Goal: Task Accomplishment & Management: Complete application form

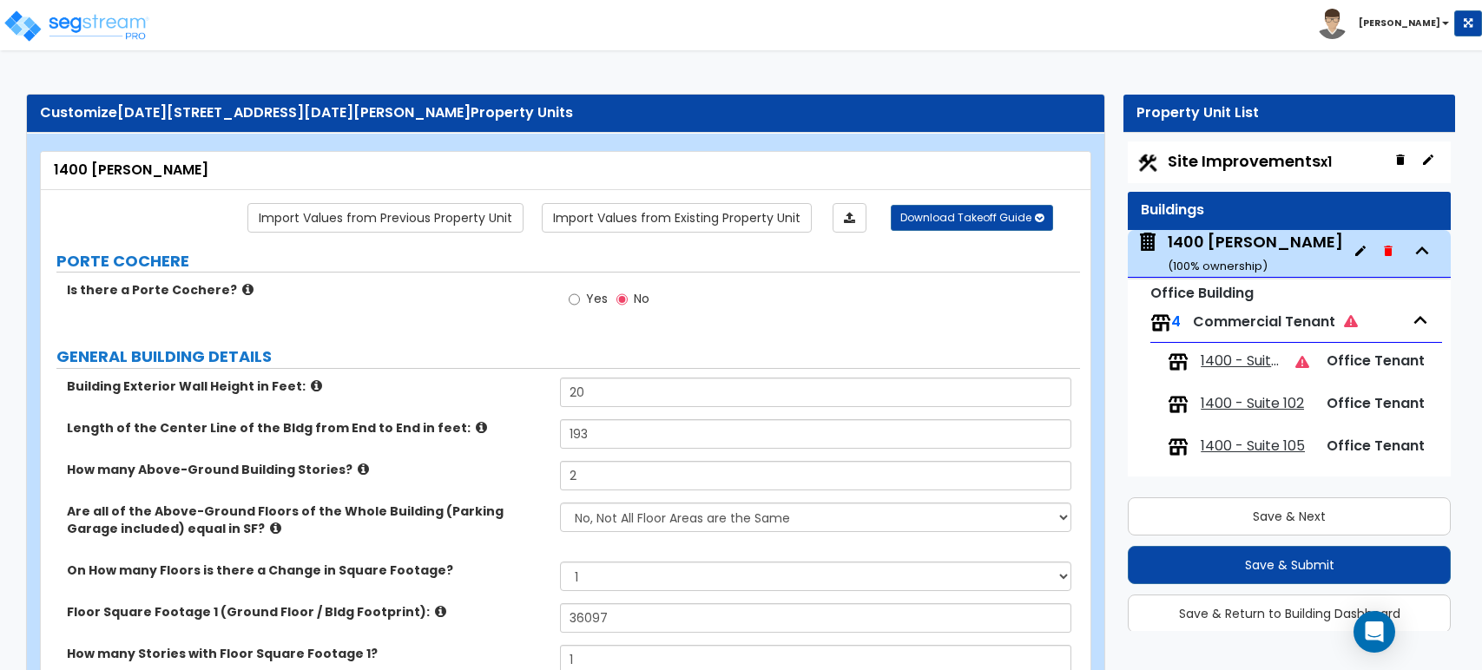
select select "1"
select select "6"
select select "2"
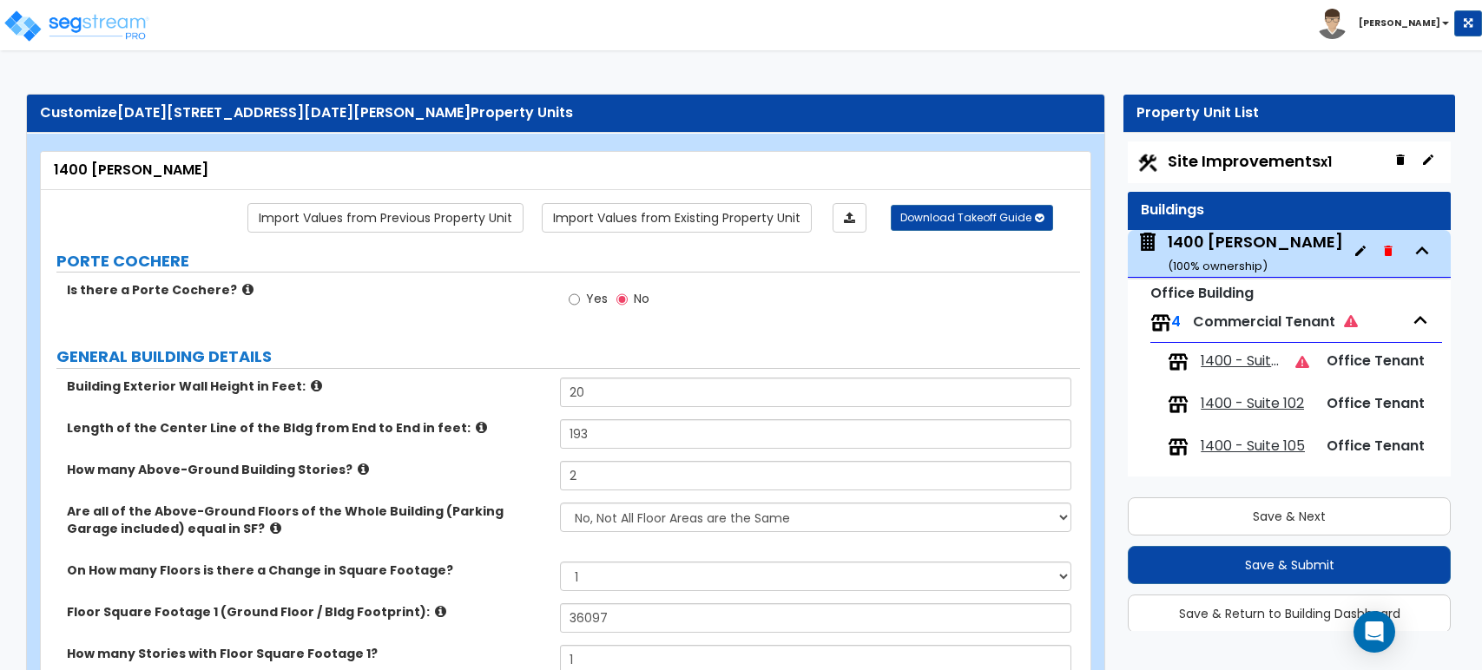
select select "1"
select select "2"
select select "1"
select select "2"
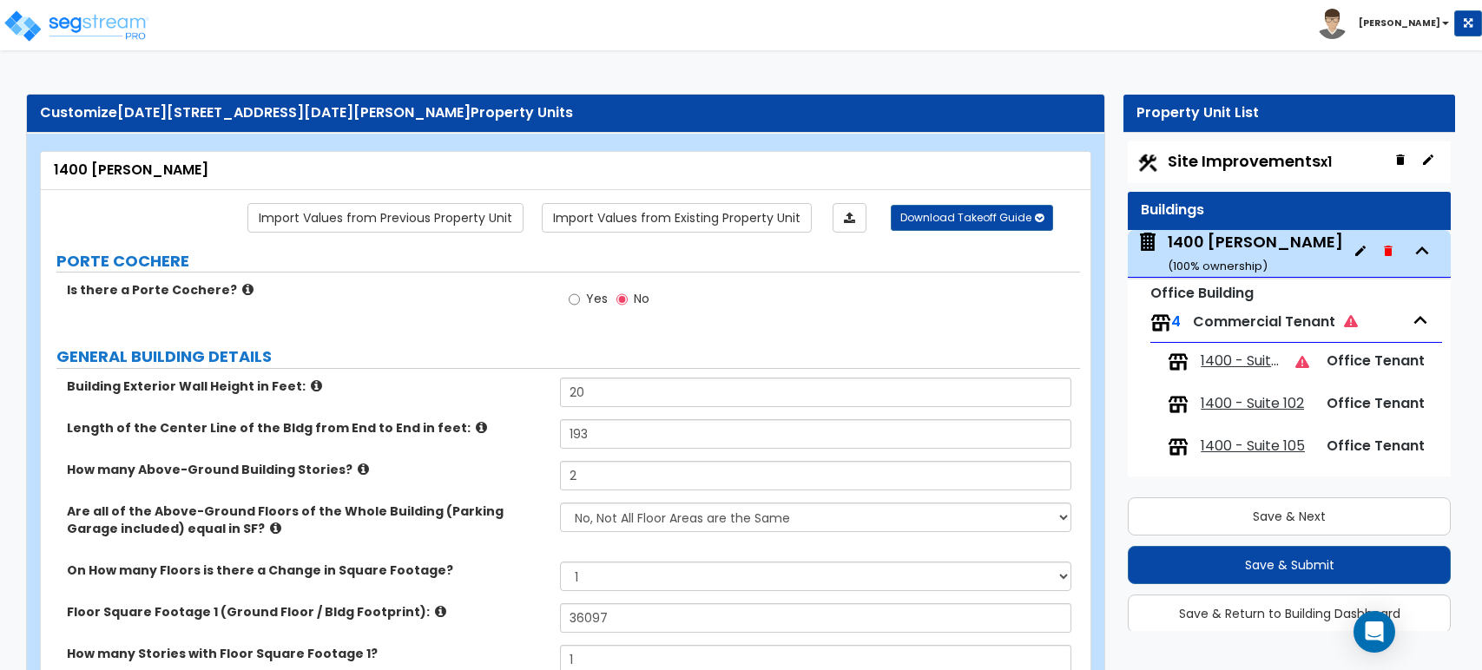
select select "1"
select select "2"
select select "1"
select select "2"
select select "1"
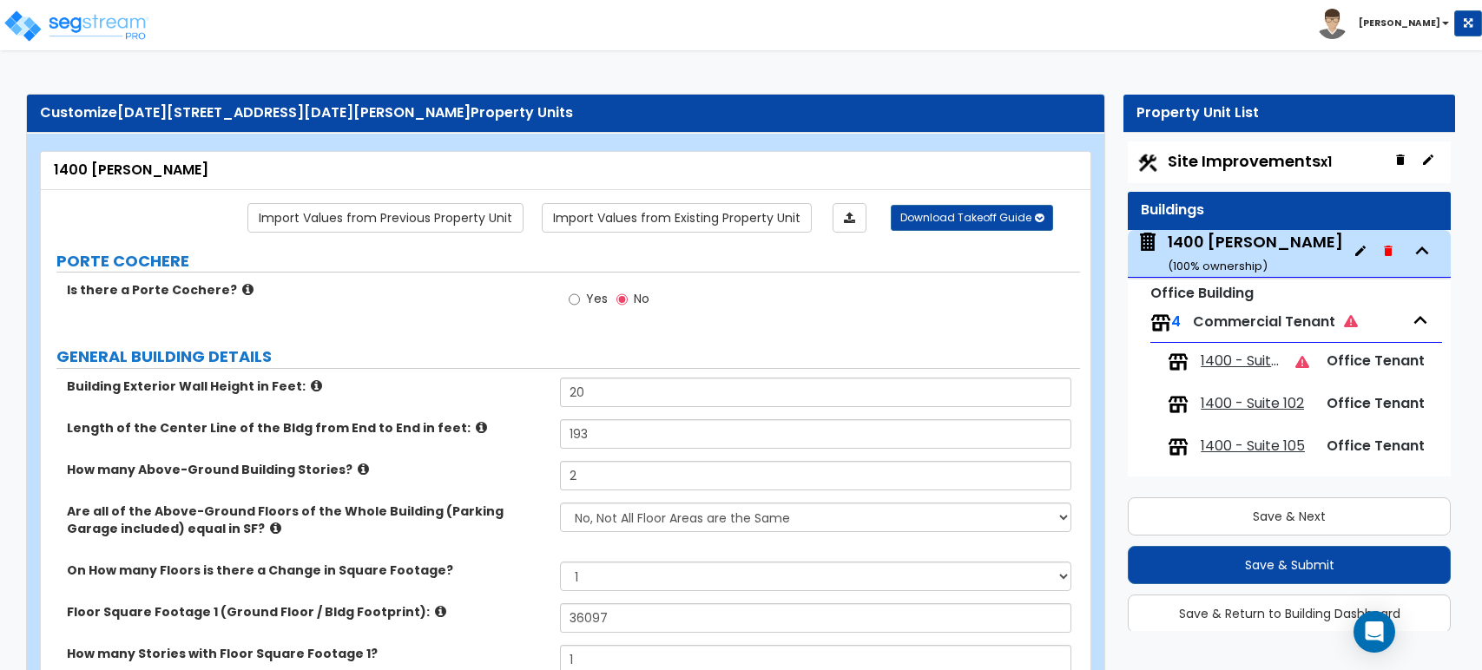
select select "2"
select select "1"
select select "2"
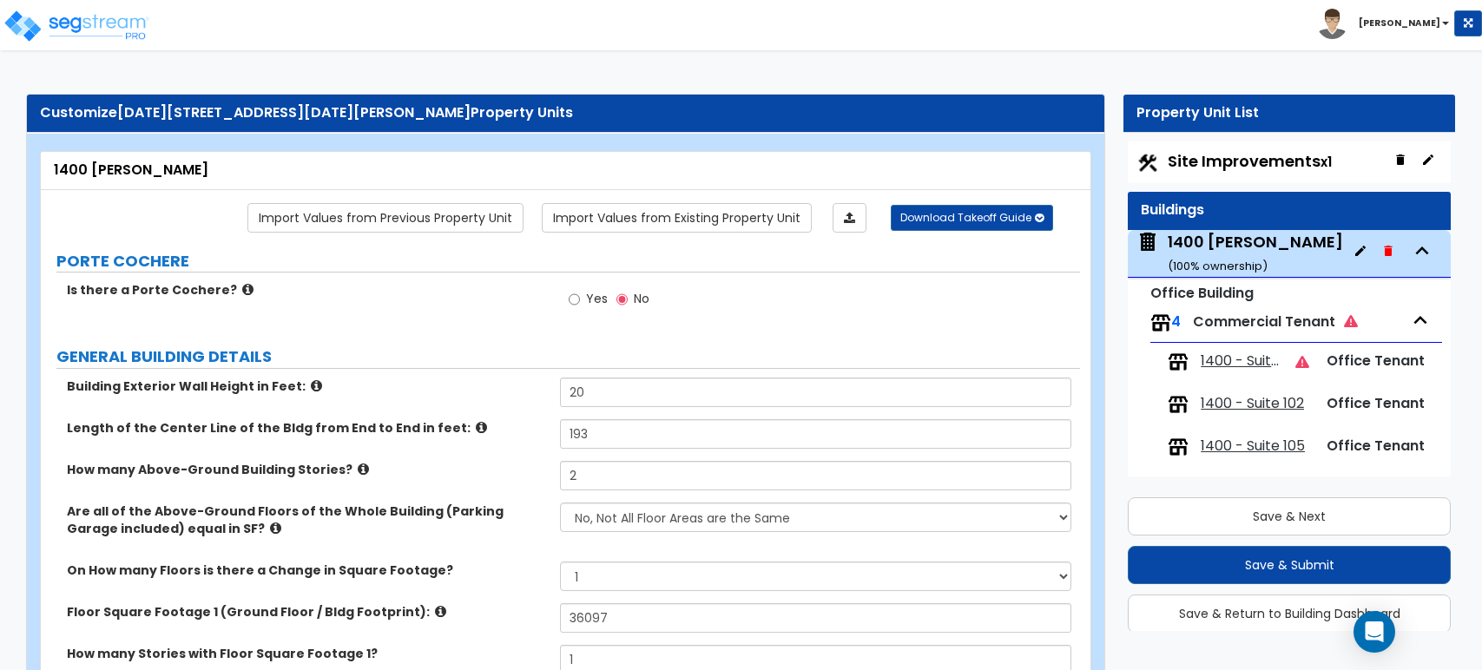
select select "2"
select select "1"
select select "5"
select select "1"
select select "5"
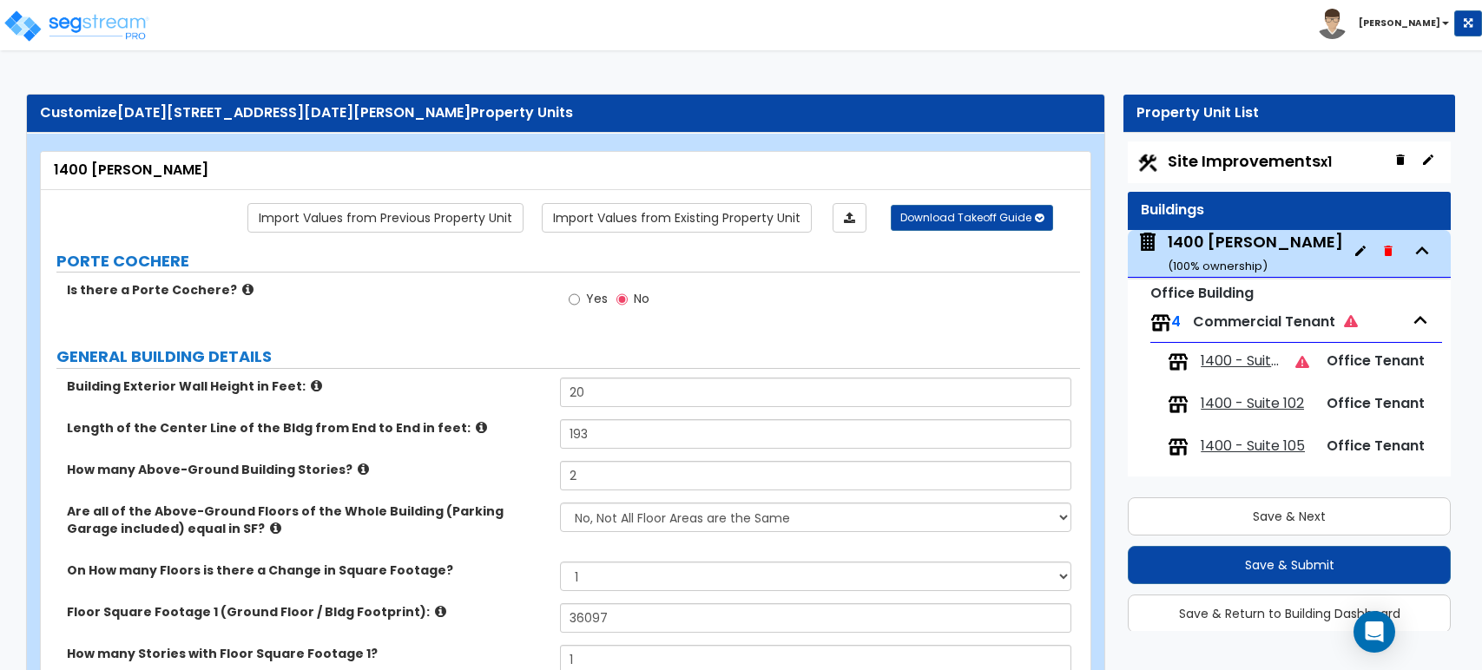
select select "1"
select select "5"
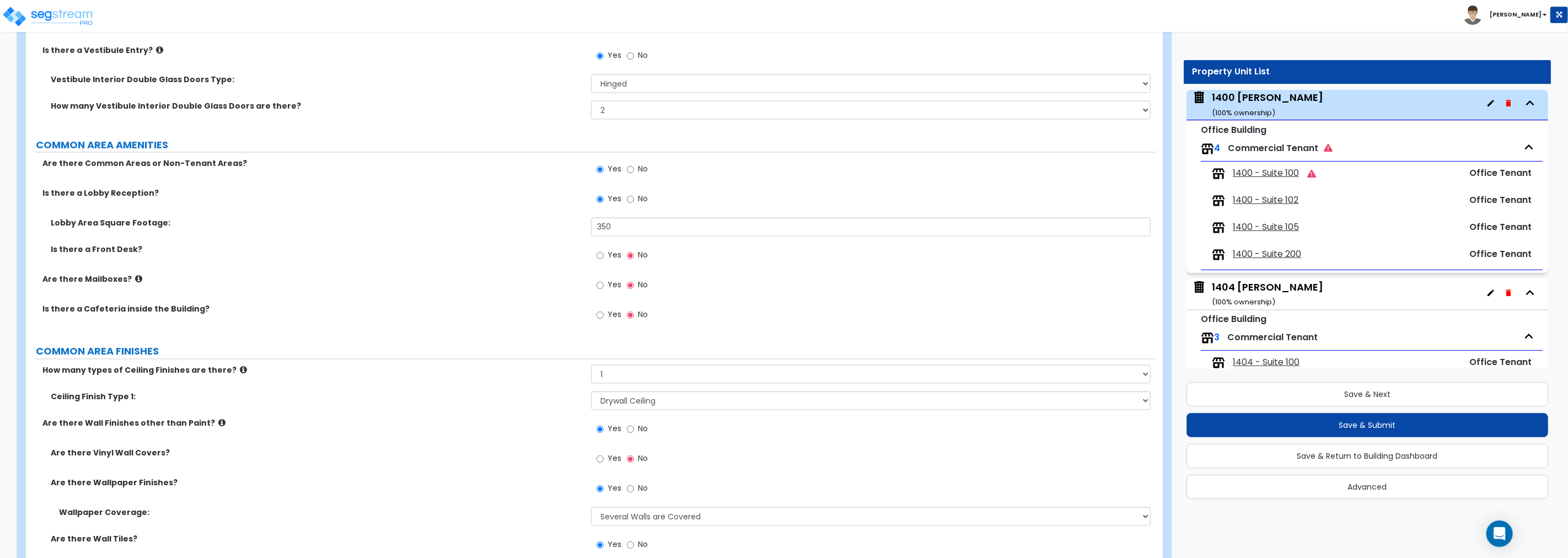
scroll to position [1715, 0]
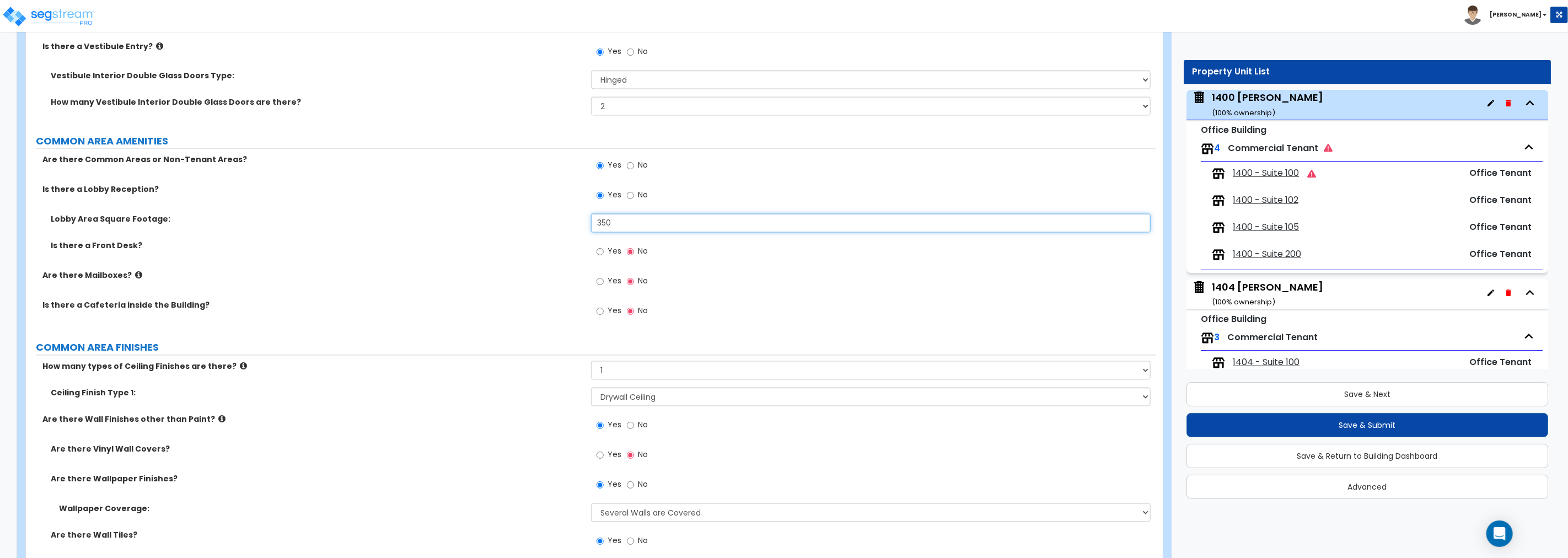
click at [646, 220] on input "350" at bounding box center [870, 223] width 559 height 19
type input "3"
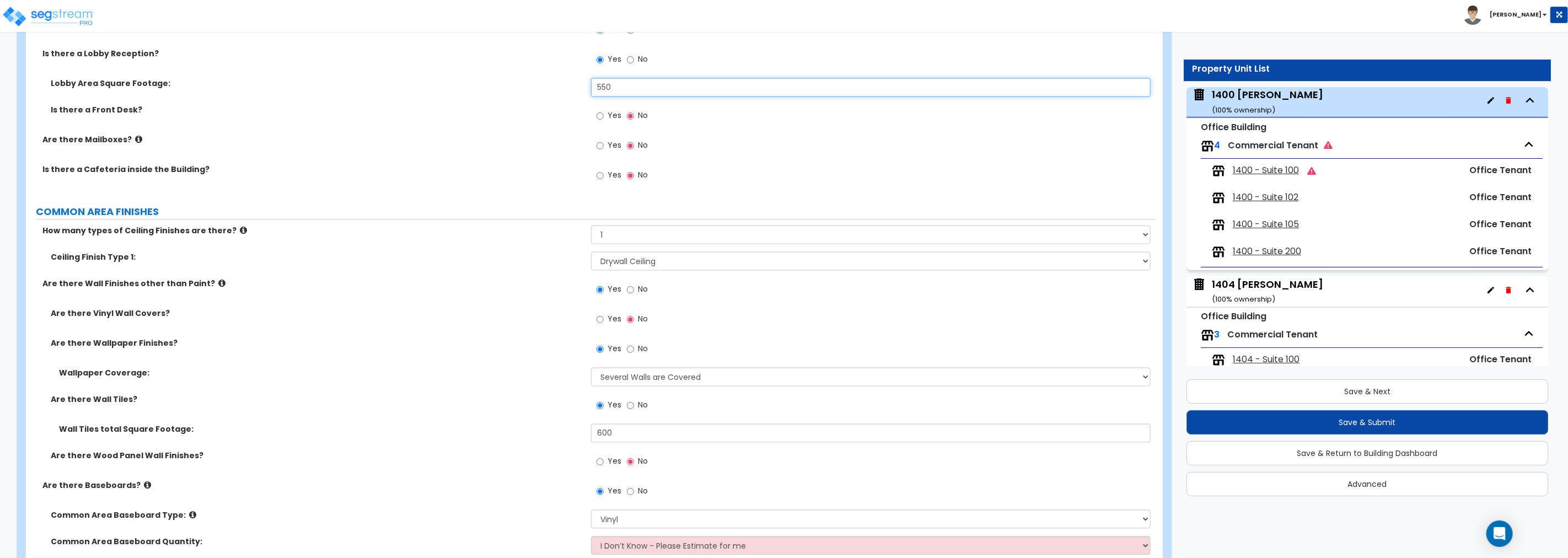
scroll to position [1858, 0]
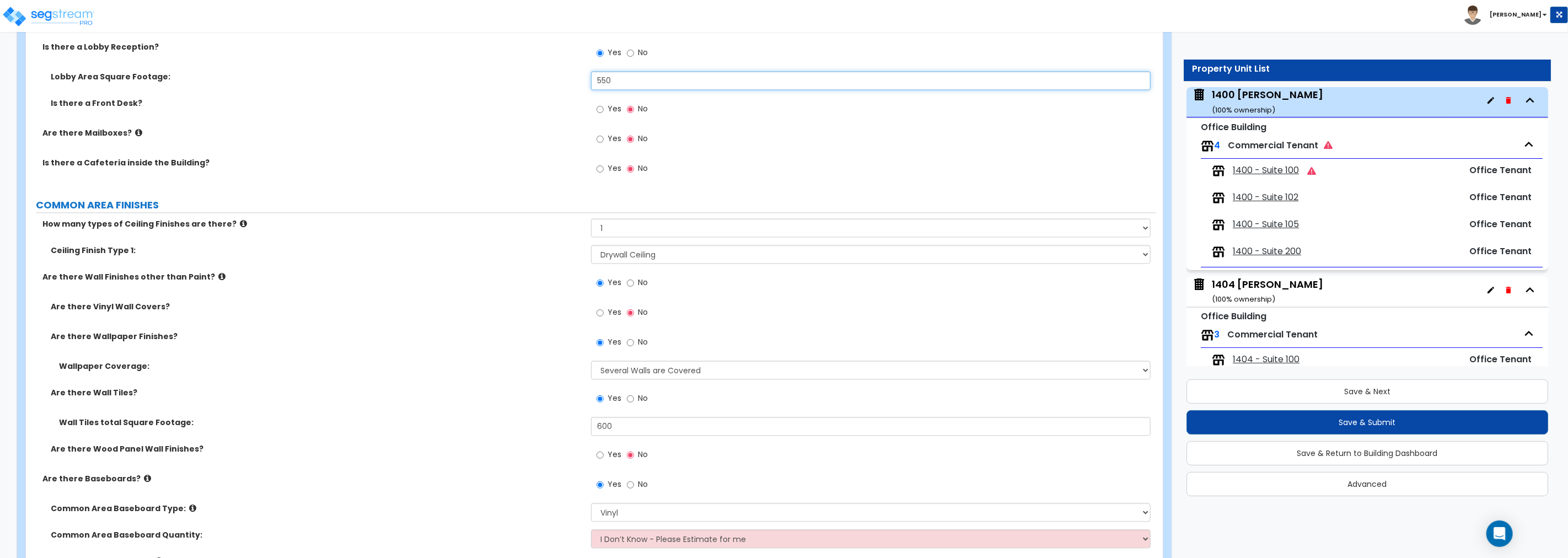
type input "550"
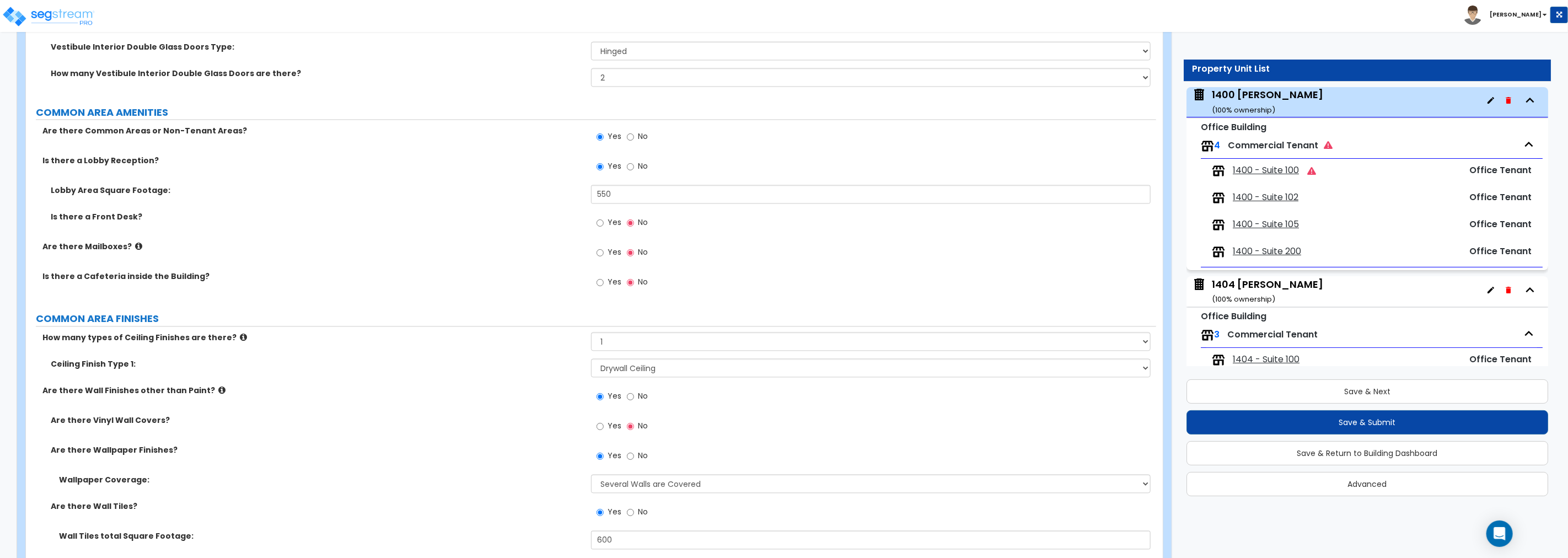
scroll to position [1756, 0]
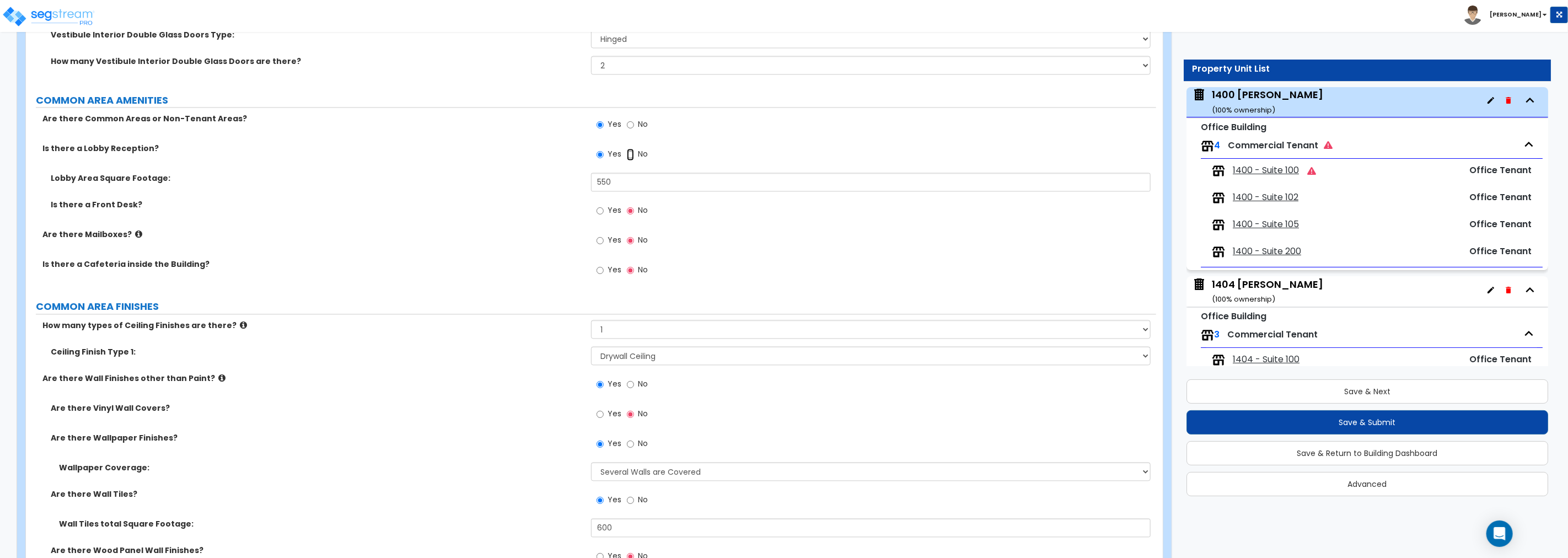
click at [632, 154] on input "No" at bounding box center [630, 154] width 7 height 12
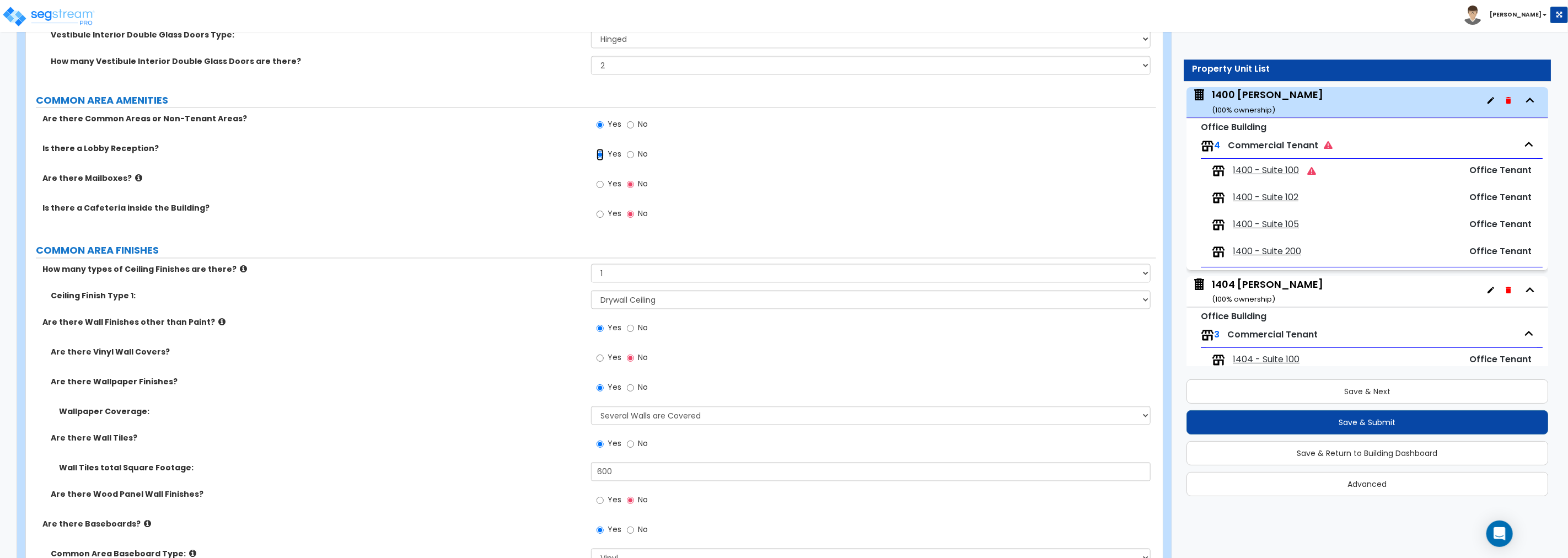
click at [601, 153] on input "Yes" at bounding box center [600, 154] width 7 height 12
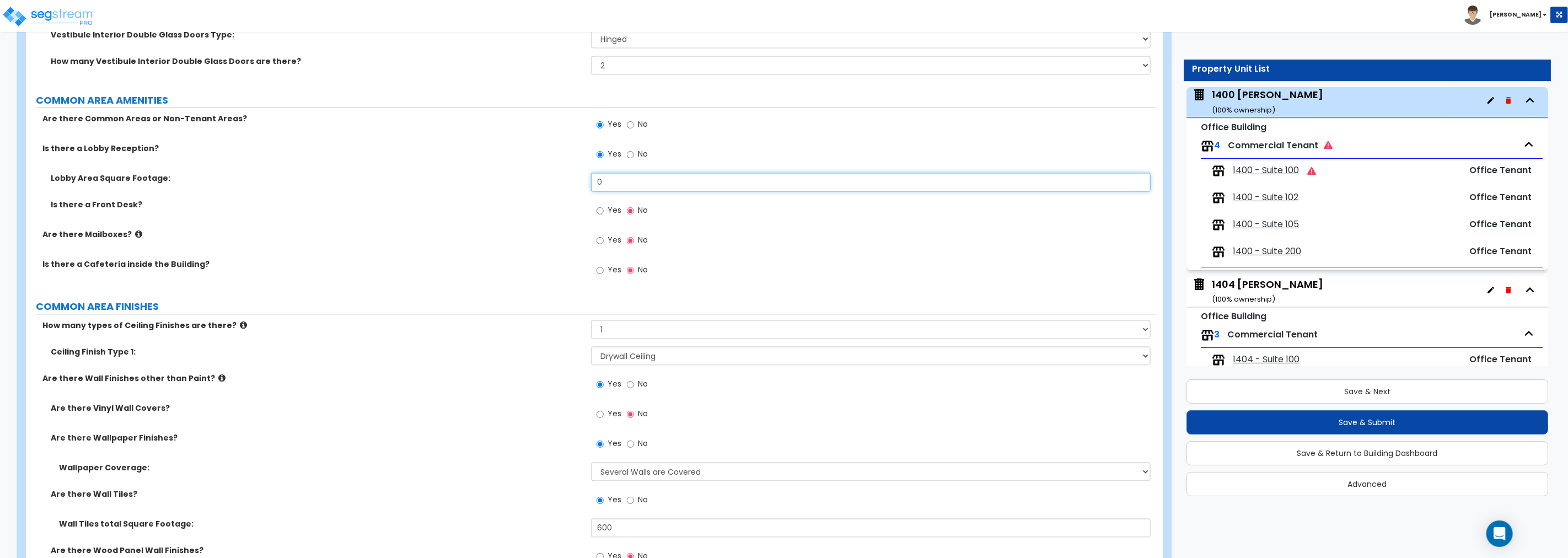
click at [637, 182] on input "0" at bounding box center [870, 183] width 559 height 19
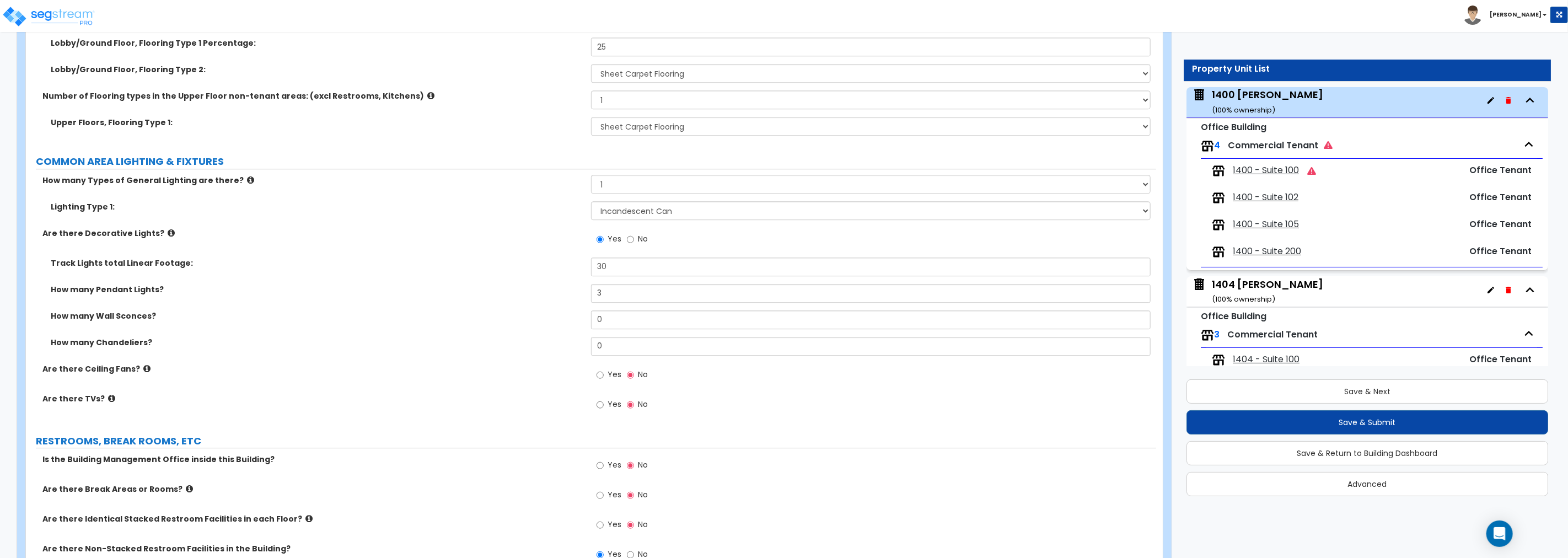
scroll to position [2491, 0]
type input "550"
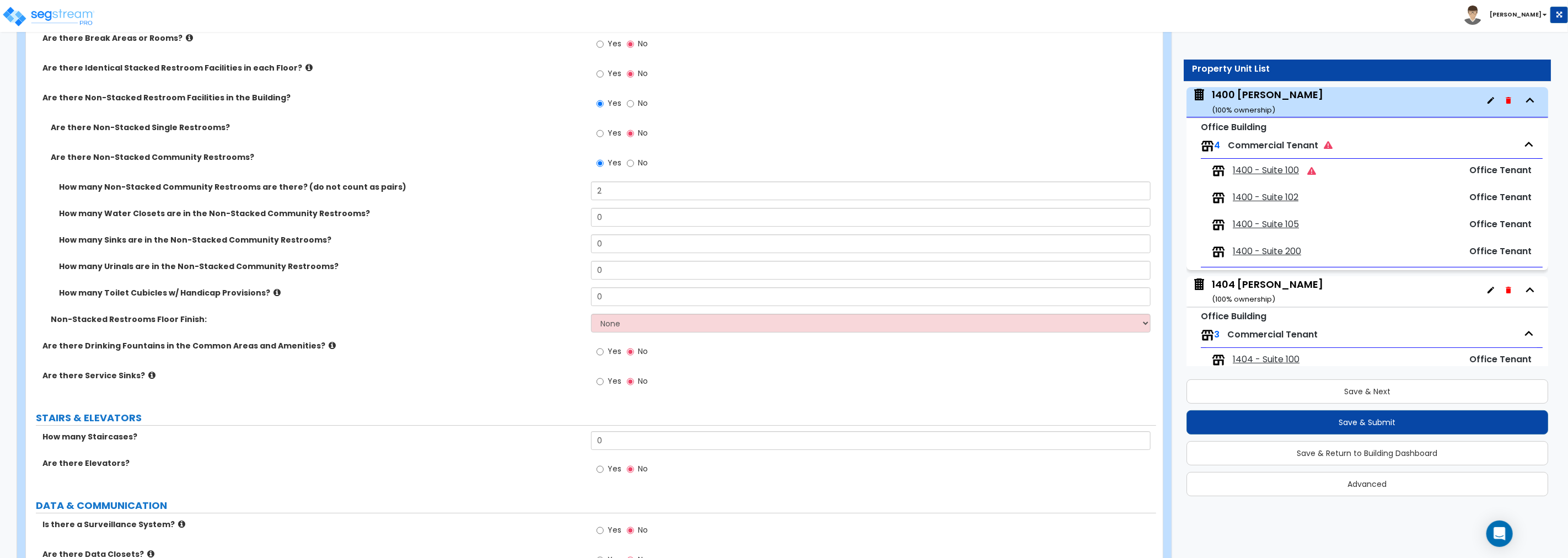
scroll to position [2940, 0]
drag, startPoint x: 611, startPoint y: 217, endPoint x: 588, endPoint y: 219, distance: 23.1
click at [588, 219] on div "How many Water Closets are in the Non-Stacked Community Restrooms? 0" at bounding box center [591, 221] width 1130 height 27
type input "6"
drag, startPoint x: 627, startPoint y: 241, endPoint x: 554, endPoint y: 245, distance: 73.1
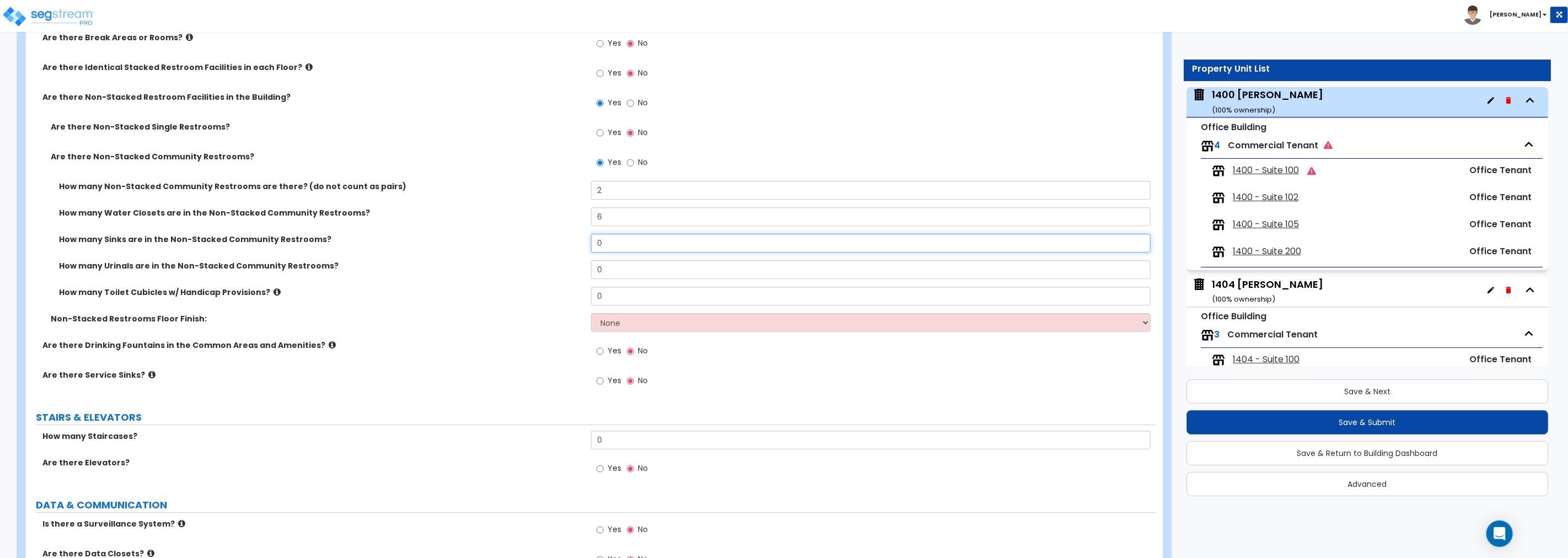
click at [554, 245] on div "How many Sinks are in the Non-Stacked Community Restrooms? 0" at bounding box center [591, 247] width 1130 height 27
type input "6"
drag, startPoint x: 615, startPoint y: 270, endPoint x: 531, endPoint y: 268, distance: 84.0
click at [531, 268] on div "How many Urinals are in the Non-Stacked Community Restrooms? 0" at bounding box center [591, 274] width 1130 height 27
type input "2"
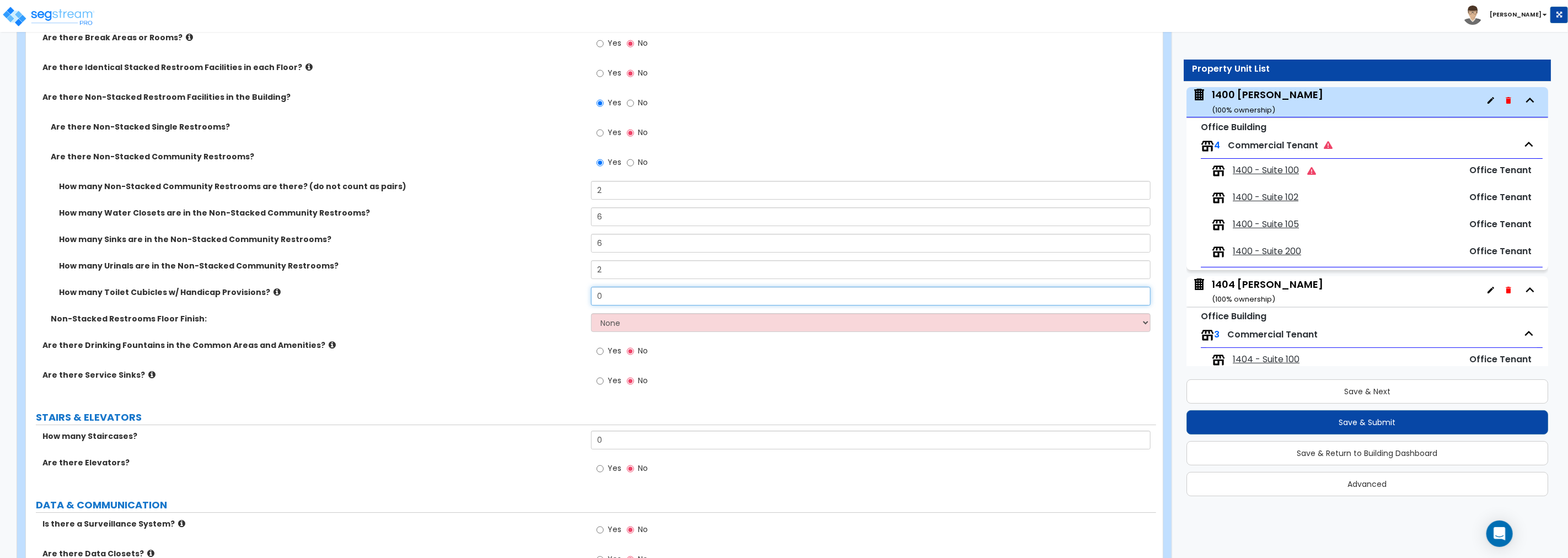
drag, startPoint x: 555, startPoint y: 300, endPoint x: 470, endPoint y: 296, distance: 85.1
click at [470, 296] on div "How many Toilet Cubicles w/ Handicap Provisions? 0" at bounding box center [591, 300] width 1130 height 27
type input "2"
click at [669, 324] on select "None Tile Flooring Resilient Laminate Flooring VCT Flooring Sheet Vinyl Flooring" at bounding box center [870, 322] width 559 height 19
click at [630, 320] on select "None Tile Flooring Resilient Laminate Flooring VCT Flooring Sheet Vinyl Flooring" at bounding box center [870, 322] width 559 height 19
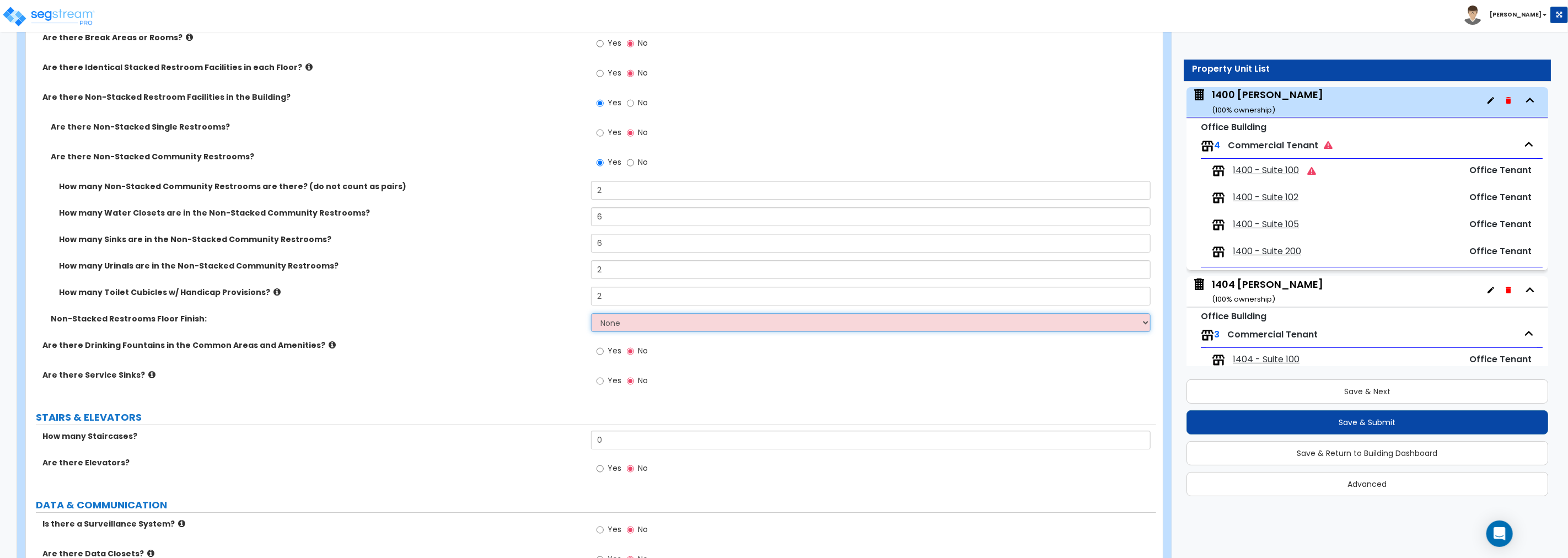
select select "1"
click at [591, 313] on select "None Tile Flooring Resilient Laminate Flooring VCT Flooring Sheet Vinyl Flooring" at bounding box center [870, 322] width 559 height 19
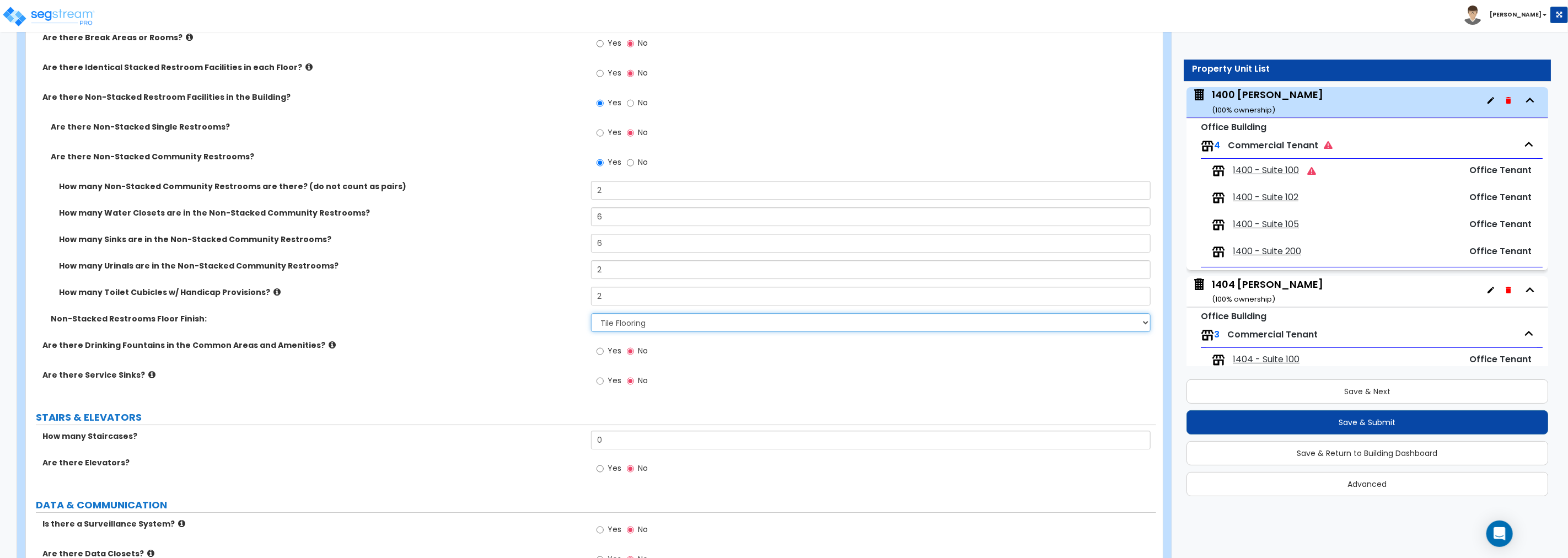
click at [663, 323] on select "None Tile Flooring Resilient Laminate Flooring VCT Flooring Sheet Vinyl Flooring" at bounding box center [870, 322] width 559 height 19
click at [591, 313] on select "None Tile Flooring Resilient Laminate Flooring VCT Flooring Sheet Vinyl Flooring" at bounding box center [870, 322] width 559 height 19
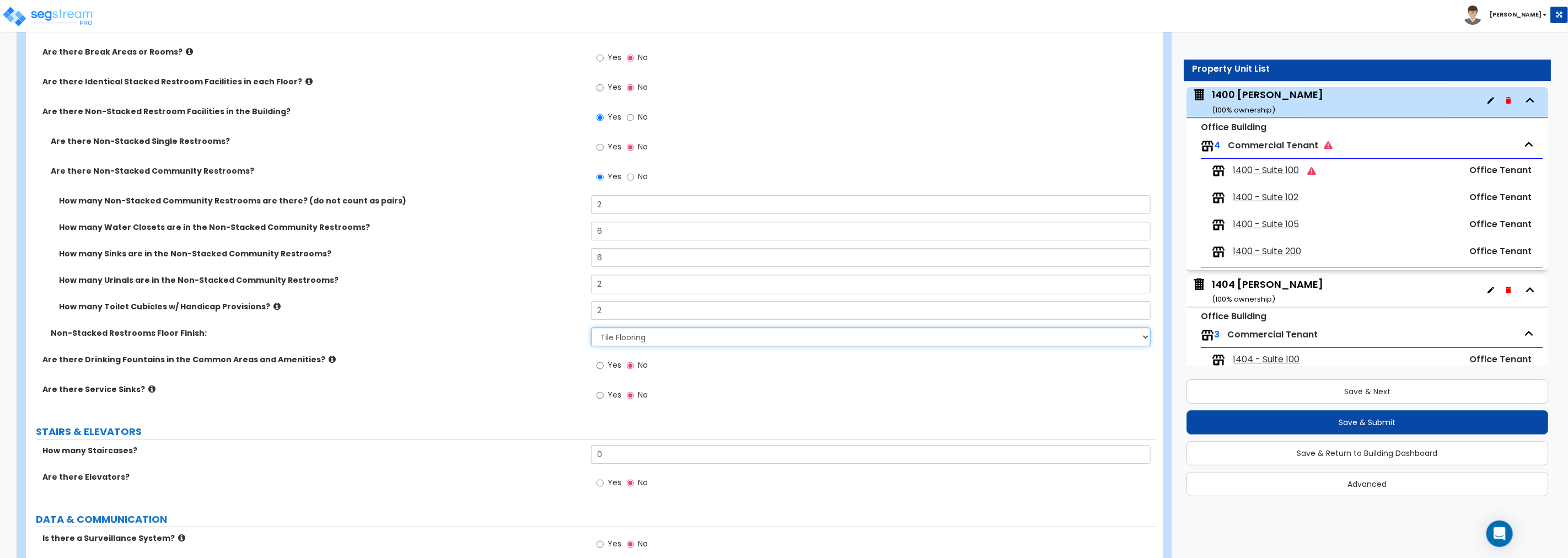
scroll to position [2920, 0]
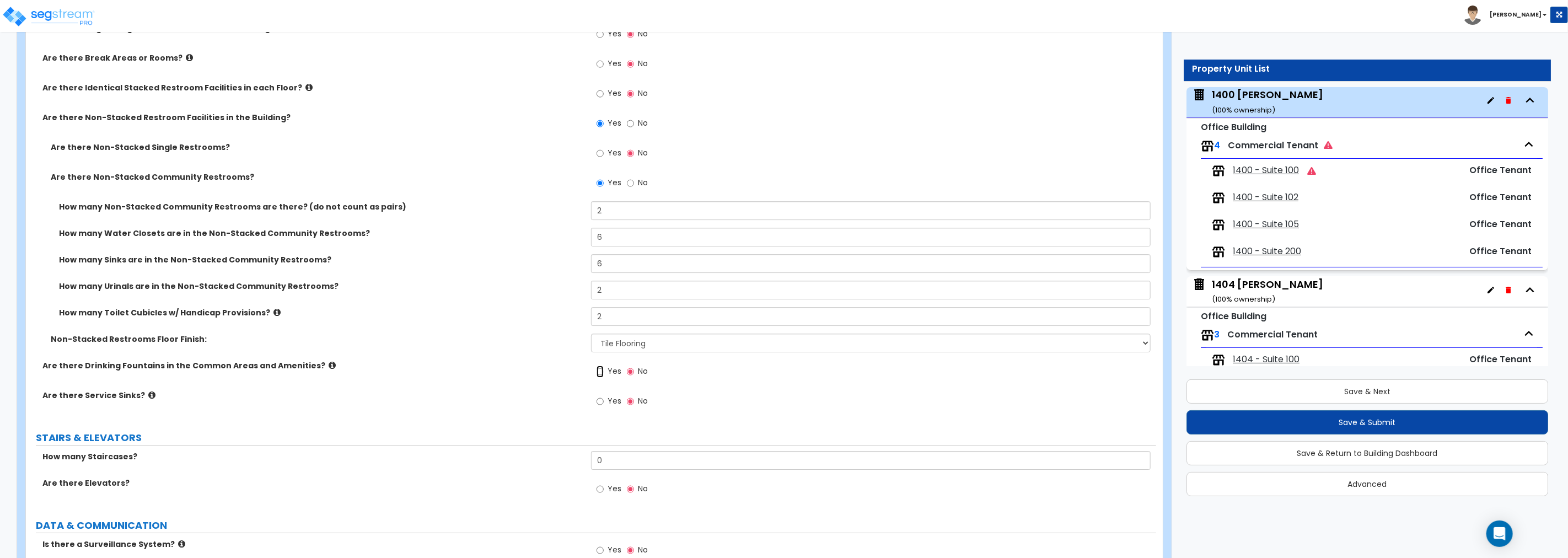
click at [597, 371] on input "Yes" at bounding box center [600, 371] width 7 height 12
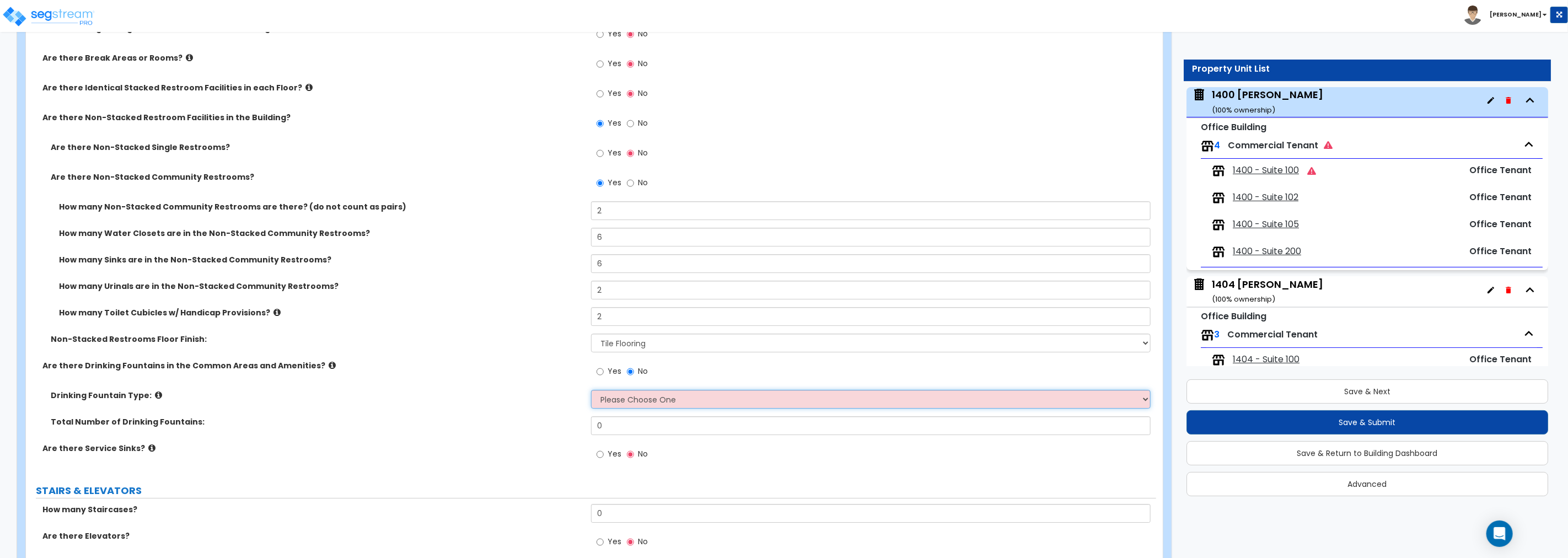
click at [622, 396] on select "Please Choose One Wall-mounted Floor-mounted" at bounding box center [870, 399] width 559 height 19
select select "1"
click at [591, 390] on select "Please Choose One Wall-mounted Floor-mounted" at bounding box center [870, 399] width 559 height 19
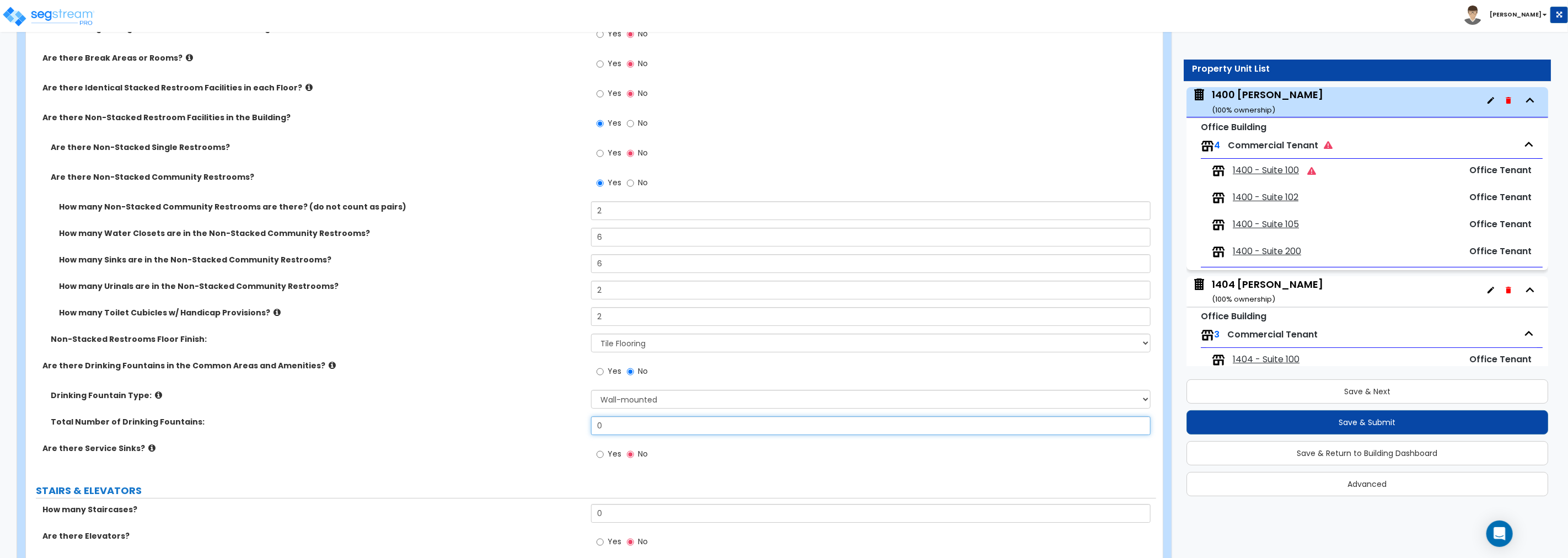
click at [625, 425] on input "0" at bounding box center [870, 426] width 559 height 19
drag, startPoint x: 585, startPoint y: 422, endPoint x: 564, endPoint y: 421, distance: 21.0
click at [564, 421] on div "Total Number of Drinking Fountains: 0" at bounding box center [591, 430] width 1130 height 27
type input "3"
click at [604, 425] on label "Yes" at bounding box center [609, 456] width 25 height 19
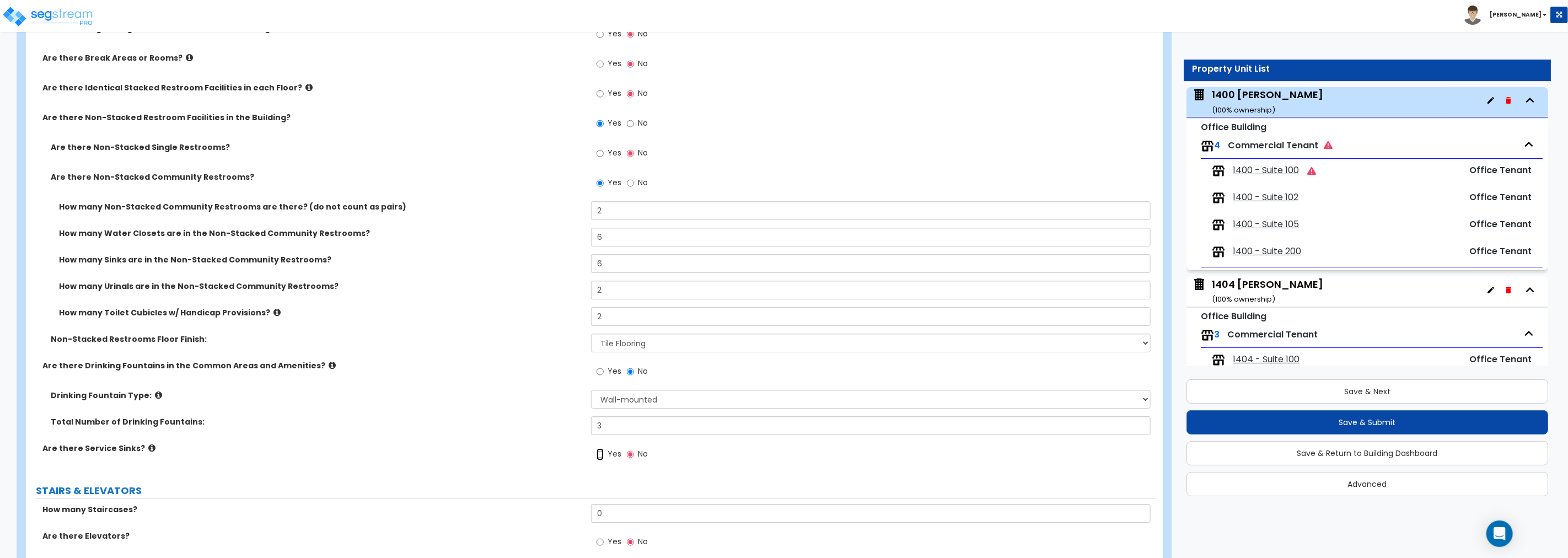
click at [604, 425] on input "Yes" at bounding box center [600, 454] width 7 height 12
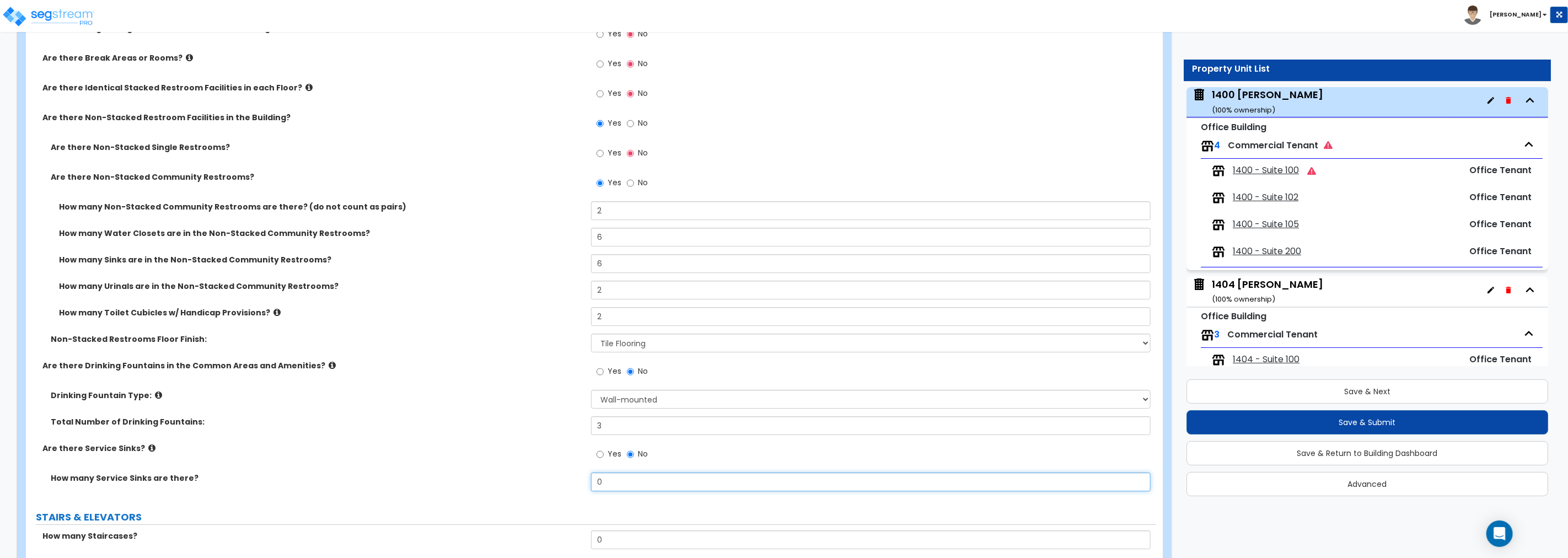
drag, startPoint x: 619, startPoint y: 476, endPoint x: 543, endPoint y: 469, distance: 76.3
click at [543, 425] on div "Is the Building Management Office inside this Building? Yes No Are there Break …" at bounding box center [591, 261] width 1113 height 476
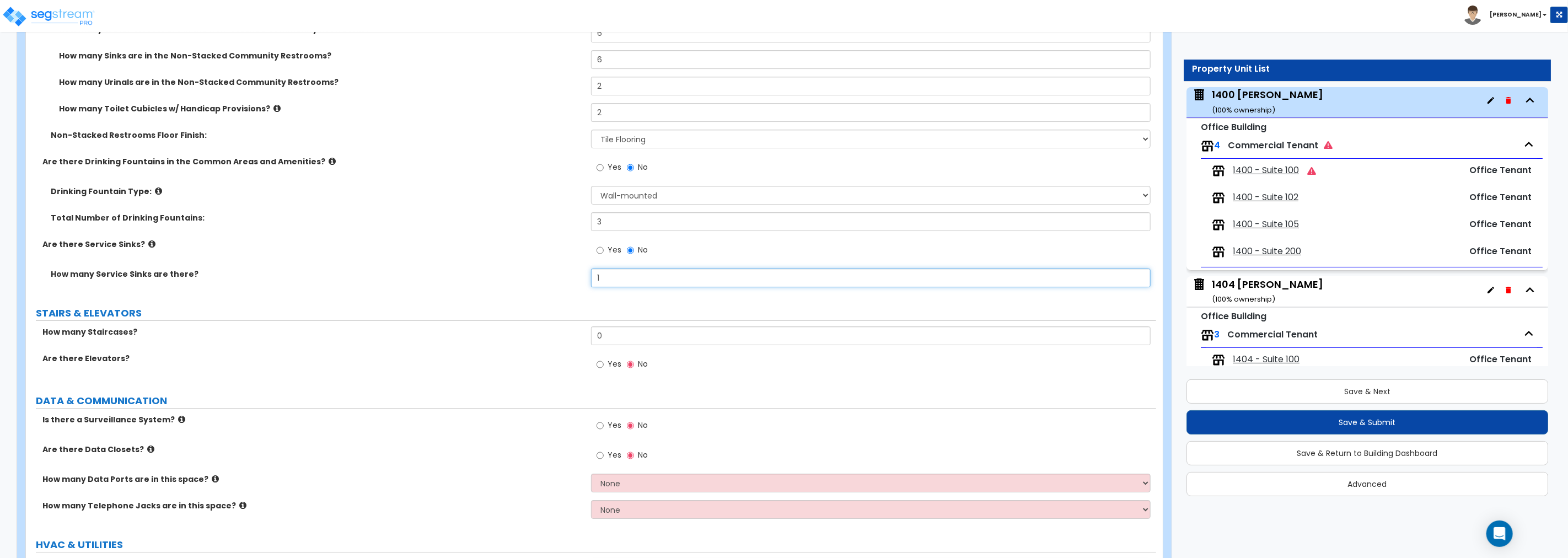
scroll to position [3266, 0]
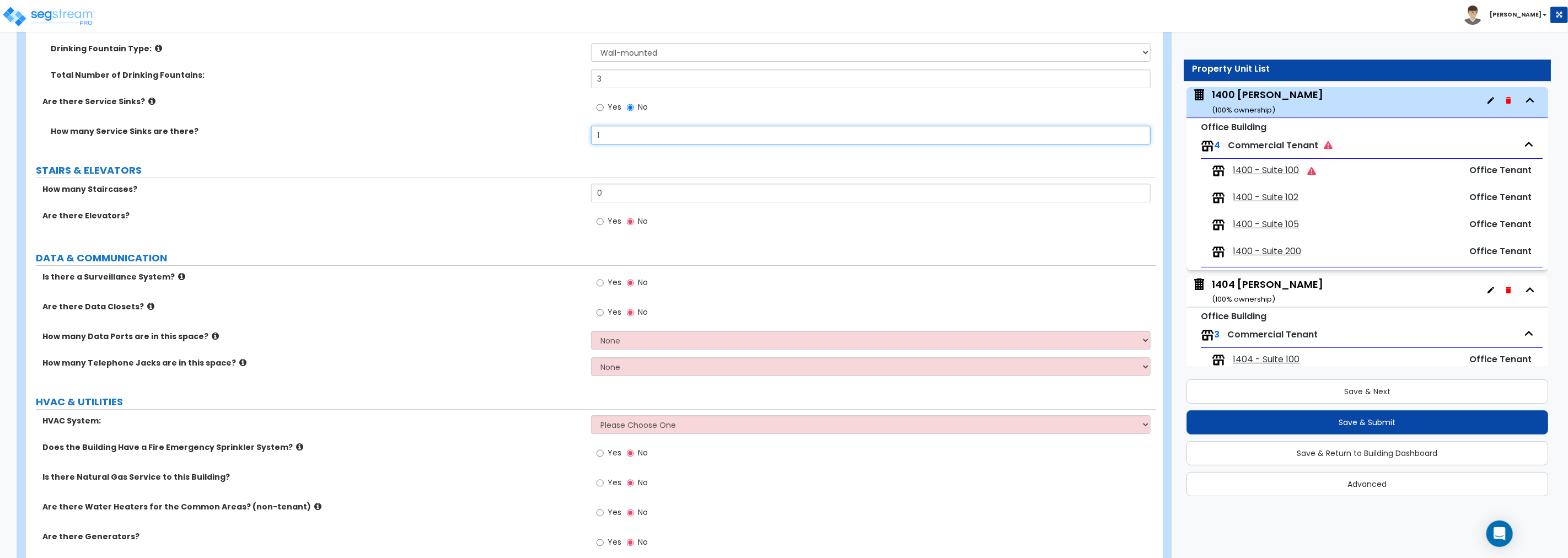
type input "1"
drag, startPoint x: 609, startPoint y: 194, endPoint x: 580, endPoint y: 195, distance: 29.0
click at [580, 195] on div "How many Staircases? 0" at bounding box center [591, 197] width 1130 height 27
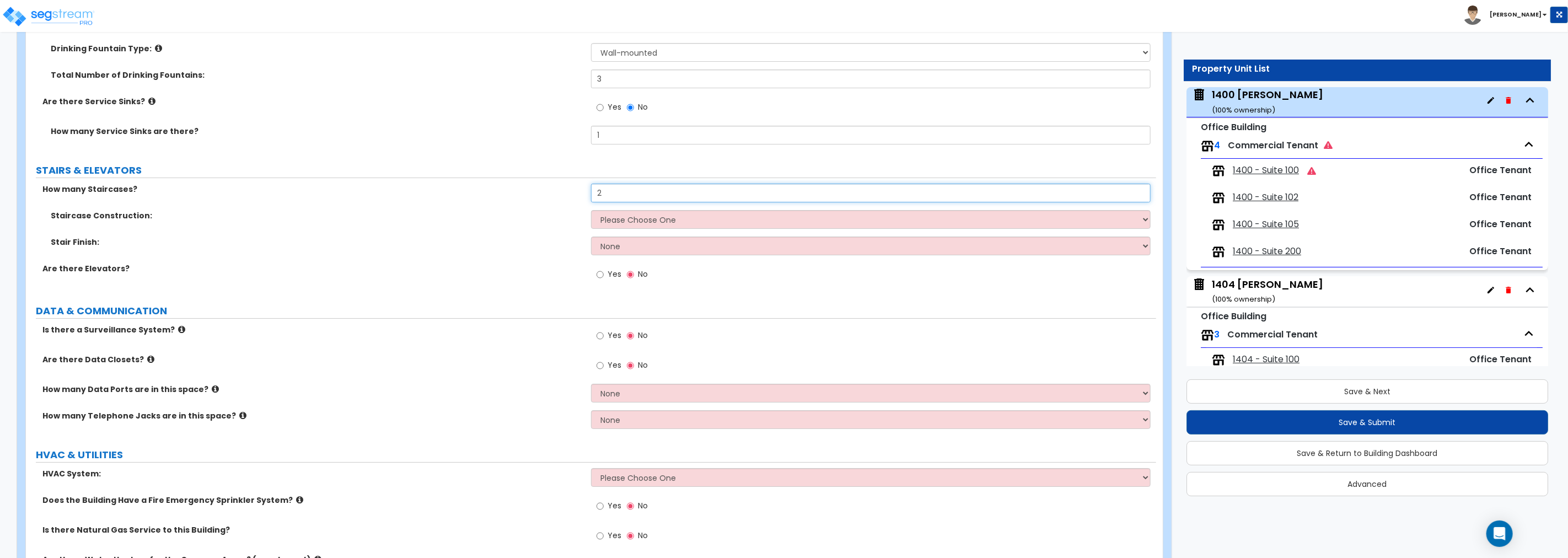
type input "2"
drag, startPoint x: 672, startPoint y: 213, endPoint x: 670, endPoint y: 219, distance: 6.3
click at [672, 213] on select "Please Choose One Concrete Steel Wood Please Choose For Me" at bounding box center [870, 220] width 559 height 19
click at [679, 218] on select "Please Choose One Concrete Steel Wood Please Choose For Me" at bounding box center [870, 220] width 559 height 19
select select "2"
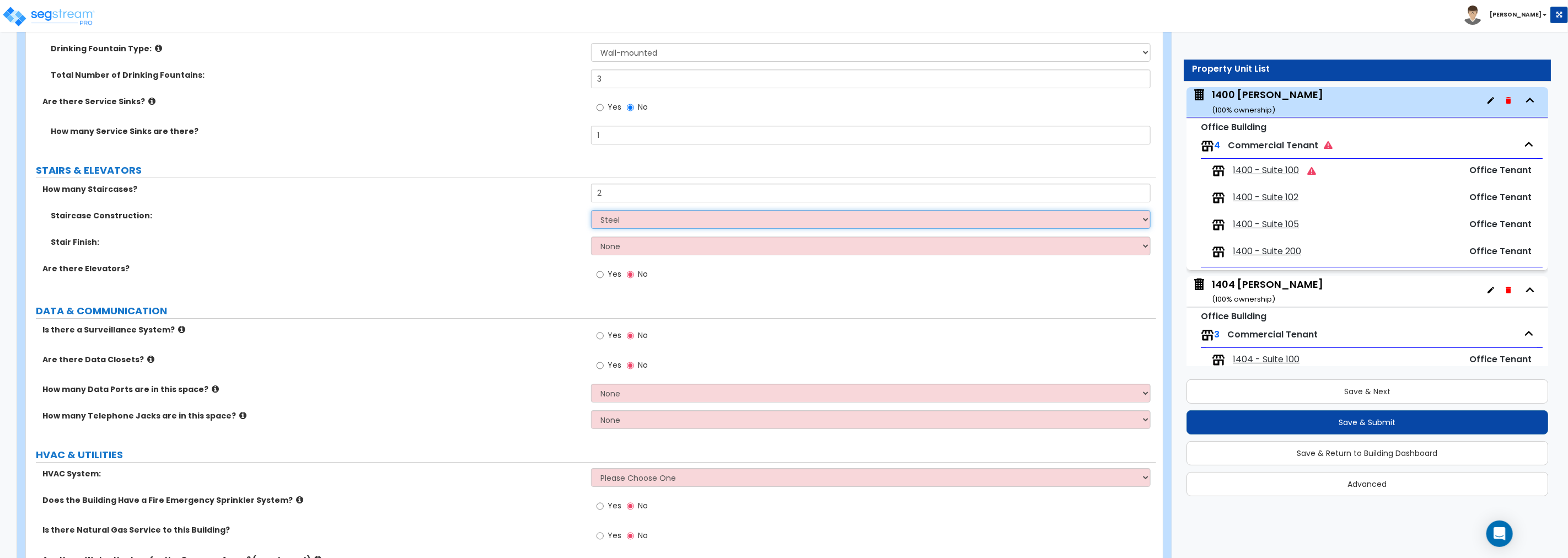
click at [591, 210] on select "Please Choose One Concrete Steel Wood Please Choose For Me" at bounding box center [870, 220] width 559 height 19
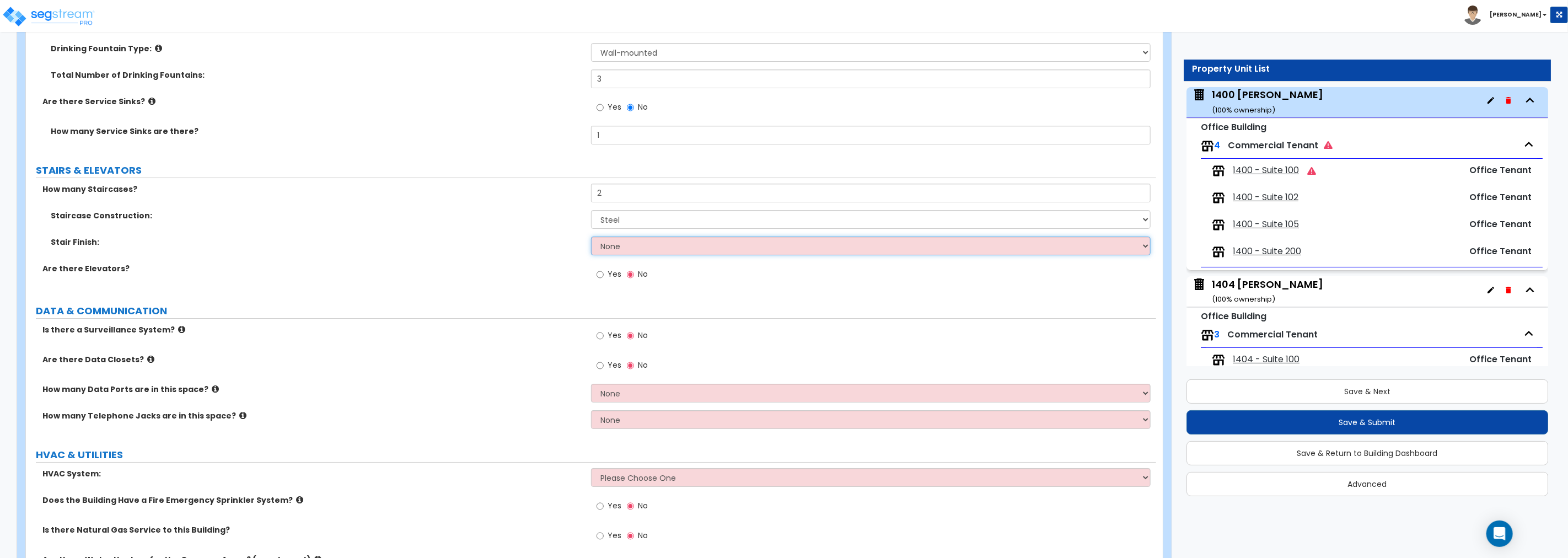
click at [625, 245] on select "None Tile Wood Laminate VCT Sheet Carpet Sheet Vinyl Carpet Tile" at bounding box center [870, 246] width 559 height 19
select select "2"
click at [591, 237] on select "None Tile Wood Laminate VCT Sheet Carpet Sheet Vinyl Carpet Tile" at bounding box center [870, 246] width 559 height 19
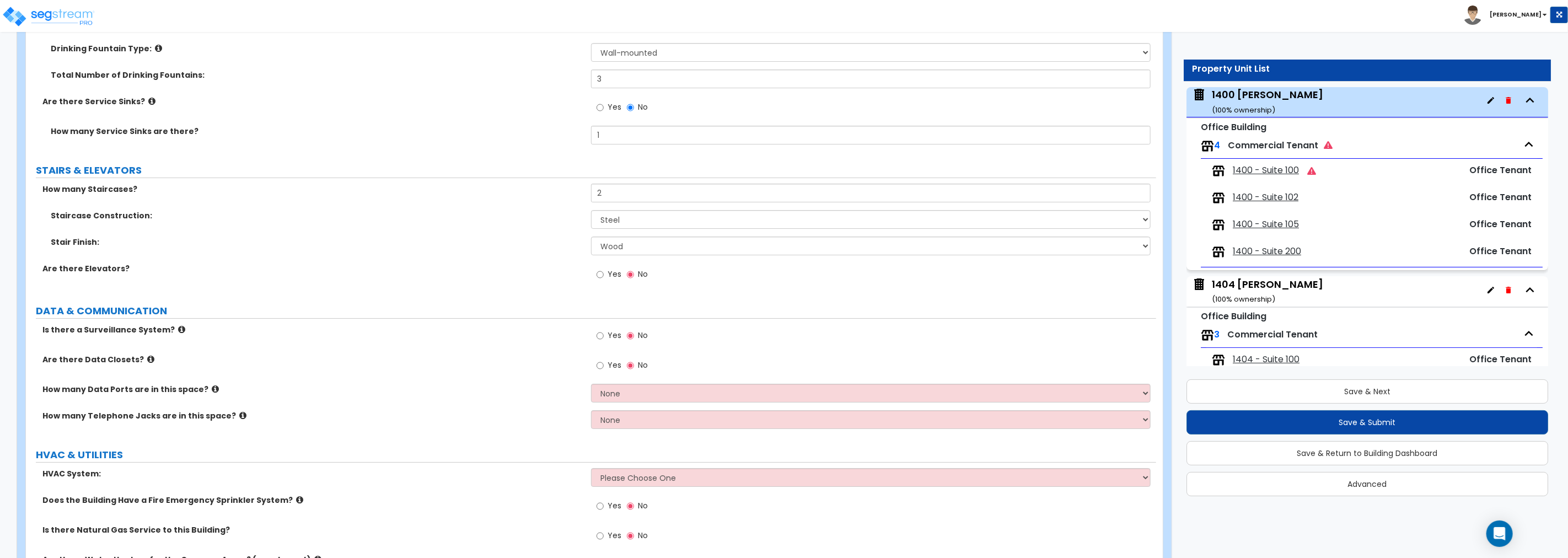
click at [604, 274] on label "Yes" at bounding box center [609, 276] width 25 height 19
click at [604, 274] on input "Yes" at bounding box center [600, 274] width 7 height 12
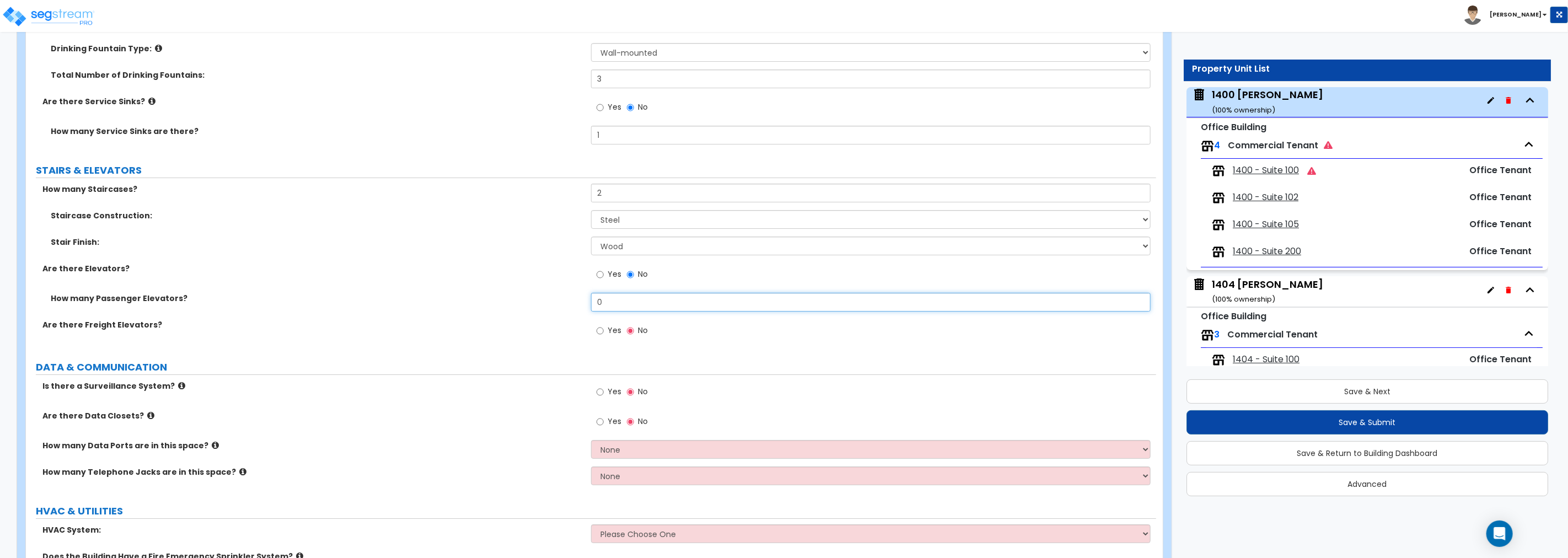
drag, startPoint x: 627, startPoint y: 304, endPoint x: 566, endPoint y: 304, distance: 61.0
click at [566, 304] on div "How many Passenger Elevators? 0" at bounding box center [591, 306] width 1130 height 27
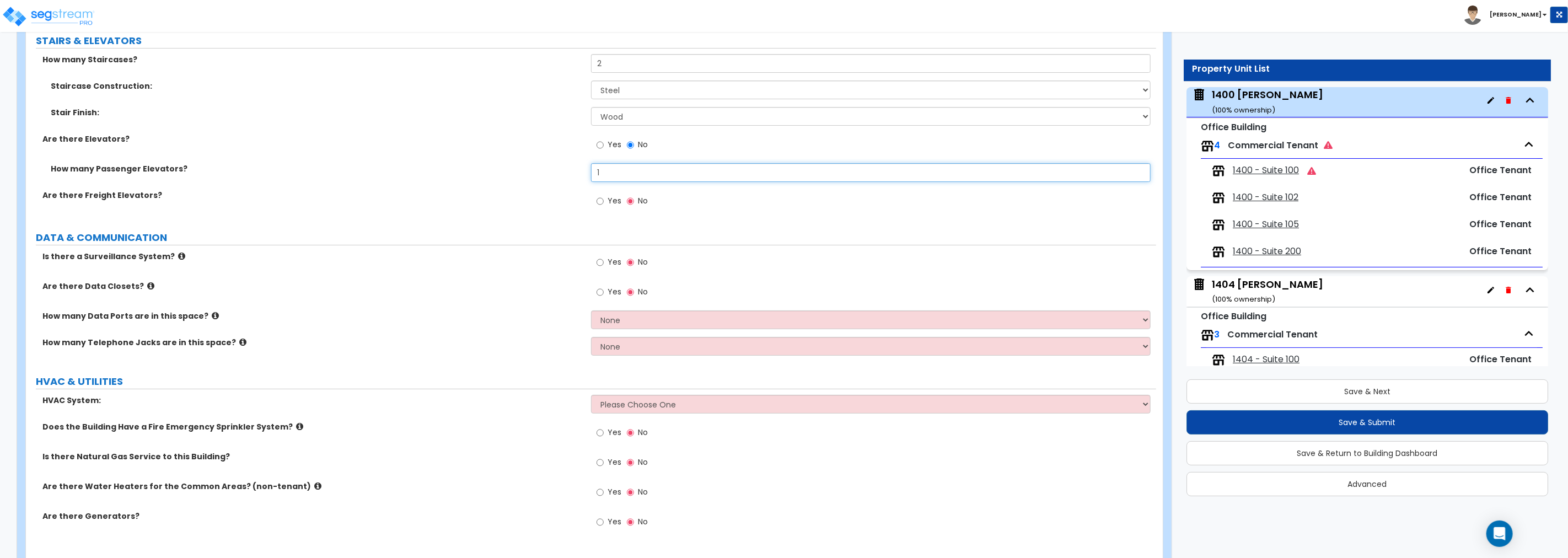
scroll to position [3427, 0]
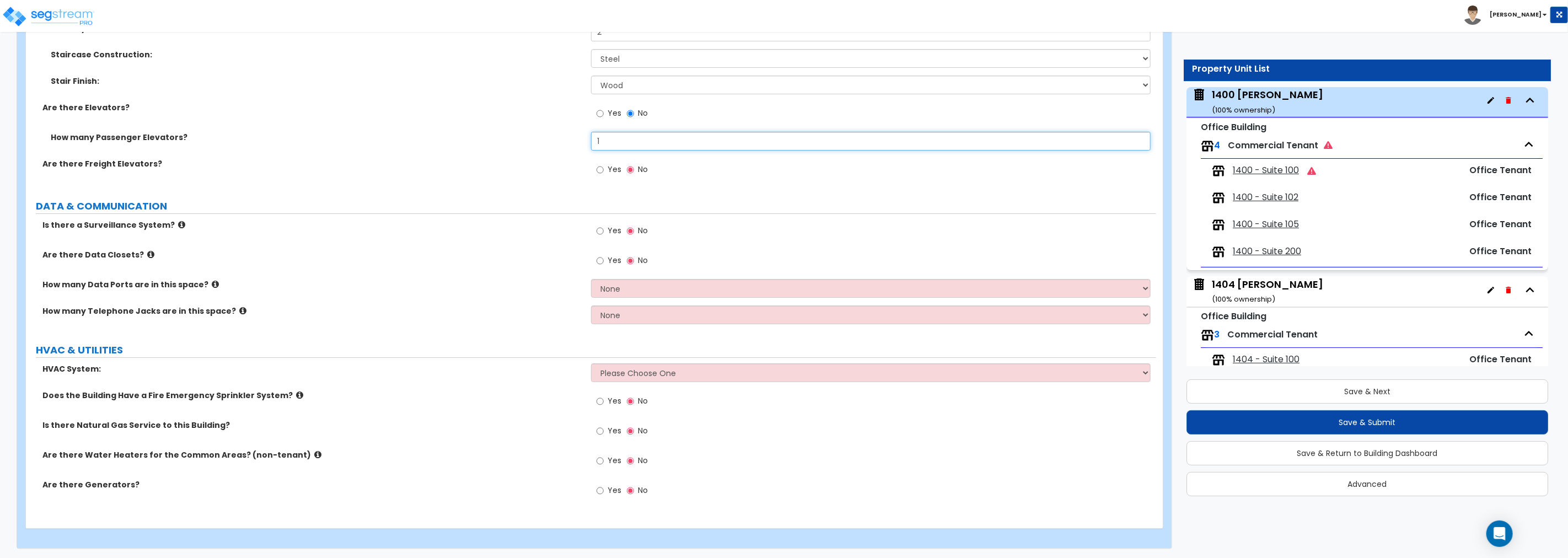
type input "1"
click at [598, 230] on input "Yes" at bounding box center [600, 230] width 7 height 12
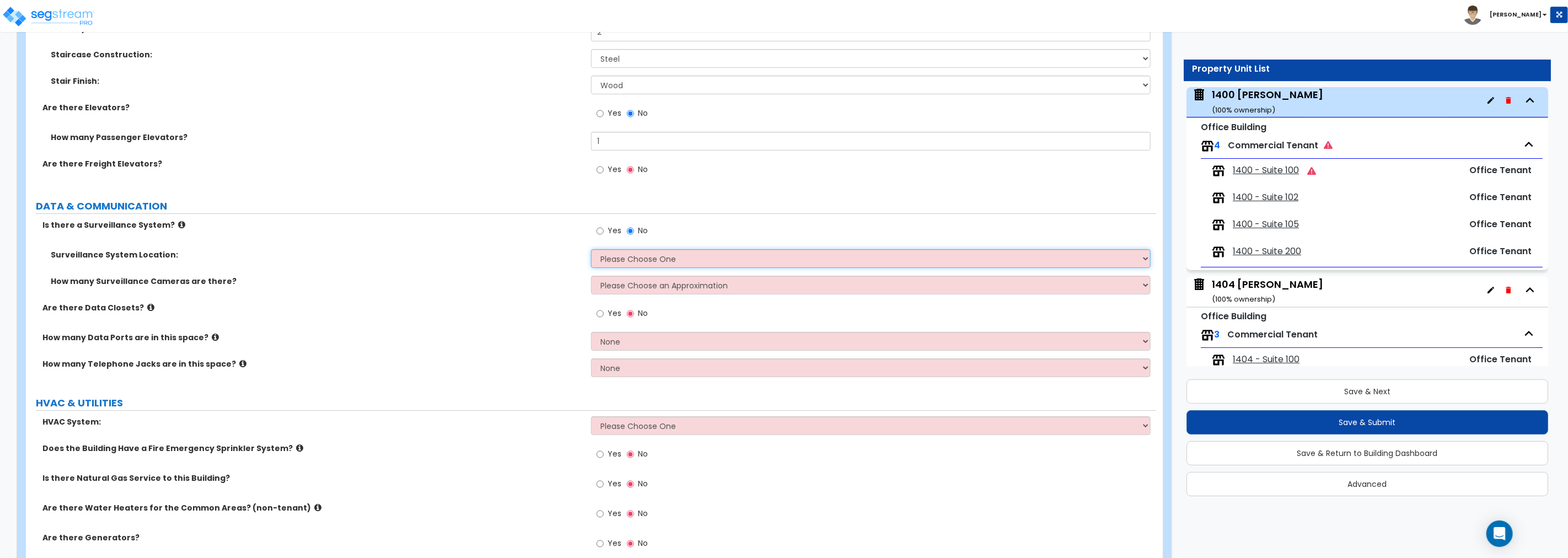
click at [646, 255] on select "Please Choose One Inside the Building Outside the Building Both Inside & Outside" at bounding box center [870, 259] width 559 height 19
click at [684, 259] on select "Please Choose One Inside the Building Outside the Building Both Inside & Outside" at bounding box center [870, 259] width 559 height 19
select select "2"
click at [591, 249] on select "Please Choose One Inside the Building Outside the Building Both Inside & Outside" at bounding box center [870, 259] width 559 height 19
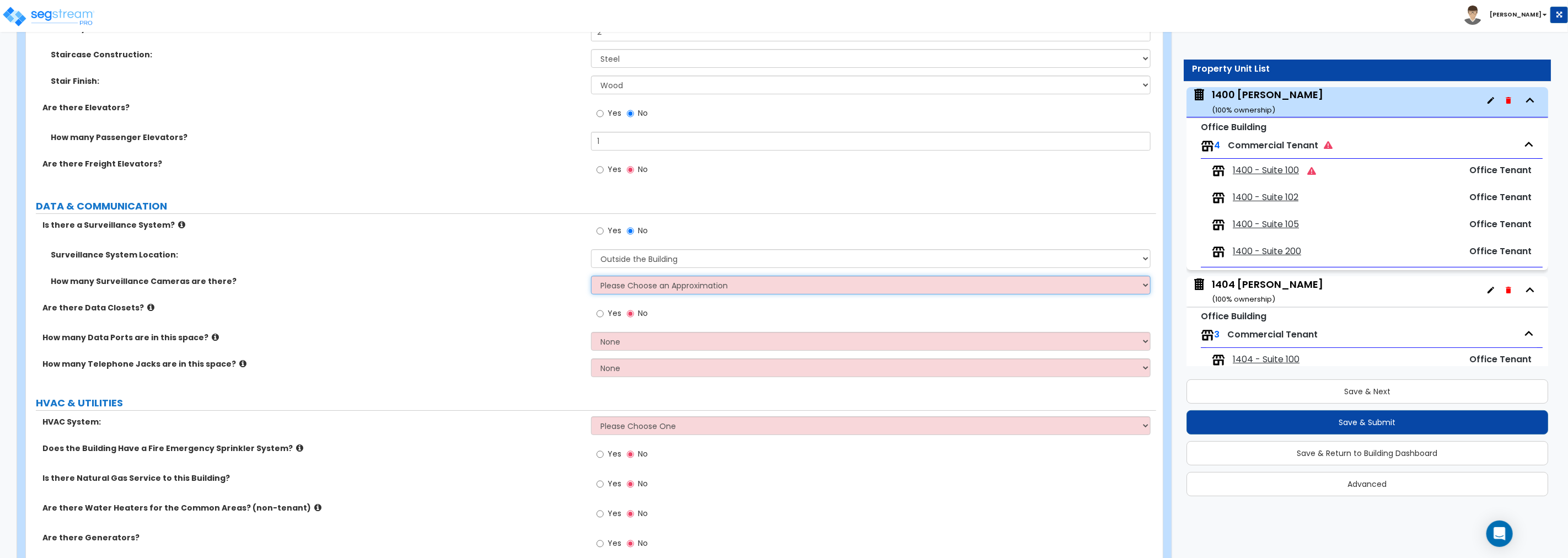
click at [662, 282] on select "Please Choose an Approximation Barely Noticed Any Noticed a Couple Frequently S…" at bounding box center [870, 285] width 559 height 19
select select "3"
click at [591, 276] on select "Please Choose an Approximation Barely Noticed Any Noticed a Couple Frequently S…" at bounding box center [870, 285] width 559 height 19
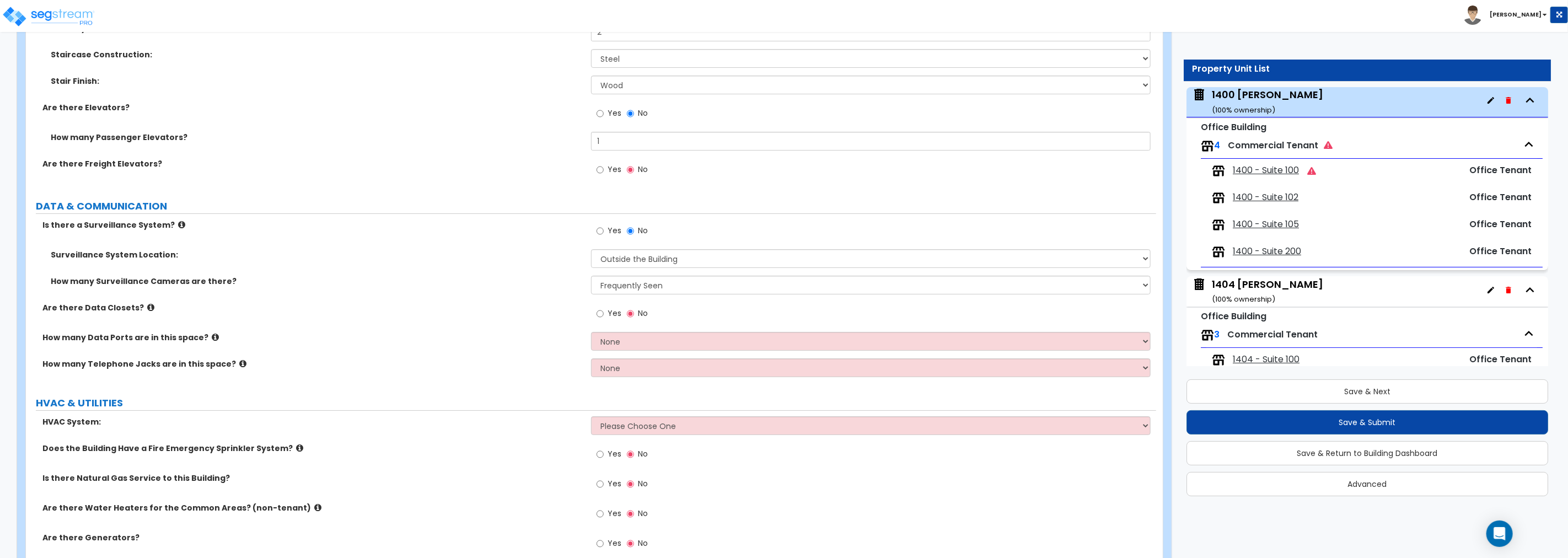
click at [147, 304] on icon at bounding box center [150, 307] width 7 height 8
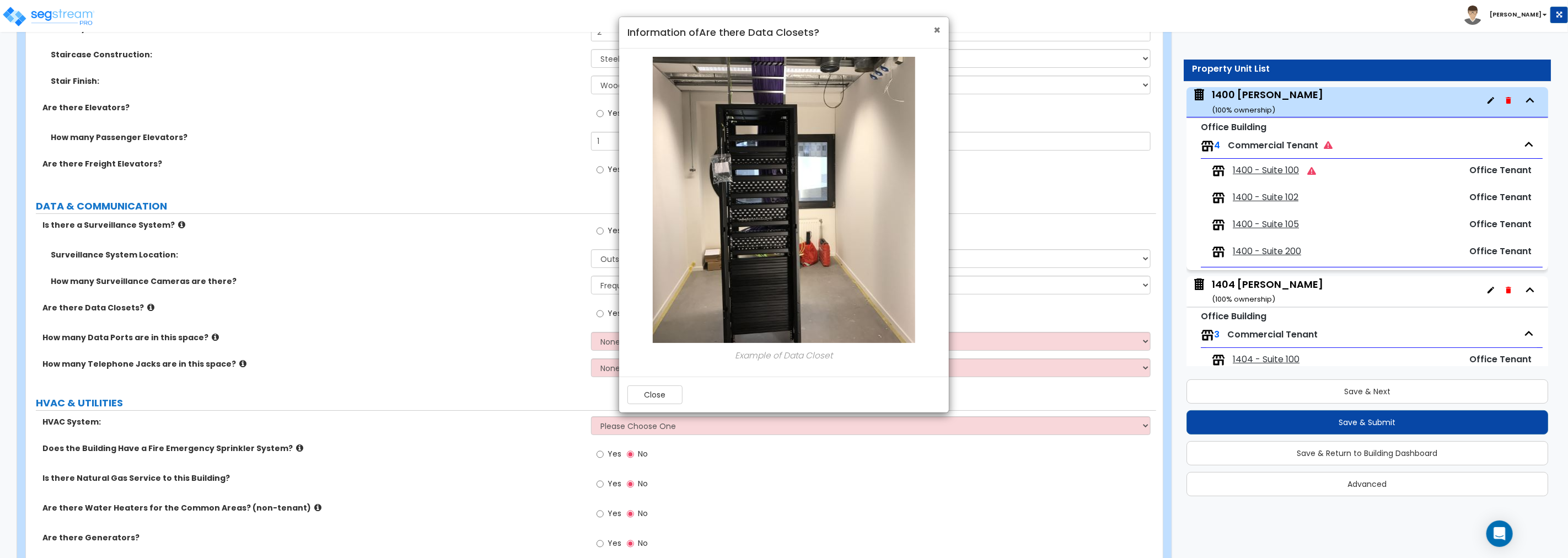
click at [936, 30] on span "×" at bounding box center [936, 30] width 7 height 16
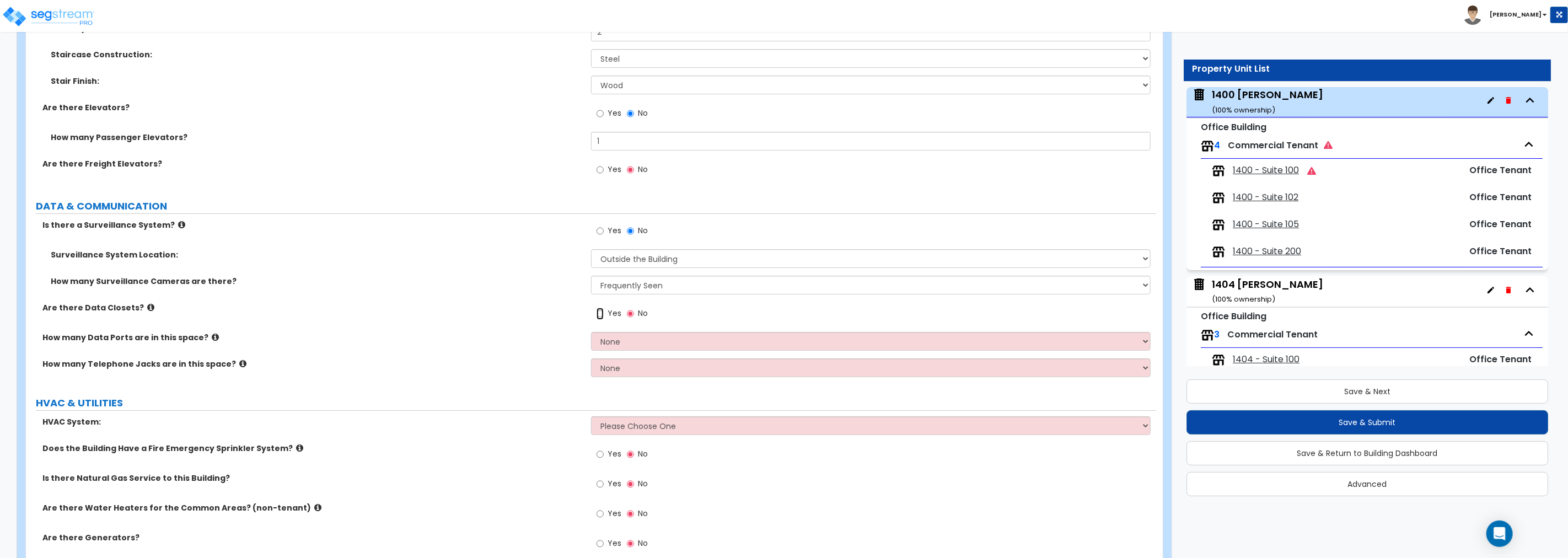
drag, startPoint x: 600, startPoint y: 315, endPoint x: 612, endPoint y: 325, distance: 15.6
click at [600, 315] on input "Yes" at bounding box center [600, 314] width 7 height 12
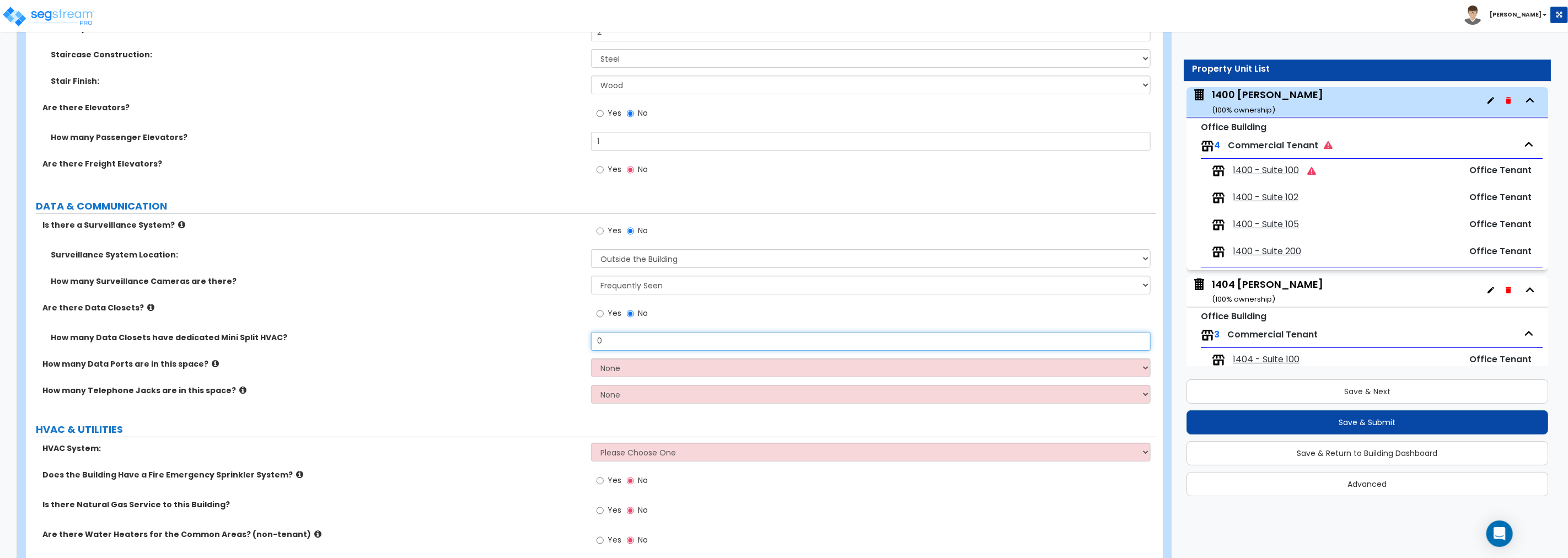
drag, startPoint x: 623, startPoint y: 341, endPoint x: 583, endPoint y: 341, distance: 40.0
click at [583, 341] on div "How many Data Closets have dedicated Mini Split HVAC? 0" at bounding box center [591, 345] width 1130 height 27
click at [633, 366] on select "None Please Estimate for Me I will specify the Quantity Exactly" at bounding box center [870, 368] width 559 height 19
select select "1"
click at [591, 358] on select "None Please Estimate for Me I will specify the Quantity Exactly" at bounding box center [870, 368] width 559 height 19
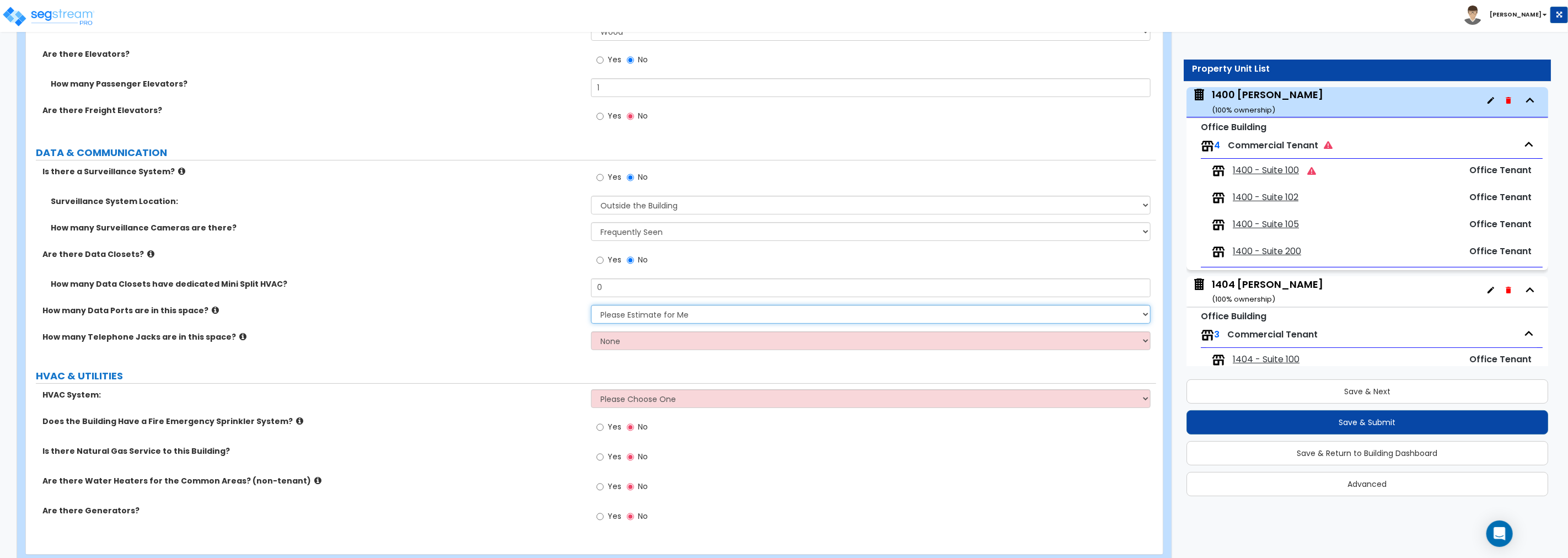
scroll to position [3507, 0]
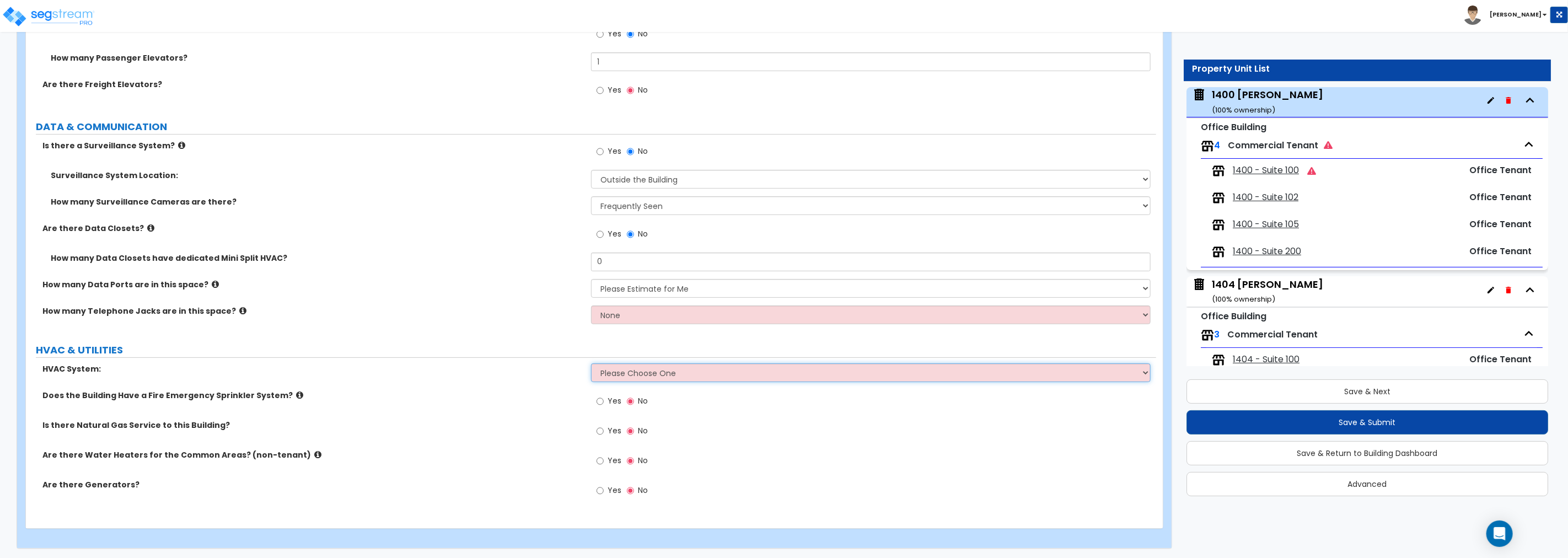
click at [682, 368] on select "Please Choose One Rooftop Unit Furnace-Condenser Forced Air Split Heating/Cooli…" at bounding box center [870, 373] width 559 height 19
click at [591, 363] on select "Please Choose One Rooftop Unit Furnace-Condenser Forced Air Split Heating/Cooli…" at bounding box center [870, 373] width 559 height 19
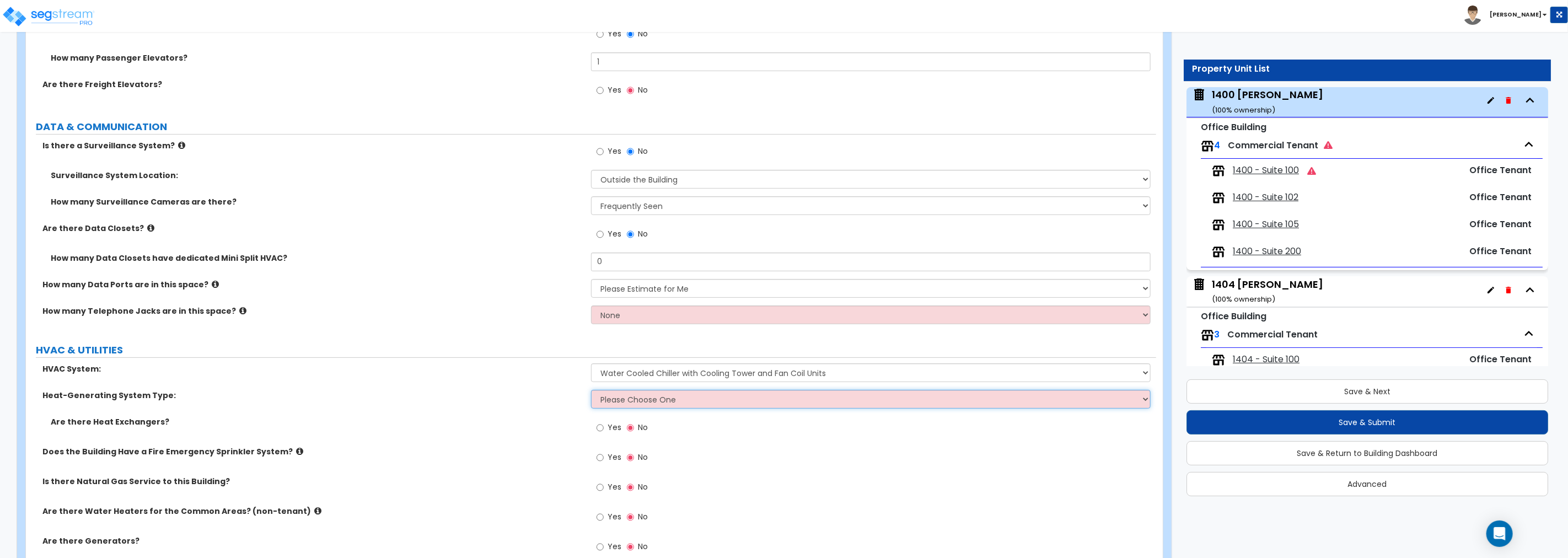
click at [677, 398] on select "Please Choose One Electric Boiler Heating System Gas Terminal Unit Heating Syst…" at bounding box center [870, 399] width 559 height 19
click at [652, 373] on select "Please Choose One Rooftop Unit Furnace-Condenser Forced Air Split Heating/Cooli…" at bounding box center [870, 373] width 559 height 19
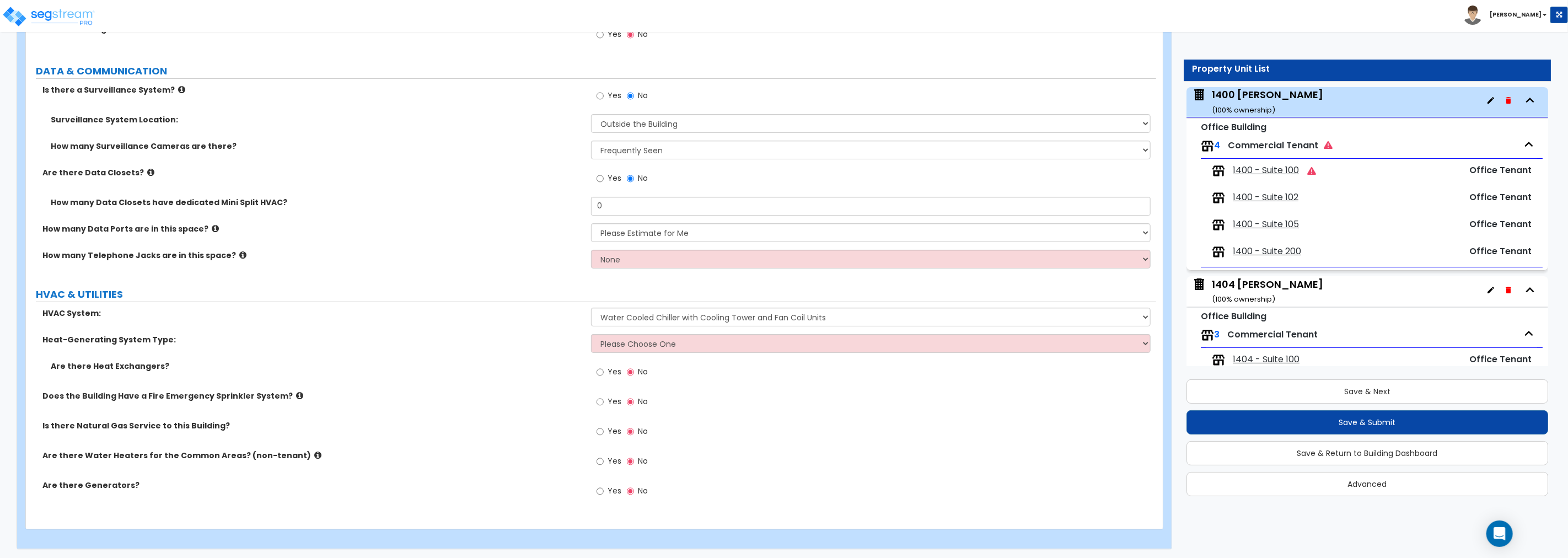
scroll to position [3563, 0]
click at [689, 312] on select "Please Choose One Rooftop Unit Furnace-Condenser Forced Air Split Heating/Cooli…" at bounding box center [870, 317] width 559 height 19
click at [675, 310] on select "Please Choose One Rooftop Unit Furnace-Condenser Forced Air Split Heating/Cooli…" at bounding box center [870, 317] width 559 height 19
click at [591, 307] on select "Please Choose One Rooftop Unit Furnace-Condenser Forced Air Split Heating/Cooli…" at bounding box center [870, 317] width 559 height 19
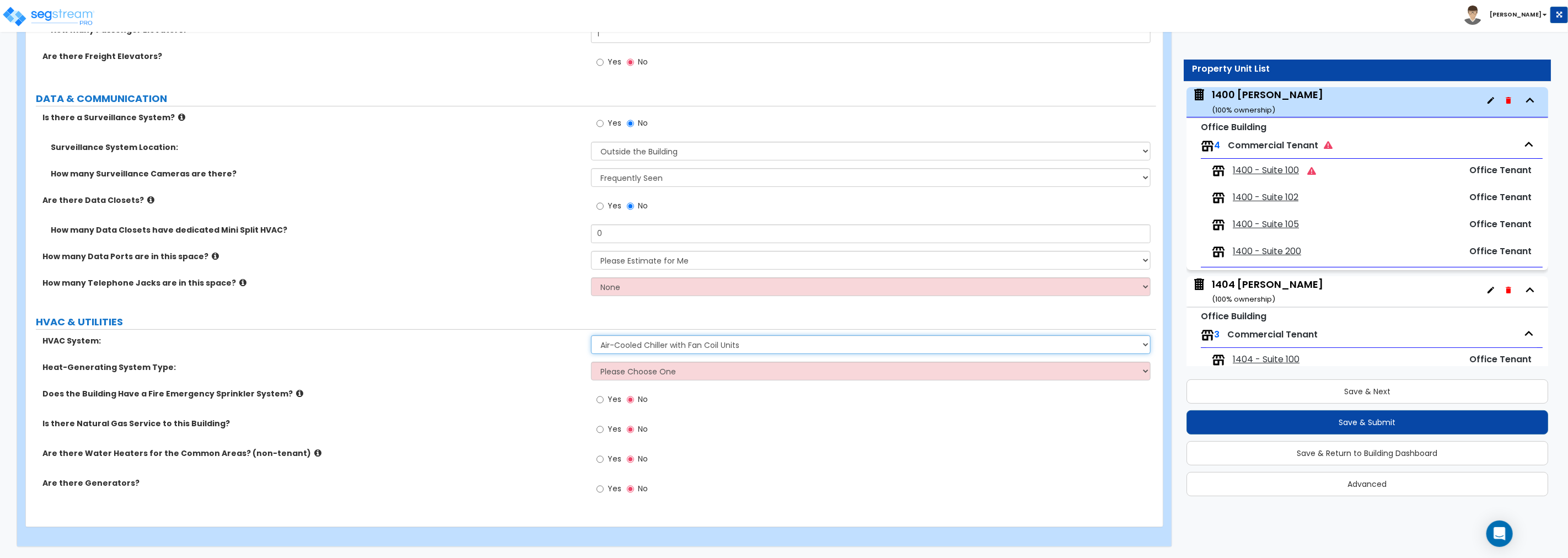
scroll to position [3533, 0]
click at [654, 347] on select "Please Choose One Rooftop Unit Furnace-Condenser Forced Air Split Heating/Cooli…" at bounding box center [870, 347] width 559 height 19
select select "3"
click at [591, 337] on select "Please Choose One Rooftop Unit Furnace-Condenser Forced Air Split Heating/Cooli…" at bounding box center [870, 347] width 559 height 19
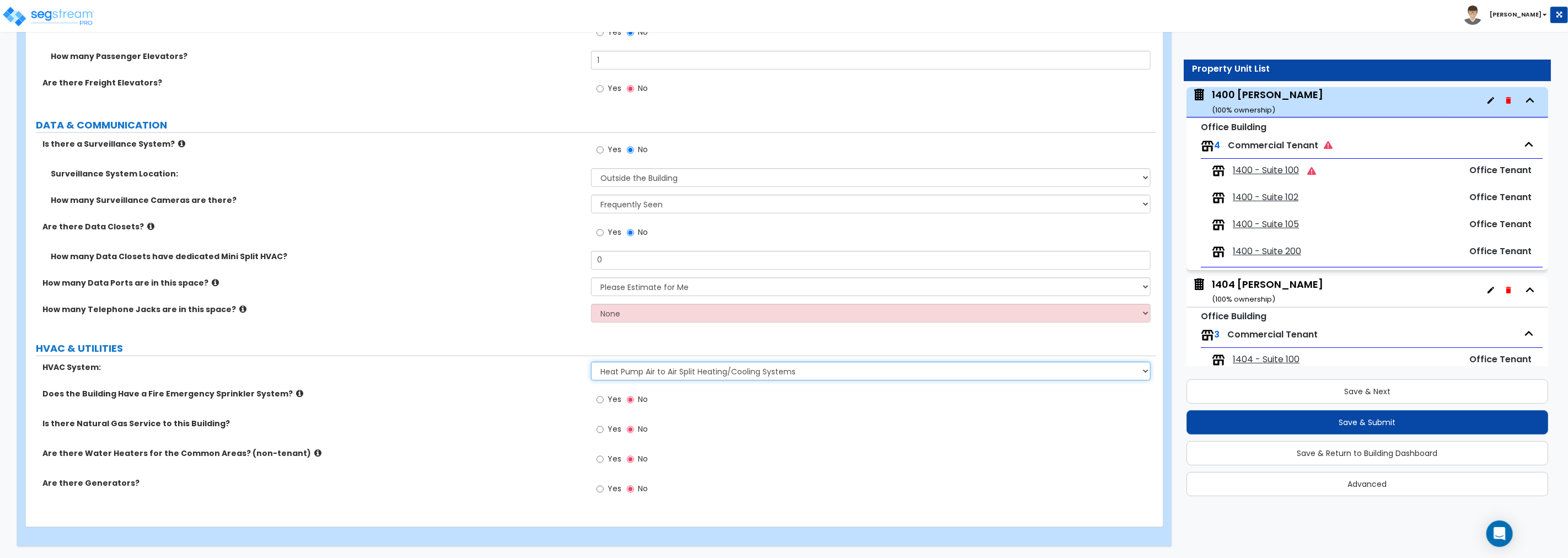
scroll to position [3507, 0]
click at [296, 394] on icon at bounding box center [299, 395] width 7 height 8
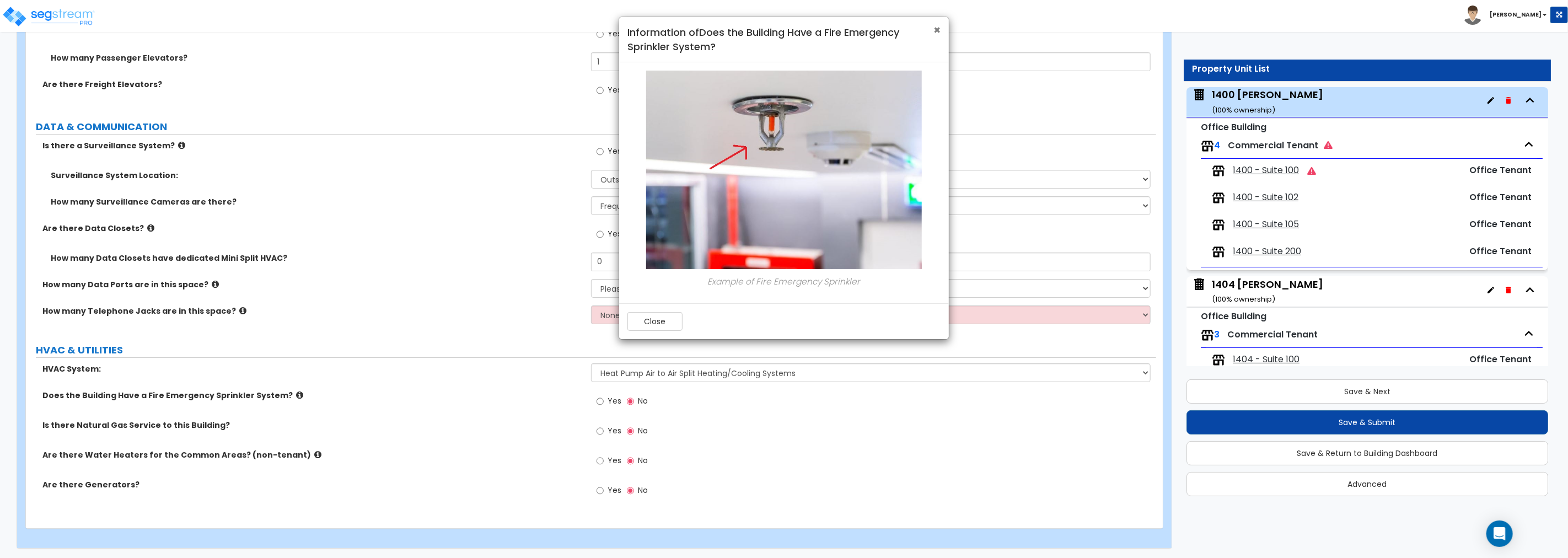
click at [937, 30] on span "×" at bounding box center [936, 30] width 7 height 16
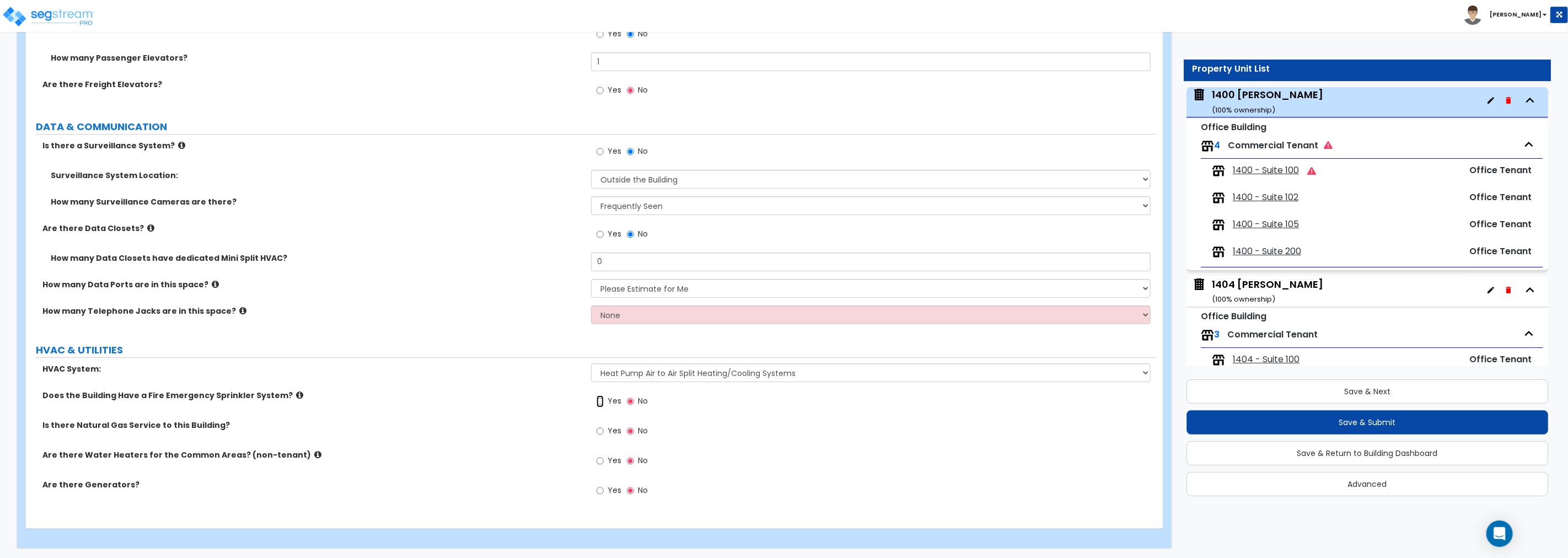
click at [599, 399] on input "Yes" at bounding box center [600, 401] width 7 height 12
click at [598, 425] on input "Yes" at bounding box center [600, 460] width 7 height 12
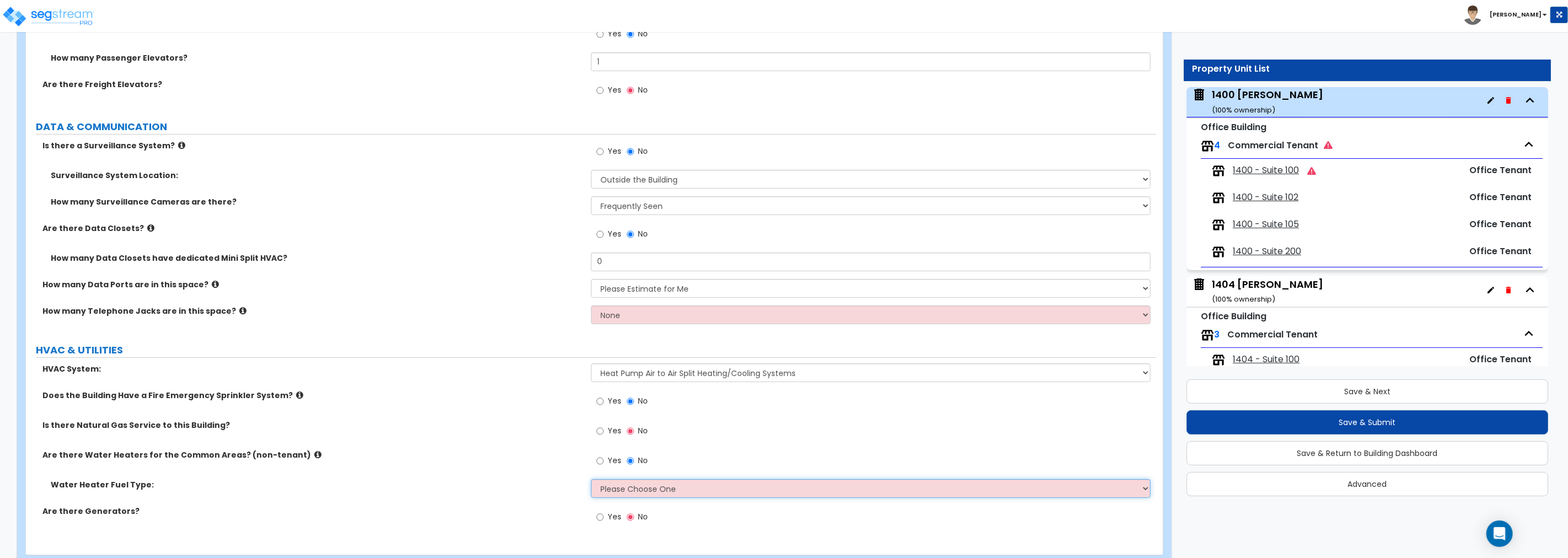
click at [675, 425] on select "Please Choose One Gas Electric" at bounding box center [870, 489] width 559 height 19
select select "2"
click at [591, 425] on select "Please Choose One Gas Electric" at bounding box center [870, 489] width 559 height 19
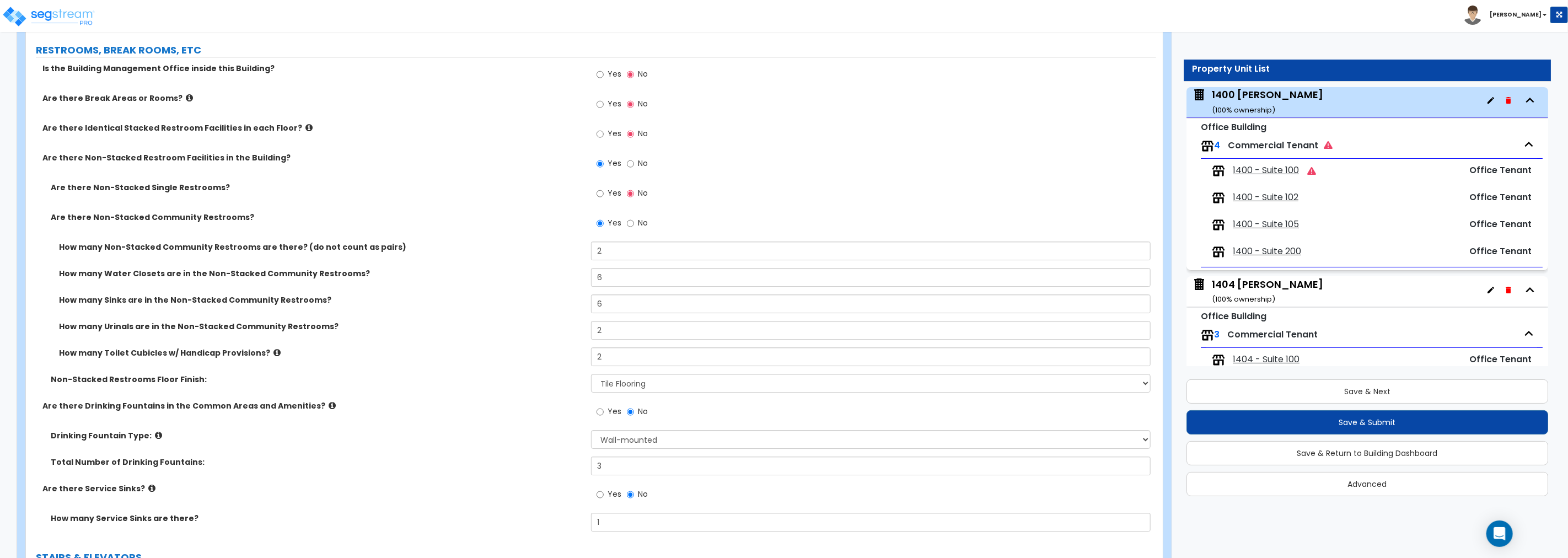
scroll to position [2879, 0]
click at [186, 98] on icon at bounding box center [189, 98] width 7 height 8
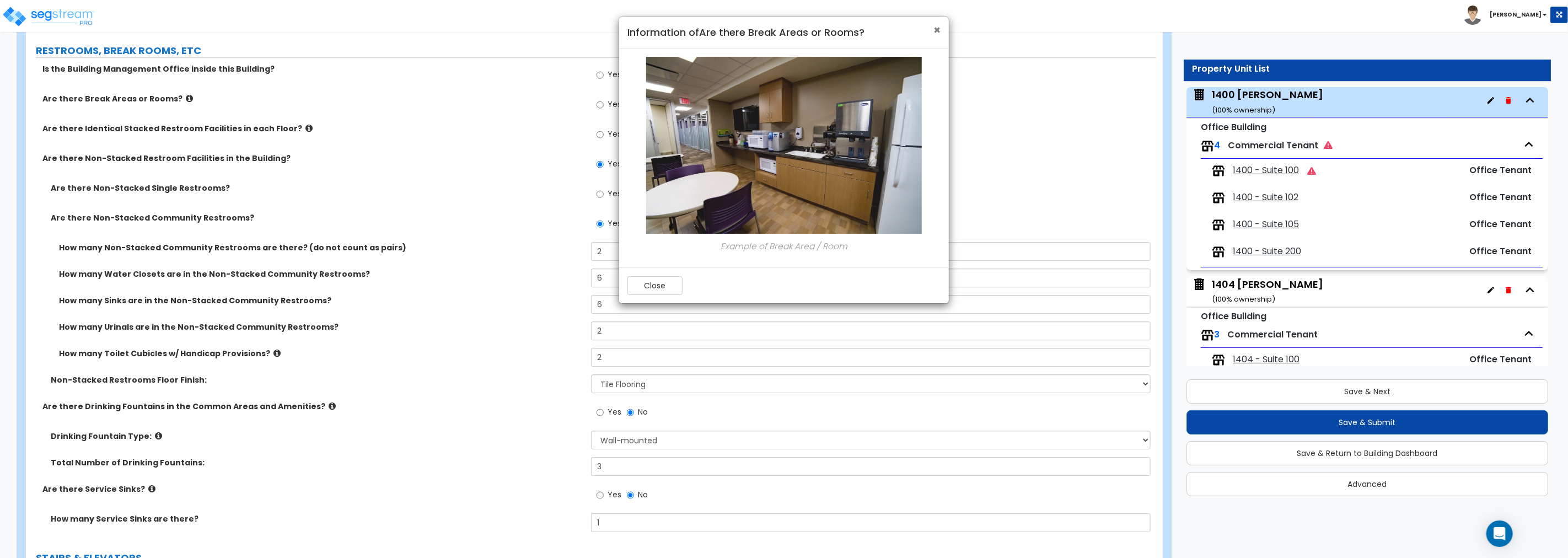
click at [936, 28] on span "×" at bounding box center [936, 30] width 7 height 16
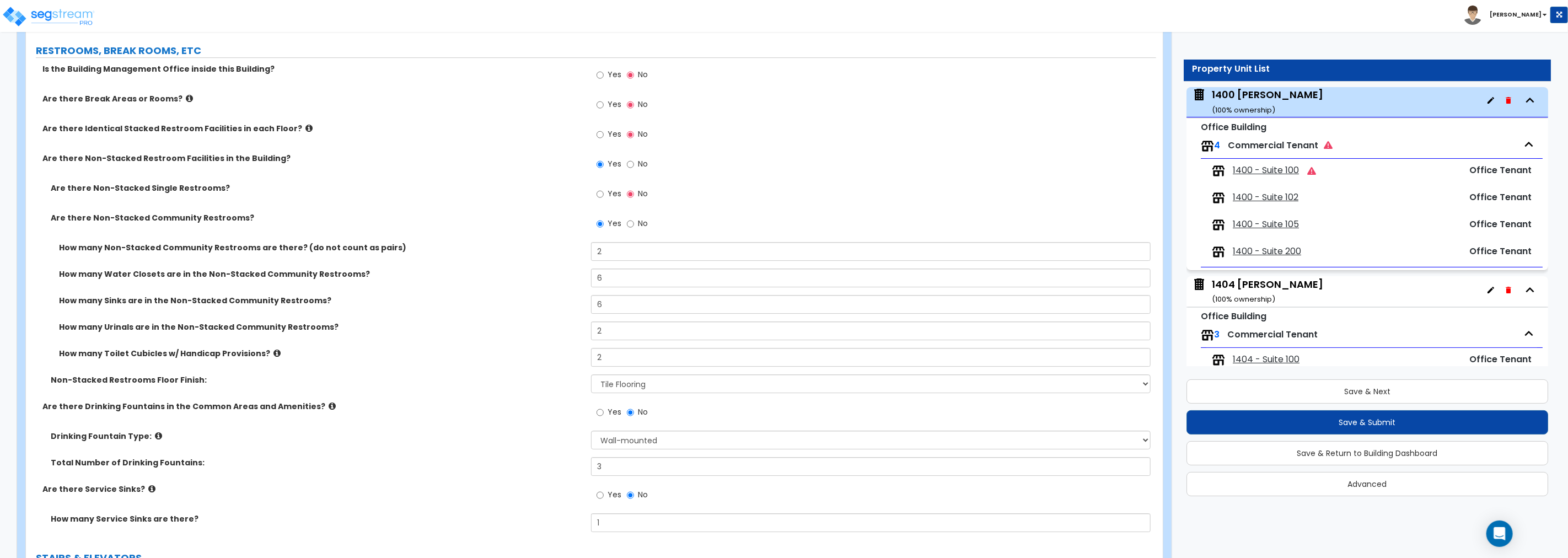
click at [186, 95] on icon at bounding box center [189, 98] width 7 height 8
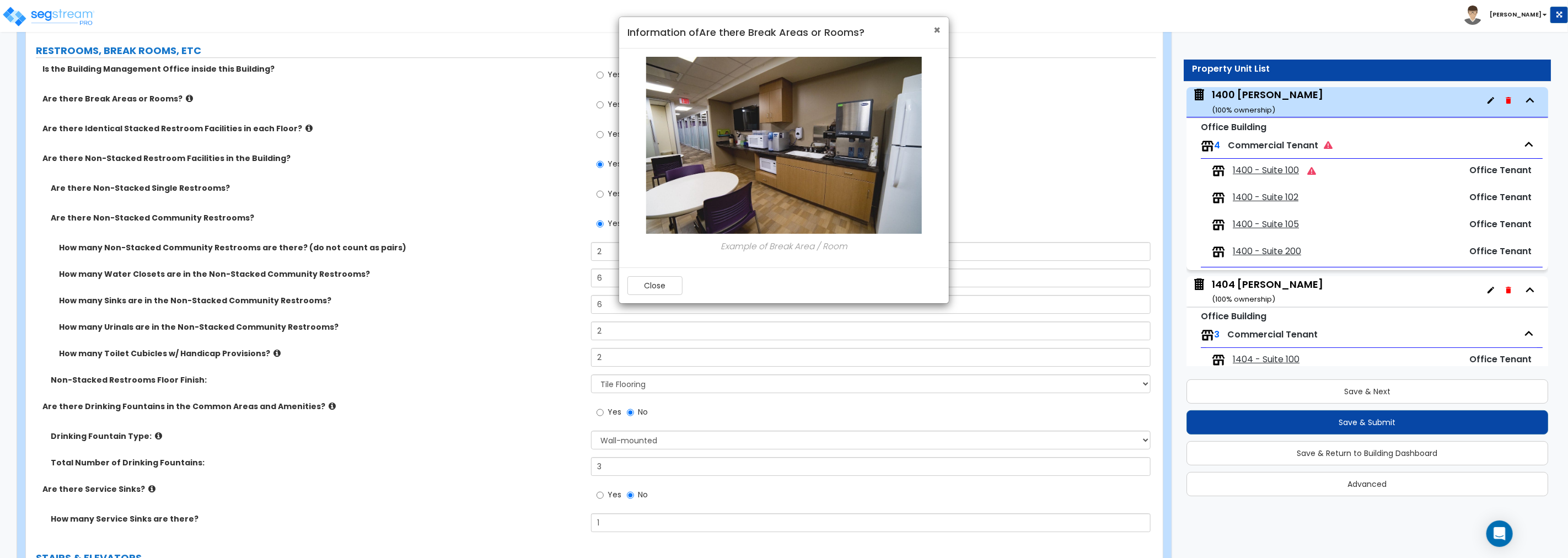
click at [937, 28] on span "×" at bounding box center [936, 30] width 7 height 16
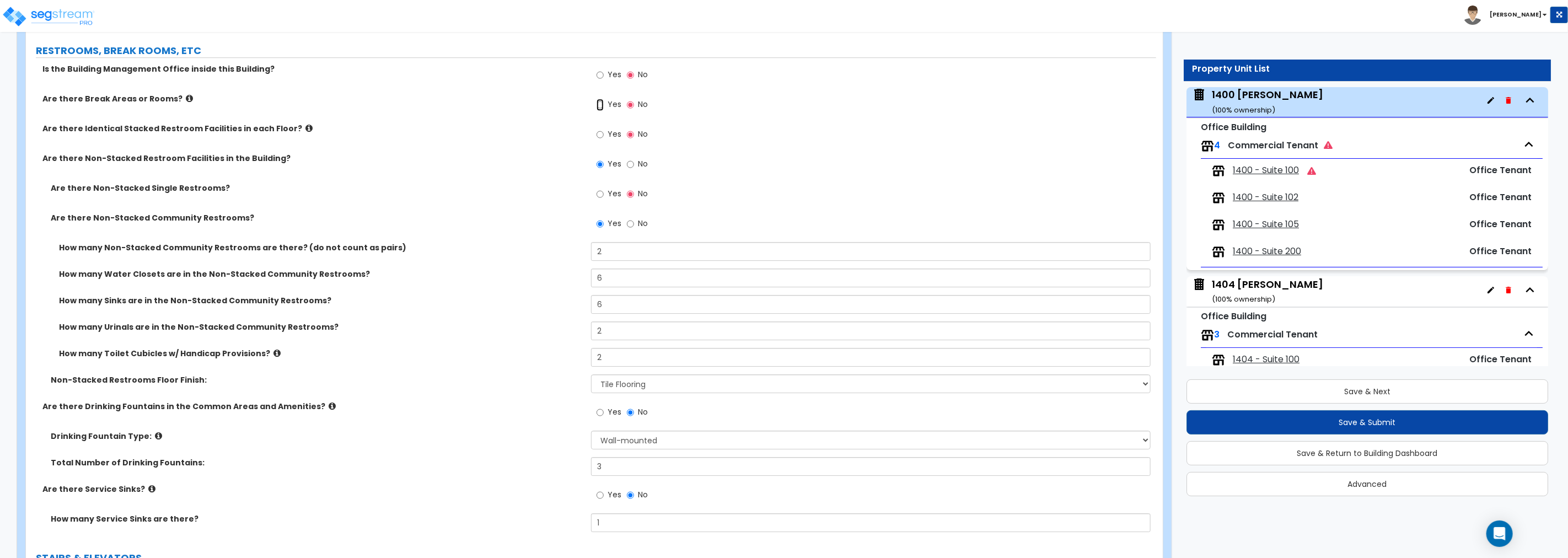
click at [599, 102] on input "Yes" at bounding box center [600, 104] width 7 height 12
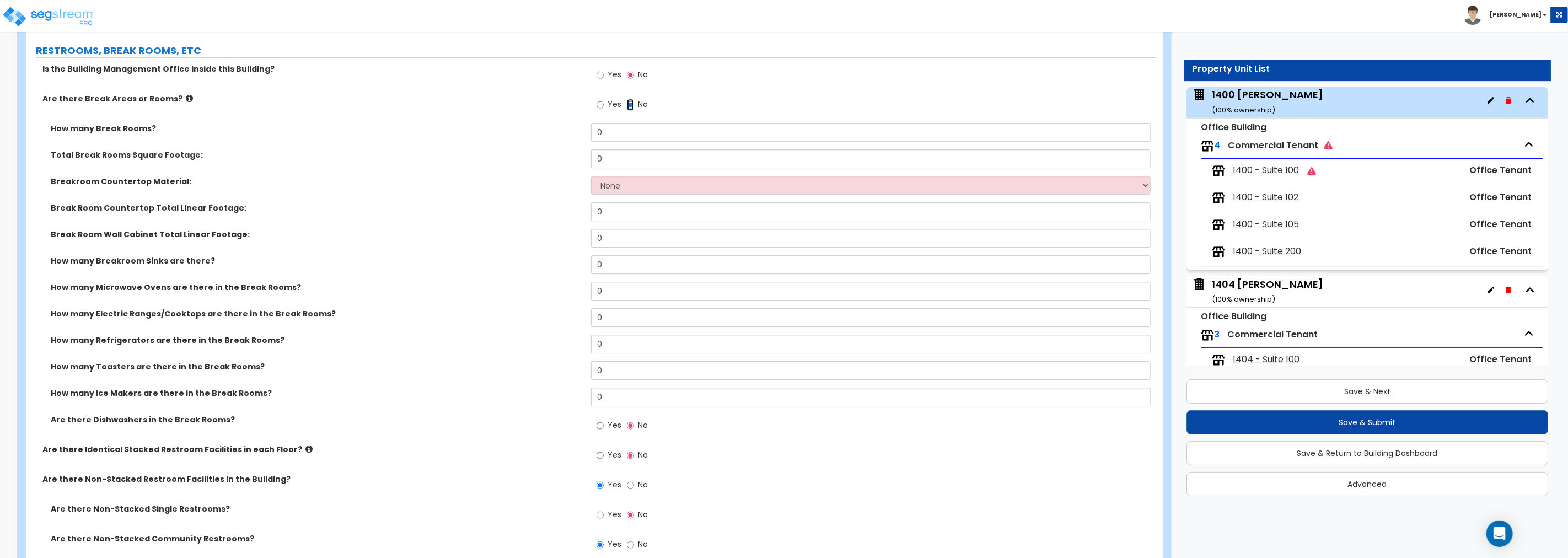
click at [627, 102] on input "No" at bounding box center [630, 104] width 7 height 12
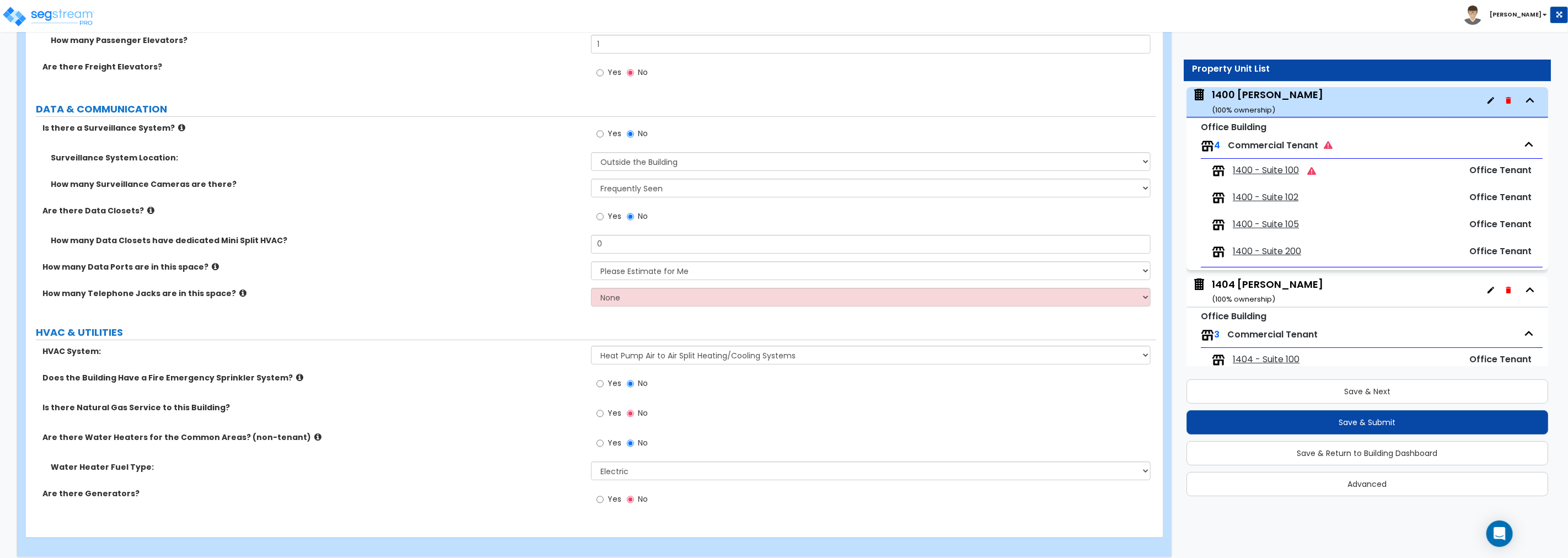
scroll to position [3532, 0]
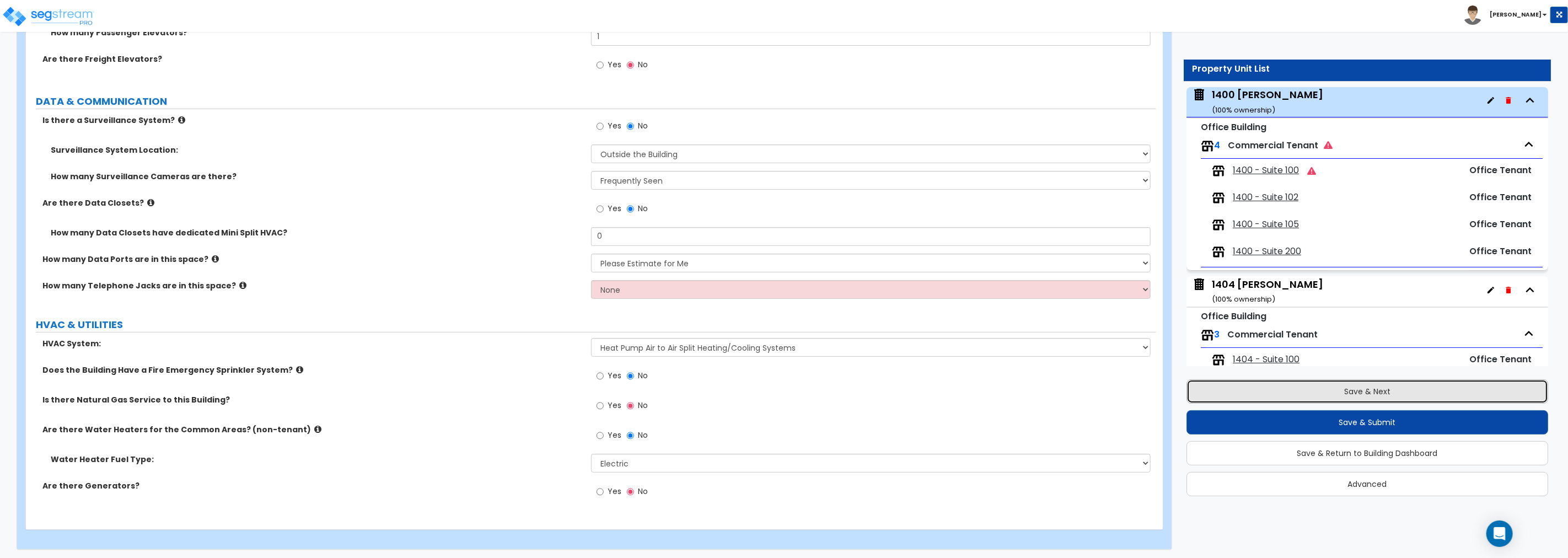
click at [941, 392] on button "Save & Next" at bounding box center [1367, 391] width 362 height 24
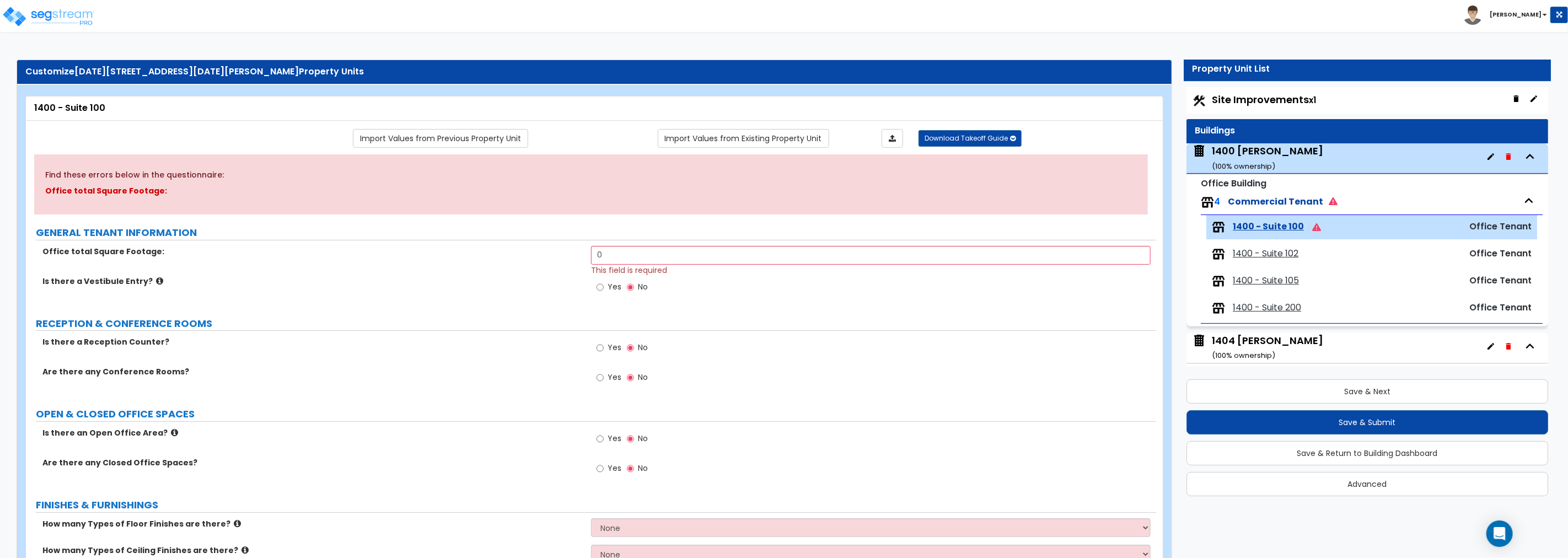
scroll to position [0, 0]
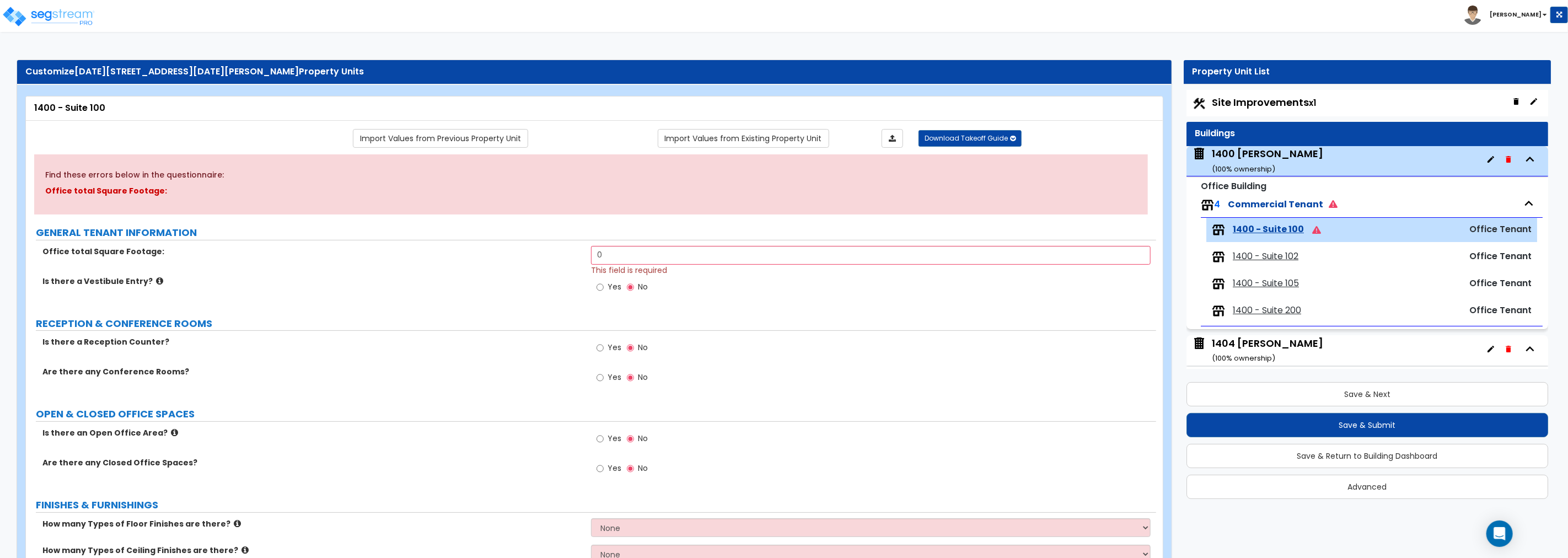
click at [941, 152] on div "1400 [PERSON_NAME] ( 100 % ownership)" at bounding box center [1267, 161] width 111 height 28
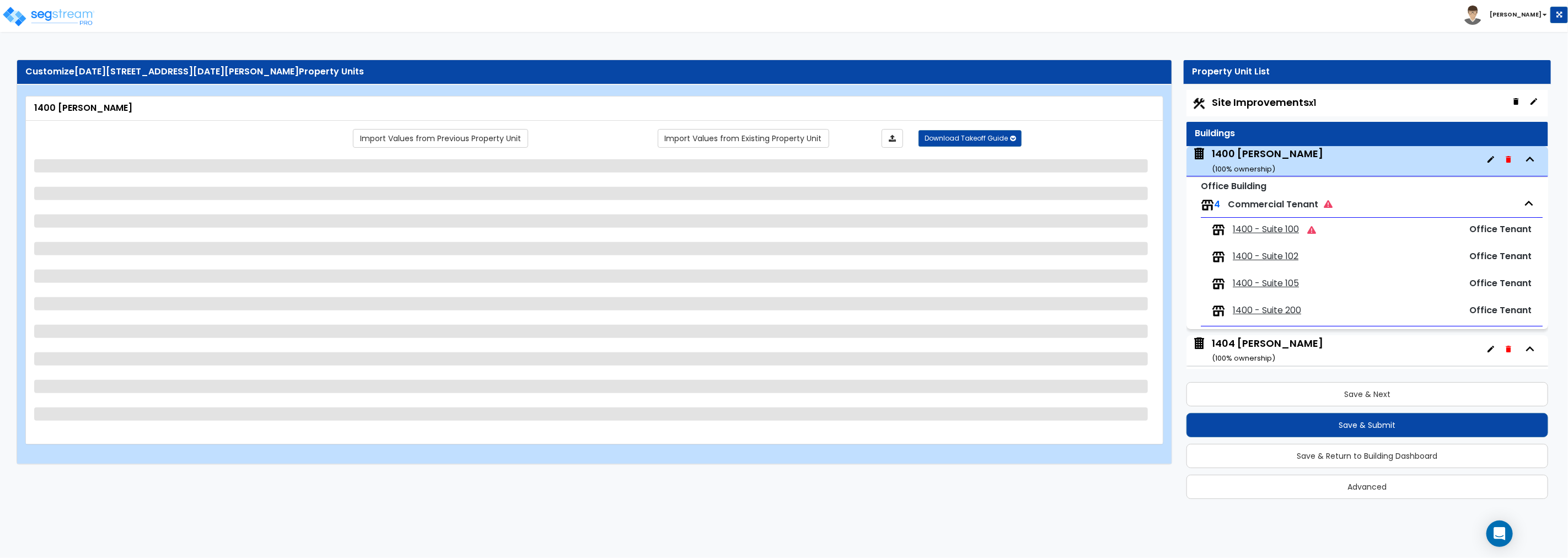
scroll to position [3, 0]
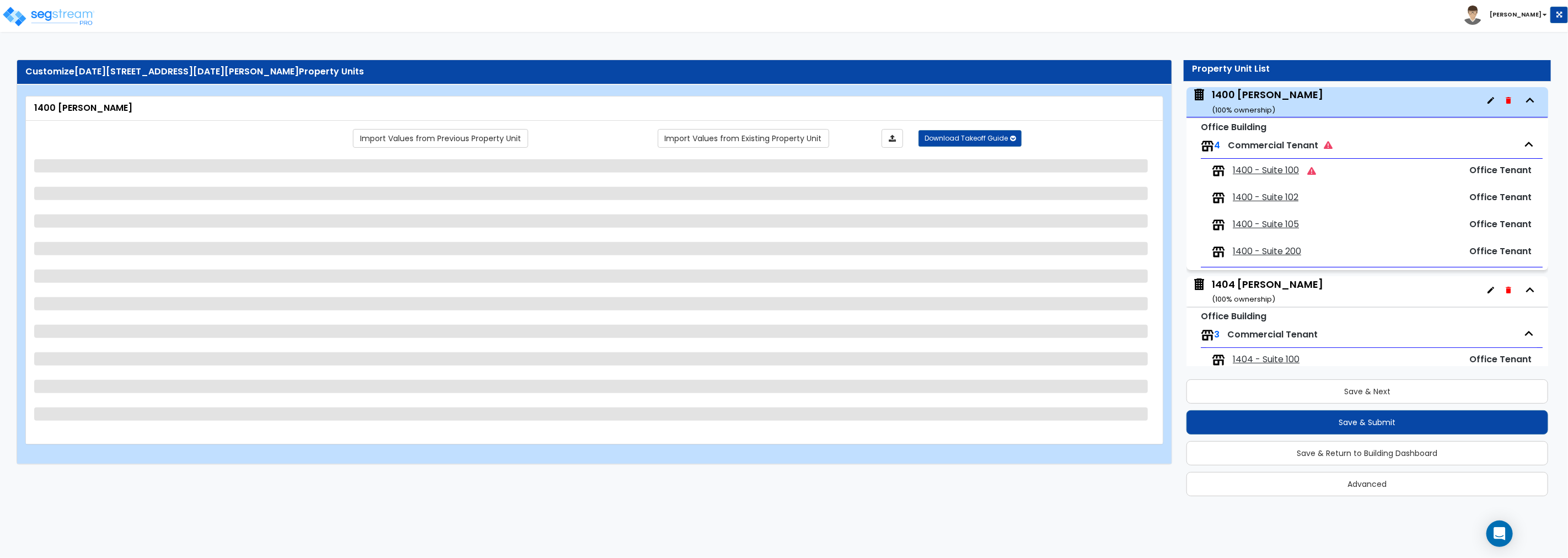
select select "1"
select select "6"
select select "2"
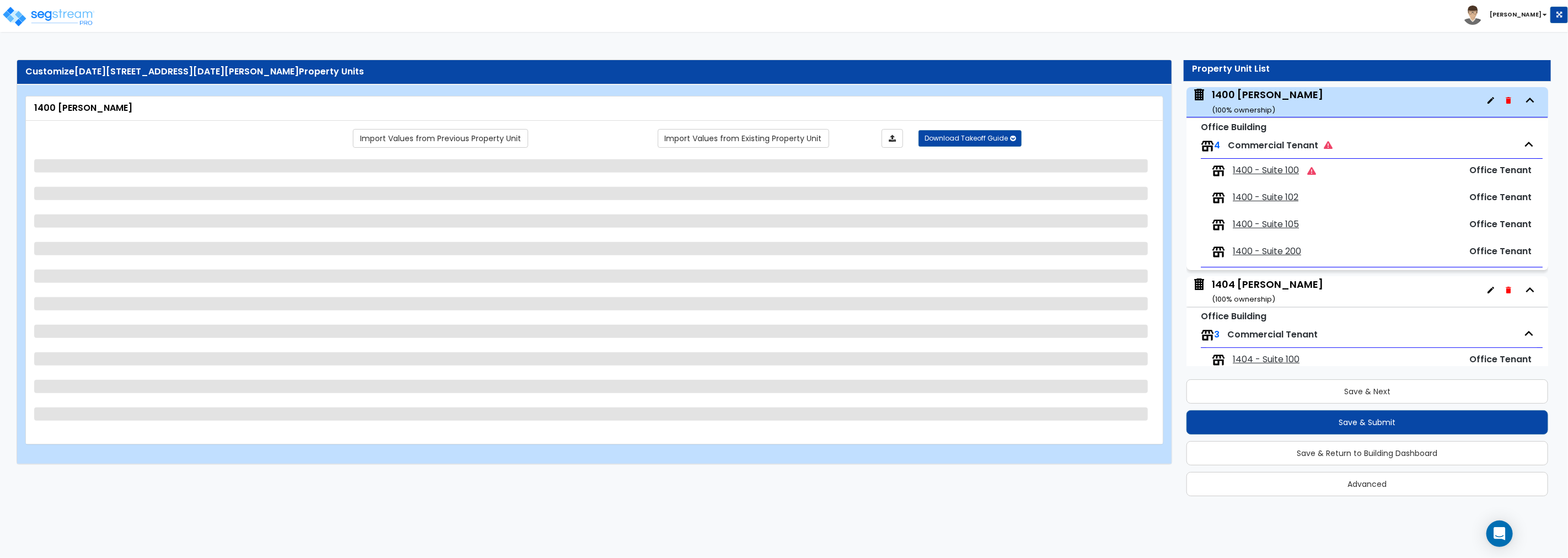
select select "1"
select select "2"
select select "1"
select select "2"
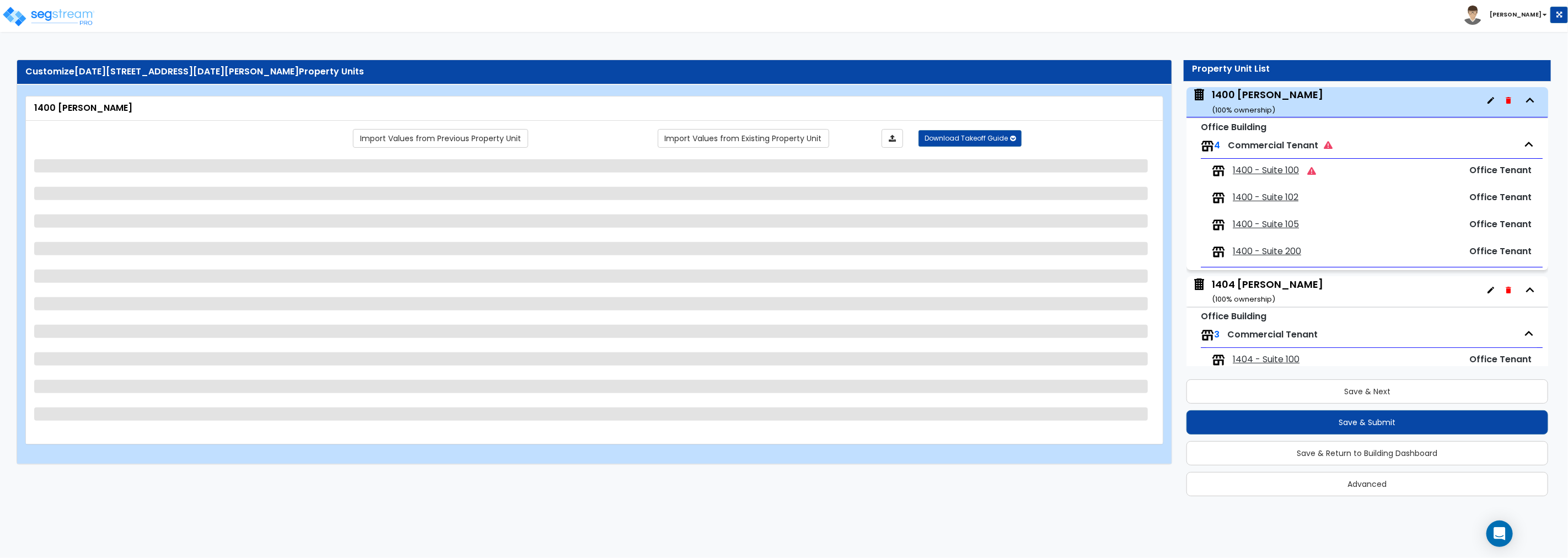
select select "1"
select select "2"
select select "1"
select select "2"
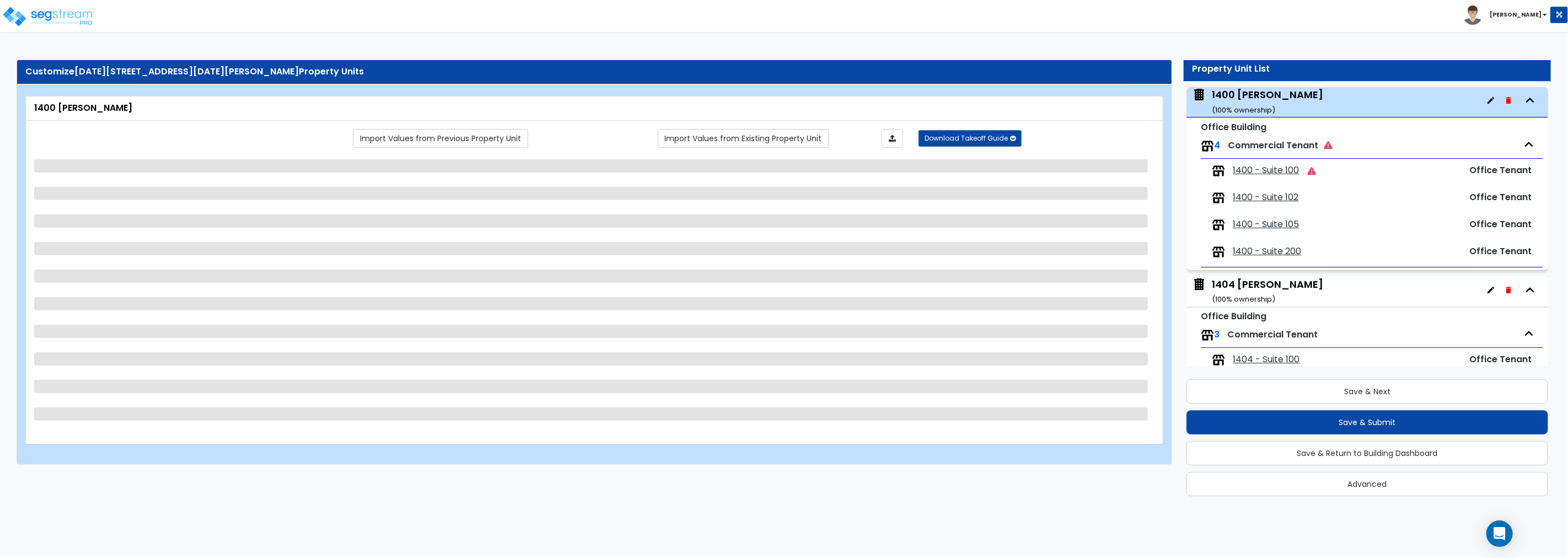
select select "1"
select select "2"
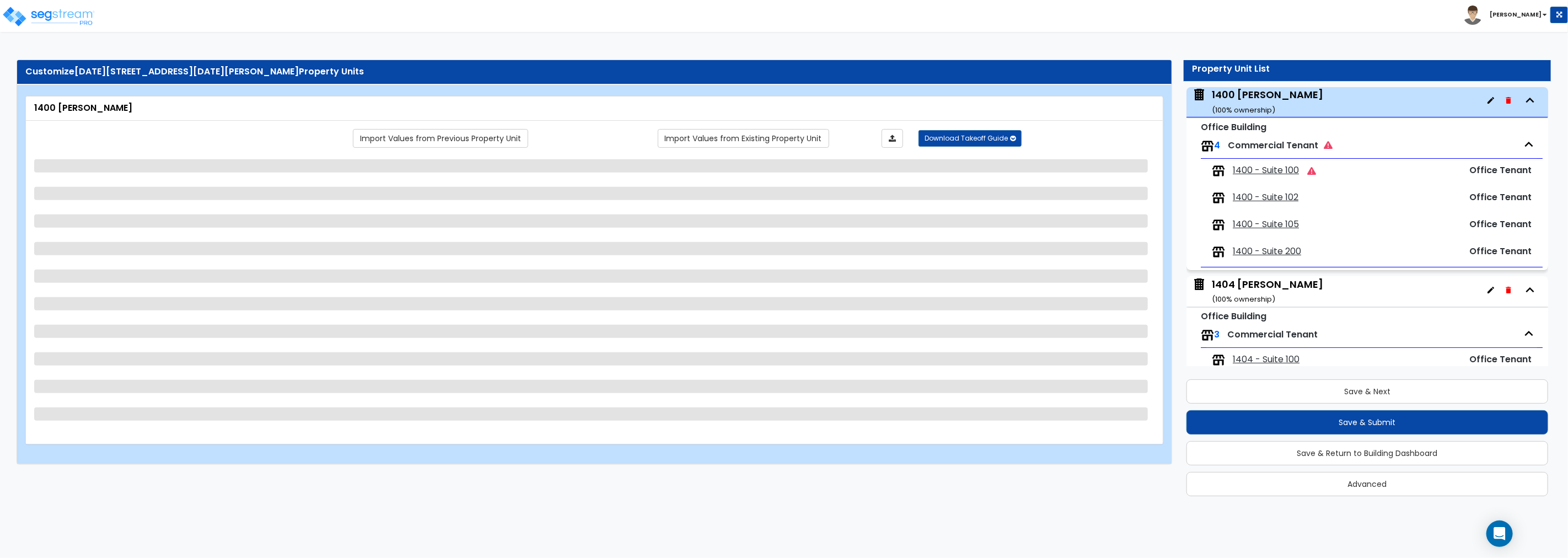
select select "1"
select select "5"
select select "1"
select select "5"
select select "1"
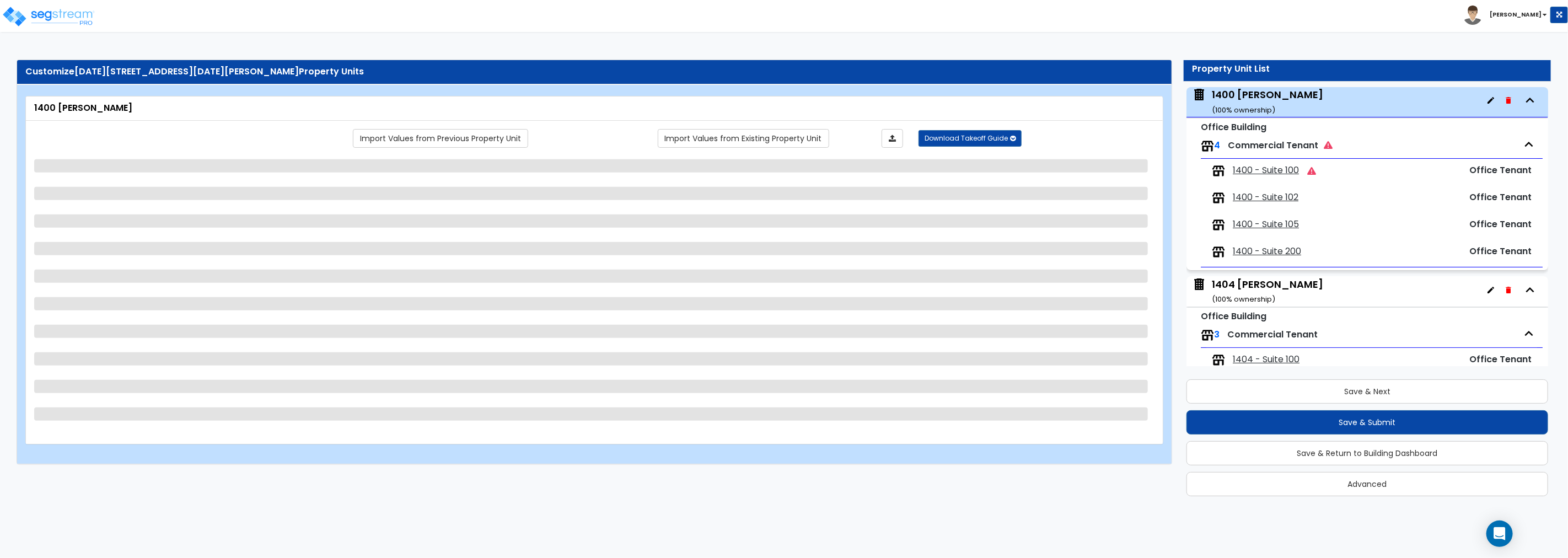
select select "5"
select select "1"
select select "2"
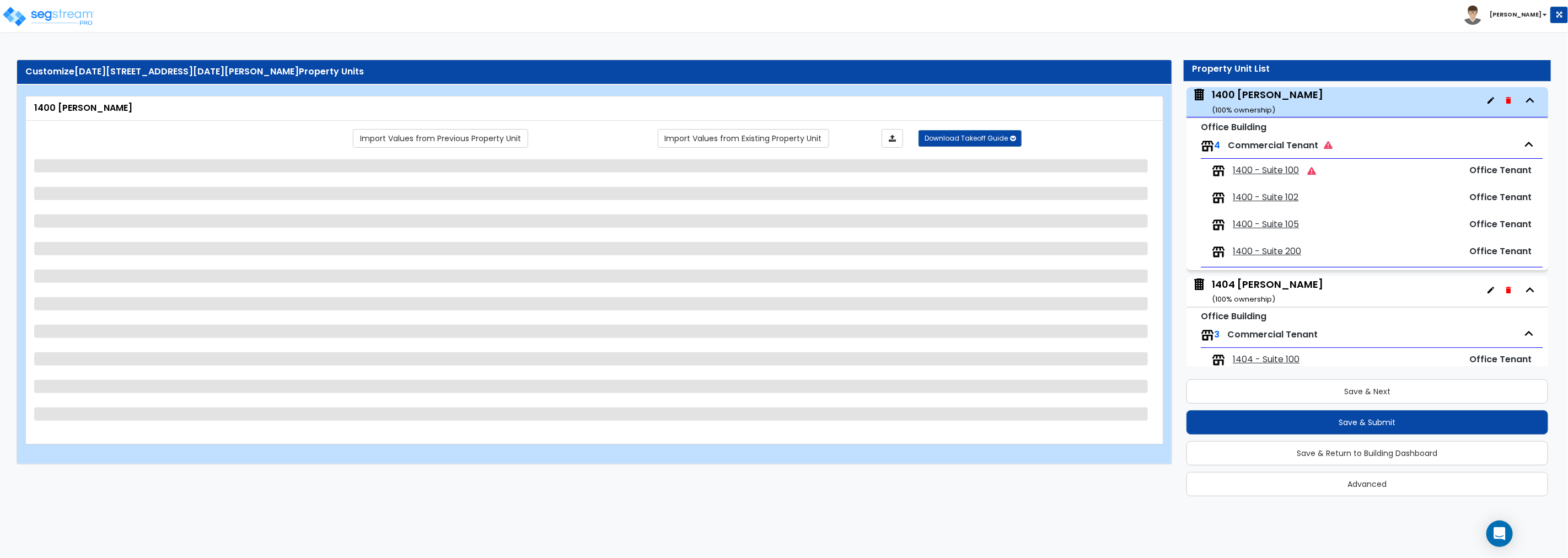
select select "3"
select select "1"
select select "3"
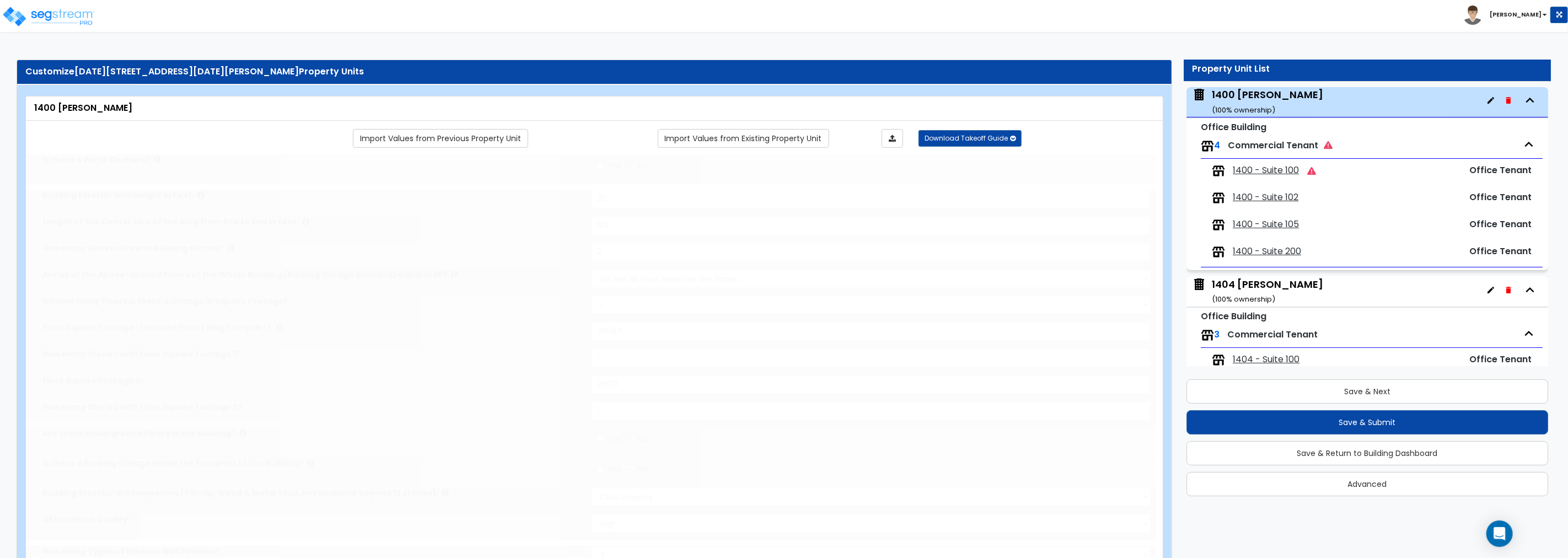
select select "1"
type input "2"
select select "1"
type input "3"
type input "1"
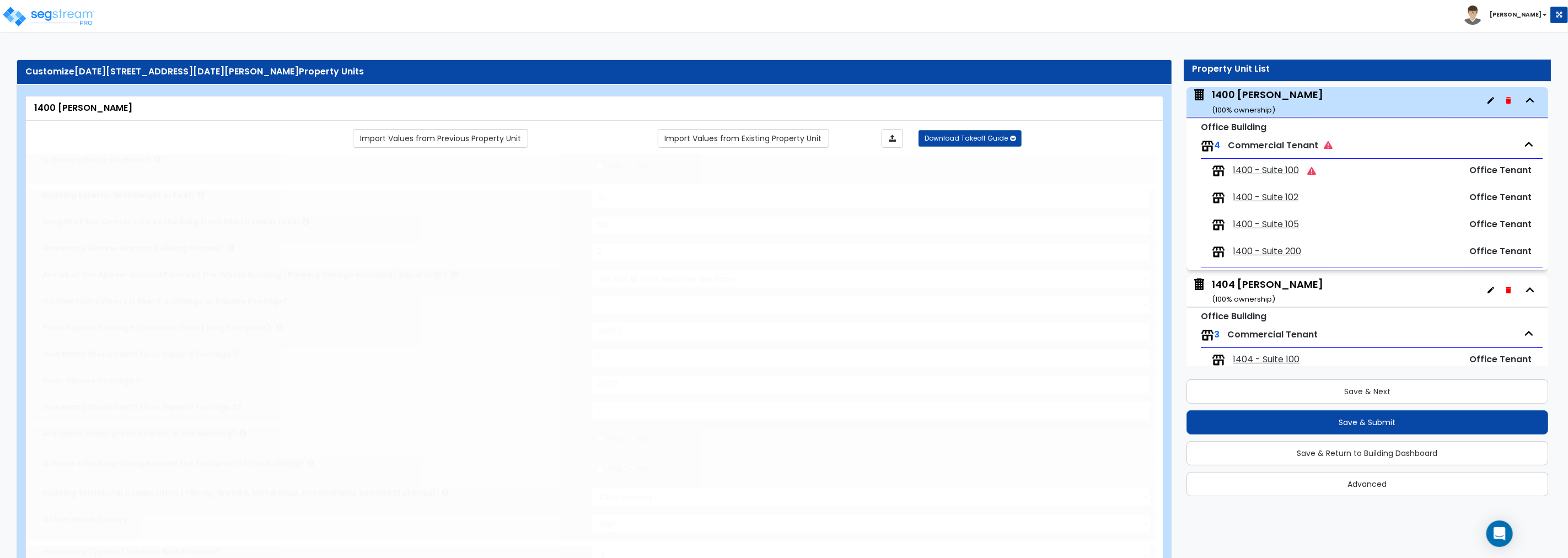
select select "2"
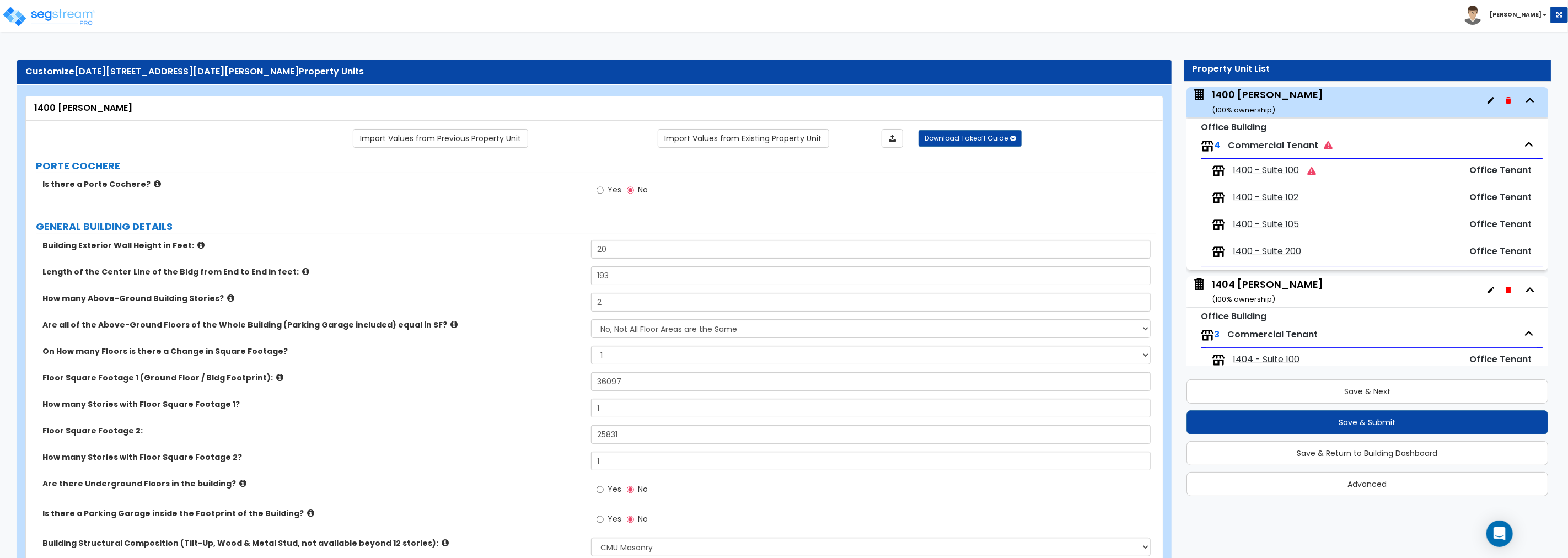
click at [154, 183] on icon at bounding box center [157, 183] width 7 height 8
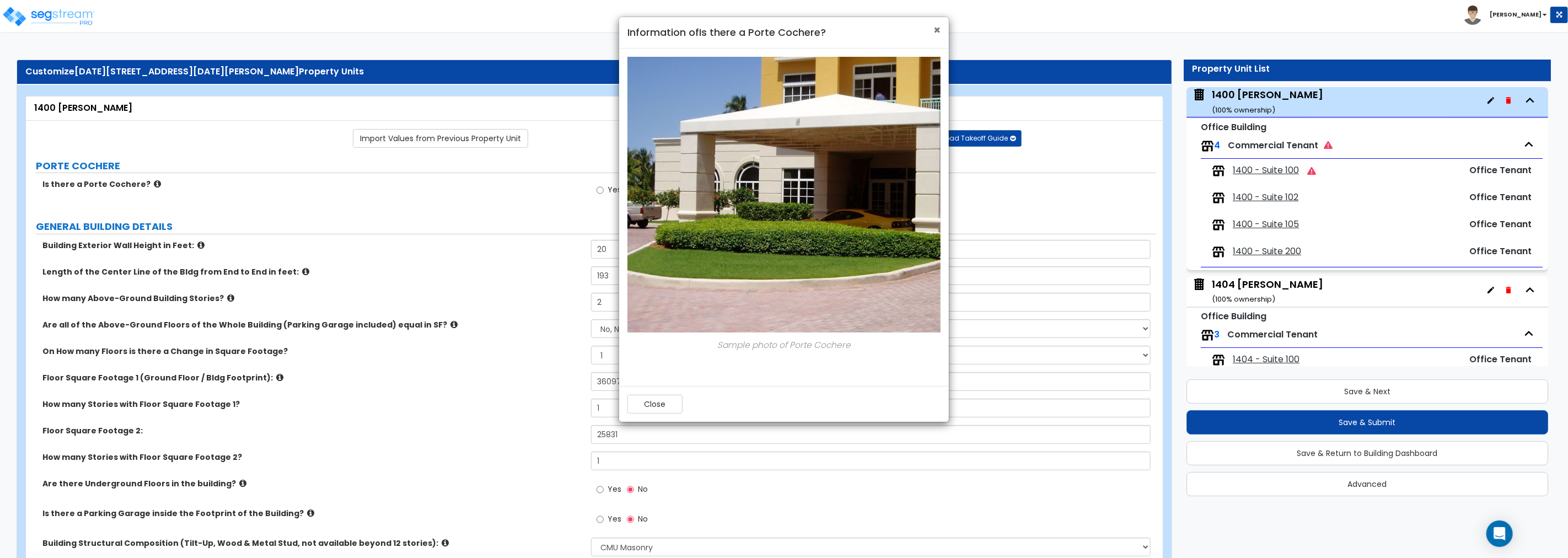
click at [936, 30] on span "×" at bounding box center [936, 30] width 7 height 16
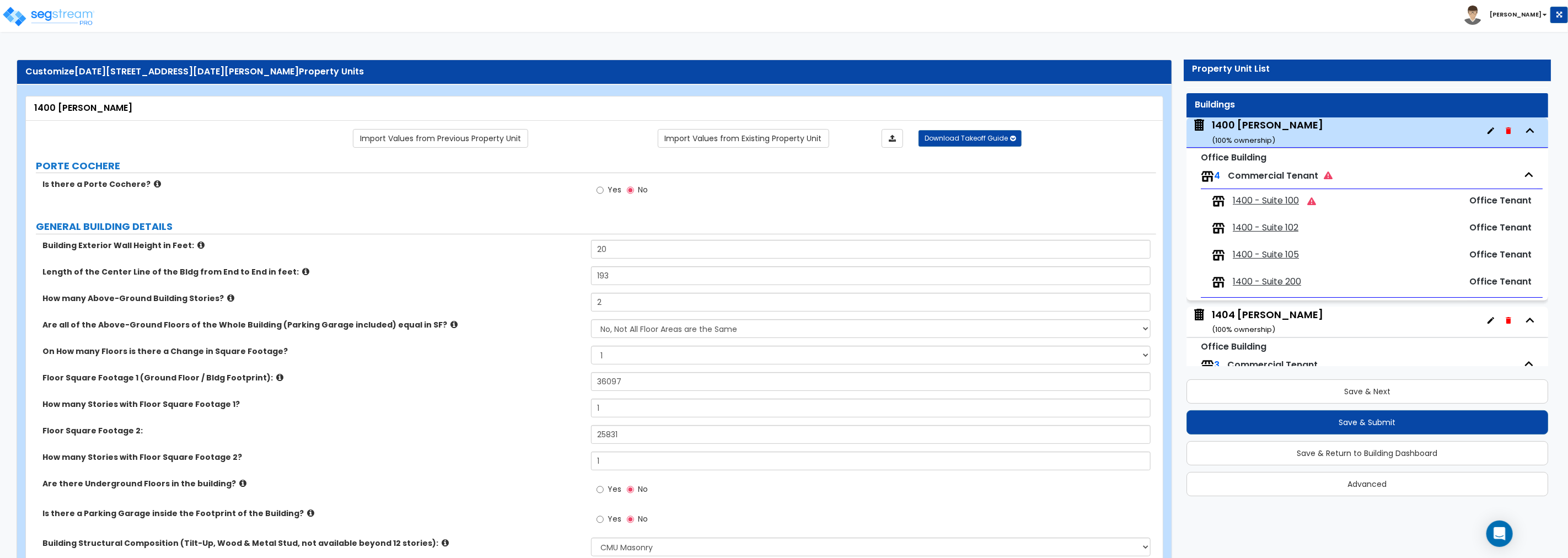
scroll to position [0, 0]
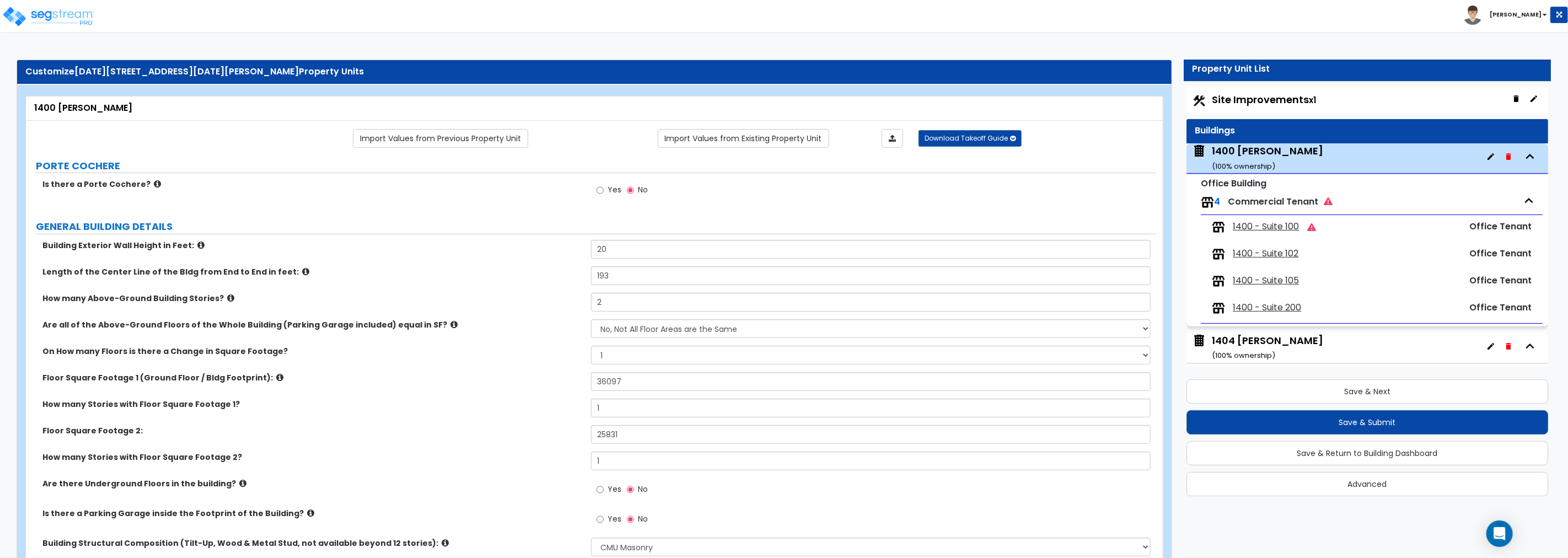
click at [941, 100] on span "Site Improvements x1" at bounding box center [1264, 100] width 104 height 14
select select "2"
select select "1"
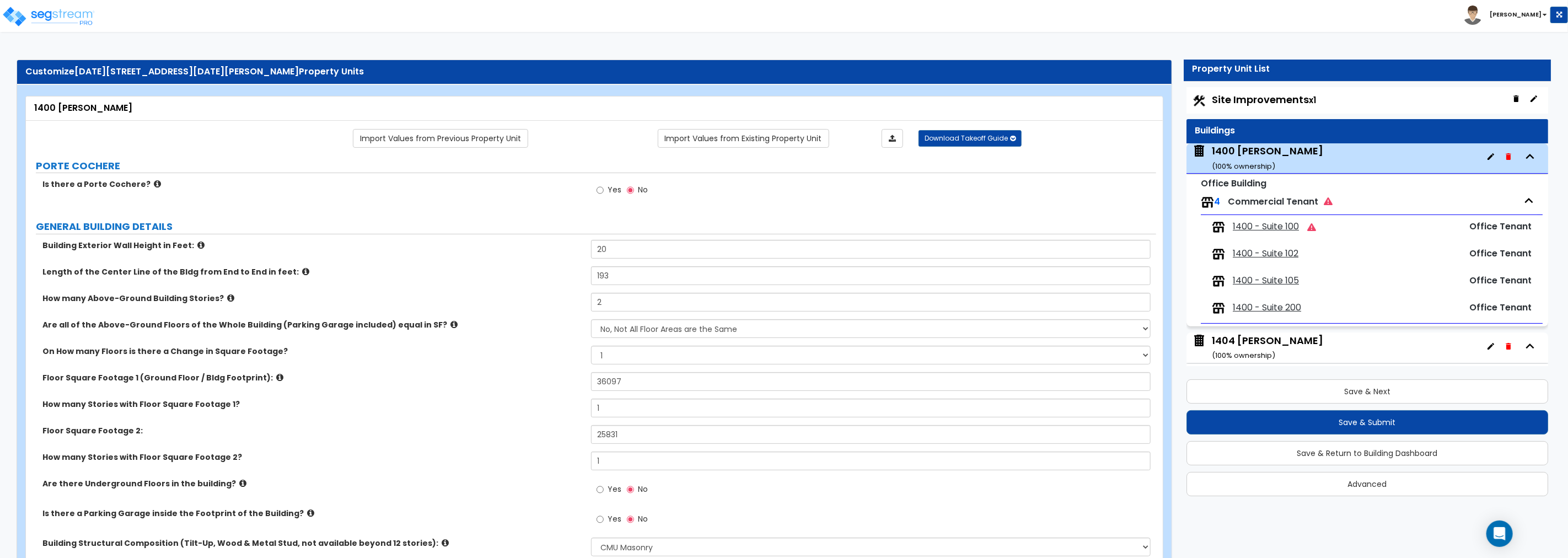
select select "2"
select select "1"
select select "2"
select select "1"
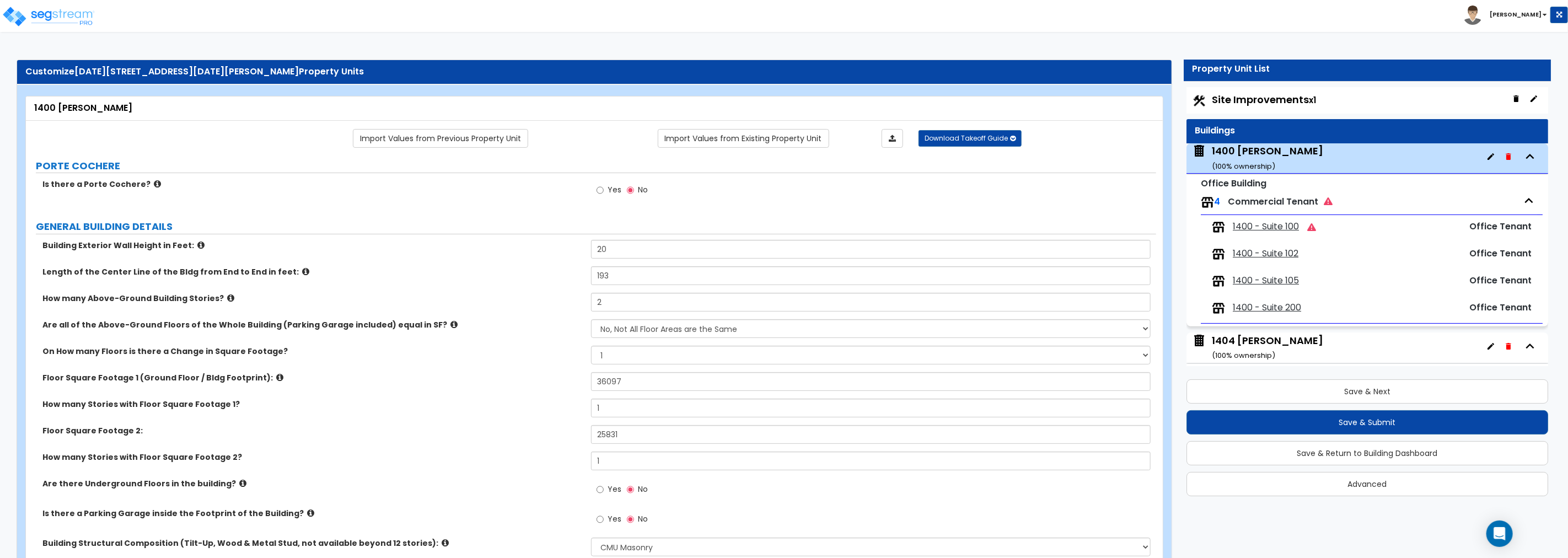
select select "1"
select select "2"
select select "4"
select select "1"
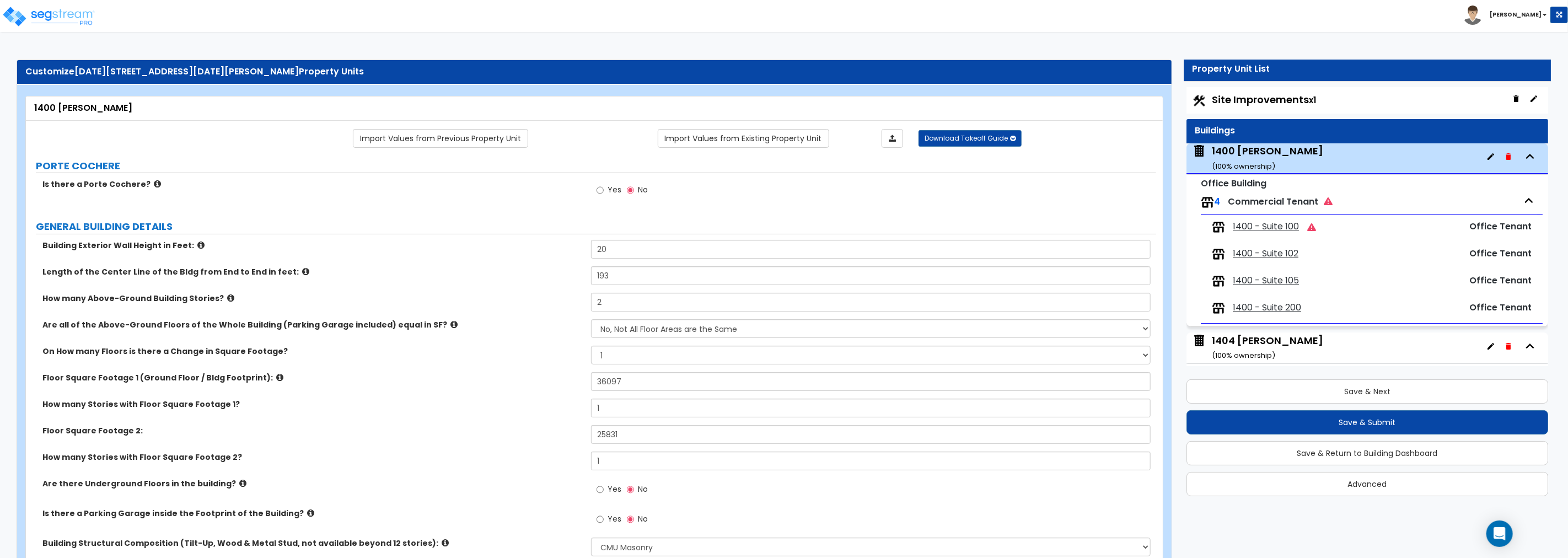
select select "1"
select select "2"
select select "4"
select select "2"
select select "4"
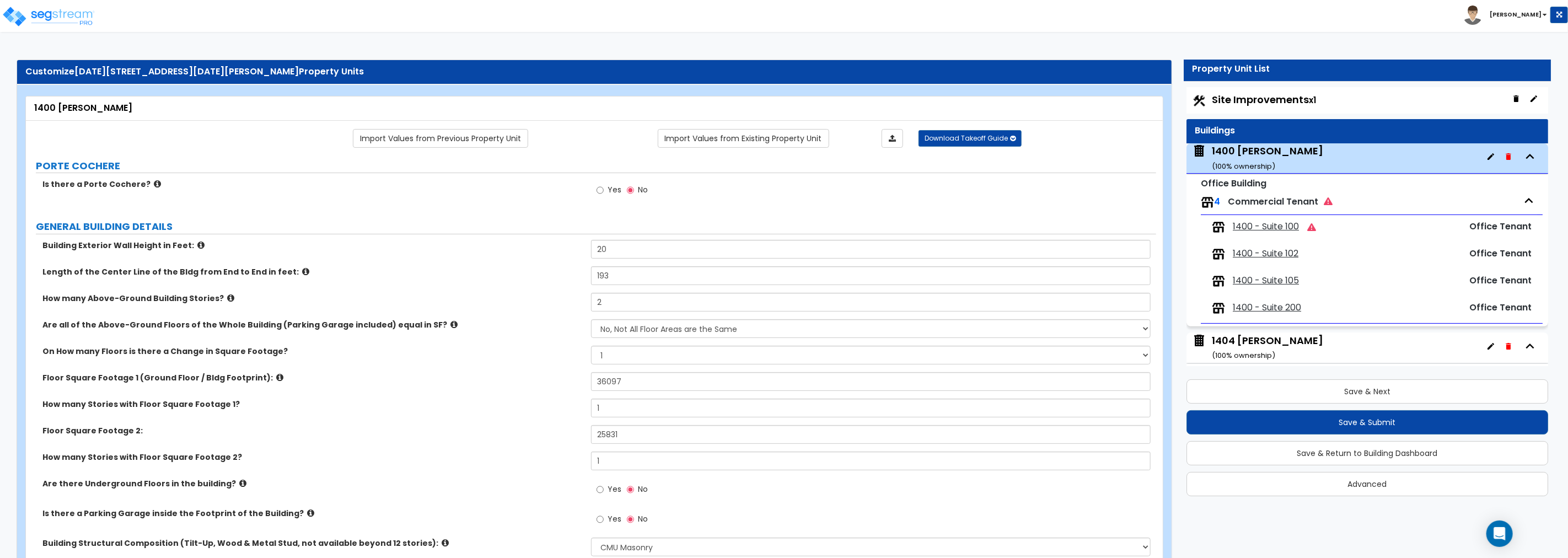
select select "4"
select select "1"
select select "2"
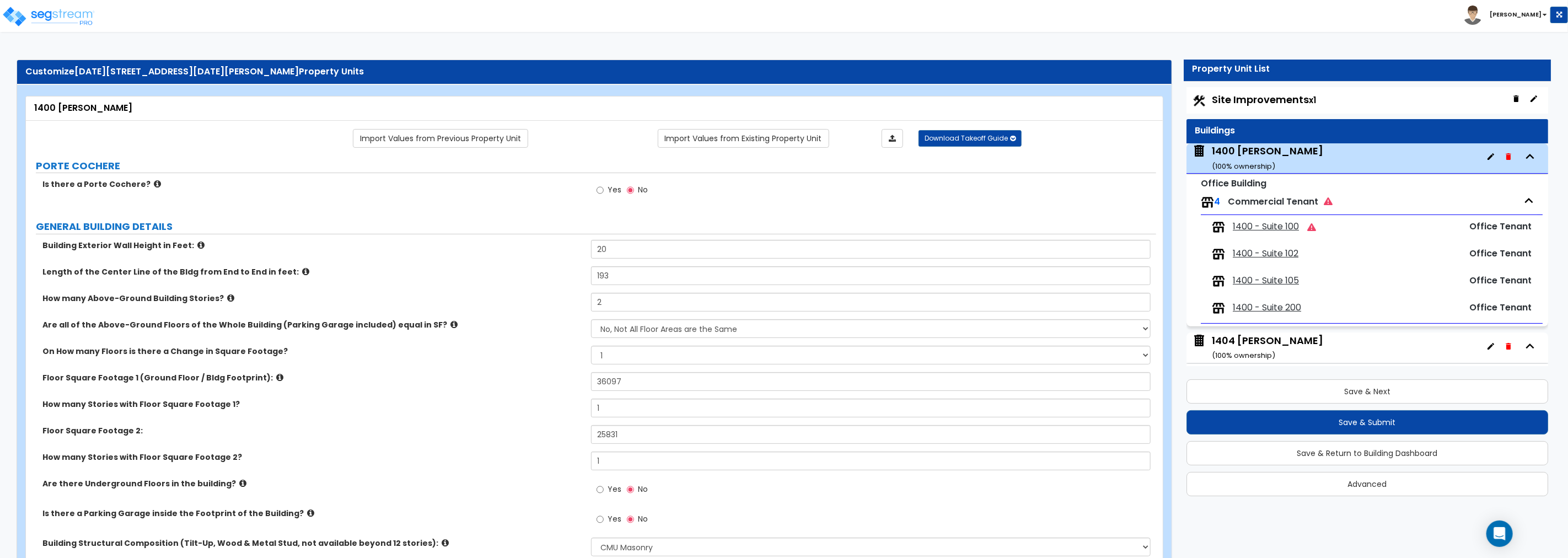
select select "1"
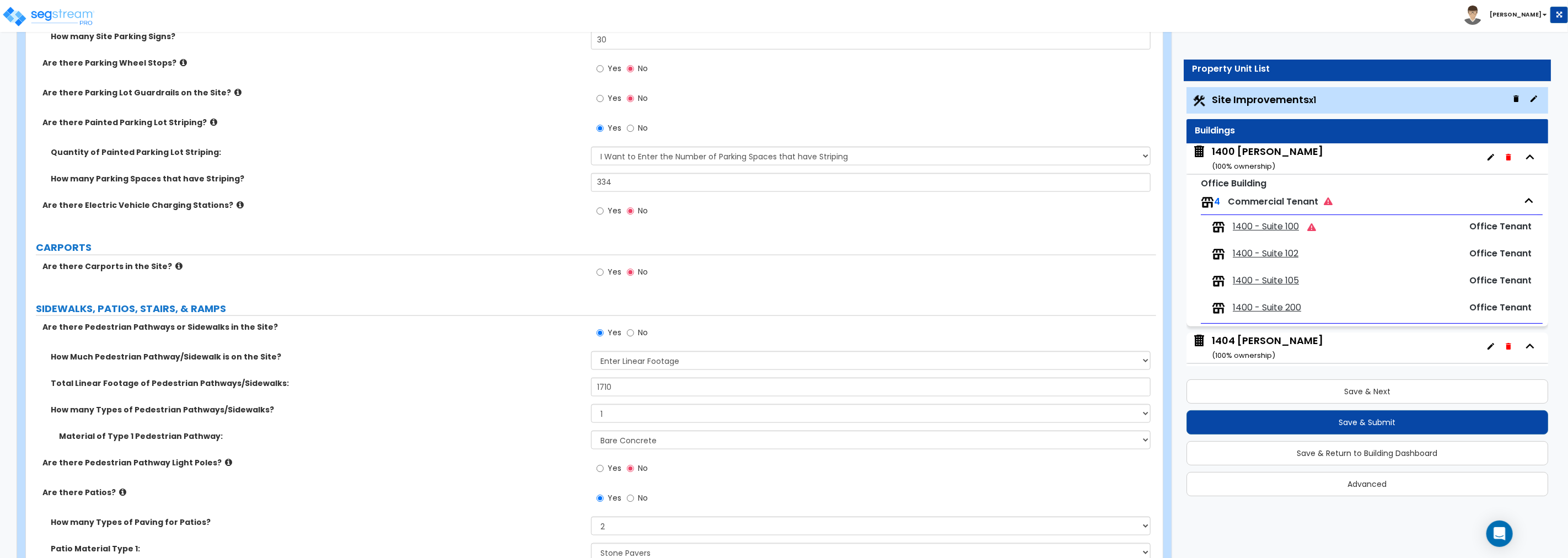
scroll to position [980, 0]
click at [175, 261] on icon at bounding box center [178, 264] width 7 height 8
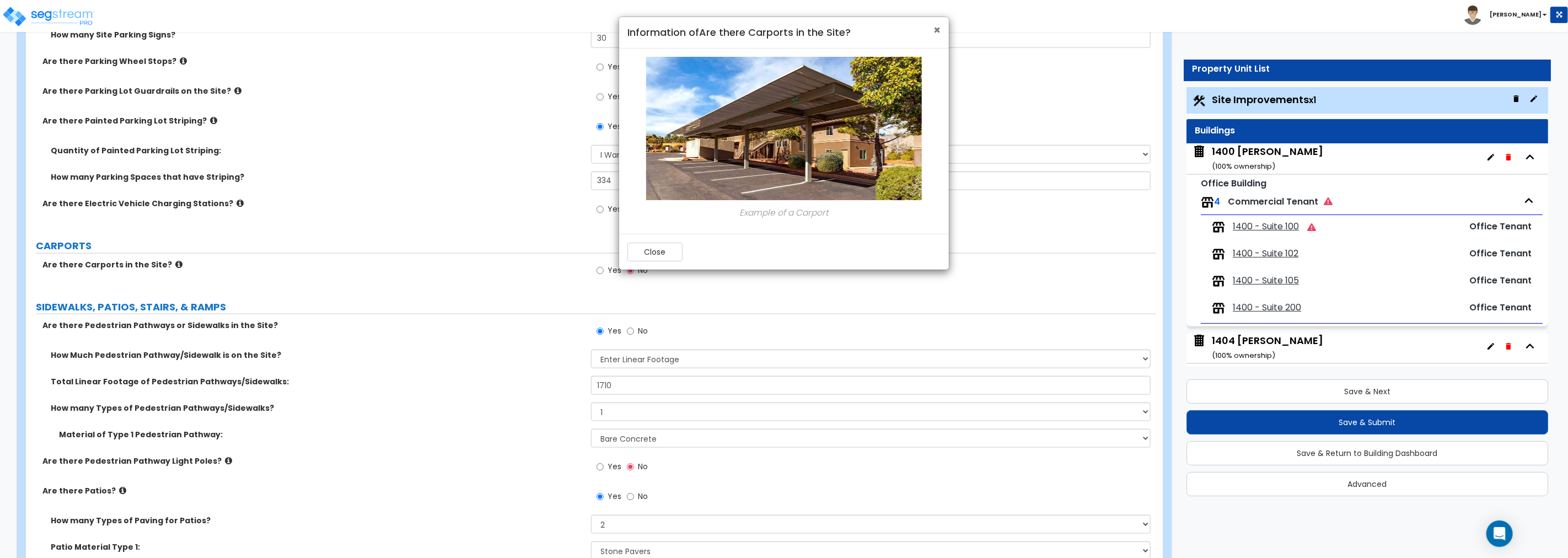
click at [936, 29] on span "×" at bounding box center [936, 30] width 7 height 16
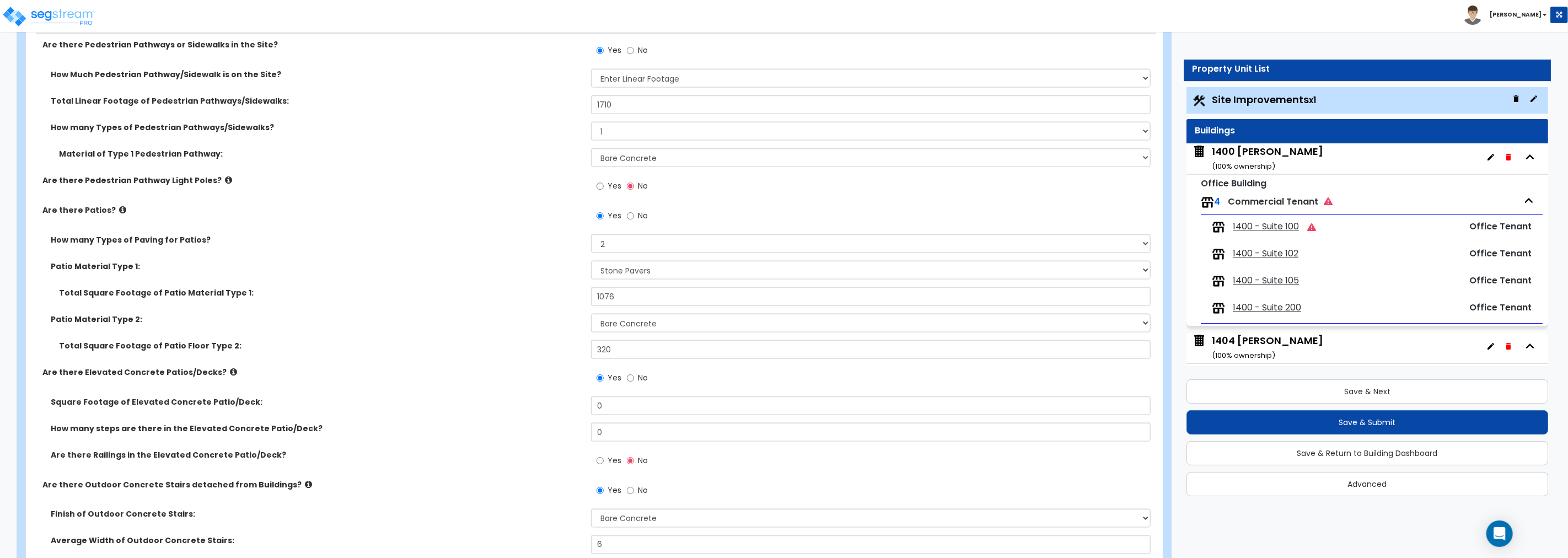
scroll to position [1266, 0]
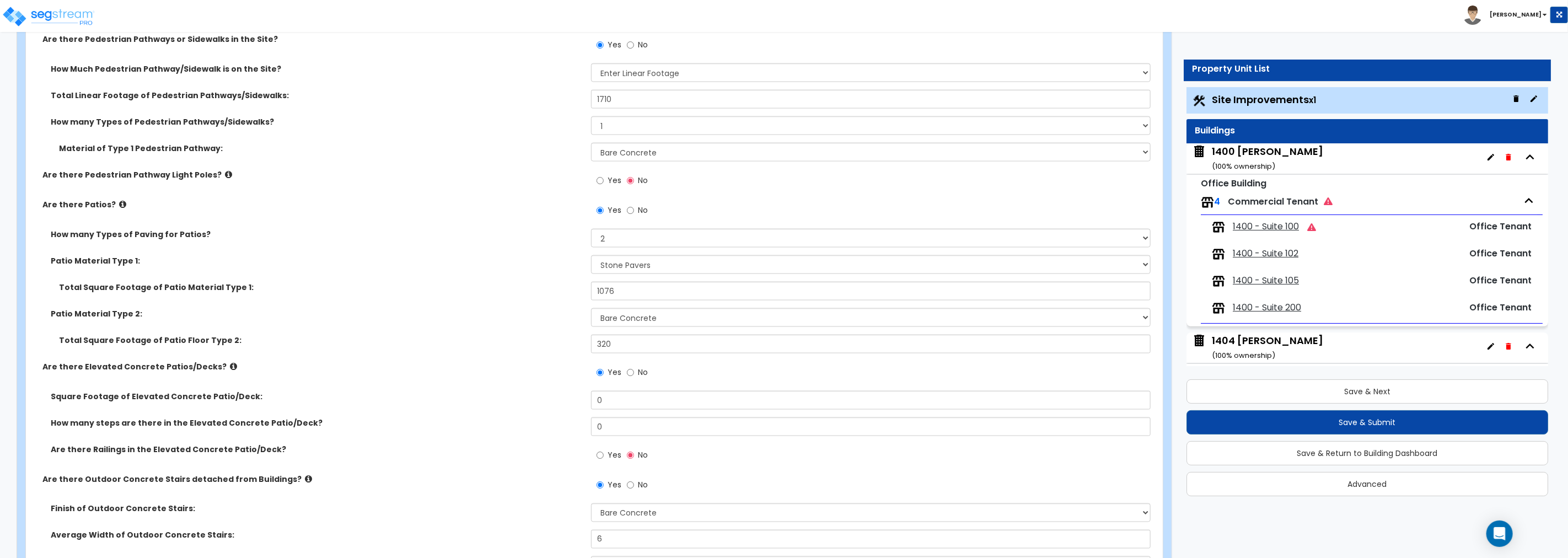
click at [119, 204] on icon at bounding box center [123, 204] width 7 height 8
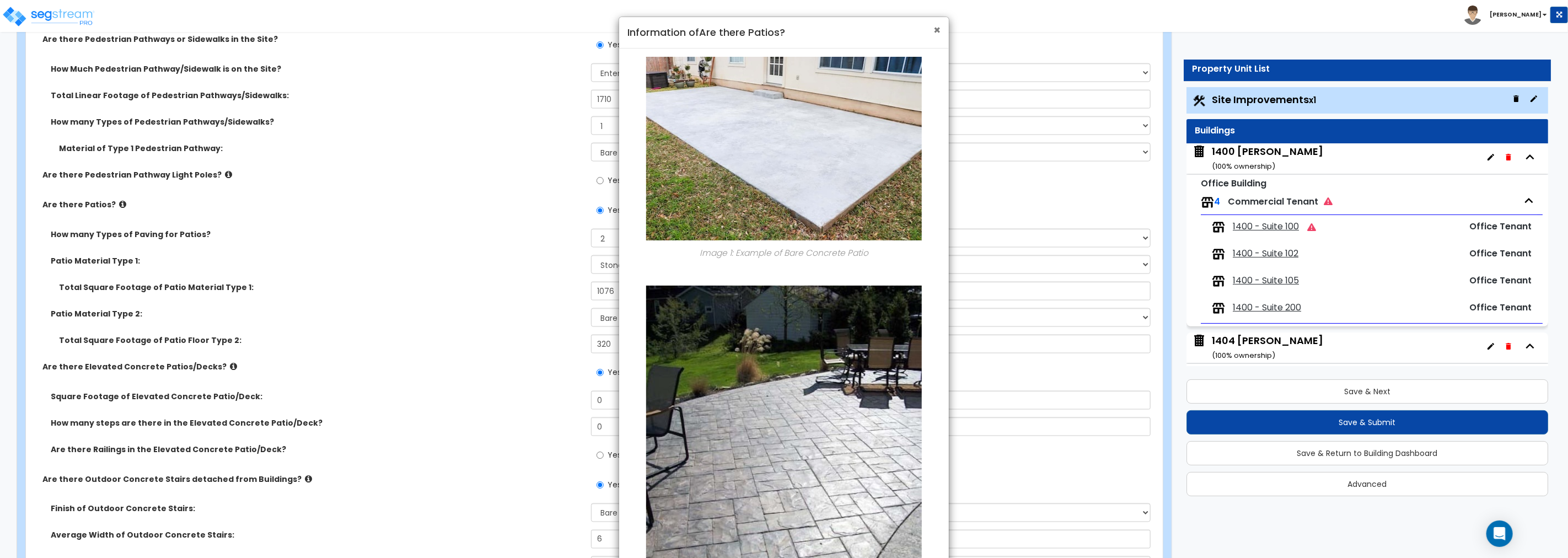
click at [934, 29] on span "×" at bounding box center [936, 30] width 7 height 16
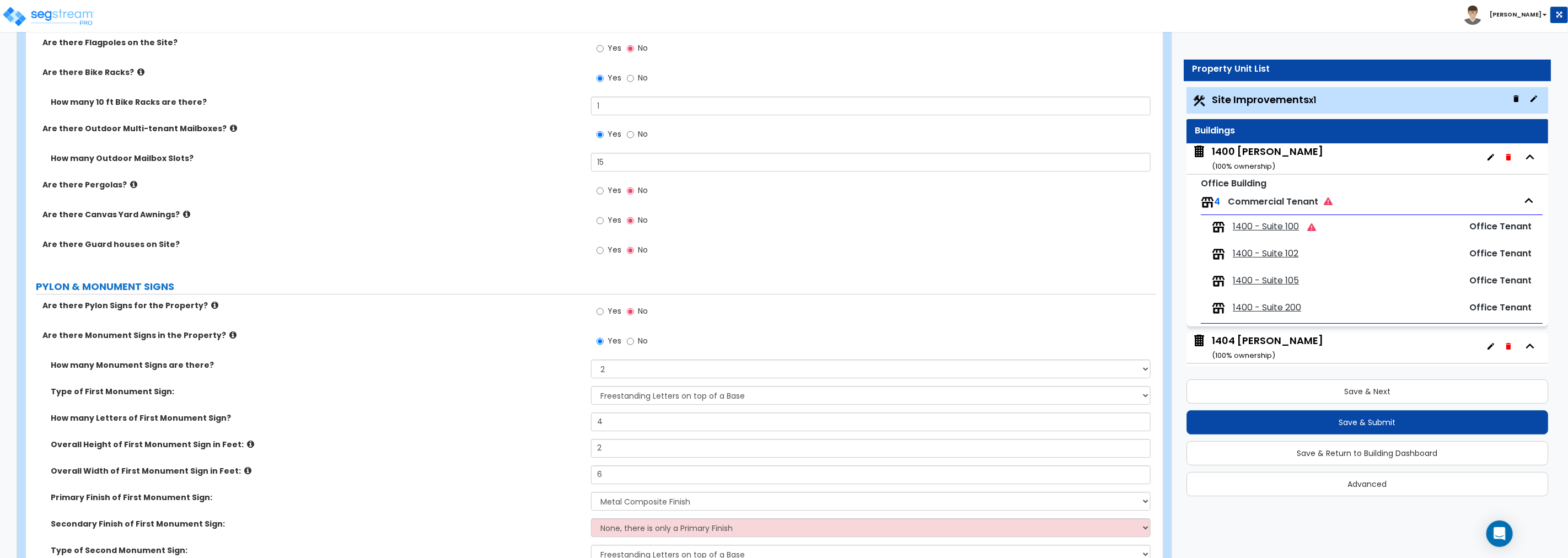
scroll to position [2776, 0]
click at [130, 178] on icon at bounding box center [133, 182] width 7 height 8
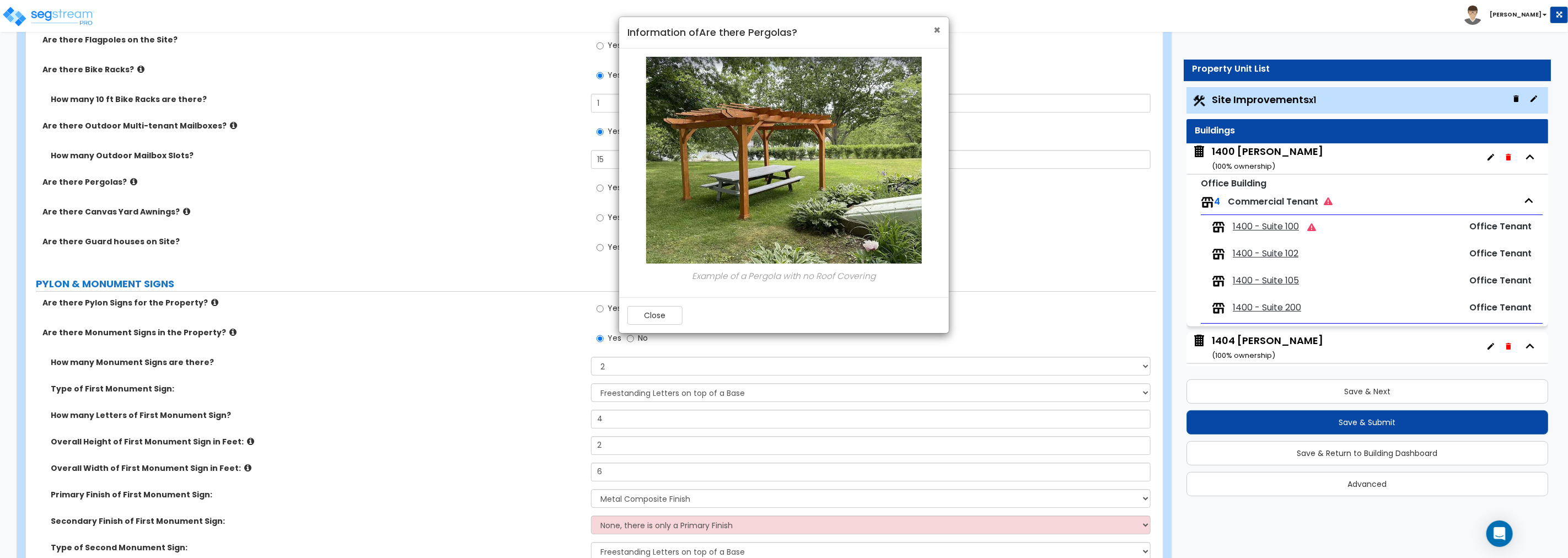
click at [936, 29] on span "×" at bounding box center [936, 30] width 7 height 16
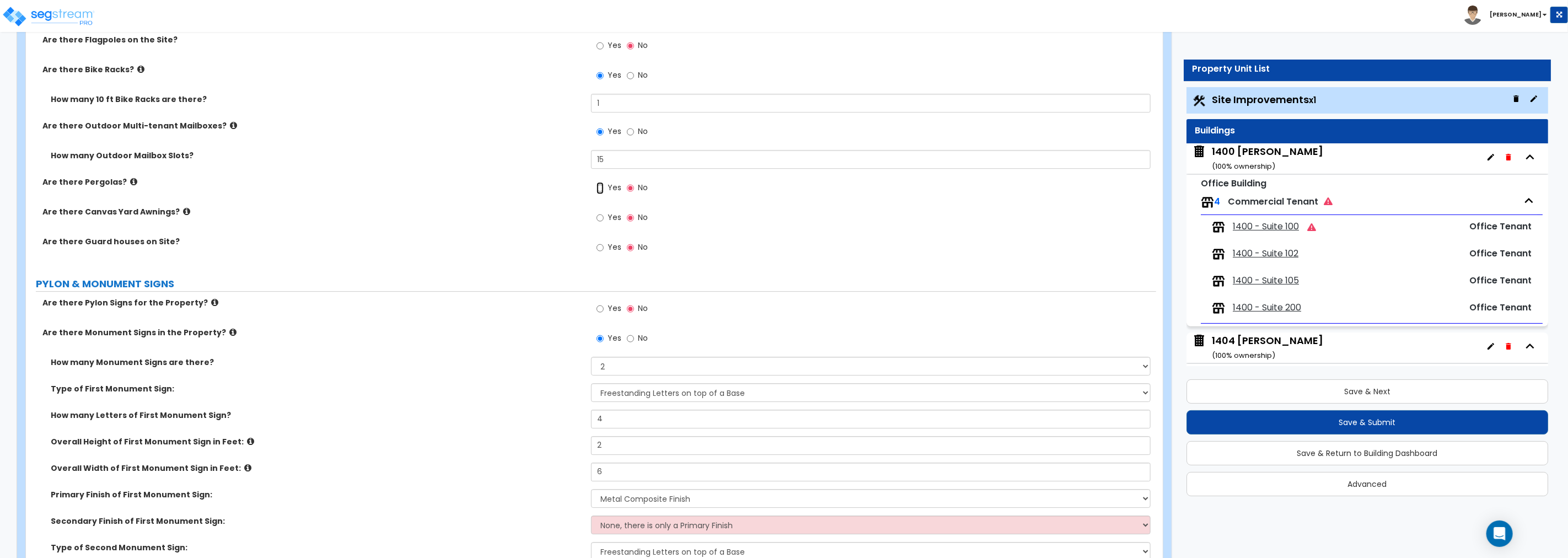
click at [599, 186] on input "Yes" at bounding box center [600, 188] width 7 height 12
radio input "true"
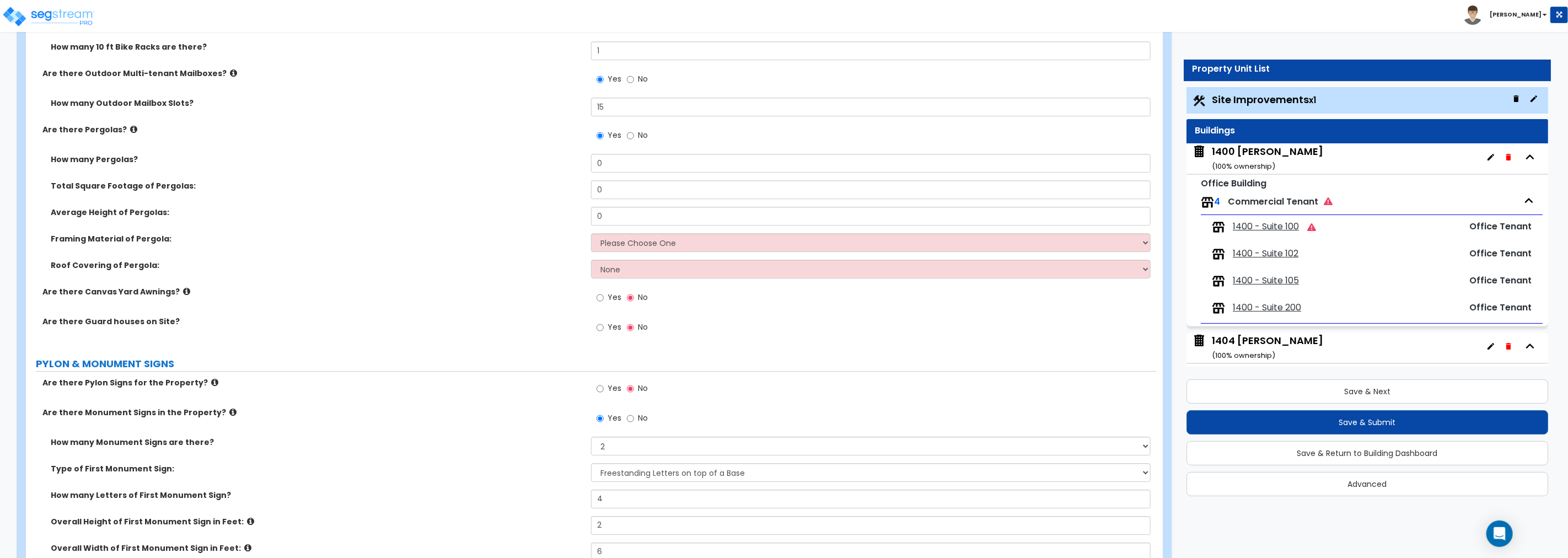
scroll to position [2757, 0]
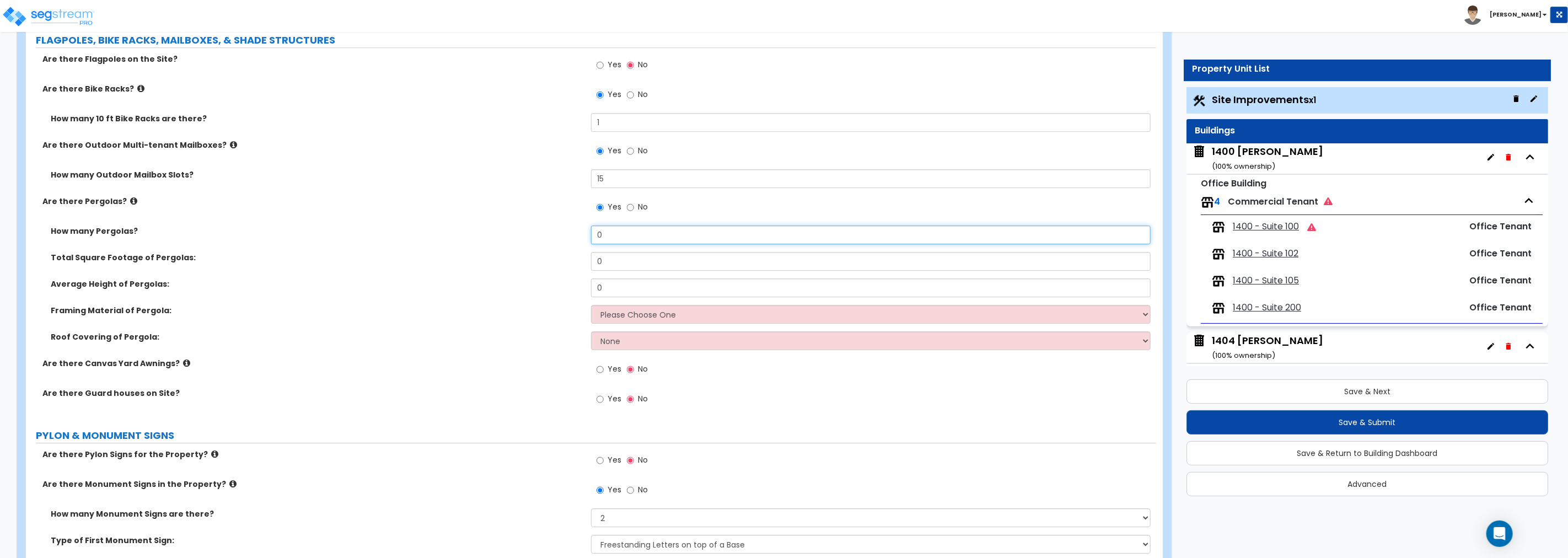
drag, startPoint x: 635, startPoint y: 232, endPoint x: 544, endPoint y: 232, distance: 91.0
click at [544, 232] on div "How many Pergolas? 0" at bounding box center [591, 239] width 1130 height 27
type input "2"
drag, startPoint x: 629, startPoint y: 252, endPoint x: 526, endPoint y: 255, distance: 103.0
click at [526, 255] on div "Total Square Footage of Pergolas: 0" at bounding box center [591, 265] width 1130 height 27
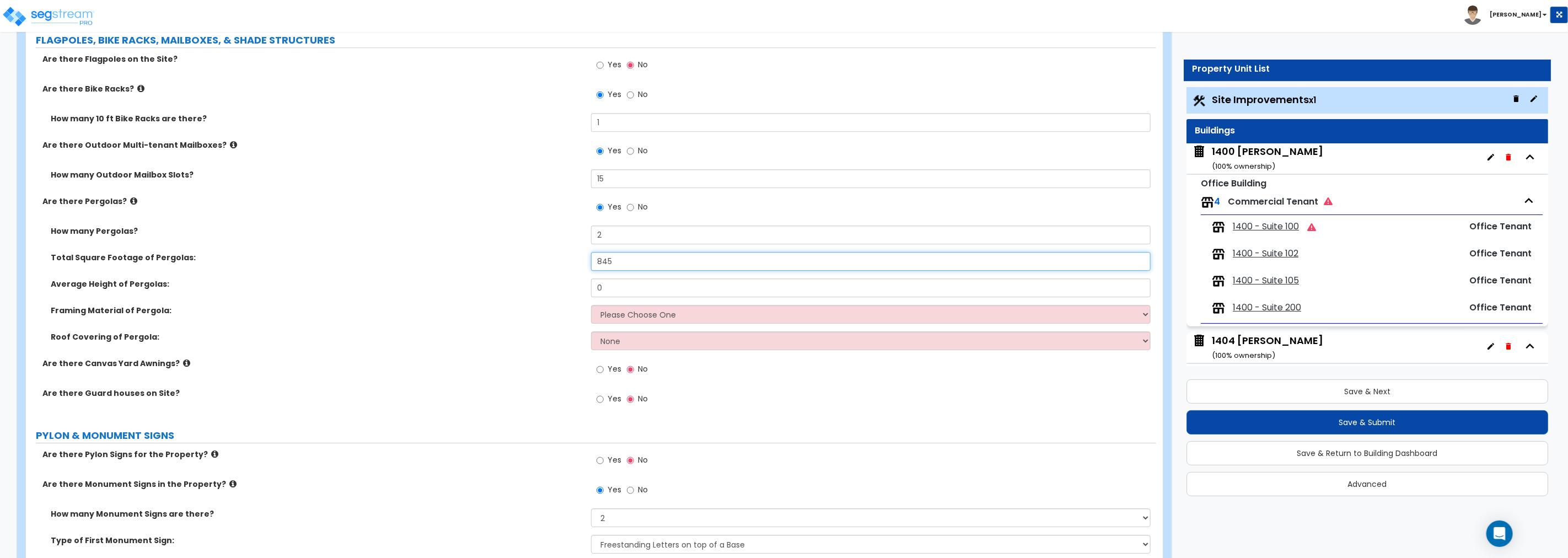
type input "845"
drag, startPoint x: 632, startPoint y: 289, endPoint x: 495, endPoint y: 284, distance: 137.1
click at [495, 284] on div "Average Height of Pergolas: 0" at bounding box center [591, 292] width 1130 height 27
type input "14"
click at [691, 314] on select "Please Choose One Wood Metal" at bounding box center [870, 314] width 559 height 19
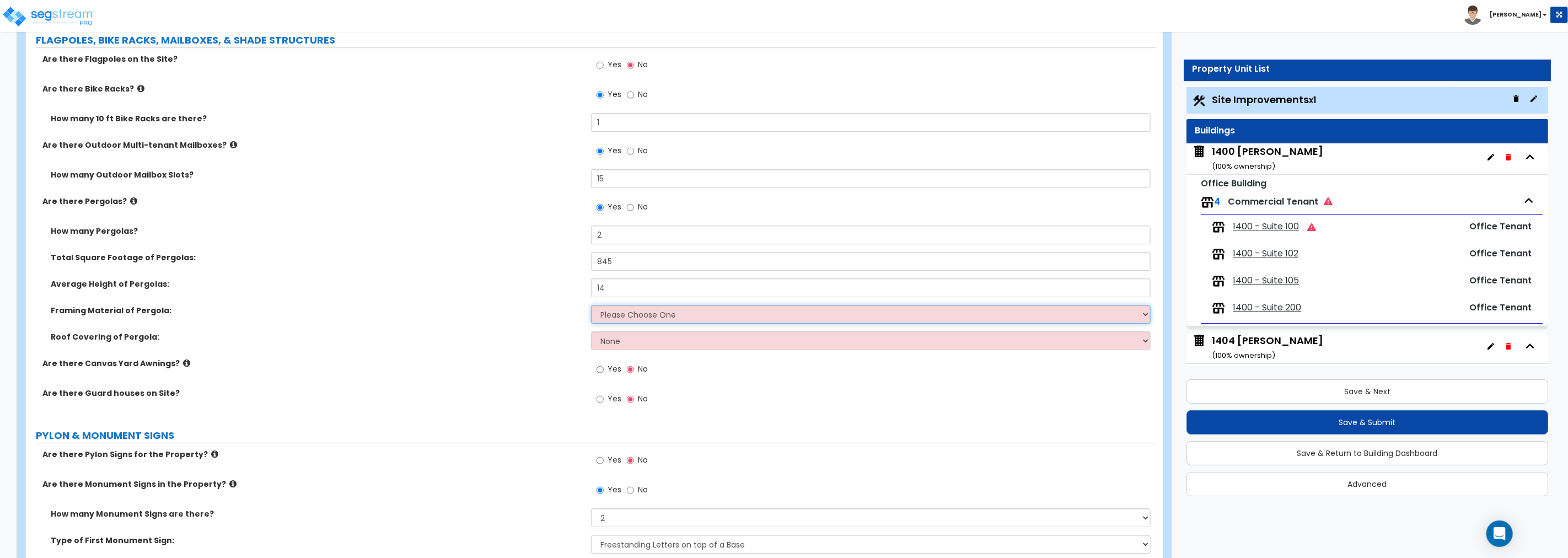
select select "2"
click at [591, 305] on select "Please Choose One Wood Metal" at bounding box center [870, 314] width 559 height 19
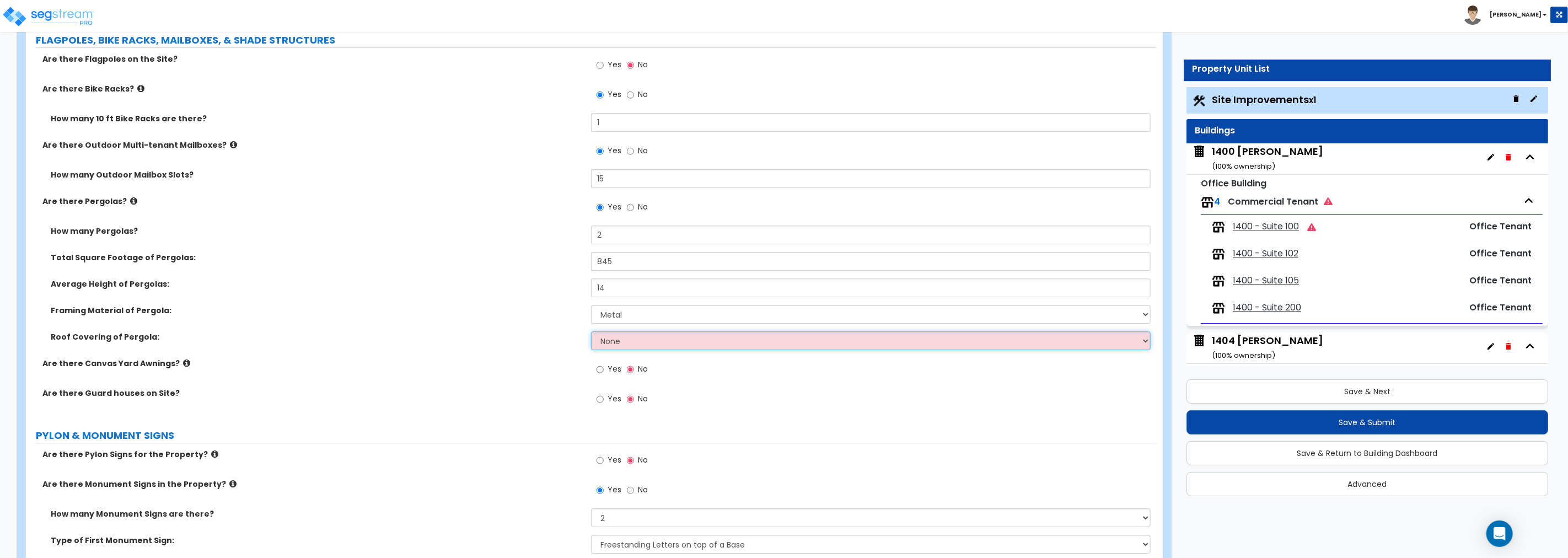
click at [643, 342] on select "None Plastic Fiberglass Metal" at bounding box center [870, 341] width 559 height 19
click at [646, 340] on select "None Plastic Fiberglass Metal" at bounding box center [870, 341] width 559 height 19
select select "2"
click at [591, 331] on select "None Plastic Fiberglass Metal" at bounding box center [870, 341] width 559 height 19
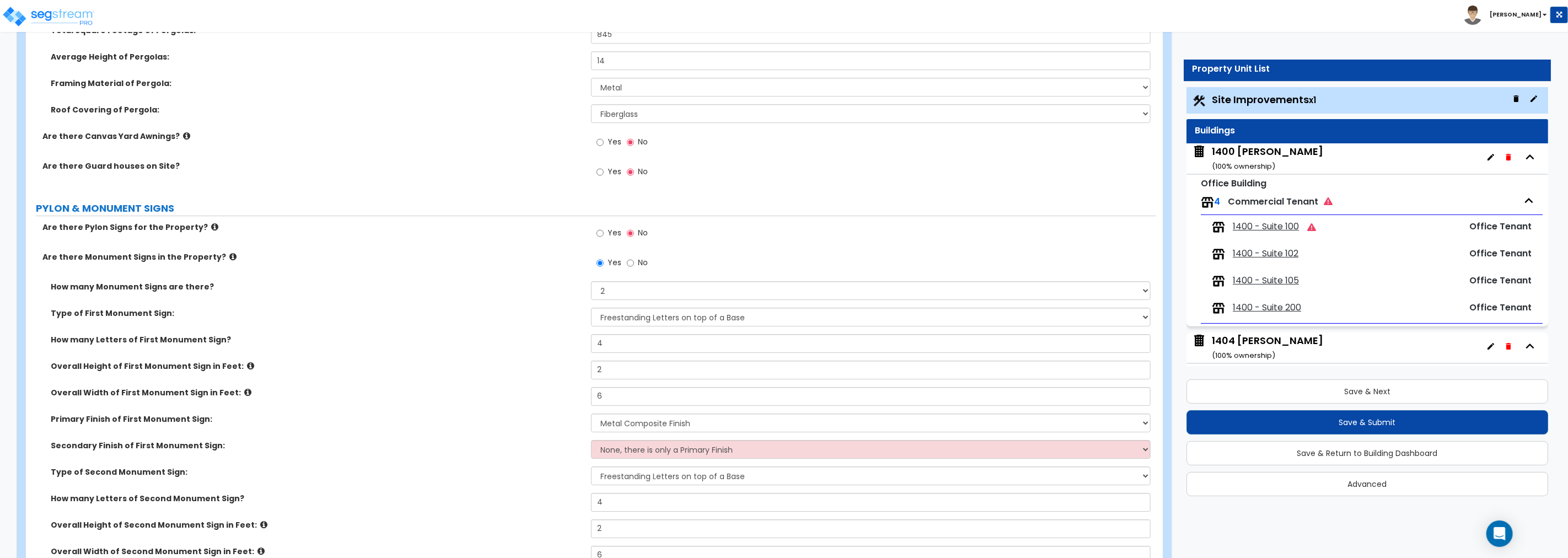
scroll to position [2900, 0]
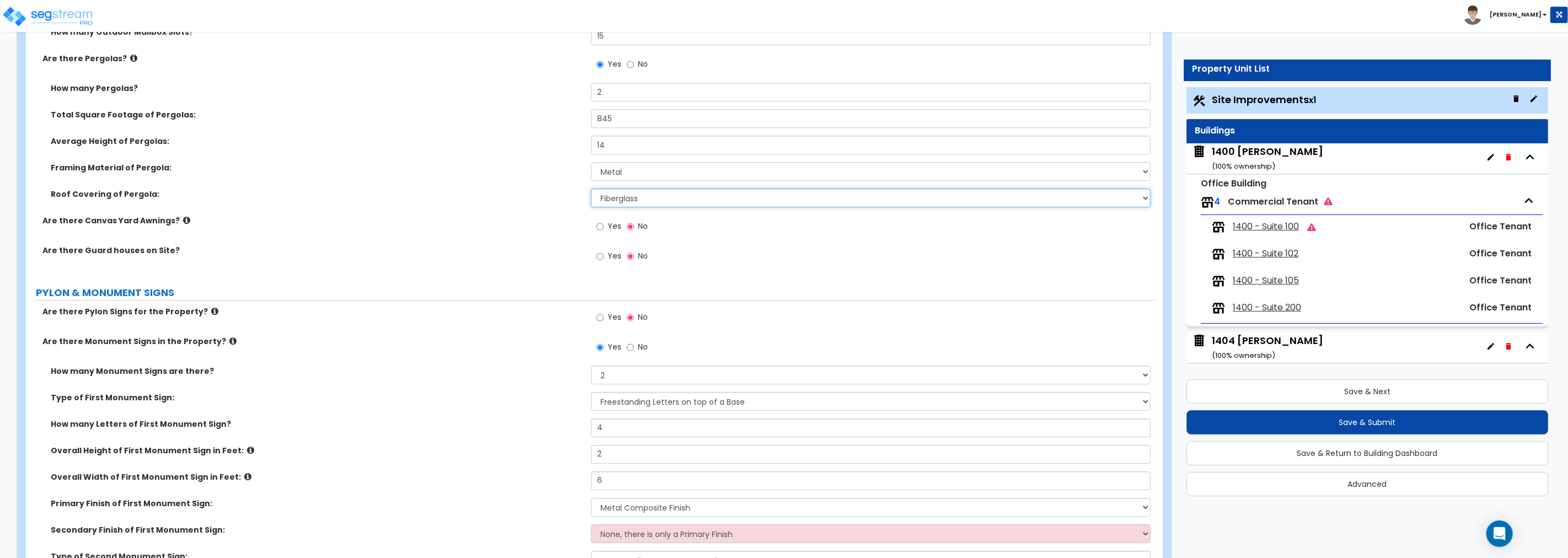
click at [677, 197] on select "None Plastic Fiberglass Metal" at bounding box center [870, 198] width 559 height 19
click at [591, 189] on select "None Plastic Fiberglass Metal" at bounding box center [870, 198] width 559 height 19
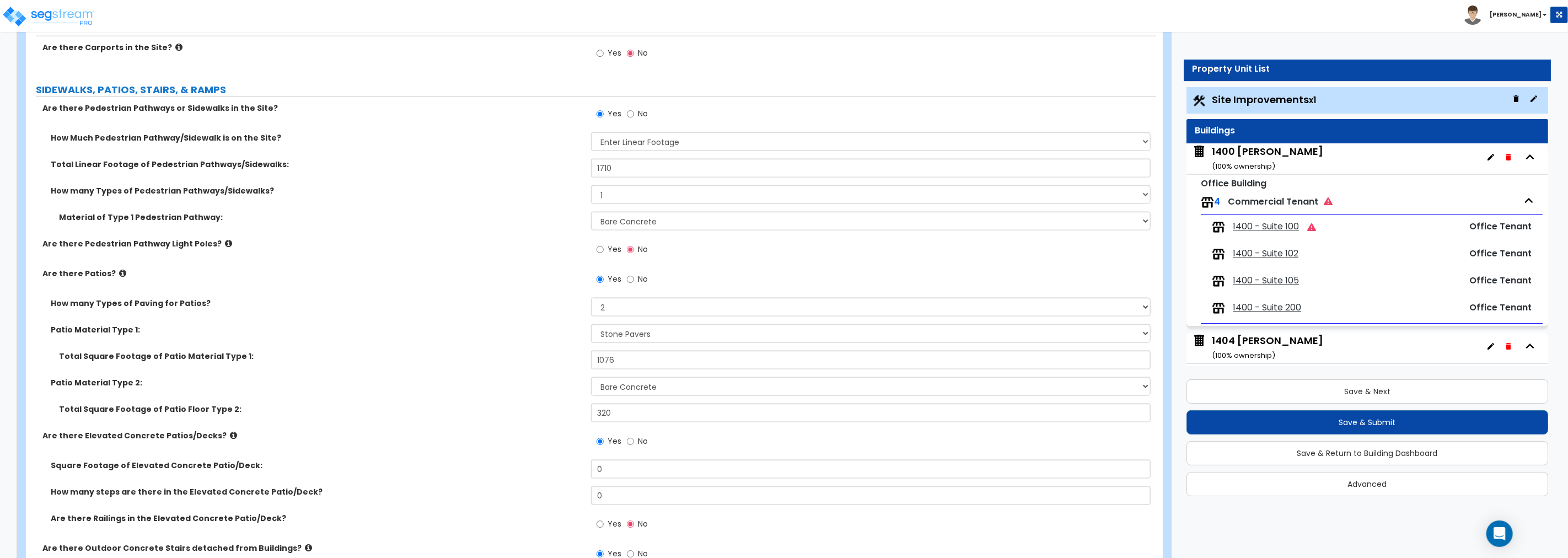
scroll to position [1226, 0]
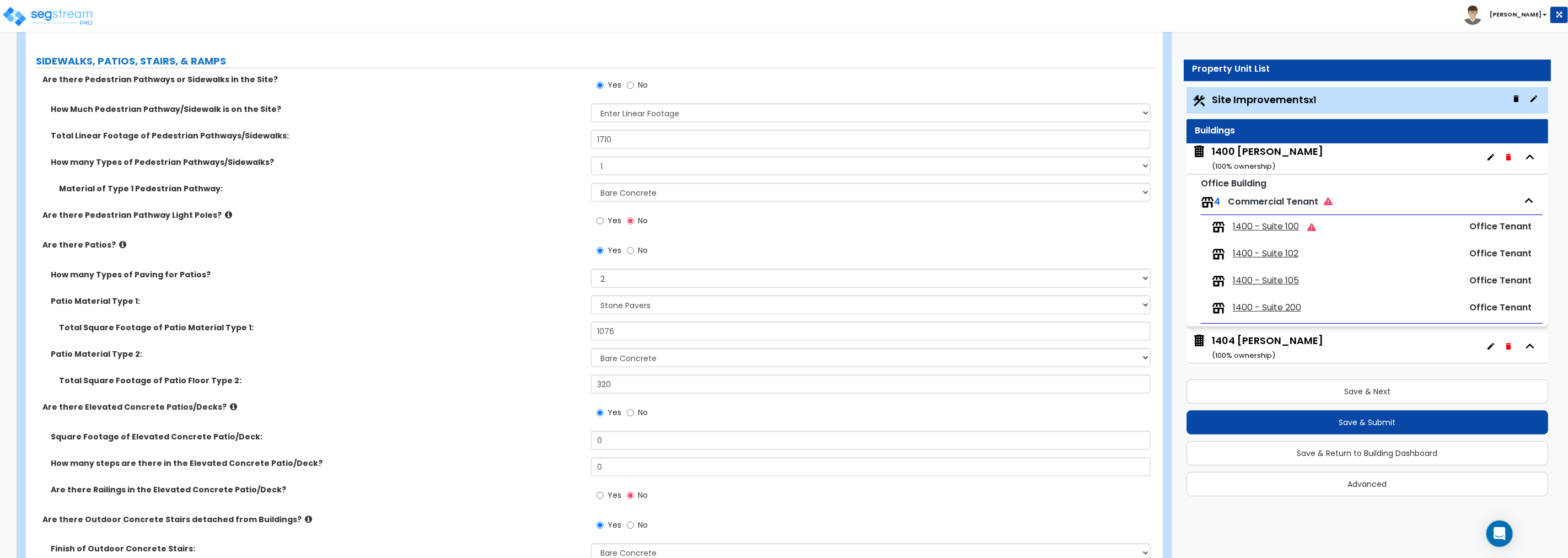
click at [225, 215] on icon at bounding box center [228, 215] width 7 height 8
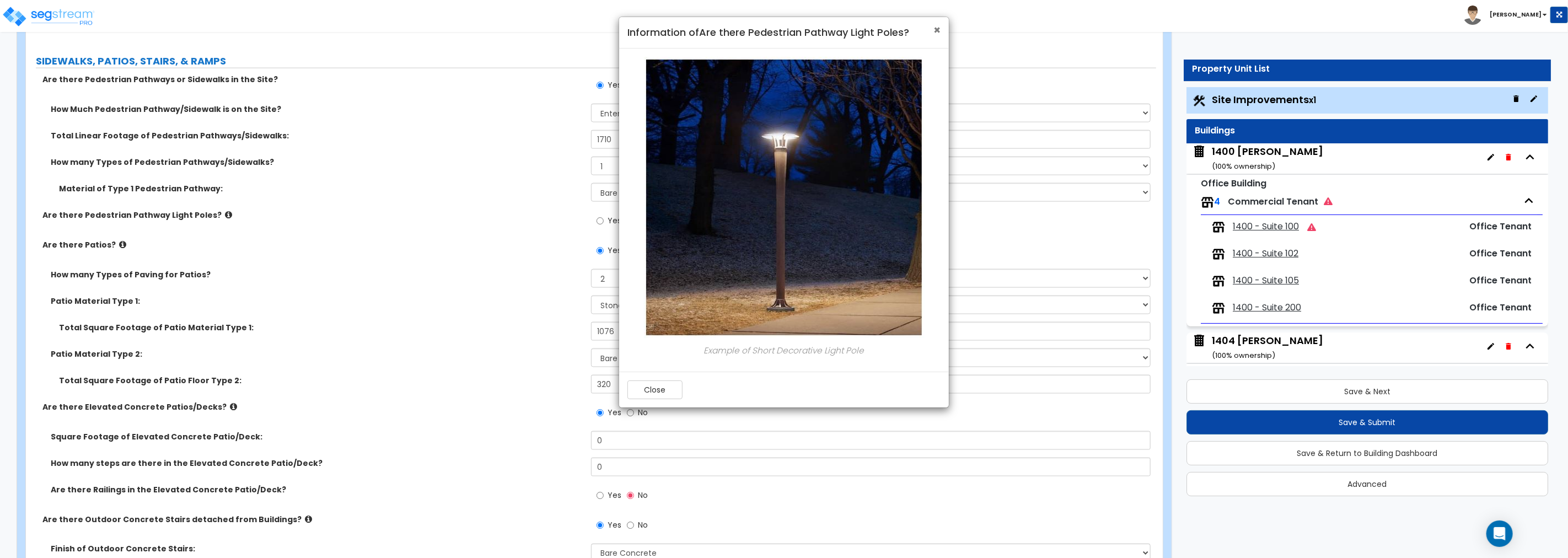
click at [936, 32] on span "×" at bounding box center [936, 30] width 7 height 16
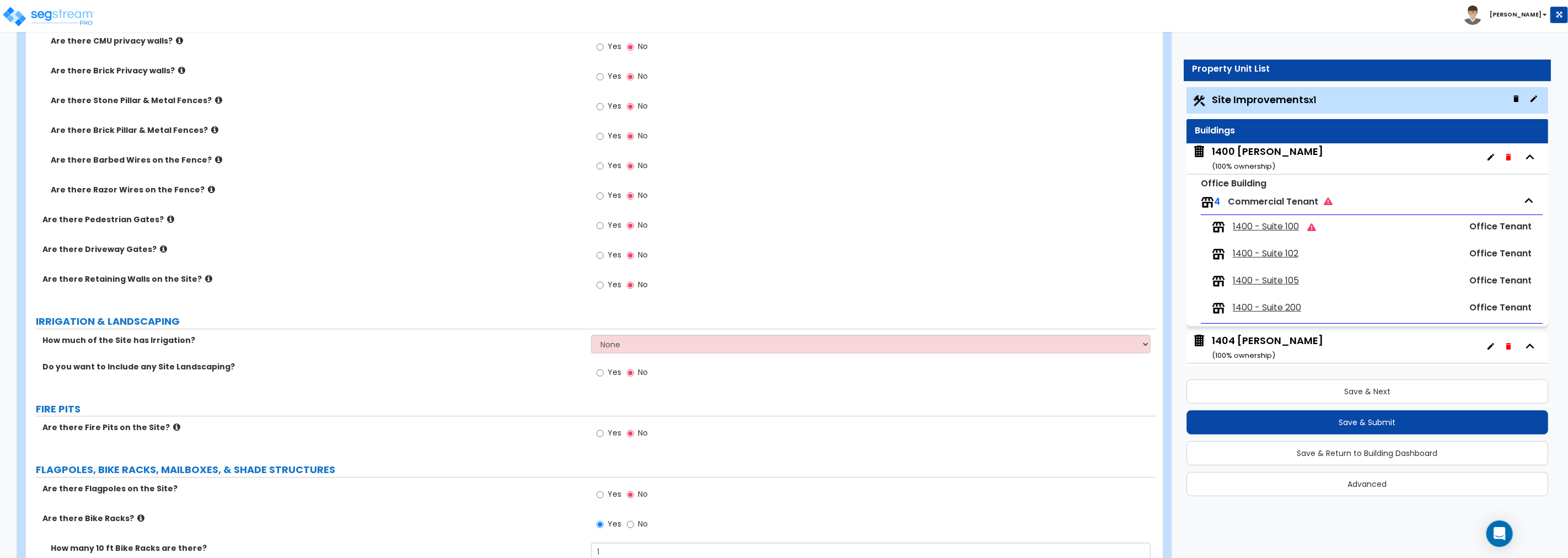
scroll to position [2349, 0]
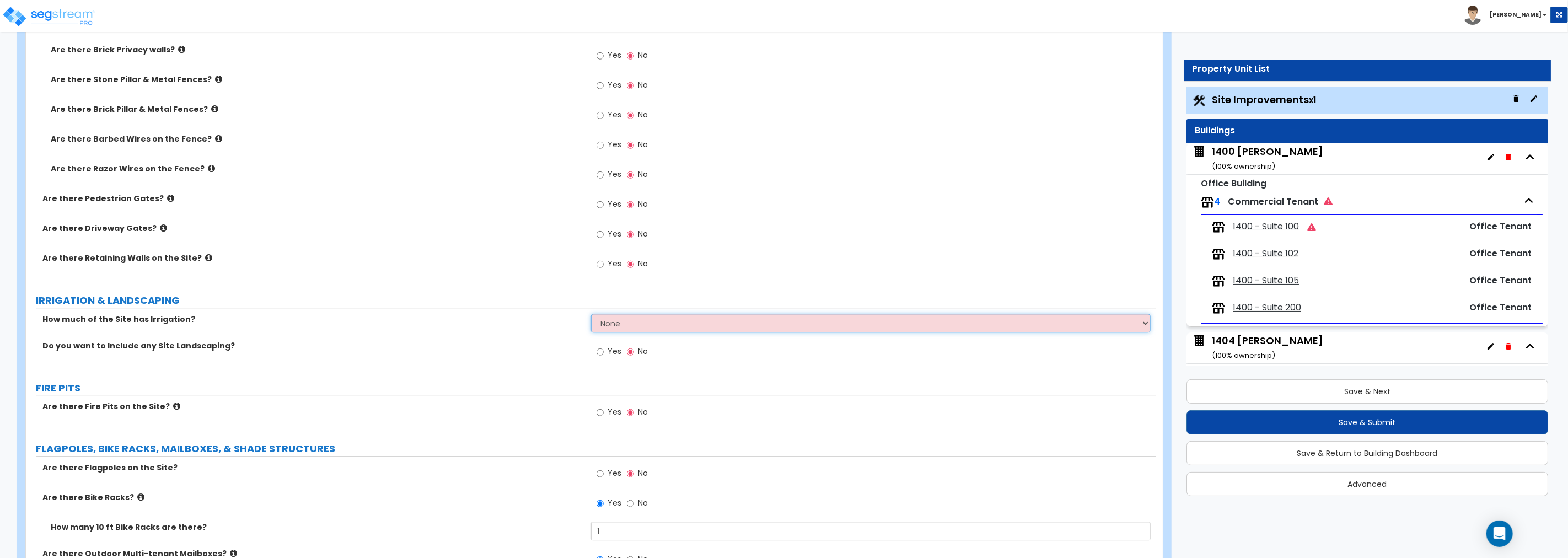
click at [654, 317] on select "None I want to Enter an Approximate Percentage I want to Enter the Square Foota…" at bounding box center [870, 323] width 559 height 19
click at [175, 317] on label "How much of the Site has Irrigation?" at bounding box center [312, 319] width 540 height 11
click at [648, 324] on select "None I want to Enter an Approximate Percentage I want to Enter the Square Foota…" at bounding box center [870, 323] width 559 height 19
select select "2"
click at [591, 314] on select "None I want to Enter an Approximate Percentage I want to Enter the Square Foota…" at bounding box center [870, 323] width 559 height 19
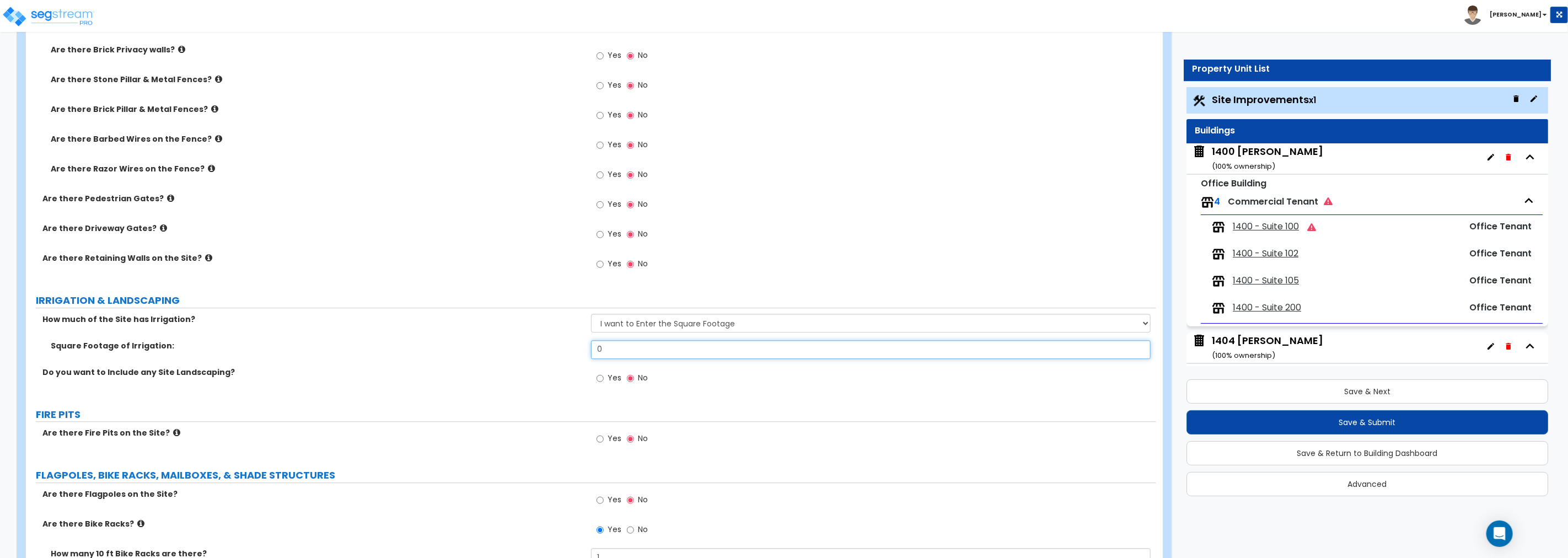
drag, startPoint x: 580, startPoint y: 343, endPoint x: 559, endPoint y: 343, distance: 21.0
click at [559, 343] on div "Square Footage of Irrigation: 0" at bounding box center [591, 354] width 1130 height 27
drag, startPoint x: 585, startPoint y: 350, endPoint x: 508, endPoint y: 351, distance: 77.0
click at [508, 351] on div "Square Footage of Irrigation: 11,000" at bounding box center [591, 354] width 1130 height 27
type input "18,000"
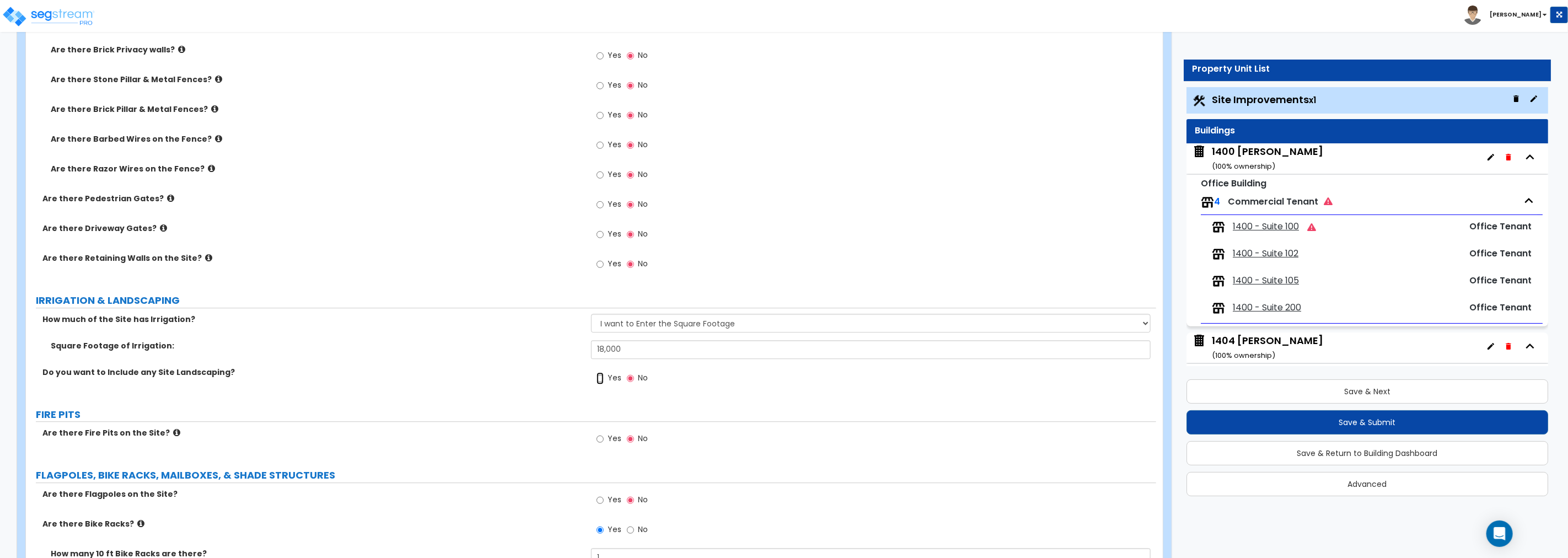
click at [600, 376] on input "Yes" at bounding box center [600, 378] width 7 height 12
radio input "true"
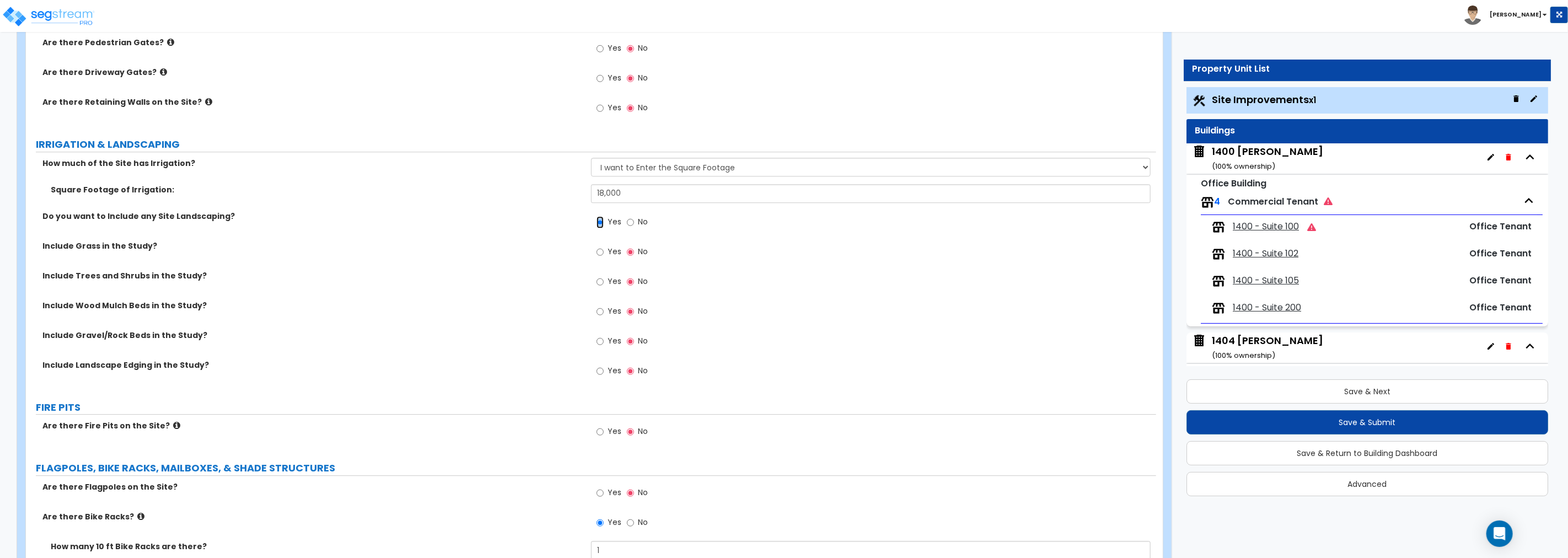
scroll to position [2532, 0]
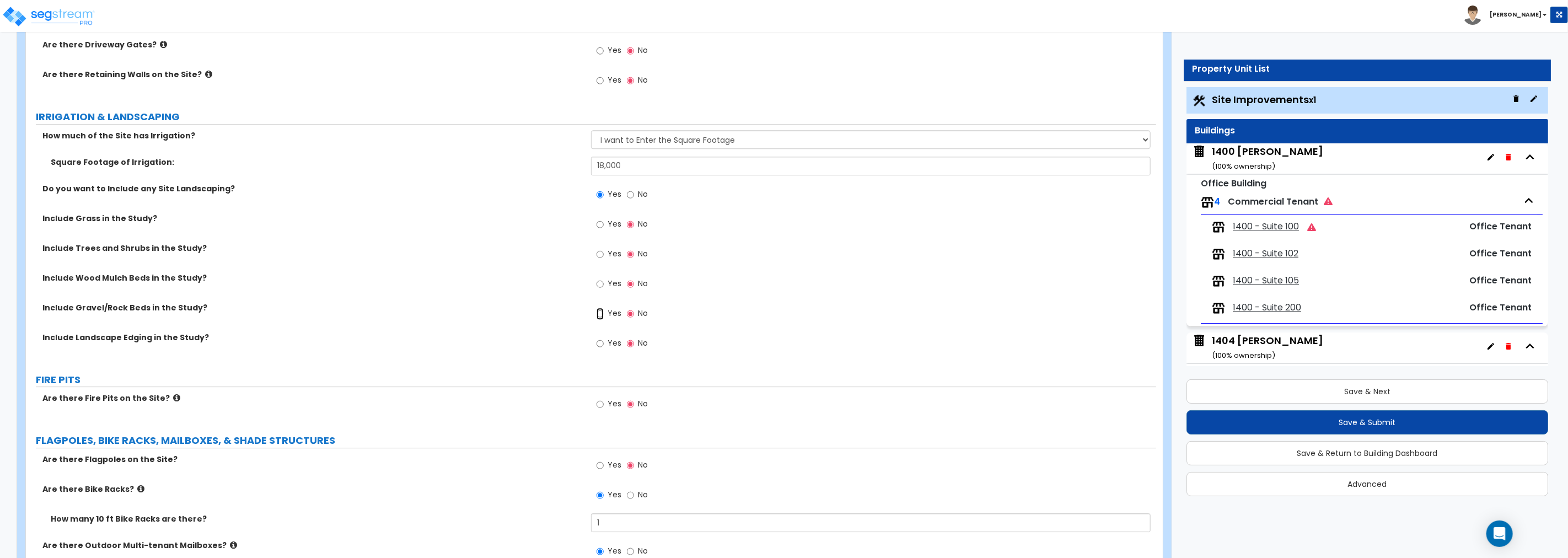
click at [597, 312] on input "Yes" at bounding box center [600, 314] width 7 height 12
radio input "true"
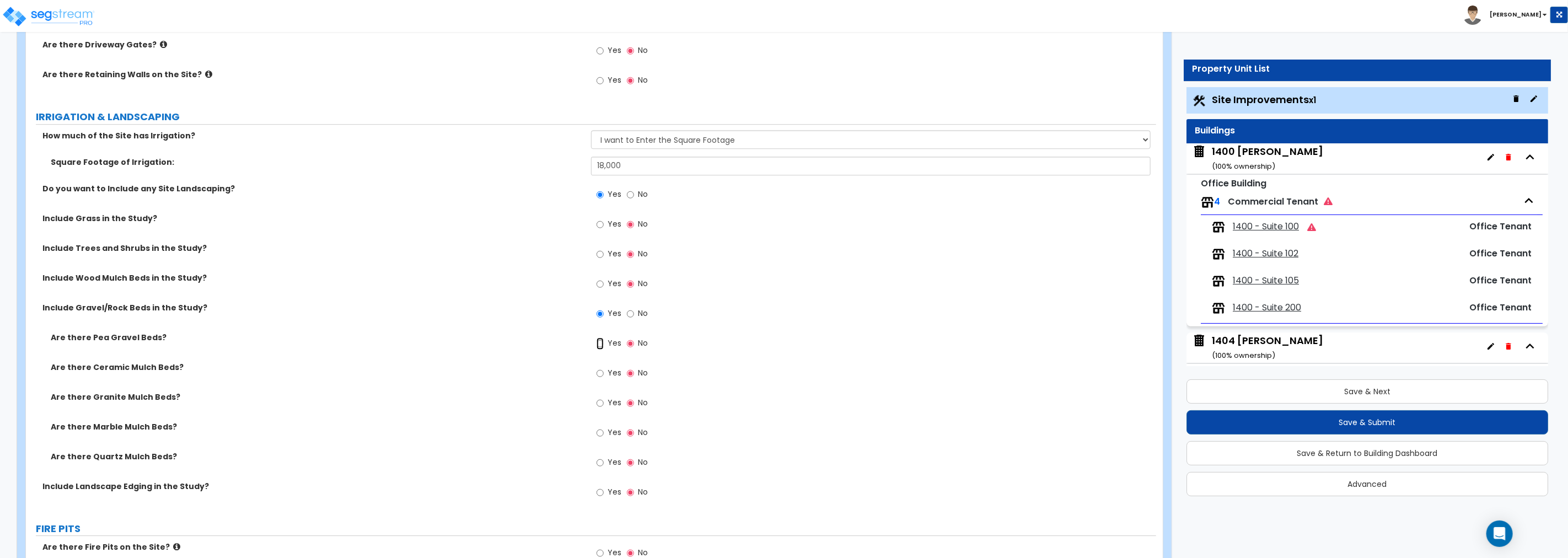
drag, startPoint x: 599, startPoint y: 341, endPoint x: 498, endPoint y: 347, distance: 101.2
click at [599, 340] on input "Yes" at bounding box center [600, 343] width 7 height 12
radio input "true"
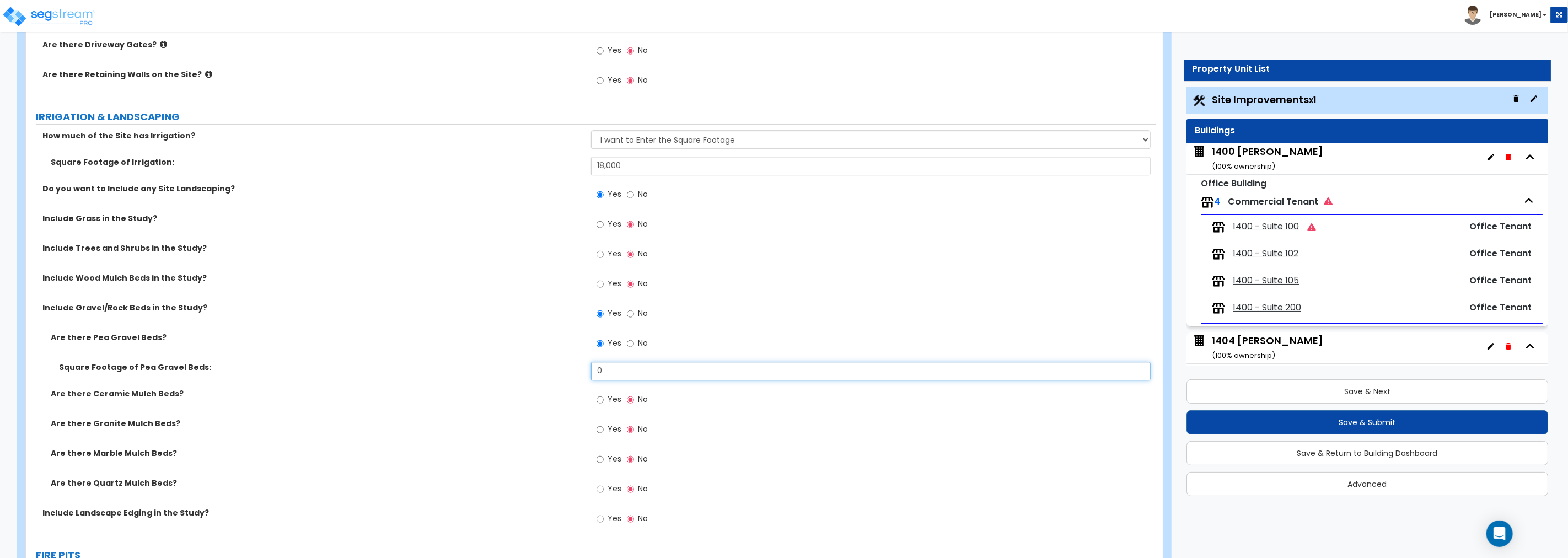
drag, startPoint x: 614, startPoint y: 367, endPoint x: 517, endPoint y: 366, distance: 97.0
click at [517, 366] on div "Square Footage of Pea Gravel Beds: 0" at bounding box center [591, 375] width 1130 height 27
type input "600"
click at [601, 251] on input "Yes" at bounding box center [600, 254] width 7 height 12
radio input "true"
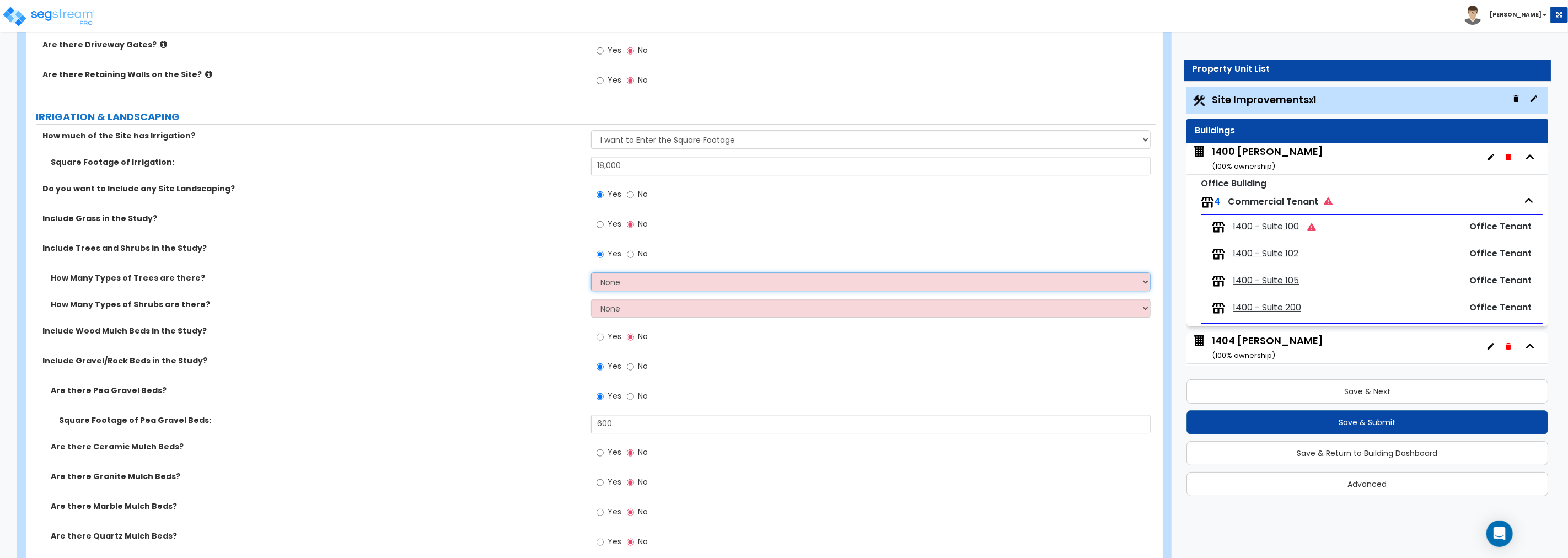
click at [640, 283] on select "None 1 2 3" at bounding box center [870, 282] width 559 height 19
select select "1"
click at [591, 272] on select "None 1 2 3" at bounding box center [870, 282] width 559 height 19
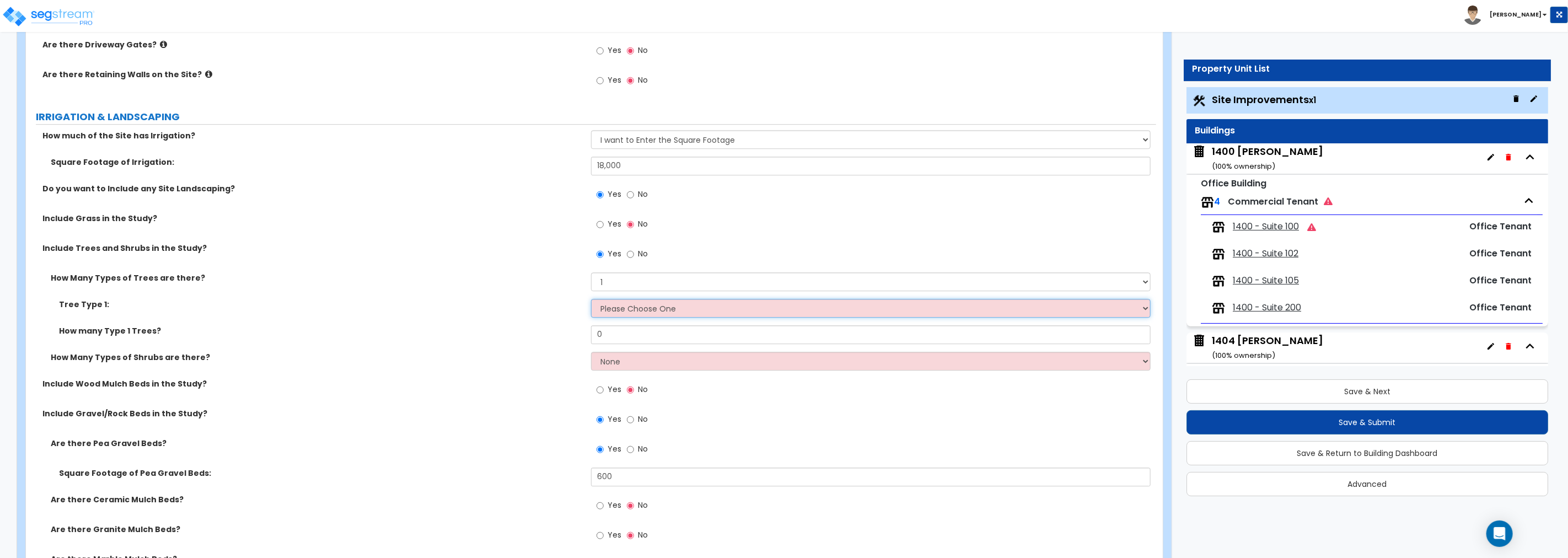
click at [630, 306] on select "Please Choose One Honey Locust Planetree Poplar Elm Hawthorn Linden Maple Red M…" at bounding box center [870, 309] width 559 height 19
select select "7"
click at [591, 299] on select "Please Choose One Honey Locust Planetree Poplar Elm Hawthorn Linden Maple Red M…" at bounding box center [870, 309] width 559 height 19
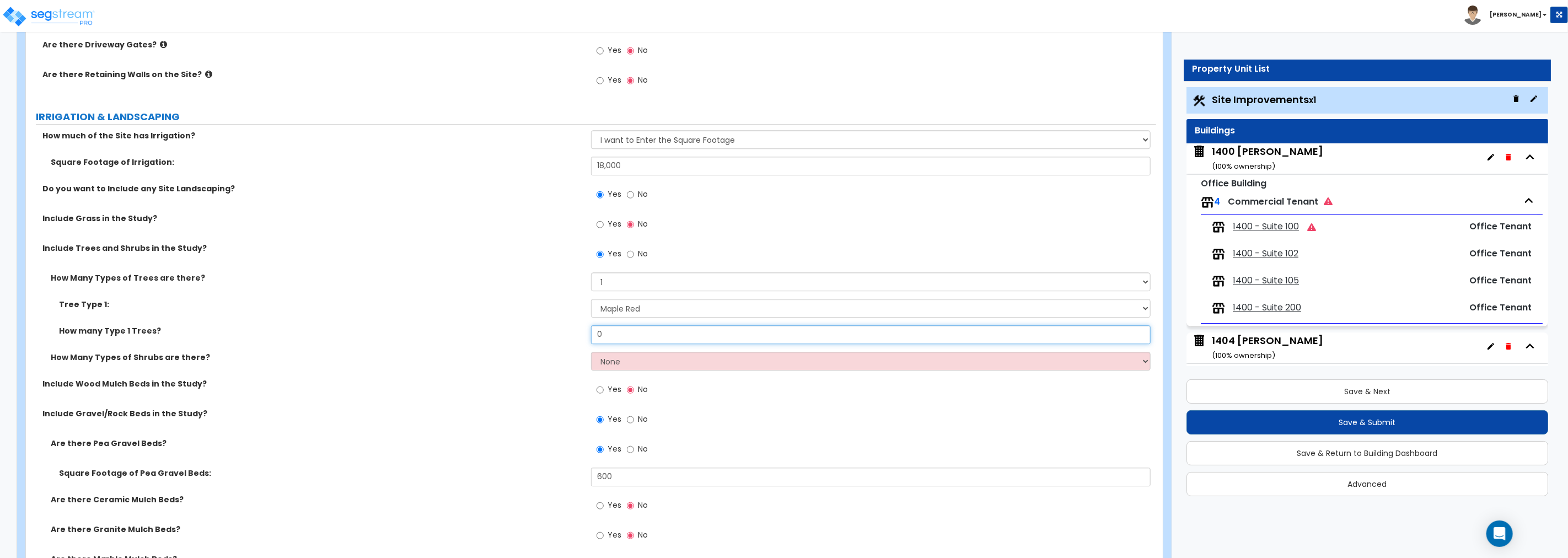
drag, startPoint x: 581, startPoint y: 331, endPoint x: 517, endPoint y: 331, distance: 64.0
click at [517, 331] on div "How many Type 1 Trees? 0" at bounding box center [591, 338] width 1130 height 27
type input "13"
click at [632, 362] on select "None 1 2 3" at bounding box center [870, 361] width 559 height 19
select select "1"
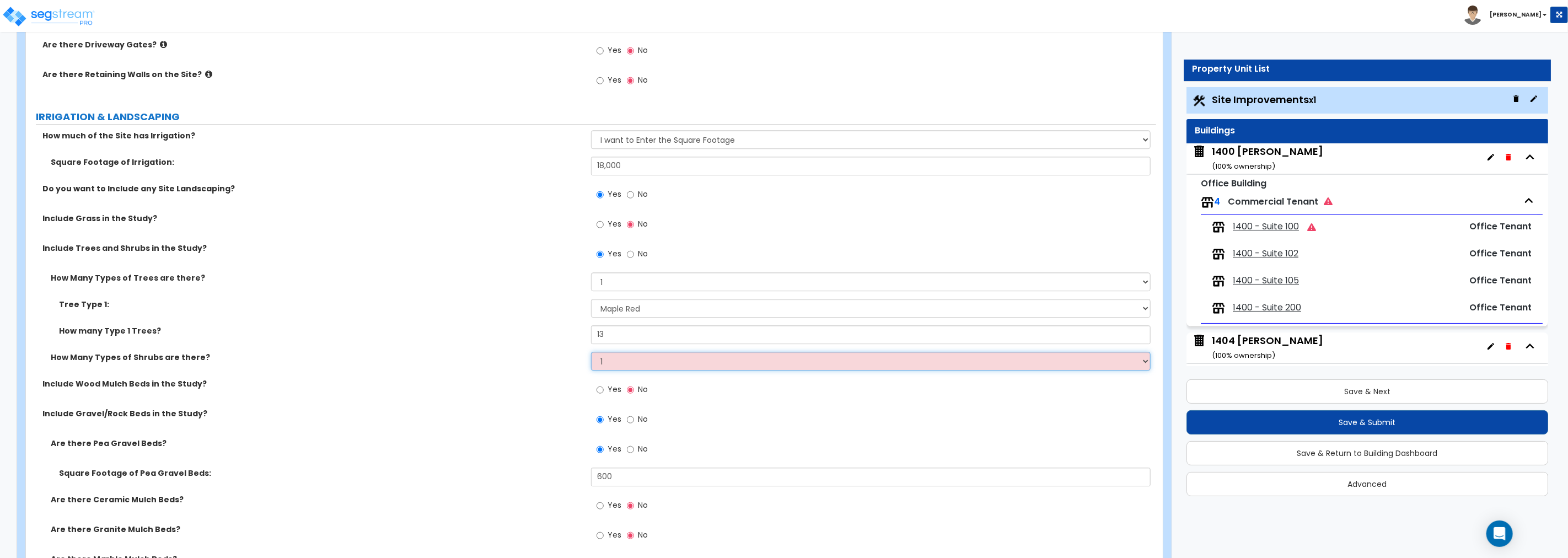
click at [591, 352] on select "None 1 2 3" at bounding box center [870, 361] width 559 height 19
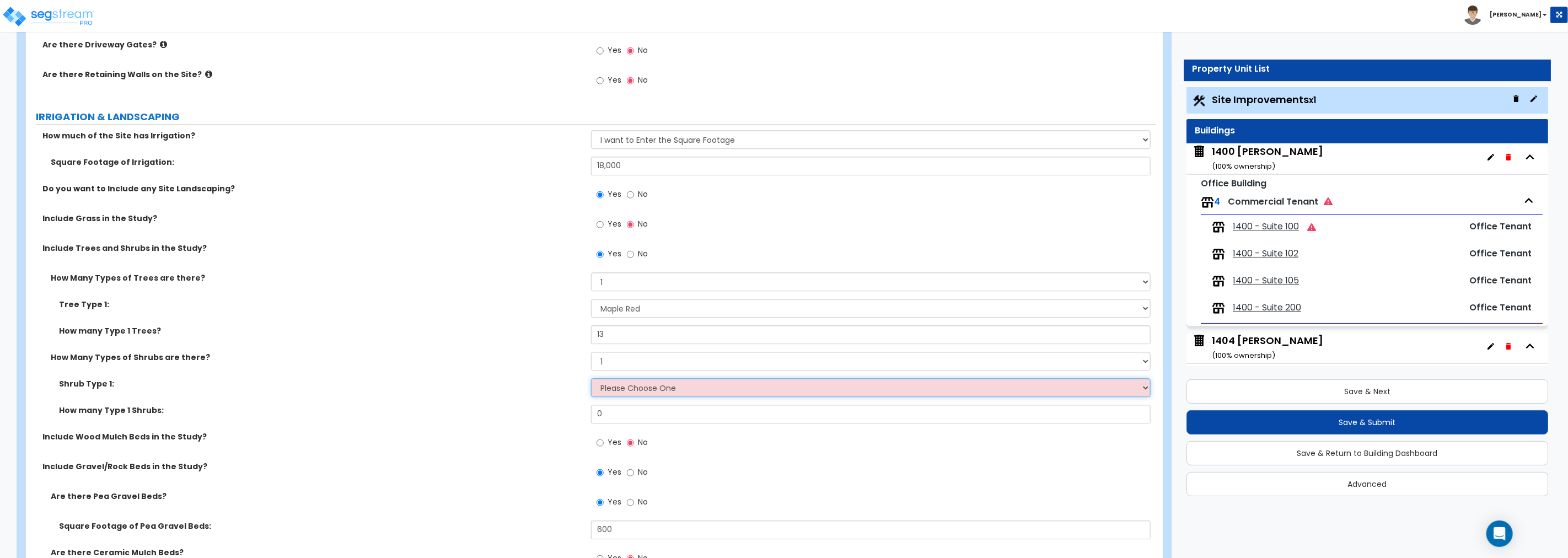
click at [637, 386] on select "Please Choose One Arborvitae Azalea Yew Boxwood Juniper [PERSON_NAME] Cotoneast…" at bounding box center [870, 388] width 559 height 19
click at [623, 383] on select "Please Choose One Arborvitae Azalea Yew Boxwood Juniper [PERSON_NAME] Cotoneast…" at bounding box center [870, 388] width 559 height 19
select select "4"
click at [591, 378] on select "Please Choose One Arborvitae Azalea Yew Boxwood Juniper [PERSON_NAME] Cotoneast…" at bounding box center [870, 388] width 559 height 19
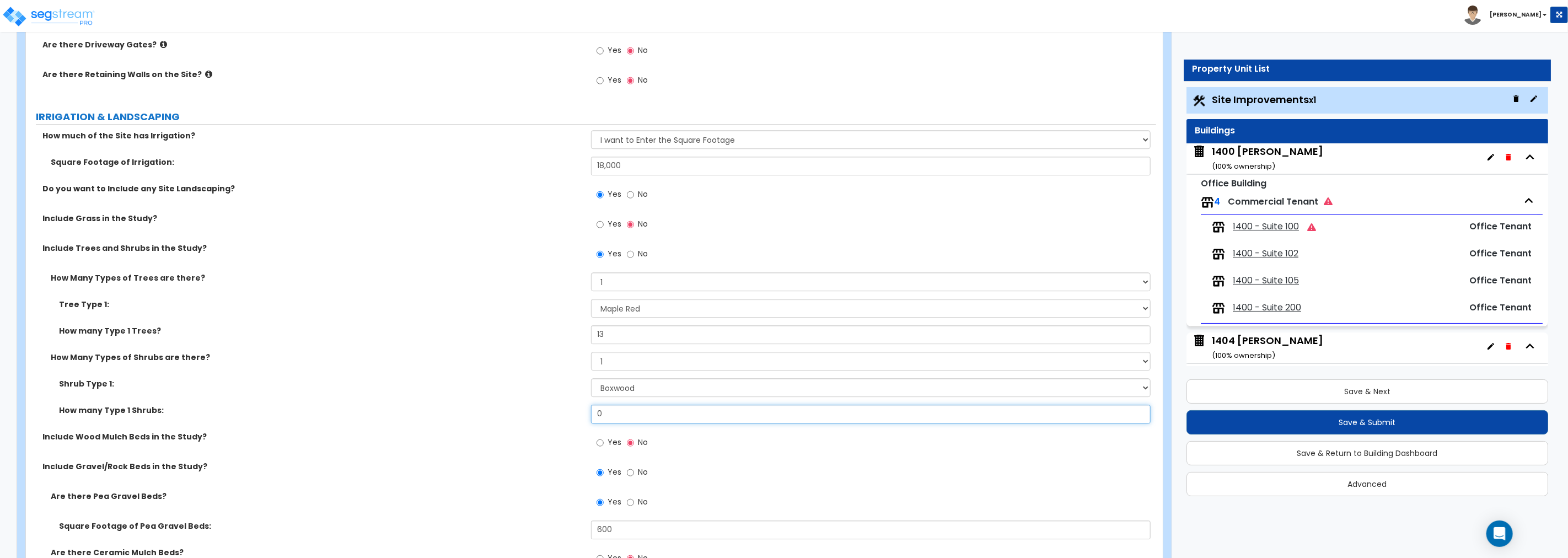
drag, startPoint x: 547, startPoint y: 414, endPoint x: 536, endPoint y: 414, distance: 11.0
click at [536, 414] on div "How many Type 1 Shrubs: 0" at bounding box center [591, 418] width 1130 height 27
type input "48"
drag, startPoint x: 604, startPoint y: 277, endPoint x: 546, endPoint y: 280, distance: 58.1
click at [546, 280] on div "How Many Types of Trees are there? None 1 2 3" at bounding box center [591, 286] width 1130 height 27
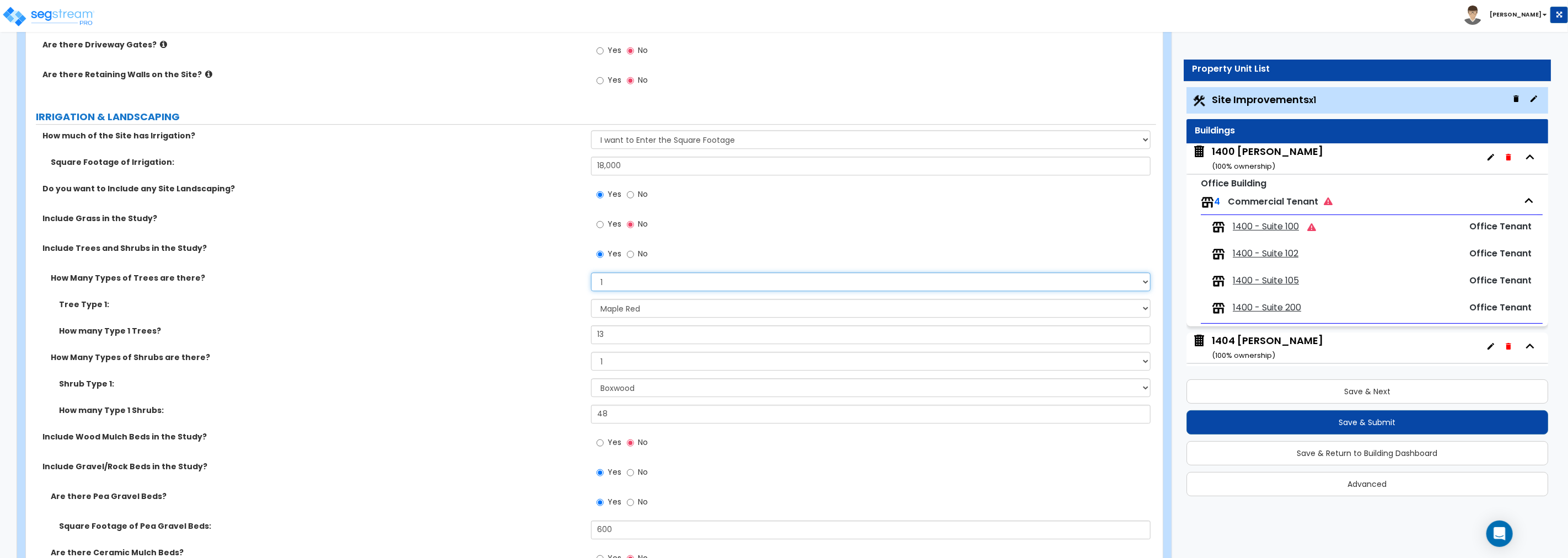
select select "2"
click at [591, 272] on select "None 1 2 3" at bounding box center [870, 282] width 559 height 19
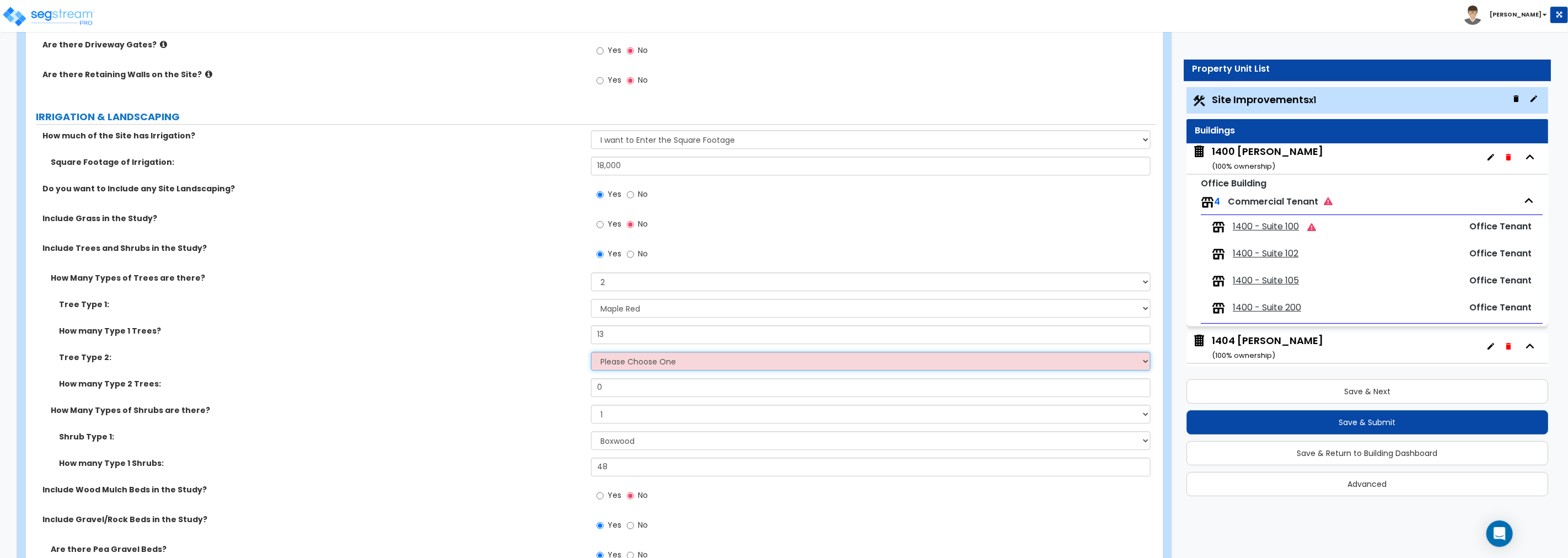
click at [621, 361] on select "Please Choose One Honey Locust Planetree Poplar Elm Hawthorn Linden Maple Red M…" at bounding box center [870, 361] width 559 height 19
select select "1"
click at [591, 352] on select "Please Choose One Honey Locust Planetree Poplar Elm Hawthorn Linden Maple Red M…" at bounding box center [870, 361] width 559 height 19
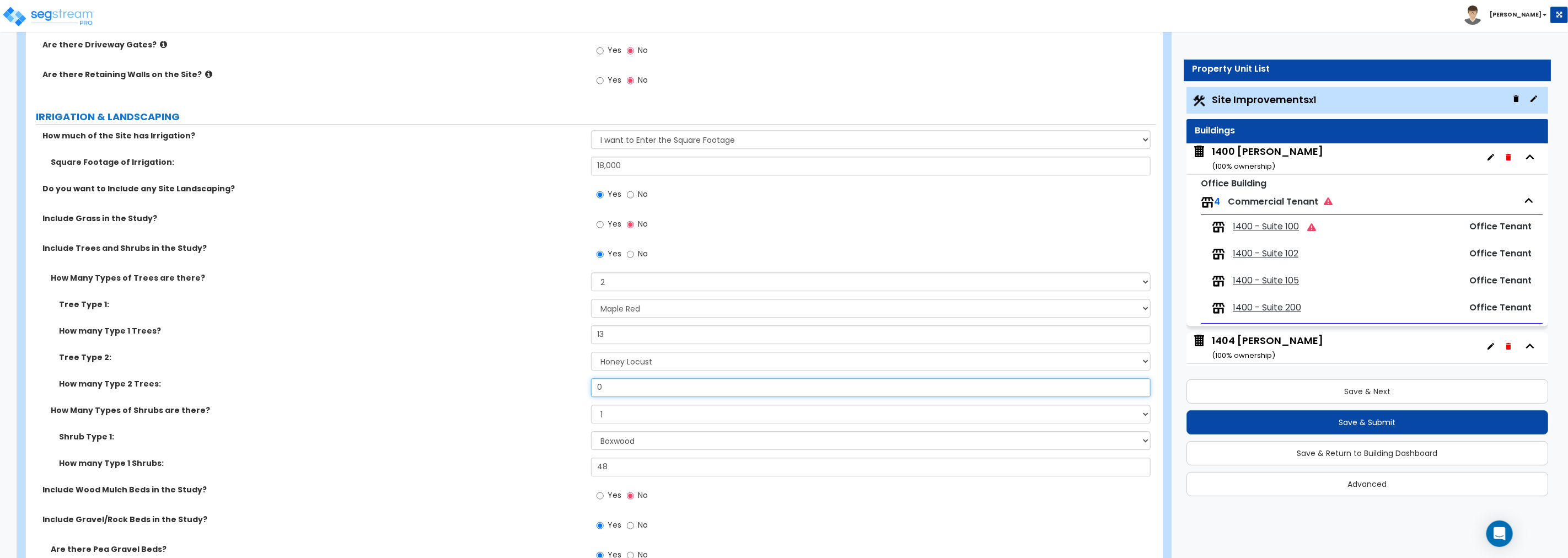
drag, startPoint x: 601, startPoint y: 385, endPoint x: 543, endPoint y: 383, distance: 58.0
click at [547, 383] on div "How many Type 2 Trees: 0" at bounding box center [591, 392] width 1130 height 27
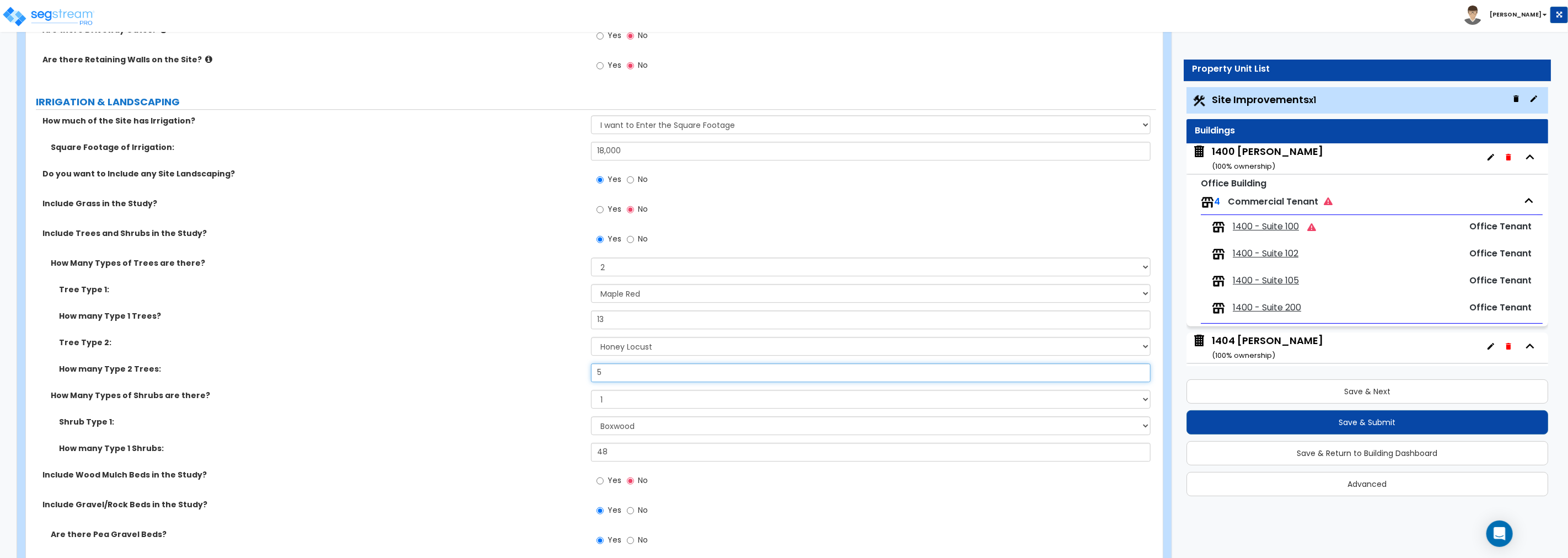
scroll to position [2553, 0]
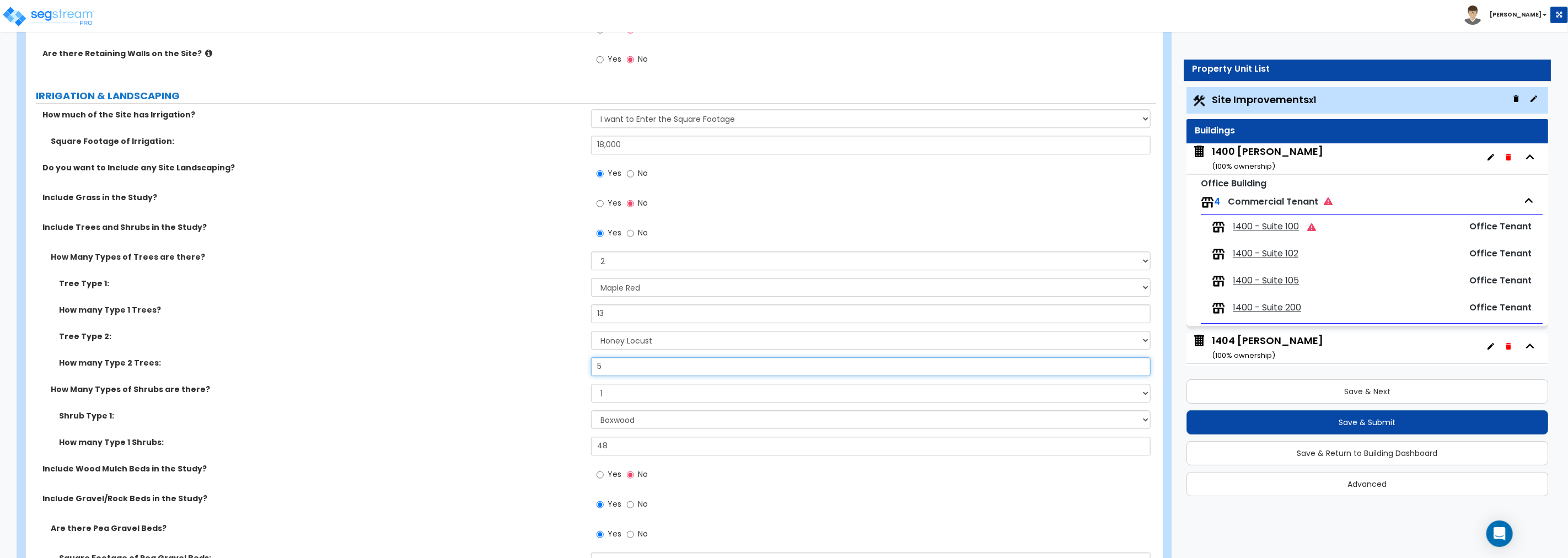
type input "5"
click at [615, 392] on select "None 1 2 3" at bounding box center [870, 393] width 559 height 19
select select "2"
click at [591, 383] on select "None 1 2 3" at bounding box center [870, 393] width 559 height 19
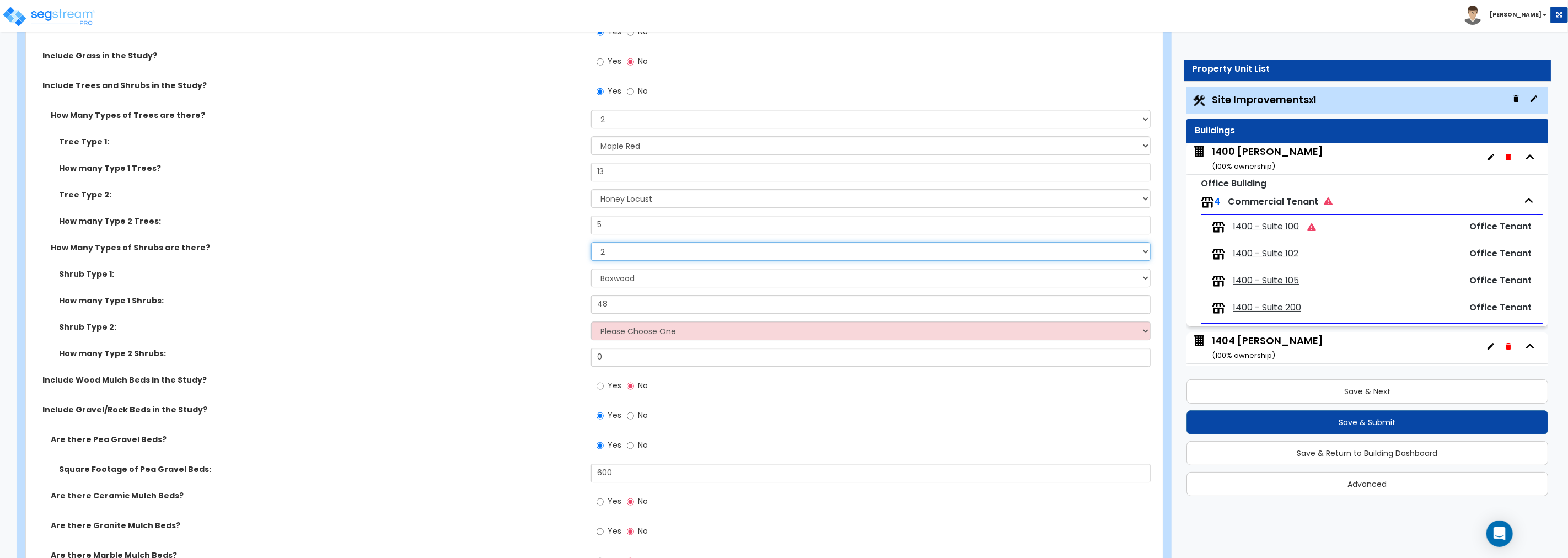
scroll to position [2696, 0]
click at [646, 329] on select "Please Choose One Arborvitae Azalea Yew Boxwood Juniper [PERSON_NAME] Cotoneast…" at bounding box center [870, 330] width 559 height 19
select select "6"
click at [591, 321] on select "Please Choose One Arborvitae Azalea Yew Boxwood Juniper [PERSON_NAME] Cotoneast…" at bounding box center [870, 330] width 559 height 19
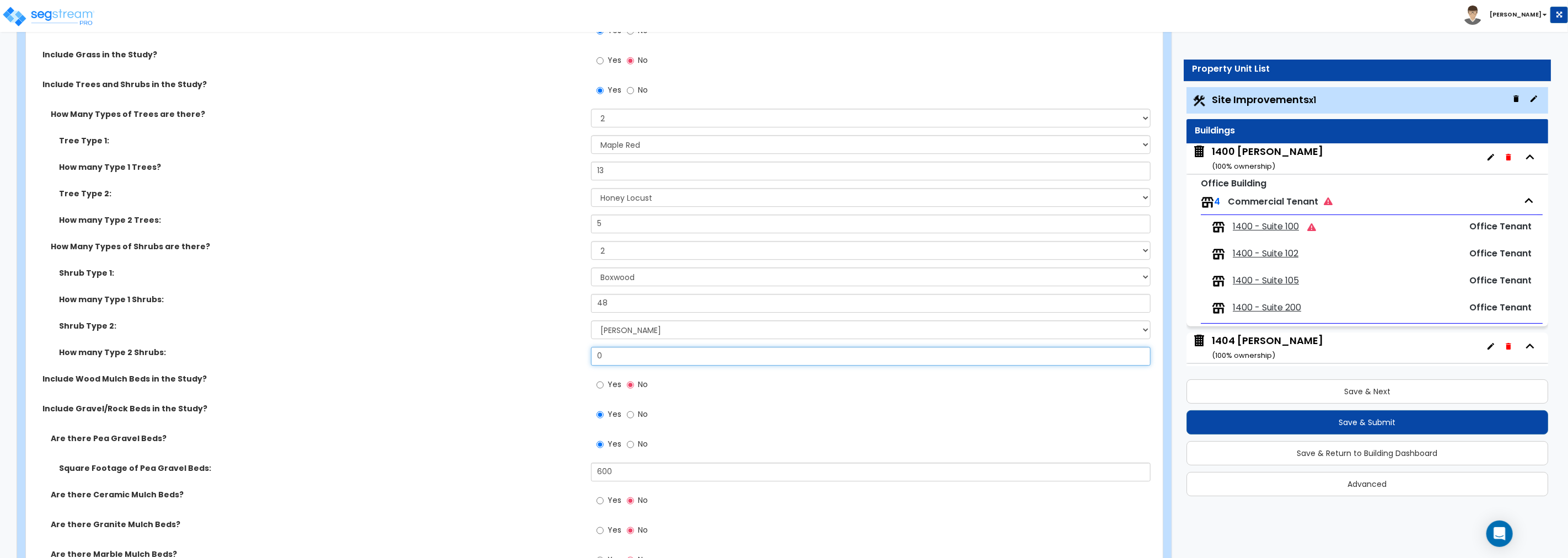
drag, startPoint x: 620, startPoint y: 355, endPoint x: 472, endPoint y: 354, distance: 148.0
click at [472, 354] on div "How many Type 2 Shrubs: 0" at bounding box center [591, 360] width 1130 height 27
type input "45"
drag, startPoint x: 601, startPoint y: 382, endPoint x: 588, endPoint y: 387, distance: 13.9
click at [601, 381] on input "Yes" at bounding box center [600, 385] width 7 height 12
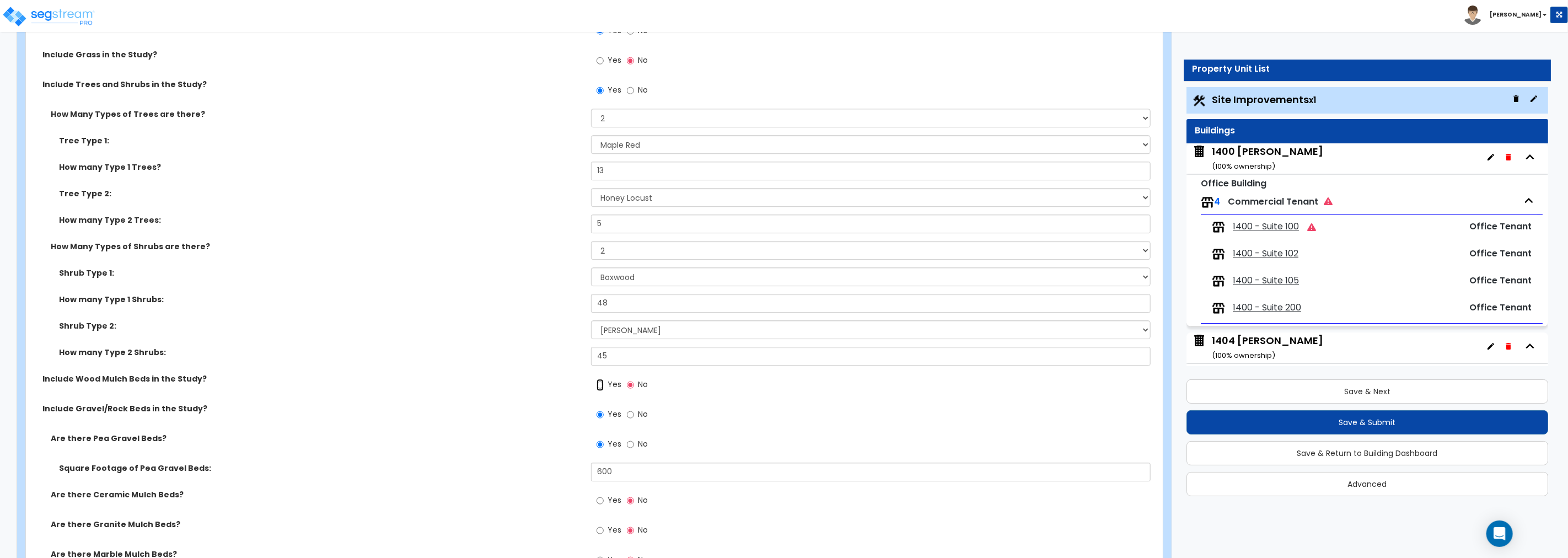
radio input "true"
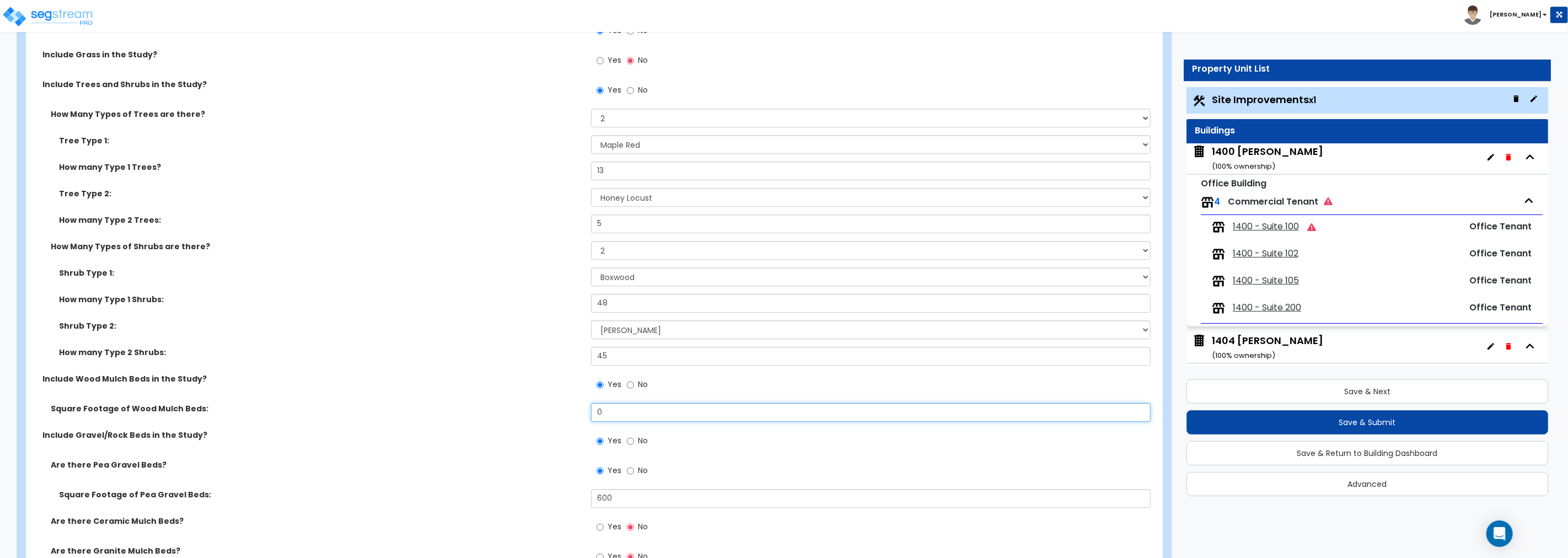
drag, startPoint x: 613, startPoint y: 413, endPoint x: 519, endPoint y: 414, distance: 94.0
click at [519, 414] on div "Square Footage of Wood Mulch Beds: 0" at bounding box center [591, 416] width 1130 height 27
drag, startPoint x: 630, startPoint y: 409, endPoint x: 492, endPoint y: 417, distance: 138.2
click at [492, 417] on div "Square Footage of Wood Mulch Beds: 1,022" at bounding box center [591, 416] width 1130 height 27
click at [606, 412] on input "1,755" at bounding box center [870, 413] width 559 height 19
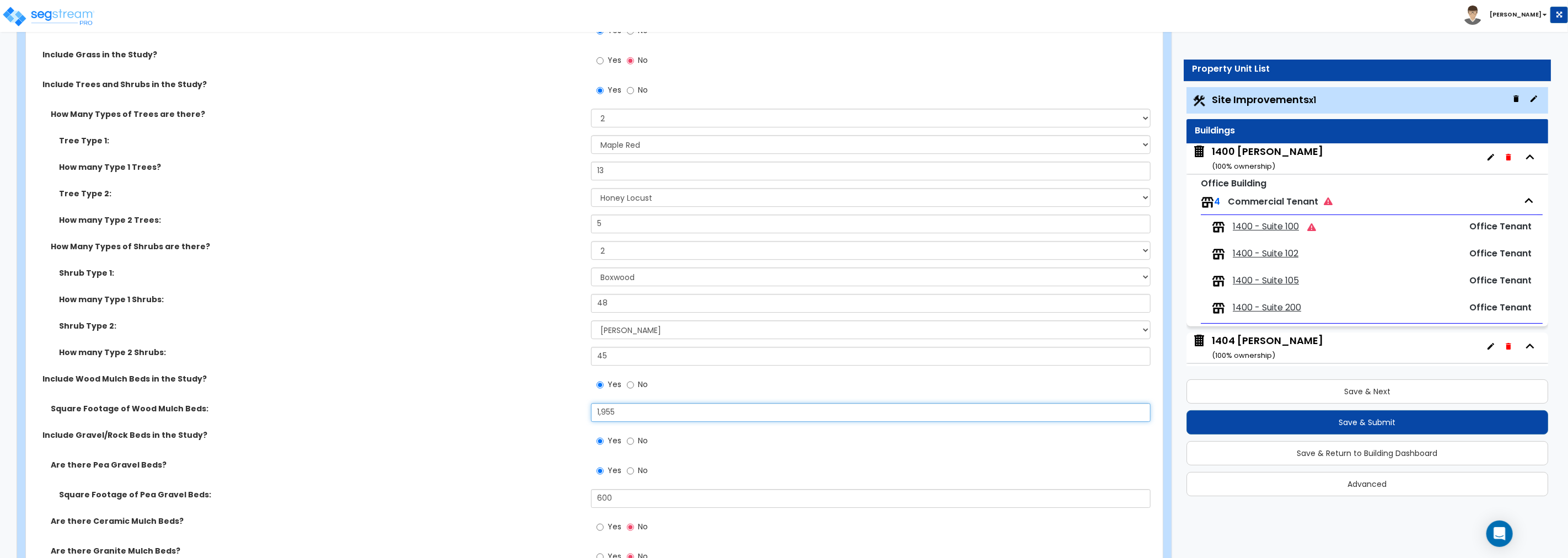
type input "1,955"
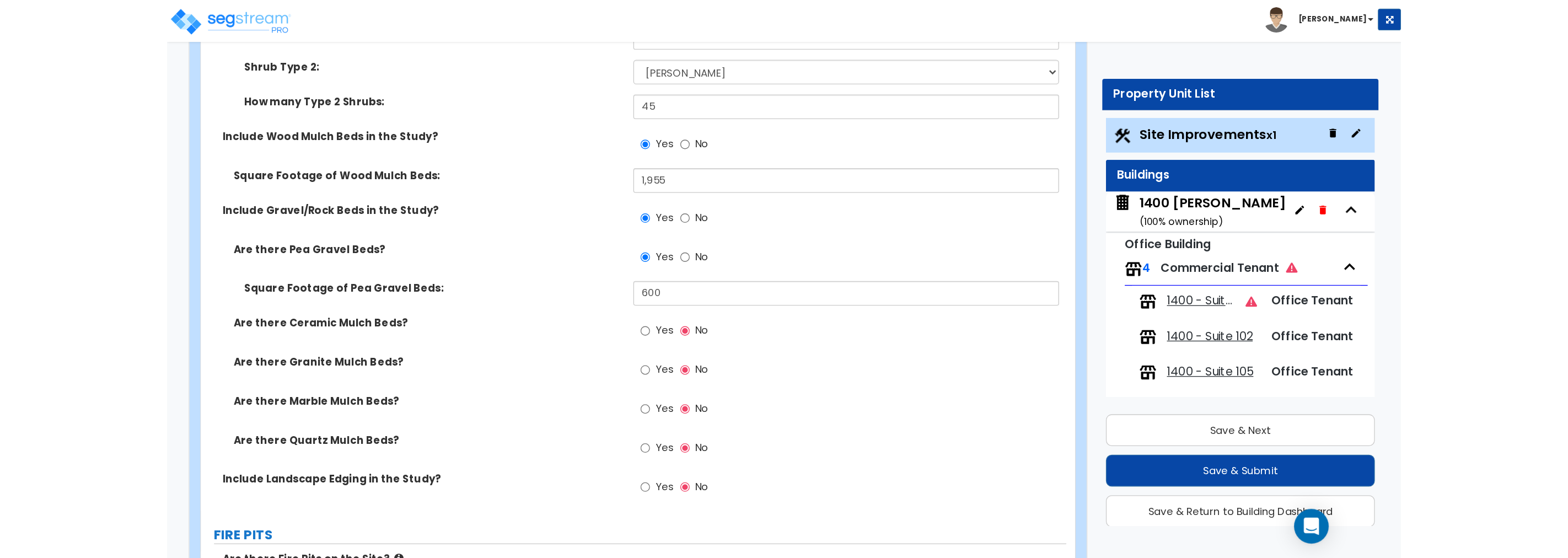
scroll to position [2981, 0]
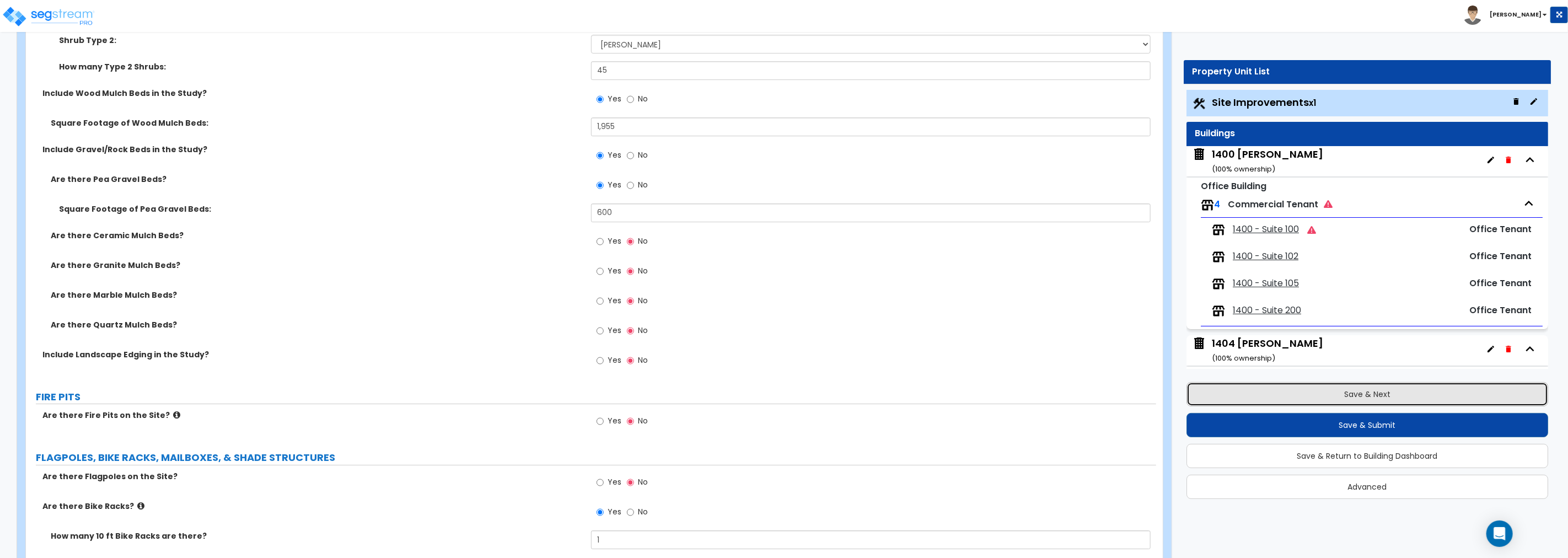
click at [941, 394] on button "Save & Next" at bounding box center [1367, 394] width 362 height 24
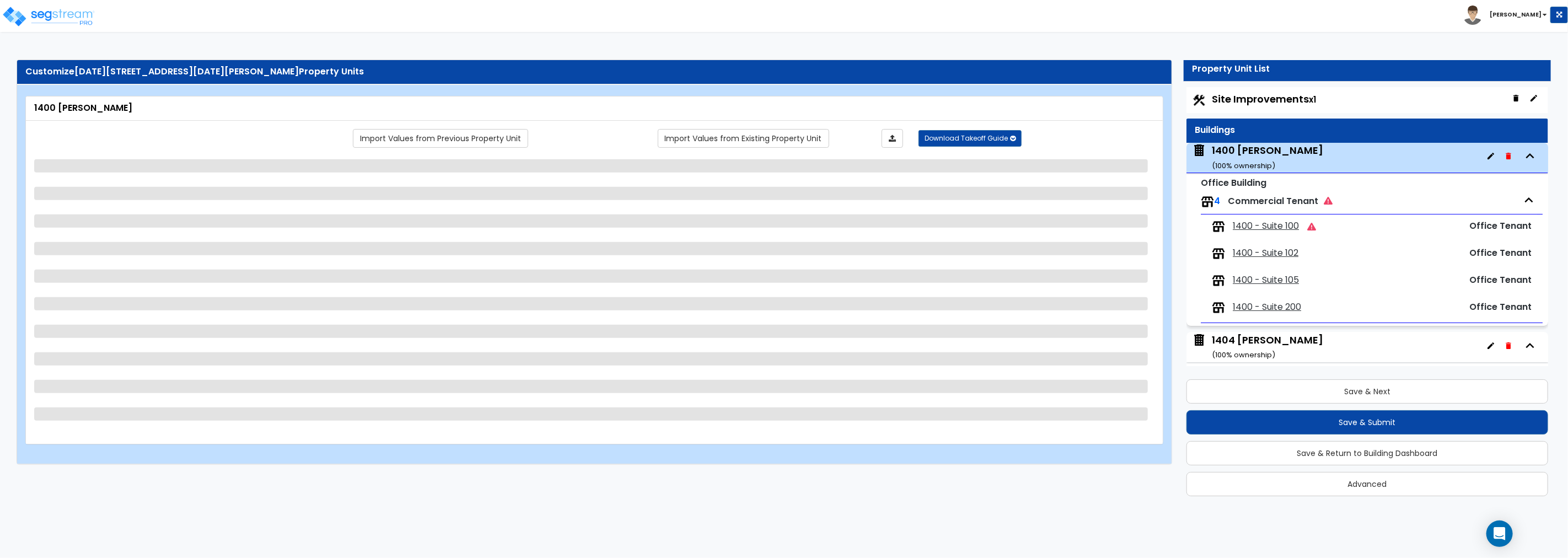
scroll to position [0, 0]
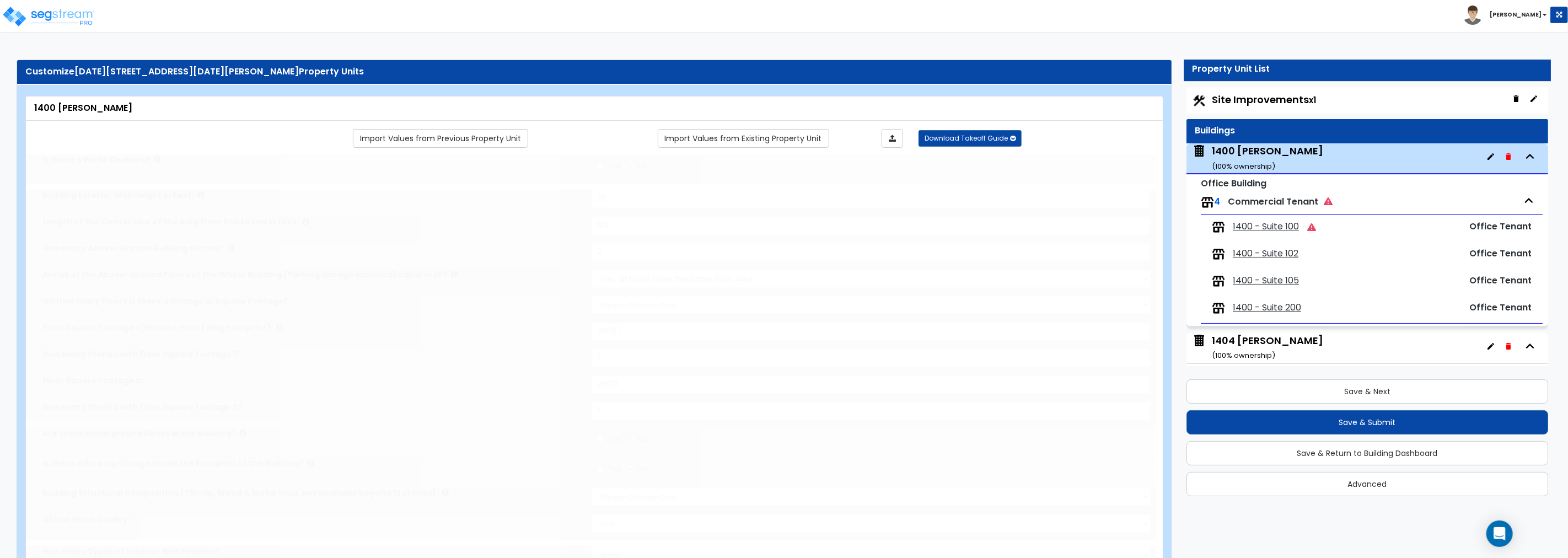
type input "20"
type input "193"
type input "2"
select select "1"
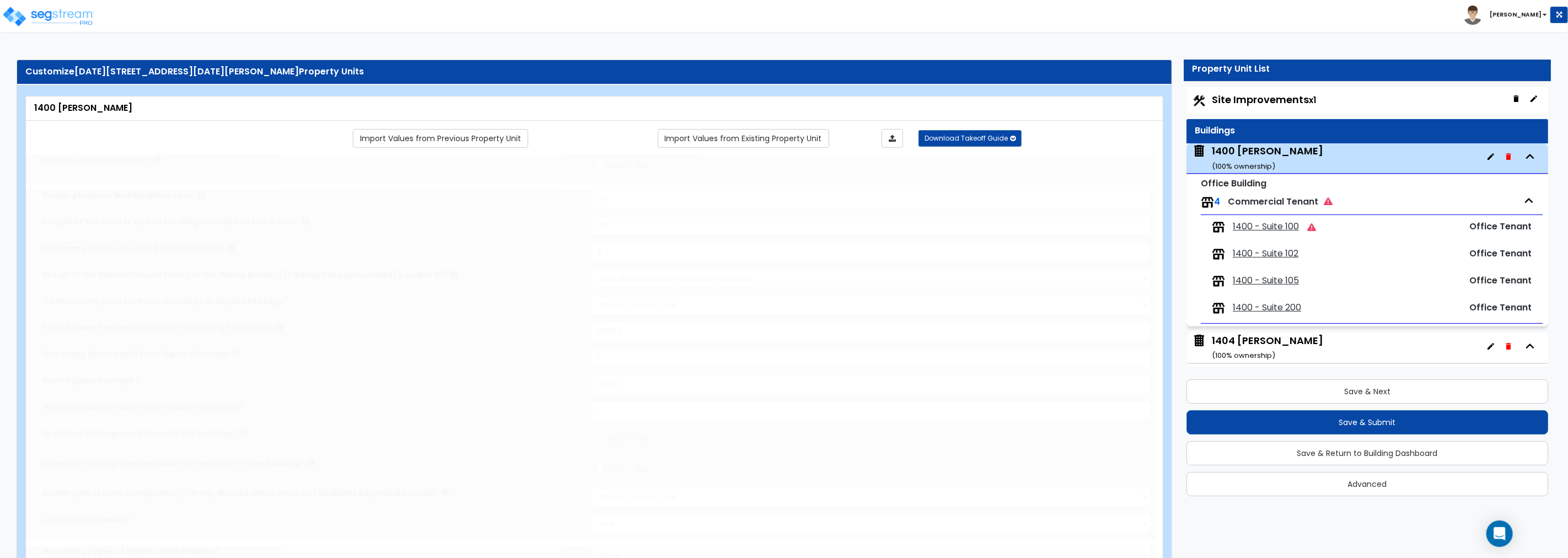
type input "36097"
type input "1"
type input "25831"
type input "1"
select select "6"
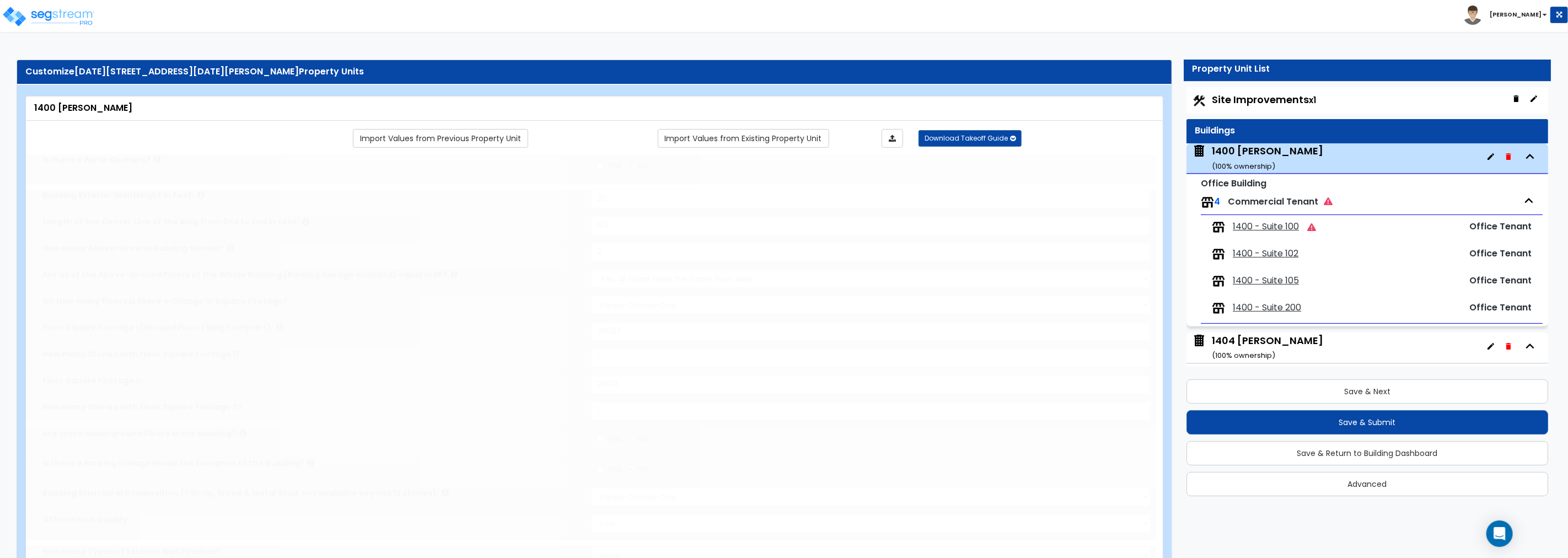
select select "2"
select select "1"
type input "80"
select select "2"
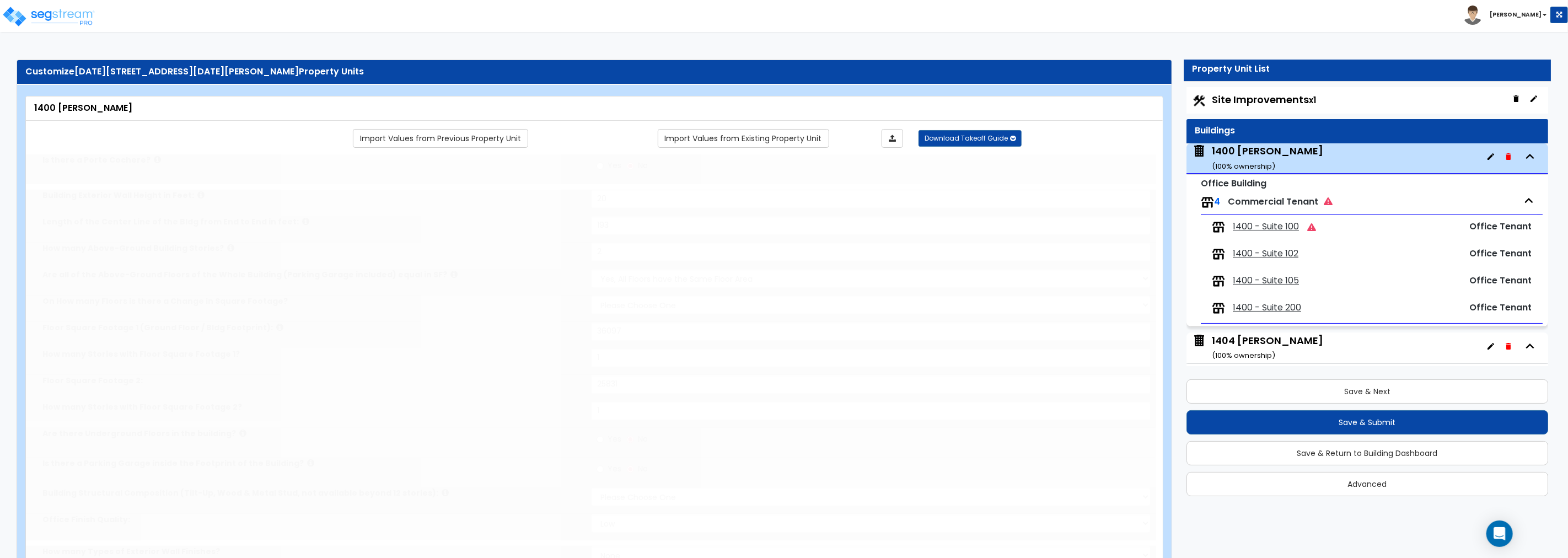
select select "2"
select select "1"
select select "2"
radio input "true"
type input "2700"
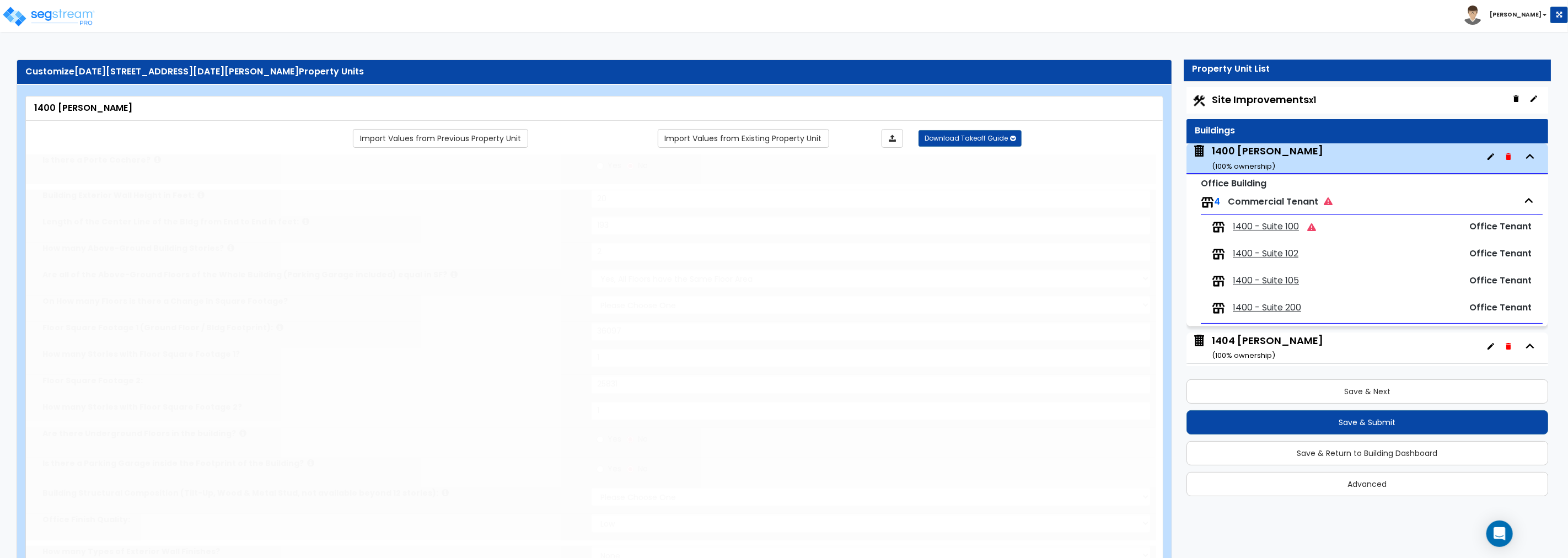
select select "1"
type input "25"
select select "1"
select select "2"
radio input "true"
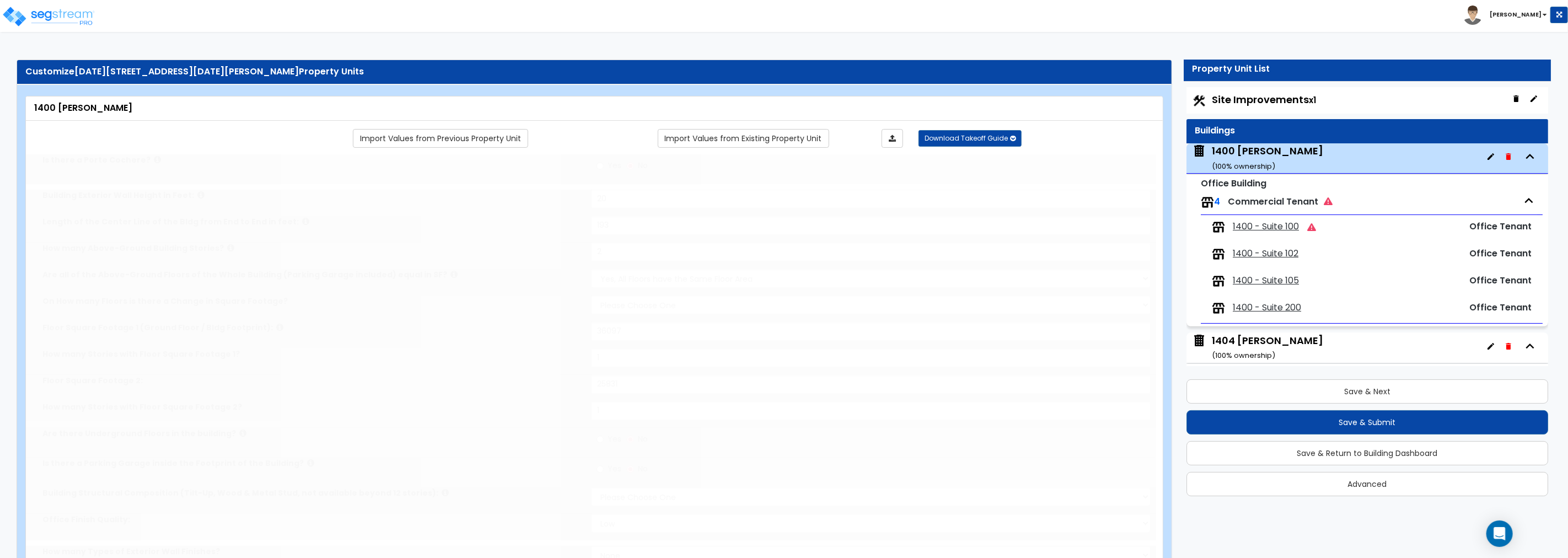
type input "1"
type input "2"
radio input "true"
type input "5"
radio input "true"
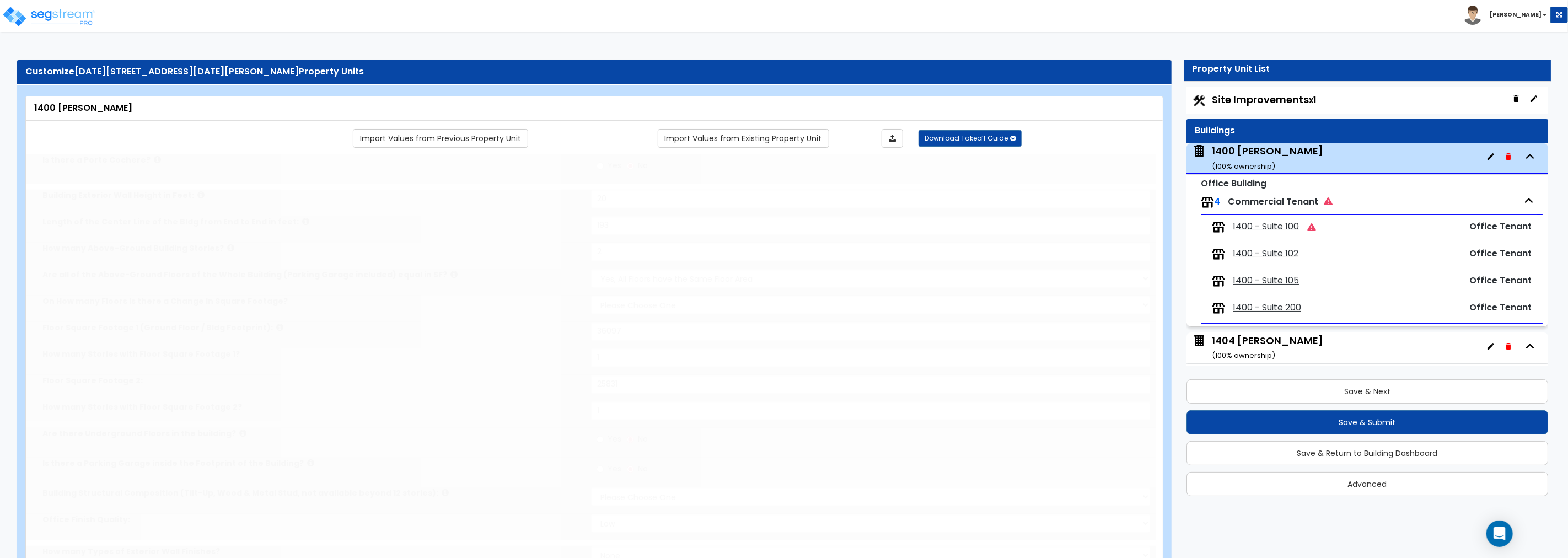
select select "1"
select select "2"
radio input "true"
type input "550"
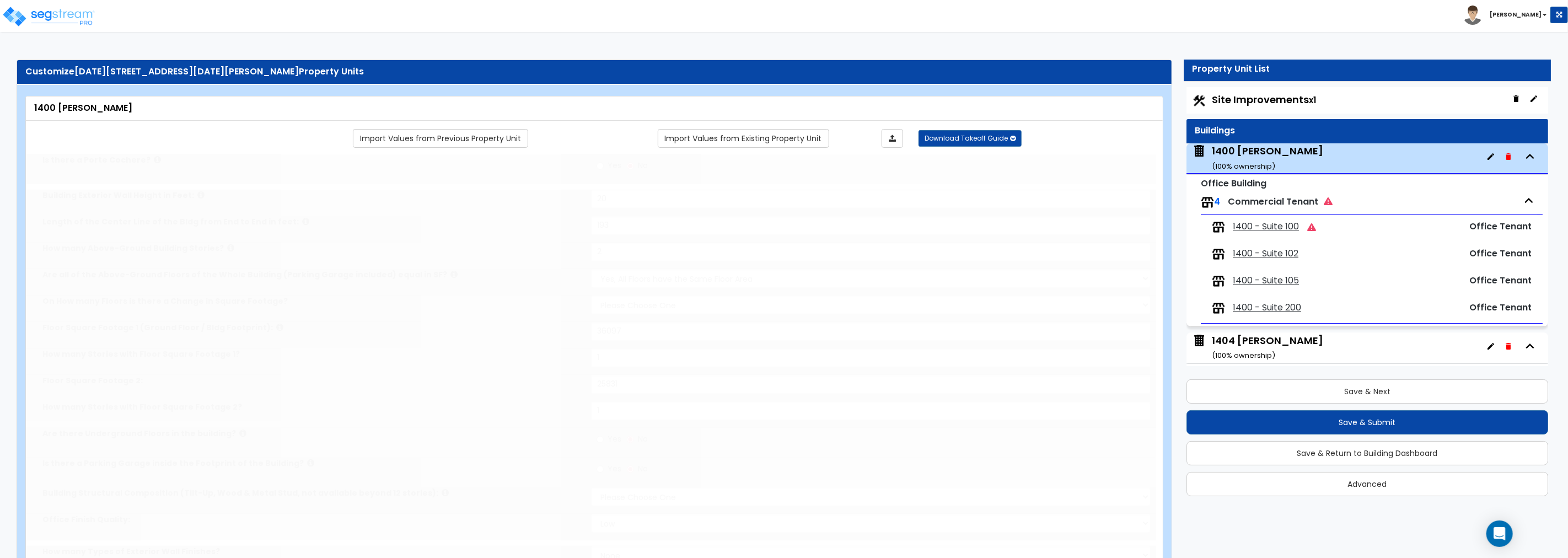
select select "1"
select select "2"
radio input "true"
select select "2"
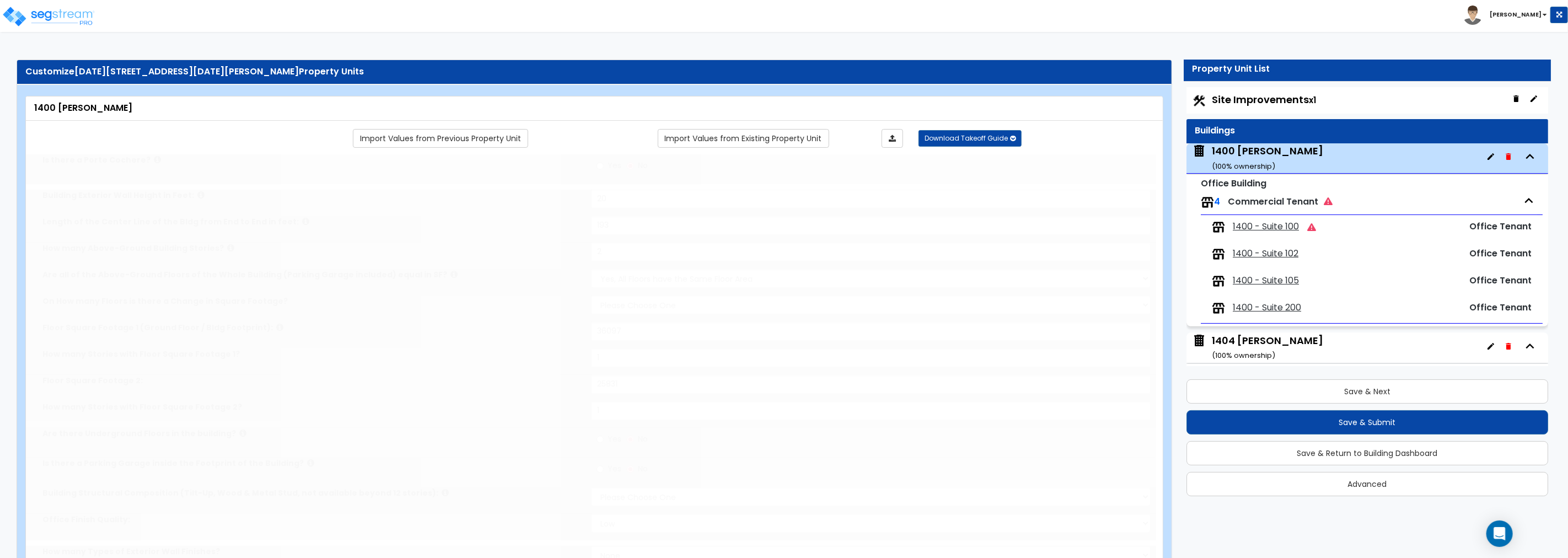
radio input "true"
type input "600"
radio input "true"
select select "2"
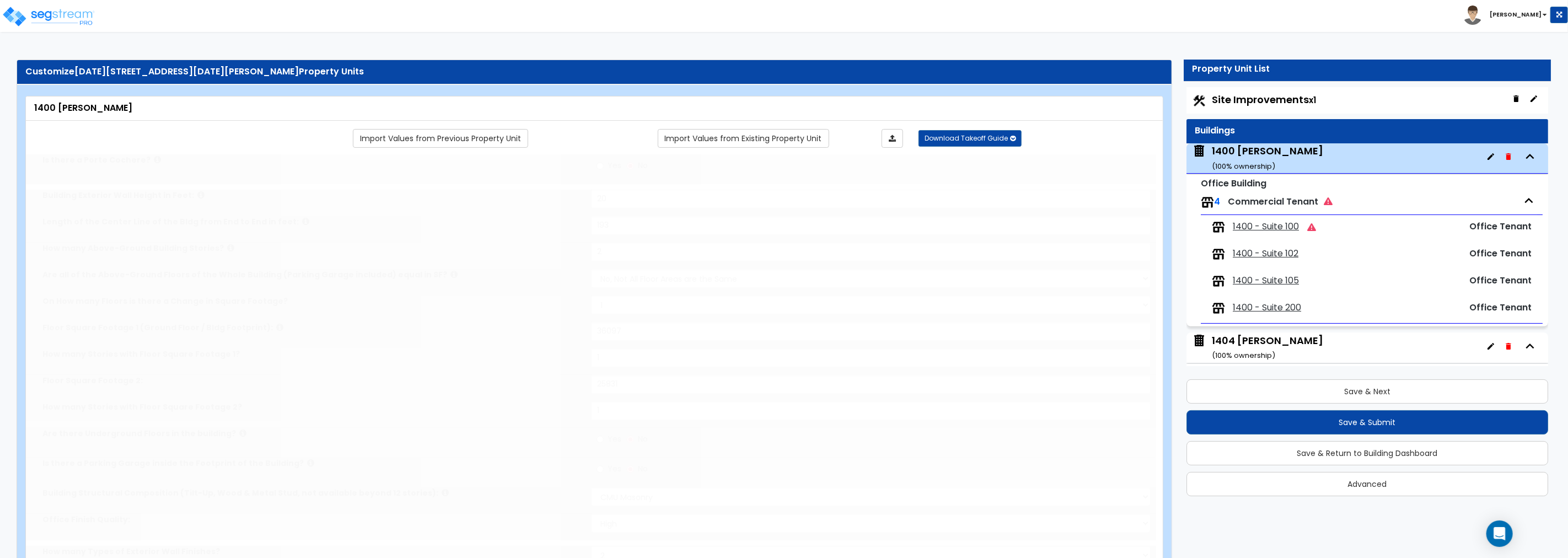
select select "1"
type input "25"
select select "5"
select select "1"
select select "5"
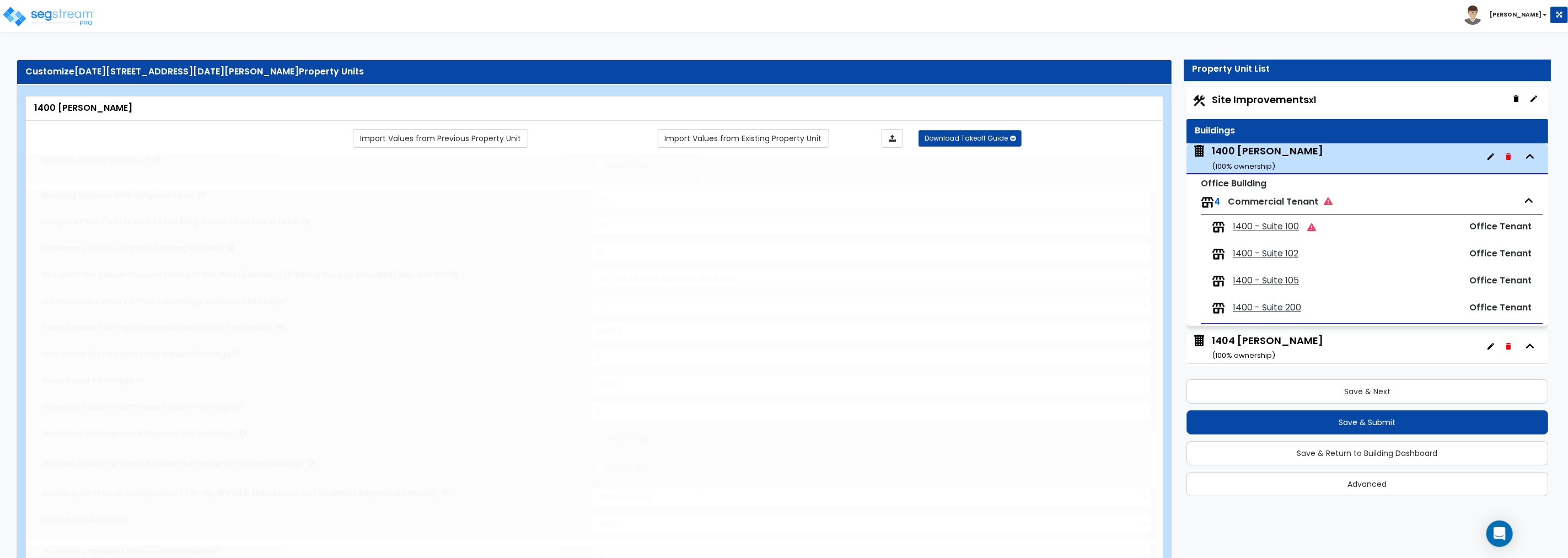
select select "1"
select select "5"
radio input "true"
type input "30"
type input "3"
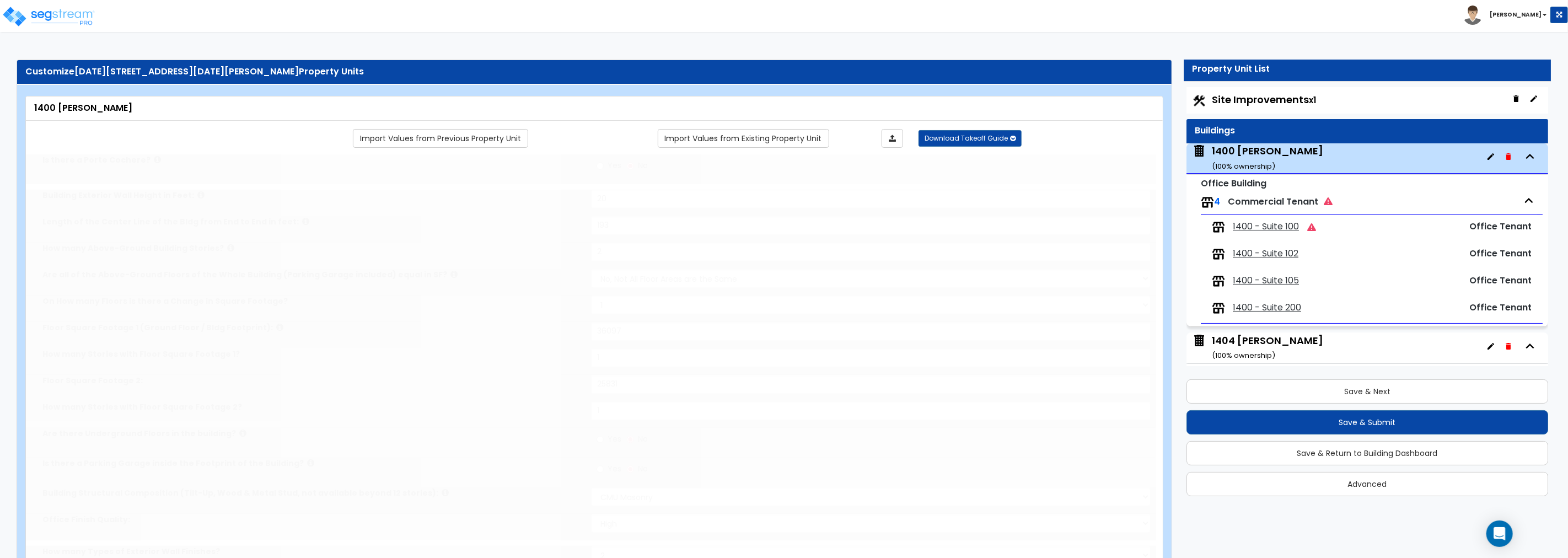
radio input "true"
type input "2"
type input "6"
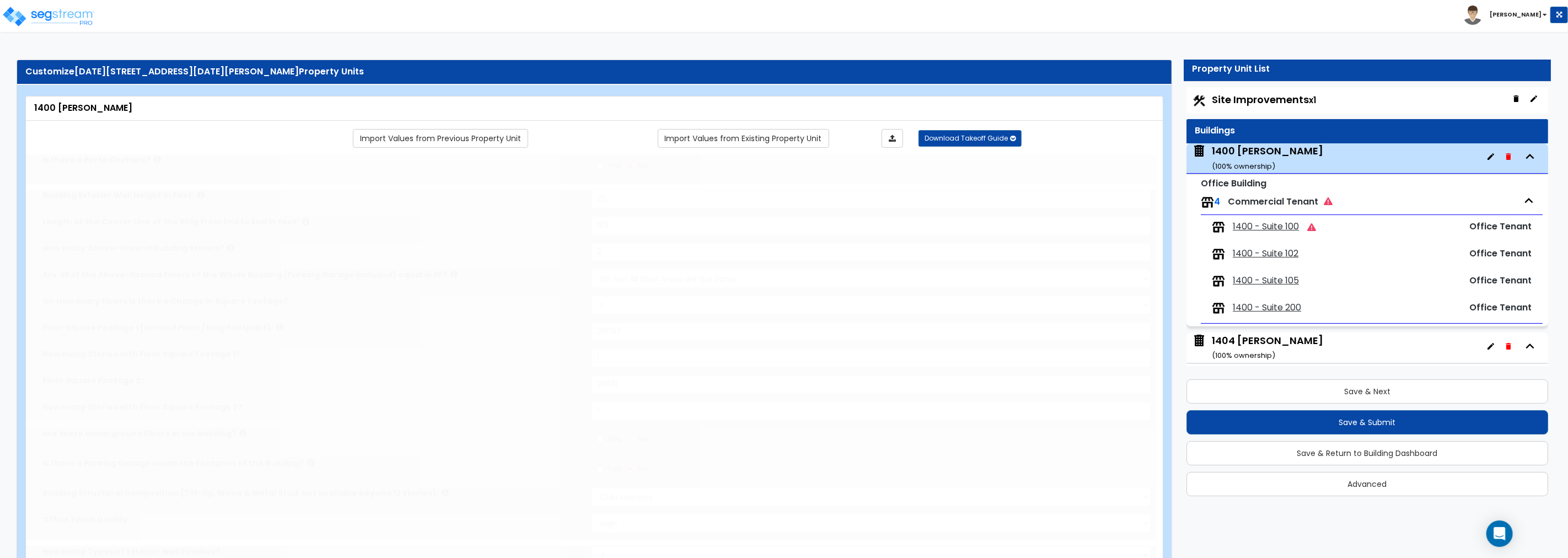
type input "2"
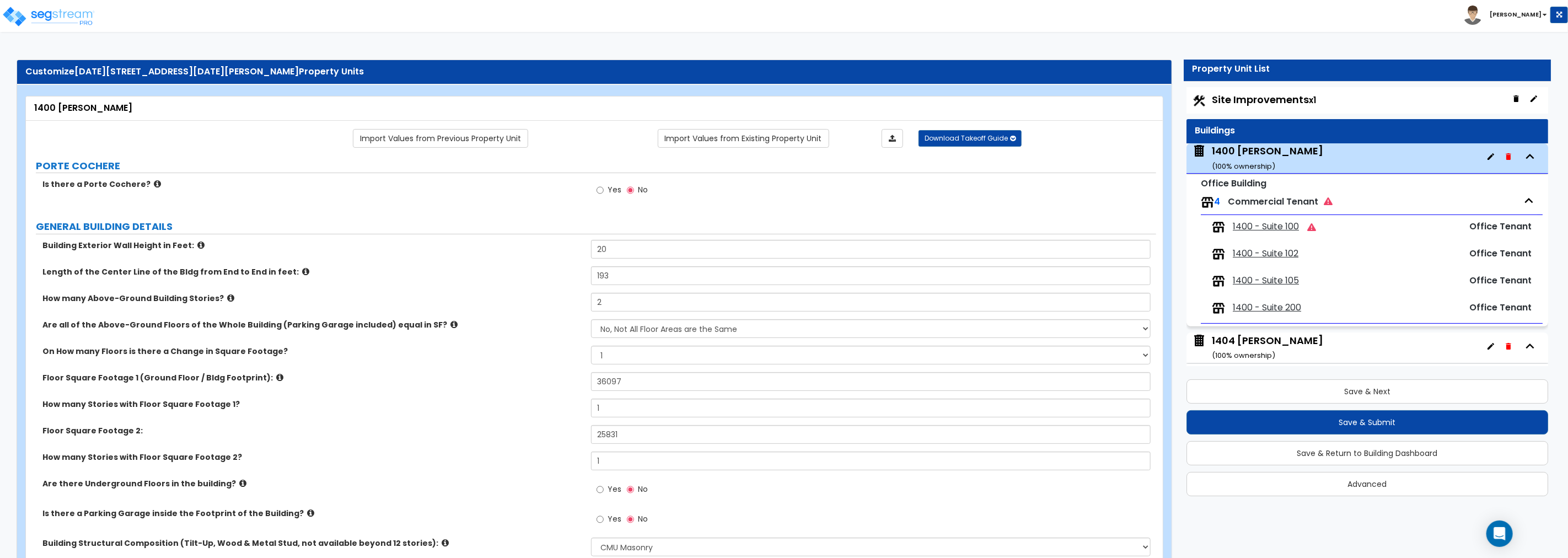
click at [941, 101] on span "Site Improvements x1" at bounding box center [1264, 100] width 104 height 14
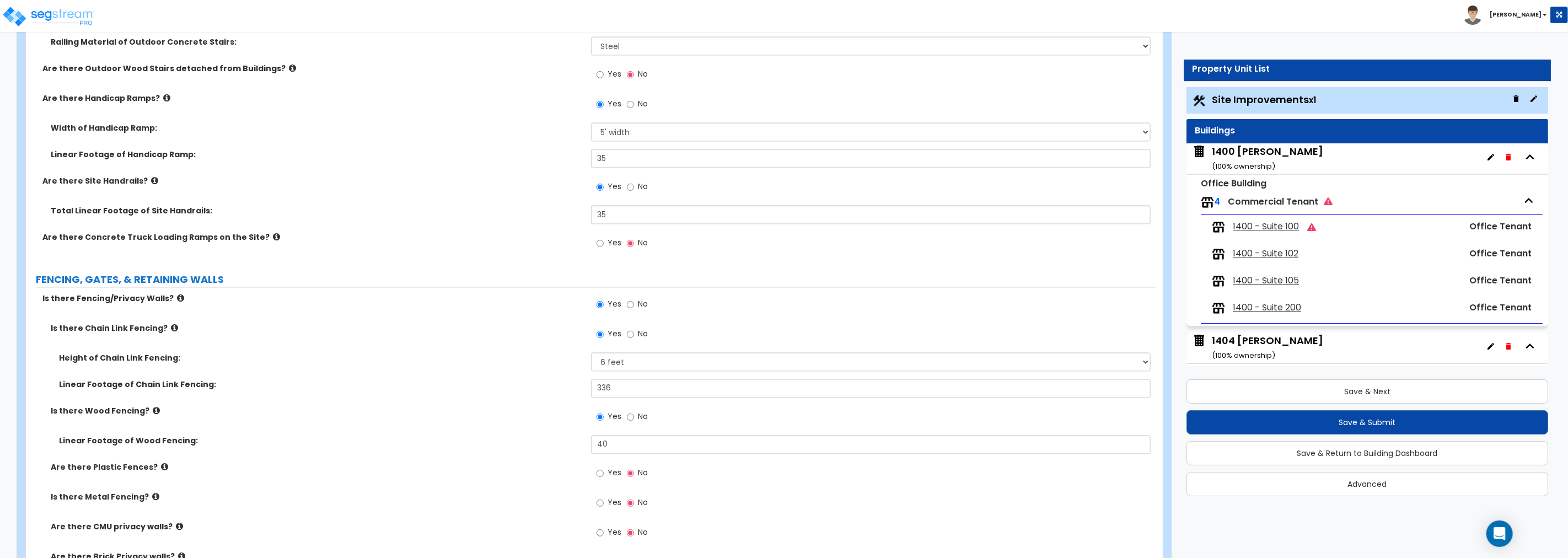
scroll to position [2327, 0]
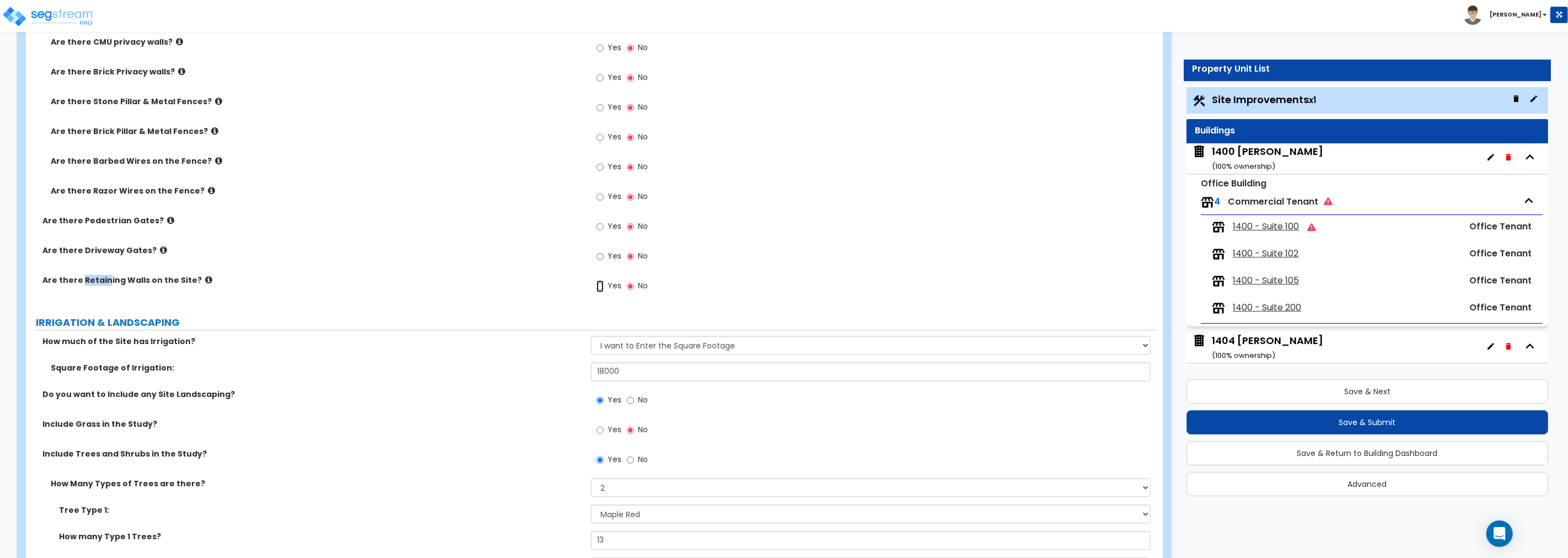
click at [599, 285] on input "Yes" at bounding box center [600, 286] width 7 height 12
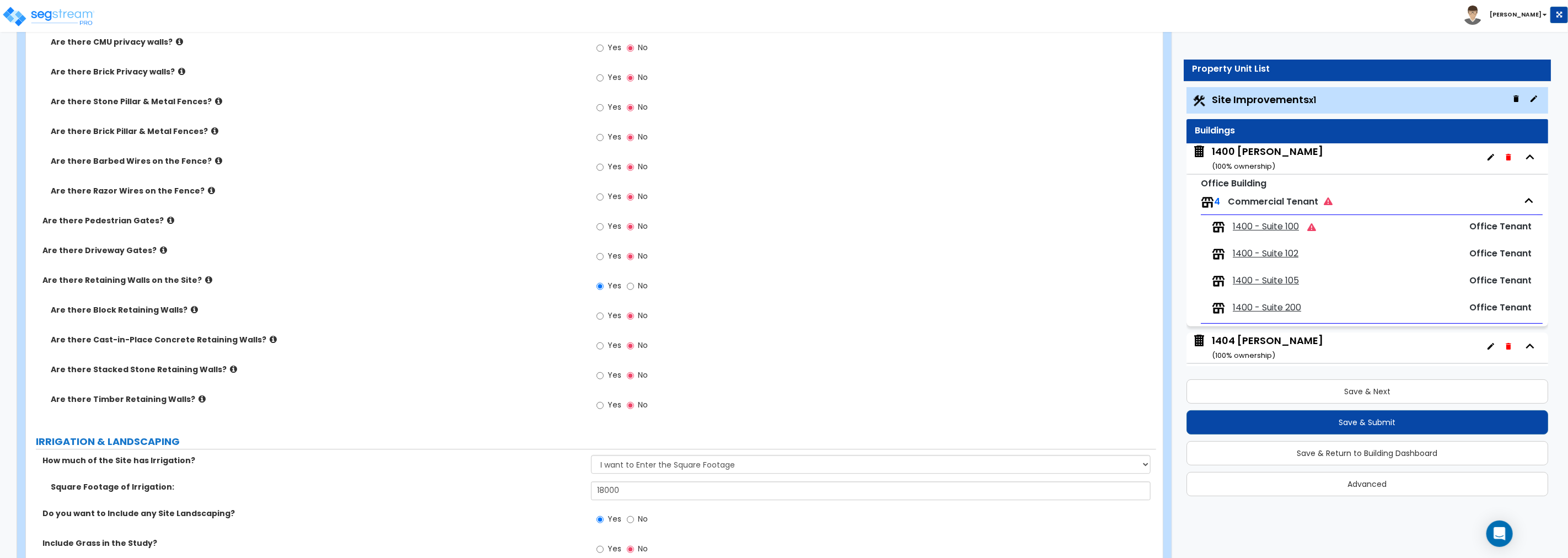
click at [190, 308] on icon at bounding box center [194, 309] width 7 height 8
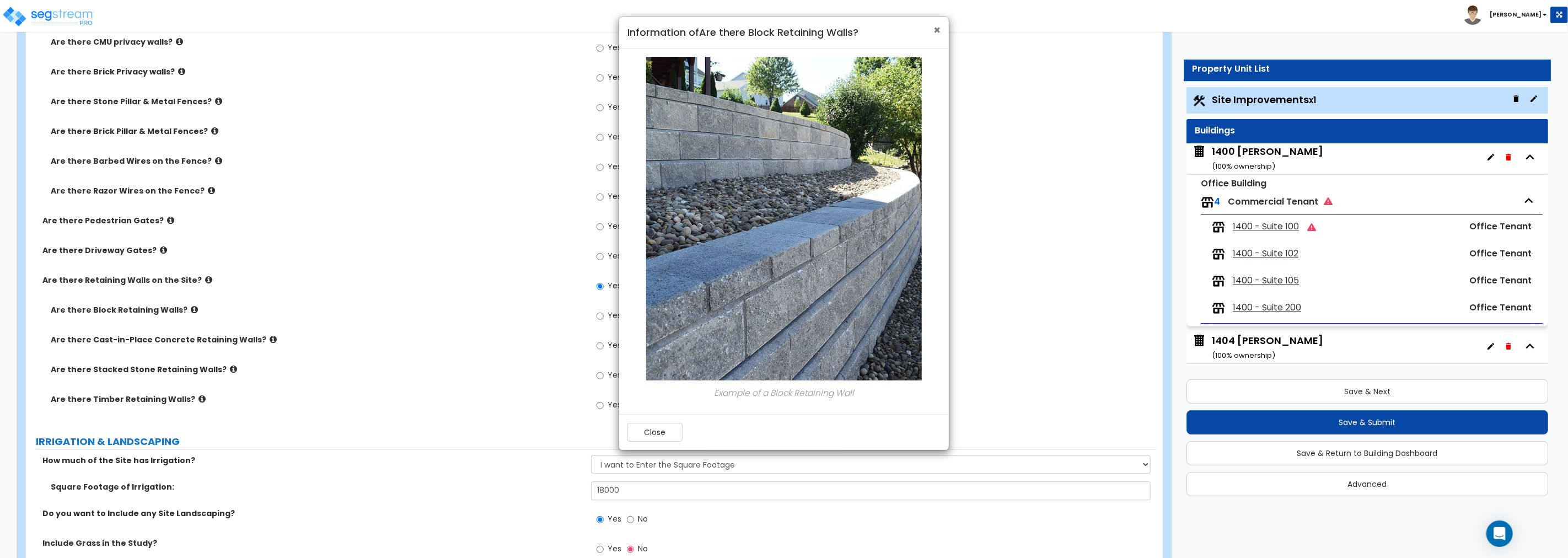
click at [936, 32] on span "×" at bounding box center [936, 30] width 7 height 16
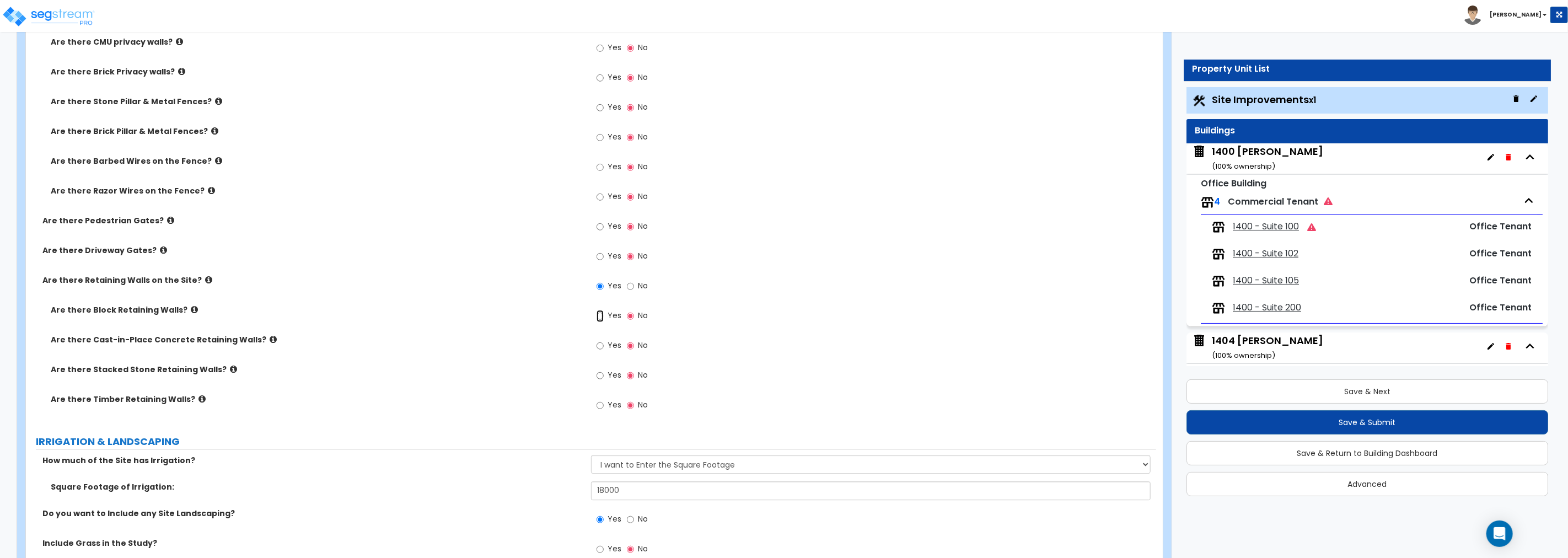
click at [600, 315] on input "Yes" at bounding box center [600, 316] width 7 height 12
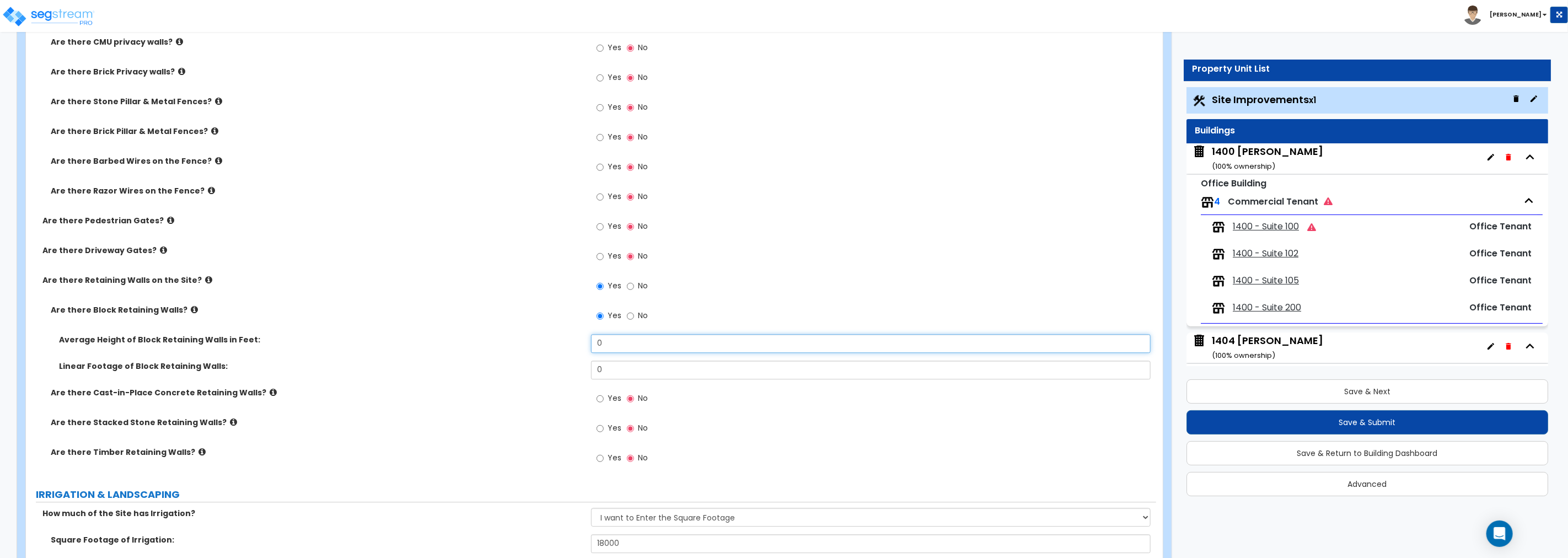
drag, startPoint x: 600, startPoint y: 341, endPoint x: 568, endPoint y: 340, distance: 32.0
click at [569, 340] on div "Average Height of Block Retaining Walls in Feet: 0" at bounding box center [591, 347] width 1130 height 27
drag, startPoint x: 616, startPoint y: 366, endPoint x: 417, endPoint y: 376, distance: 199.3
click at [416, 375] on div "Linear Footage of Block Retaining Walls: 0" at bounding box center [591, 374] width 1130 height 27
drag, startPoint x: 604, startPoint y: 366, endPoint x: 514, endPoint y: 366, distance: 90.0
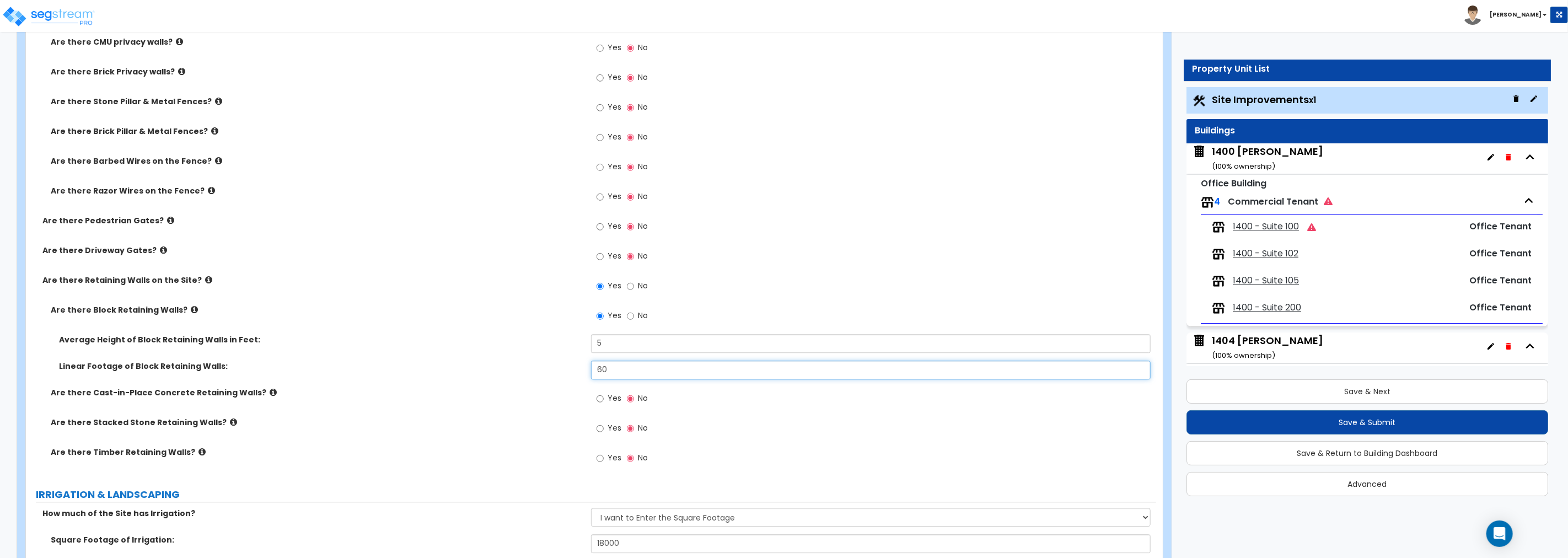
click at [514, 366] on div "Linear Footage of Block Retaining Walls: 60" at bounding box center [591, 374] width 1130 height 27
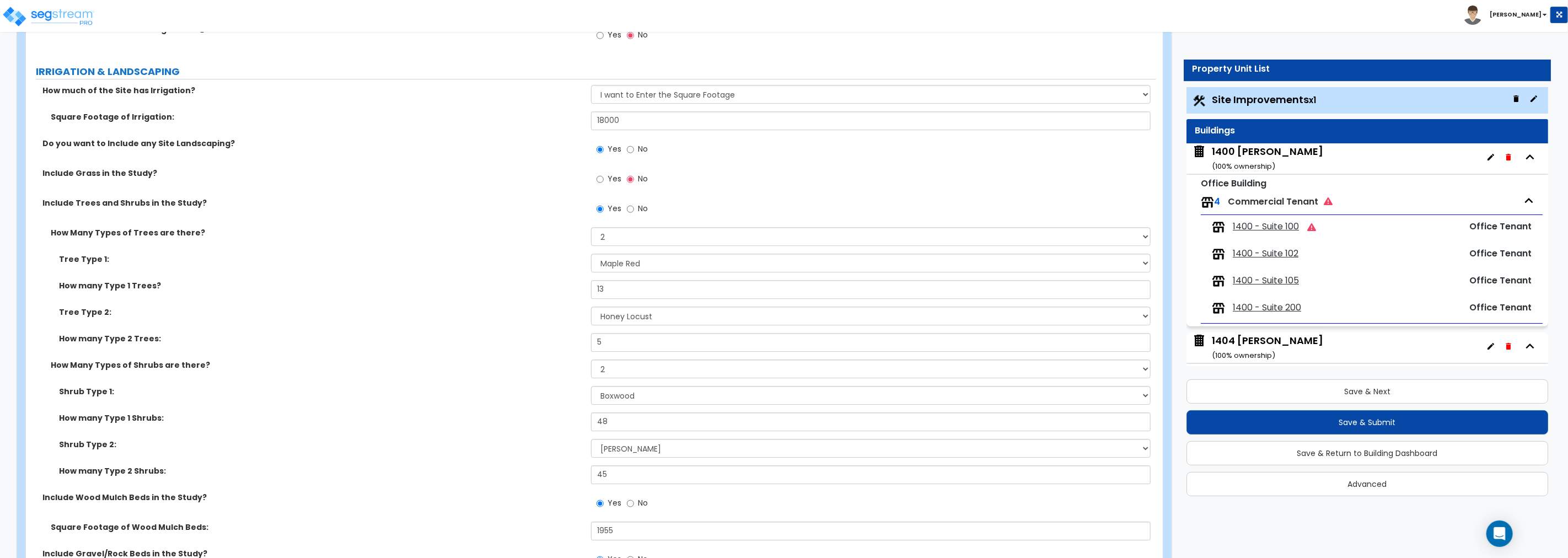
scroll to position [2857, 0]
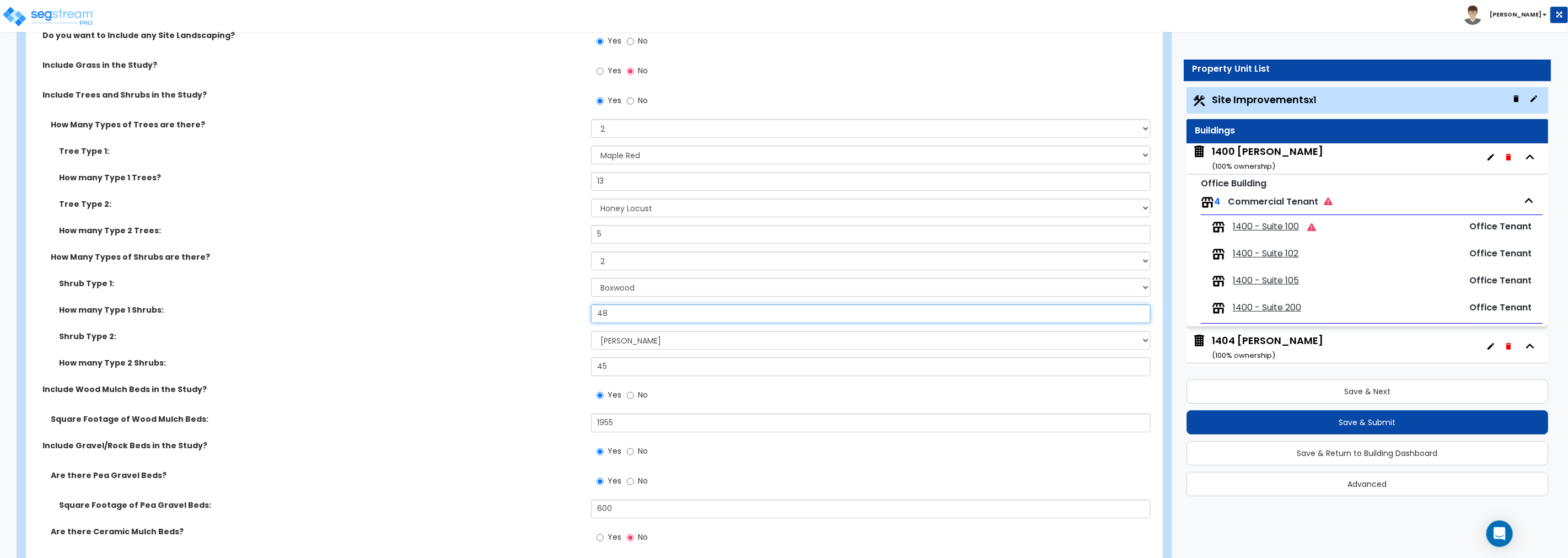
drag, startPoint x: 619, startPoint y: 309, endPoint x: 551, endPoint y: 302, distance: 68.4
click at [551, 302] on div "Shrub Type 1: Please Choose One Arborvitae Azalea Yew Boxwood Juniper [PERSON_N…" at bounding box center [591, 331] width 1113 height 106
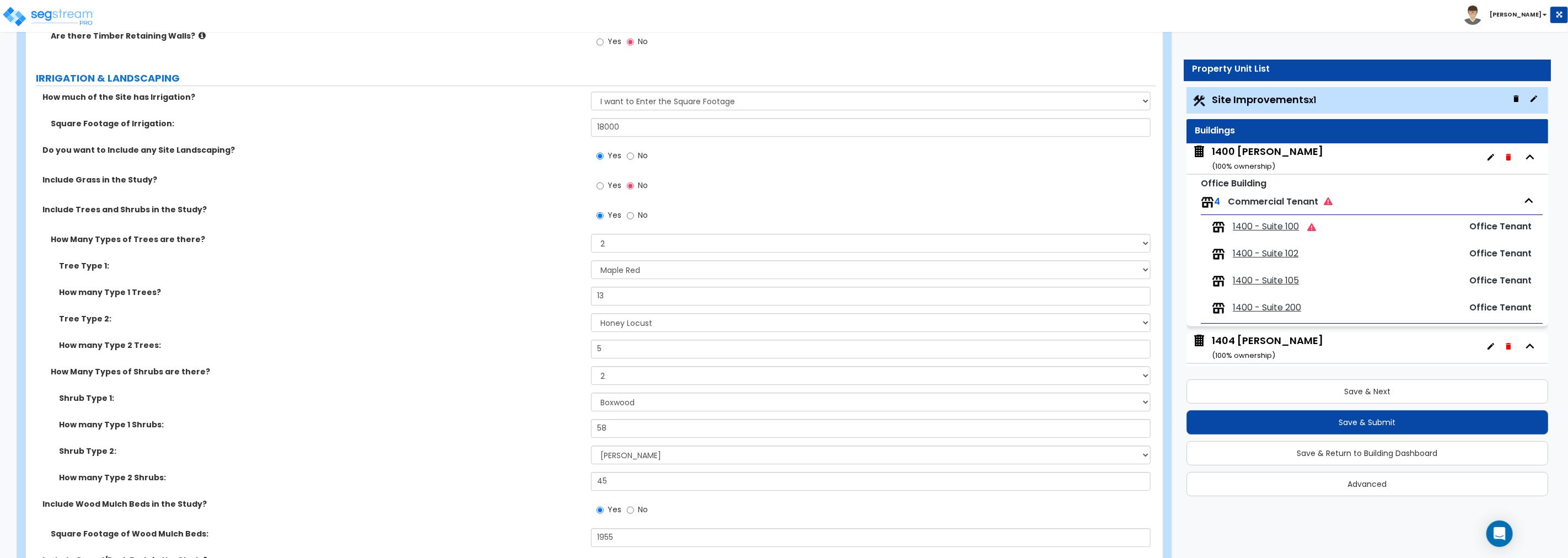
scroll to position [2735, 0]
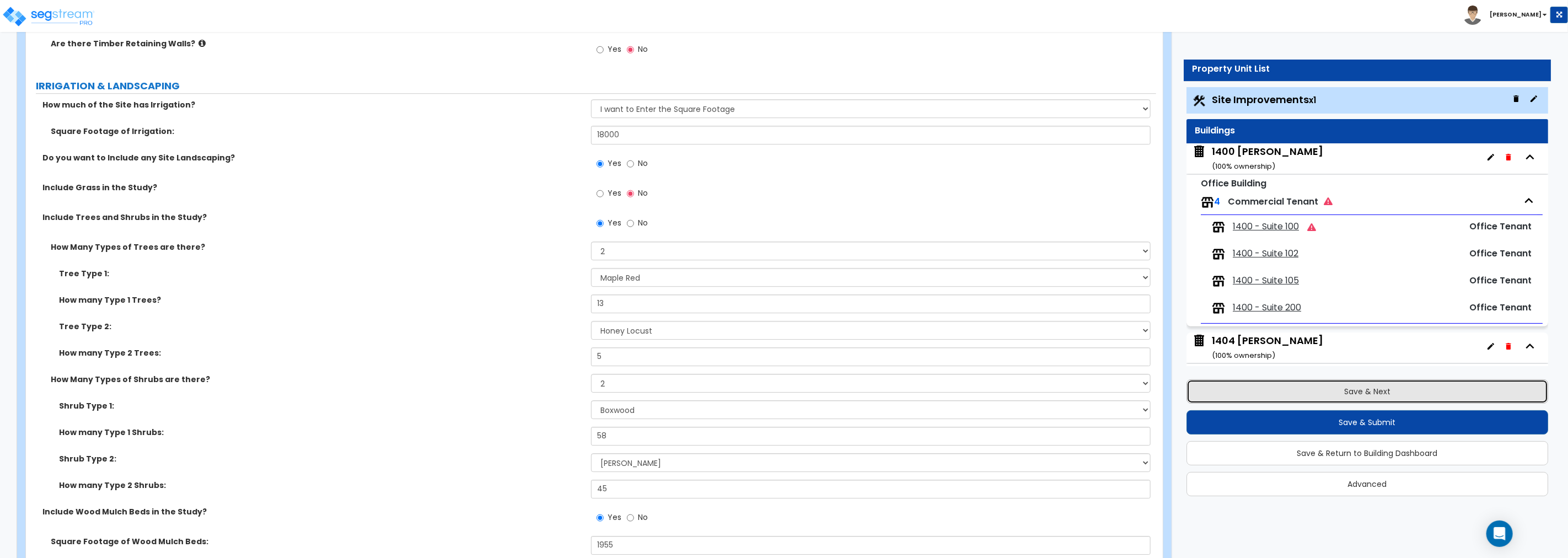
click at [941, 388] on button "Save & Next" at bounding box center [1367, 391] width 362 height 24
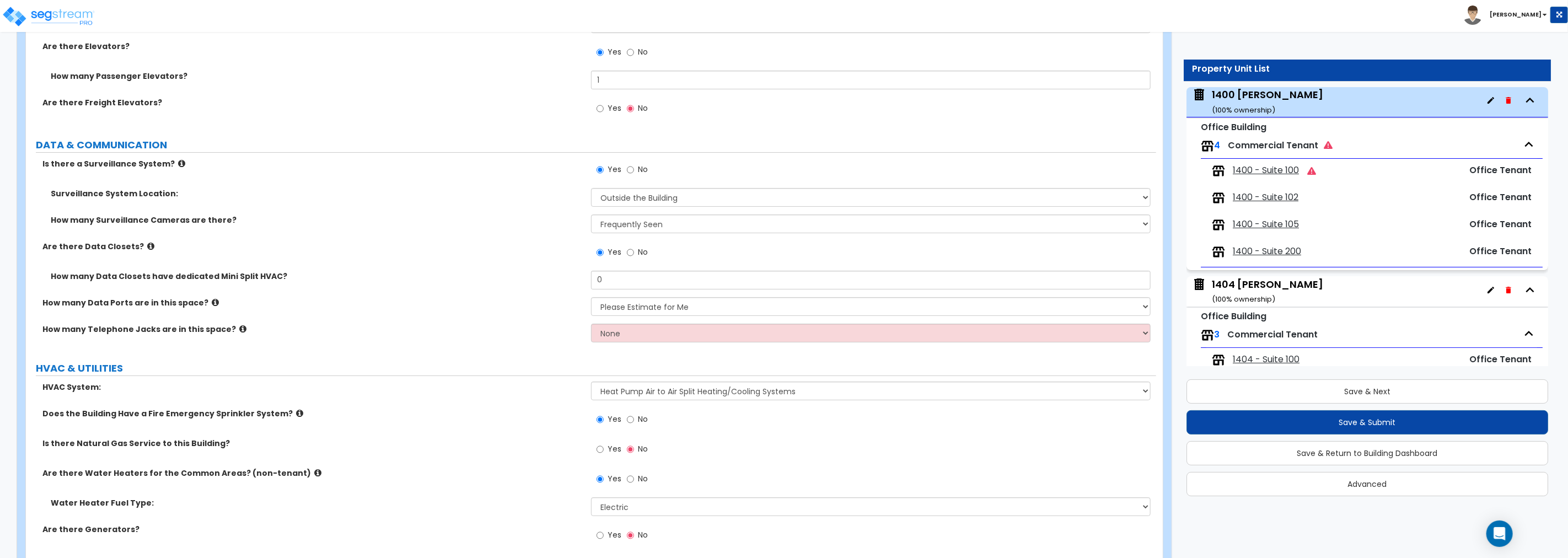
scroll to position [3533, 0]
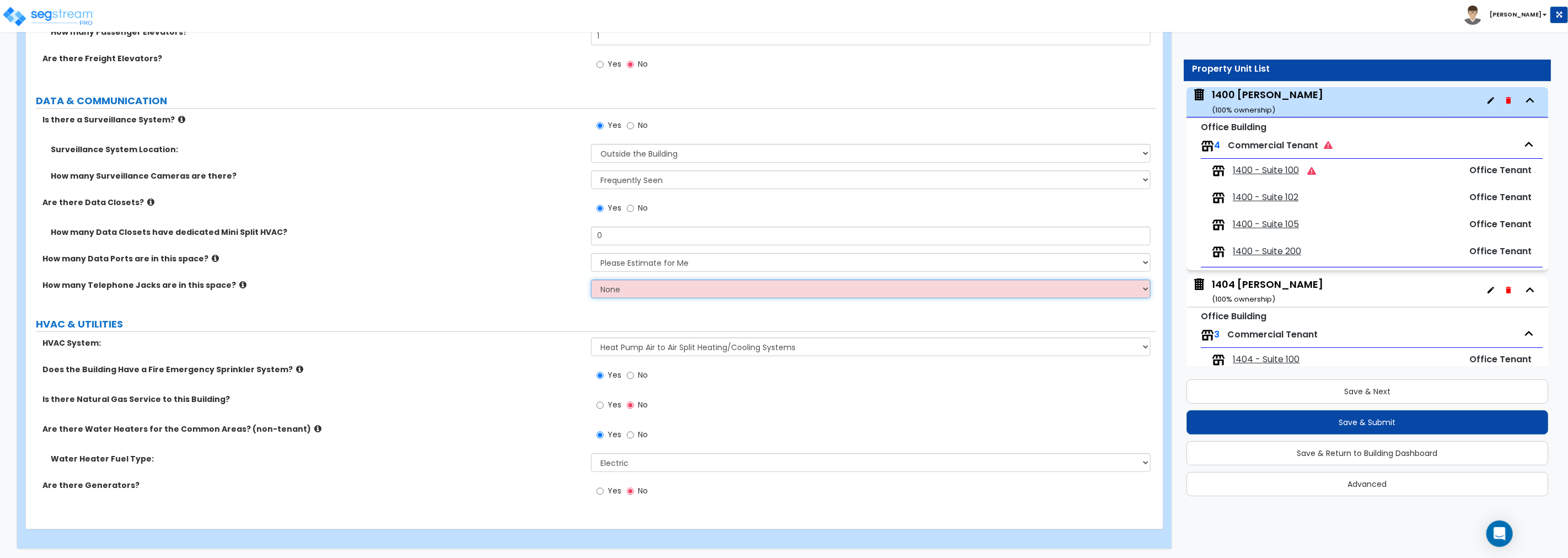
click at [628, 288] on select "None Please Estimate for Me I will specify the Quantity Exactly" at bounding box center [870, 289] width 559 height 19
click at [591, 279] on select "None Please Estimate for Me I will specify the Quantity Exactly" at bounding box center [870, 289] width 559 height 19
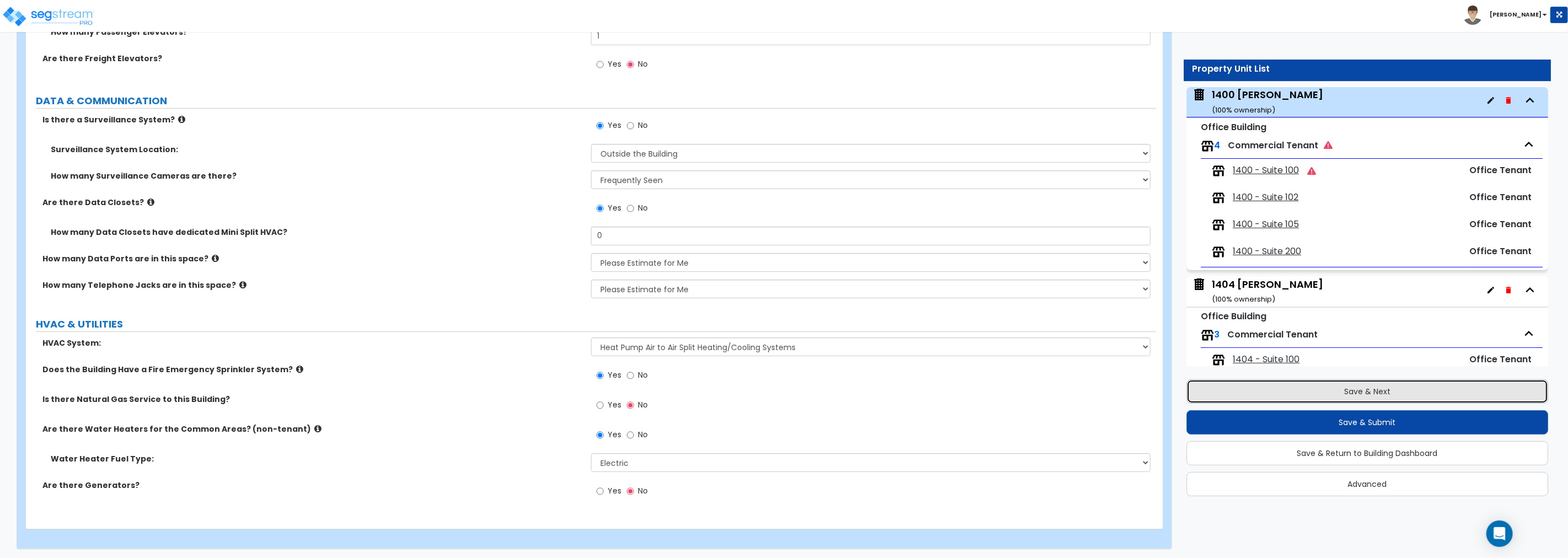
click at [941, 389] on button "Save & Next" at bounding box center [1367, 391] width 362 height 24
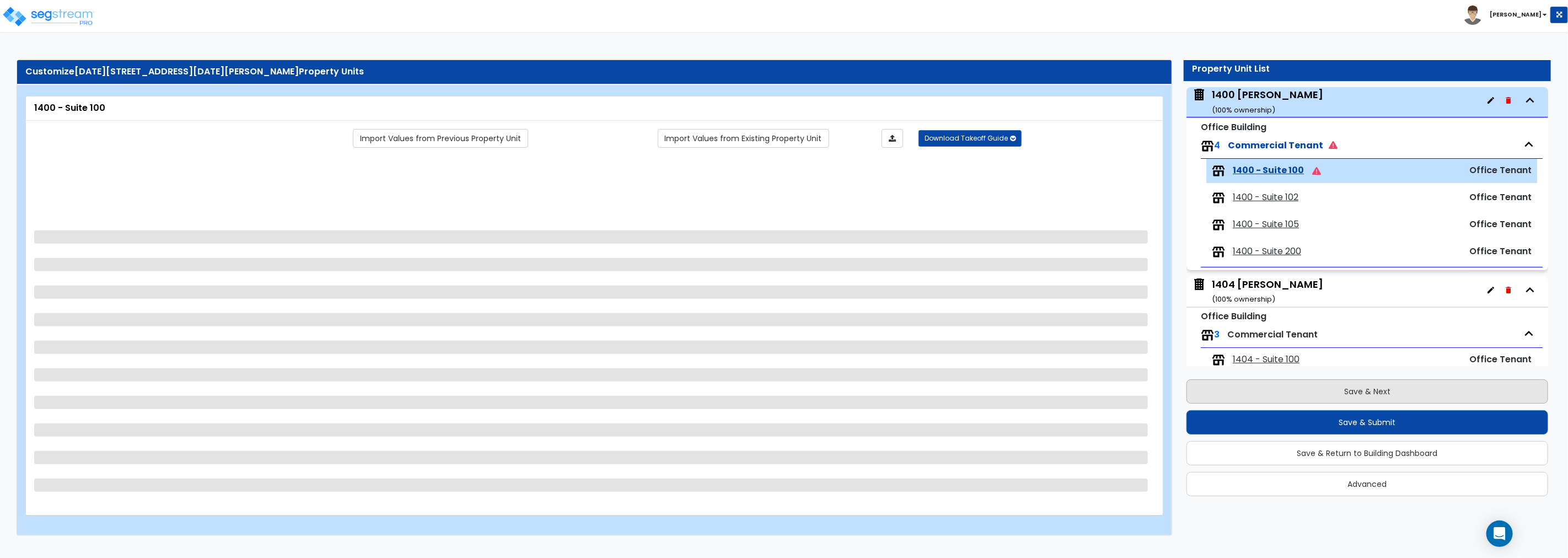
scroll to position [128, 0]
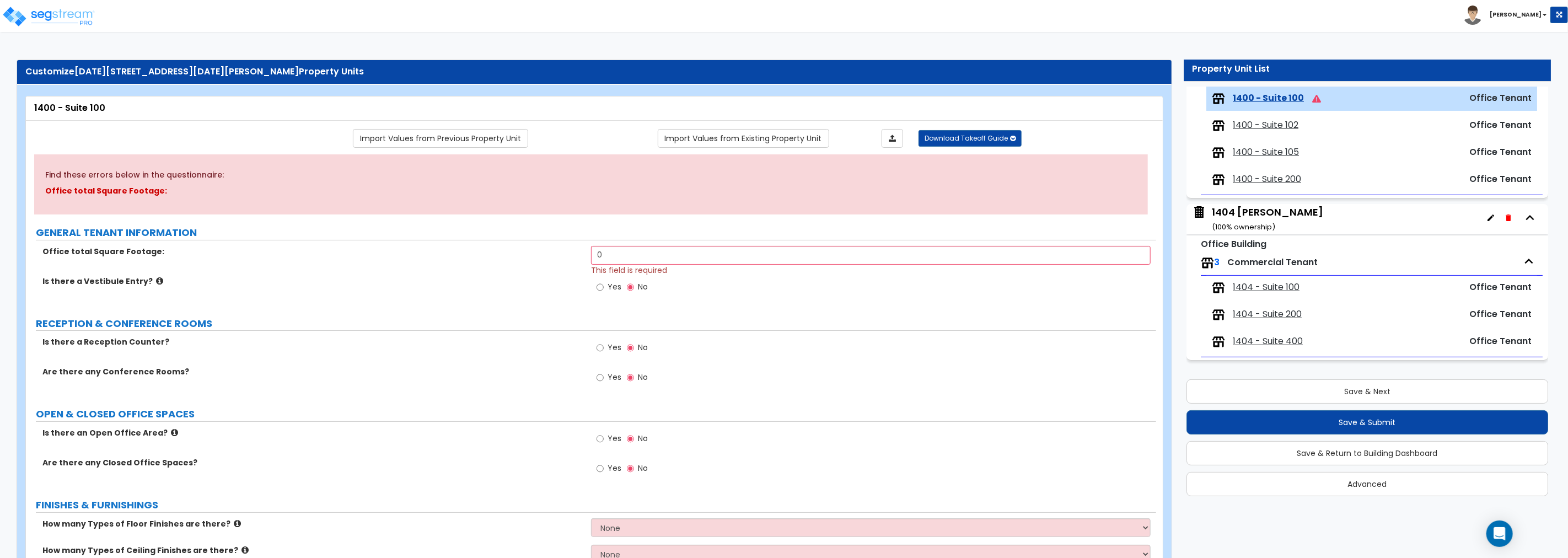
click at [941, 210] on div "1404 [PERSON_NAME] ( 100 % ownership)" at bounding box center [1267, 219] width 111 height 28
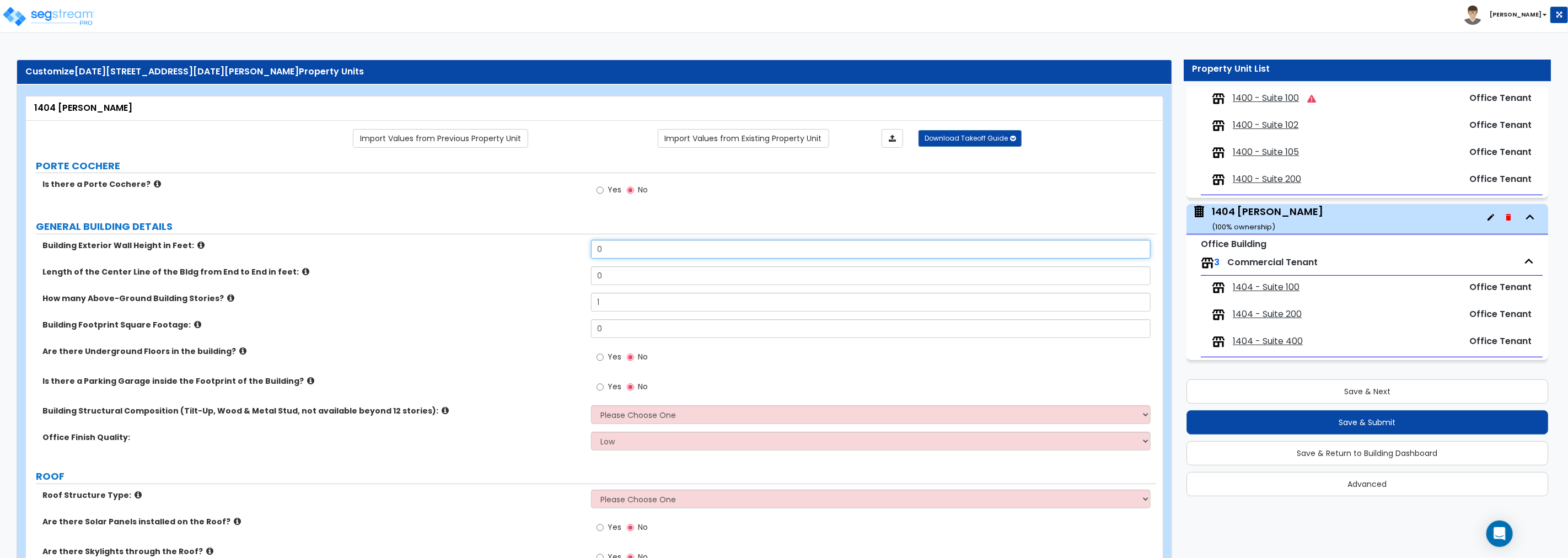
drag, startPoint x: 627, startPoint y: 245, endPoint x: 535, endPoint y: 248, distance: 92.0
click at [535, 248] on div "Building Exterior Wall Height in Feet: 0" at bounding box center [591, 253] width 1130 height 27
drag, startPoint x: 608, startPoint y: 274, endPoint x: 554, endPoint y: 276, distance: 54.0
click at [554, 276] on div "Length of the Center Line of the Bldg from End to End in feet: 0" at bounding box center [591, 279] width 1130 height 27
drag, startPoint x: 623, startPoint y: 301, endPoint x: 442, endPoint y: 317, distance: 181.7
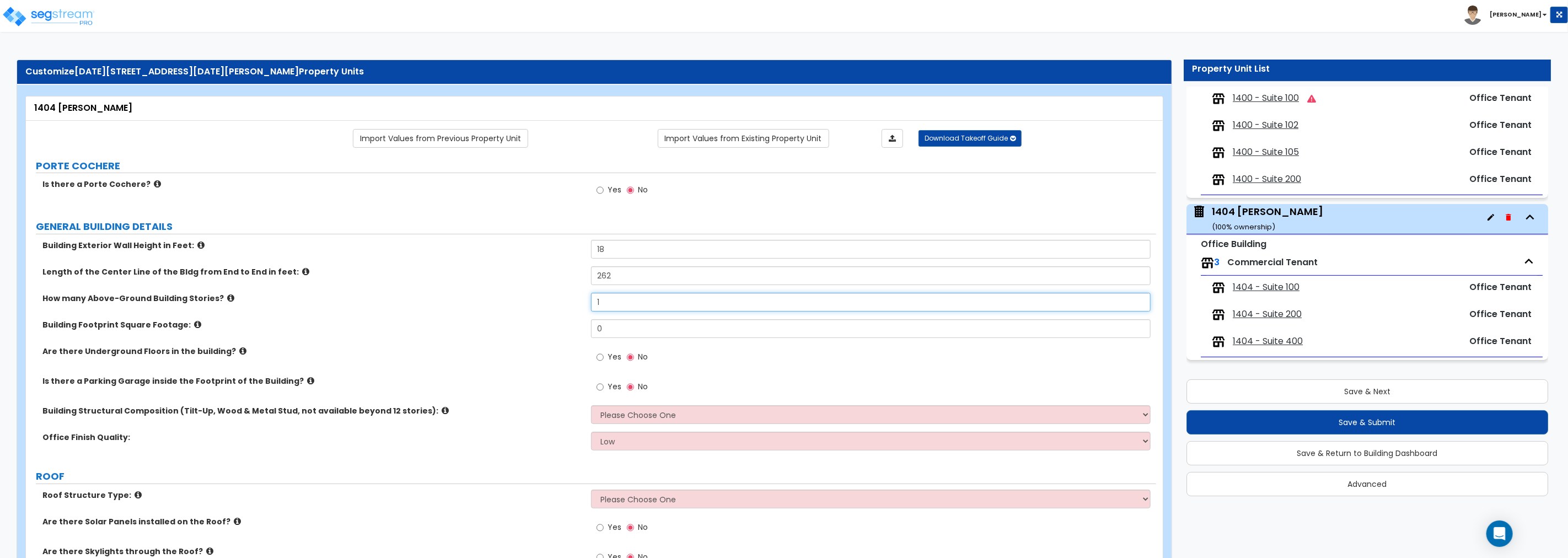
click at [442, 317] on div "How many Above-Ground Building Stories? 1" at bounding box center [591, 306] width 1130 height 27
drag, startPoint x: 618, startPoint y: 329, endPoint x: 448, endPoint y: 326, distance: 170.0
click at [448, 326] on div "Building Footprint Square Footage: 0" at bounding box center [591, 333] width 1130 height 27
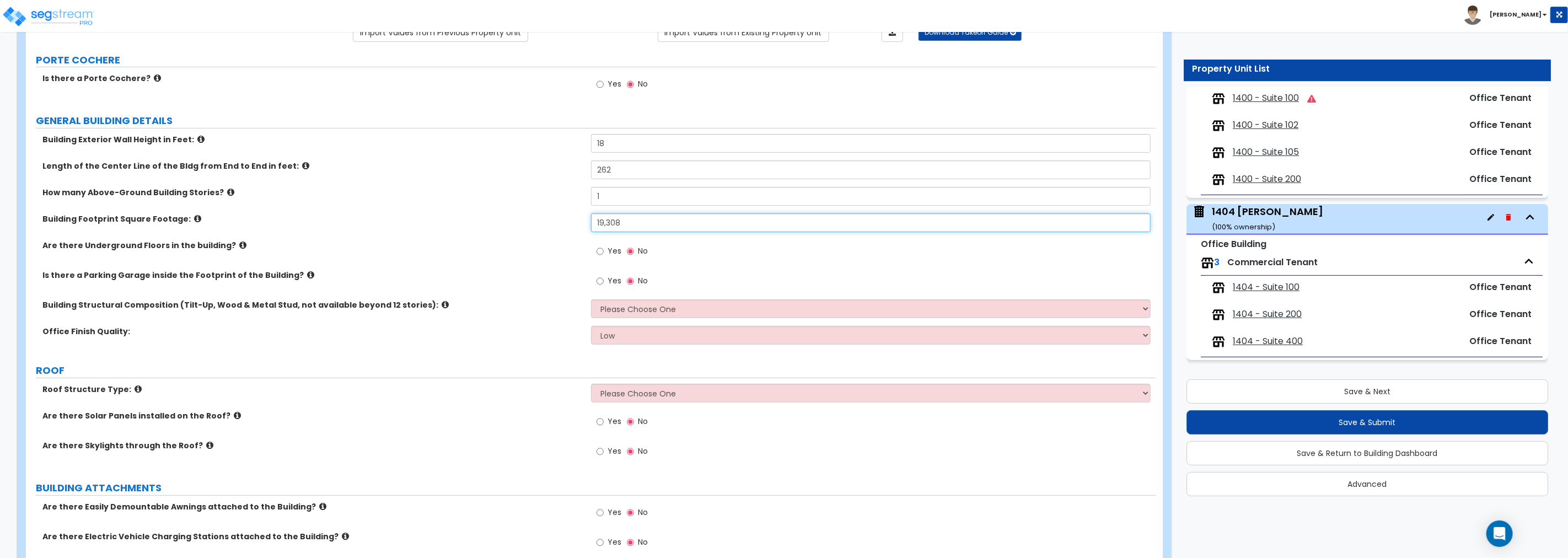
scroll to position [123, 0]
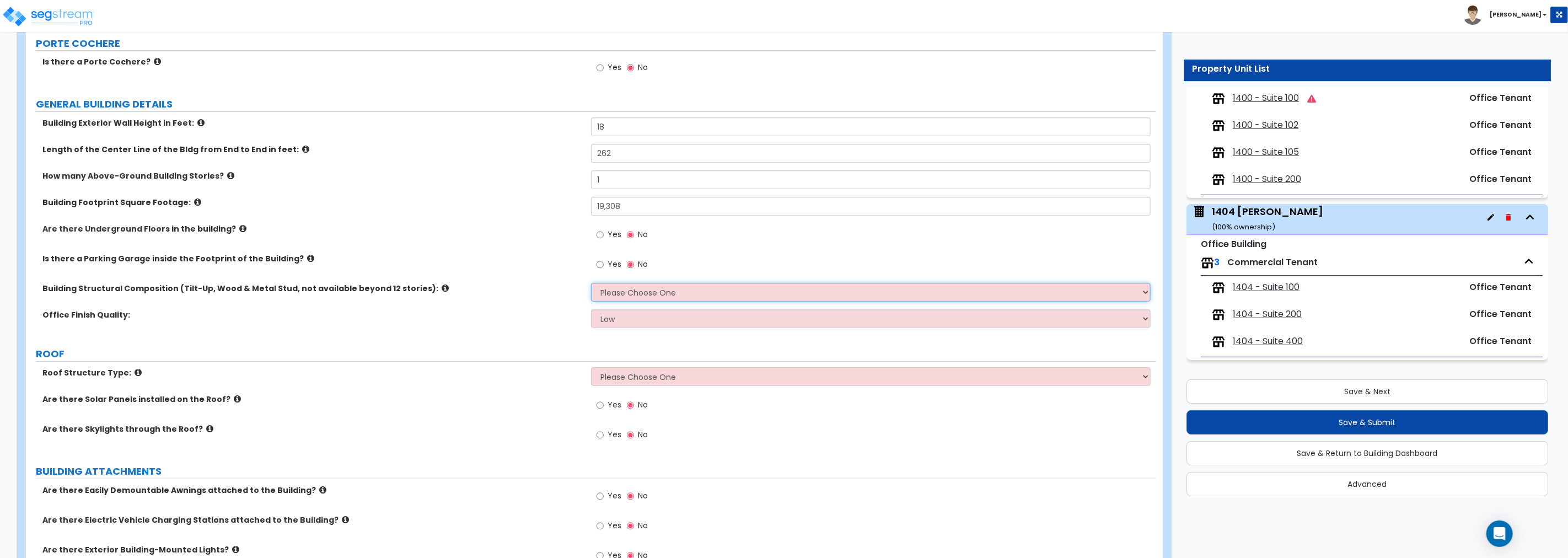
click at [643, 291] on select "Please Choose One Tilt-up Wall Construction Reinforced Concrete Structural Stee…" at bounding box center [870, 293] width 559 height 19
click at [591, 283] on select "Please Choose One Tilt-up Wall Construction Reinforced Concrete Structural Stee…" at bounding box center [870, 293] width 559 height 19
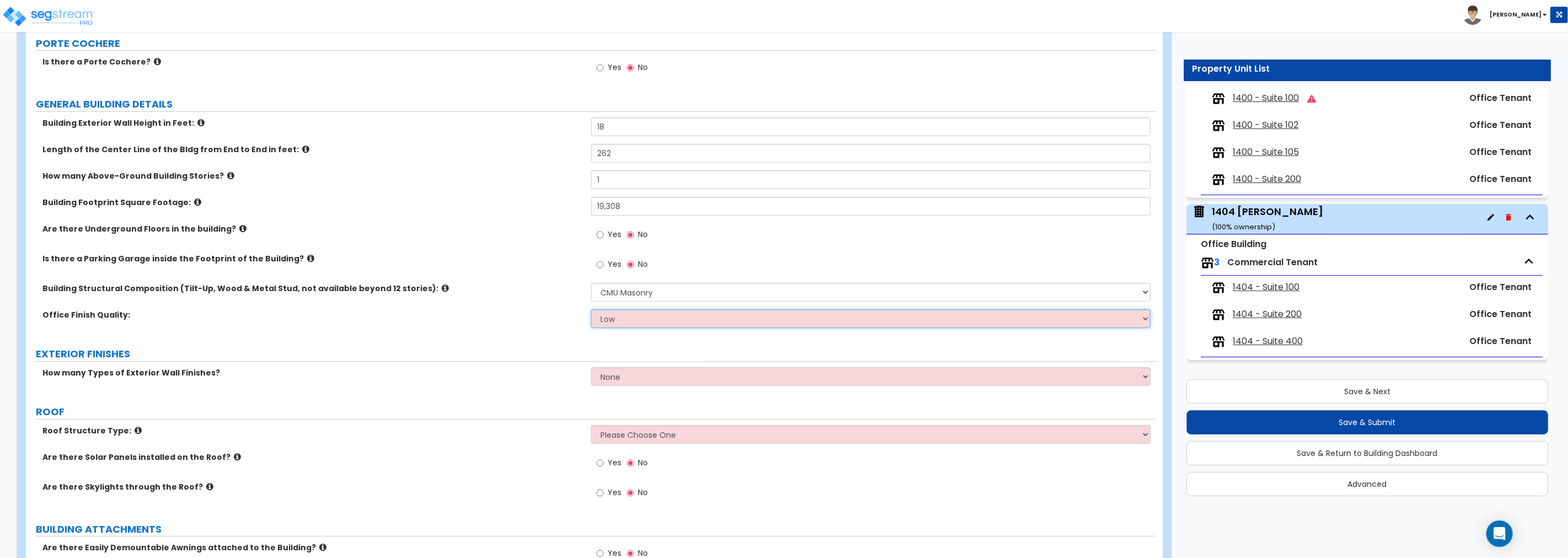
click at [627, 316] on select "Low Average High" at bounding box center [870, 319] width 559 height 19
click at [591, 309] on select "Low Average High" at bounding box center [870, 319] width 559 height 19
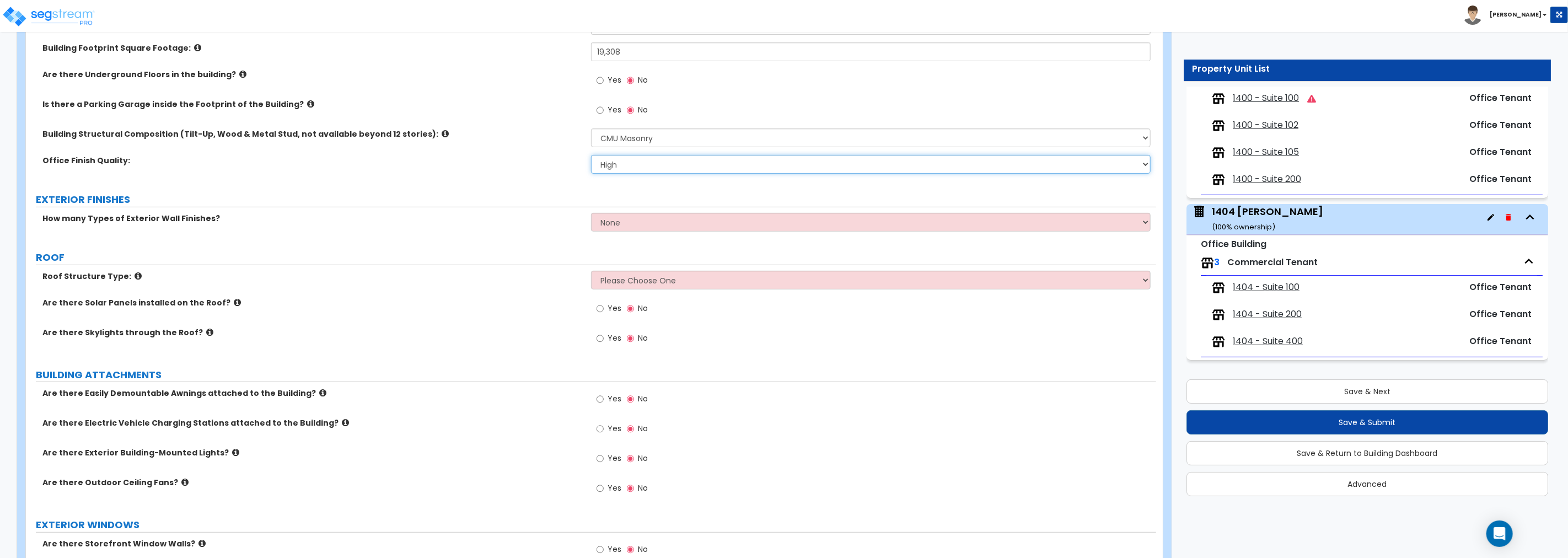
scroll to position [286, 0]
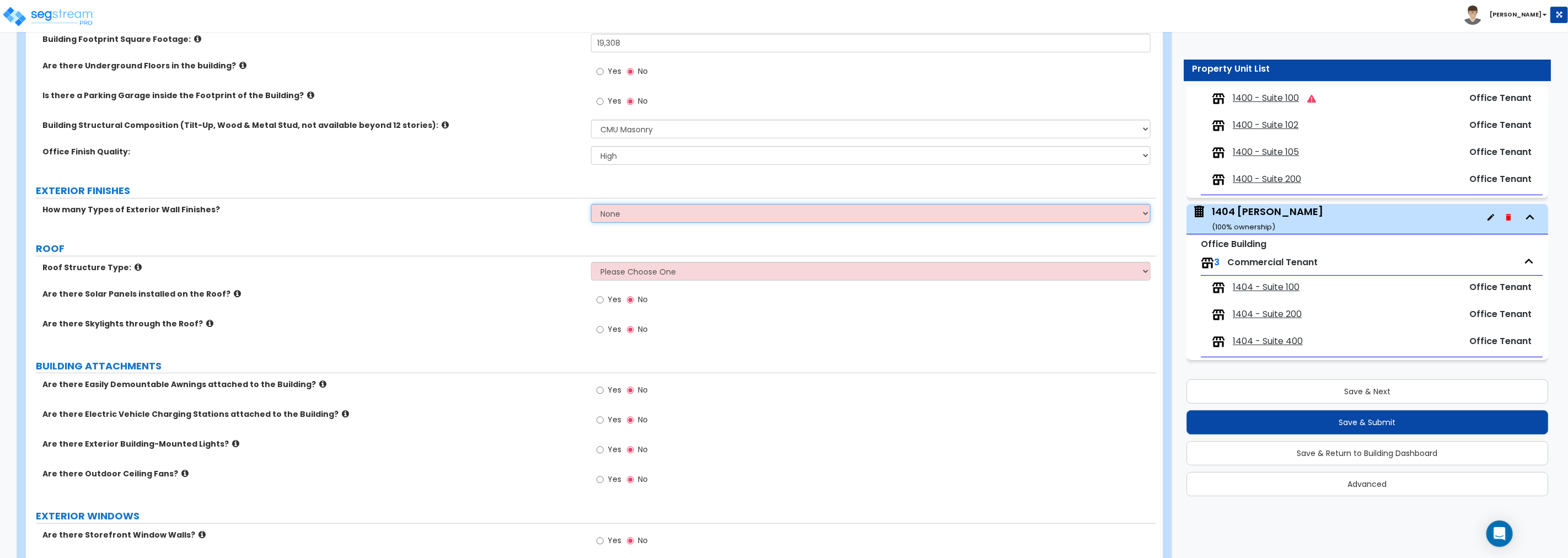
click at [627, 213] on select "None 1 2 3" at bounding box center [870, 213] width 559 height 19
click at [591, 204] on select "None 1 2 3" at bounding box center [870, 213] width 559 height 19
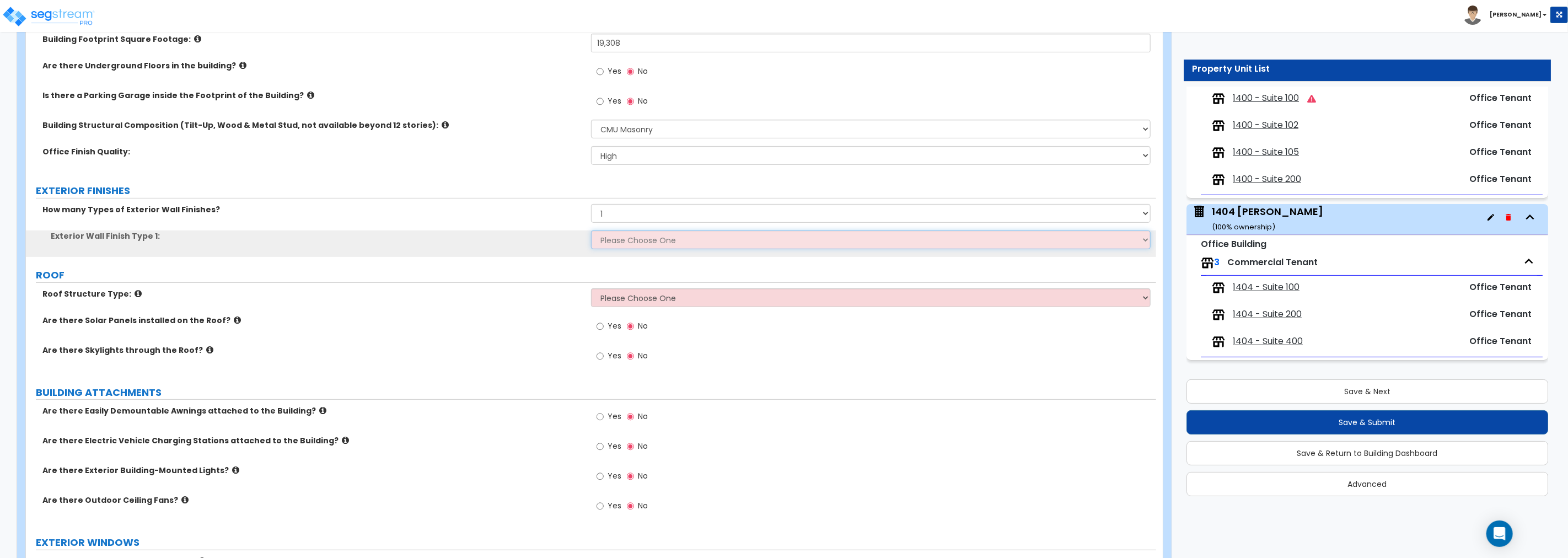
click at [638, 239] on select "Please Choose One No Finish/Shared Wall No Wall Brick Veneer Stone Veneer Wood …" at bounding box center [870, 240] width 559 height 19
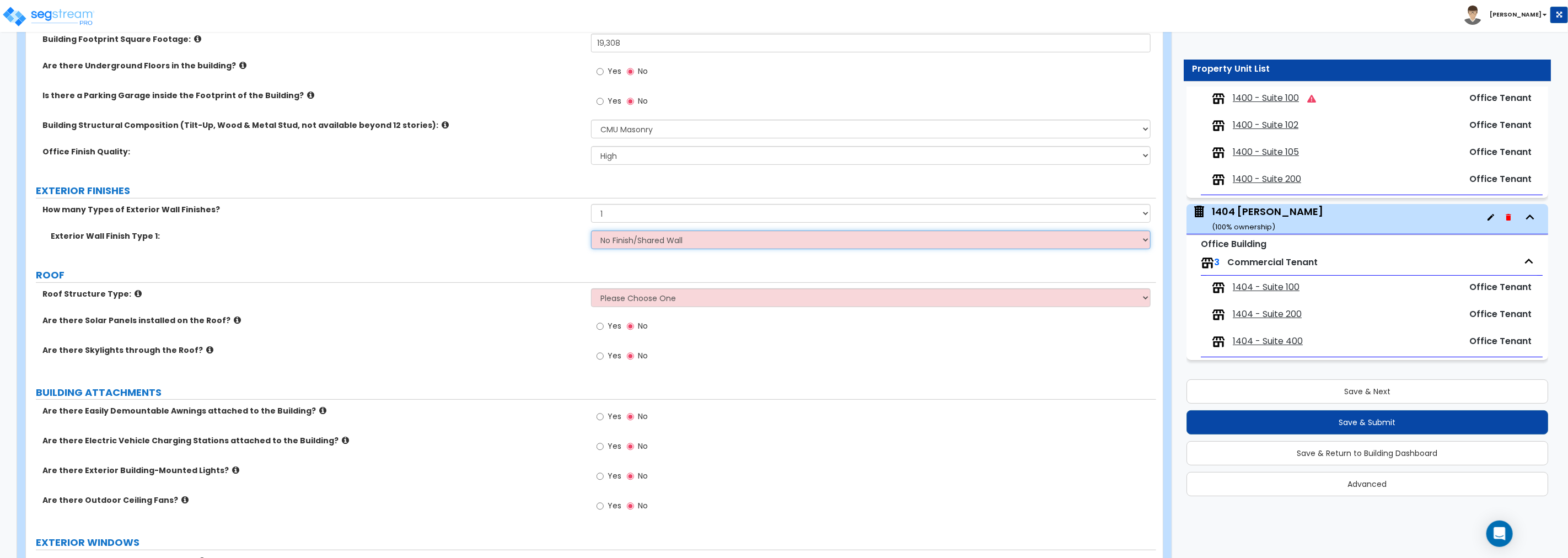
click at [591, 230] on select "Please Choose One No Finish/Shared Wall No Wall Brick Veneer Stone Veneer Wood …" at bounding box center [870, 240] width 559 height 19
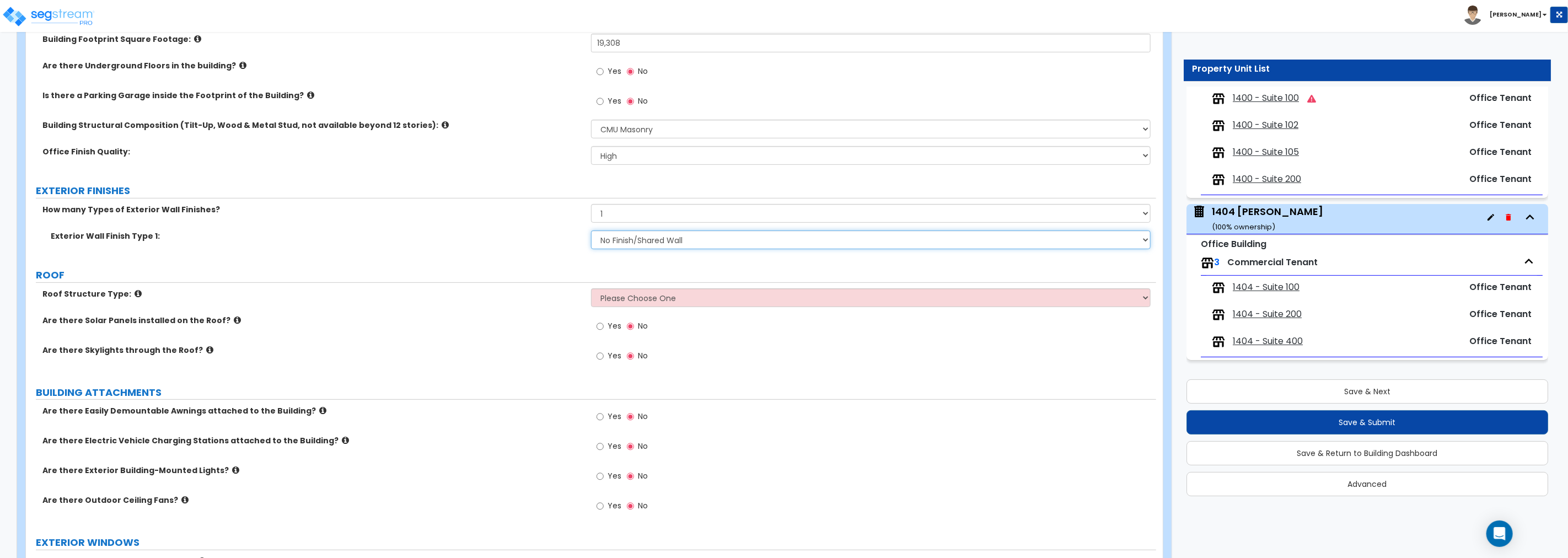
click at [634, 241] on select "Please Choose One No Finish/Shared Wall No Wall Brick Veneer Stone Veneer Wood …" at bounding box center [870, 240] width 559 height 19
click at [668, 296] on select "Please Choose One [PERSON_NAME] Roof Flat Roof Hybrid [PERSON_NAME] & Flat Roof" at bounding box center [870, 298] width 559 height 19
click at [591, 288] on select "Please Choose One [PERSON_NAME] Roof Flat Roof Hybrid [PERSON_NAME] & Flat Roof" at bounding box center [870, 298] width 559 height 19
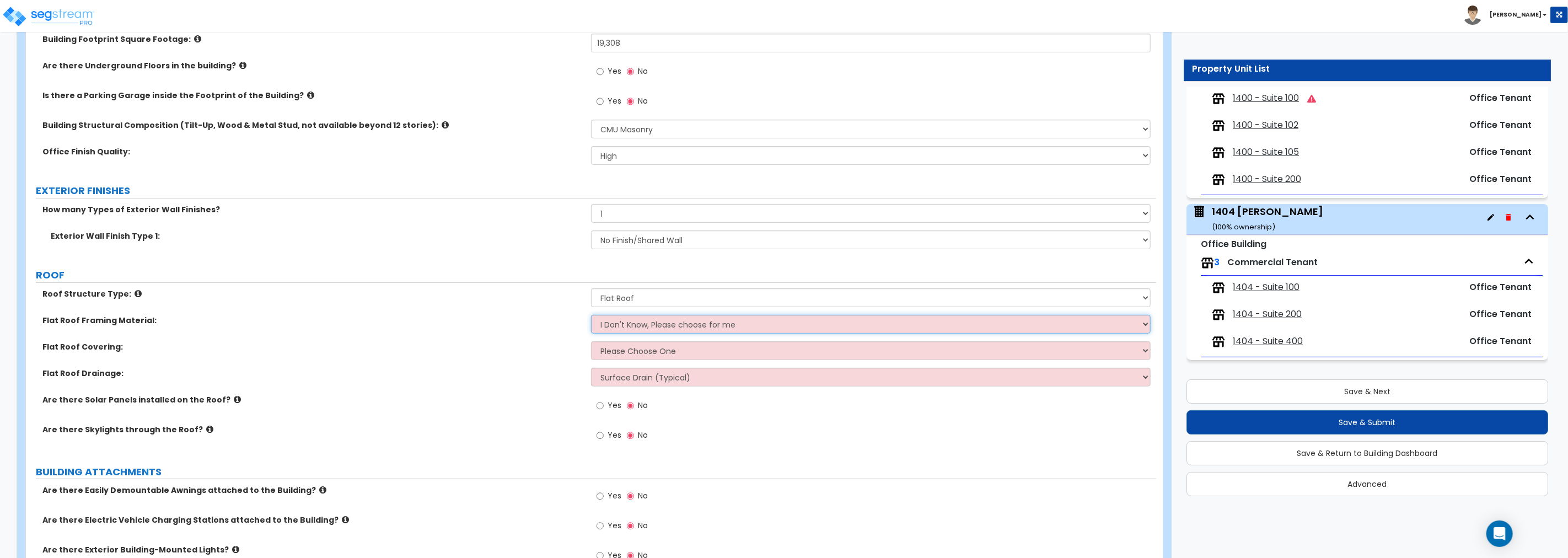
click at [658, 323] on select "I Don't Know, Please choose for me Metal Wood" at bounding box center [870, 324] width 559 height 19
click at [591, 315] on select "I Don't Know, Please choose for me Metal Wood" at bounding box center [870, 324] width 559 height 19
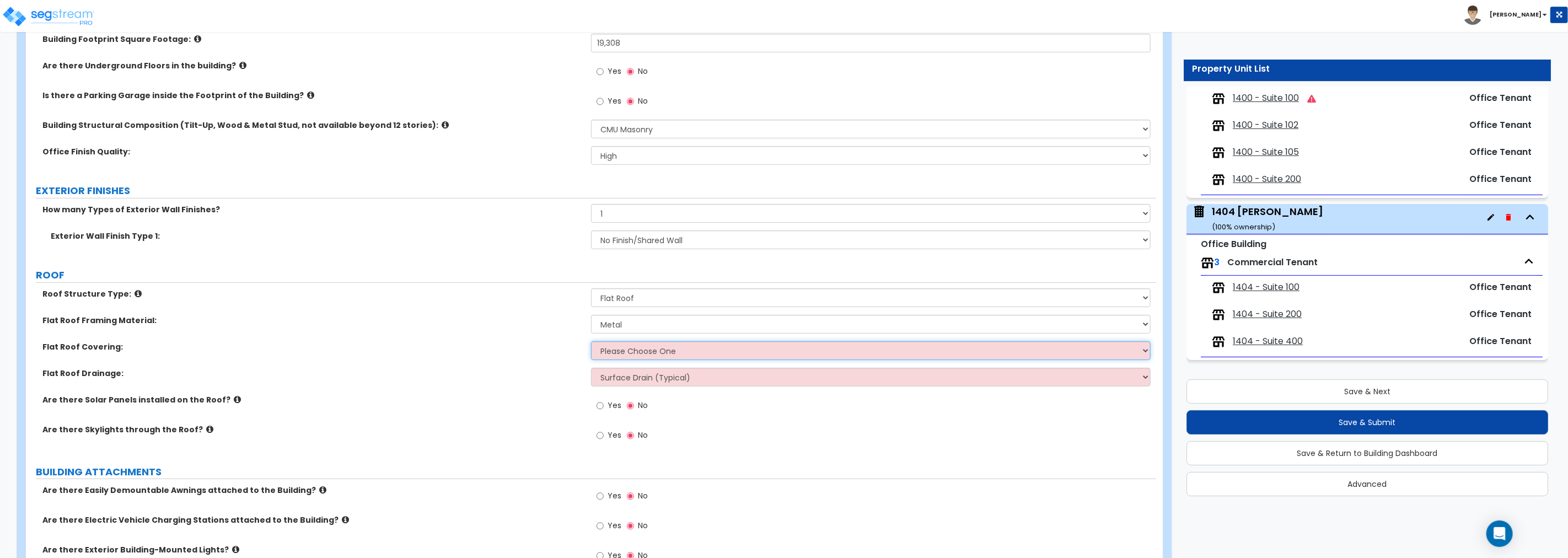
click at [640, 349] on select "Please Choose One Rolled Asphalt PVC Membrane Plastic (EPDM) Membrane Asphalt F…" at bounding box center [870, 351] width 559 height 19
click at [591, 342] on select "Please Choose One Rolled Asphalt PVC Membrane Plastic (EPDM) Membrane Asphalt F…" at bounding box center [870, 351] width 559 height 19
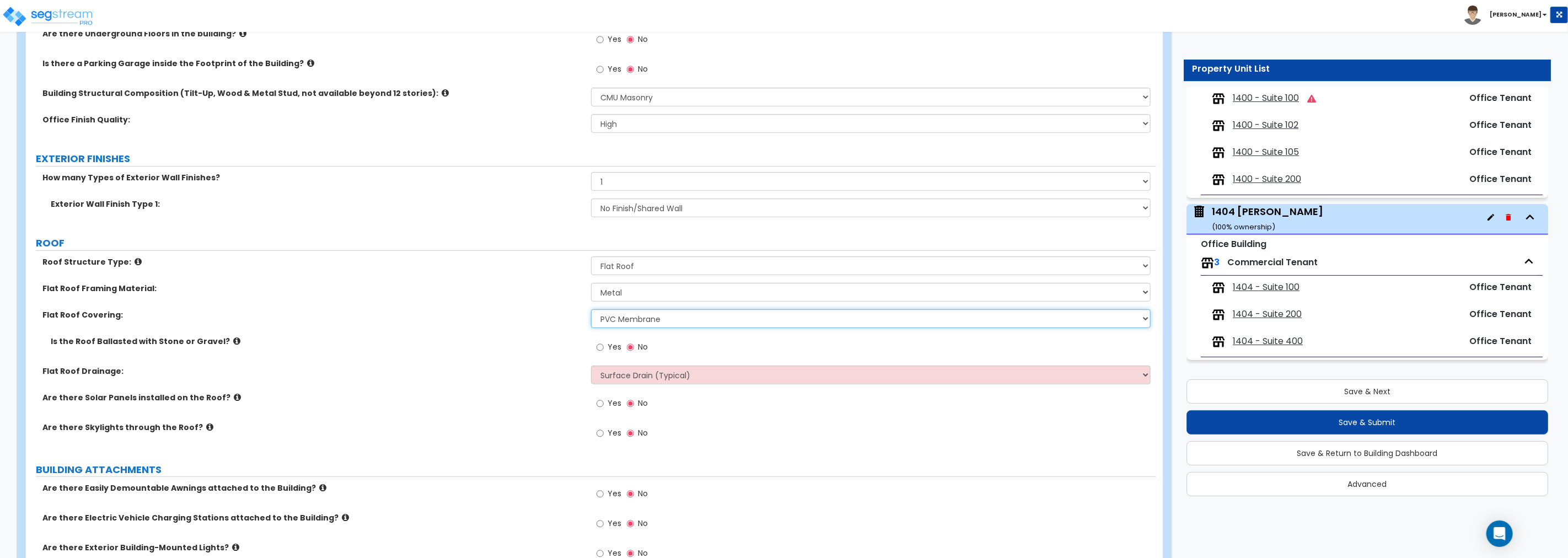
scroll to position [409, 0]
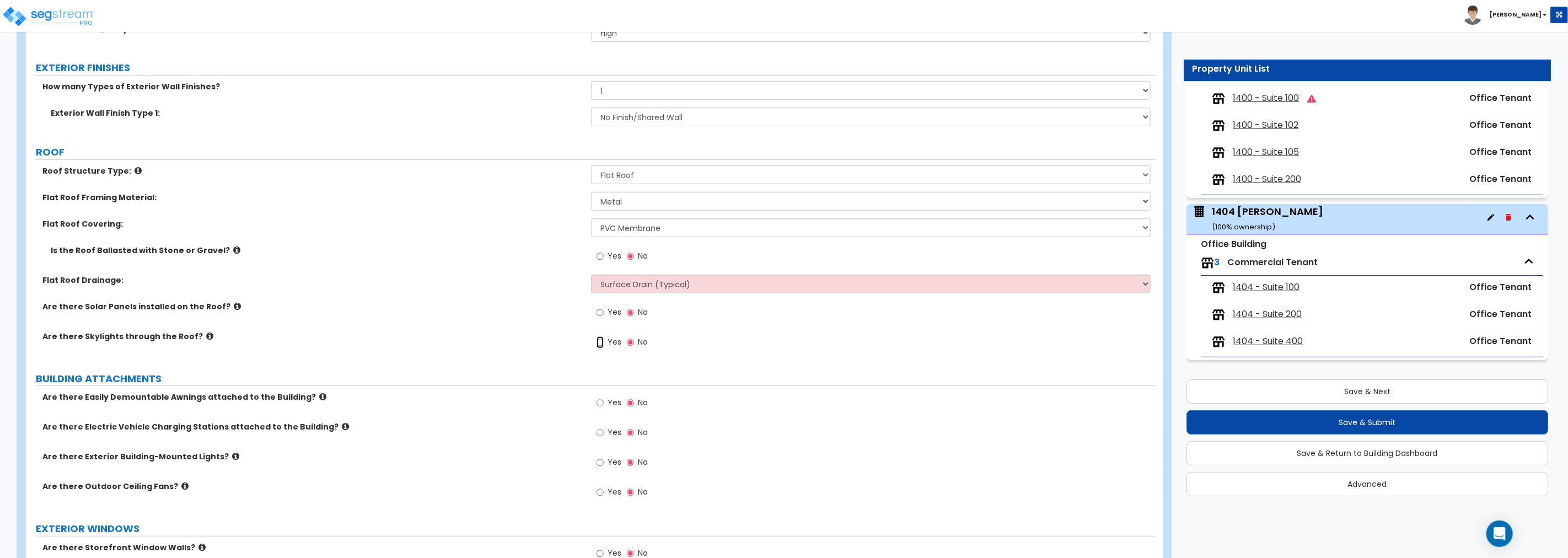
click at [600, 340] on input "Yes" at bounding box center [600, 342] width 7 height 12
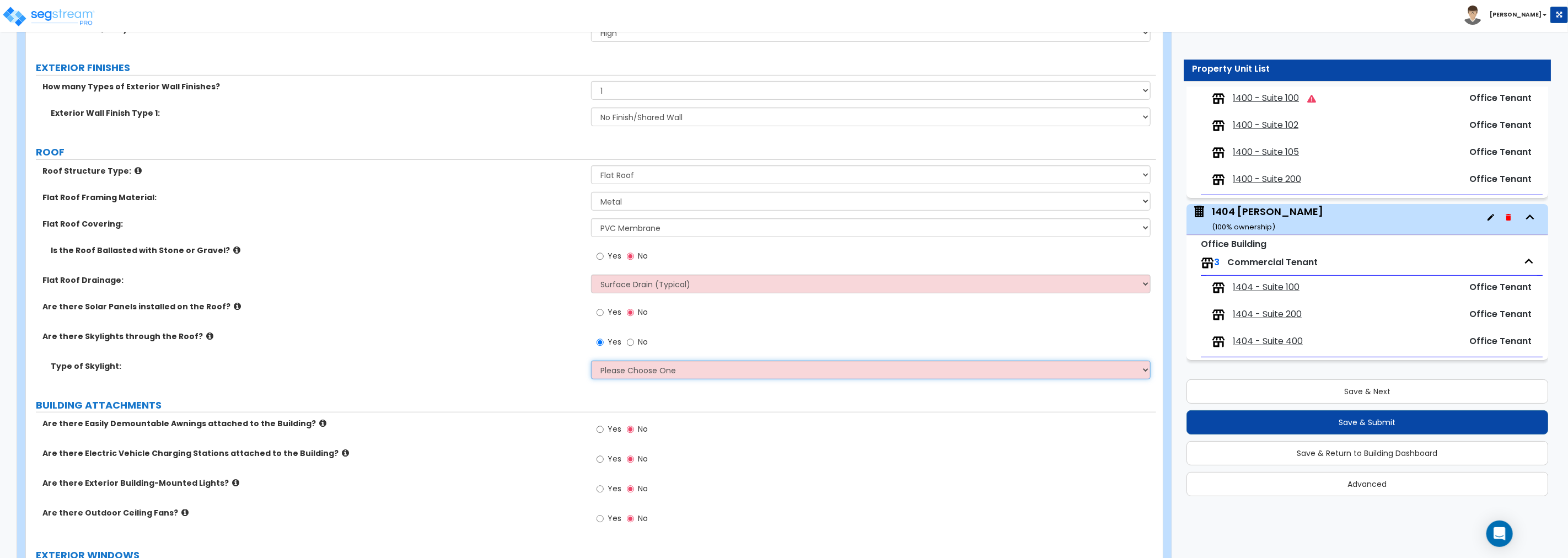
click at [623, 372] on select "Please Choose One Sandwich Panels Fixed Rectangular Glass Barrel Vault Dome Squ…" at bounding box center [870, 370] width 559 height 19
click at [647, 371] on select "Please Choose One Sandwich Panels Fixed Rectangular Glass Barrel Vault Dome Squ…" at bounding box center [870, 370] width 559 height 19
click at [591, 361] on select "Please Choose One Sandwich Panels Fixed Rectangular Glass Barrel Vault Dome Squ…" at bounding box center [870, 370] width 559 height 19
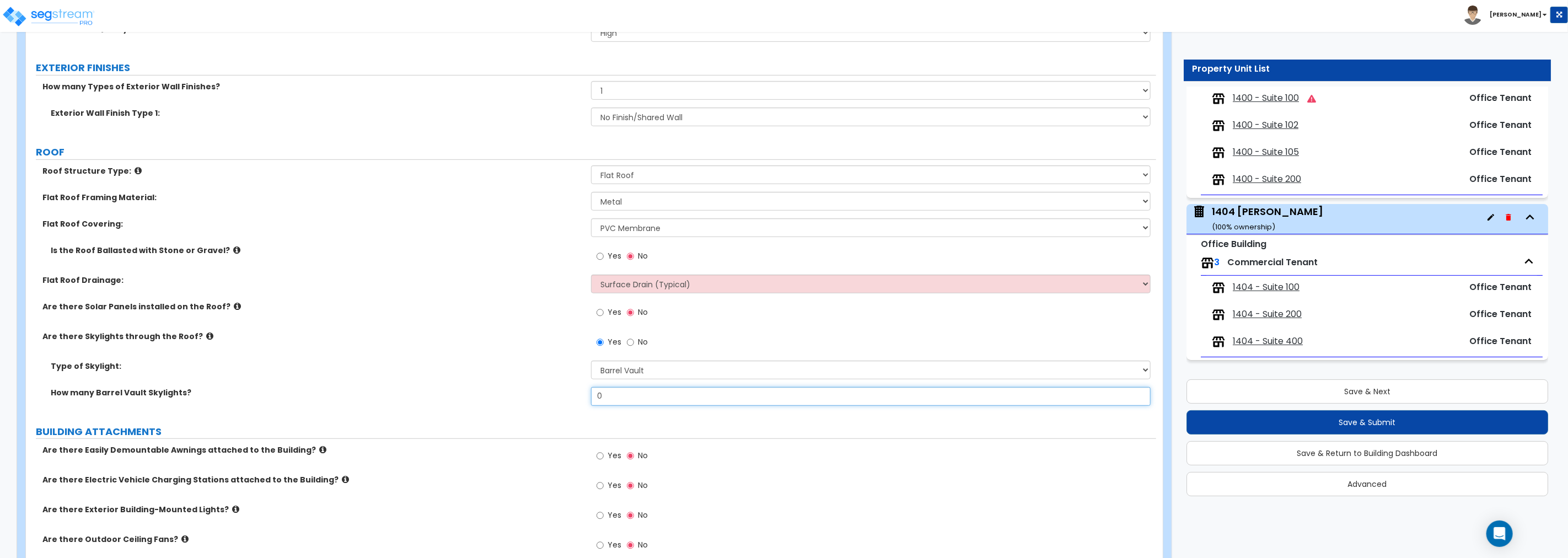
drag, startPoint x: 598, startPoint y: 394, endPoint x: 506, endPoint y: 390, distance: 92.1
click at [506, 390] on div "How many Barrel Vault Skylights? 0" at bounding box center [591, 401] width 1130 height 27
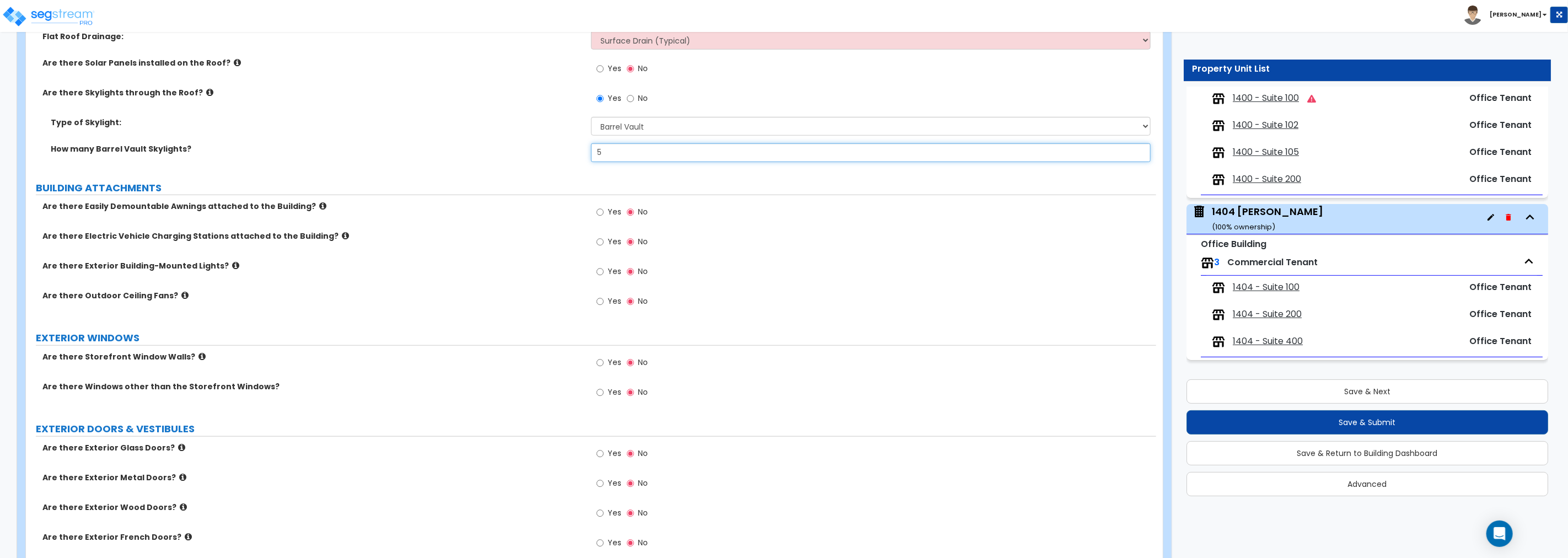
scroll to position [653, 0]
click at [600, 210] on input "Yes" at bounding box center [600, 211] width 7 height 12
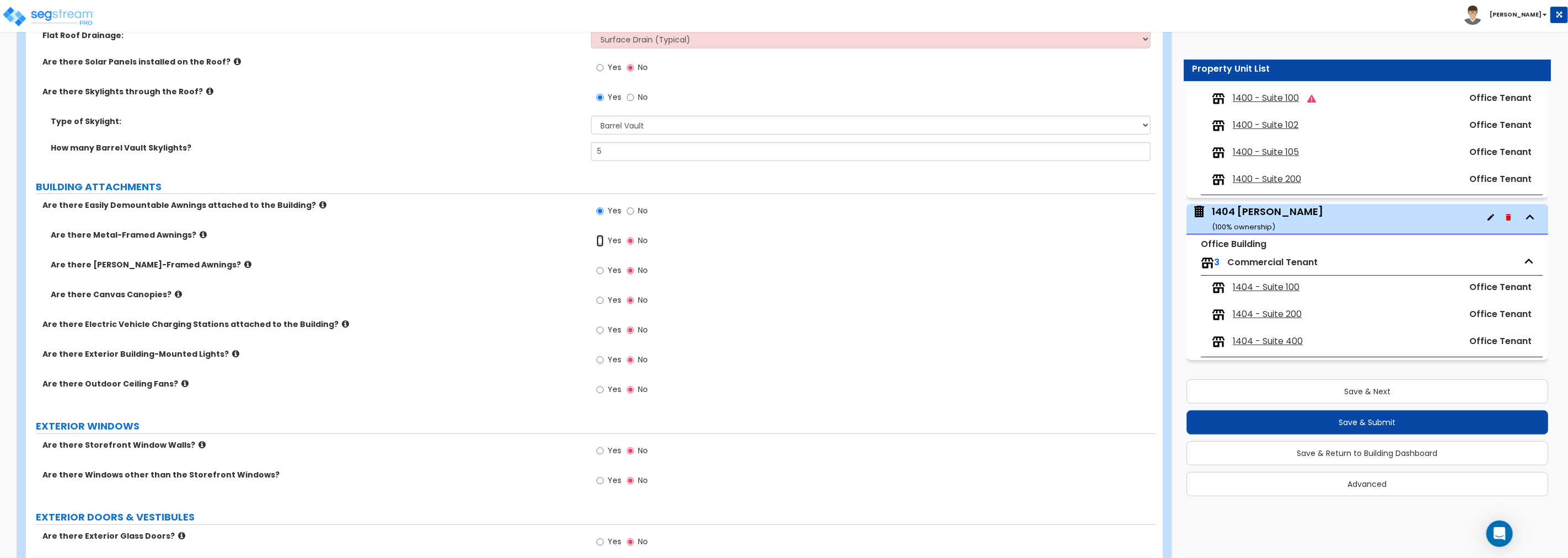
click at [601, 241] on input "Yes" at bounding box center [600, 241] width 7 height 12
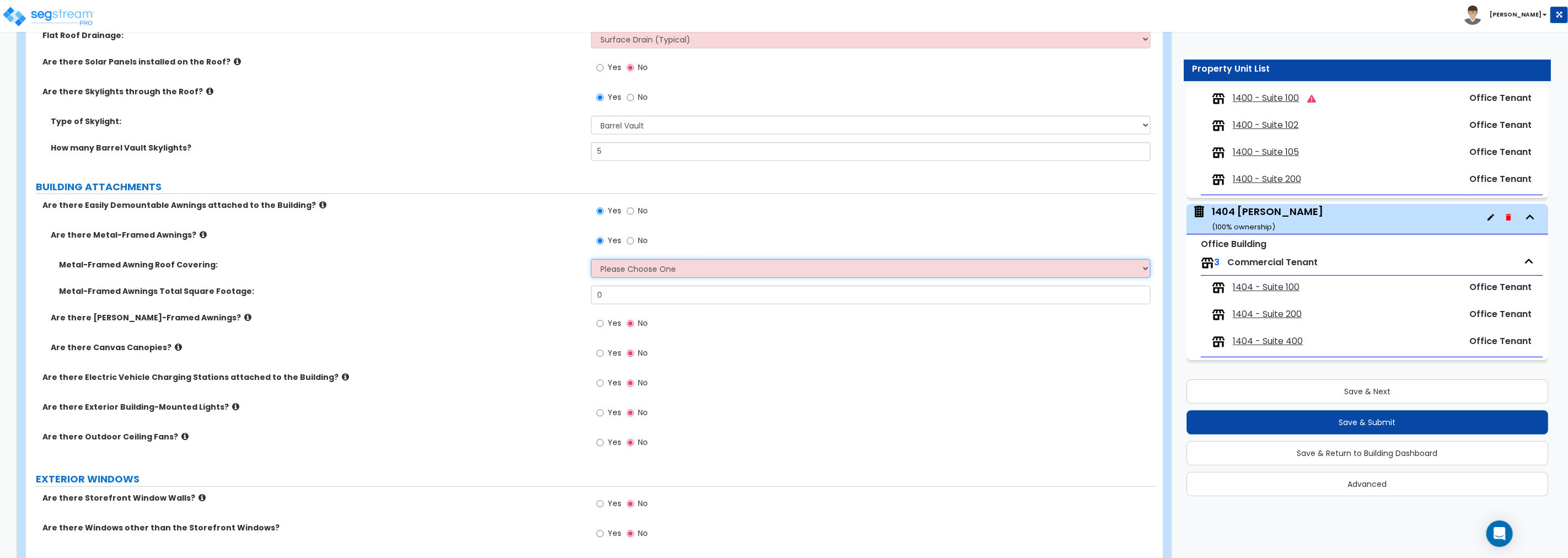
click at [627, 266] on select "Please Choose One Plastic Metal Glass" at bounding box center [870, 269] width 559 height 19
click at [591, 259] on select "Please Choose One Plastic Metal Glass" at bounding box center [870, 269] width 559 height 19
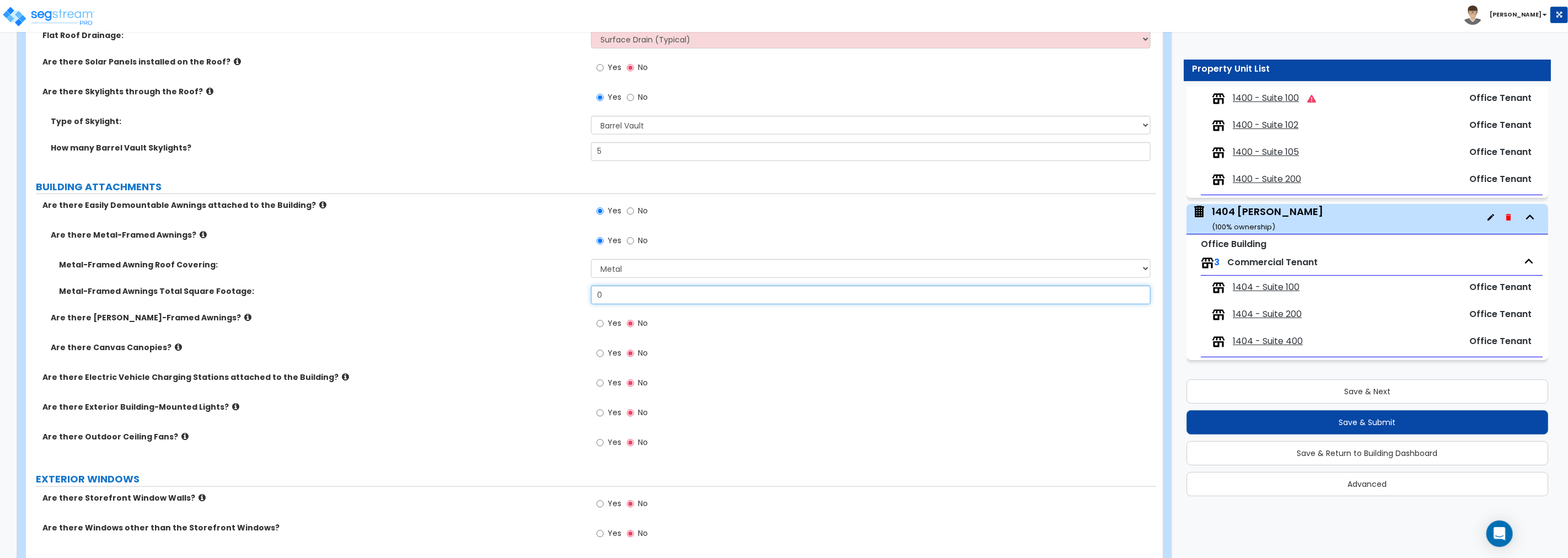
drag, startPoint x: 607, startPoint y: 298, endPoint x: 554, endPoint y: 298, distance: 53.0
click at [553, 298] on div "Metal-Framed Awnings Total Square Footage: 0" at bounding box center [591, 299] width 1130 height 27
click at [648, 294] on input "0" at bounding box center [870, 295] width 559 height 19
drag, startPoint x: 580, startPoint y: 293, endPoint x: 530, endPoint y: 298, distance: 50.2
click at [546, 299] on div "Metal-Framed Awnings Total Square Footage: 0" at bounding box center [591, 299] width 1130 height 27
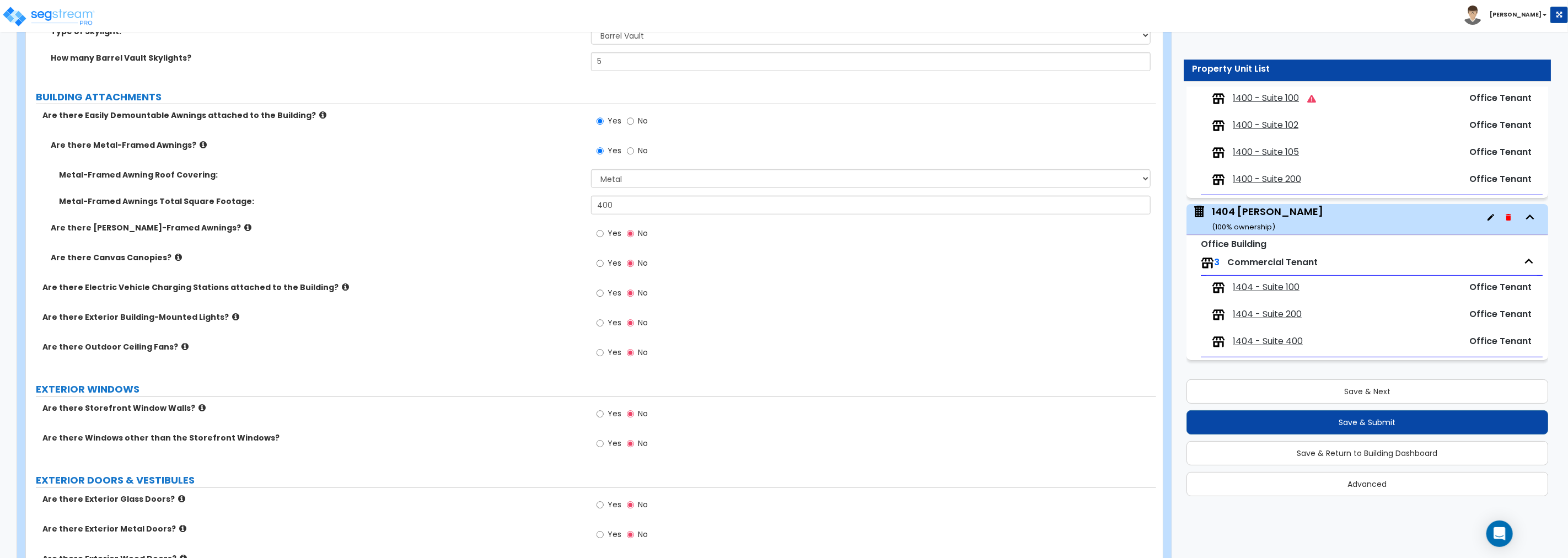
scroll to position [755, 0]
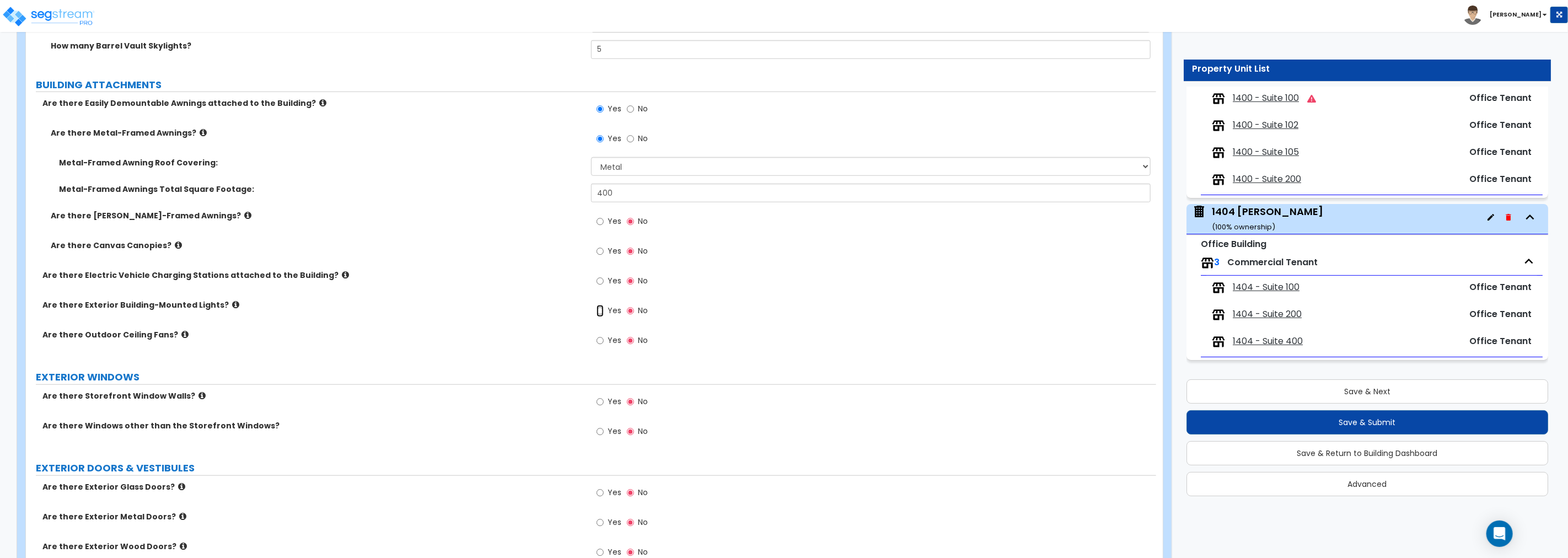
click at [600, 310] on input "Yes" at bounding box center [600, 310] width 7 height 12
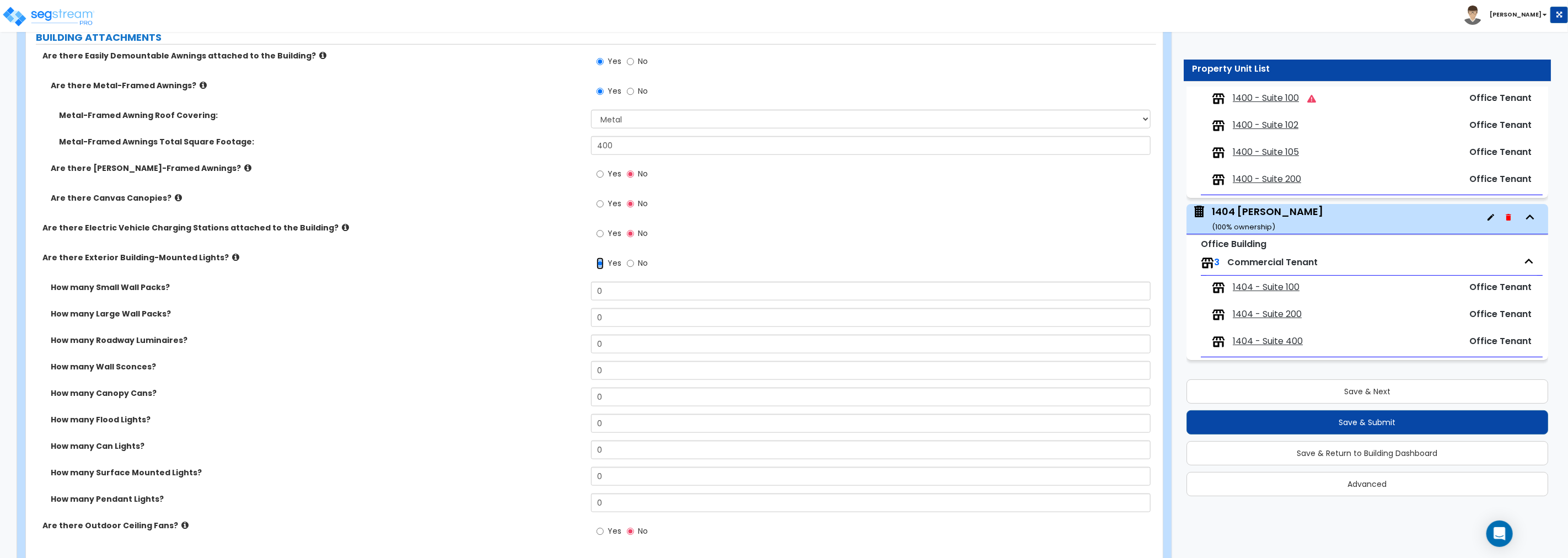
scroll to position [899, 0]
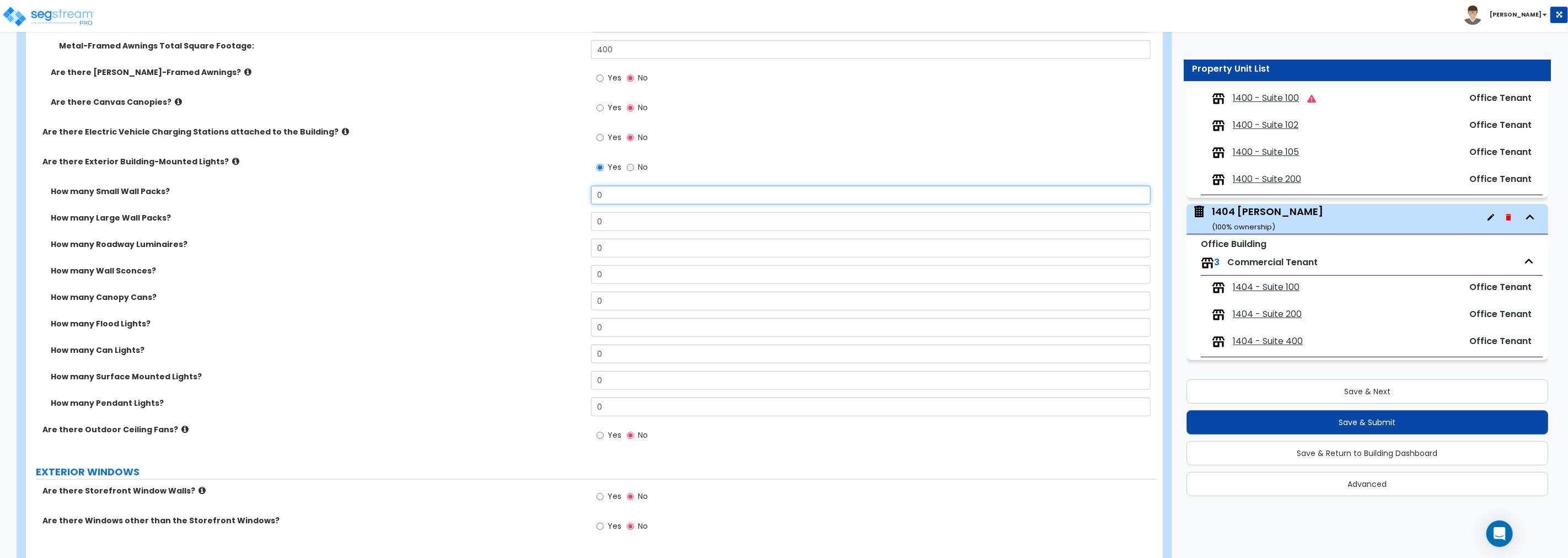
drag, startPoint x: 630, startPoint y: 194, endPoint x: 498, endPoint y: 194, distance: 132.0
click at [498, 194] on div "How many Small Wall Packs? 0" at bounding box center [591, 199] width 1130 height 27
click at [616, 195] on input "0" at bounding box center [870, 196] width 559 height 19
drag, startPoint x: 615, startPoint y: 195, endPoint x: 510, endPoint y: 188, distance: 105.2
click at [507, 187] on div "How many Small Wall Packs? 0" at bounding box center [591, 199] width 1130 height 27
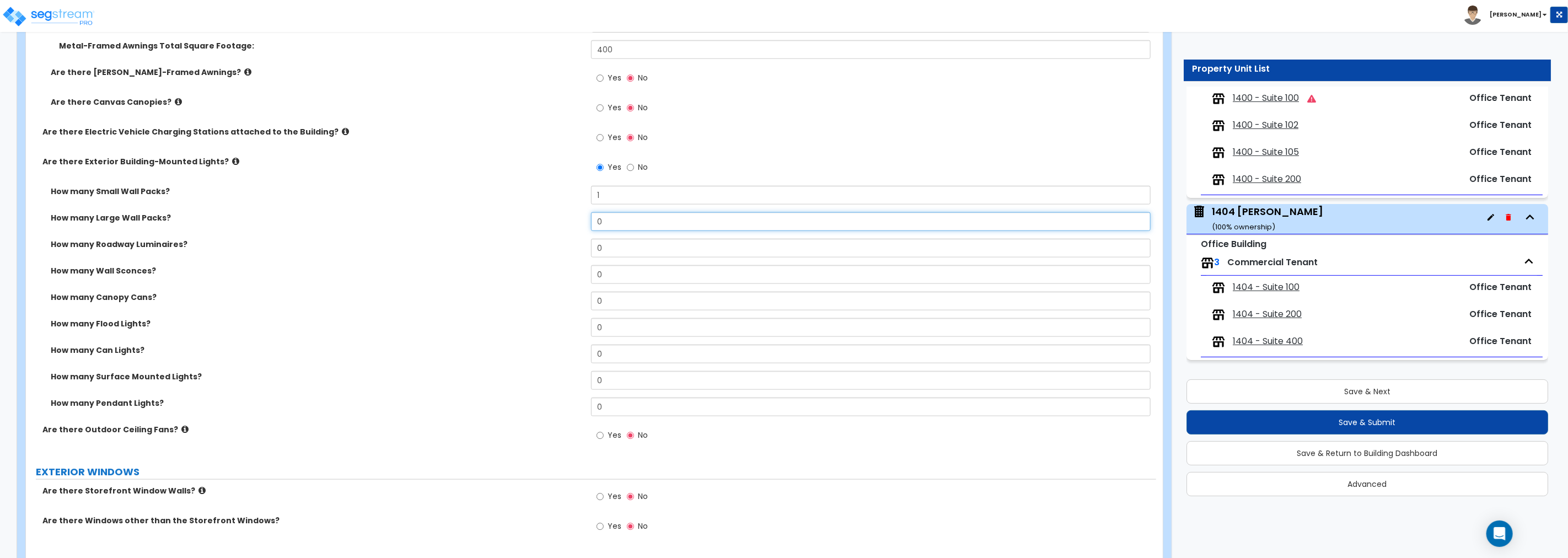
drag, startPoint x: 608, startPoint y: 224, endPoint x: 512, endPoint y: 215, distance: 96.4
click at [512, 215] on div "How many Large Wall Packs? 0" at bounding box center [591, 225] width 1130 height 27
drag, startPoint x: 625, startPoint y: 225, endPoint x: 531, endPoint y: 230, distance: 94.1
click at [531, 230] on div "How many Large Wall Packs? 1" at bounding box center [591, 225] width 1130 height 27
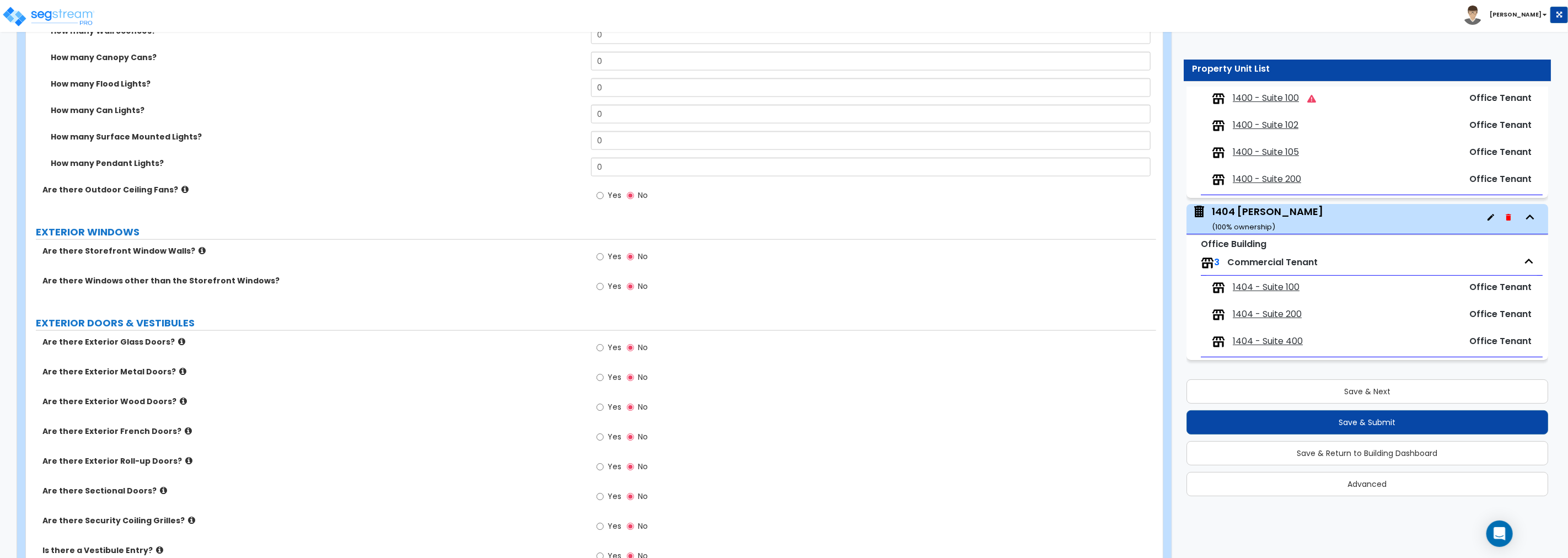
scroll to position [1184, 0]
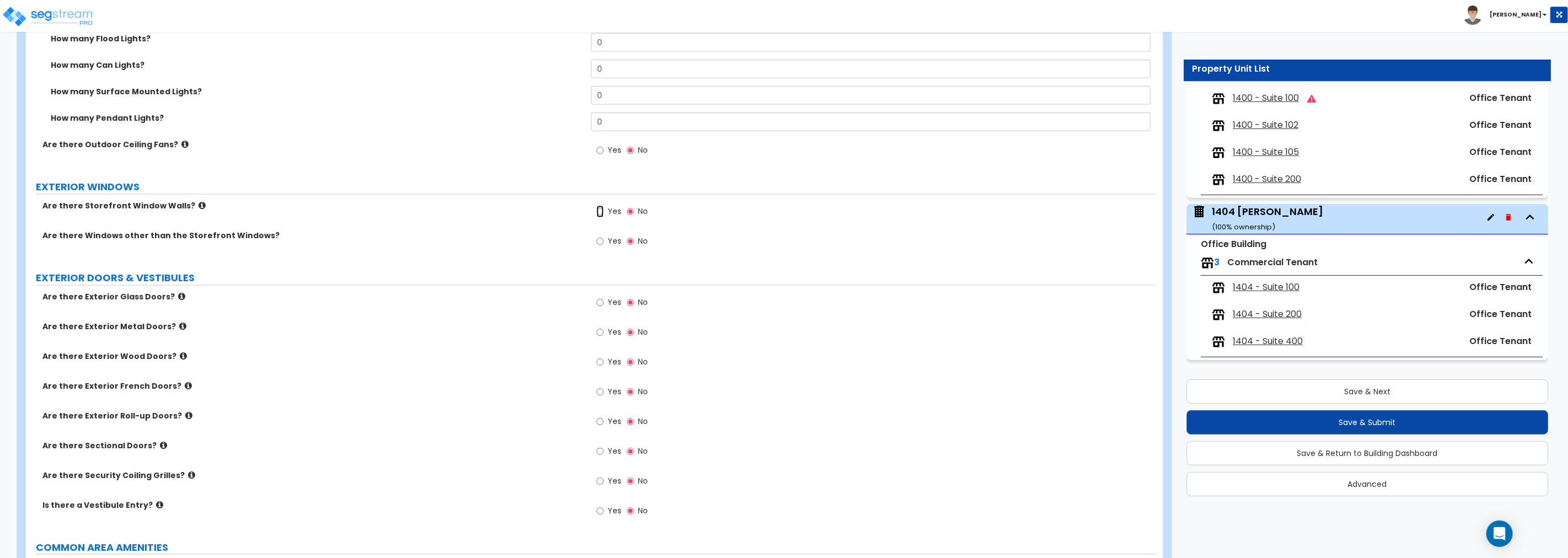
click at [599, 211] on input "Yes" at bounding box center [600, 211] width 7 height 12
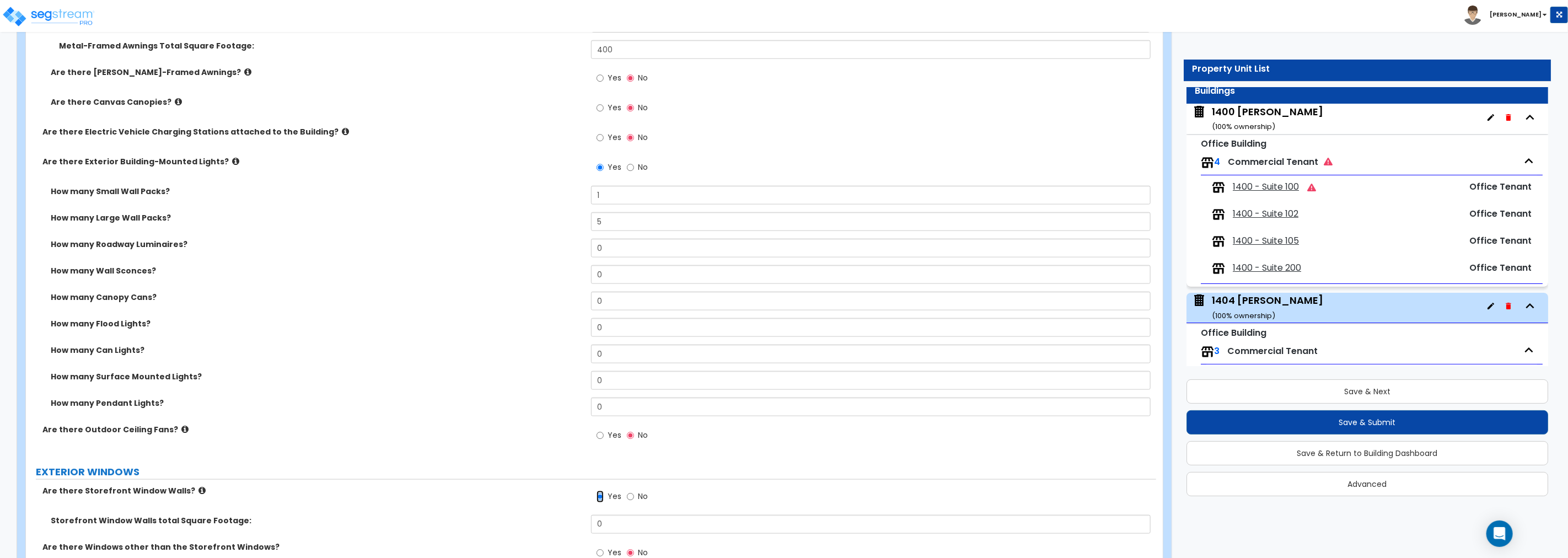
scroll to position [0, 0]
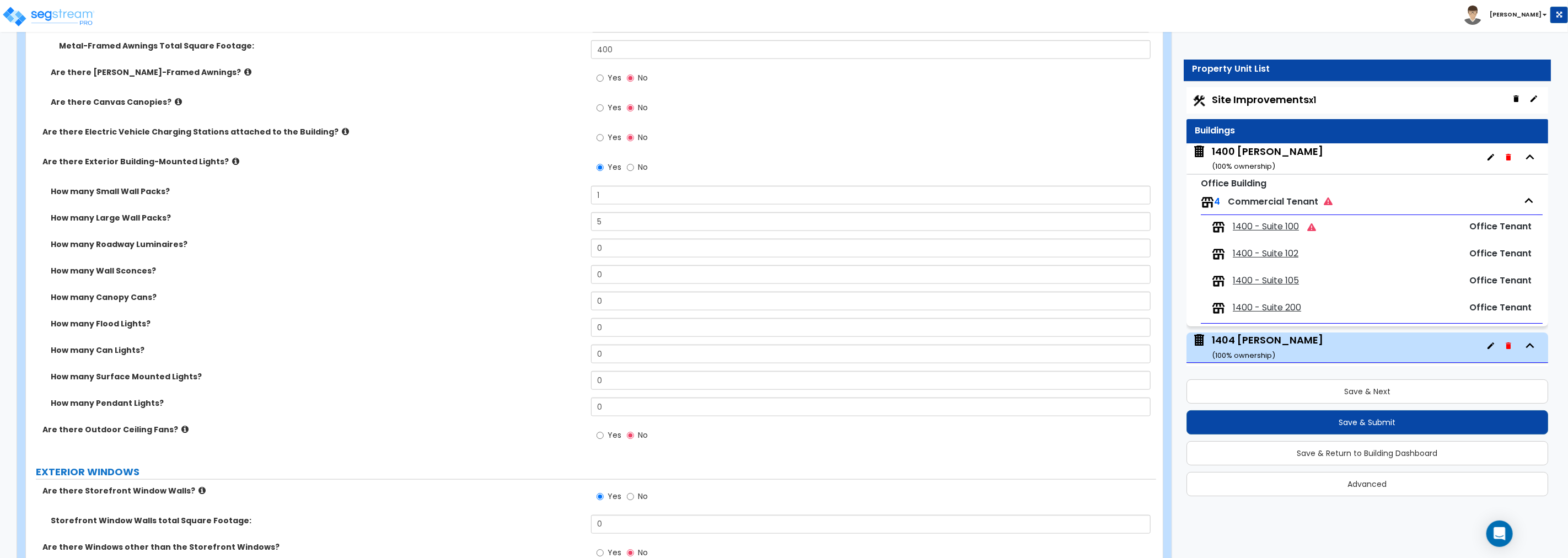
click at [941, 152] on div "1400 [PERSON_NAME] ( 100 % ownership)" at bounding box center [1267, 159] width 111 height 28
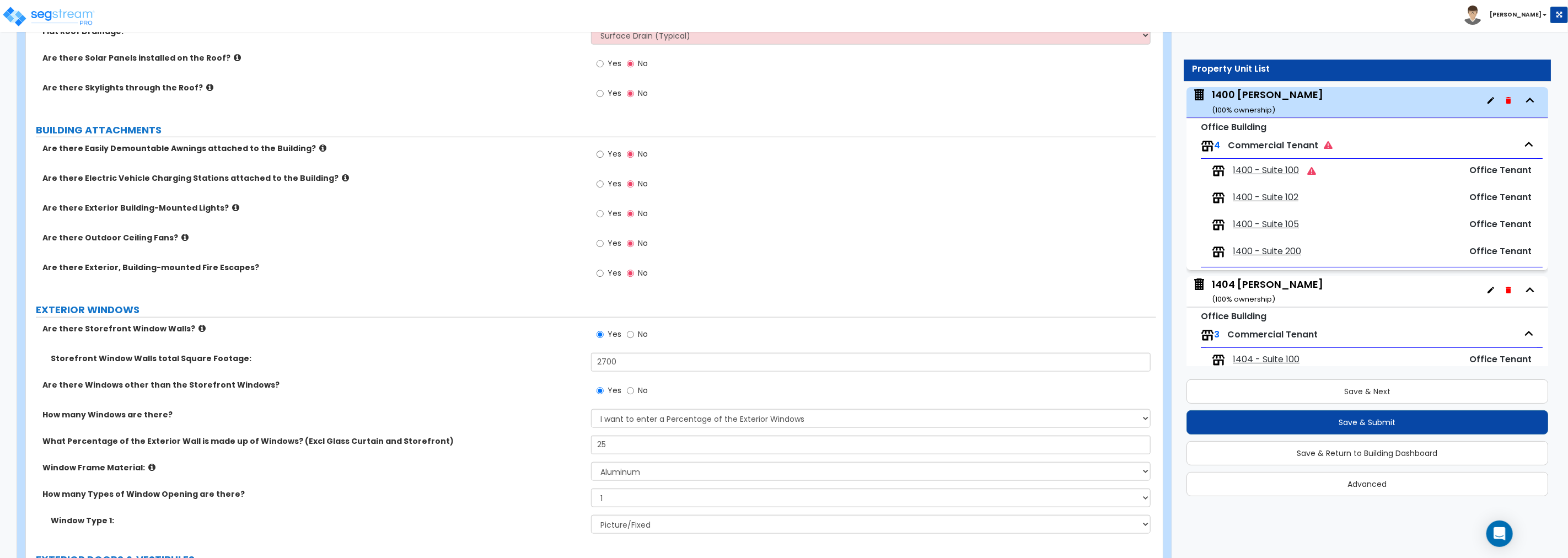
scroll to position [837, 0]
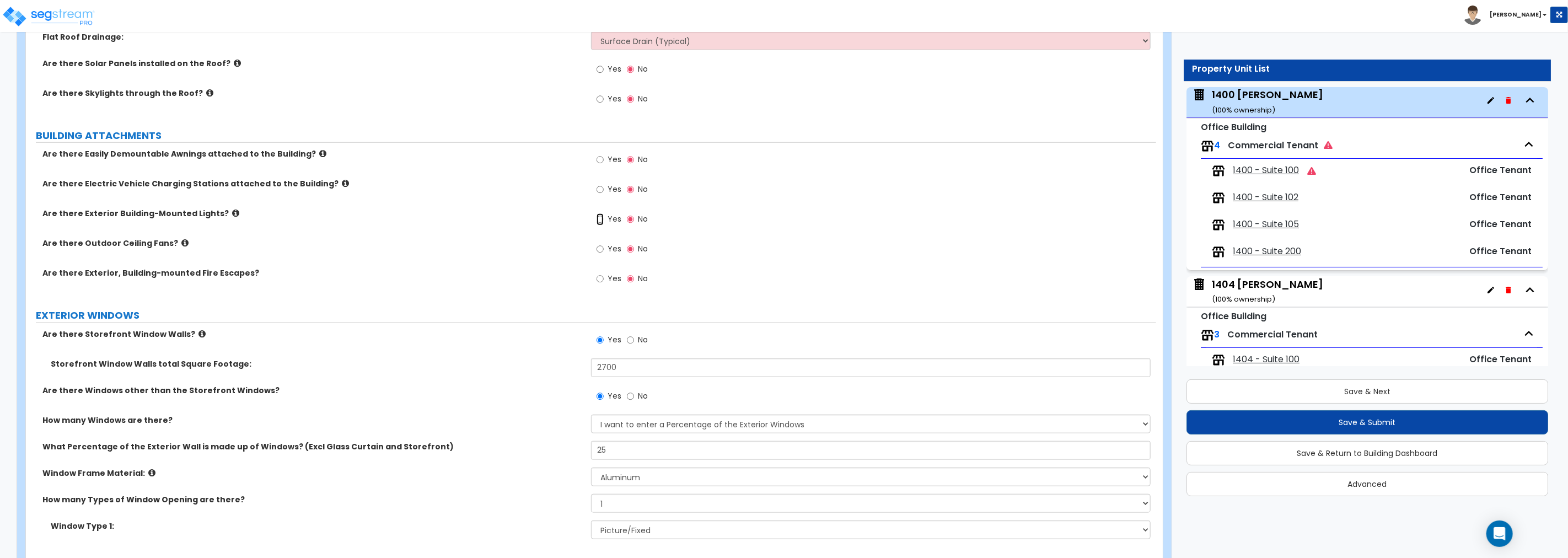
click at [600, 221] on input "Yes" at bounding box center [600, 219] width 7 height 12
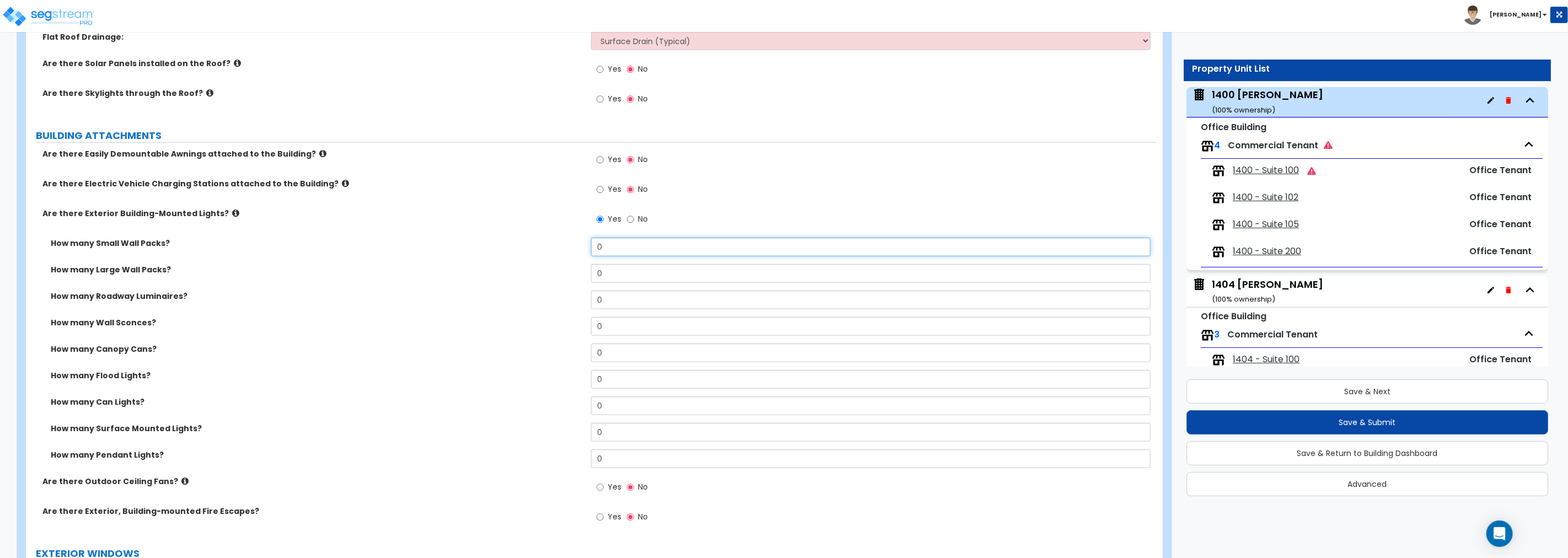
drag, startPoint x: 620, startPoint y: 250, endPoint x: 564, endPoint y: 247, distance: 56.1
click at [564, 247] on div "How many Small Wall Packs? 0" at bounding box center [591, 251] width 1130 height 27
click at [941, 394] on button "Save & Next" at bounding box center [1367, 391] width 362 height 24
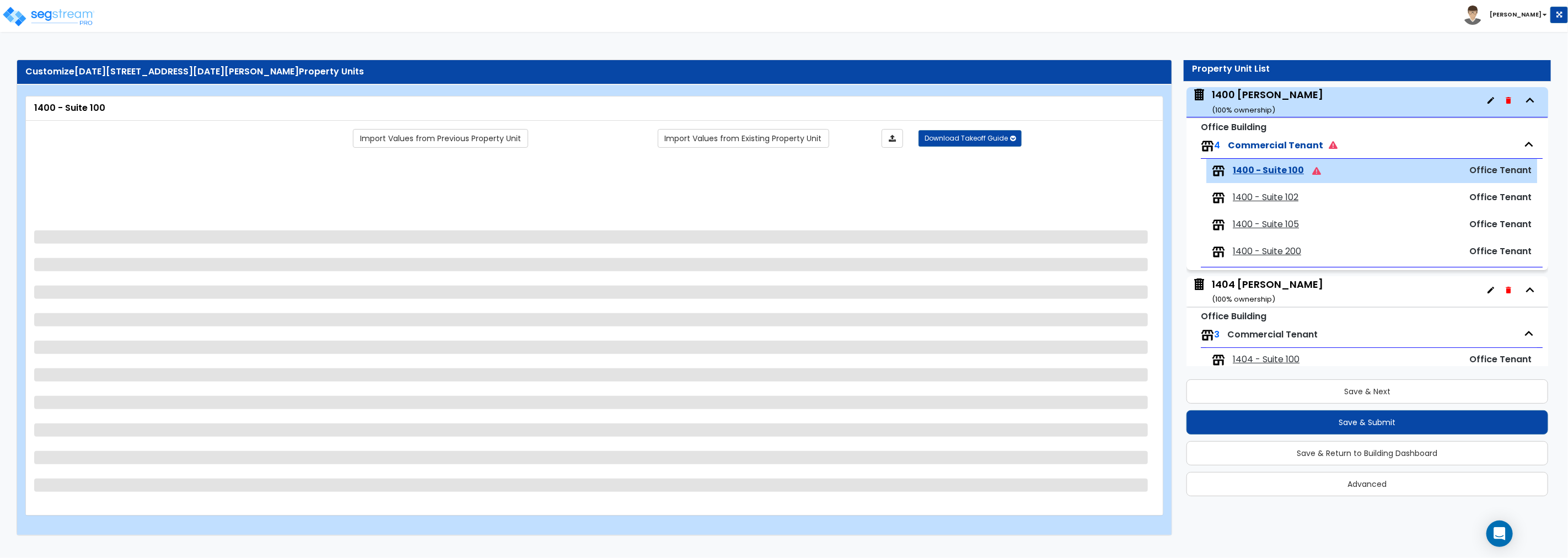
scroll to position [128, 0]
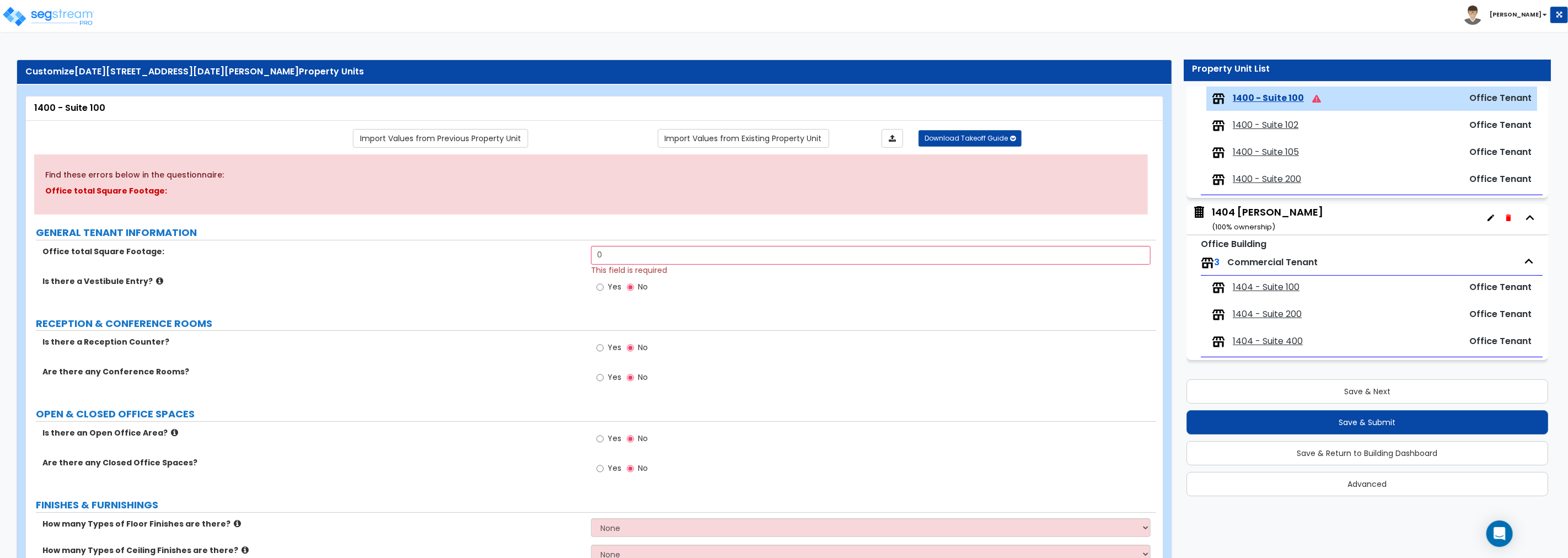
click at [941, 211] on div "1404 [PERSON_NAME] ( 100 % ownership)" at bounding box center [1267, 219] width 111 height 28
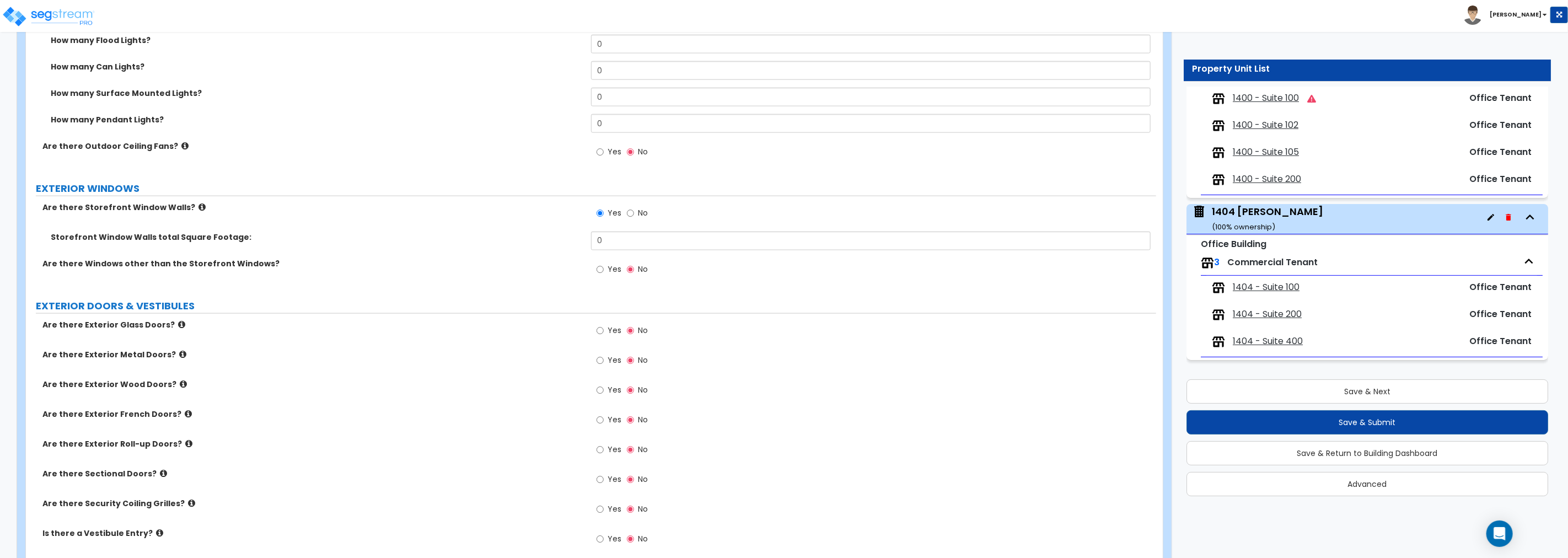
scroll to position [1184, 0]
drag, startPoint x: 615, startPoint y: 239, endPoint x: 558, endPoint y: 239, distance: 57.0
click at [559, 239] on div "Storefront Window Walls total Square Footage: 0" at bounding box center [591, 243] width 1130 height 27
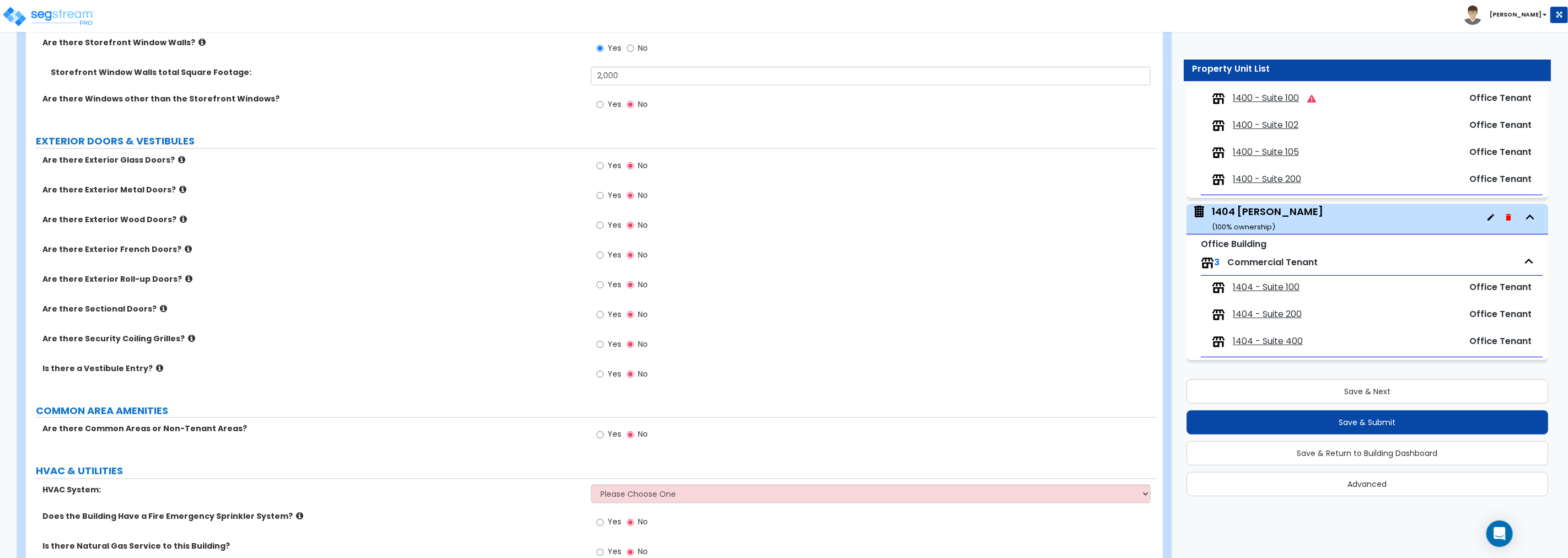
scroll to position [1347, 0]
drag, startPoint x: 600, startPoint y: 164, endPoint x: 530, endPoint y: 178, distance: 71.4
click at [600, 164] on input "Yes" at bounding box center [600, 165] width 7 height 12
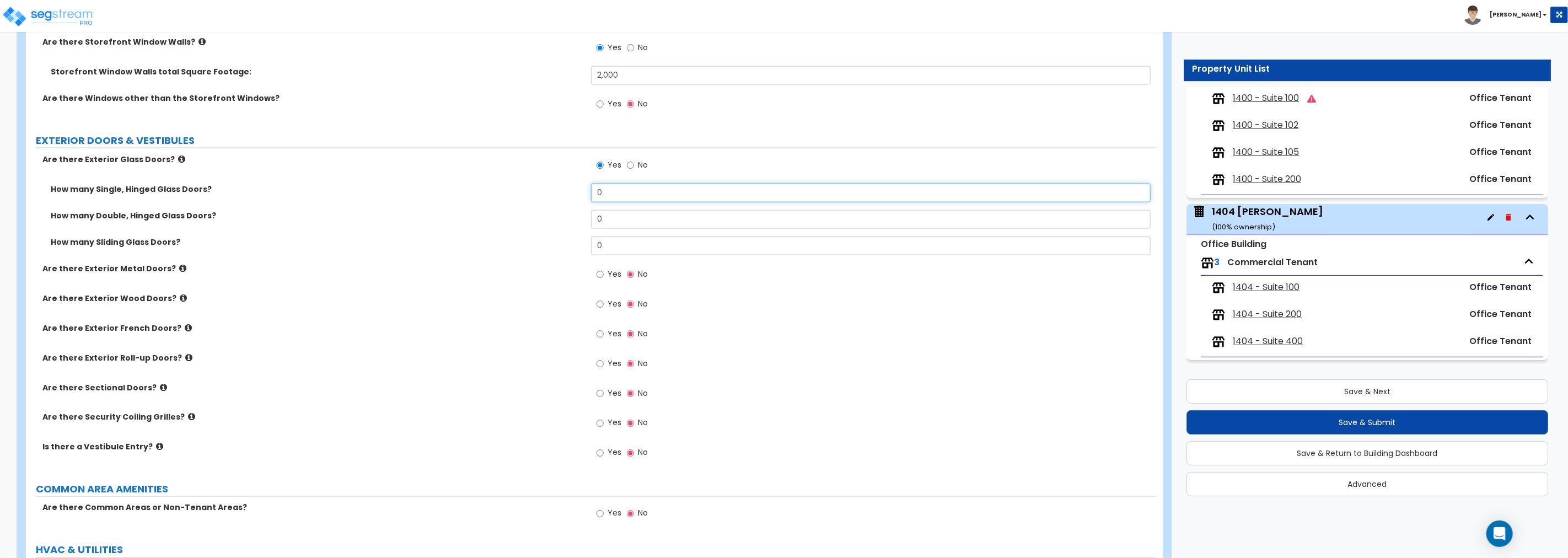
drag, startPoint x: 618, startPoint y: 189, endPoint x: 519, endPoint y: 194, distance: 99.1
click at [519, 194] on div "How many Single, Hinged Glass Doors? 0" at bounding box center [591, 197] width 1130 height 27
click at [602, 272] on input "Yes" at bounding box center [600, 274] width 7 height 12
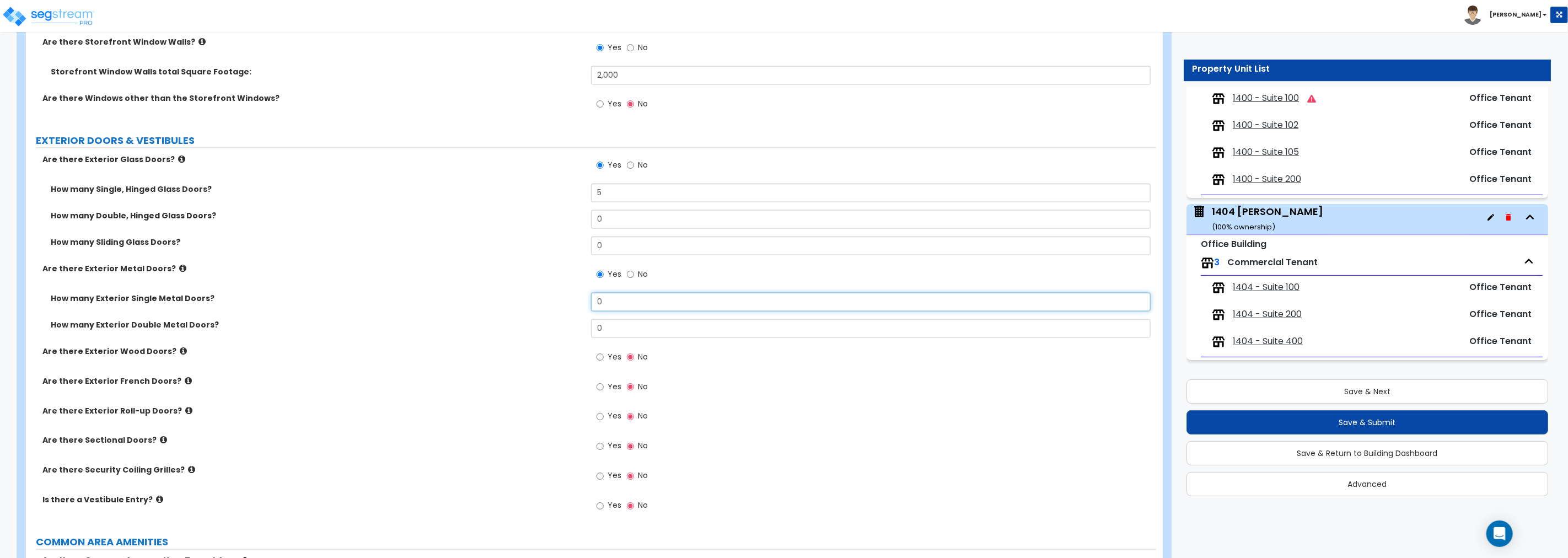
drag, startPoint x: 615, startPoint y: 300, endPoint x: 547, endPoint y: 298, distance: 68.0
click at [547, 298] on div "How many Exterior Single Metal Doors? 0" at bounding box center [591, 306] width 1130 height 27
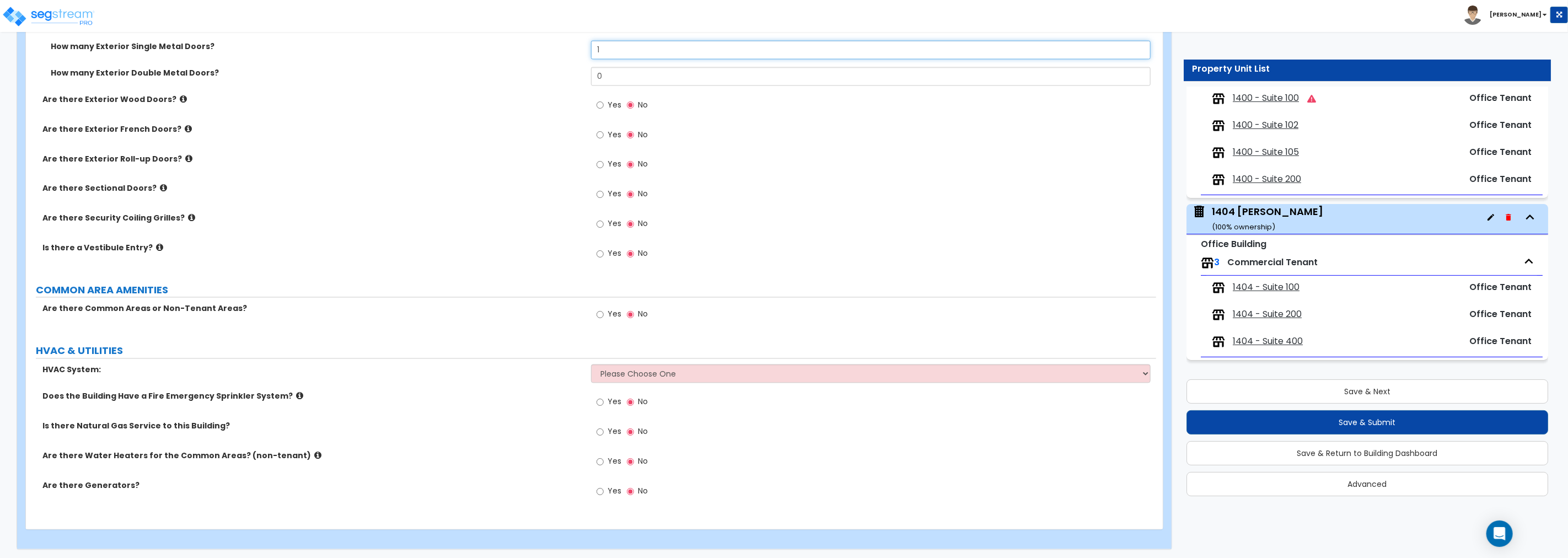
scroll to position [1602, 0]
click at [599, 251] on input "Yes" at bounding box center [600, 251] width 7 height 12
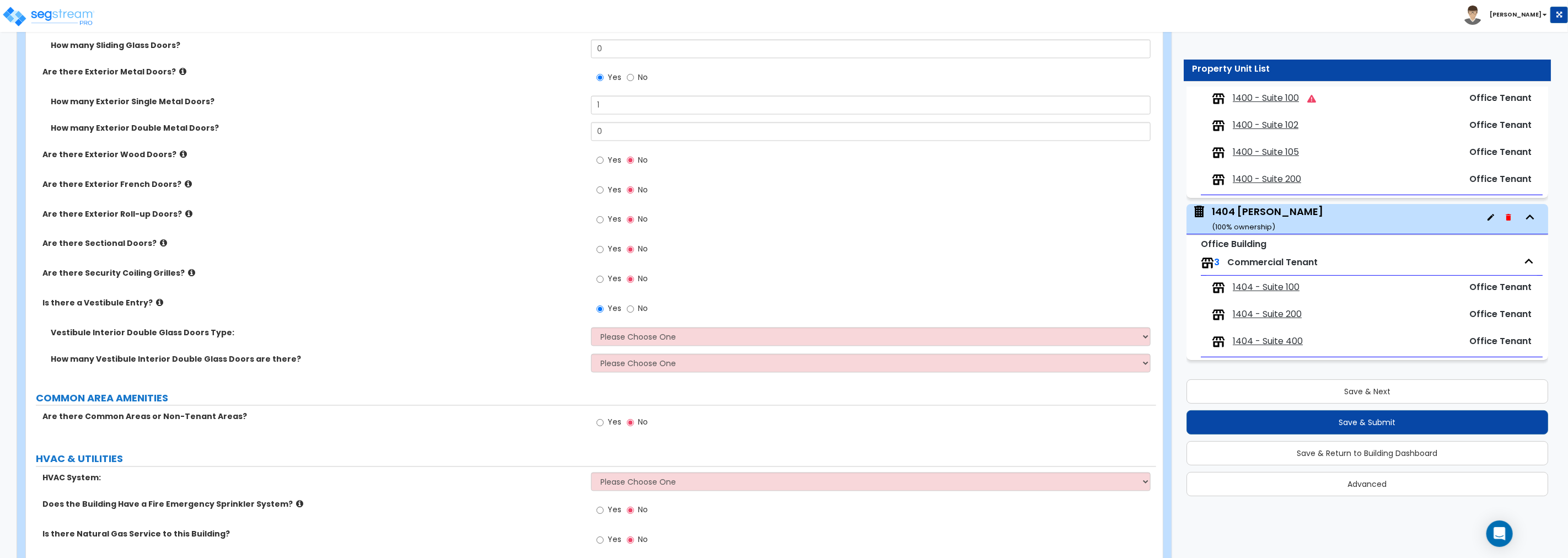
scroll to position [1540, 0]
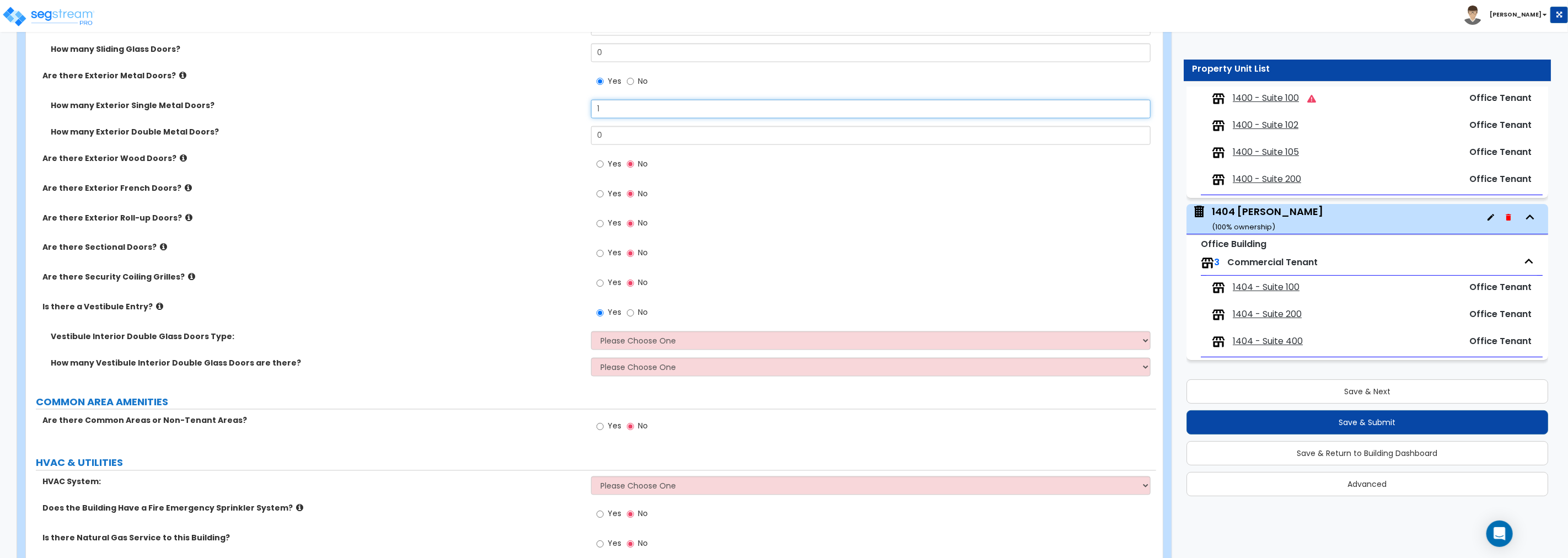
drag, startPoint x: 623, startPoint y: 109, endPoint x: 547, endPoint y: 109, distance: 76.0
click at [547, 109] on div "How many Exterior Single Metal Doors? 1" at bounding box center [591, 113] width 1130 height 27
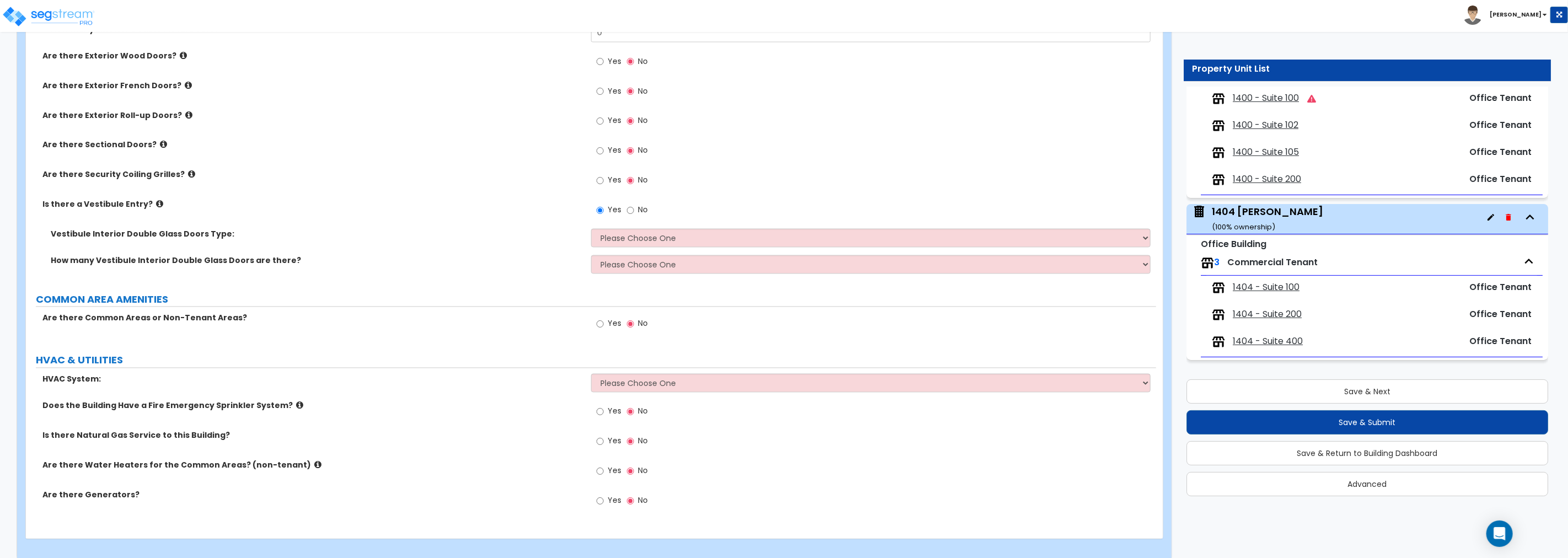
scroll to position [1654, 0]
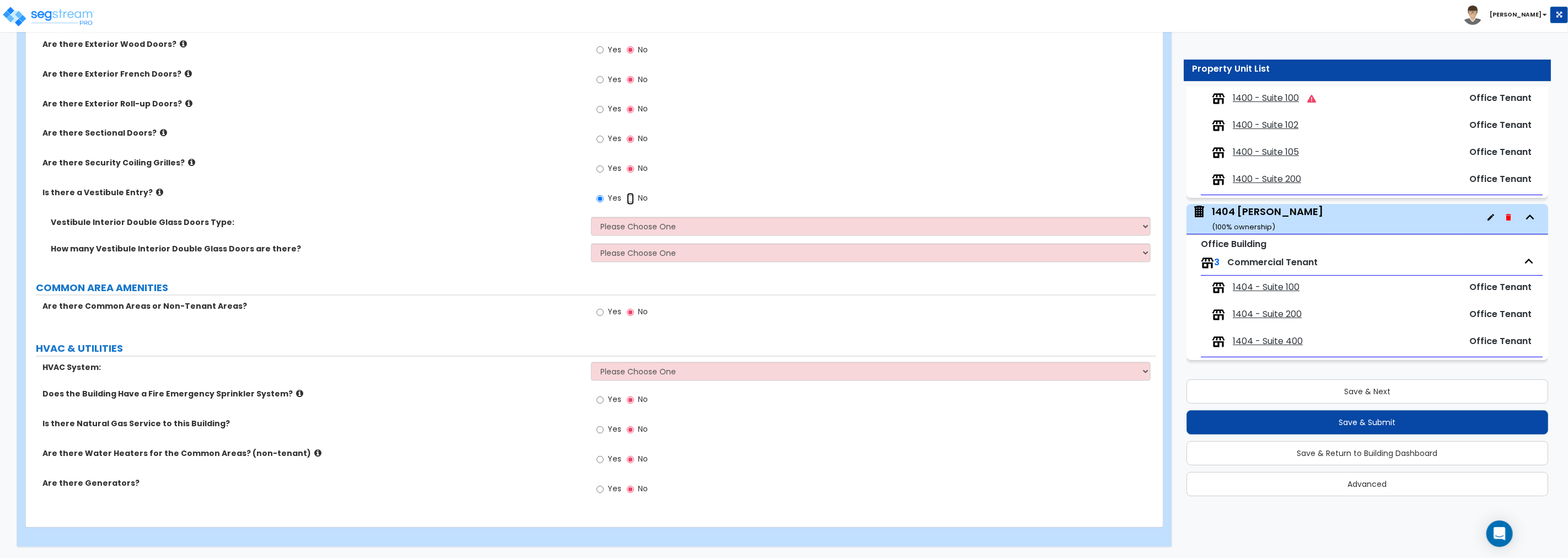
drag, startPoint x: 630, startPoint y: 197, endPoint x: 615, endPoint y: 205, distance: 17.0
click at [630, 197] on input "No" at bounding box center [630, 199] width 7 height 12
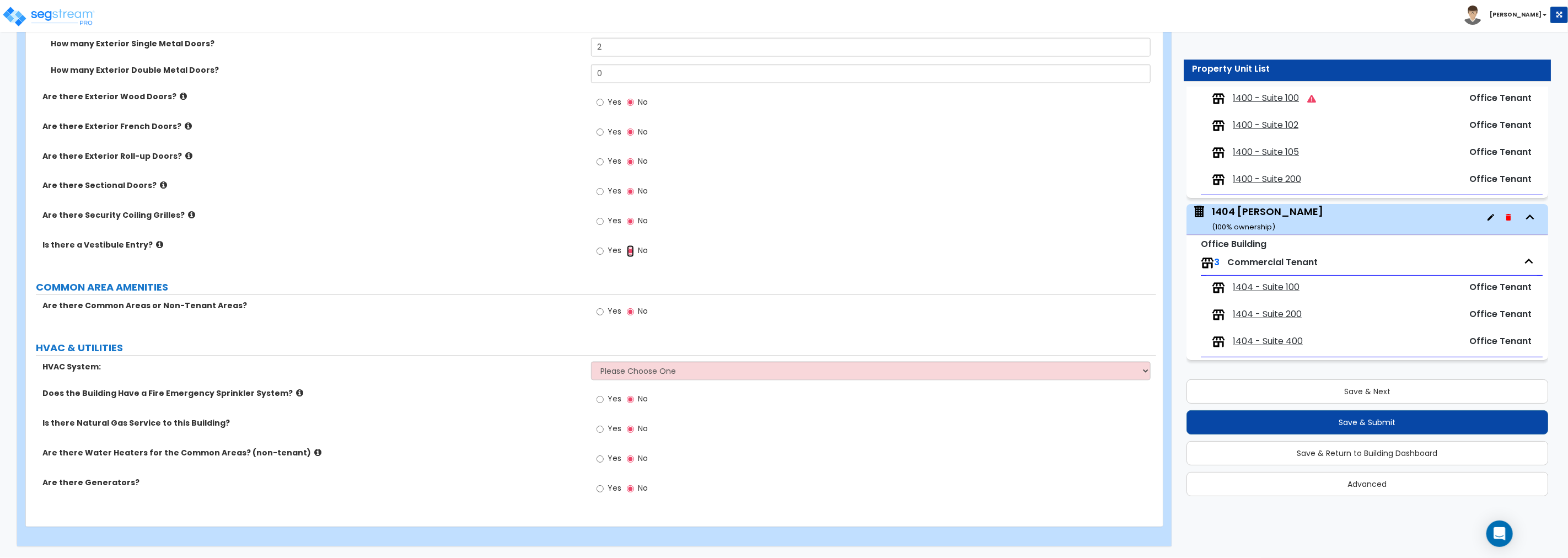
scroll to position [1602, 0]
click at [656, 370] on select "Please Choose One Rooftop Unit Furnace-Condenser Forced Air Split Heating/Cooli…" at bounding box center [870, 372] width 559 height 19
click at [591, 362] on select "Please Choose One Rooftop Unit Furnace-Condenser Forced Air Split Heating/Cooli…" at bounding box center [870, 372] width 559 height 19
click at [664, 371] on select "Please Choose One Rooftop Unit Furnace-Condenser Forced Air Split Heating/Cooli…" at bounding box center [870, 372] width 559 height 19
click at [591, 362] on select "Please Choose One Rooftop Unit Furnace-Condenser Forced Air Split Heating/Cooli…" at bounding box center [870, 372] width 559 height 19
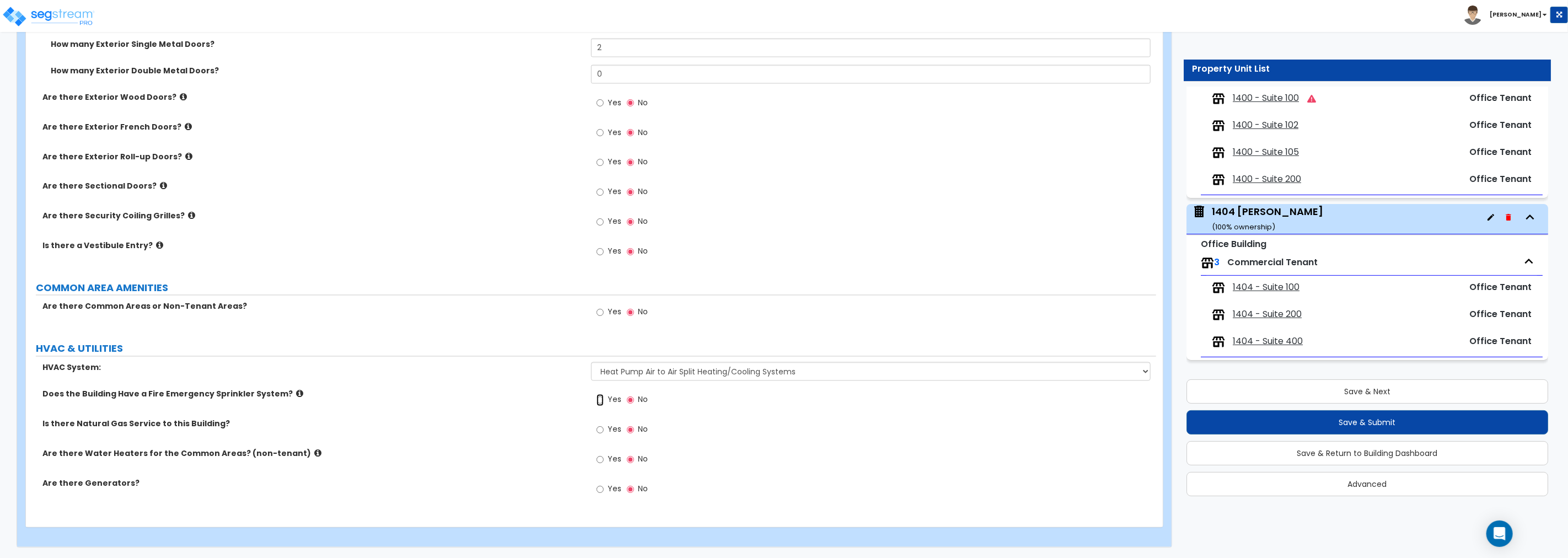
drag, startPoint x: 599, startPoint y: 400, endPoint x: 581, endPoint y: 404, distance: 18.4
click at [599, 399] on input "Yes" at bounding box center [600, 400] width 7 height 12
click at [600, 425] on input "Yes" at bounding box center [600, 430] width 7 height 12
click at [941, 389] on button "Save & Next" at bounding box center [1367, 391] width 362 height 24
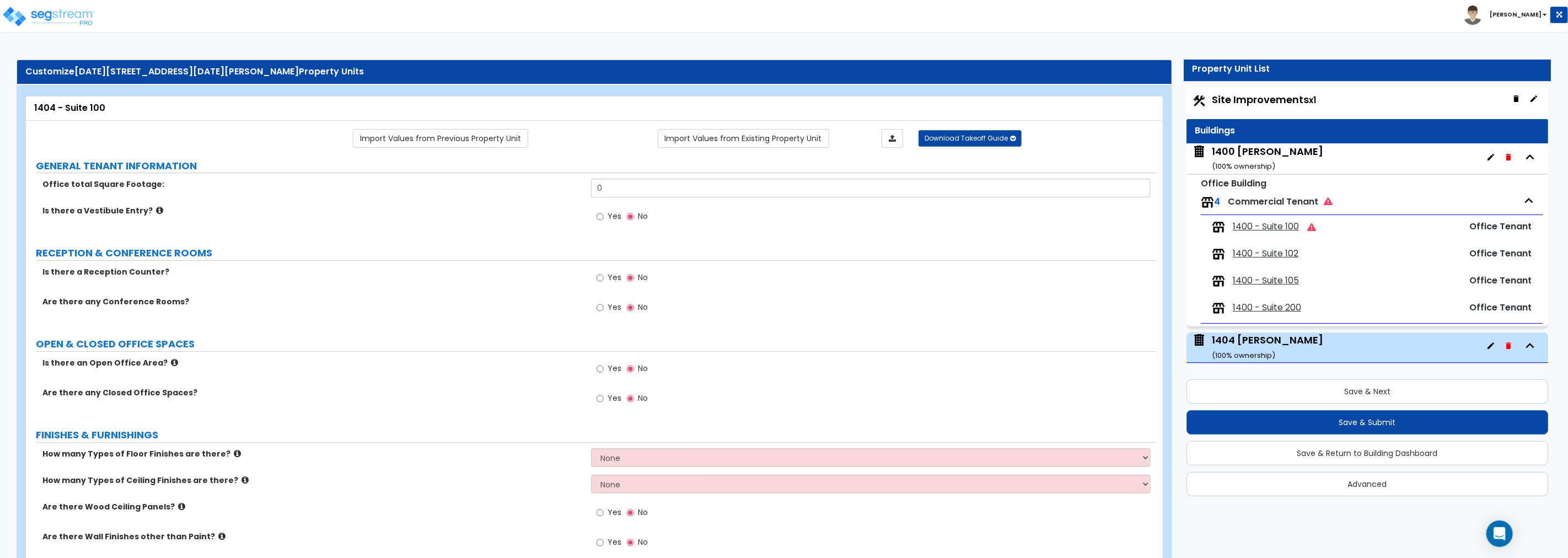
scroll to position [4, 0]
click at [941, 227] on span "1400 - Suite 100" at bounding box center [1266, 227] width 66 height 13
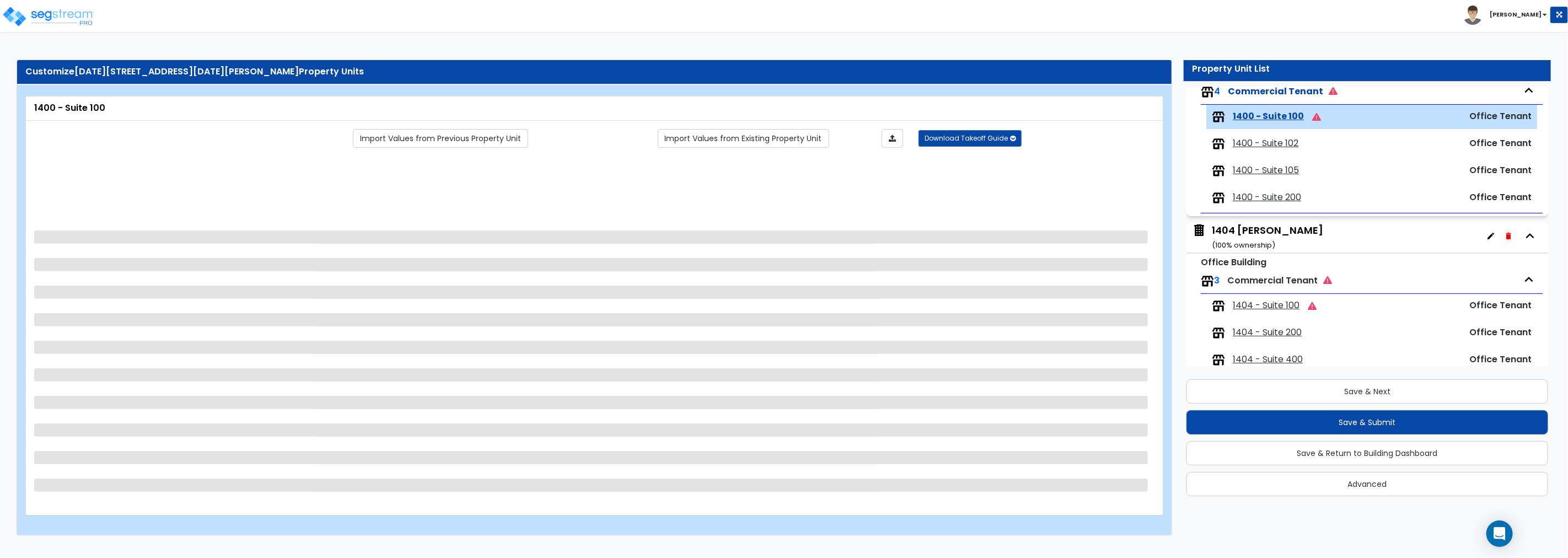
scroll to position [128, 0]
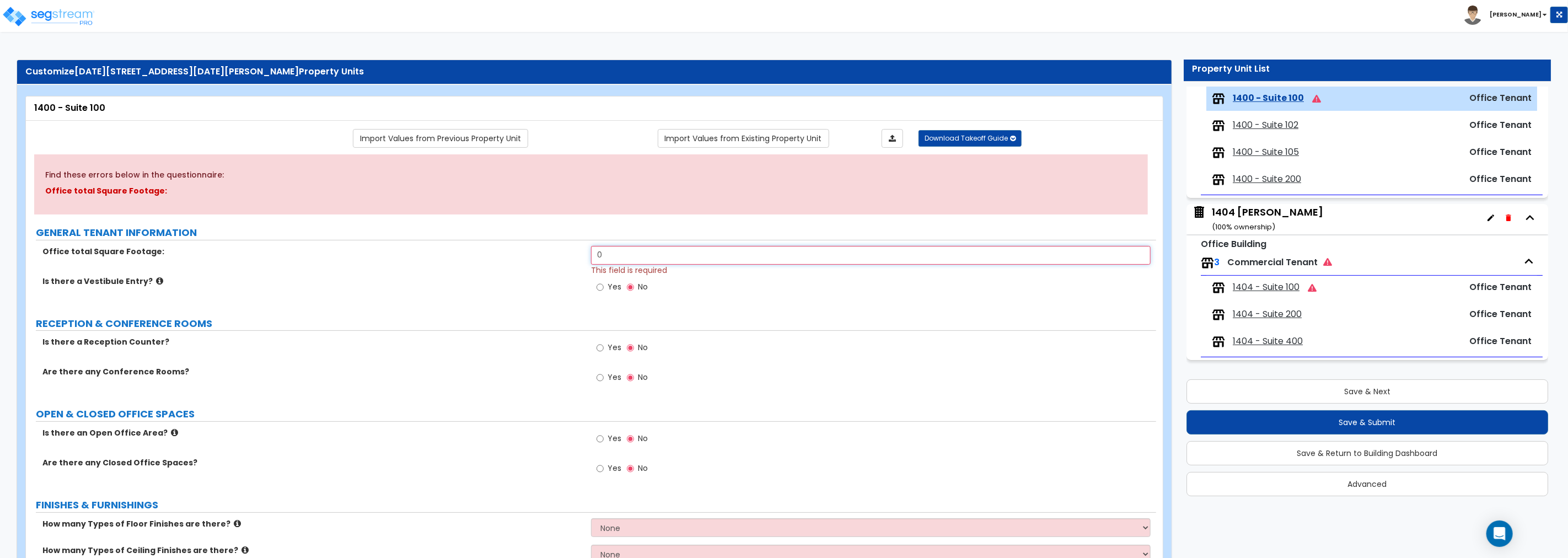
drag, startPoint x: 622, startPoint y: 254, endPoint x: 498, endPoint y: 248, distance: 124.1
click at [508, 247] on div "Office total Square Footage: 0 This field is required" at bounding box center [591, 260] width 1130 height 30
drag, startPoint x: 621, startPoint y: 255, endPoint x: 528, endPoint y: 253, distance: 93.0
click at [528, 253] on div "Office total Square Footage: 8,951 This field is required" at bounding box center [591, 260] width 1130 height 30
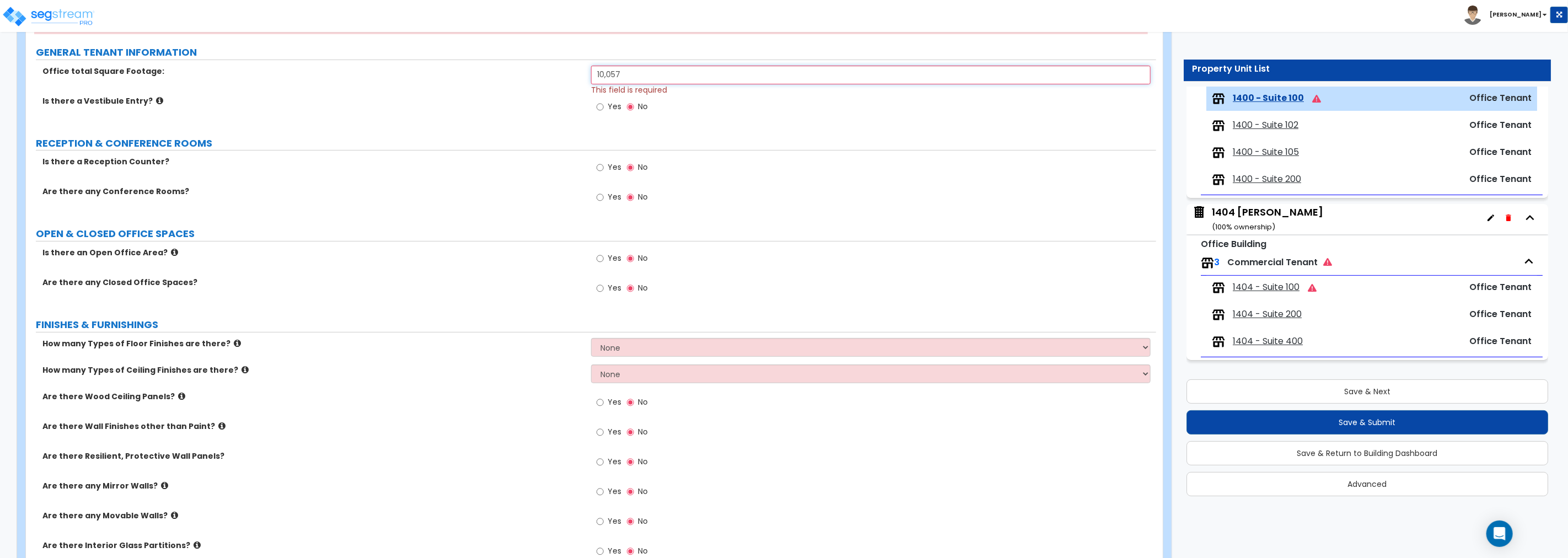
scroll to position [183, 0]
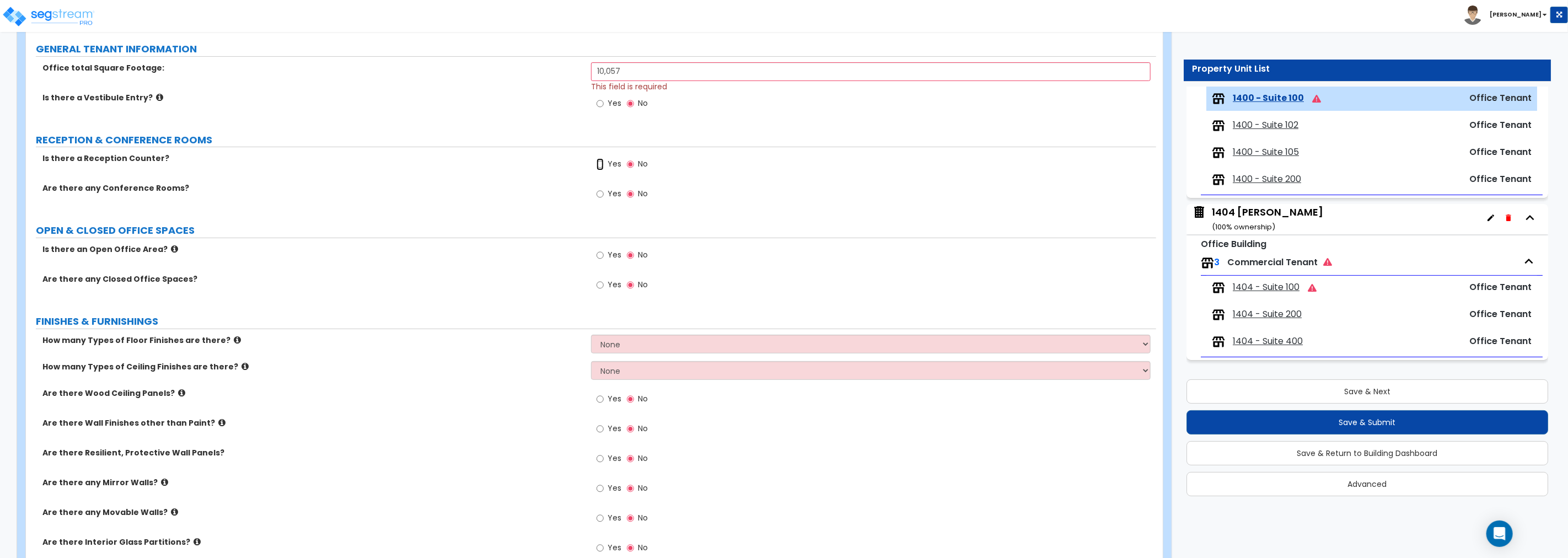
drag, startPoint x: 599, startPoint y: 166, endPoint x: 591, endPoint y: 169, distance: 8.5
click at [599, 166] on input "Yes" at bounding box center [600, 164] width 7 height 12
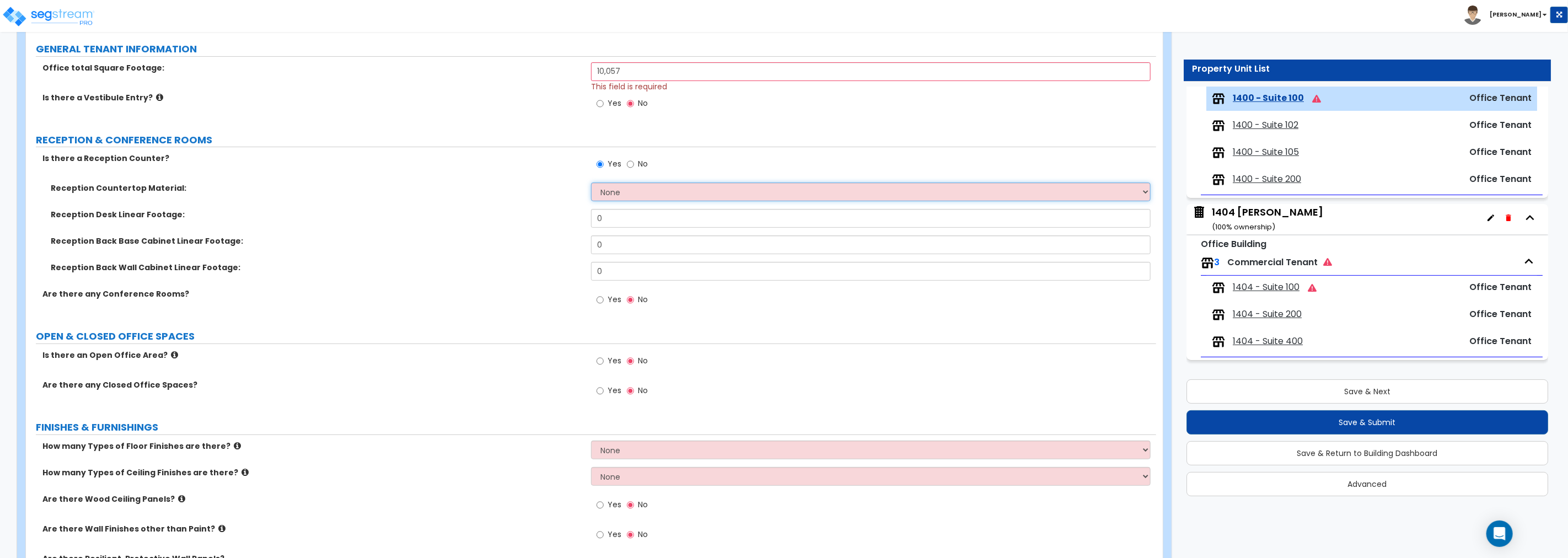
click at [663, 195] on select "None Plastic Laminate Solid Surface Stone Quartz Marble Tile Wood Stainless Ste…" at bounding box center [870, 192] width 559 height 19
click at [591, 182] on select "None Plastic Laminate Solid Surface Stone Quartz Marble Tile Wood Stainless Ste…" at bounding box center [870, 192] width 559 height 19
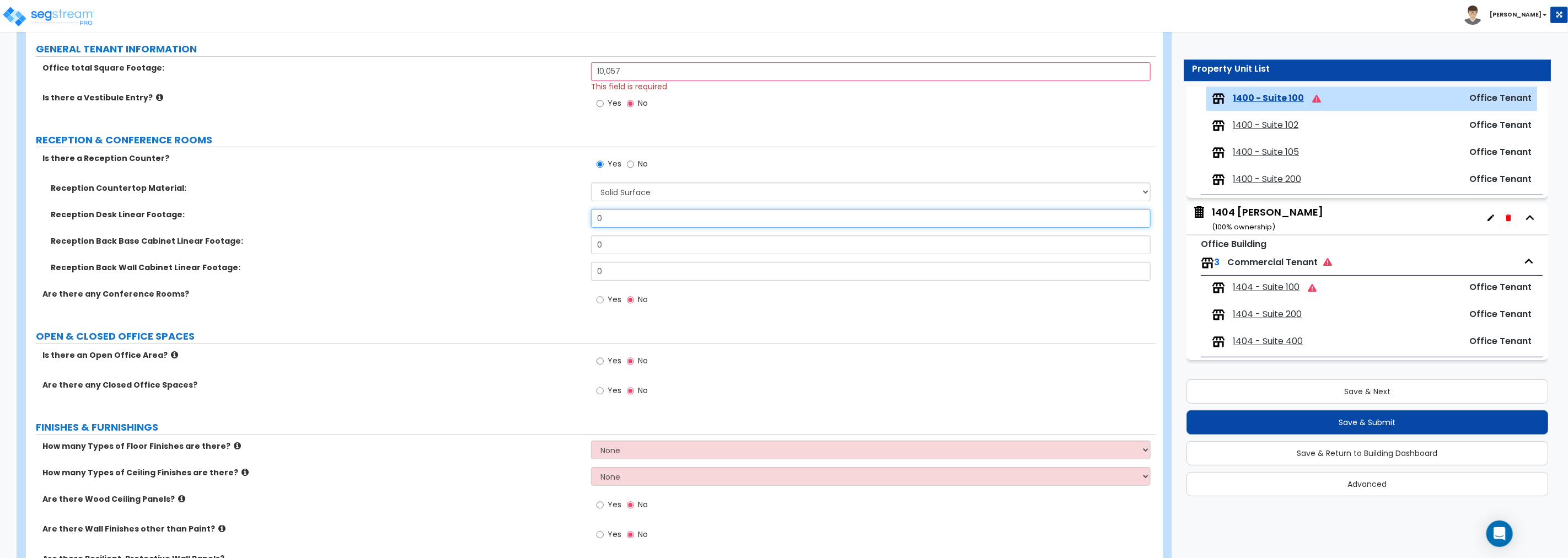
drag, startPoint x: 629, startPoint y: 220, endPoint x: 517, endPoint y: 210, distance: 112.4
click at [517, 210] on div "Reception Desk Linear Footage: 0" at bounding box center [591, 222] width 1130 height 27
drag, startPoint x: 564, startPoint y: 242, endPoint x: 534, endPoint y: 242, distance: 30.0
click at [534, 242] on div "Reception Back Base Cabinet Linear Footage: 0" at bounding box center [591, 249] width 1130 height 27
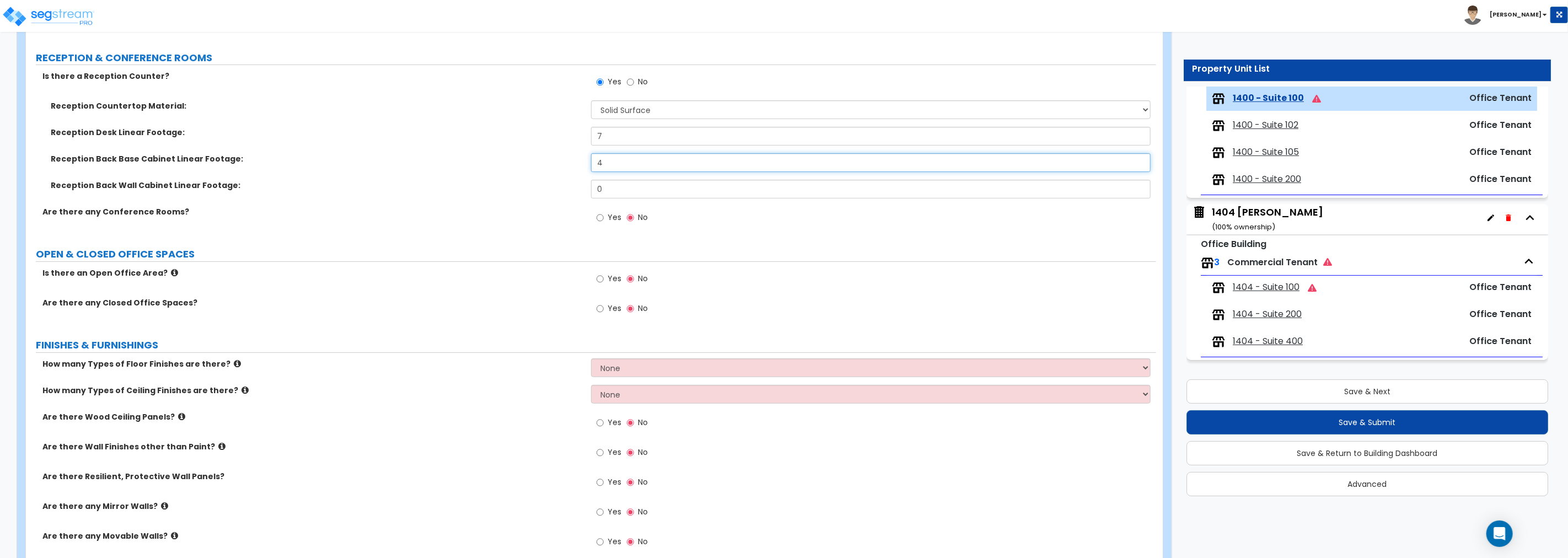
scroll to position [293, 0]
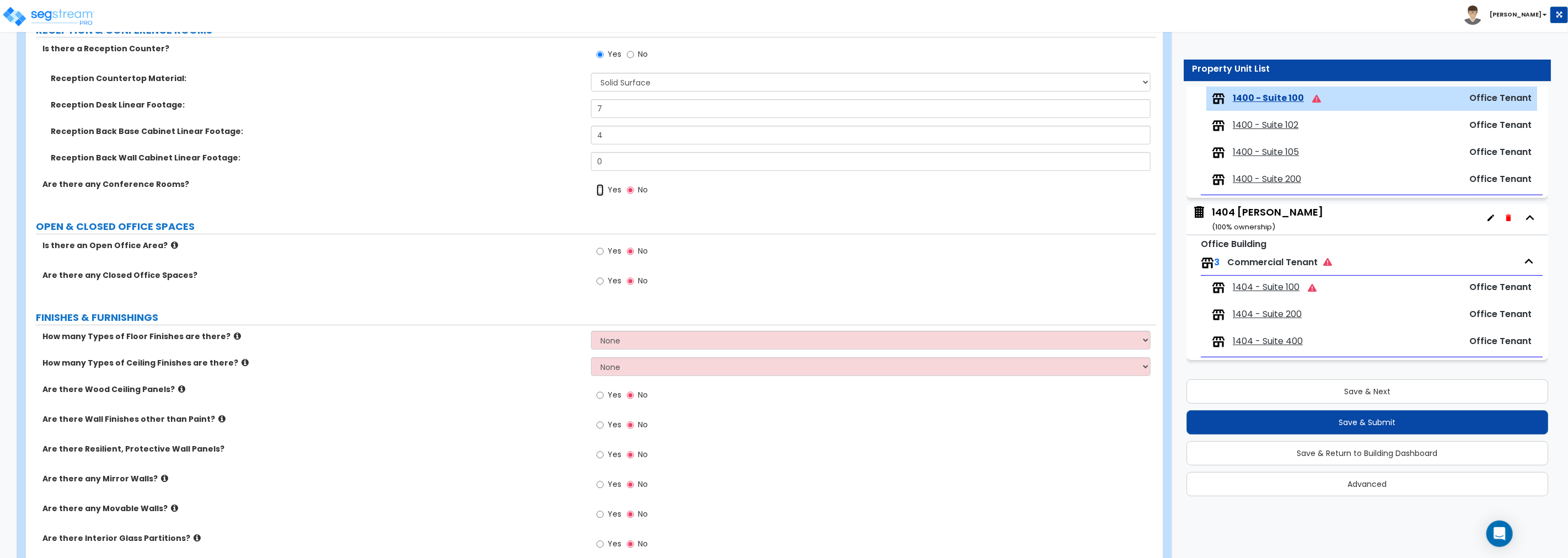
drag, startPoint x: 601, startPoint y: 189, endPoint x: 585, endPoint y: 200, distance: 19.4
click at [601, 189] on input "Yes" at bounding box center [600, 190] width 7 height 12
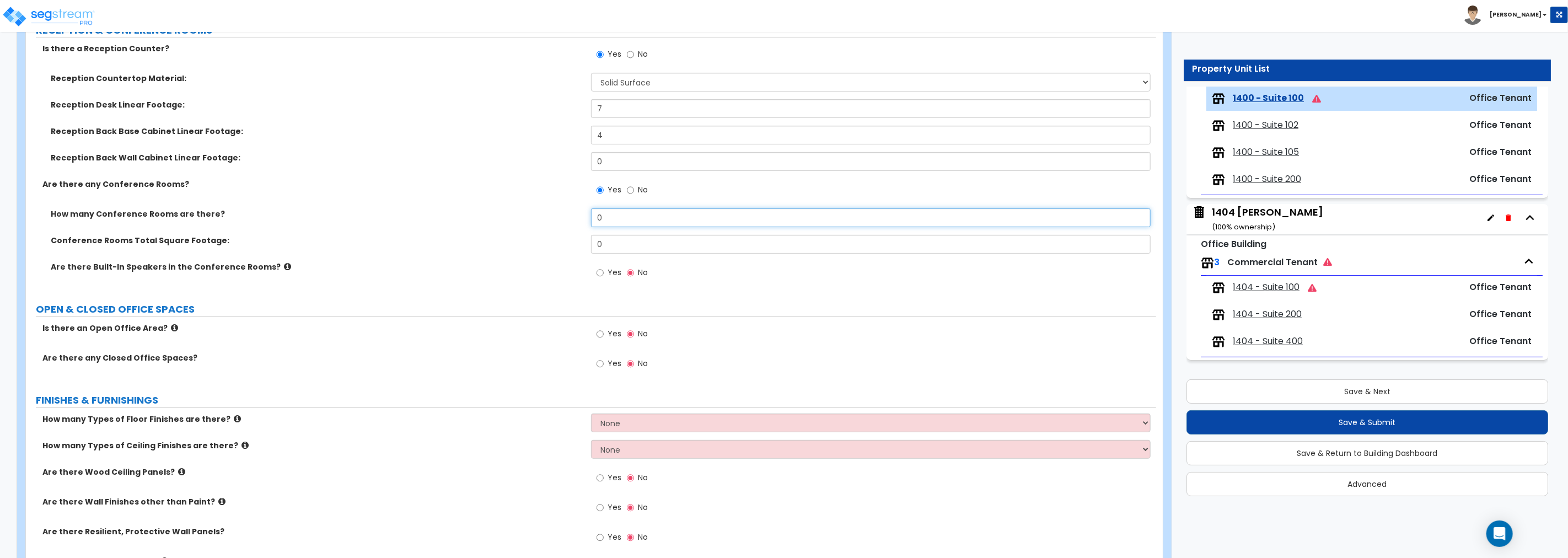
drag, startPoint x: 606, startPoint y: 220, endPoint x: 526, endPoint y: 219, distance: 80.0
click at [526, 219] on div "How many Conference Rooms are there? 0" at bounding box center [591, 222] width 1130 height 27
drag, startPoint x: 625, startPoint y: 243, endPoint x: 533, endPoint y: 241, distance: 92.0
click at [533, 241] on div "Conference Rooms Total Square Footage: 0" at bounding box center [591, 248] width 1130 height 27
click at [601, 273] on input "Yes" at bounding box center [600, 272] width 7 height 12
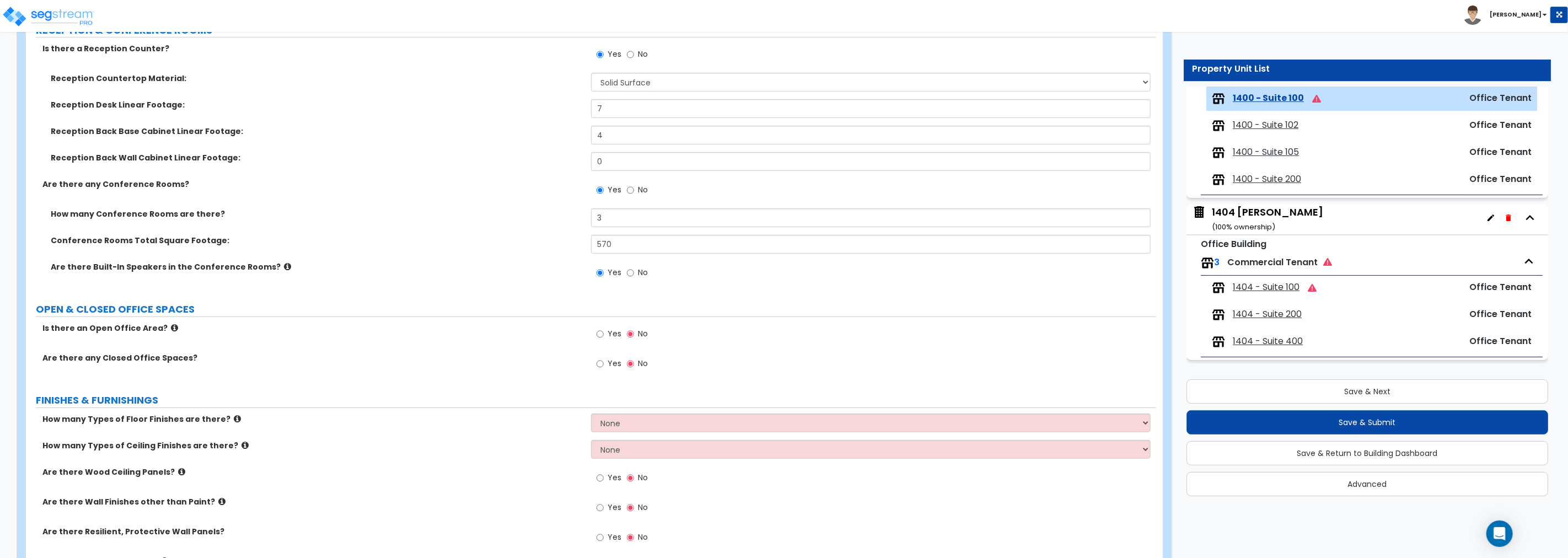
click at [284, 266] on icon at bounding box center [287, 266] width 7 height 8
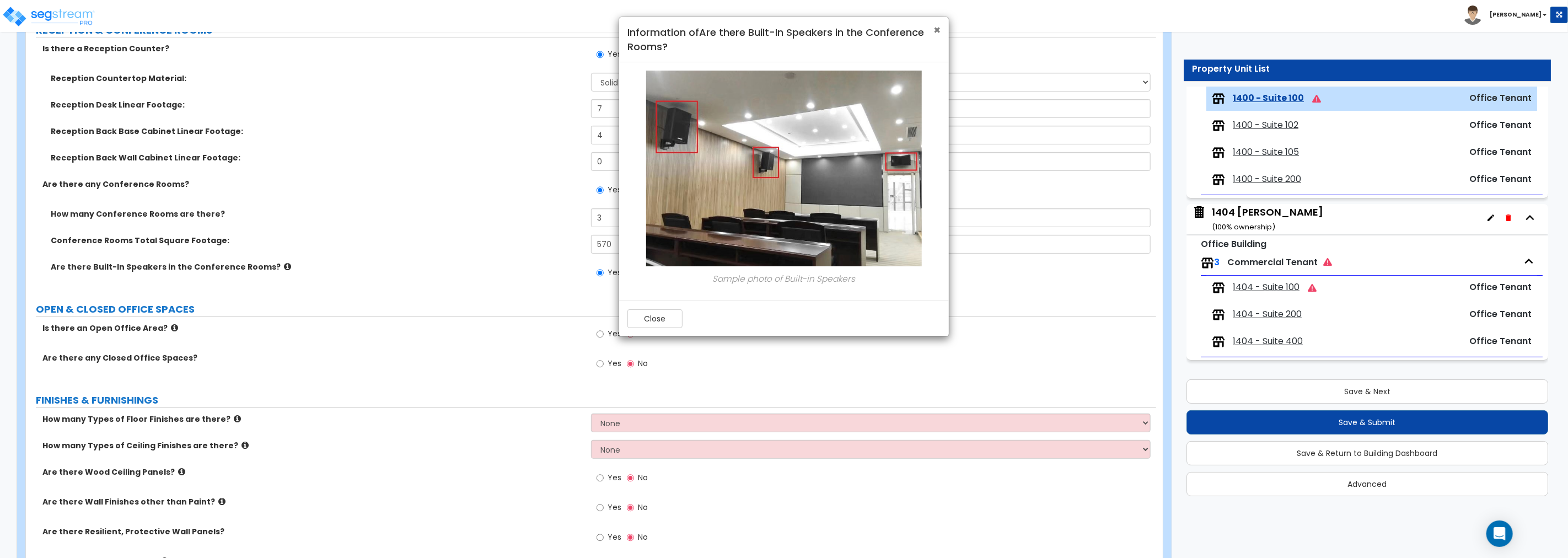
click at [934, 29] on span "×" at bounding box center [936, 30] width 7 height 16
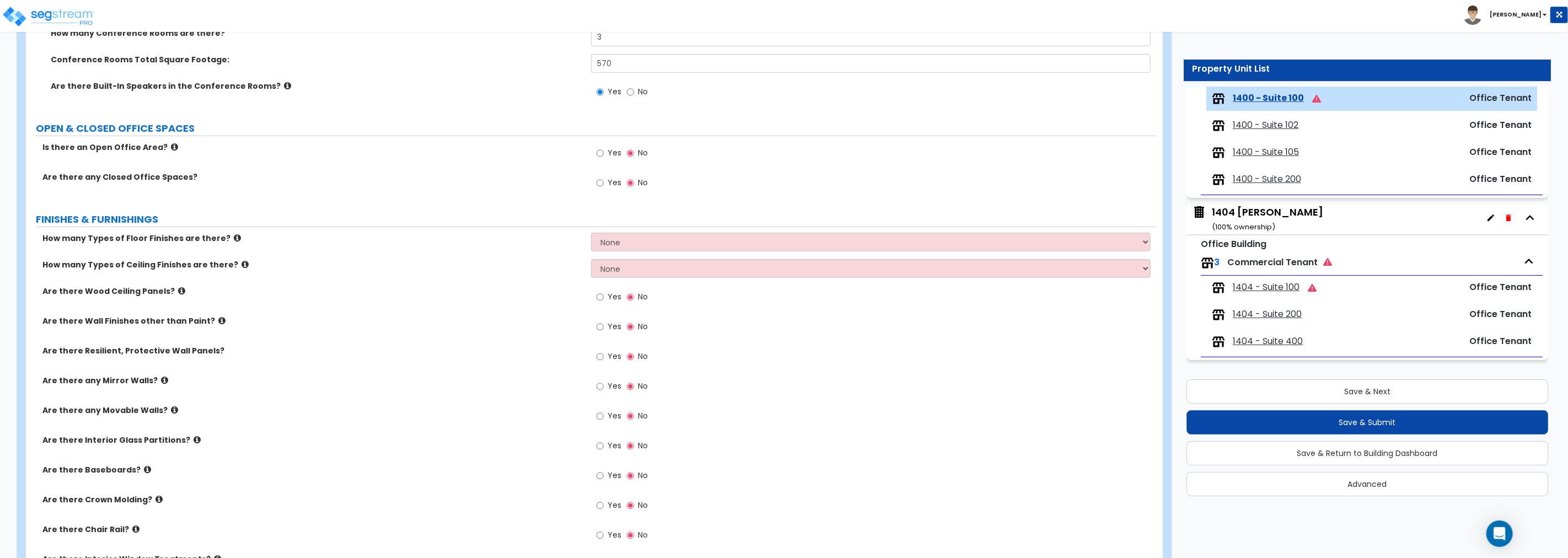
scroll to position [477, 0]
click at [599, 151] on input "Yes" at bounding box center [600, 150] width 7 height 12
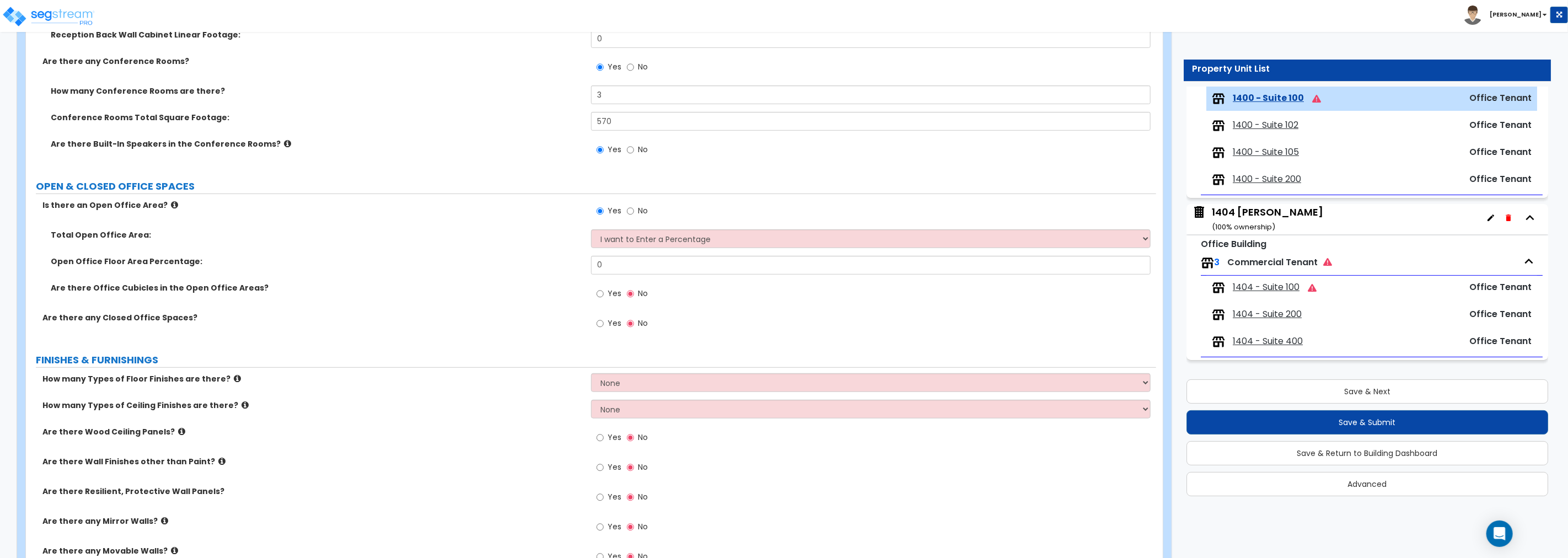
scroll to position [416, 0]
drag, startPoint x: 606, startPoint y: 95, endPoint x: 518, endPoint y: 100, distance: 88.1
click at [518, 100] on div "How many Conference Rooms are there? 3" at bounding box center [591, 99] width 1130 height 27
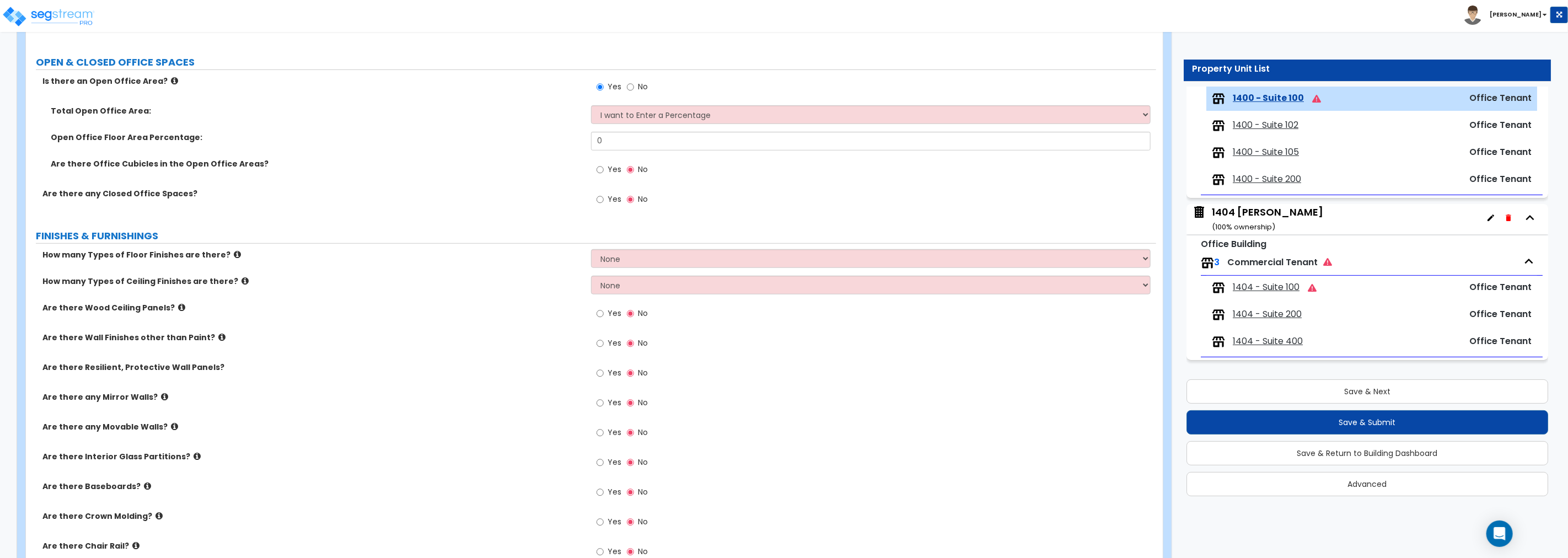
scroll to position [377, 0]
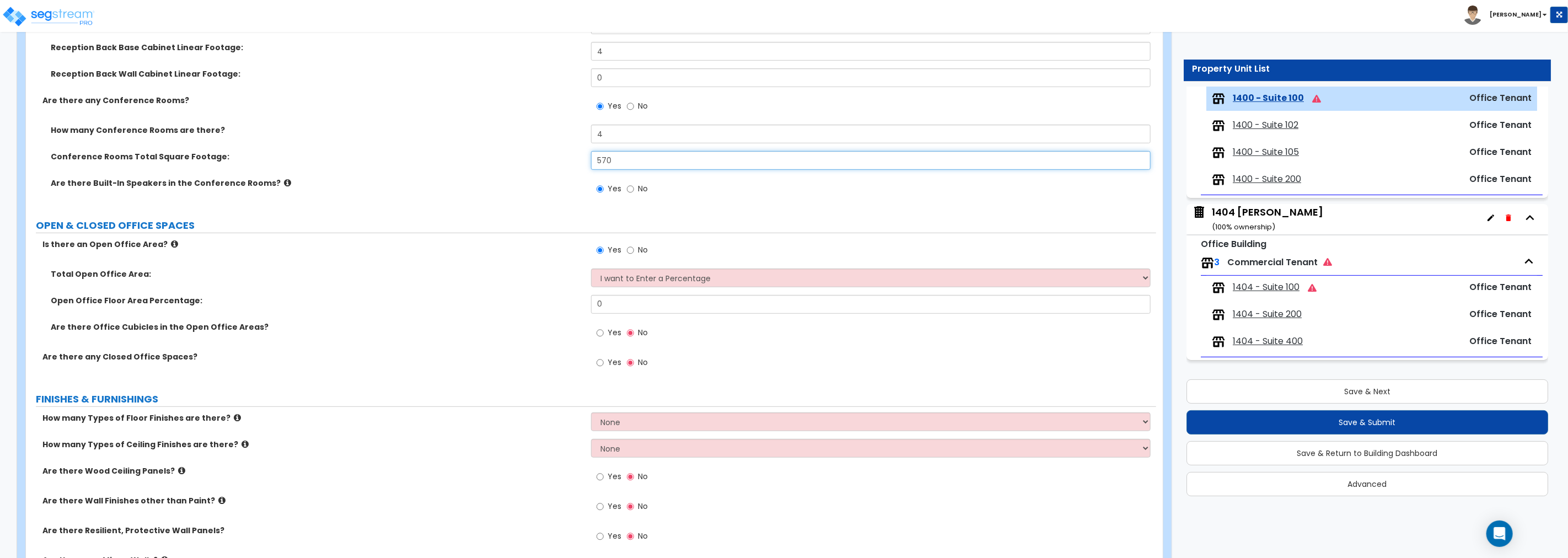
drag, startPoint x: 620, startPoint y: 168, endPoint x: 483, endPoint y: 168, distance: 137.0
click at [483, 168] on div "Conference Rooms Total Square Footage: 570" at bounding box center [591, 164] width 1130 height 27
drag, startPoint x: 593, startPoint y: 305, endPoint x: 477, endPoint y: 305, distance: 116.0
click at [477, 305] on div "Open Office Floor Area Percentage: 0" at bounding box center [591, 309] width 1130 height 27
click at [599, 333] on input "Yes" at bounding box center [600, 333] width 7 height 12
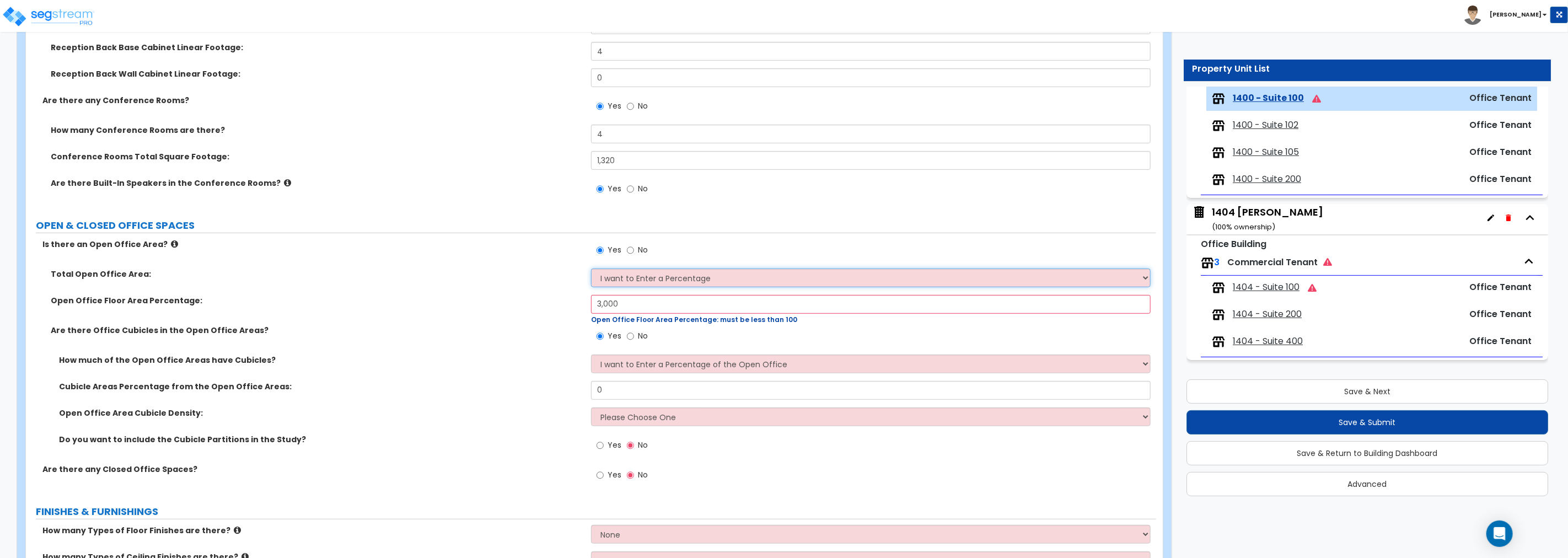
click at [657, 280] on select "I want to Enter a Percentage I want to Enter the Square Footage" at bounding box center [870, 278] width 559 height 19
click at [591, 269] on select "I want to Enter a Percentage I want to Enter the Square Footage" at bounding box center [870, 278] width 559 height 19
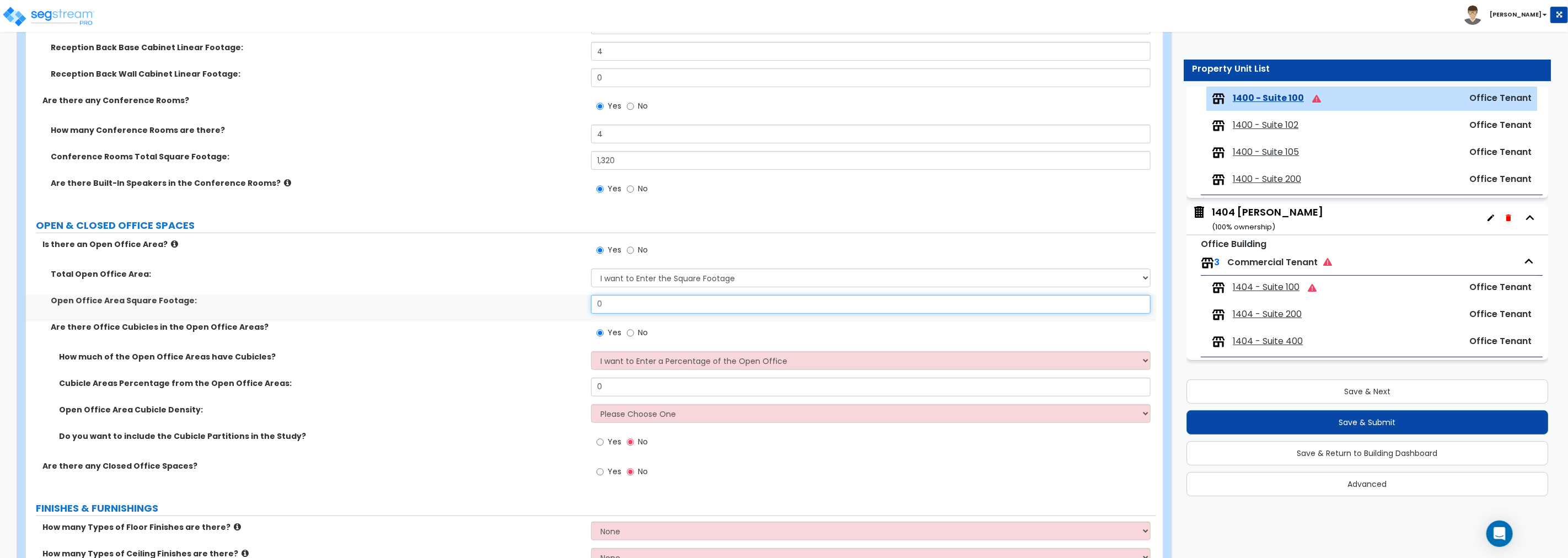
drag, startPoint x: 594, startPoint y: 302, endPoint x: 460, endPoint y: 302, distance: 134.0
click at [465, 302] on div "Open Office Area Square Footage: 0" at bounding box center [591, 309] width 1130 height 27
click at [684, 360] on select "I want to Enter a Percentage of the Open Office I want to enter the Square Foot…" at bounding box center [870, 361] width 559 height 19
click at [627, 411] on select "Please Choose One Low High I want to Enter the number of Cubicles" at bounding box center [870, 414] width 559 height 19
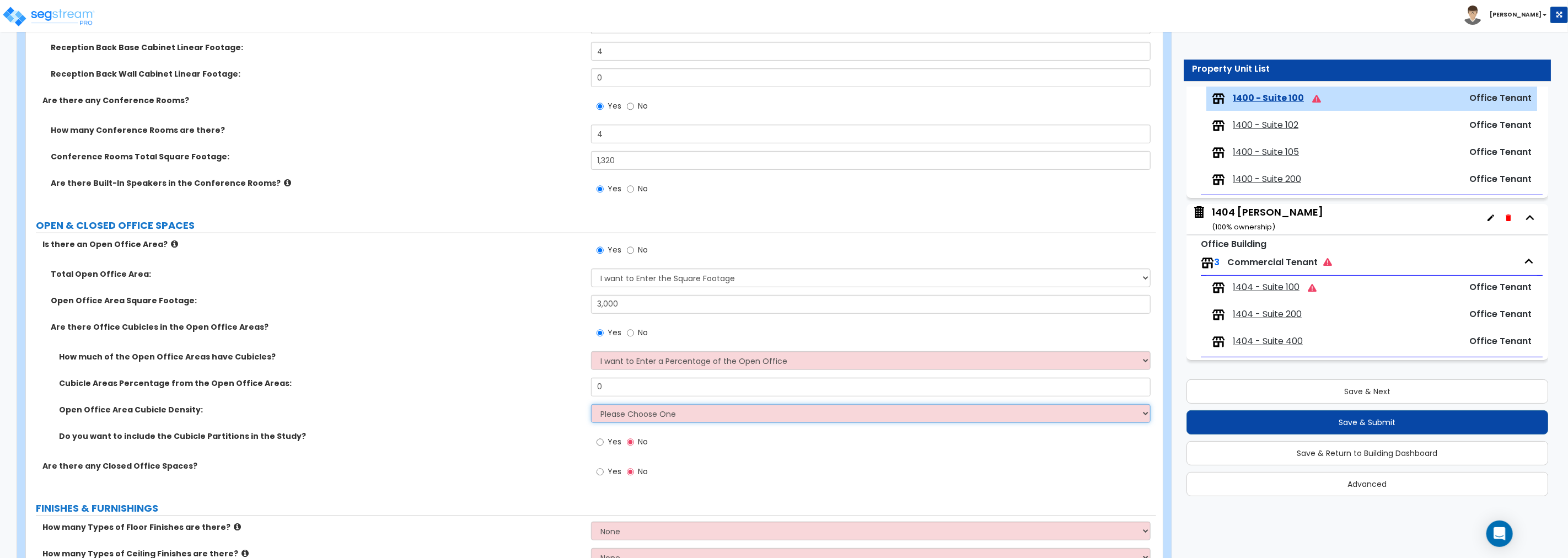
click at [627, 410] on select "Please Choose One Low High I want to Enter the number of Cubicles" at bounding box center [870, 414] width 559 height 19
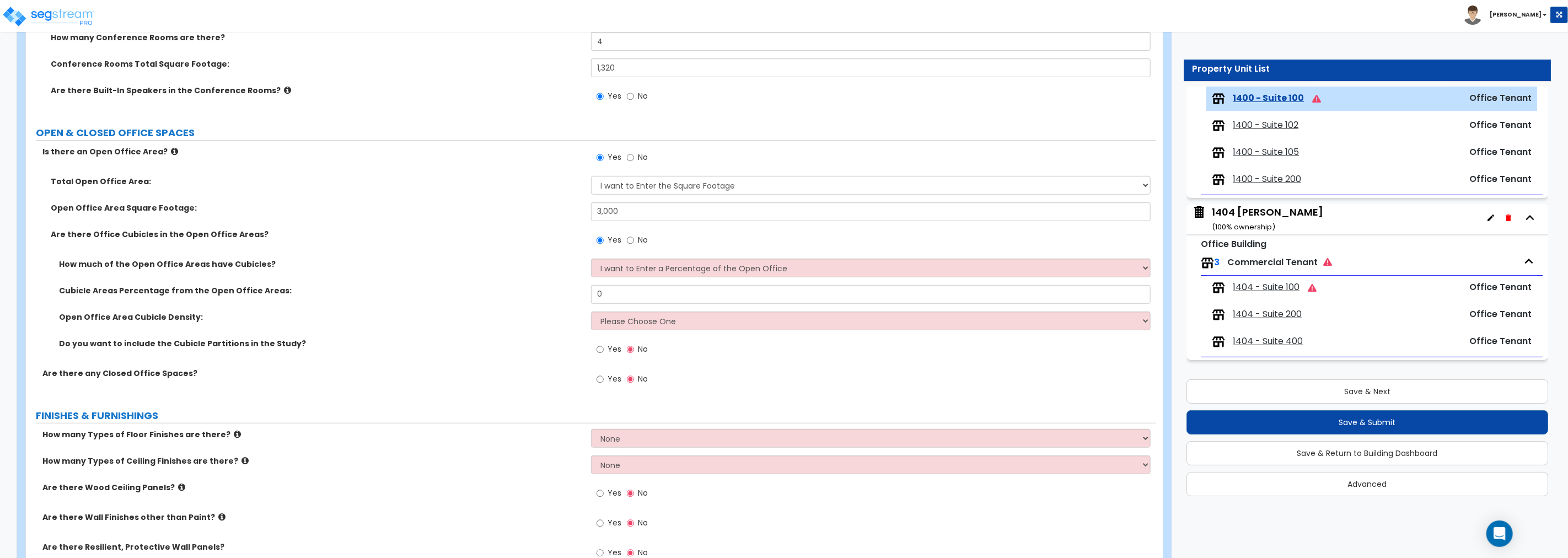
scroll to position [500, 0]
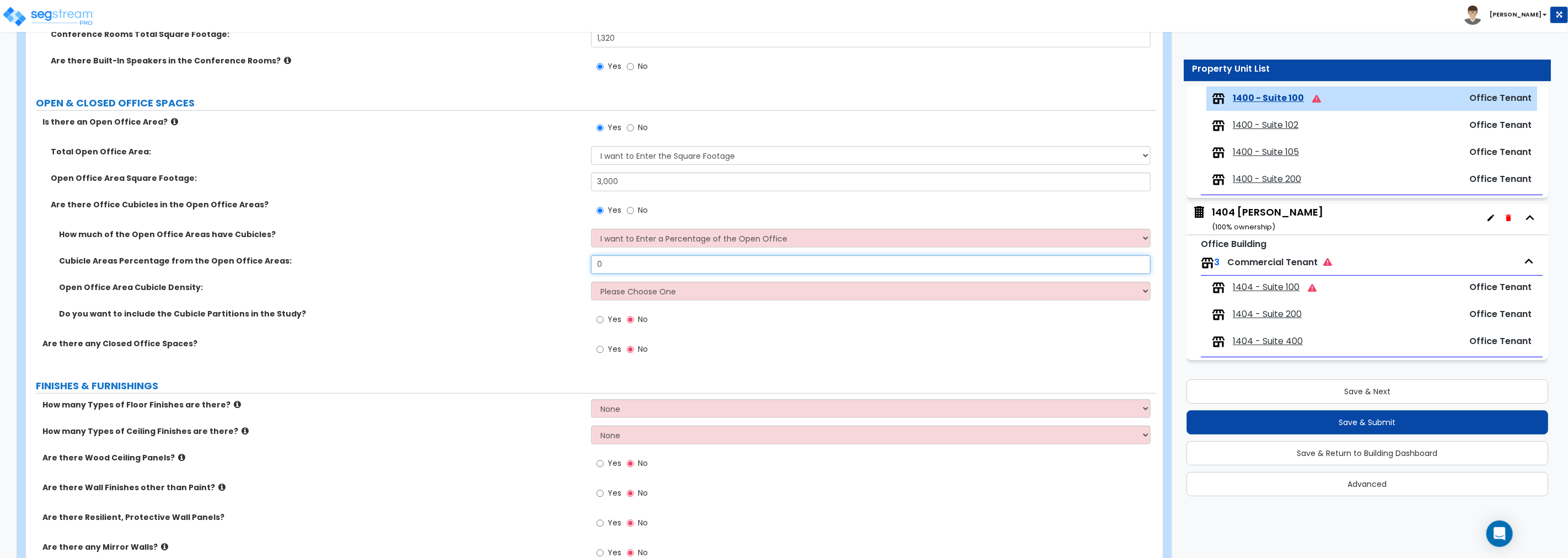
drag, startPoint x: 638, startPoint y: 266, endPoint x: 460, endPoint y: 270, distance: 178.0
click at [460, 270] on div "Cubicle Areas Percentage from the Open Office Areas: 0" at bounding box center [591, 269] width 1130 height 27
click at [648, 292] on select "Please Choose One Low High I want to Enter the number of Cubicles" at bounding box center [870, 291] width 559 height 19
click at [643, 292] on select "Please Choose One Low High I want to Enter the number of Cubicles" at bounding box center [870, 291] width 559 height 19
click at [591, 282] on select "Please Choose One Low High I want to Enter the number of Cubicles" at bounding box center [870, 291] width 559 height 19
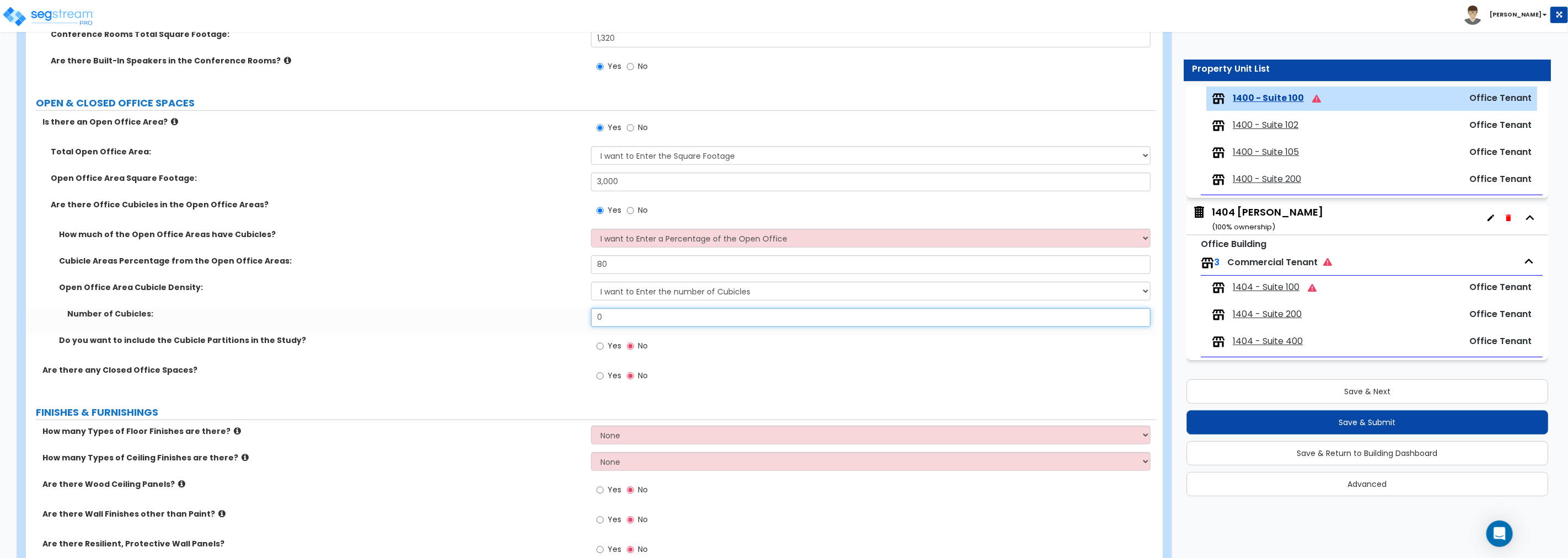
drag, startPoint x: 593, startPoint y: 312, endPoint x: 502, endPoint y: 313, distance: 91.0
click at [503, 313] on div "Number of Cubicles: 0" at bounding box center [591, 321] width 1130 height 27
drag, startPoint x: 633, startPoint y: 184, endPoint x: 553, endPoint y: 182, distance: 80.0
click at [553, 182] on div "Open Office Area Square Footage: 3,000" at bounding box center [591, 186] width 1130 height 27
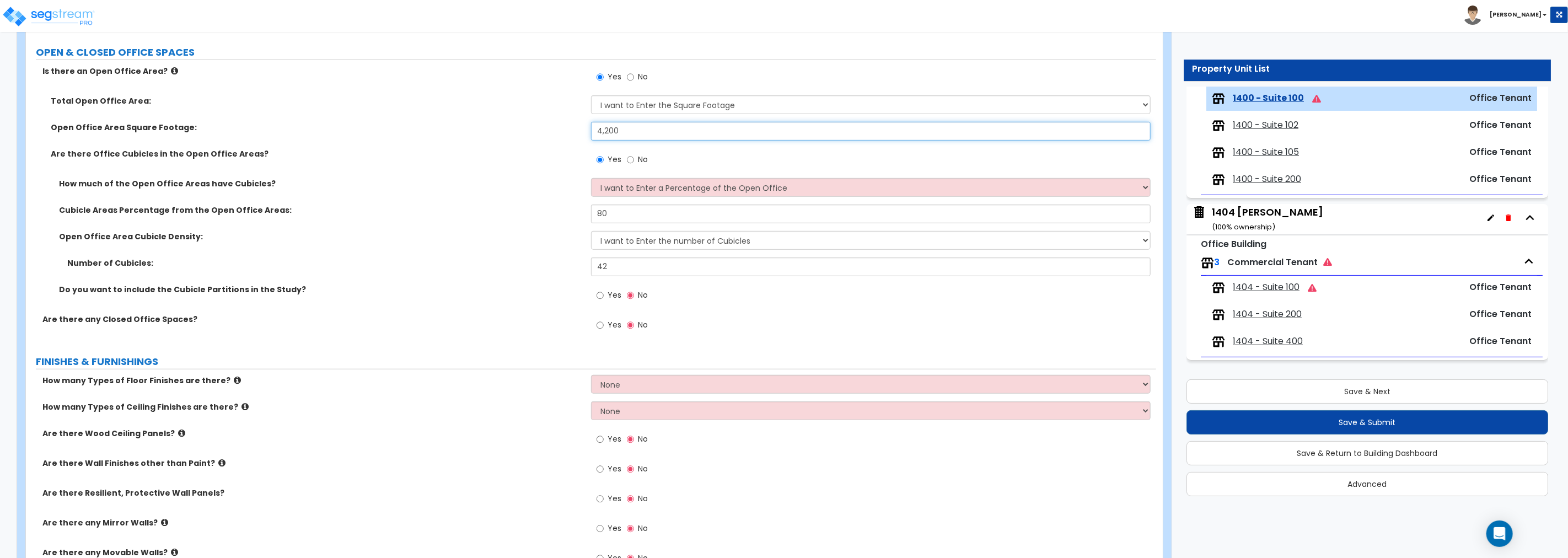
scroll to position [622, 0]
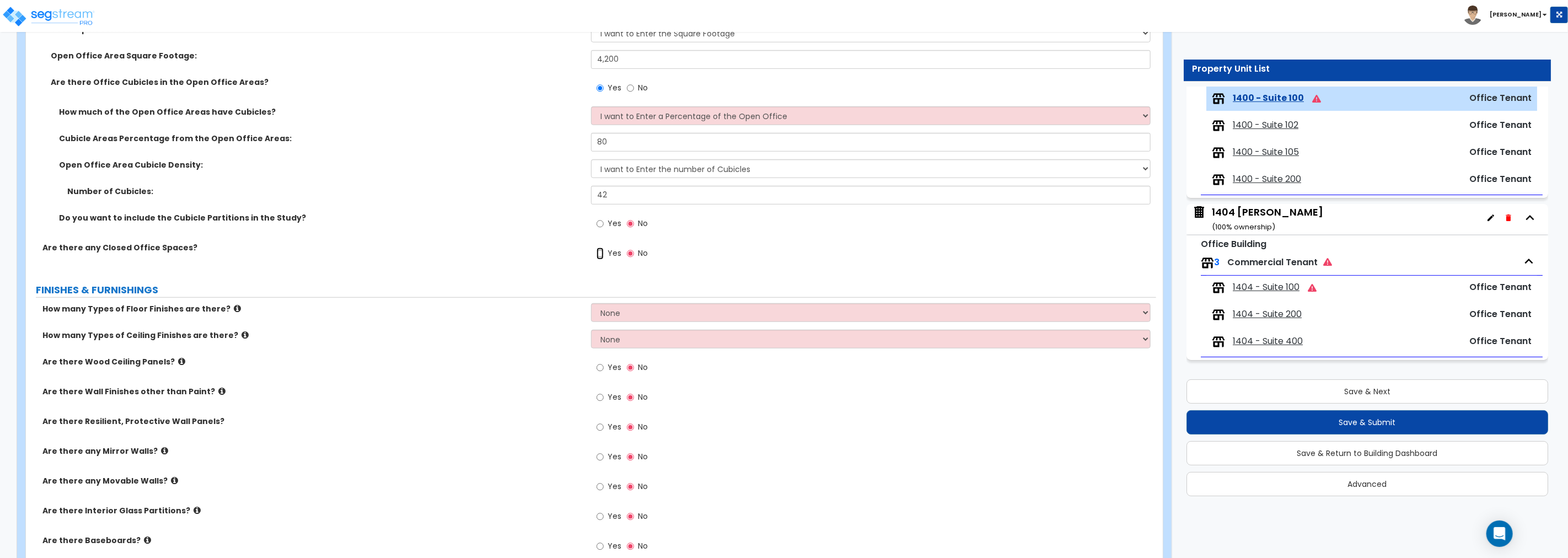
click at [597, 256] on input "Yes" at bounding box center [600, 253] width 7 height 12
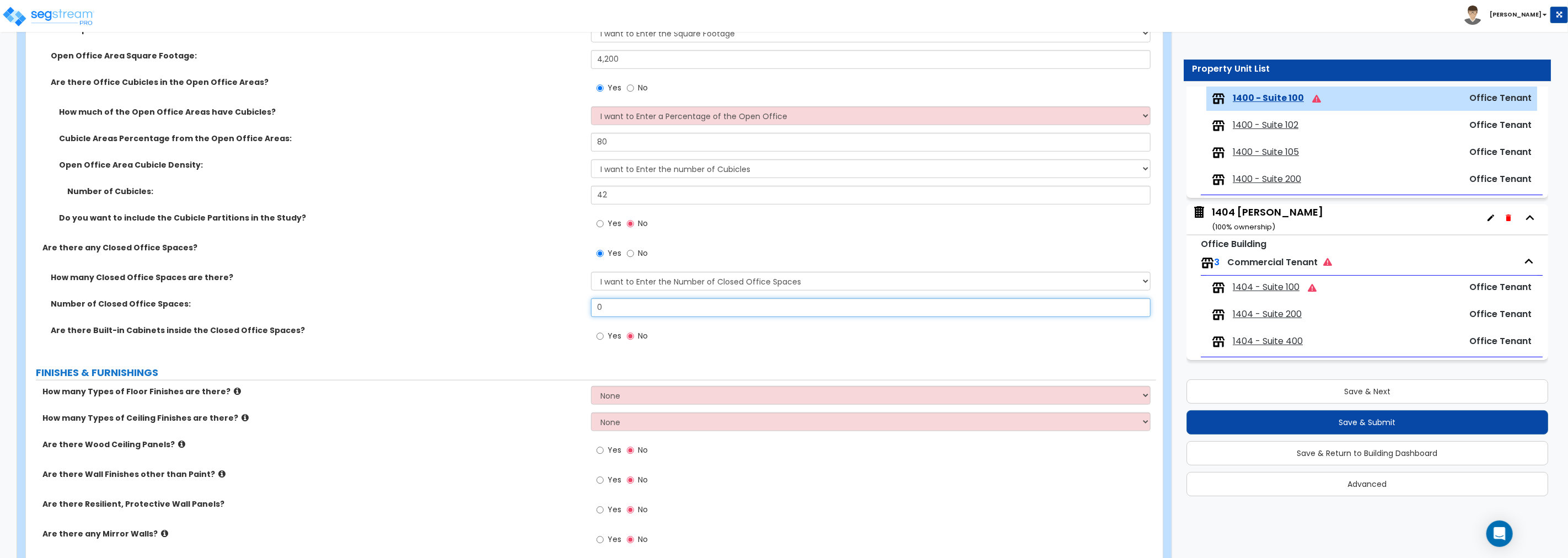
drag, startPoint x: 627, startPoint y: 306, endPoint x: 514, endPoint y: 305, distance: 113.0
click at [514, 305] on div "Number of Closed Office Spaces: 0" at bounding box center [591, 312] width 1130 height 27
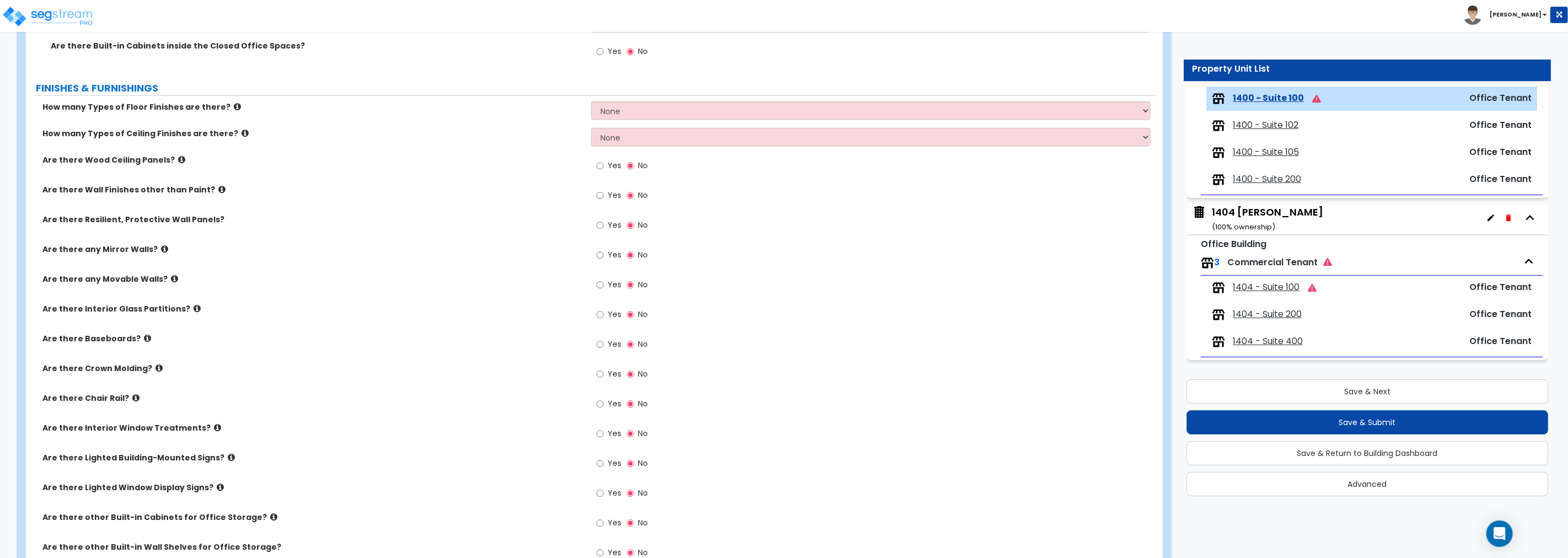
scroll to position [867, 0]
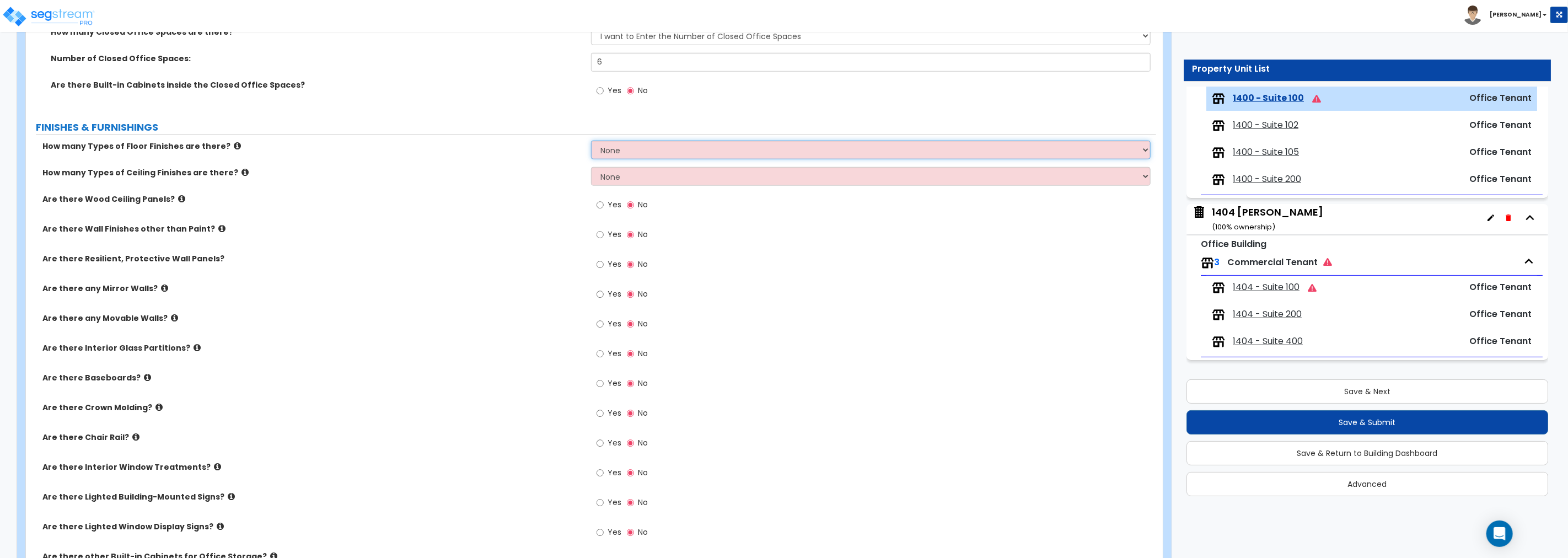
click at [646, 153] on select "None 1 2 3 4" at bounding box center [870, 150] width 559 height 19
click at [591, 140] on select "None 1 2 3 4" at bounding box center [870, 150] width 559 height 19
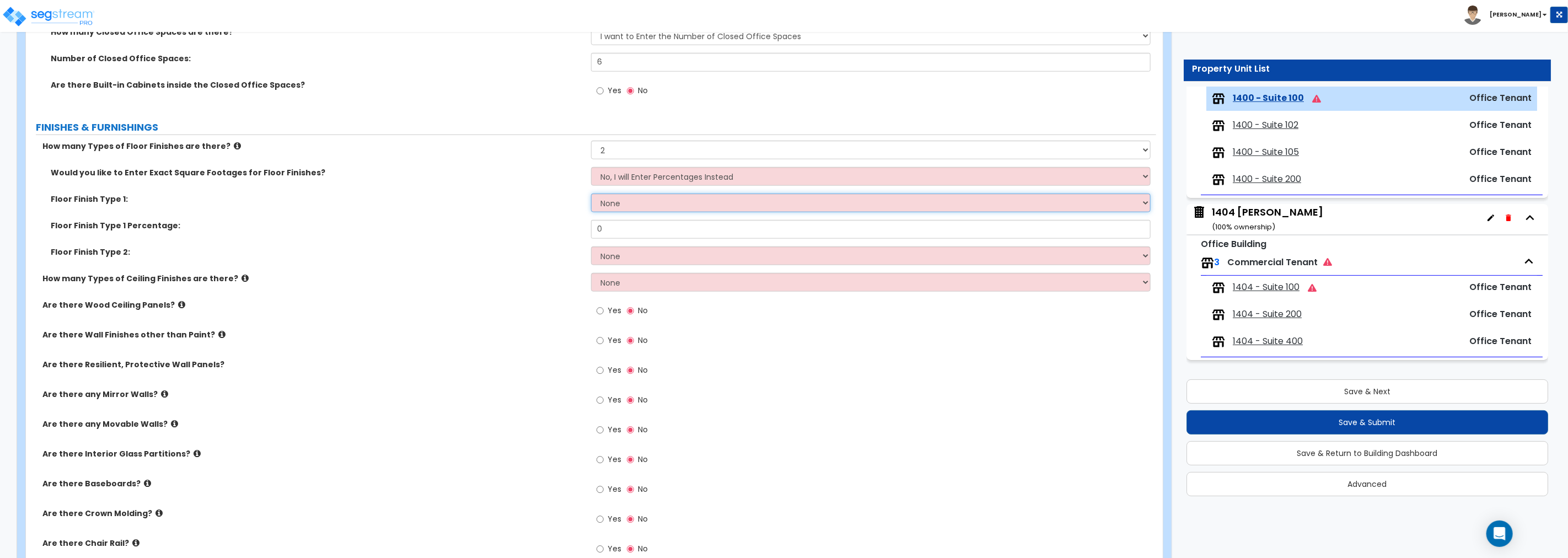
click at [643, 203] on select "None Tile Flooring Hardwood Flooring Resilient Laminate Flooring VCT Flooring S…" at bounding box center [870, 203] width 559 height 19
click at [591, 194] on select "None Tile Flooring Hardwood Flooring Resilient Laminate Flooring VCT Flooring S…" at bounding box center [870, 203] width 559 height 19
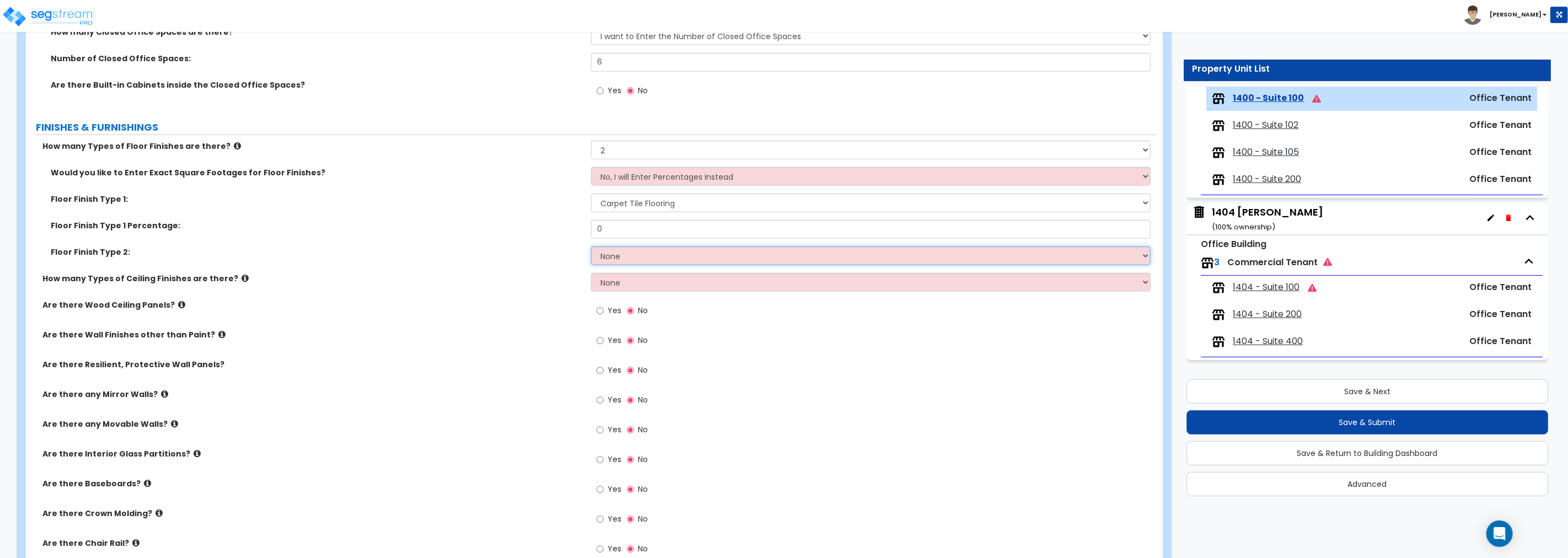
click at [635, 256] on select "None Tile Flooring Hardwood Flooring Resilient Laminate Flooring VCT Flooring S…" at bounding box center [870, 256] width 559 height 19
click at [591, 246] on select "None Tile Flooring Hardwood Flooring Resilient Laminate Flooring VCT Flooring S…" at bounding box center [870, 256] width 559 height 19
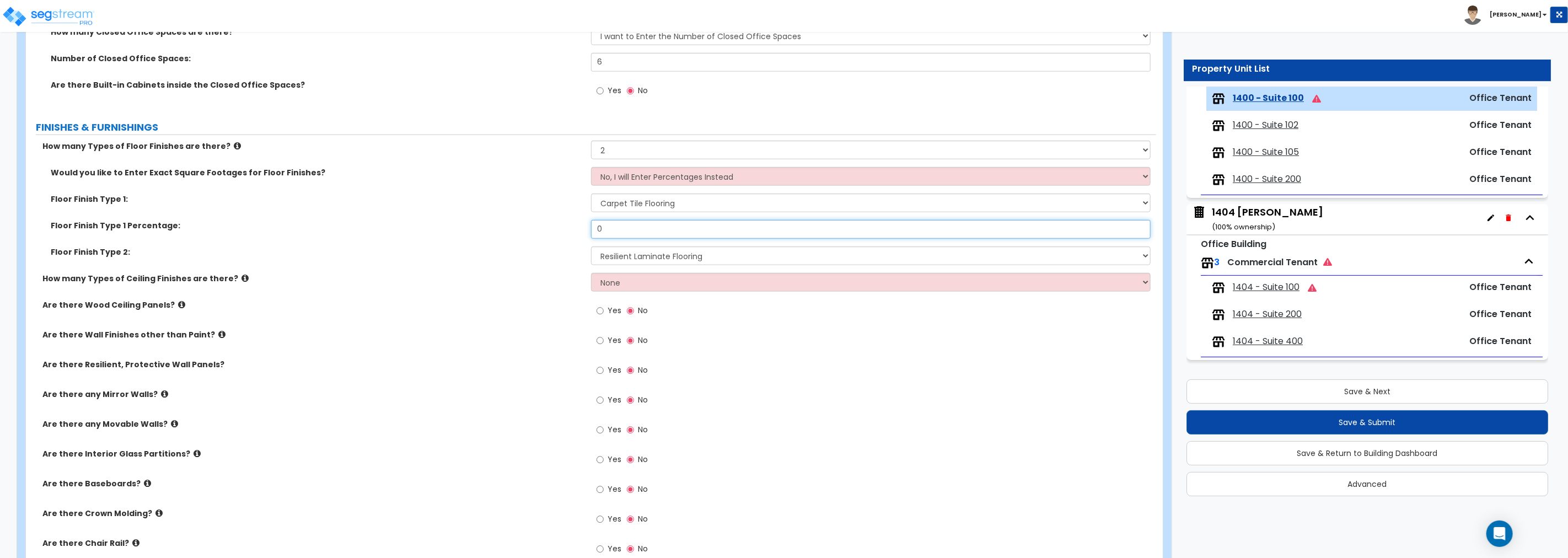
click at [571, 230] on div "Floor Finish Type 1 Percentage: 0" at bounding box center [591, 234] width 1130 height 27
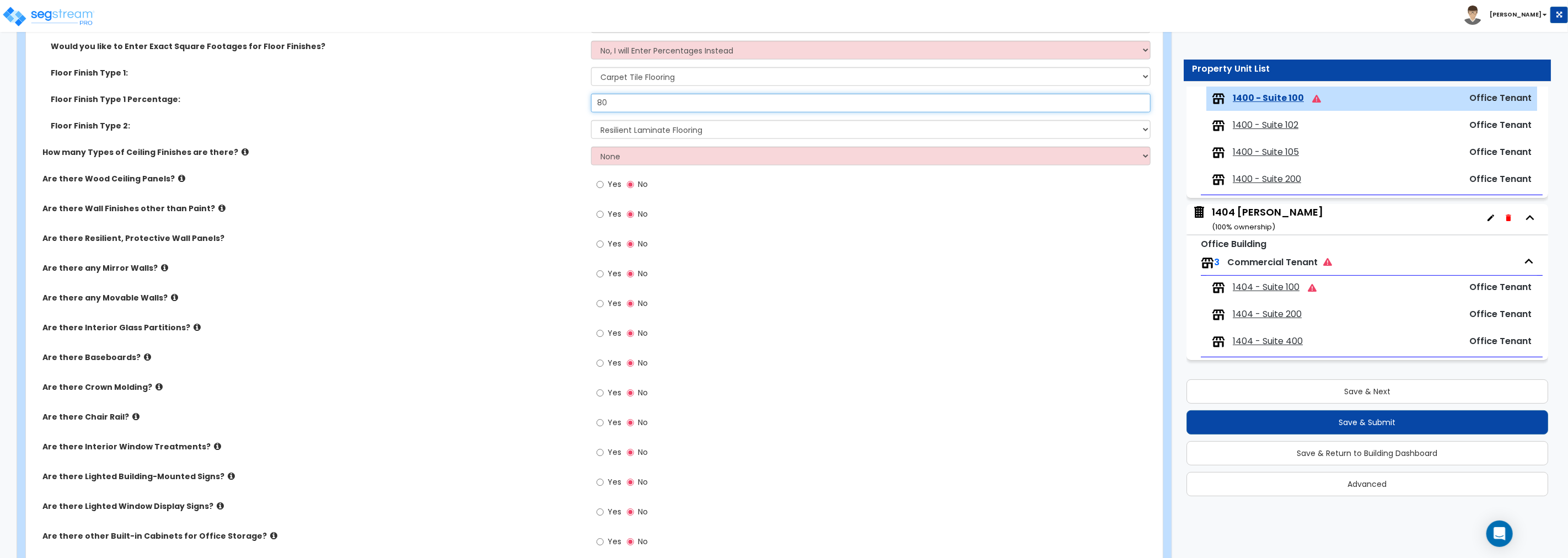
scroll to position [1010, 0]
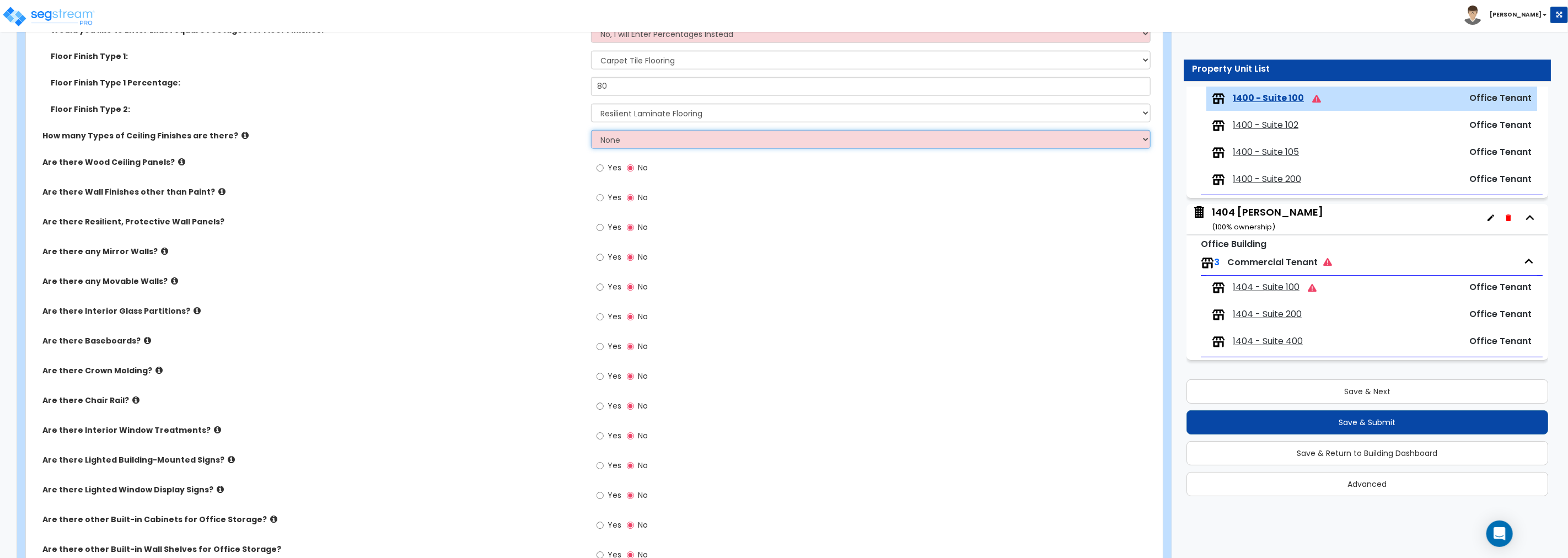
click at [630, 140] on select "None 1 2 3" at bounding box center [870, 140] width 559 height 19
click at [591, 130] on select "None 1 2 3" at bounding box center [870, 140] width 559 height 19
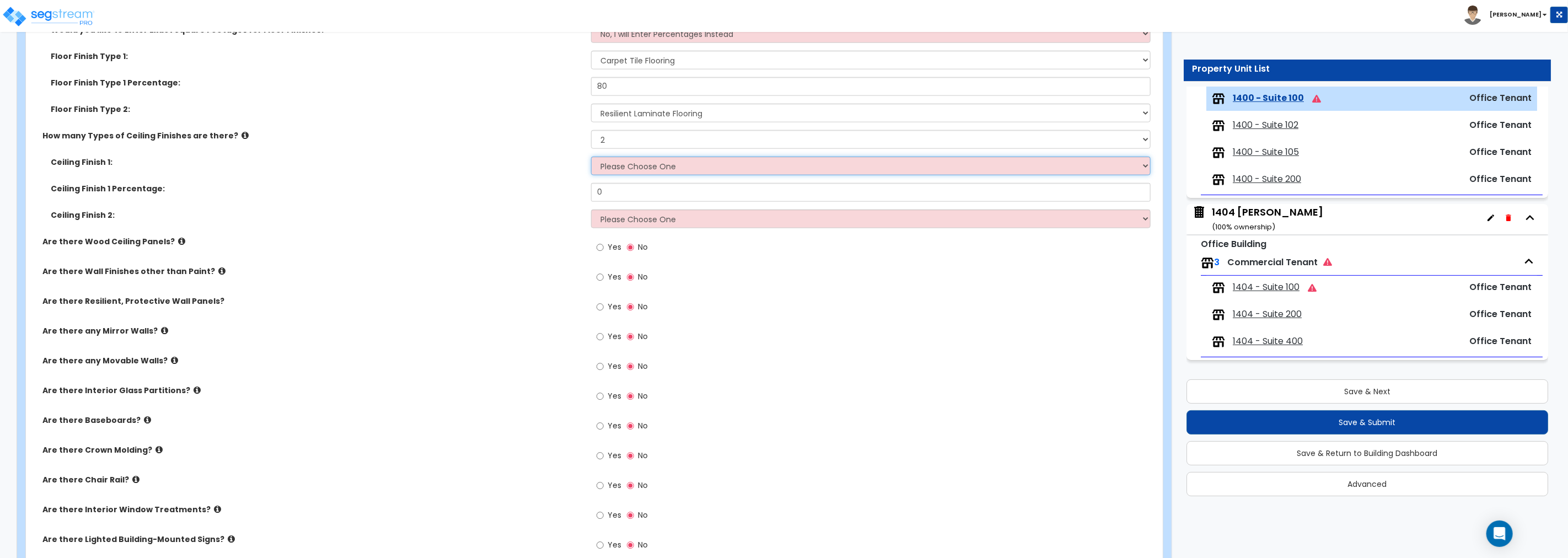
click at [635, 167] on select "Please Choose One Drop Ceiling Open Ceiling Drywall Ceiling" at bounding box center [870, 166] width 559 height 19
click at [591, 157] on select "Please Choose One Drop Ceiling Open Ceiling Drywall Ceiling" at bounding box center [870, 166] width 559 height 19
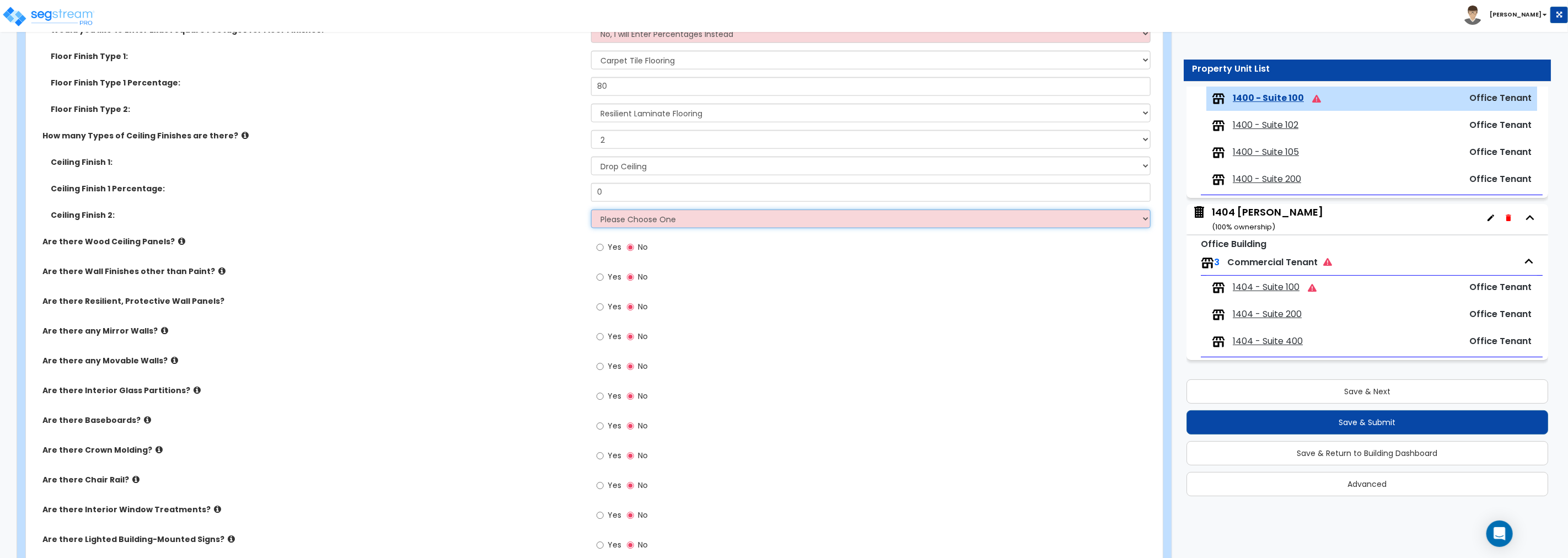
click at [638, 218] on select "Please Choose One Drop Ceiling Open Ceiling Drywall Ceiling" at bounding box center [870, 219] width 559 height 19
click at [591, 209] on select "Please Choose One Drop Ceiling Open Ceiling Drywall Ceiling" at bounding box center [870, 219] width 559 height 19
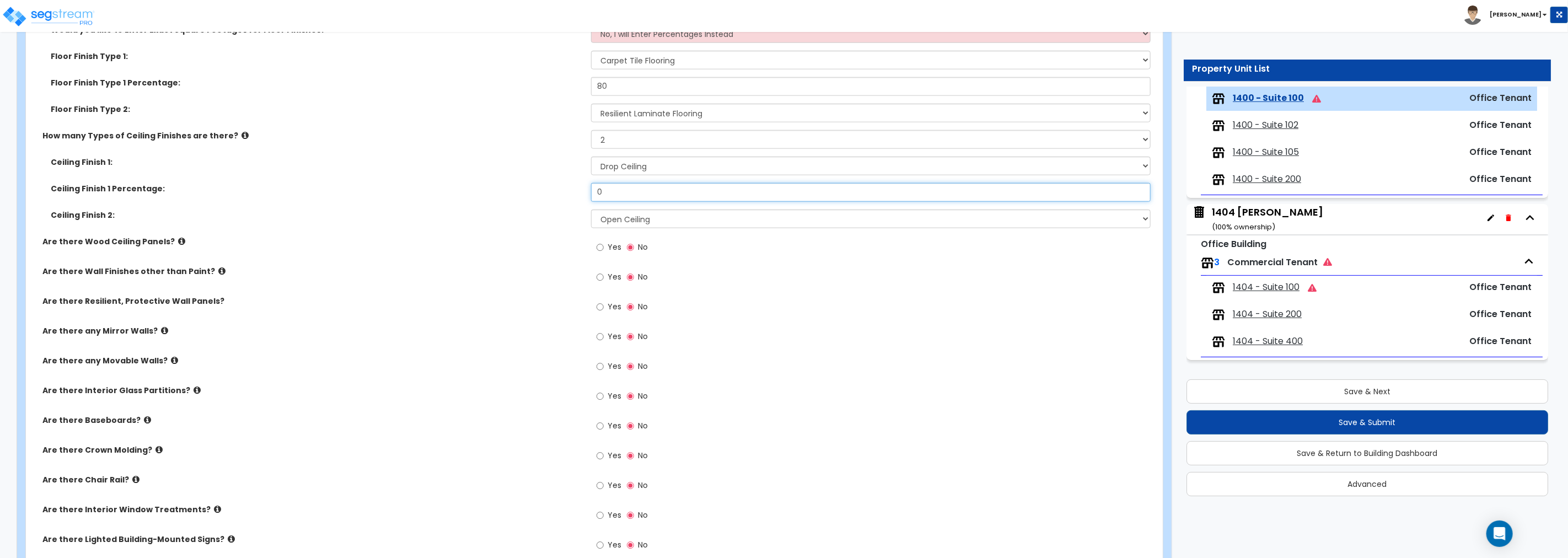
drag, startPoint x: 627, startPoint y: 189, endPoint x: 541, endPoint y: 183, distance: 86.2
click at [543, 183] on div "Ceiling Finish 1 Percentage: 0" at bounding box center [591, 196] width 1130 height 27
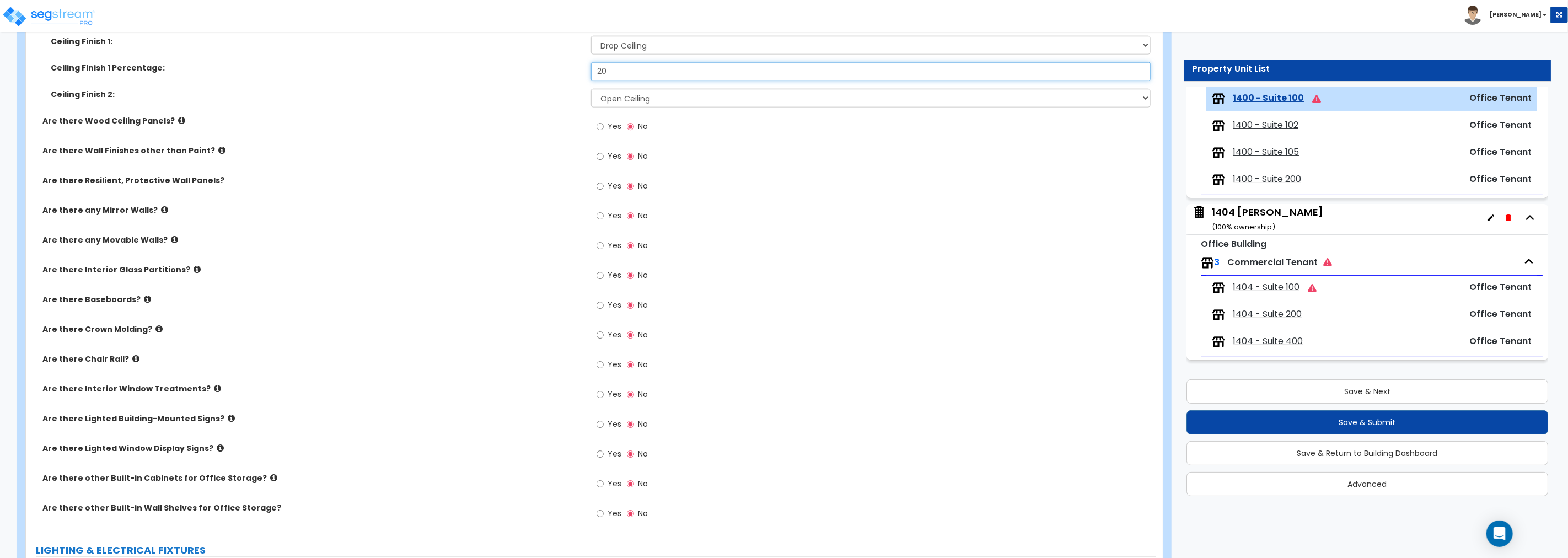
scroll to position [1133, 0]
click at [602, 303] on input "Yes" at bounding box center [600, 303] width 7 height 12
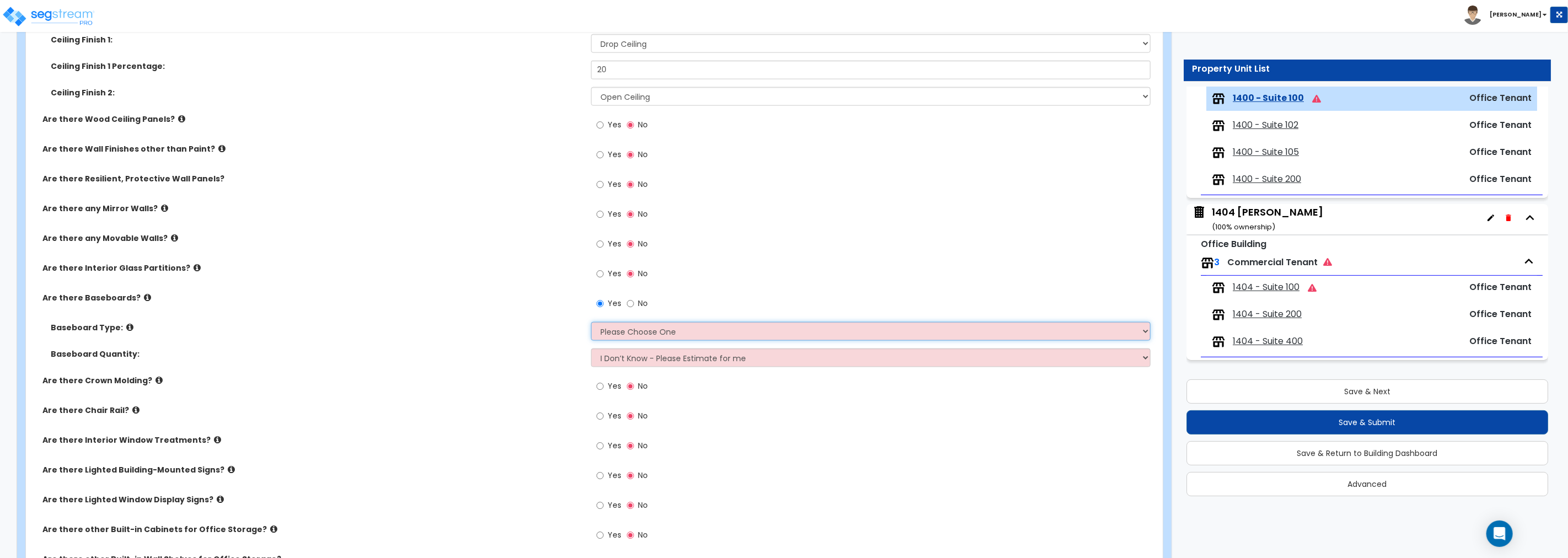
click at [636, 333] on select "Please Choose One Wood Vinyl Carpet Tile" at bounding box center [870, 331] width 559 height 19
click at [591, 322] on select "Please Choose One Wood Vinyl Carpet Tile" at bounding box center [870, 331] width 559 height 19
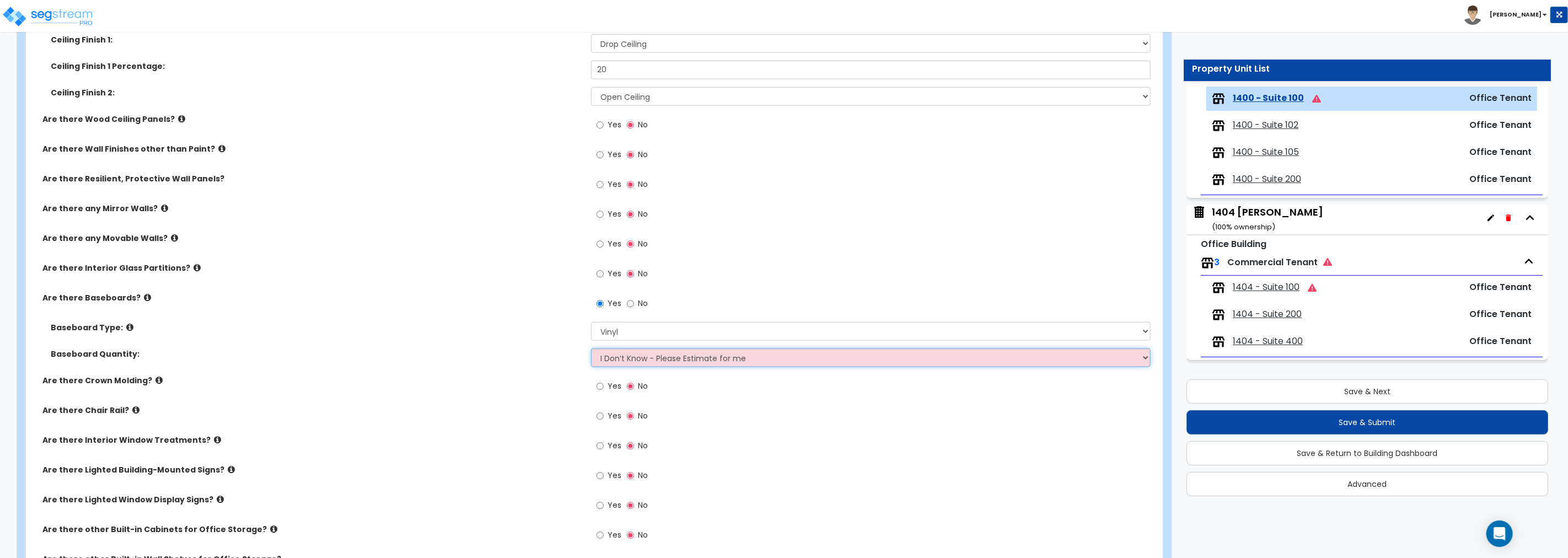
click at [645, 354] on select "I Don’t Know - Please Estimate for me I want to Enter the Linear Footage" at bounding box center [870, 358] width 559 height 19
click at [597, 154] on input "Yes" at bounding box center [600, 154] width 7 height 12
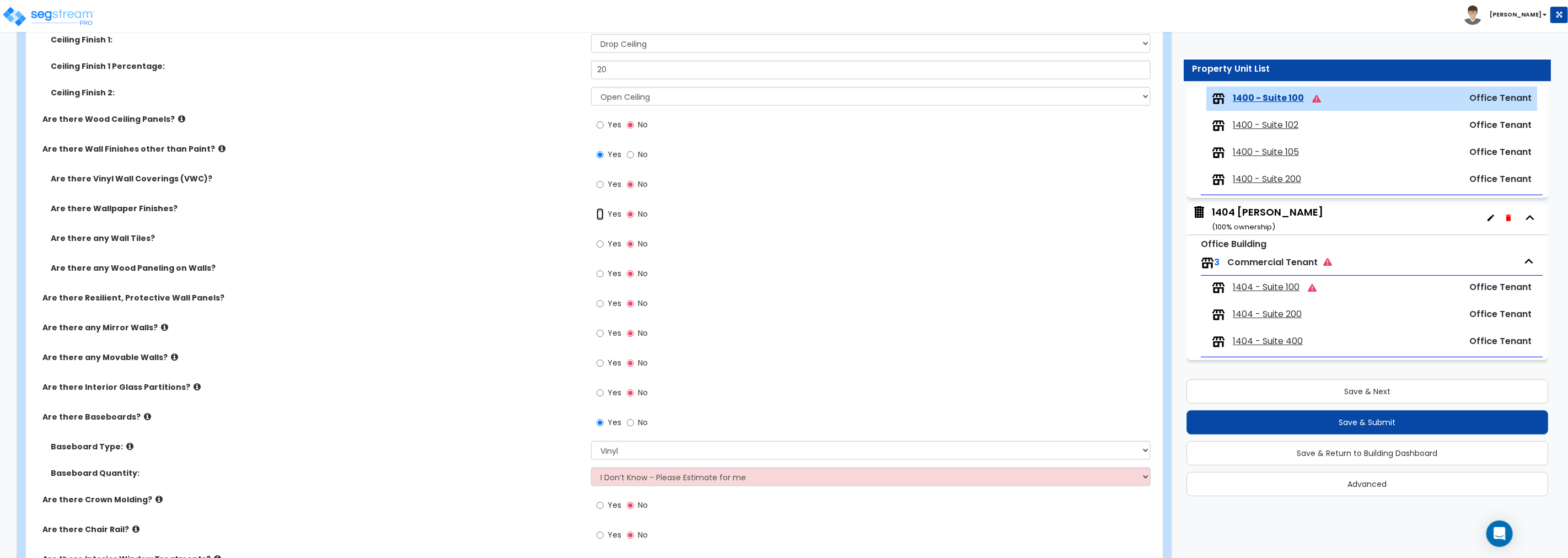
click at [600, 213] on input "Yes" at bounding box center [600, 214] width 7 height 12
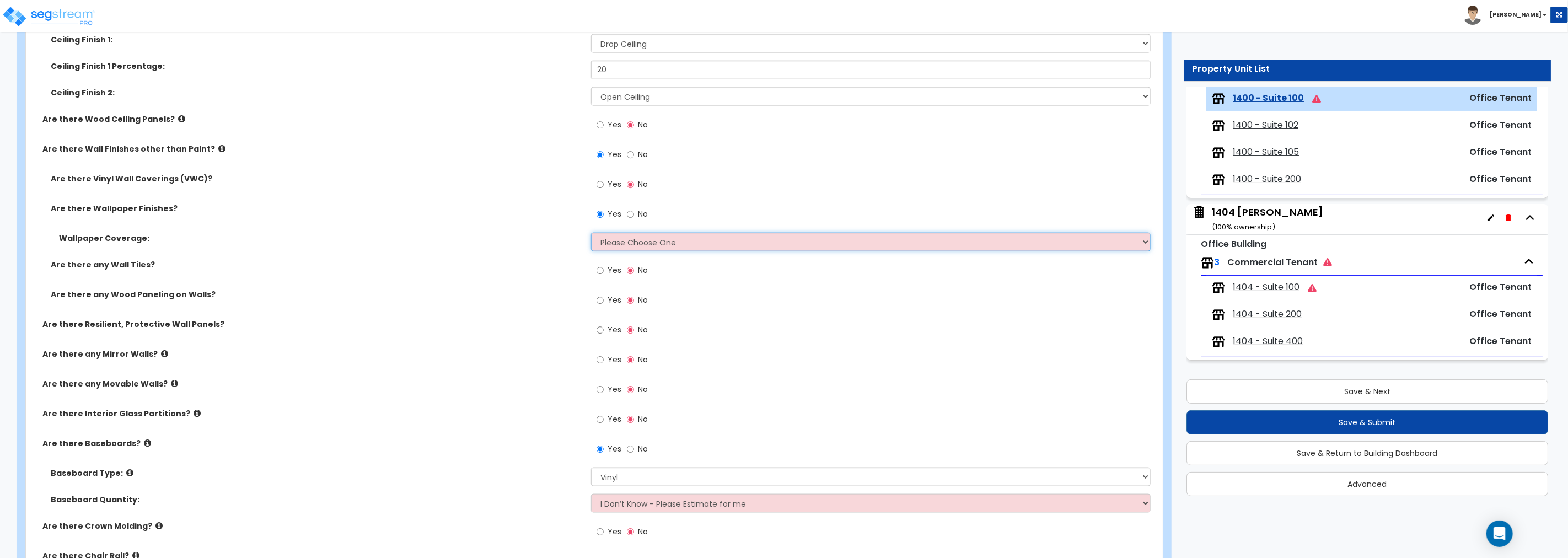
click at [618, 241] on select "Please Choose One Only a Small Portion of Walls are Covered Several Walls are C…" at bounding box center [870, 242] width 559 height 19
click at [708, 241] on select "Please Choose One Only a Small Portion of Walls are Covered Several Walls are C…" at bounding box center [870, 242] width 559 height 19
click at [591, 232] on select "Please Choose One Only a Small Portion of Walls are Covered Several Walls are C…" at bounding box center [870, 242] width 559 height 19
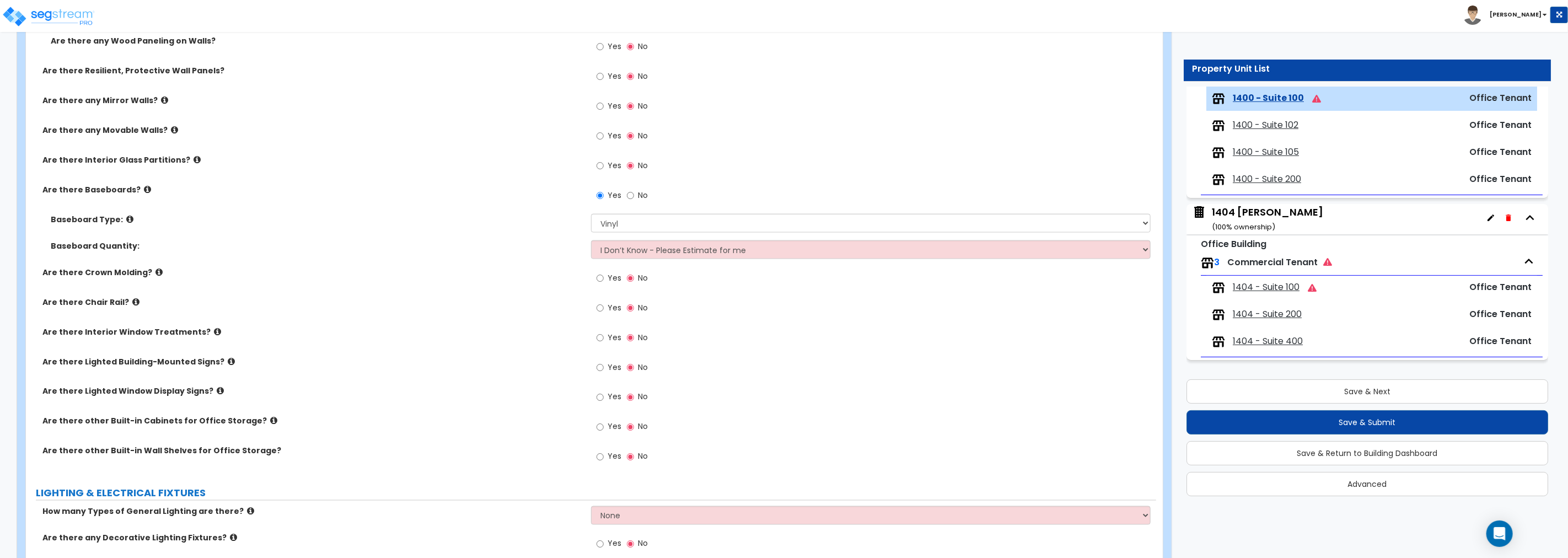
scroll to position [1397, 0]
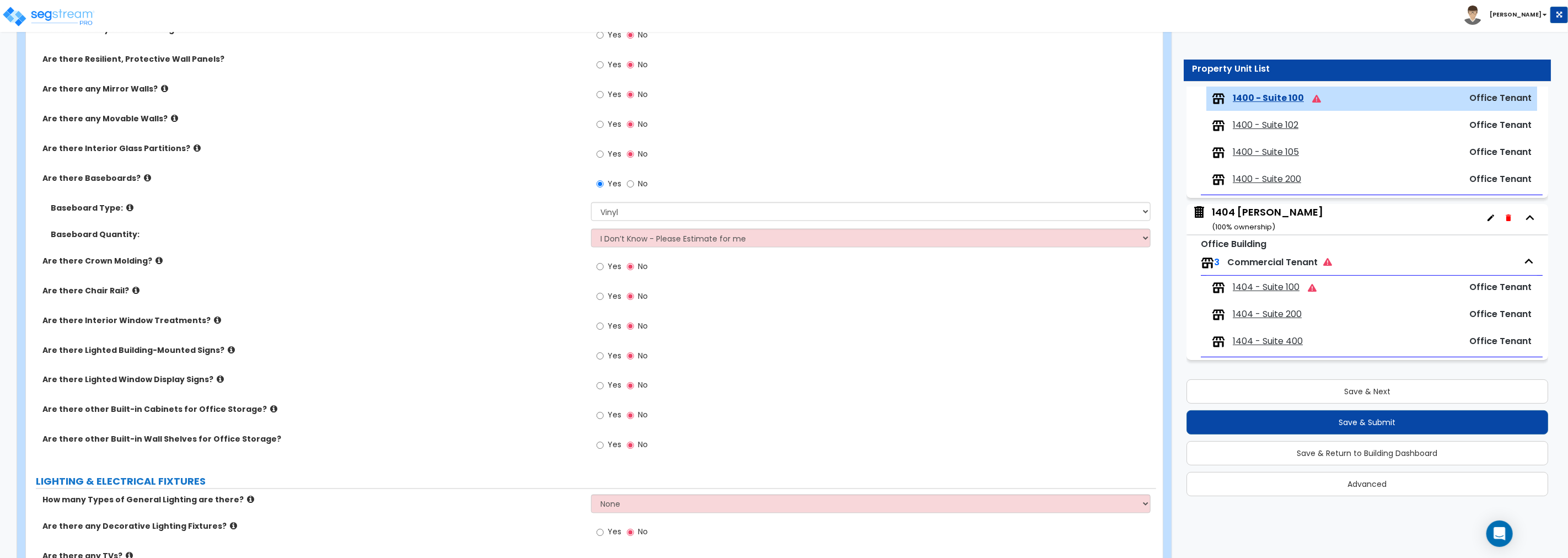
click at [194, 147] on icon at bounding box center [197, 148] width 7 height 8
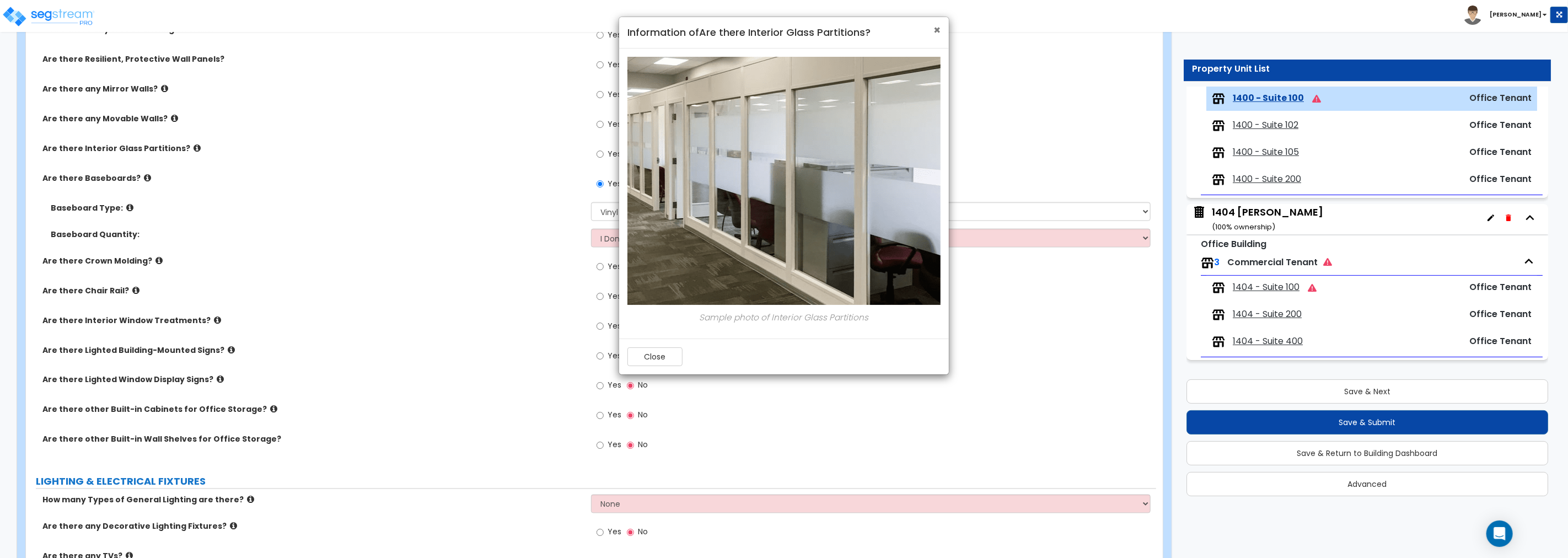
click at [936, 30] on span "×" at bounding box center [936, 30] width 7 height 16
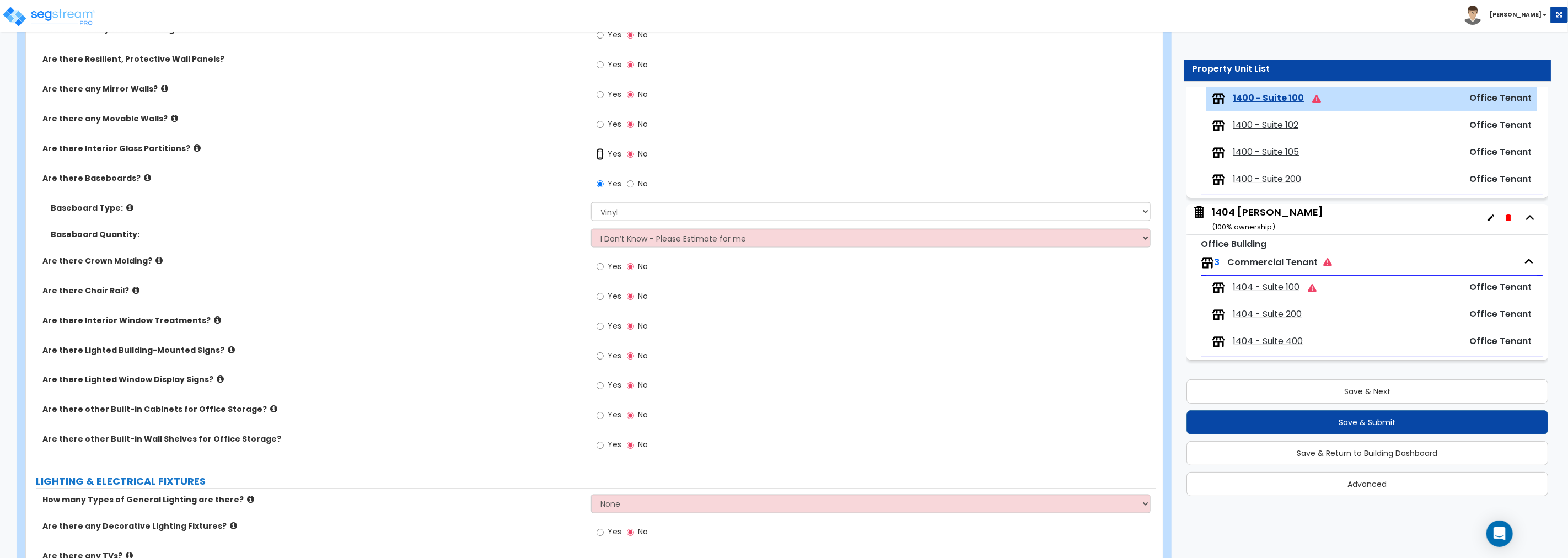
drag, startPoint x: 599, startPoint y: 152, endPoint x: 581, endPoint y: 154, distance: 18.1
click at [599, 152] on input "Yes" at bounding box center [600, 154] width 7 height 12
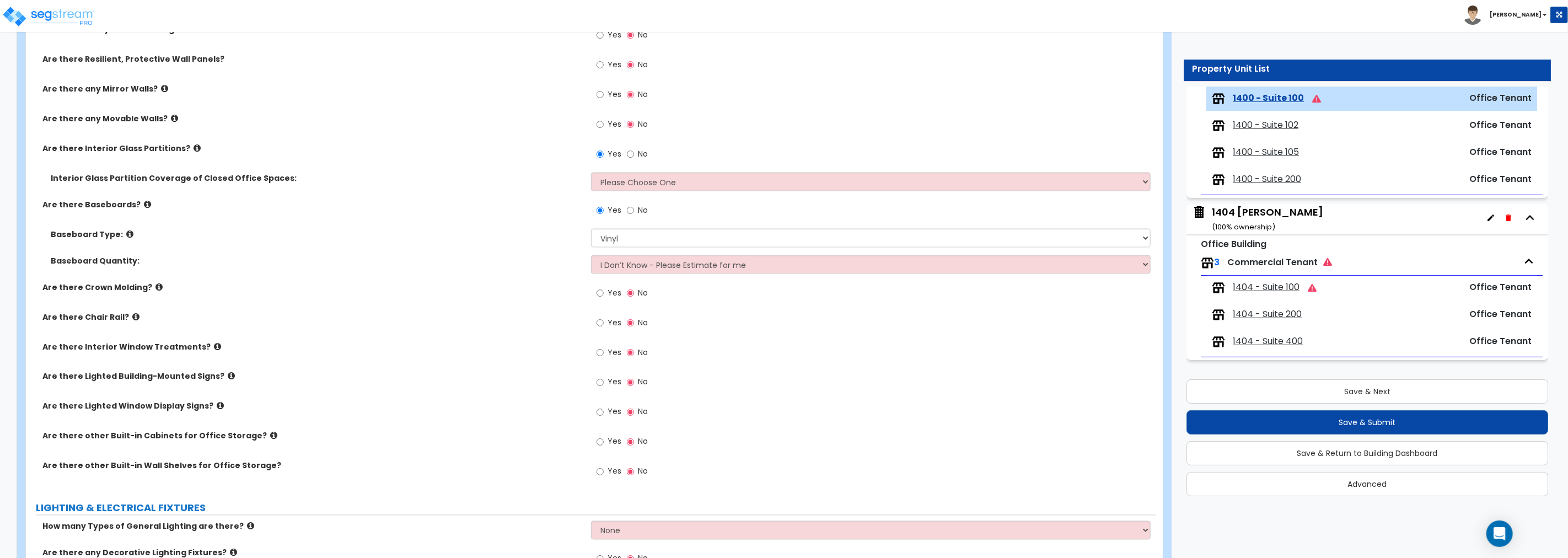
click at [194, 145] on icon at bounding box center [197, 148] width 7 height 8
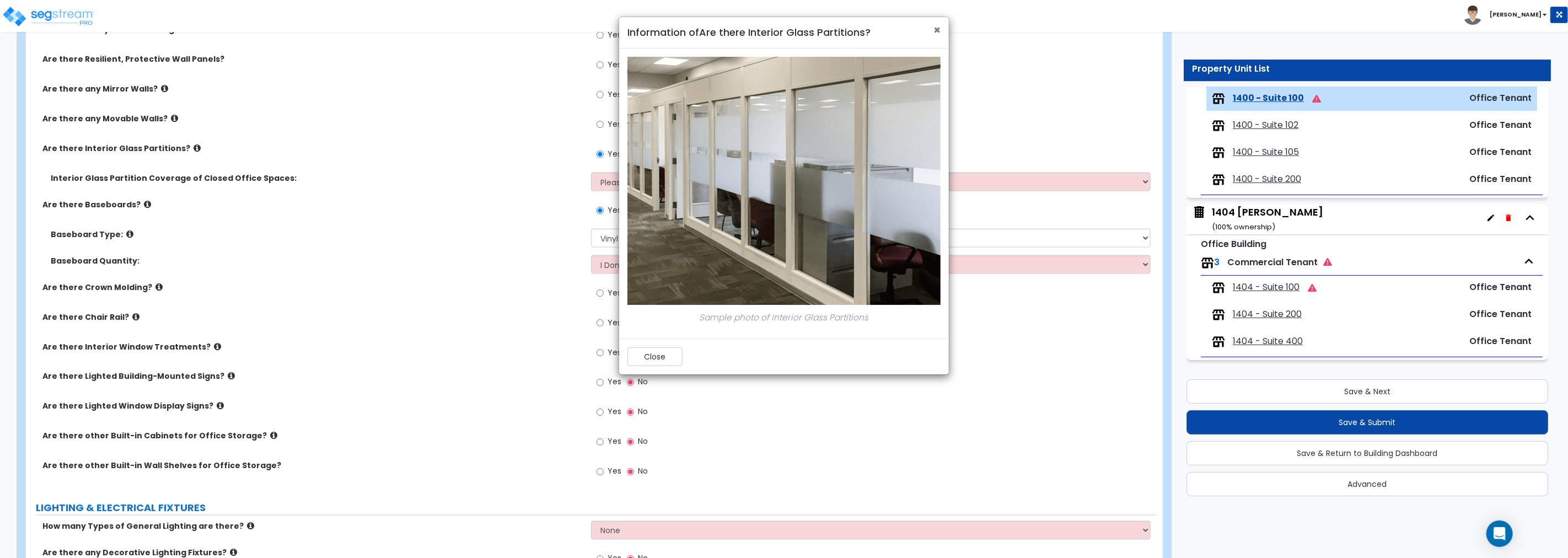
click at [938, 30] on span "×" at bounding box center [936, 30] width 7 height 16
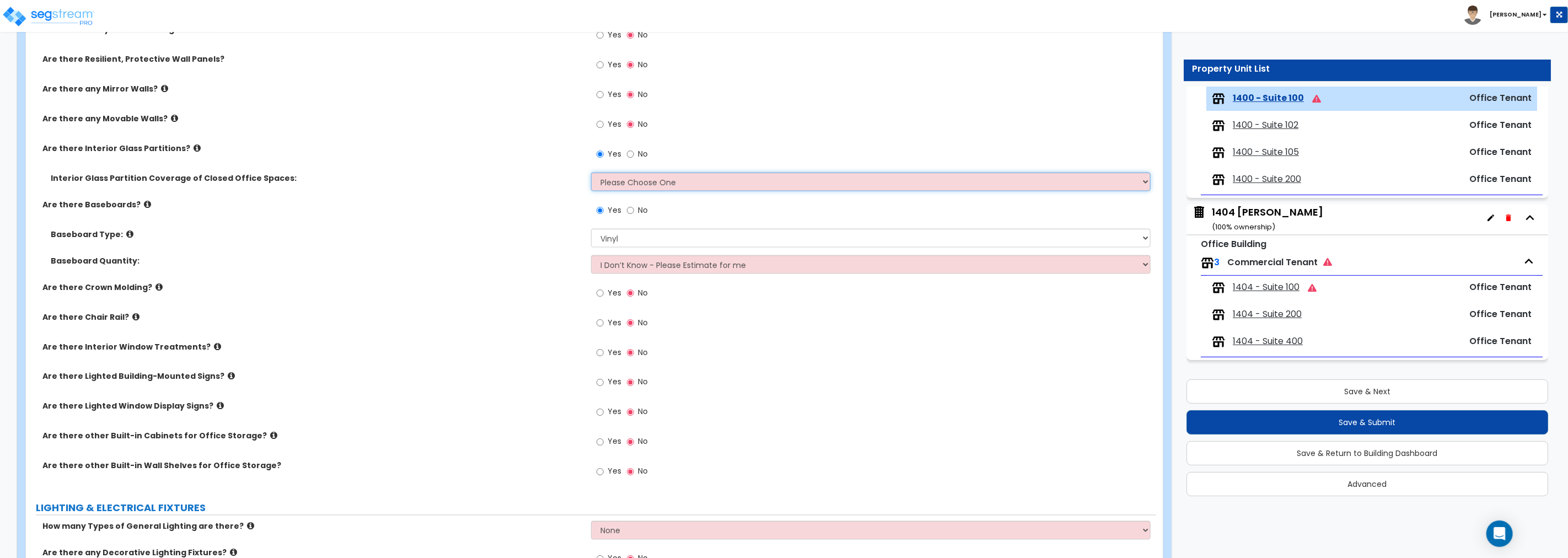
click at [682, 181] on select "Please Choose One Some of the Closed Office Space Walls are Interior Glass Part…" at bounding box center [870, 182] width 559 height 19
click at [654, 176] on select "Please Choose One Some of the Closed Office Space Walls are Interior Glass Part…" at bounding box center [870, 182] width 559 height 19
click at [591, 173] on select "Please Choose One Some of the Closed Office Space Walls are Interior Glass Part…" at bounding box center [870, 182] width 559 height 19
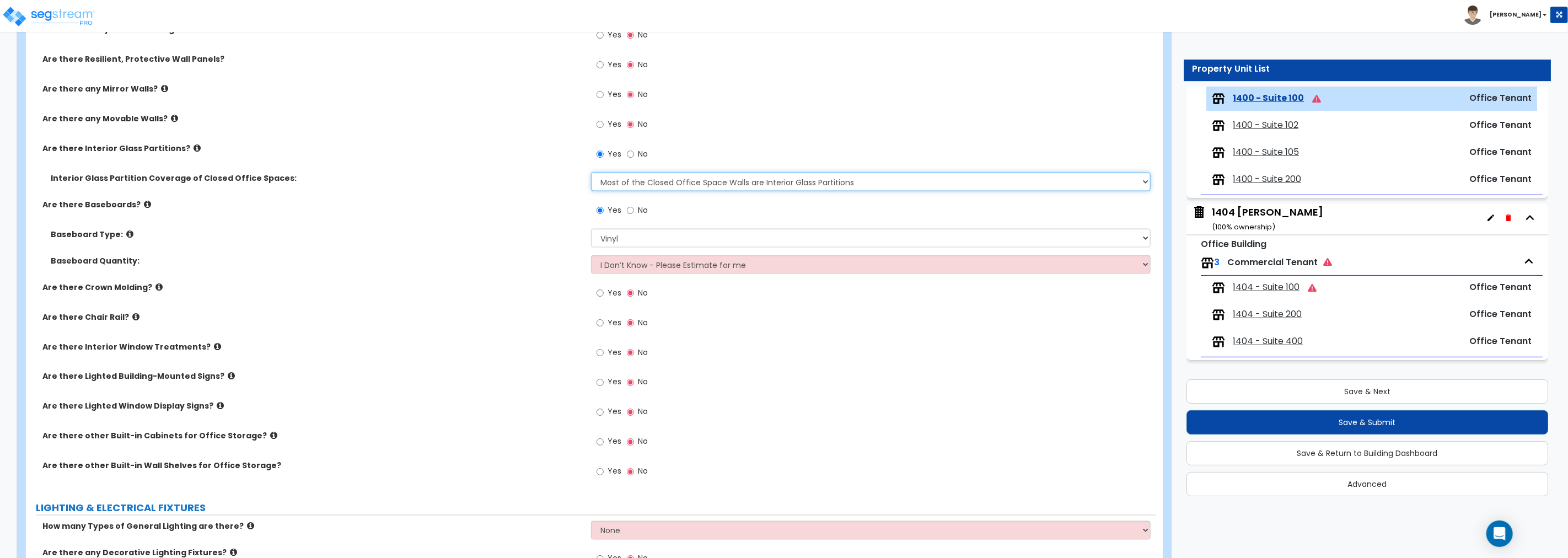
click at [744, 181] on select "Please Choose One Some of the Closed Office Space Walls are Interior Glass Part…" at bounding box center [870, 182] width 559 height 19
click at [591, 173] on select "Please Choose One Some of the Closed Office Space Walls are Interior Glass Part…" at bounding box center [870, 182] width 559 height 19
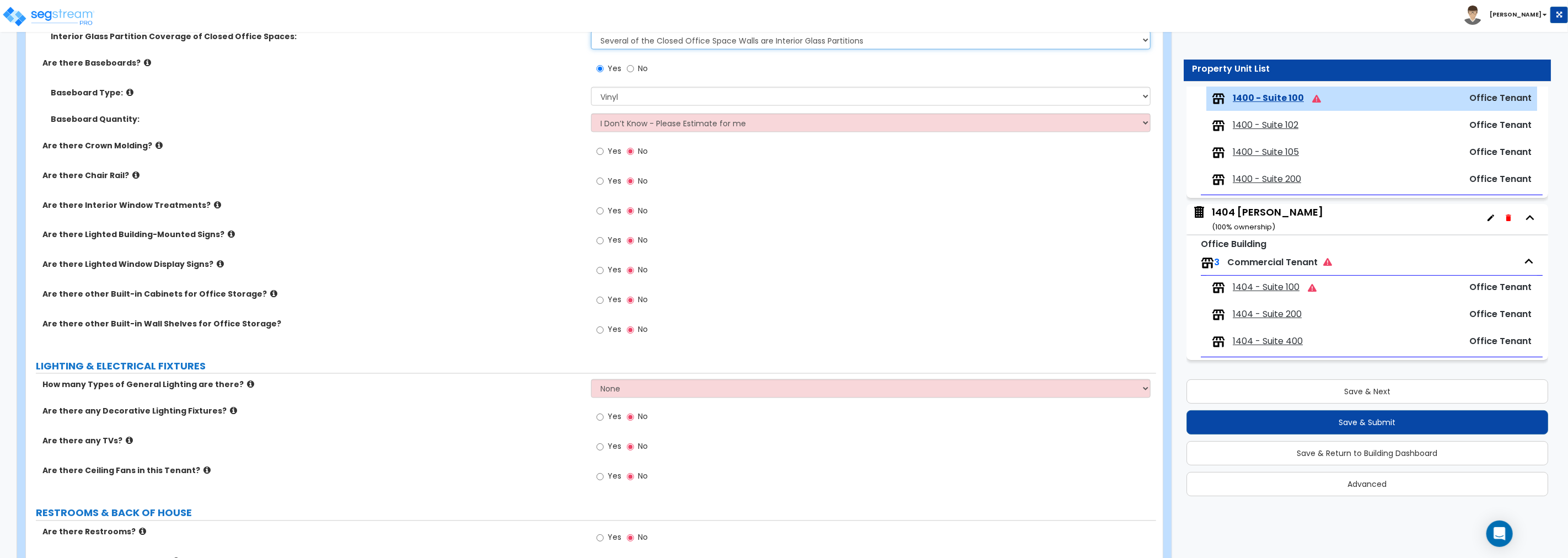
scroll to position [1541, 0]
click at [599, 210] on input "Yes" at bounding box center [600, 209] width 7 height 12
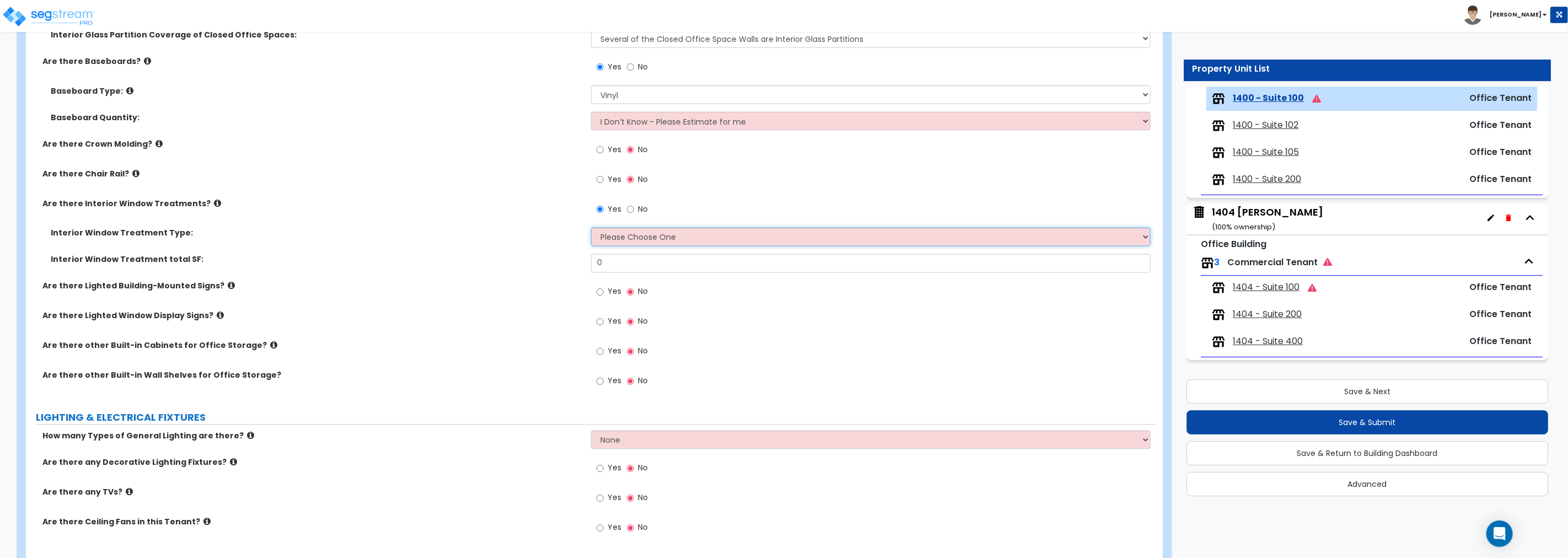
click at [696, 237] on select "Please Choose One Vertical Blinds Window Shades Venetian Blinds Wood Shutters" at bounding box center [870, 237] width 559 height 19
click at [591, 228] on select "Please Choose One Vertical Blinds Window Shades Venetian Blinds Wood Shutters" at bounding box center [870, 237] width 559 height 19
click at [682, 237] on select "Please Choose One Vertical Blinds Window Shades Venetian Blinds Wood Shutters" at bounding box center [870, 237] width 559 height 19
click at [591, 228] on select "Please Choose One Vertical Blinds Window Shades Venetian Blinds Wood Shutters" at bounding box center [870, 237] width 559 height 19
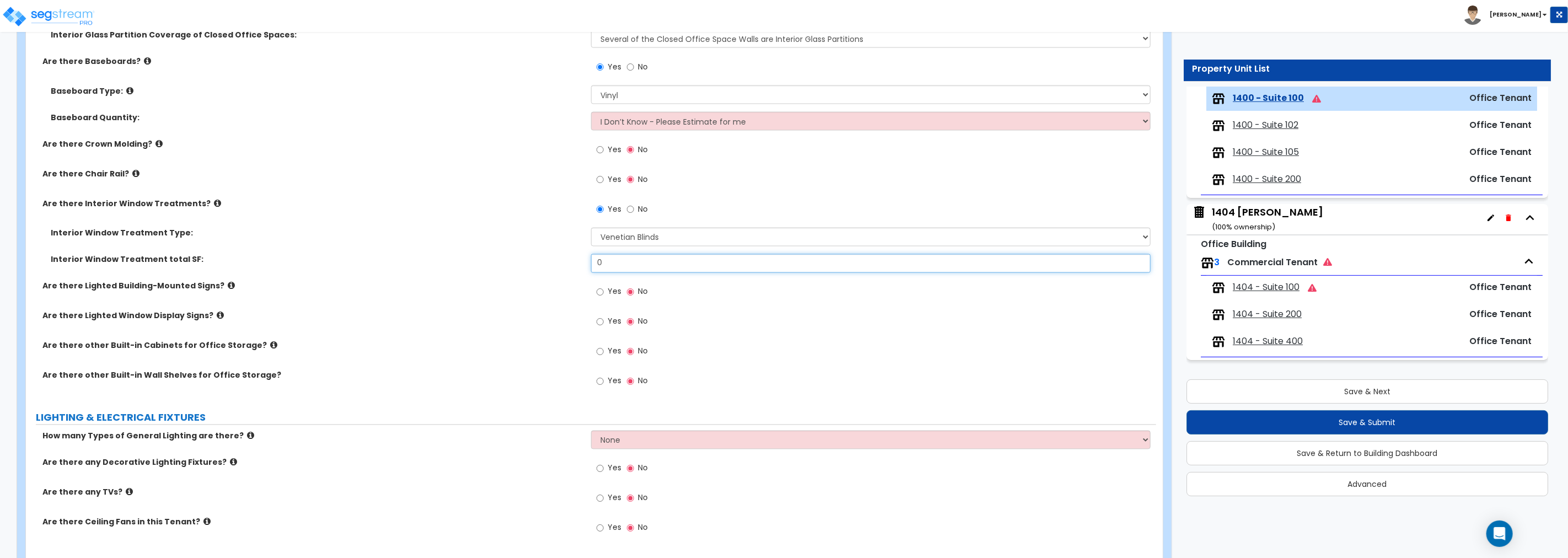
drag, startPoint x: 609, startPoint y: 260, endPoint x: 531, endPoint y: 256, distance: 78.1
click at [531, 256] on div "Interior Window Treatment total SF: 0" at bounding box center [591, 267] width 1130 height 27
drag, startPoint x: 555, startPoint y: 263, endPoint x: 531, endPoint y: 266, distance: 24.2
click at [547, 265] on div "Interior Window Treatment total SF: 608" at bounding box center [591, 267] width 1130 height 27
click at [228, 284] on icon at bounding box center [231, 286] width 7 height 8
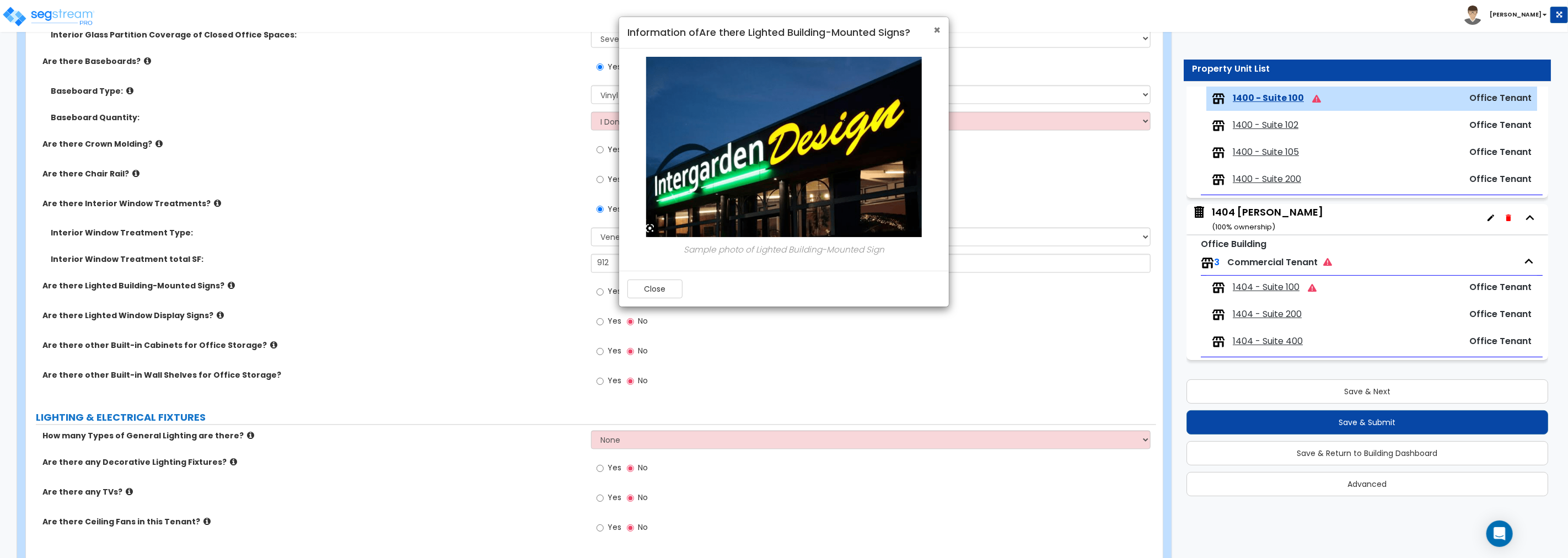
click at [936, 30] on span "×" at bounding box center [936, 30] width 7 height 16
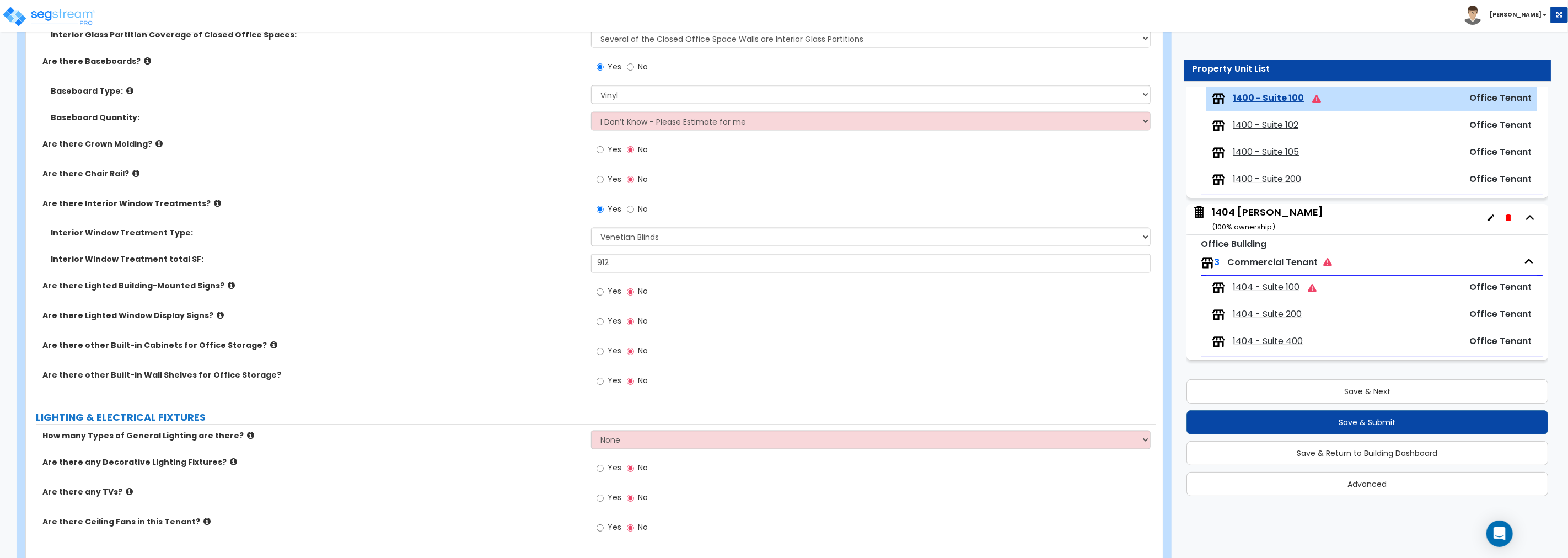
click at [216, 313] on icon at bounding box center [220, 316] width 7 height 8
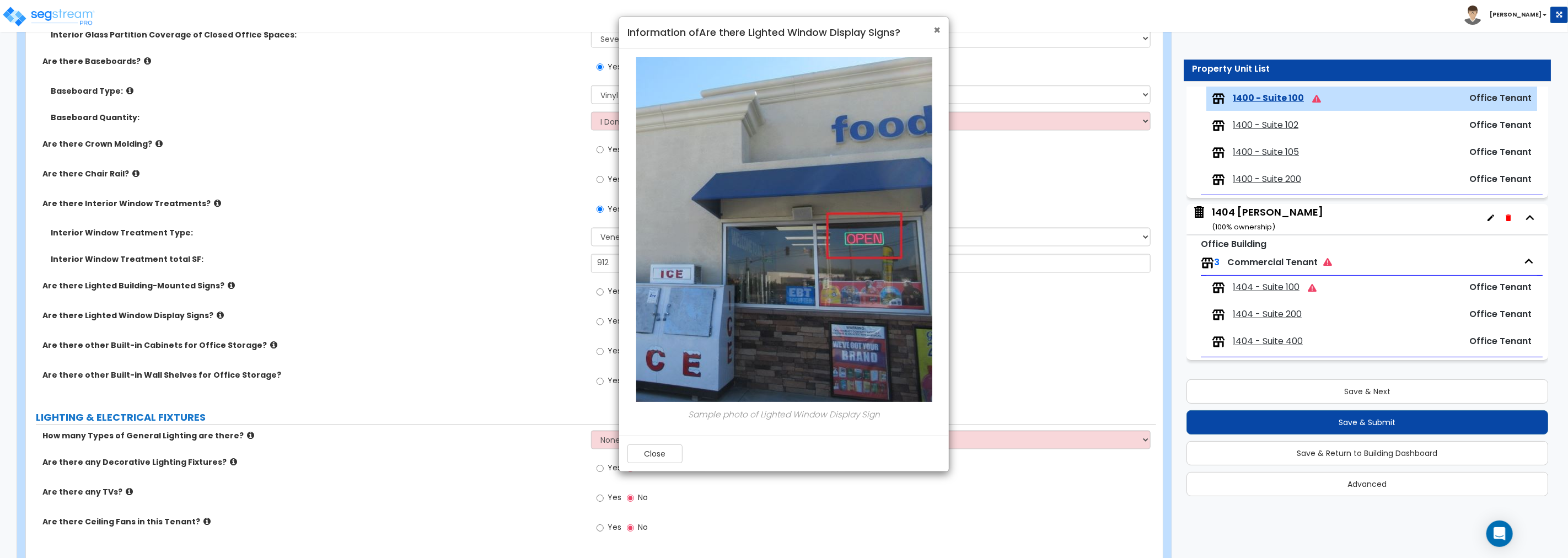
click at [936, 26] on span "×" at bounding box center [936, 30] width 7 height 16
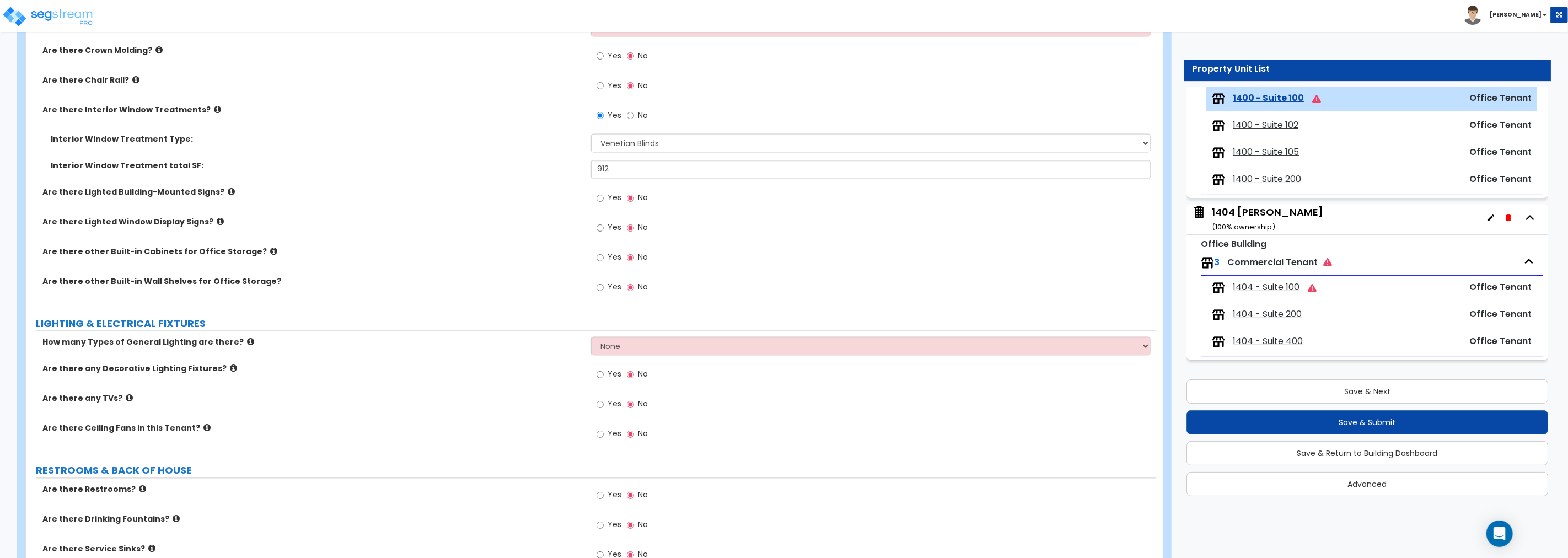
scroll to position [1643, 0]
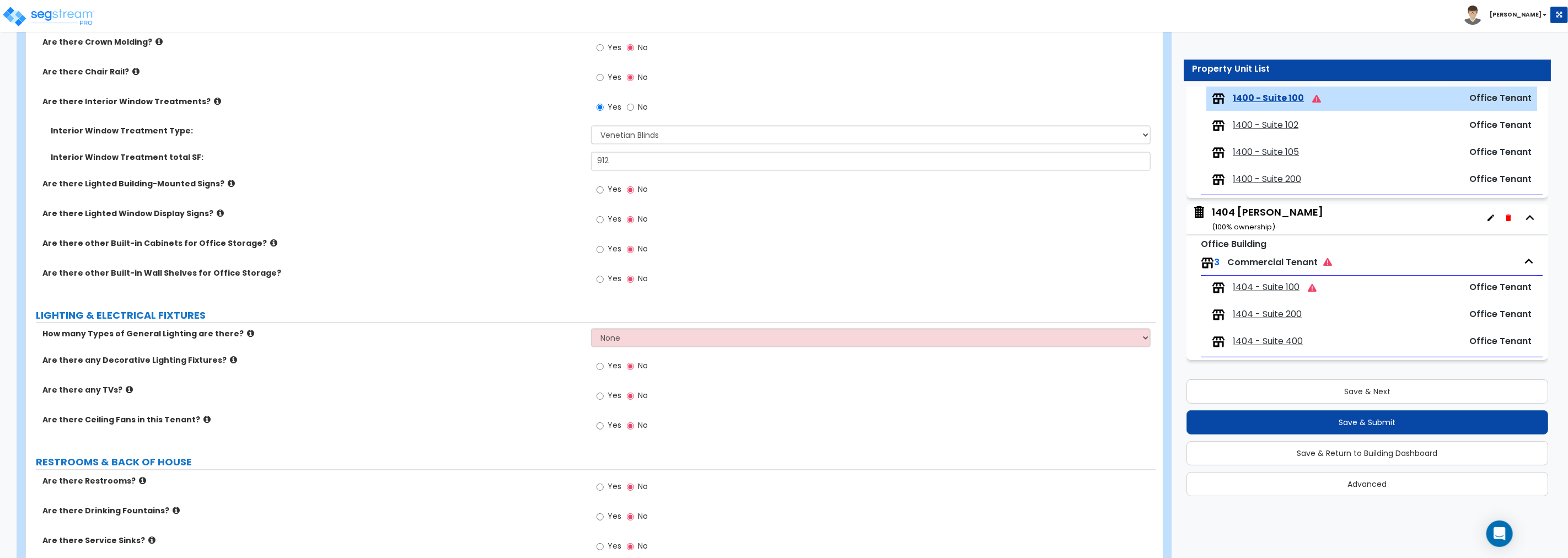
click at [270, 240] on icon at bounding box center [274, 243] width 7 height 8
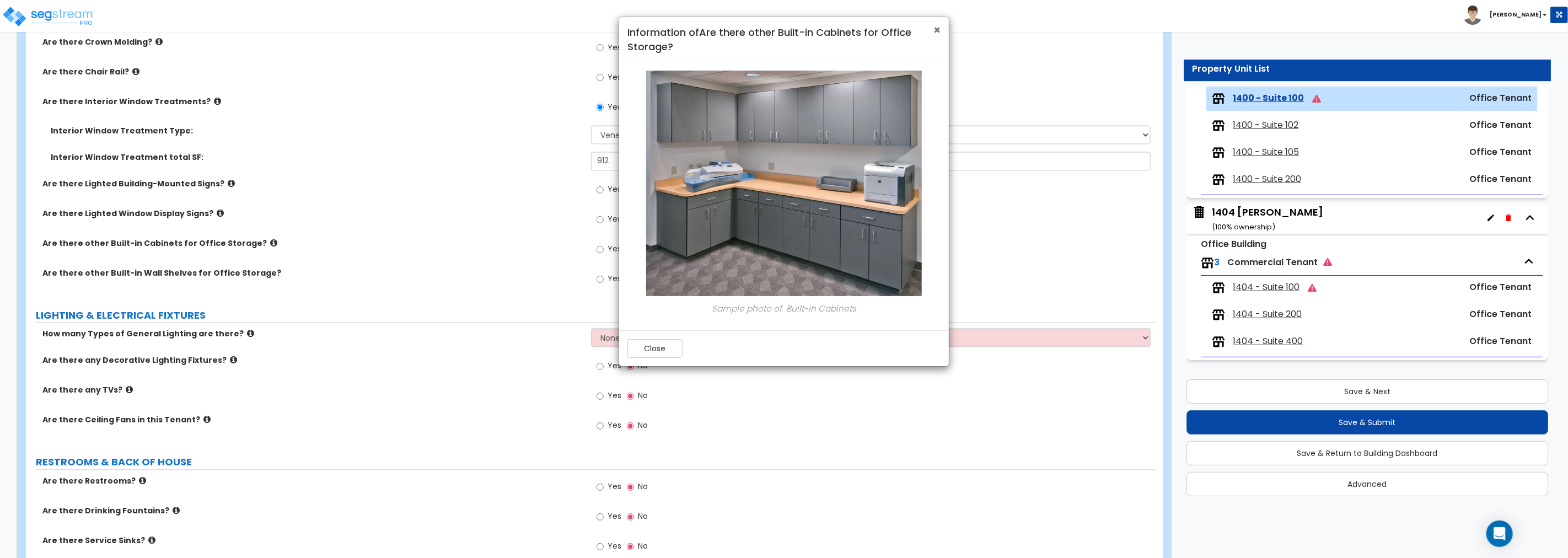
click at [938, 29] on span "×" at bounding box center [936, 30] width 7 height 16
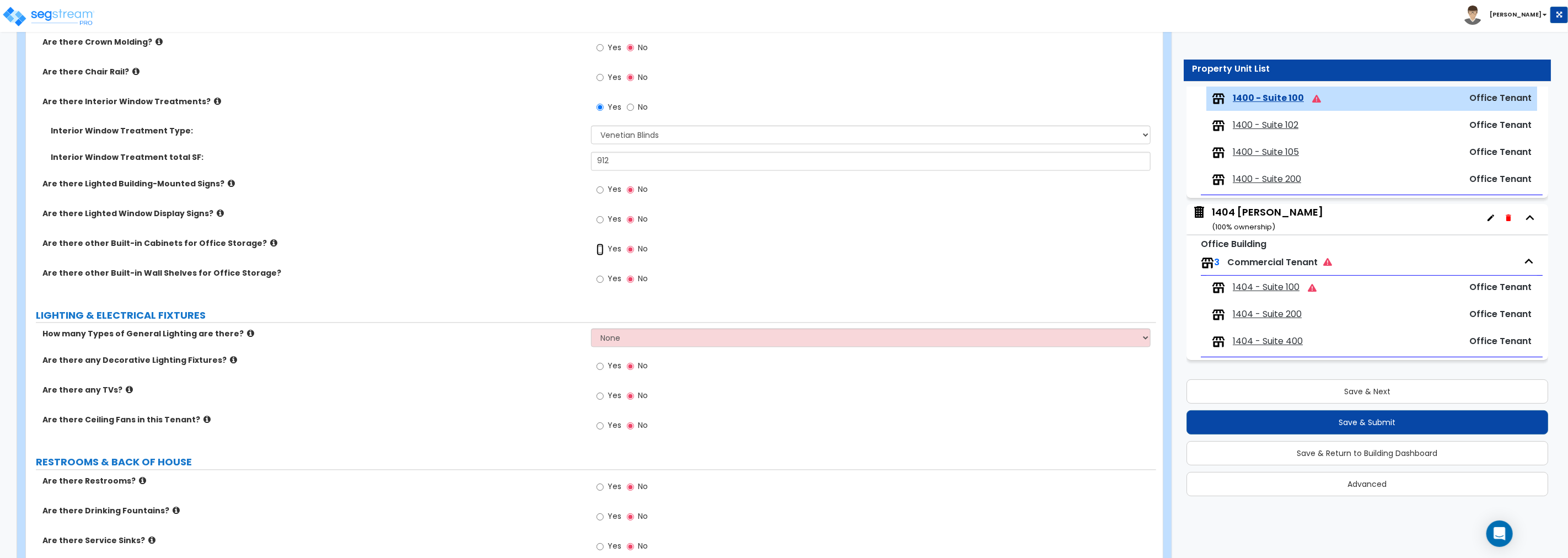
click at [599, 249] on input "Yes" at bounding box center [600, 249] width 7 height 12
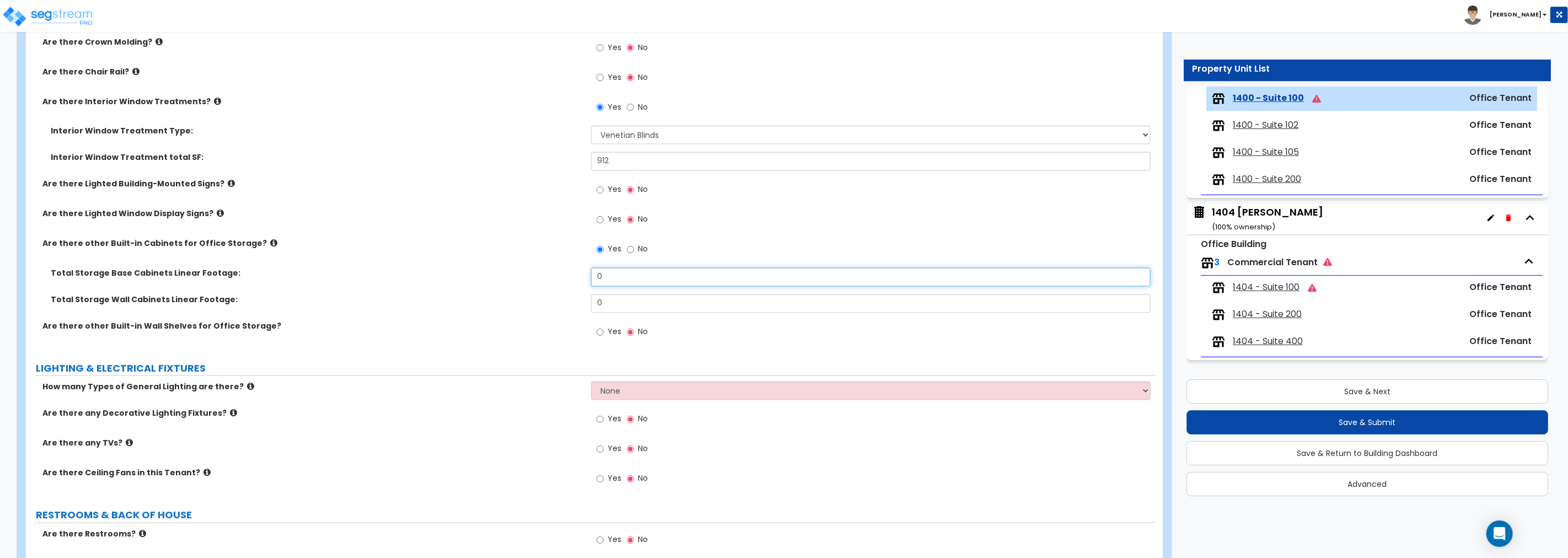
drag, startPoint x: 628, startPoint y: 282, endPoint x: 452, endPoint y: 287, distance: 176.1
click at [452, 287] on div "Total Storage Base Cabinets Linear Footage: 0" at bounding box center [591, 281] width 1130 height 27
drag, startPoint x: 593, startPoint y: 300, endPoint x: 514, endPoint y: 302, distance: 79.0
click at [514, 302] on div "Total Storage Wall Cabinets Linear Footage: 0" at bounding box center [591, 308] width 1130 height 27
click at [270, 243] on icon at bounding box center [274, 243] width 7 height 8
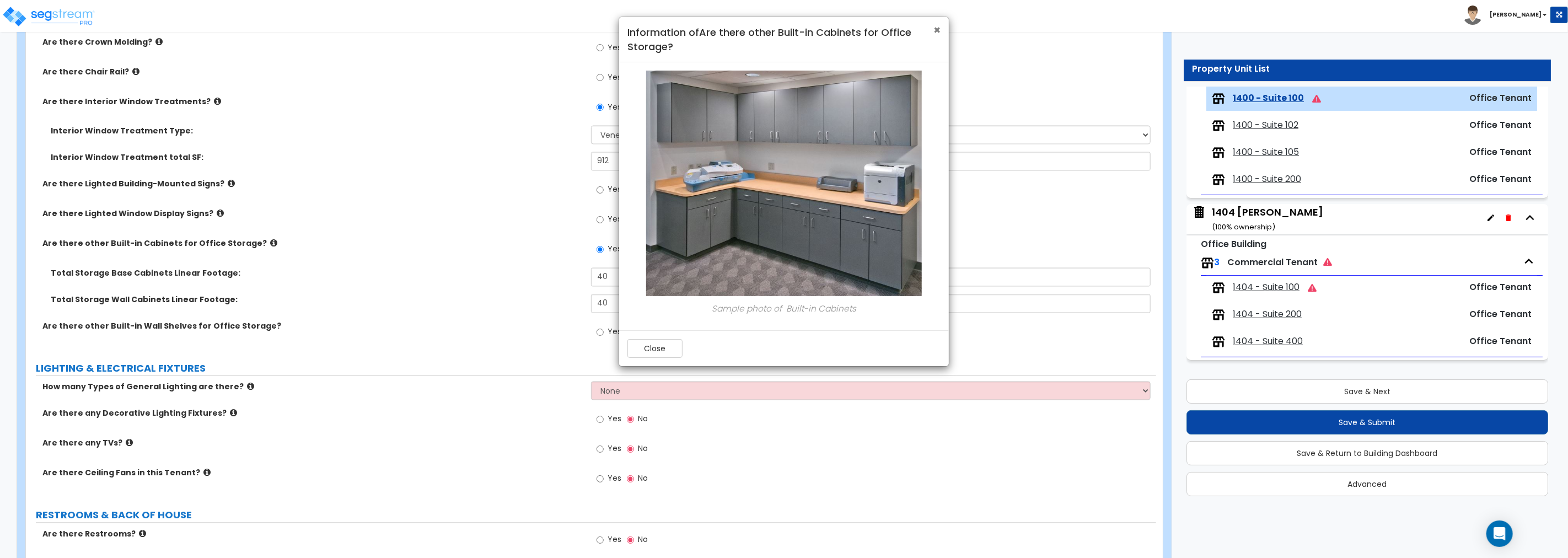
click at [936, 28] on span "×" at bounding box center [936, 30] width 7 height 16
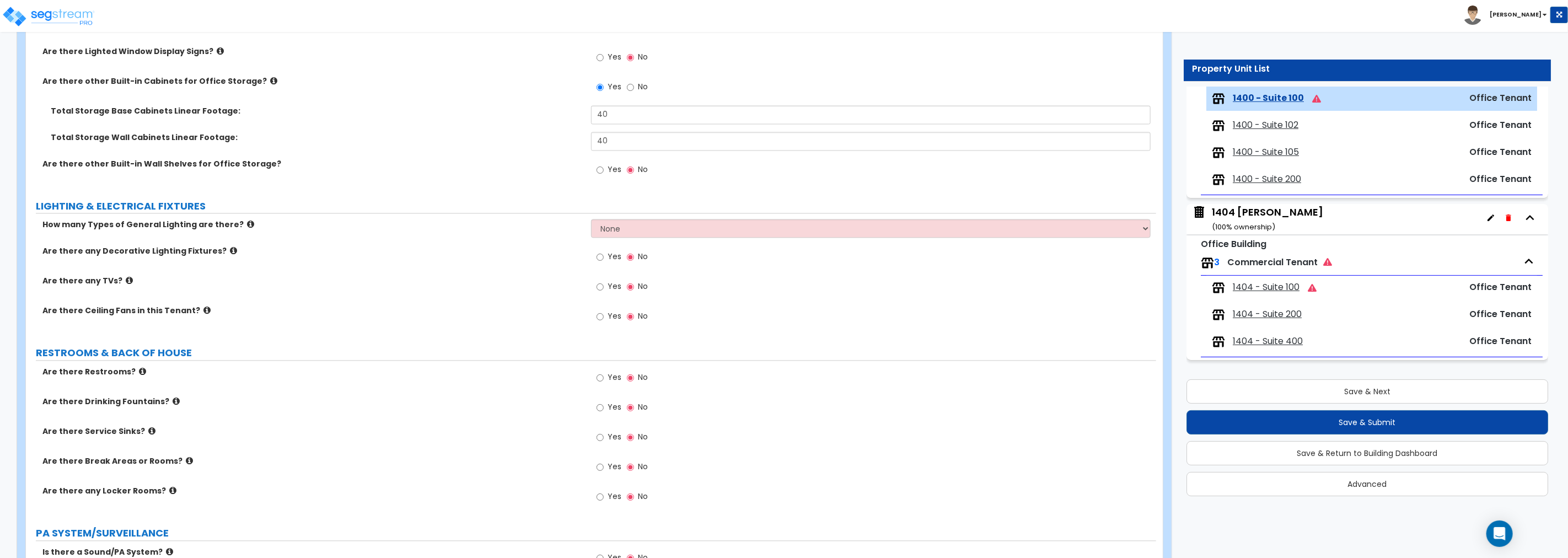
scroll to position [1867, 0]
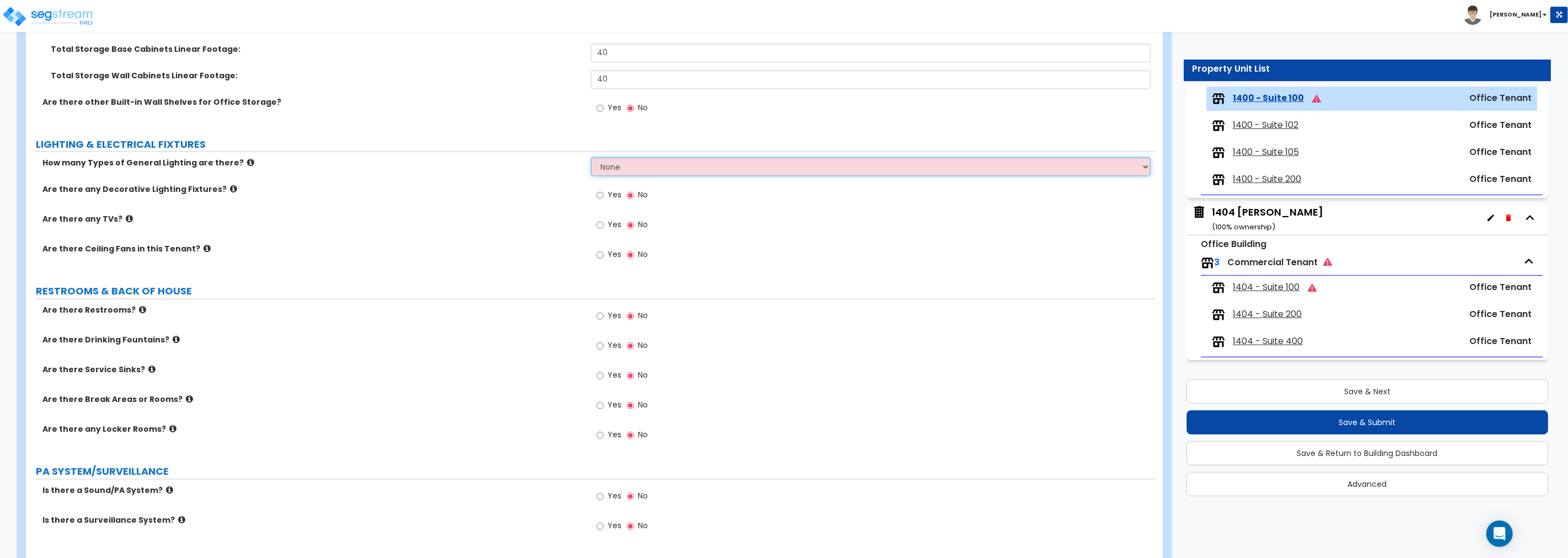
click at [651, 166] on select "None 1 2 3" at bounding box center [870, 167] width 559 height 19
click at [591, 157] on select "None 1 2 3" at bounding box center [870, 167] width 559 height 19
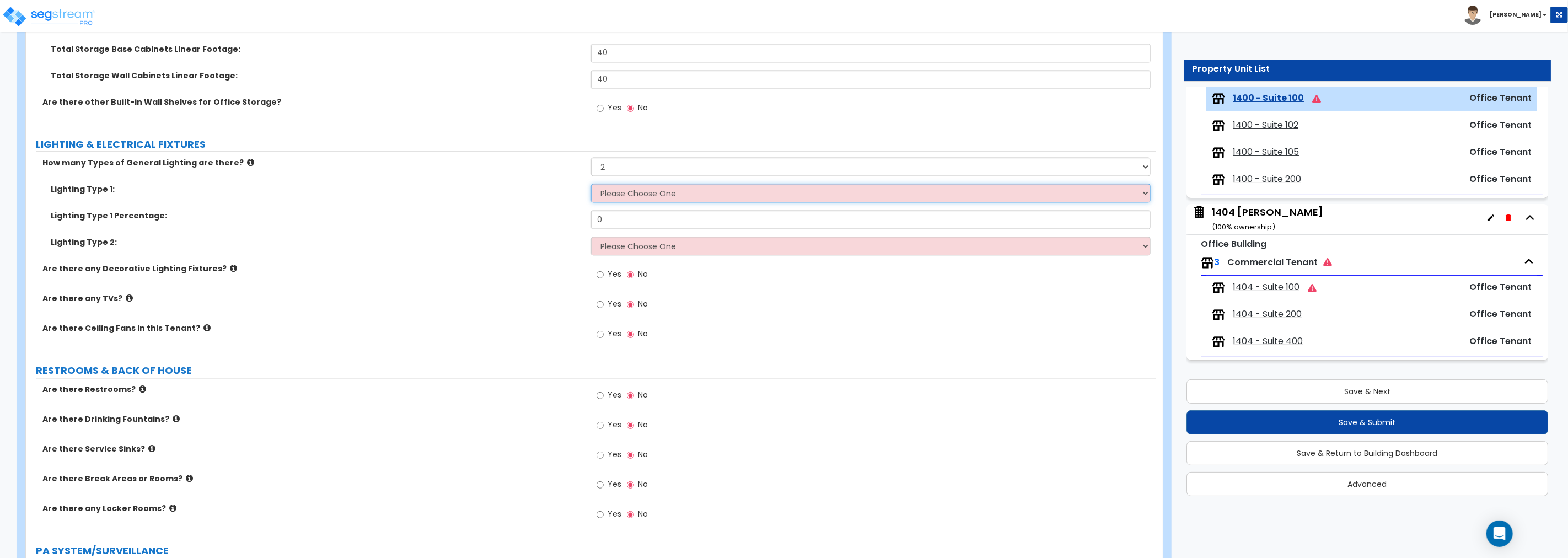
click at [627, 191] on select "Please Choose One LED Surface-Mounted LED Recessed Fluorescent Surface-Mounted …" at bounding box center [870, 193] width 559 height 19
click at [591, 183] on select "Please Choose One LED Surface-Mounted LED Recessed Fluorescent Surface-Mounted …" at bounding box center [870, 193] width 559 height 19
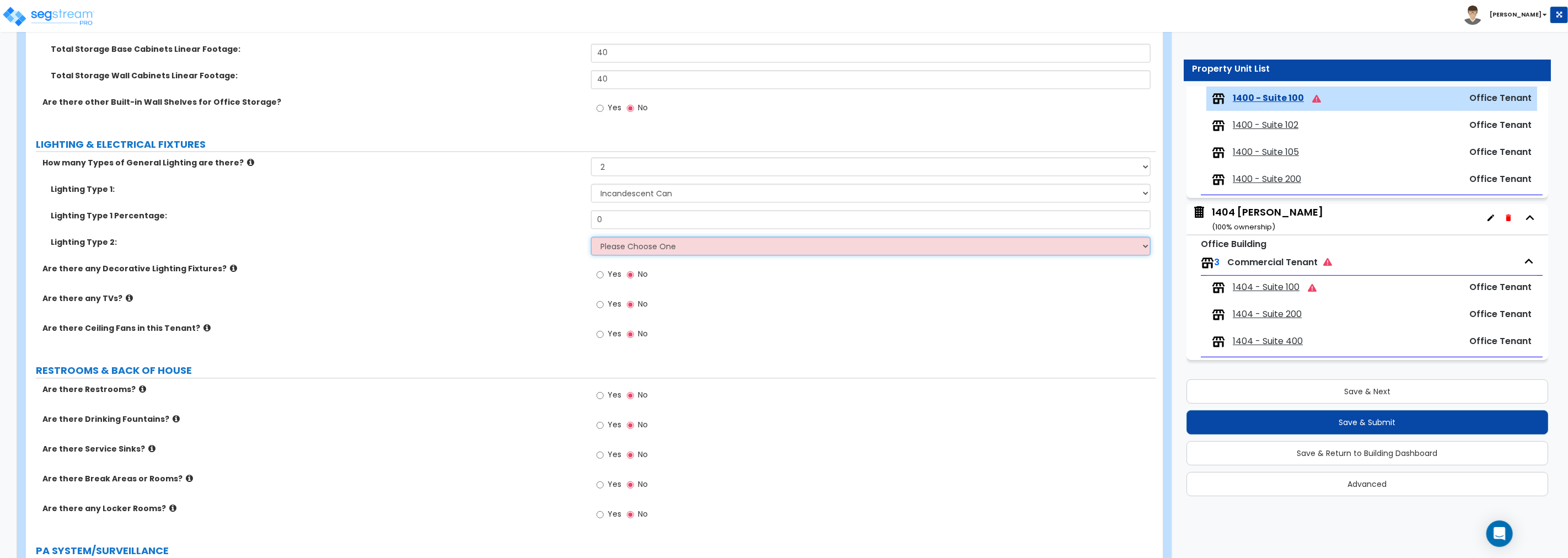
click at [633, 244] on select "Please Choose One LED Surface-Mounted LED Recessed Fluorescent Surface-Mounted …" at bounding box center [870, 246] width 559 height 19
drag, startPoint x: 620, startPoint y: 164, endPoint x: 562, endPoint y: 162, distance: 58.0
click at [562, 162] on div "How many Types of General Lighting are there? None 1 2 3" at bounding box center [591, 171] width 1130 height 27
click at [591, 157] on select "None 1 2 3" at bounding box center [870, 167] width 559 height 19
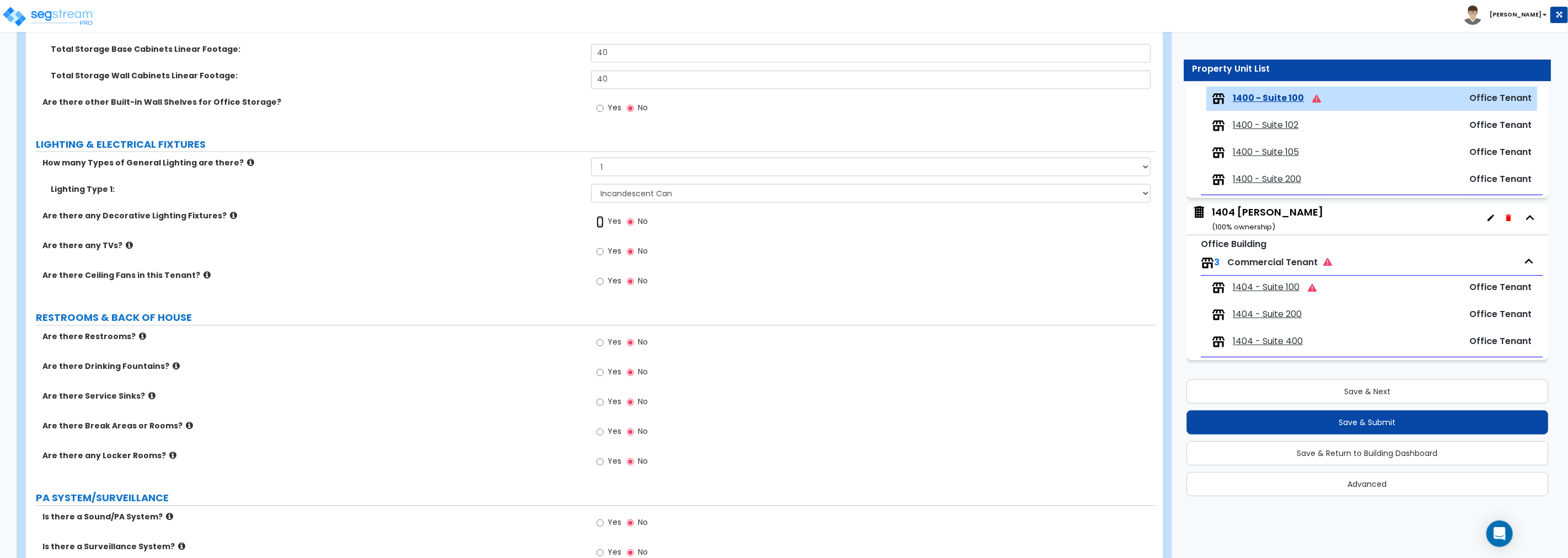
click at [601, 218] on input "Yes" at bounding box center [600, 222] width 7 height 12
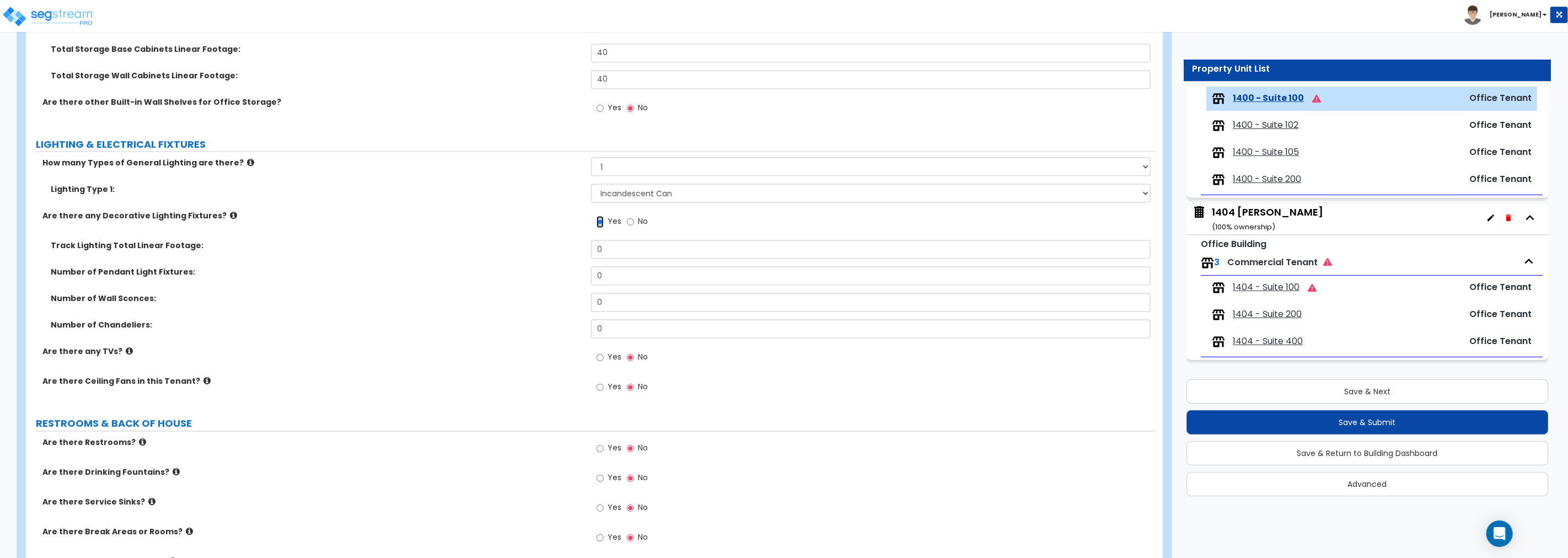
click at [639, 172] on select "None 1 2 3" at bounding box center [870, 167] width 559 height 19
click at [641, 161] on select "None 1 2 3" at bounding box center [870, 167] width 559 height 19
click at [648, 195] on select "Please Choose One LED Surface-Mounted LED Recessed Fluorescent Surface-Mounted …" at bounding box center [870, 193] width 559 height 19
click at [591, 183] on select "Please Choose One LED Surface-Mounted LED Recessed Fluorescent Surface-Mounted …" at bounding box center [870, 193] width 559 height 19
click at [625, 164] on select "None 1 2 3" at bounding box center [870, 167] width 559 height 19
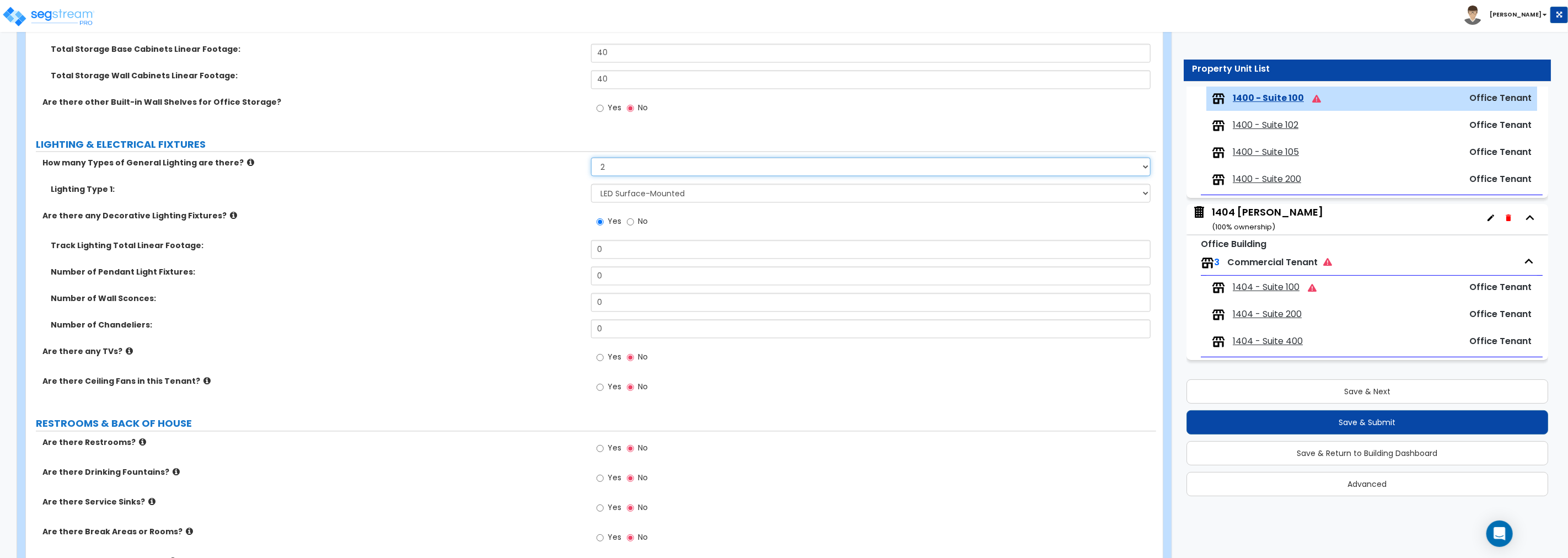
click at [591, 157] on select "None 1 2 3" at bounding box center [870, 167] width 559 height 19
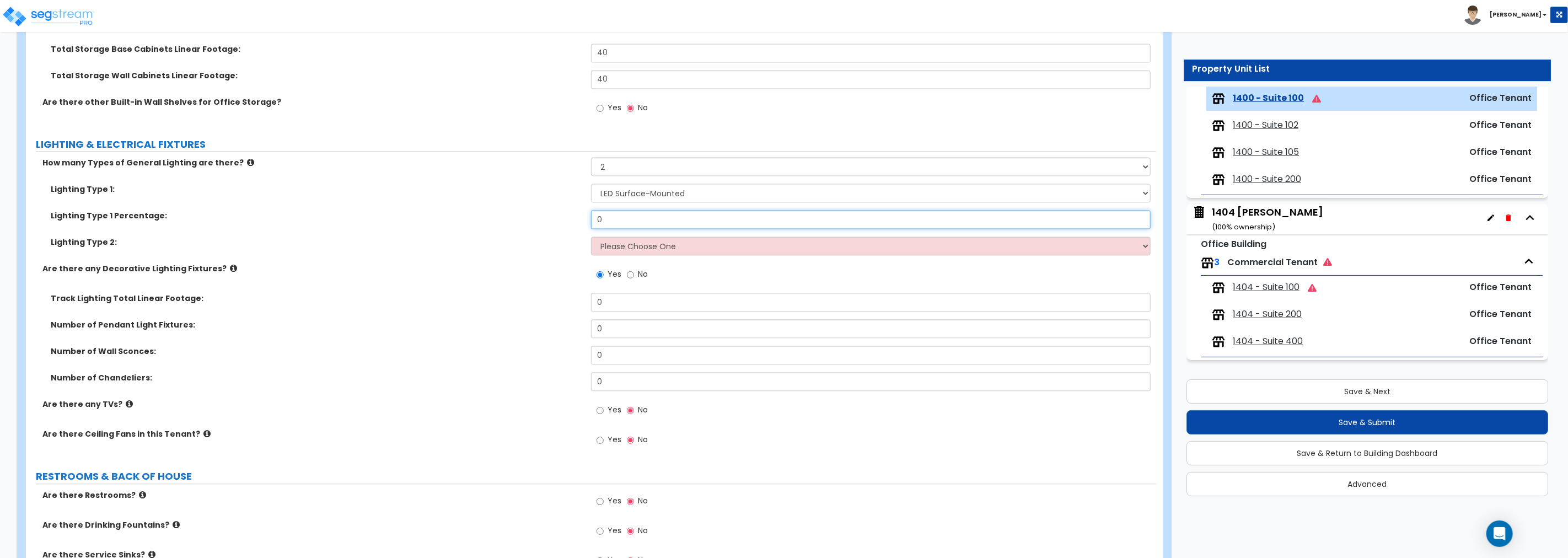
drag, startPoint x: 634, startPoint y: 218, endPoint x: 541, endPoint y: 214, distance: 93.1
click at [541, 214] on div "Lighting Type 1 Percentage: 0" at bounding box center [591, 223] width 1130 height 27
click at [664, 245] on select "Please Choose One LED Surface-Mounted LED Recessed Fluorescent Surface-Mounted …" at bounding box center [870, 246] width 559 height 19
click at [591, 237] on select "Please Choose One LED Surface-Mounted LED Recessed Fluorescent Surface-Mounted …" at bounding box center [870, 246] width 559 height 19
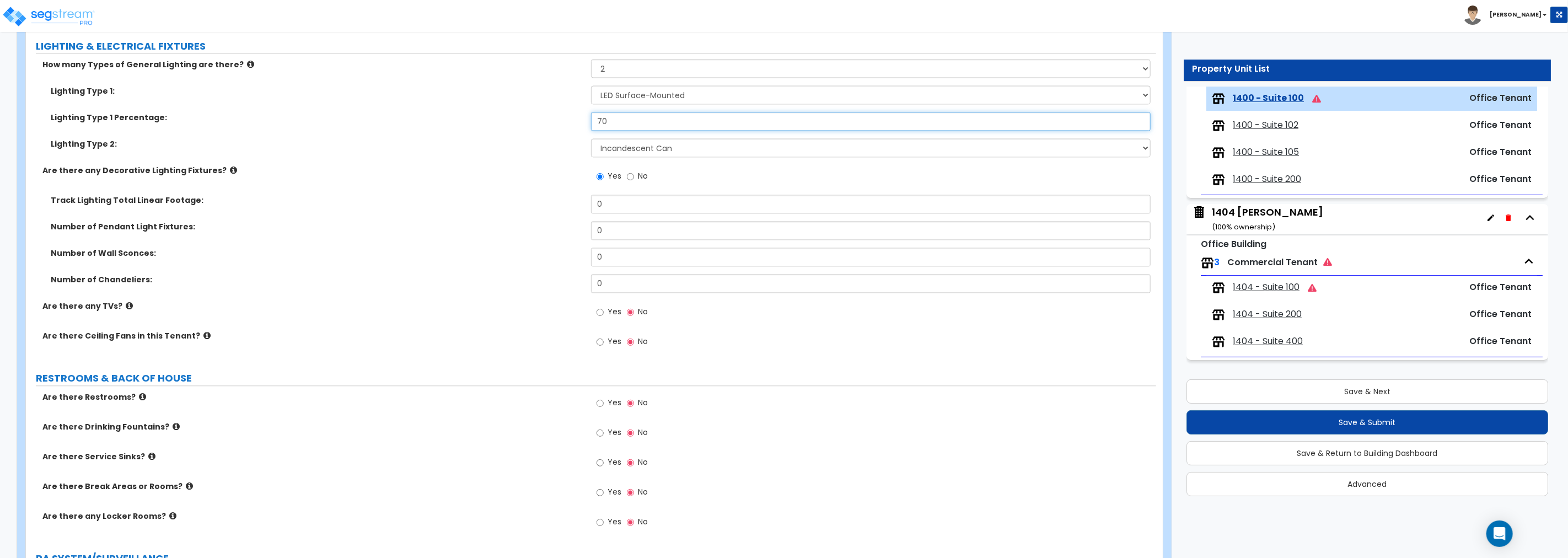
scroll to position [1970, 0]
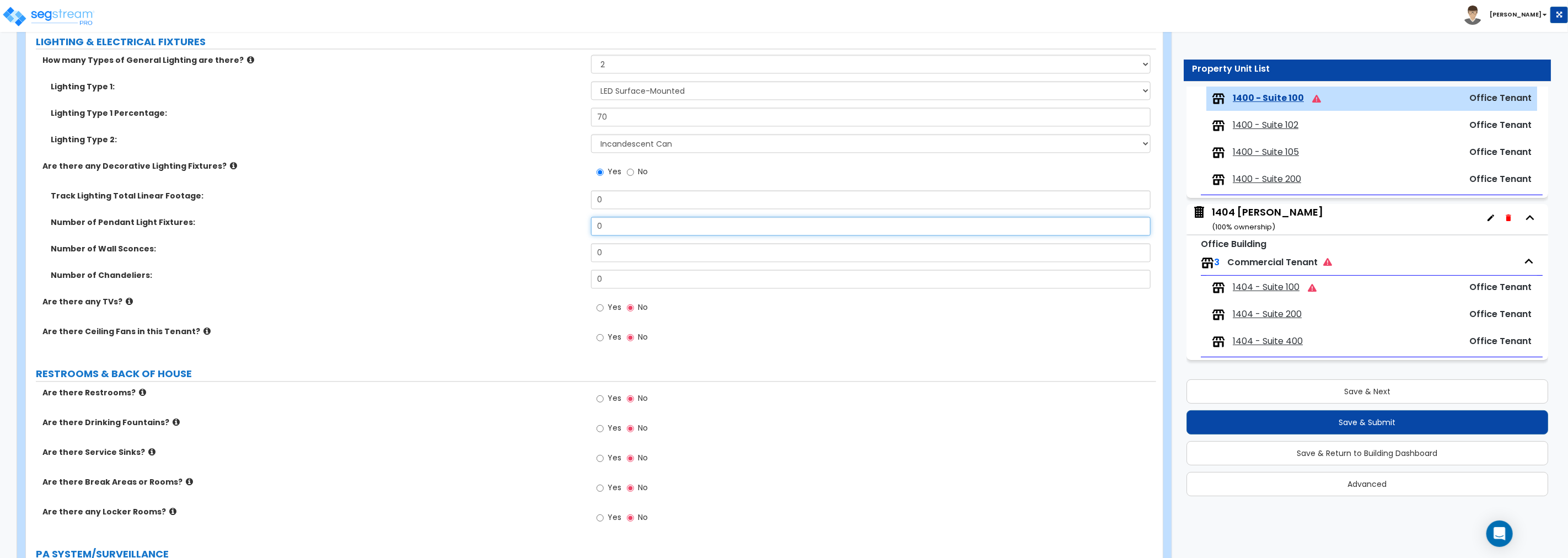
drag, startPoint x: 624, startPoint y: 229, endPoint x: 485, endPoint y: 229, distance: 139.0
click at [486, 229] on div "Number of Pendant Light Fixtures: 0" at bounding box center [591, 230] width 1130 height 27
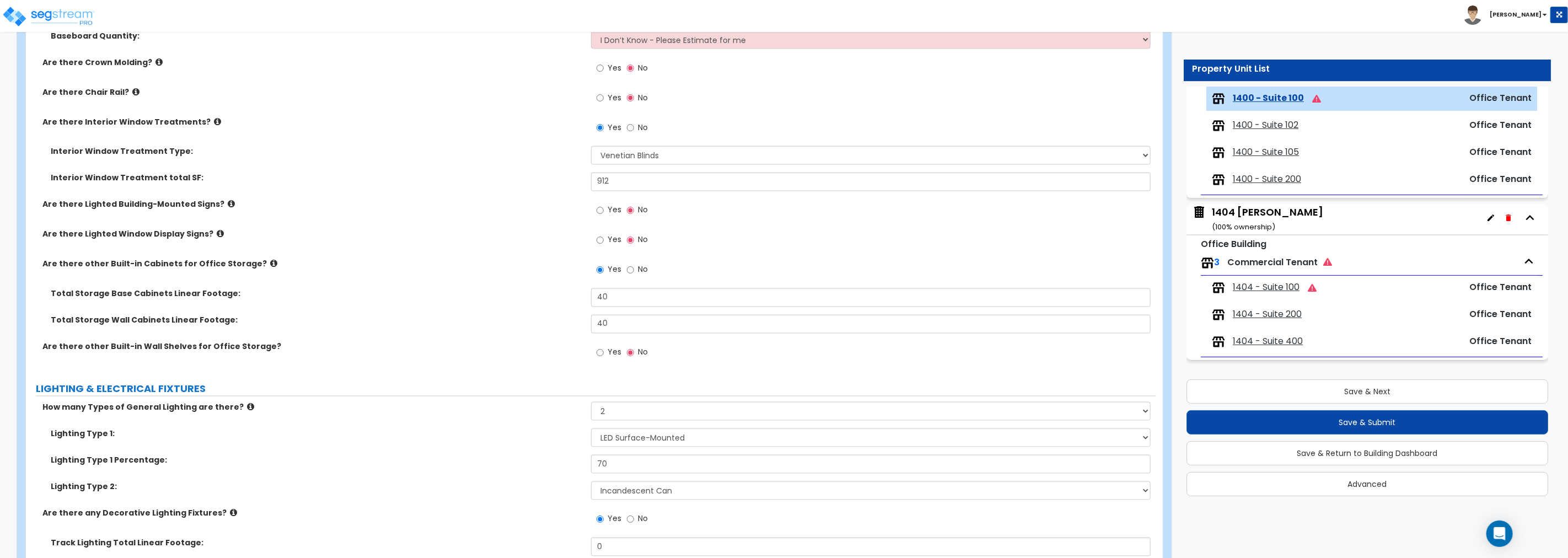
scroll to position [1602, 0]
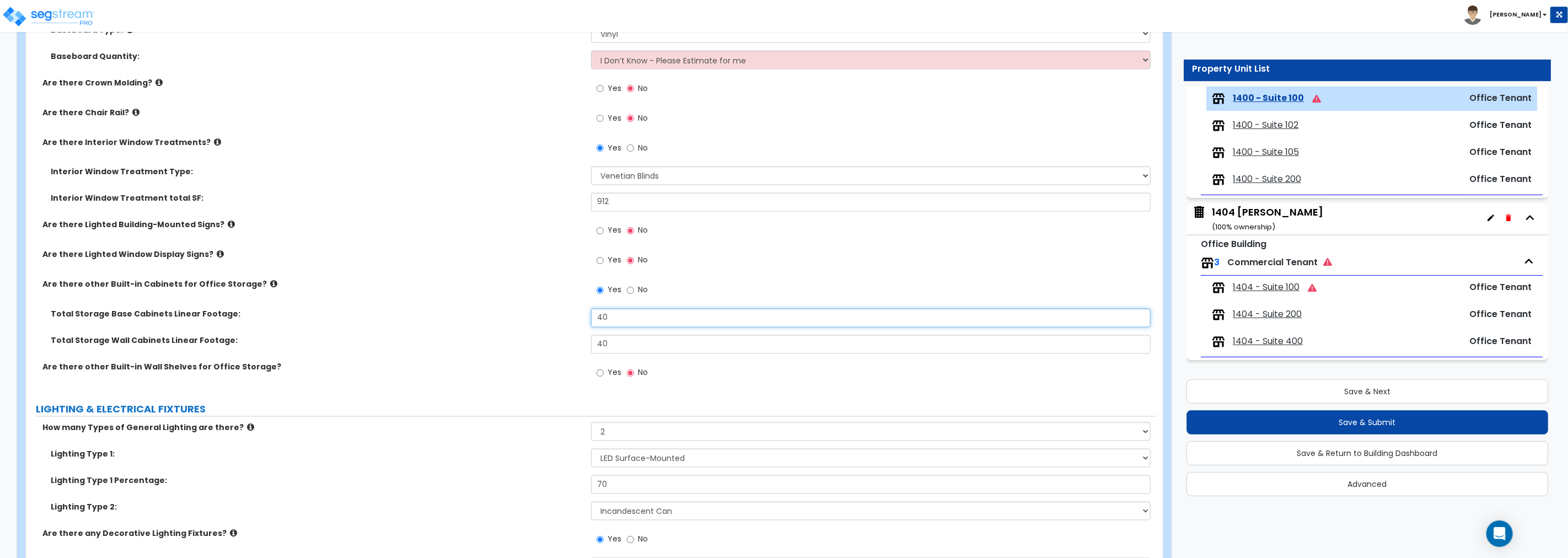
drag, startPoint x: 609, startPoint y: 316, endPoint x: 488, endPoint y: 315, distance: 121.0
click at [488, 315] on div "Total Storage Base Cabinets Linear Footage: 40" at bounding box center [591, 322] width 1130 height 27
drag, startPoint x: 606, startPoint y: 345, endPoint x: 559, endPoint y: 339, distance: 47.4
click at [559, 339] on div "Total Storage Wall Cabinets Linear Footage: 40" at bounding box center [591, 349] width 1130 height 27
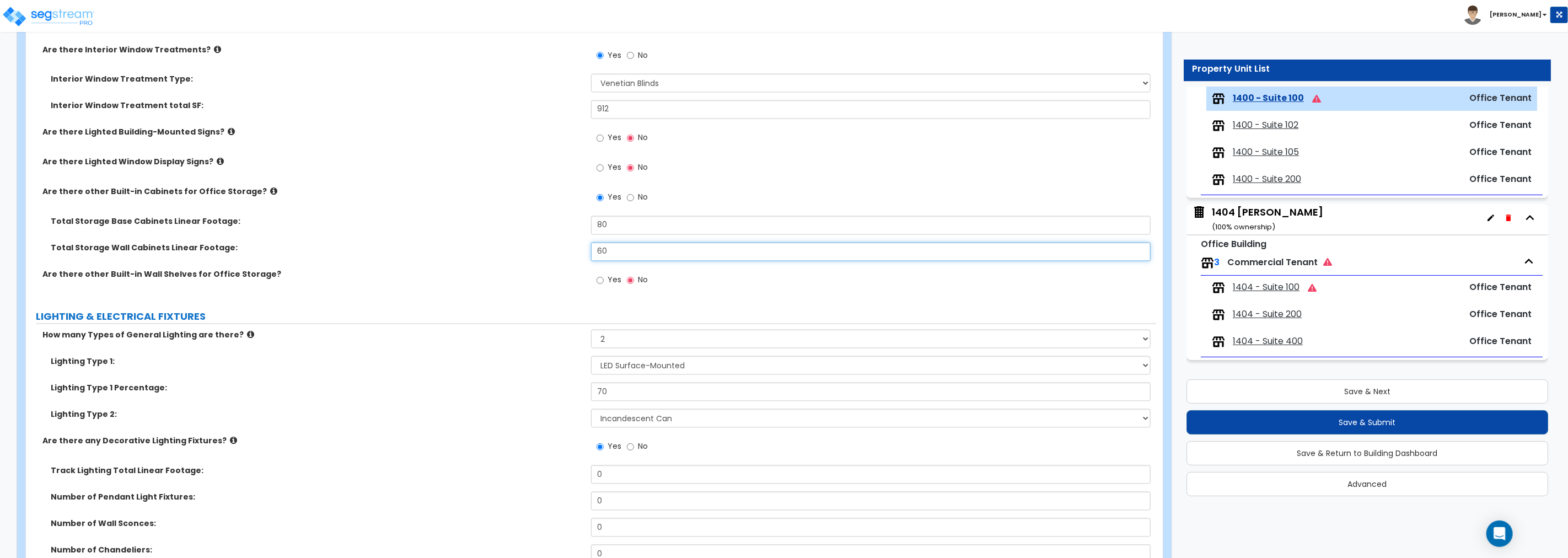
scroll to position [1990, 0]
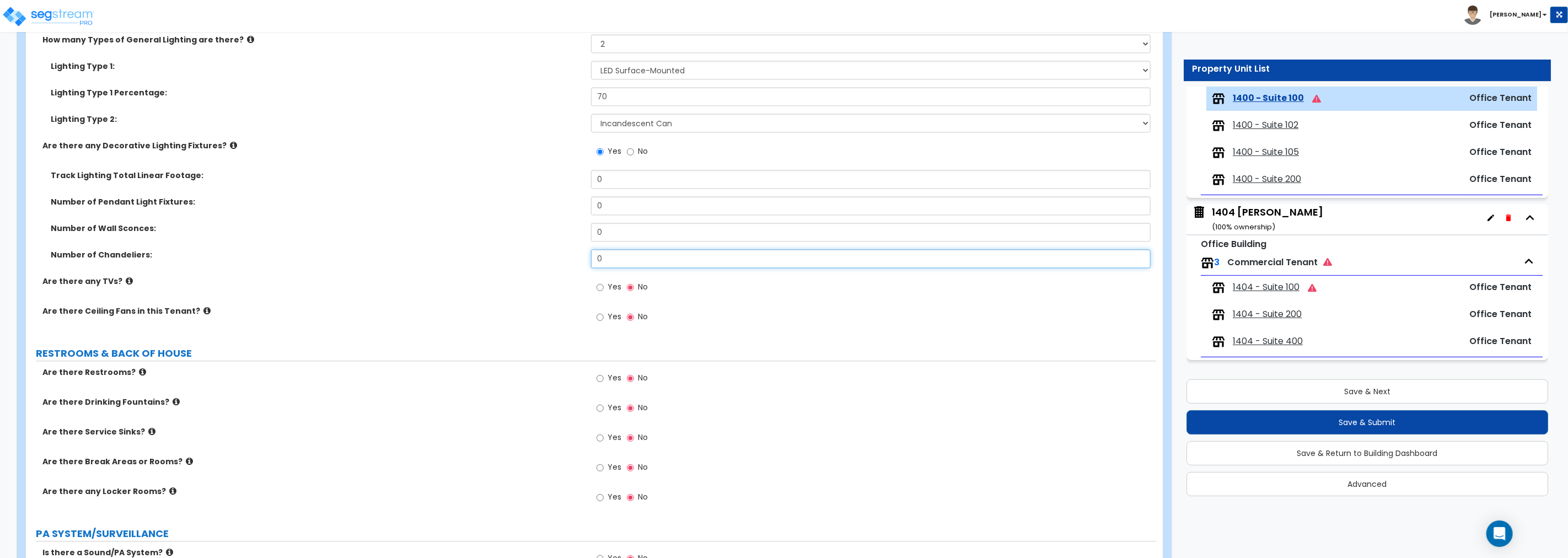
drag, startPoint x: 620, startPoint y: 257, endPoint x: 507, endPoint y: 255, distance: 113.0
click at [507, 255] on div "Number of Chandeliers: 0" at bounding box center [591, 263] width 1130 height 27
drag, startPoint x: 614, startPoint y: 205, endPoint x: 456, endPoint y: 205, distance: 158.0
click at [456, 205] on div "Number of Pendant Light Fixtures: 0" at bounding box center [591, 209] width 1130 height 27
drag, startPoint x: 648, startPoint y: 258, endPoint x: 471, endPoint y: 260, distance: 177.0
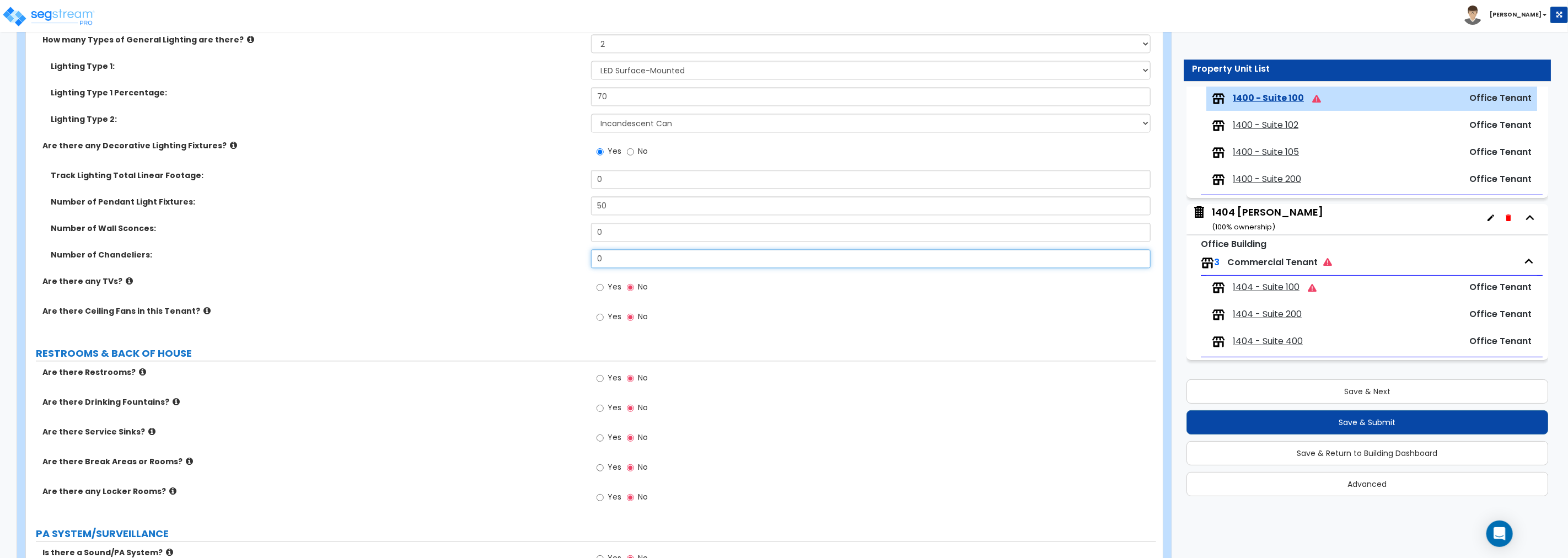
click at [472, 260] on div "Number of Chandeliers: 0" at bounding box center [591, 263] width 1130 height 27
click at [601, 287] on input "Yes" at bounding box center [600, 287] width 7 height 12
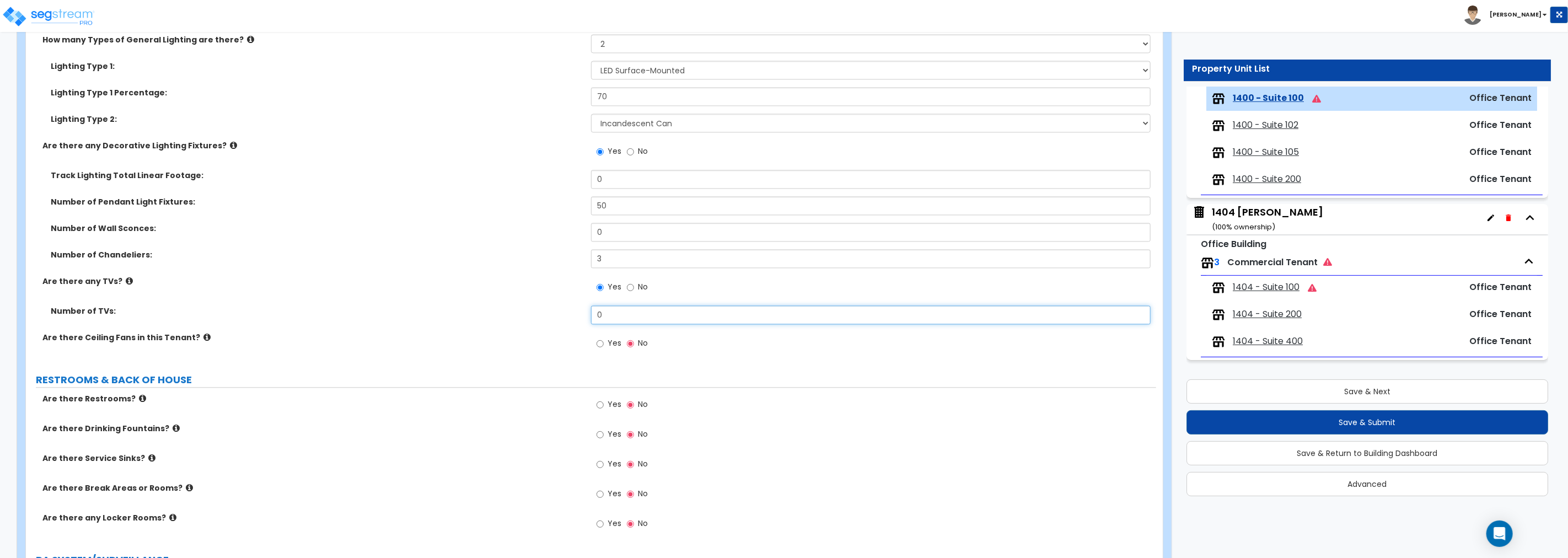
drag, startPoint x: 616, startPoint y: 315, endPoint x: 516, endPoint y: 312, distance: 100.0
click at [516, 312] on div "Number of TVs: 0" at bounding box center [591, 319] width 1130 height 27
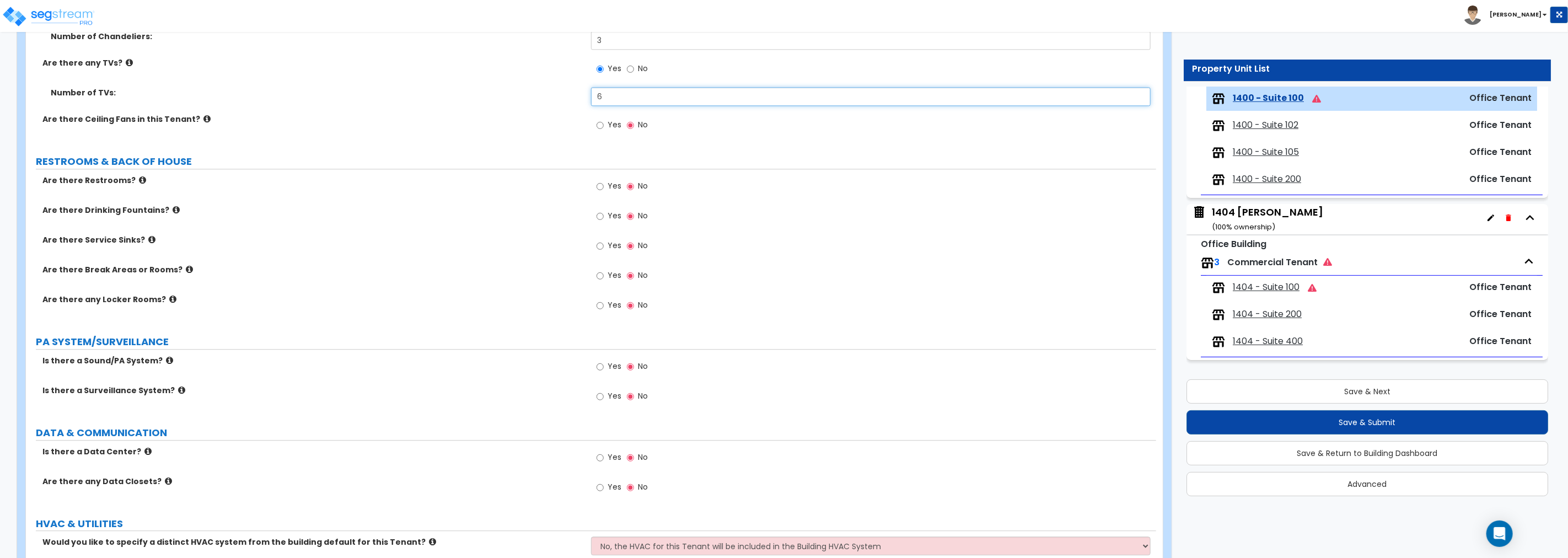
scroll to position [2214, 0]
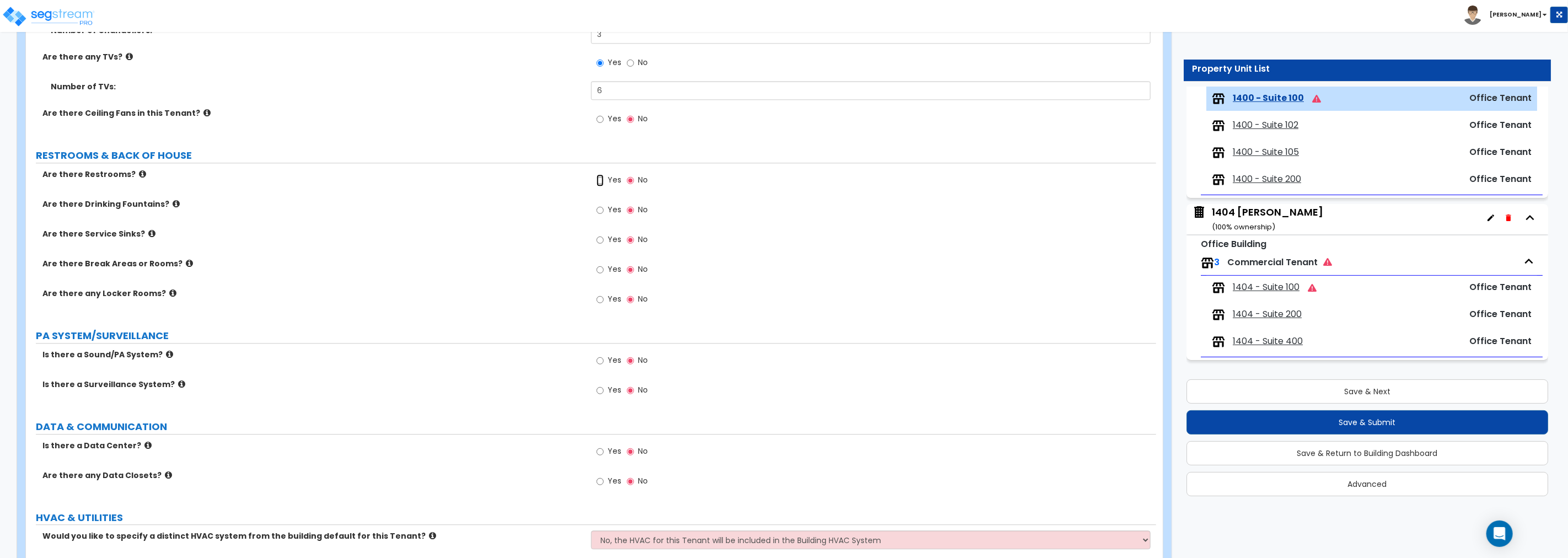
click at [598, 179] on input "Yes" at bounding box center [600, 180] width 7 height 12
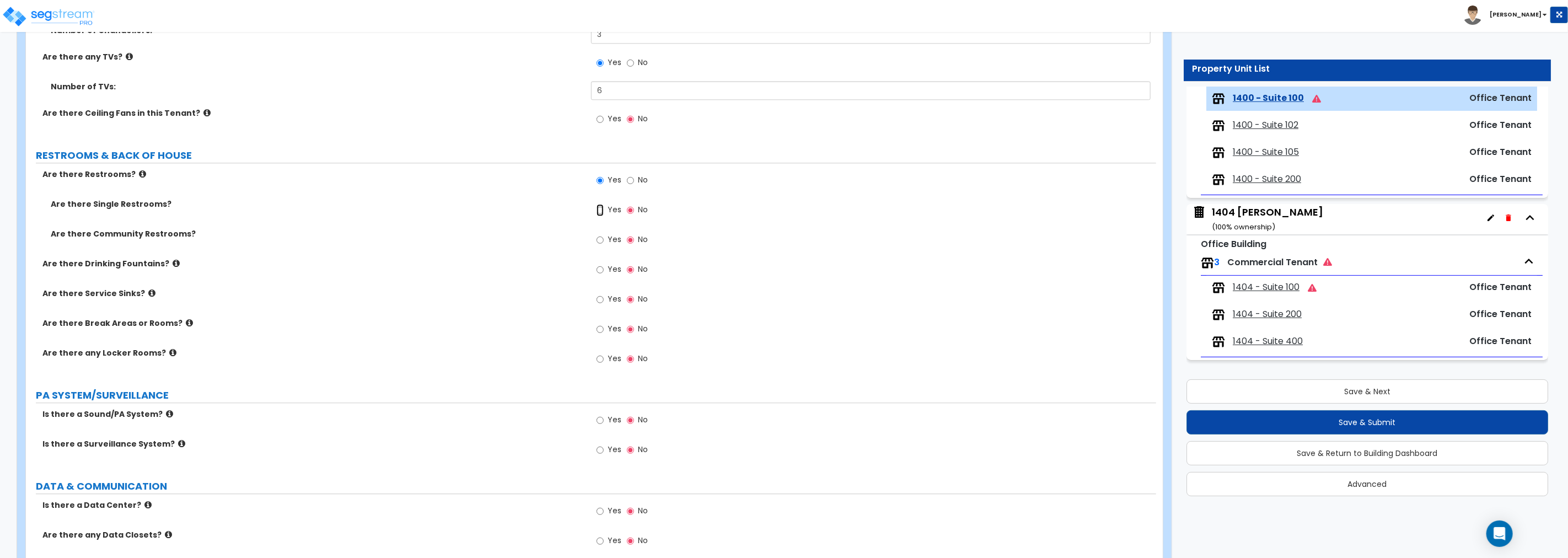
click at [600, 208] on input "Yes" at bounding box center [600, 209] width 7 height 12
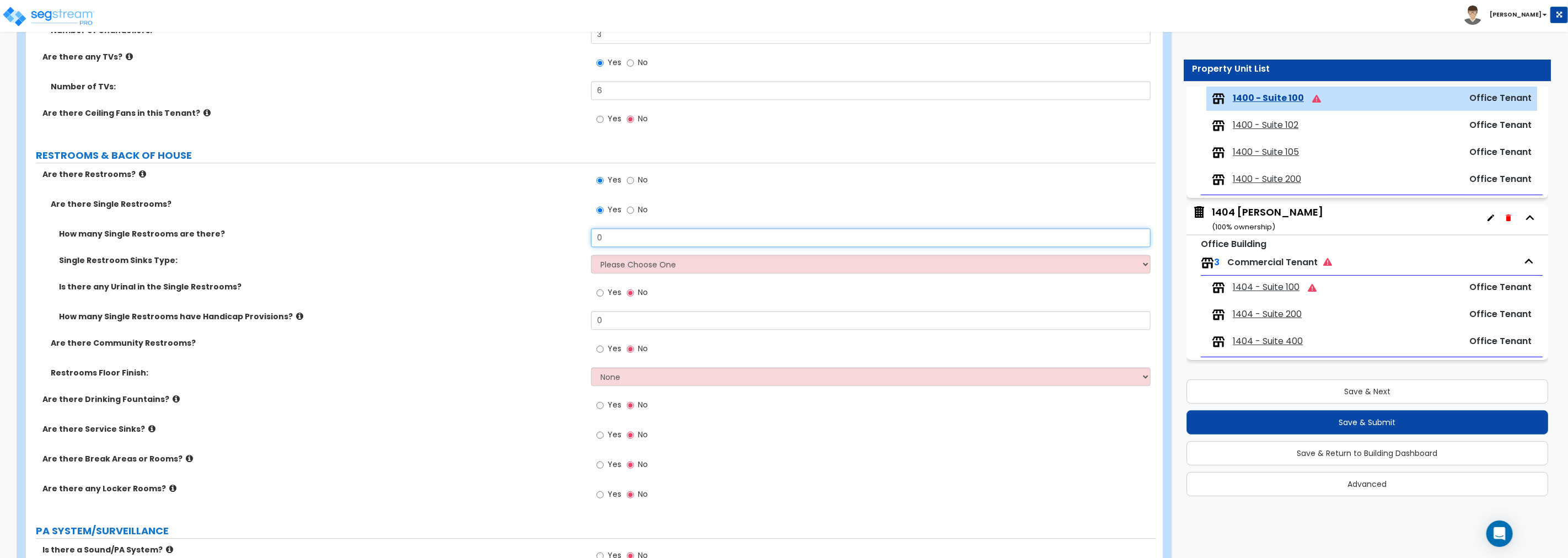
drag, startPoint x: 610, startPoint y: 234, endPoint x: 575, endPoint y: 239, distance: 35.4
click at [575, 239] on div "How many Single Restrooms are there? 0" at bounding box center [591, 242] width 1130 height 27
click at [695, 261] on select "Please Choose One Wall-mounted Vanity-mounted" at bounding box center [870, 264] width 559 height 19
click at [591, 255] on select "Please Choose One Wall-mounted Vanity-mounted" at bounding box center [870, 264] width 559 height 19
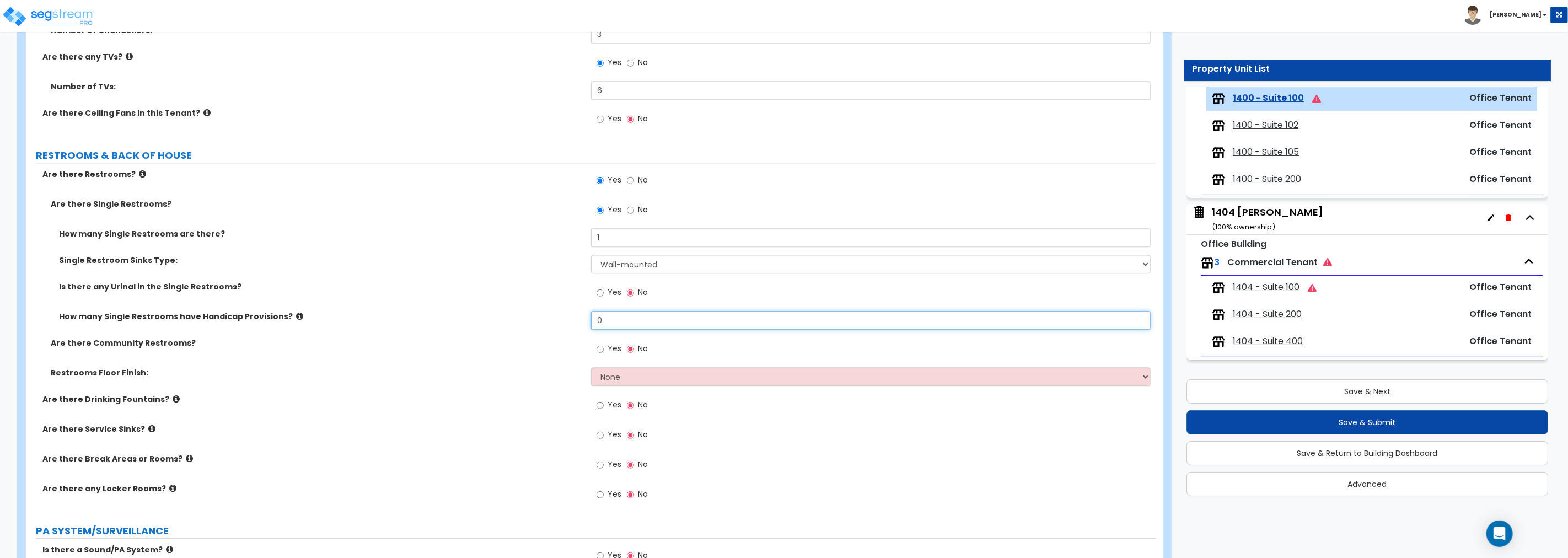
drag, startPoint x: 635, startPoint y: 316, endPoint x: 526, endPoint y: 318, distance: 109.0
click at [526, 318] on div "How many Single Restrooms have Handicap Provisions? 0" at bounding box center [591, 324] width 1130 height 27
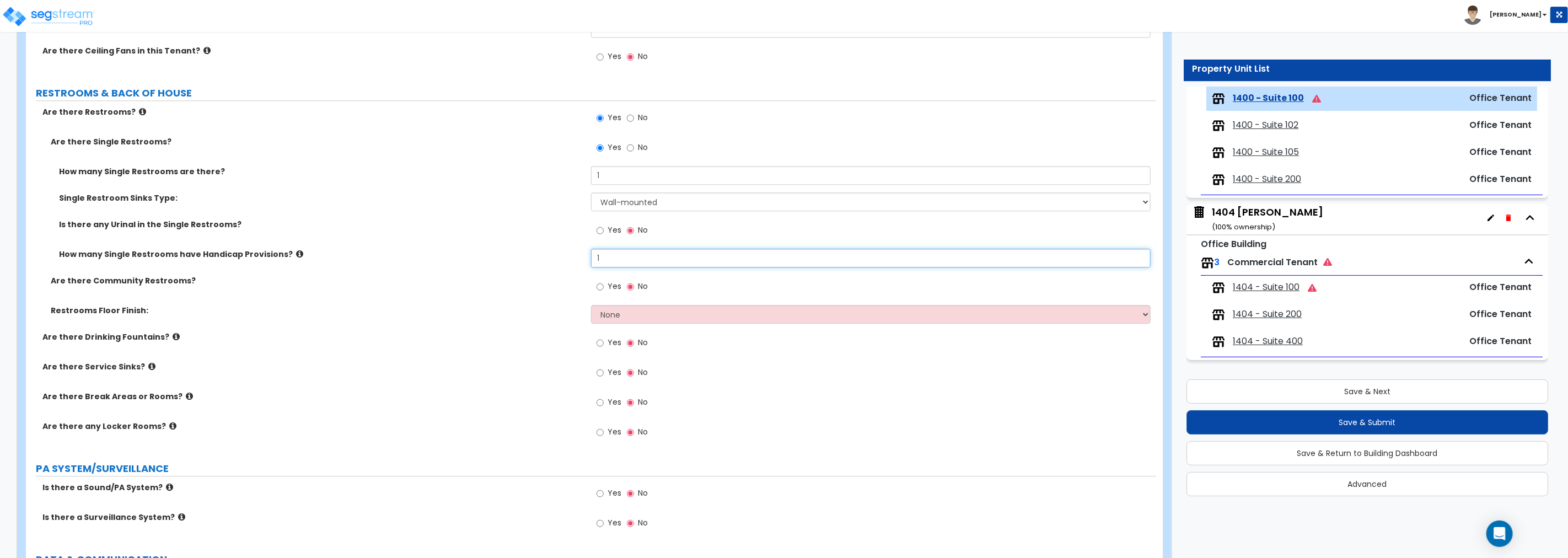
scroll to position [2296, 0]
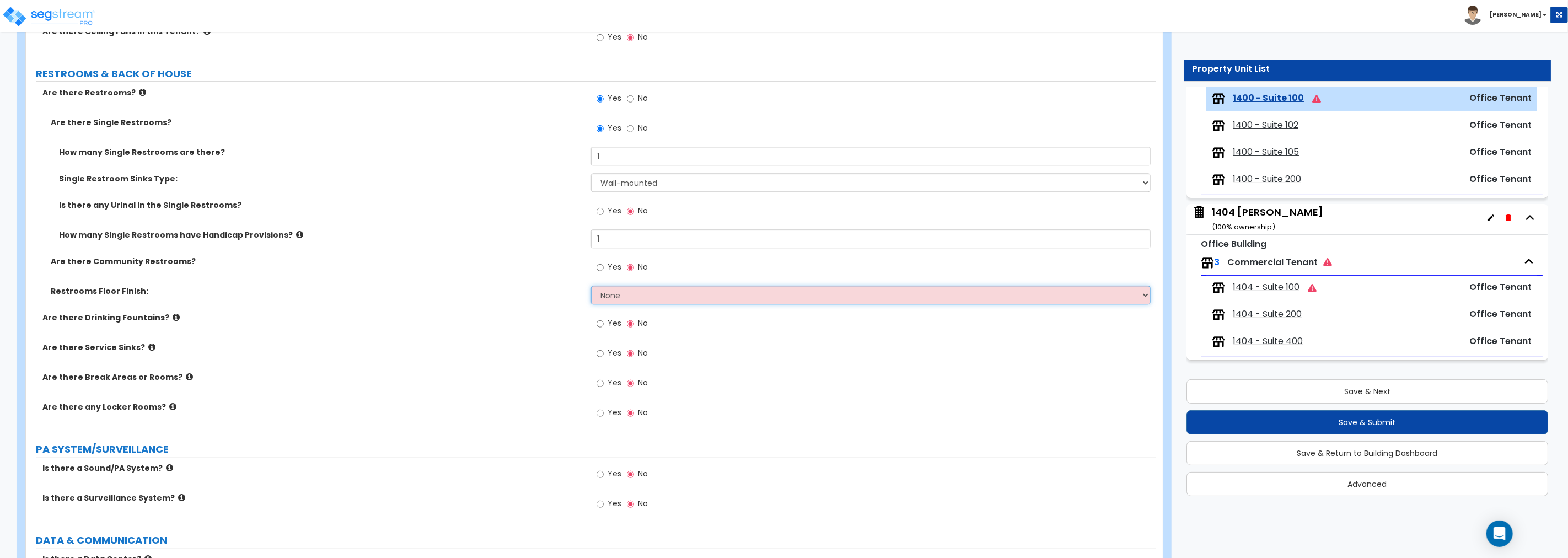
click at [633, 293] on select "None Tile Flooring Resilient Laminate Flooring VCT Flooring Sheet Vinyl Flooring" at bounding box center [870, 295] width 559 height 19
click at [591, 286] on select "None Tile Flooring Resilient Laminate Flooring VCT Flooring Sheet Vinyl Flooring" at bounding box center [870, 295] width 559 height 19
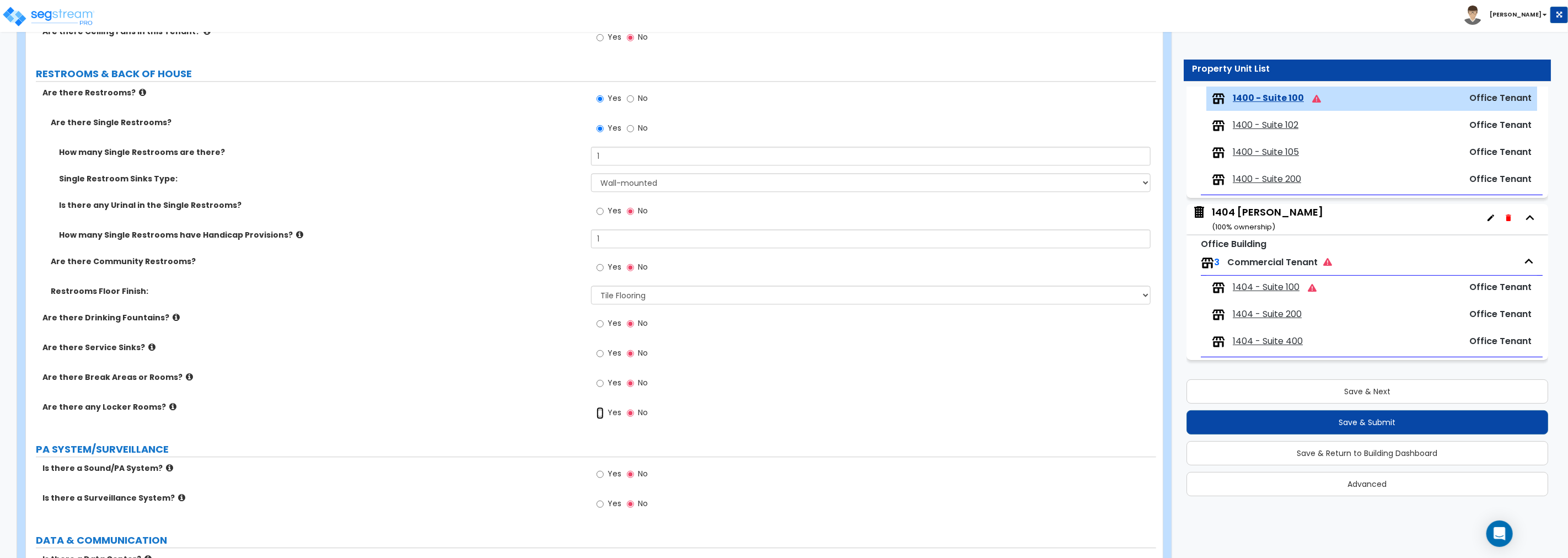
click at [601, 411] on input "Yes" at bounding box center [600, 413] width 7 height 12
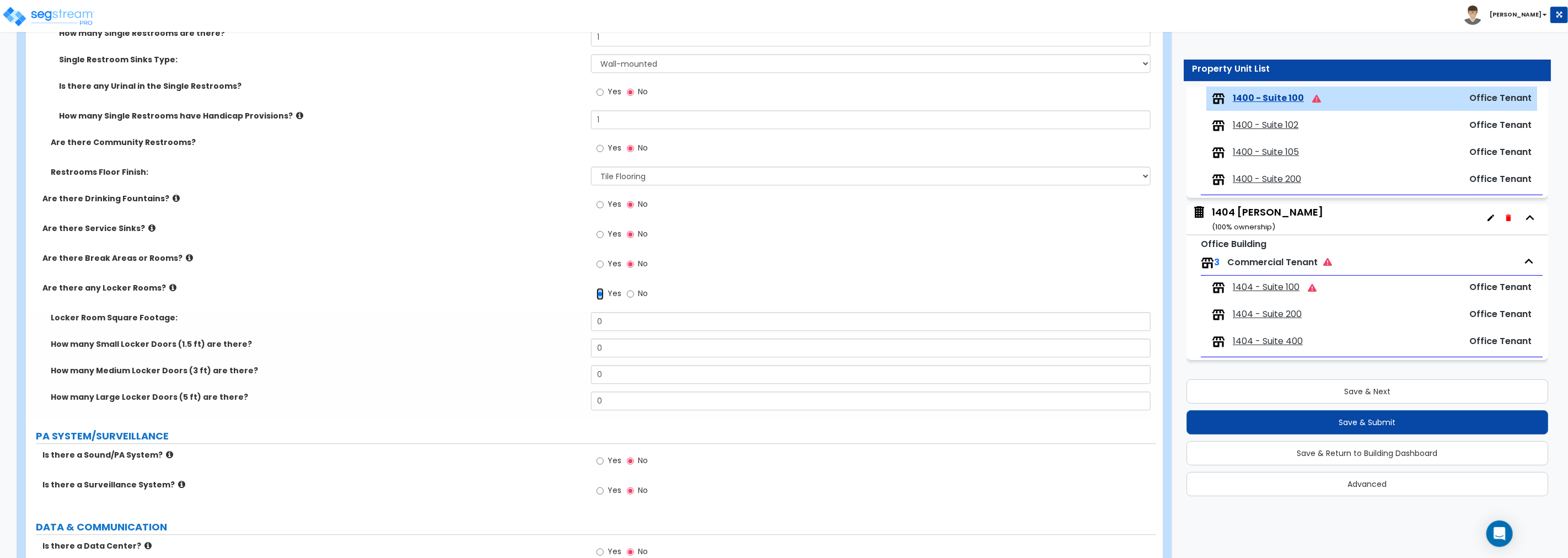
scroll to position [2439, 0]
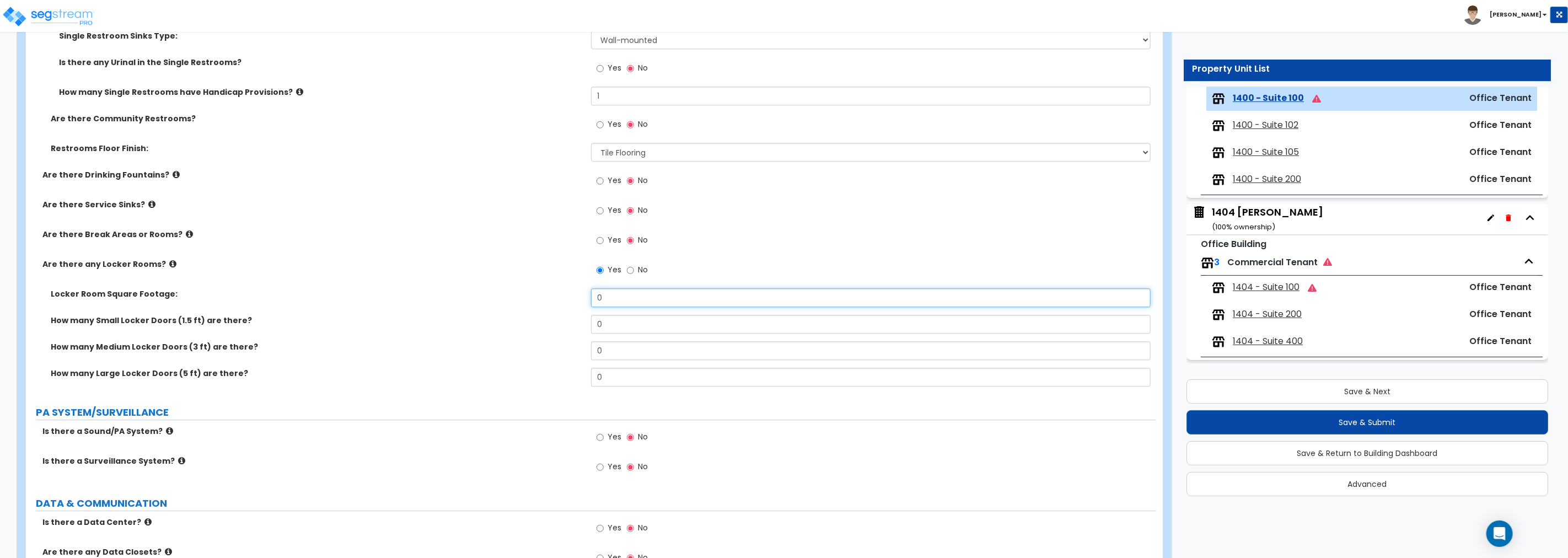
drag, startPoint x: 564, startPoint y: 294, endPoint x: 546, endPoint y: 295, distance: 18.0
click at [546, 295] on div "Locker Room Square Footage: 0" at bounding box center [591, 302] width 1130 height 27
drag, startPoint x: 543, startPoint y: 374, endPoint x: 503, endPoint y: 375, distance: 40.0
click at [502, 373] on div "How many Large Locker Doors (5 ft) are there? 0" at bounding box center [591, 381] width 1130 height 27
drag, startPoint x: 602, startPoint y: 377, endPoint x: 514, endPoint y: 376, distance: 88.0
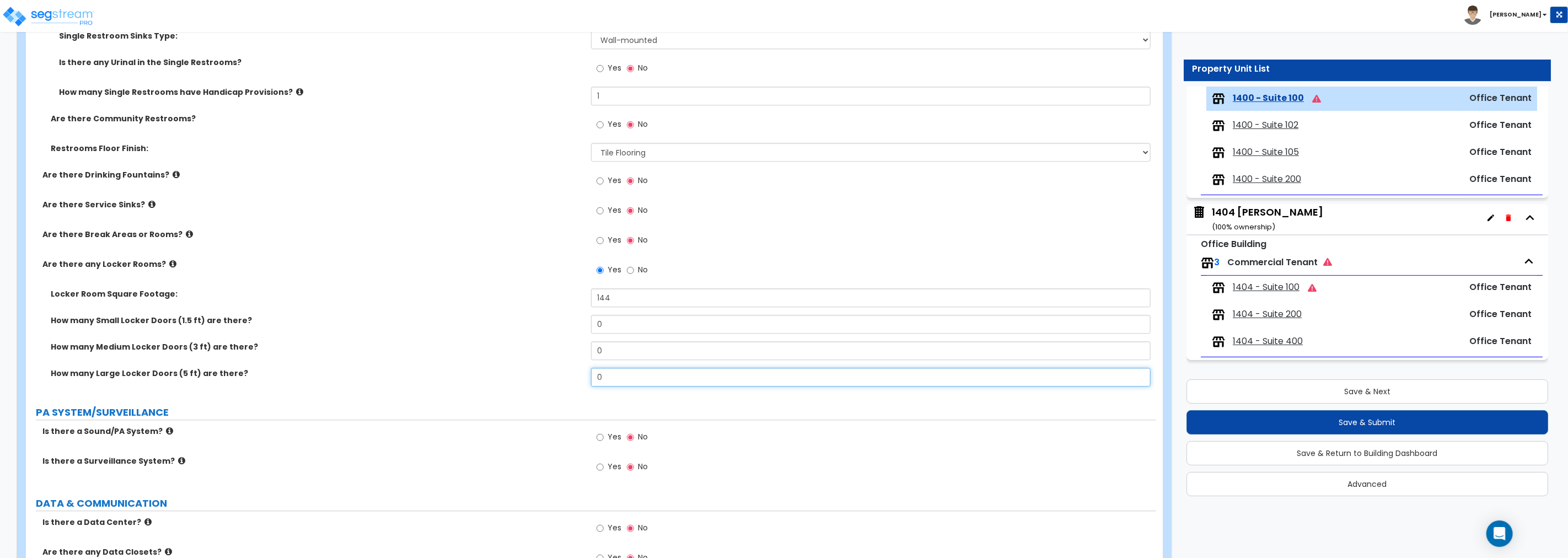
click at [518, 376] on div "How many Large Locker Doors (5 ft) are there? 0" at bounding box center [591, 381] width 1130 height 27
click at [599, 239] on input "Yes" at bounding box center [600, 240] width 7 height 12
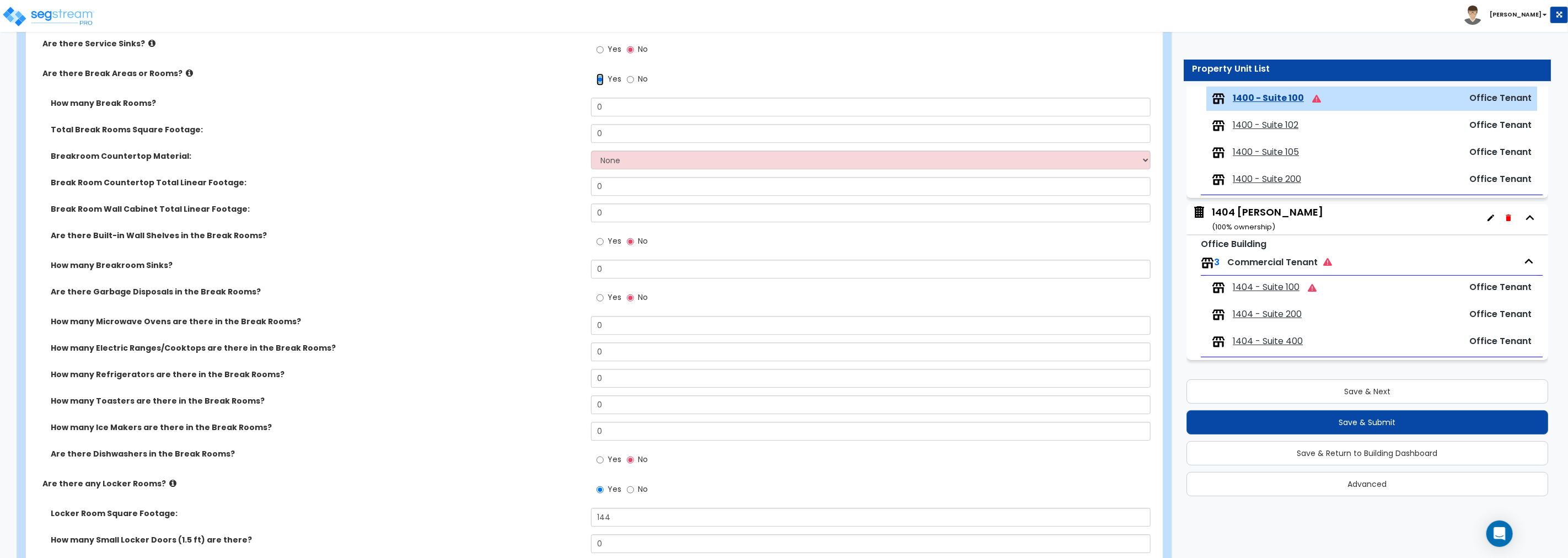
scroll to position [2582, 0]
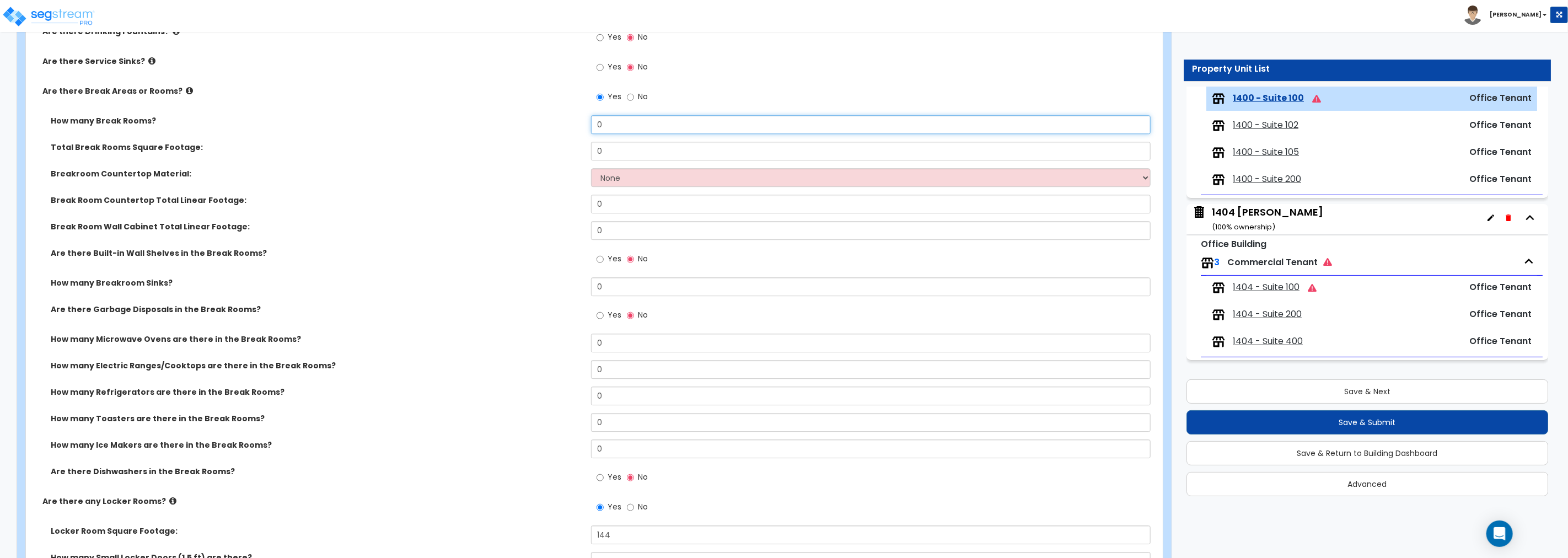
drag, startPoint x: 621, startPoint y: 116, endPoint x: 547, endPoint y: 121, distance: 74.2
click at [547, 121] on div "How many Break Rooms? 0" at bounding box center [591, 129] width 1130 height 27
drag, startPoint x: 625, startPoint y: 145, endPoint x: 554, endPoint y: 141, distance: 71.1
click at [554, 142] on div "Total Break Rooms Square Footage: 0" at bounding box center [591, 155] width 1130 height 27
click at [616, 177] on select "None Plastic Laminate Solid Surface Stone Quartz Marble Tile Wood Stainless Ste…" at bounding box center [870, 178] width 559 height 19
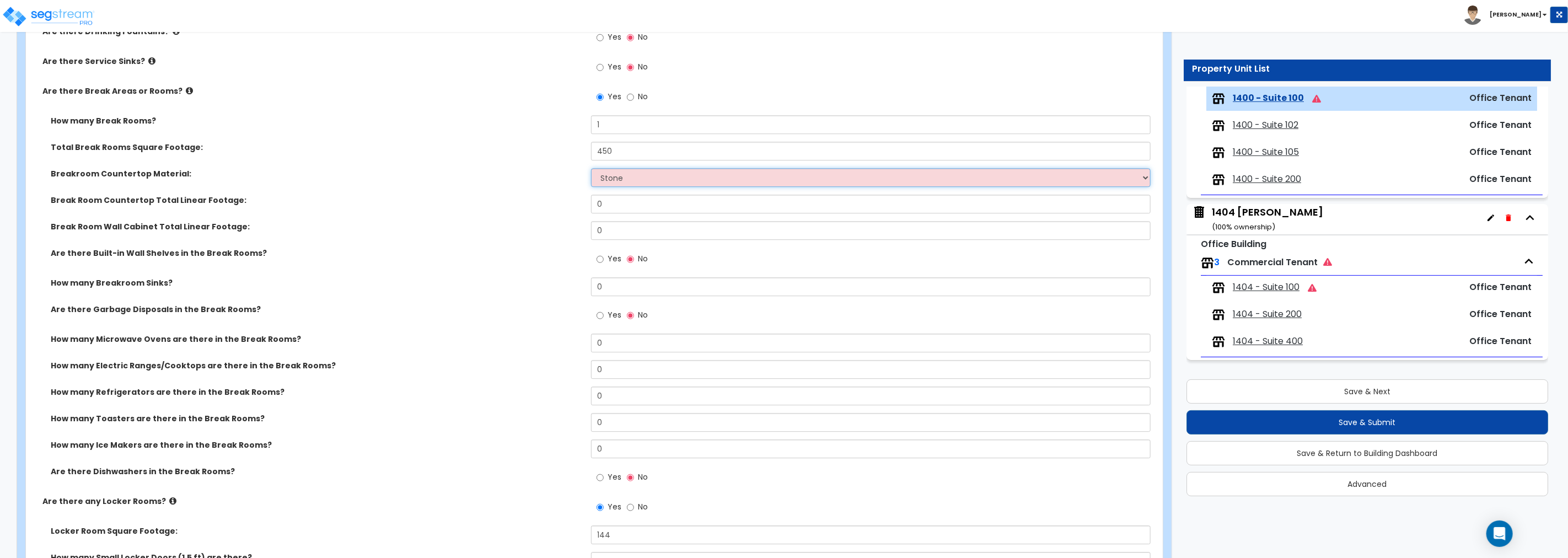
click at [591, 168] on select "None Plastic Laminate Solid Surface Stone Quartz Marble Tile Wood Stainless Ste…" at bounding box center [870, 178] width 559 height 19
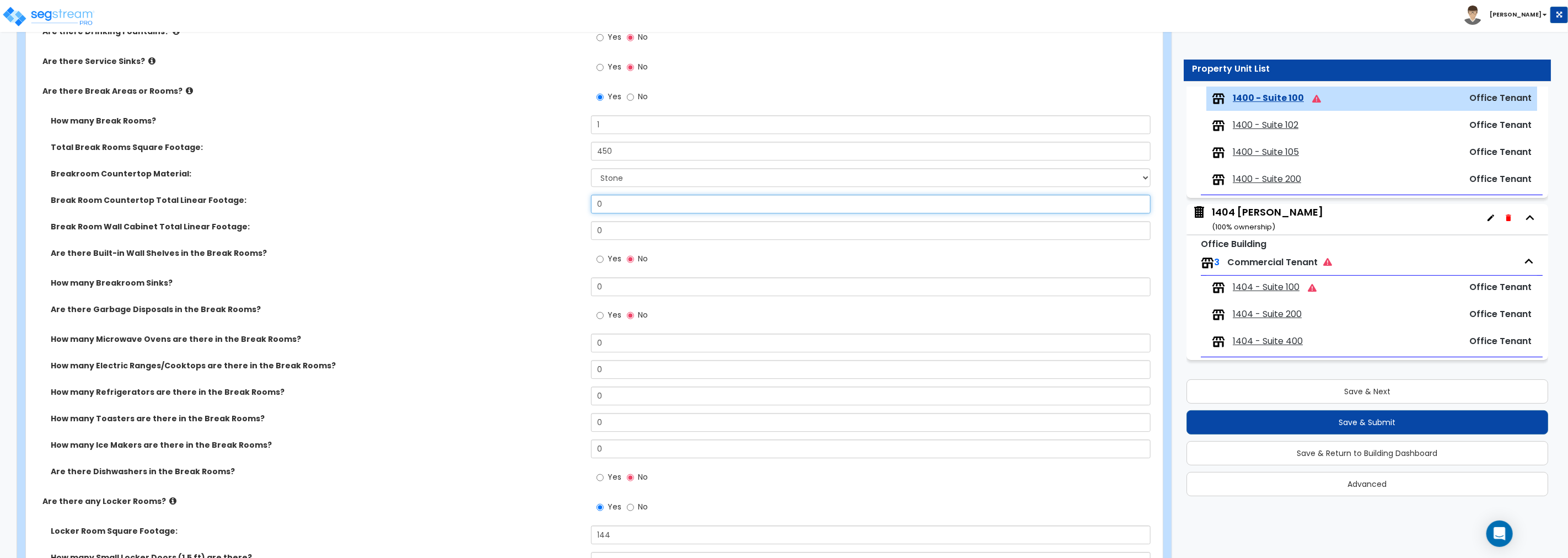
drag, startPoint x: 614, startPoint y: 199, endPoint x: 576, endPoint y: 199, distance: 38.0
click at [576, 199] on div "Break Room Countertop Total Linear Footage: 0" at bounding box center [591, 208] width 1130 height 27
drag, startPoint x: 618, startPoint y: 230, endPoint x: 536, endPoint y: 224, distance: 82.2
click at [536, 224] on div "Break Room Wall Cabinet Total Linear Footage: 0" at bounding box center [591, 234] width 1130 height 27
click at [598, 255] on input "Yes" at bounding box center [600, 259] width 7 height 12
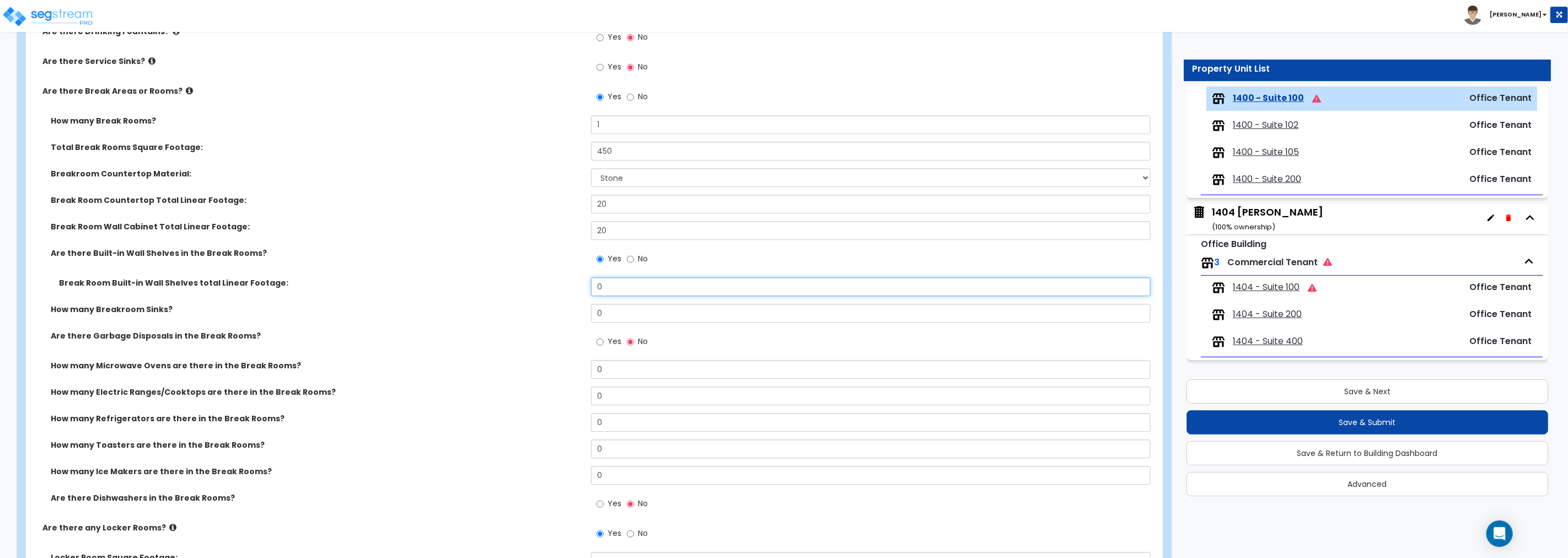
drag, startPoint x: 618, startPoint y: 284, endPoint x: 475, endPoint y: 279, distance: 143.1
click at [475, 279] on div "Break Room Built-in Wall Shelves total Linear Footage: 0" at bounding box center [591, 291] width 1130 height 27
drag, startPoint x: 579, startPoint y: 309, endPoint x: 554, endPoint y: 308, distance: 25.0
click at [554, 308] on div "How many Breakroom Sinks? 0" at bounding box center [591, 317] width 1130 height 27
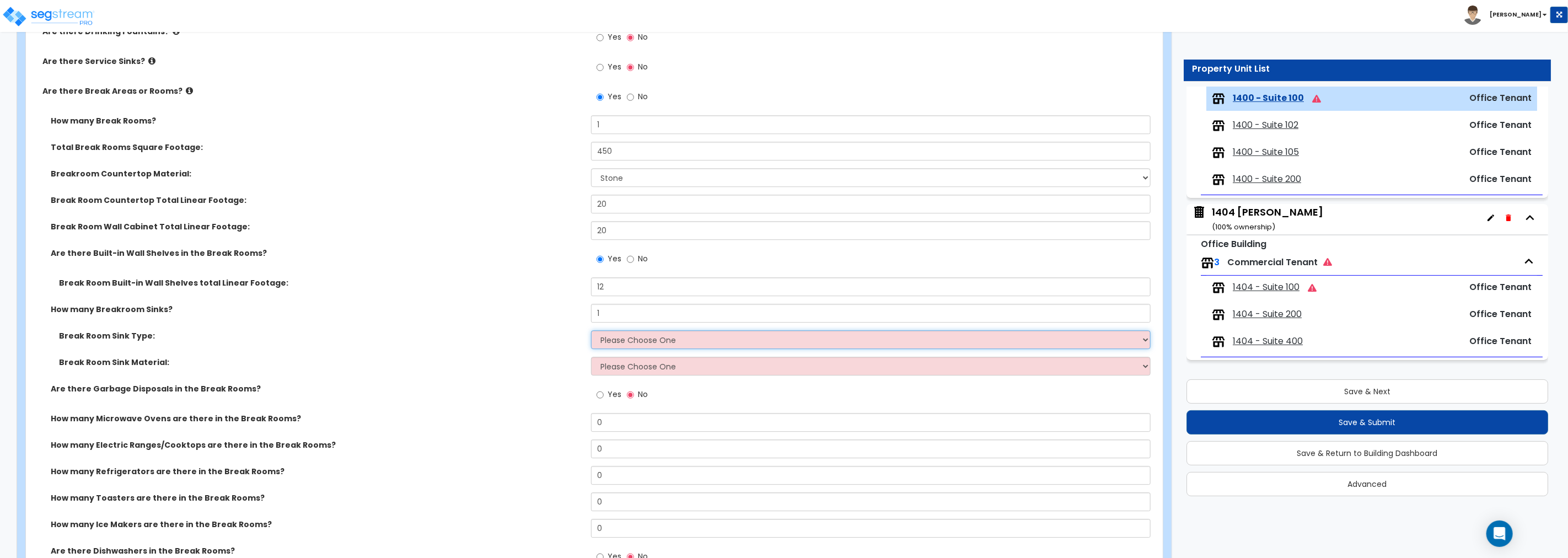
click at [649, 338] on select "Please Choose One Single Sink Double Sink" at bounding box center [870, 340] width 559 height 19
click at [591, 330] on select "Please Choose One Single Sink Double Sink" at bounding box center [870, 340] width 559 height 19
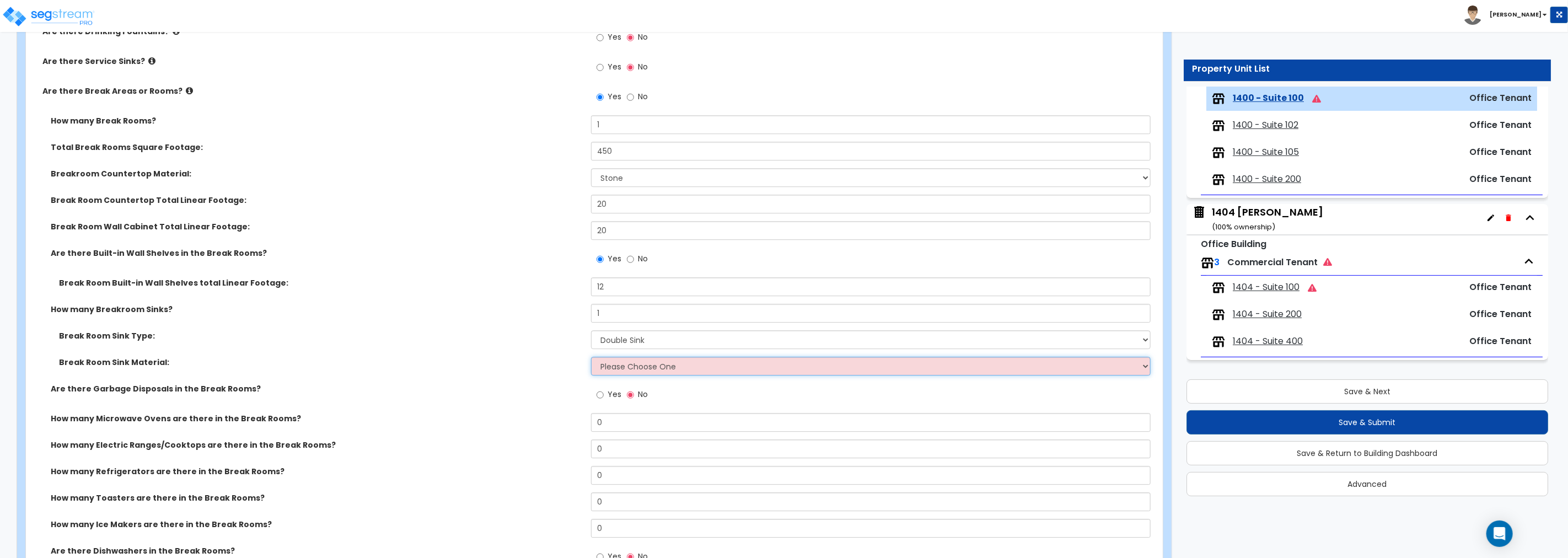
click at [636, 367] on select "Please Choose One Stainless Steel Porcelain Enamel Cast Iron" at bounding box center [870, 366] width 559 height 19
click at [591, 357] on select "Please Choose One Stainless Steel Porcelain Enamel Cast Iron" at bounding box center [870, 366] width 559 height 19
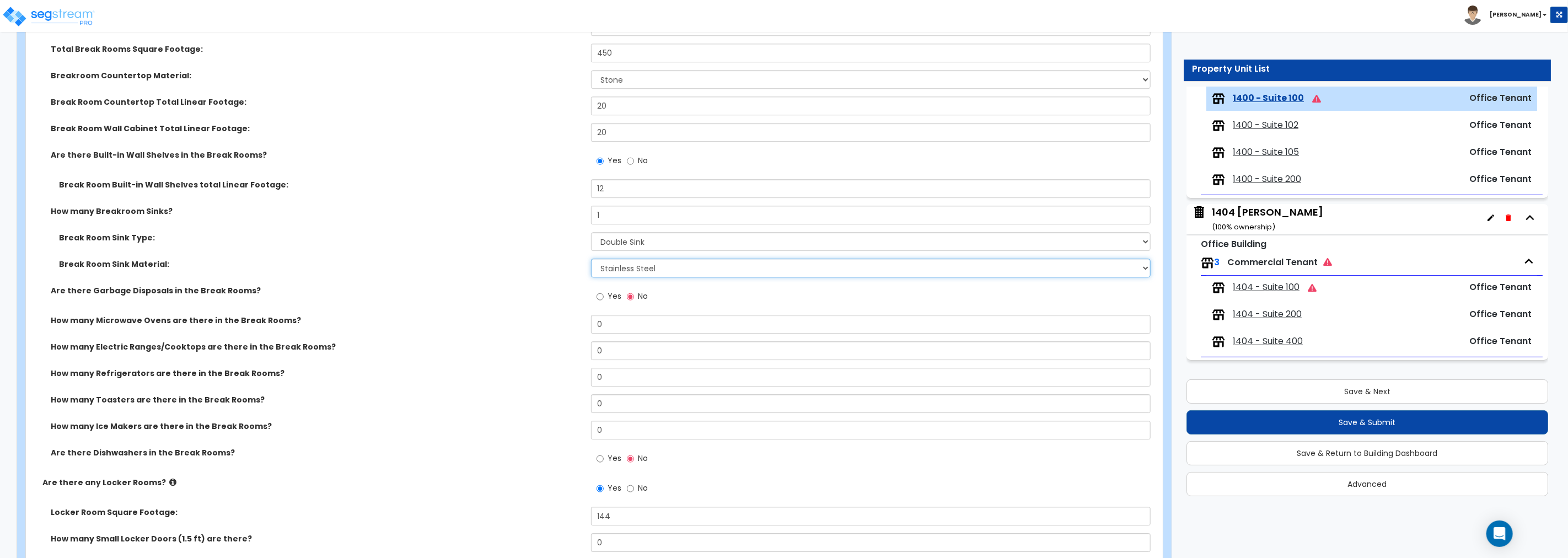
scroll to position [2725, 0]
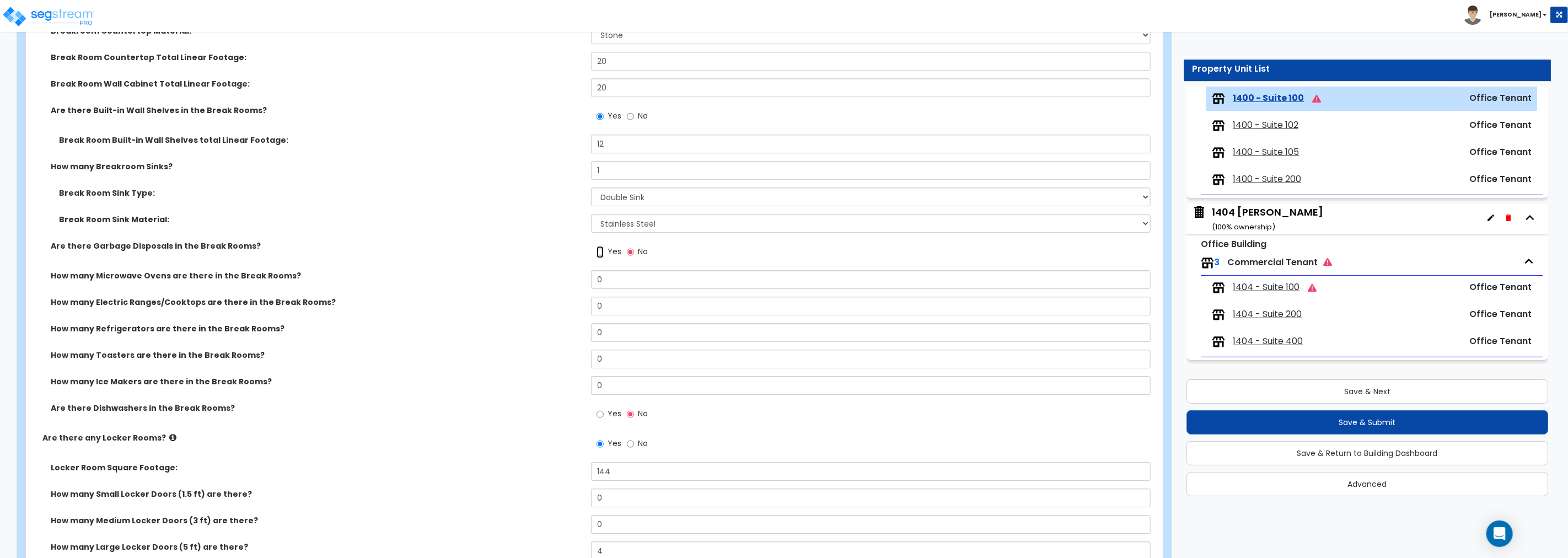
click at [599, 253] on input "Yes" at bounding box center [600, 251] width 7 height 12
drag, startPoint x: 620, startPoint y: 279, endPoint x: 528, endPoint y: 263, distance: 93.4
click at [531, 266] on div "How many Break Rooms? 1 Total Break Rooms Square Footage: 450 Breakroom Counter…" at bounding box center [591, 216] width 1113 height 486
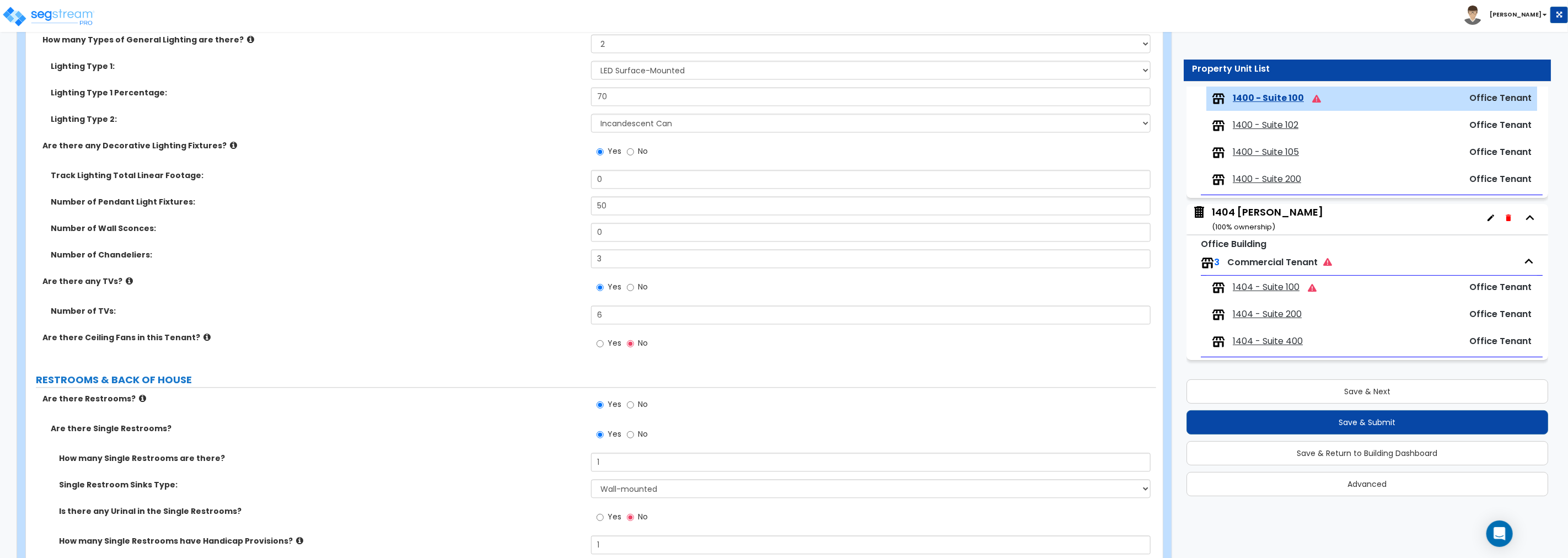
scroll to position [1970, 0]
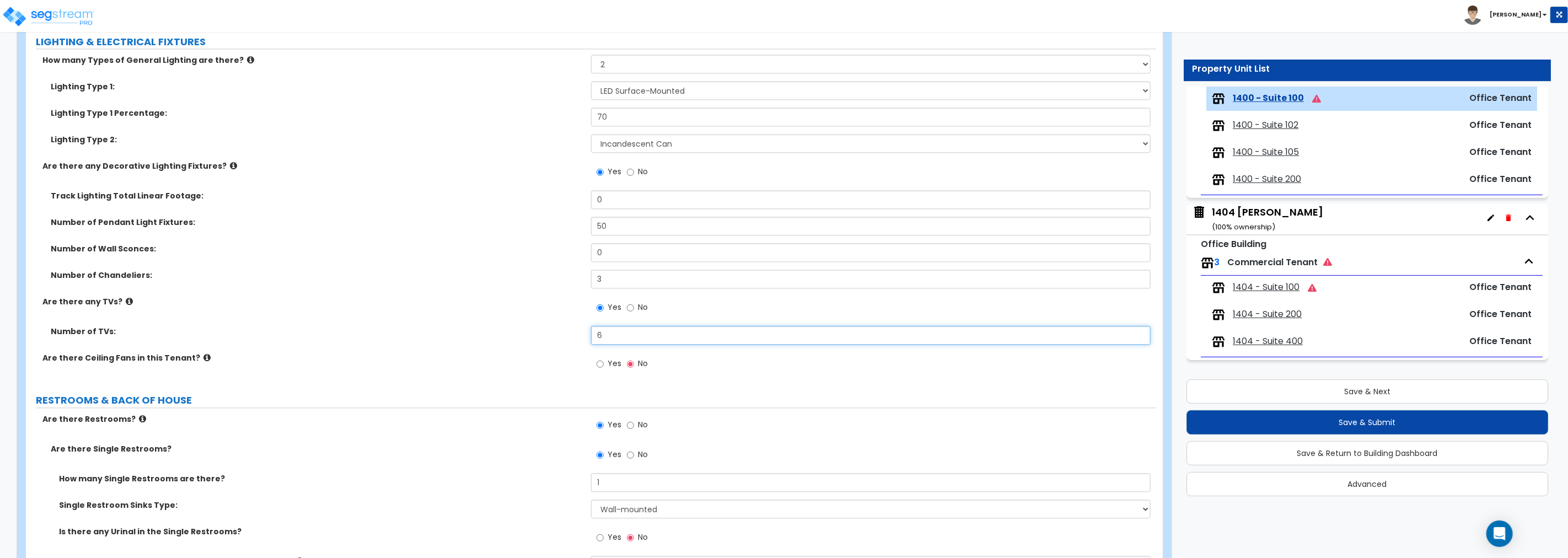
drag, startPoint x: 602, startPoint y: 338, endPoint x: 513, endPoint y: 342, distance: 89.1
click at [512, 342] on div "Number of TVs: 6" at bounding box center [591, 339] width 1130 height 27
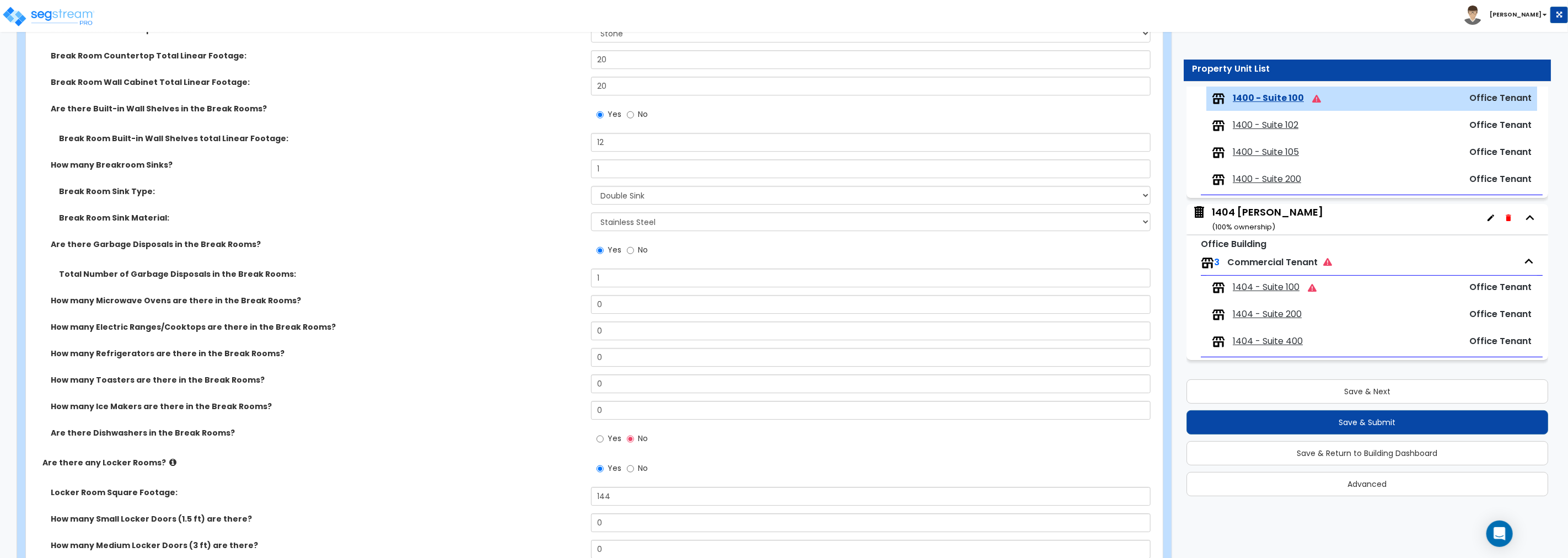
scroll to position [2746, 0]
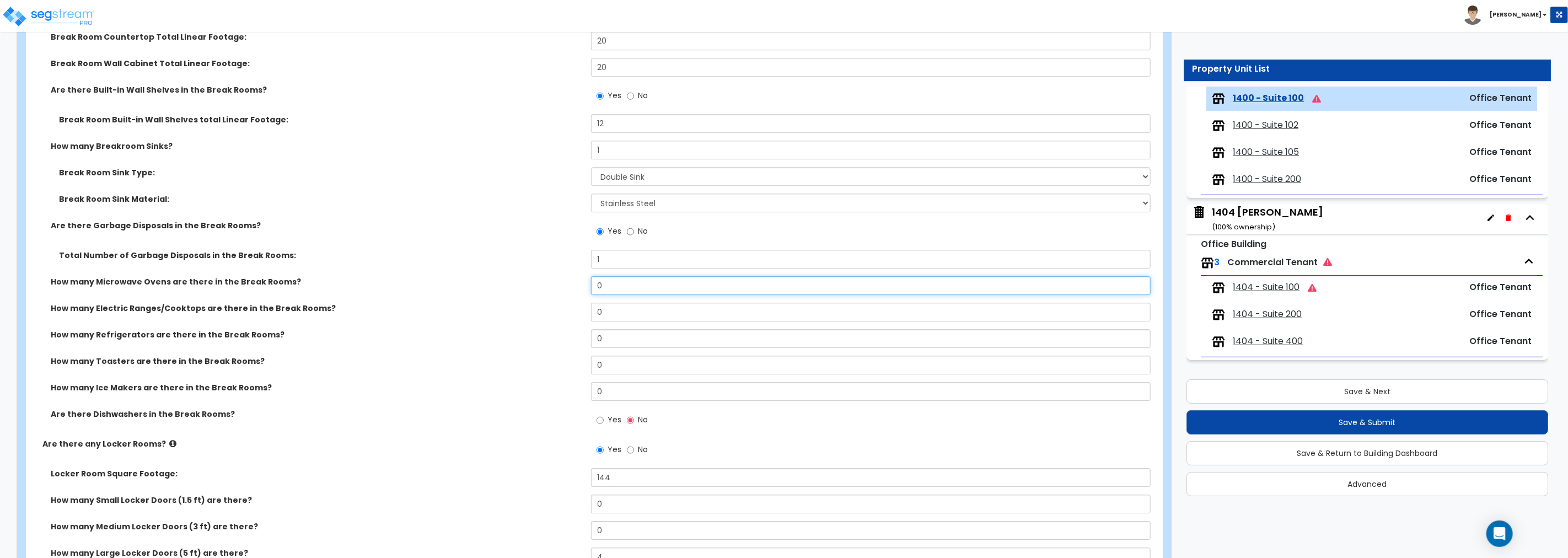
drag, startPoint x: 560, startPoint y: 282, endPoint x: 510, endPoint y: 282, distance: 50.0
click at [510, 282] on div "How many Microwave Ovens are there in the Break Rooms? 0" at bounding box center [591, 289] width 1130 height 27
drag, startPoint x: 627, startPoint y: 370, endPoint x: 542, endPoint y: 364, distance: 85.2
click at [542, 364] on div "How many Refrigerators are there in the Break Rooms? 0" at bounding box center [591, 372] width 1130 height 27
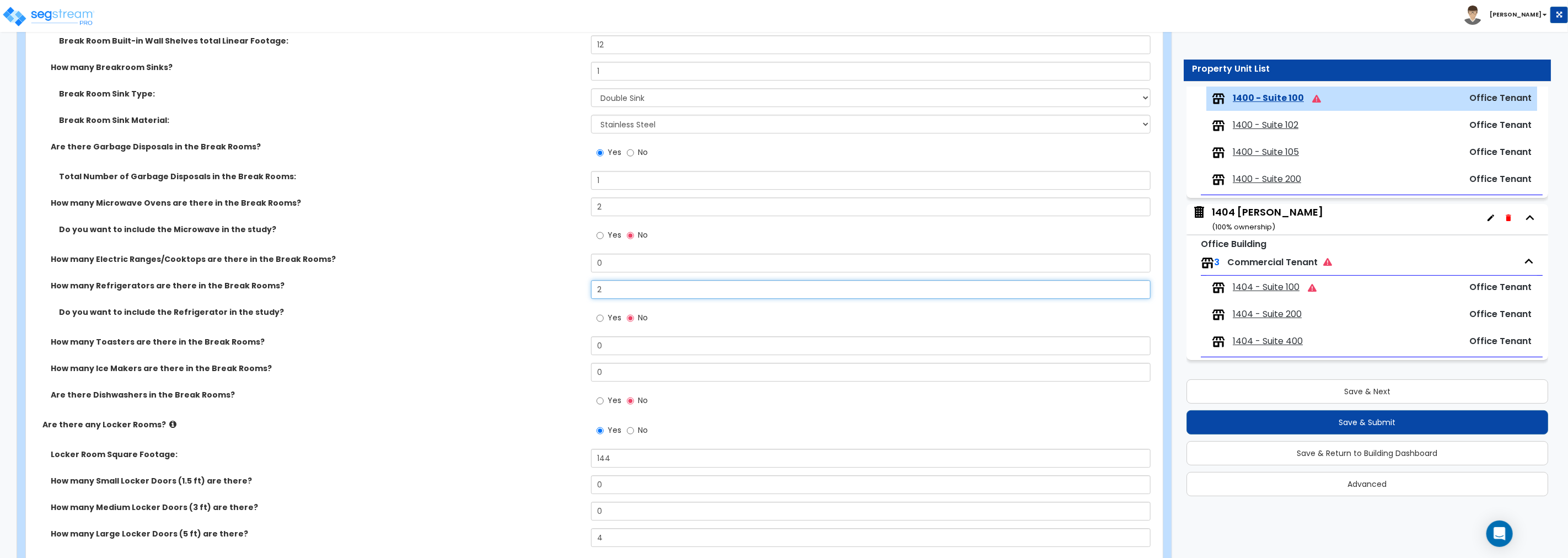
scroll to position [2827, 0]
drag, startPoint x: 603, startPoint y: 366, endPoint x: 557, endPoint y: 364, distance: 46.0
click at [559, 364] on div "How many Ice Makers are there in the Break Rooms? 0" at bounding box center [591, 373] width 1130 height 27
click at [602, 396] on input "Yes" at bounding box center [600, 397] width 7 height 12
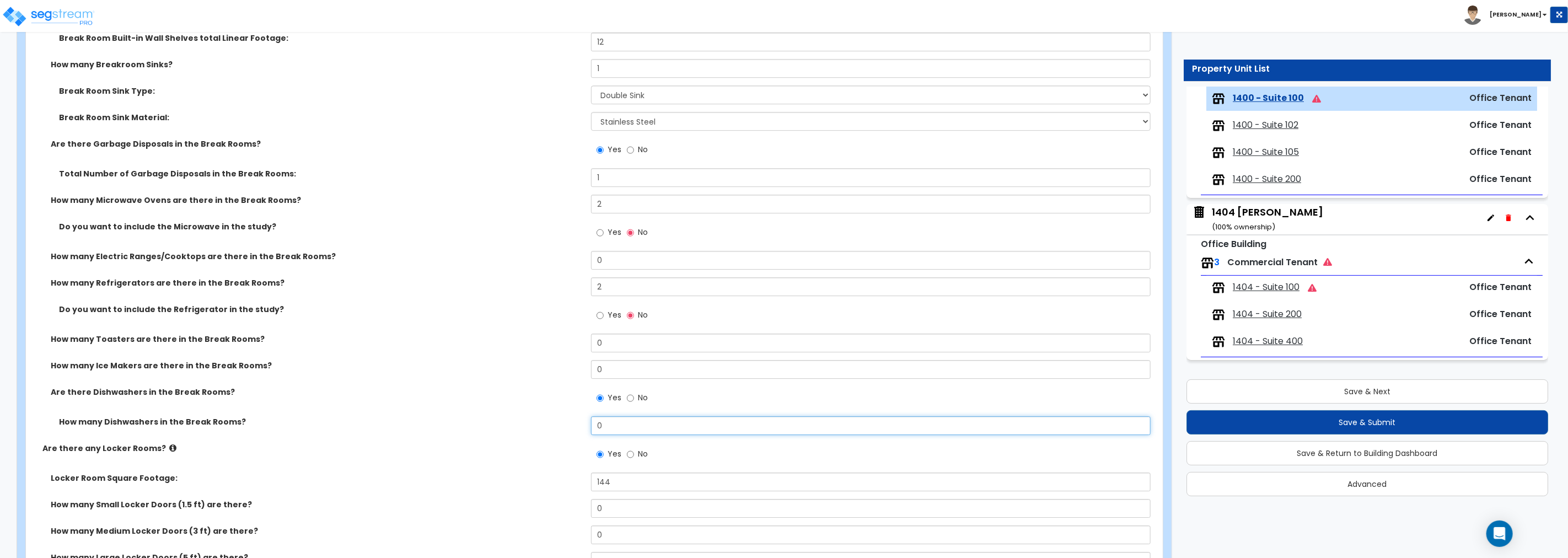
drag, startPoint x: 623, startPoint y: 416, endPoint x: 565, endPoint y: 413, distance: 58.1
click at [565, 413] on div "How many Break Rooms? 1 Total Break Rooms Square Footage: 450 Breakroom Counter…" at bounding box center [591, 156] width 1113 height 572
drag, startPoint x: 604, startPoint y: 338, endPoint x: 543, endPoint y: 338, distance: 61.0
click at [543, 338] on div "How many Toasters are there in the Break Rooms? 0" at bounding box center [591, 347] width 1130 height 27
click at [620, 339] on input "0" at bounding box center [870, 343] width 559 height 19
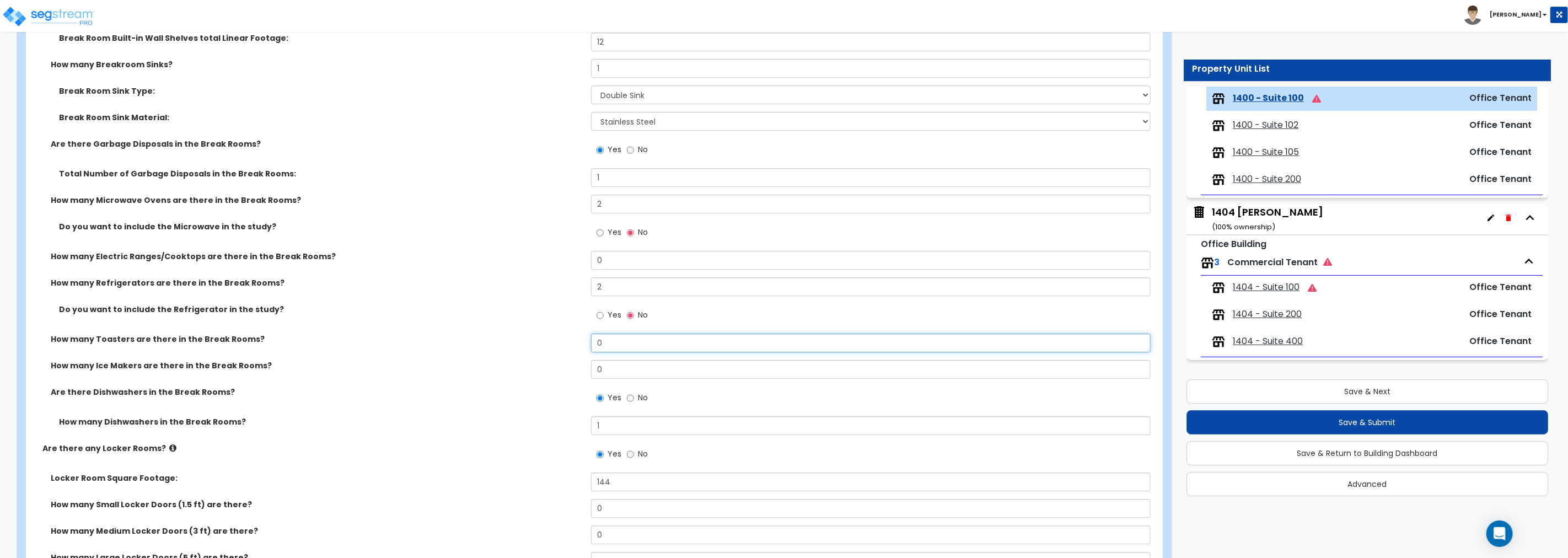
drag, startPoint x: 620, startPoint y: 340, endPoint x: 508, endPoint y: 336, distance: 112.1
click at [508, 336] on div "How many Toasters are there in the Break Rooms? 0" at bounding box center [591, 347] width 1130 height 27
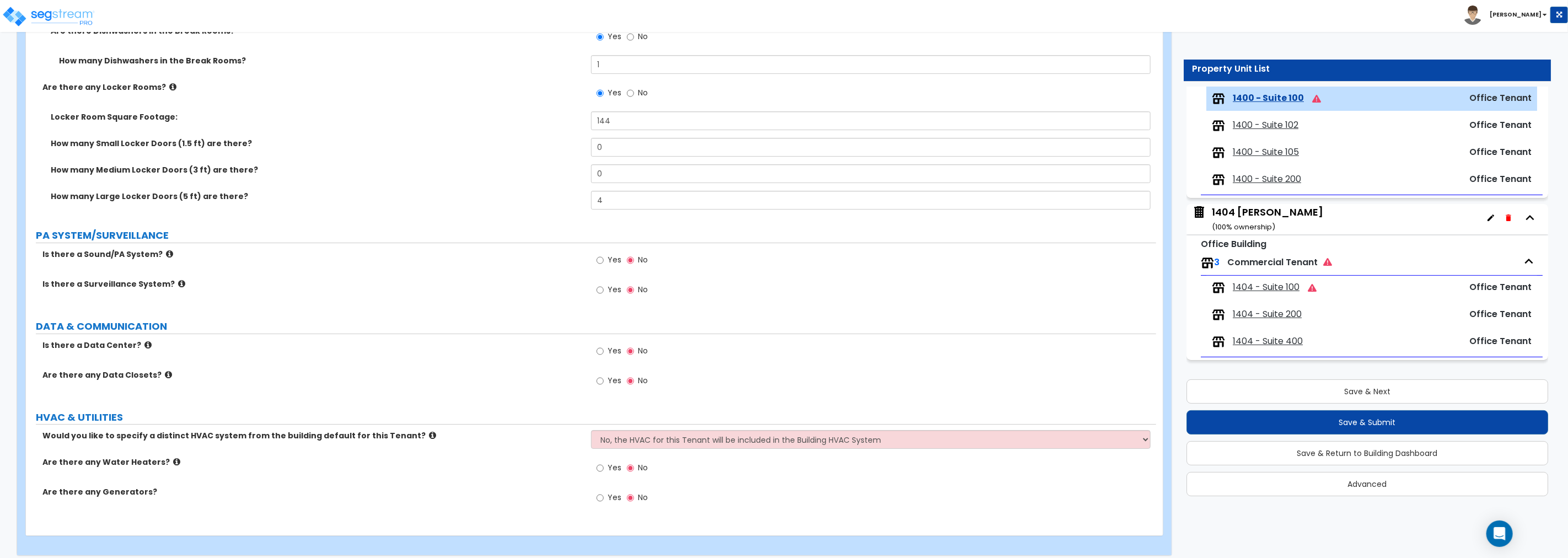
scroll to position [3225, 0]
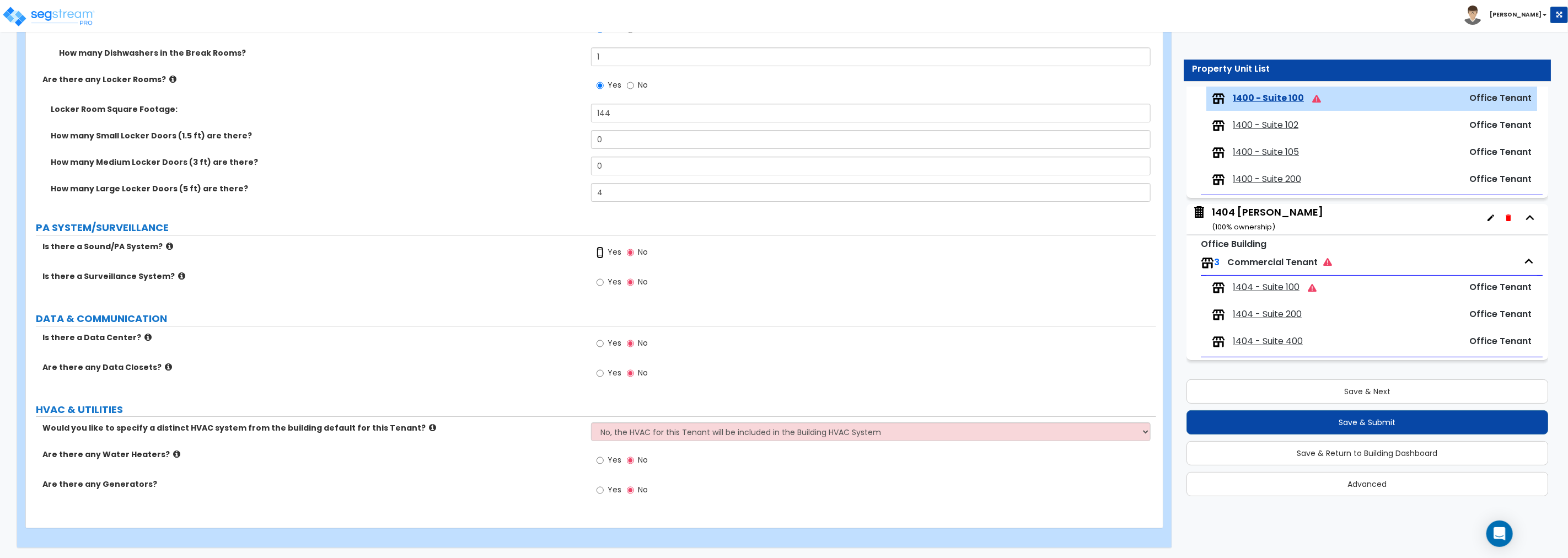
click at [600, 250] on input "Yes" at bounding box center [600, 252] width 7 height 12
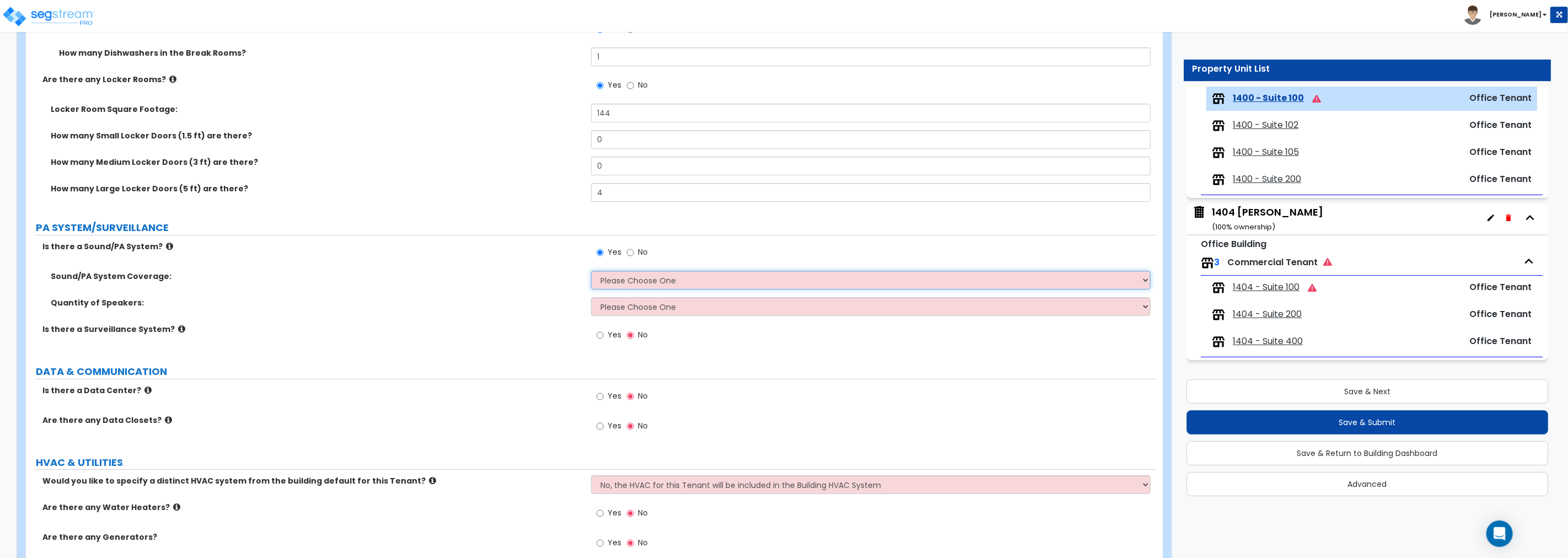
click at [630, 274] on select "Please Choose One All Areas Enter Percent Coverage" at bounding box center [870, 280] width 559 height 19
click at [591, 270] on select "Please Choose One All Areas Enter Percent Coverage" at bounding box center [870, 280] width 559 height 19
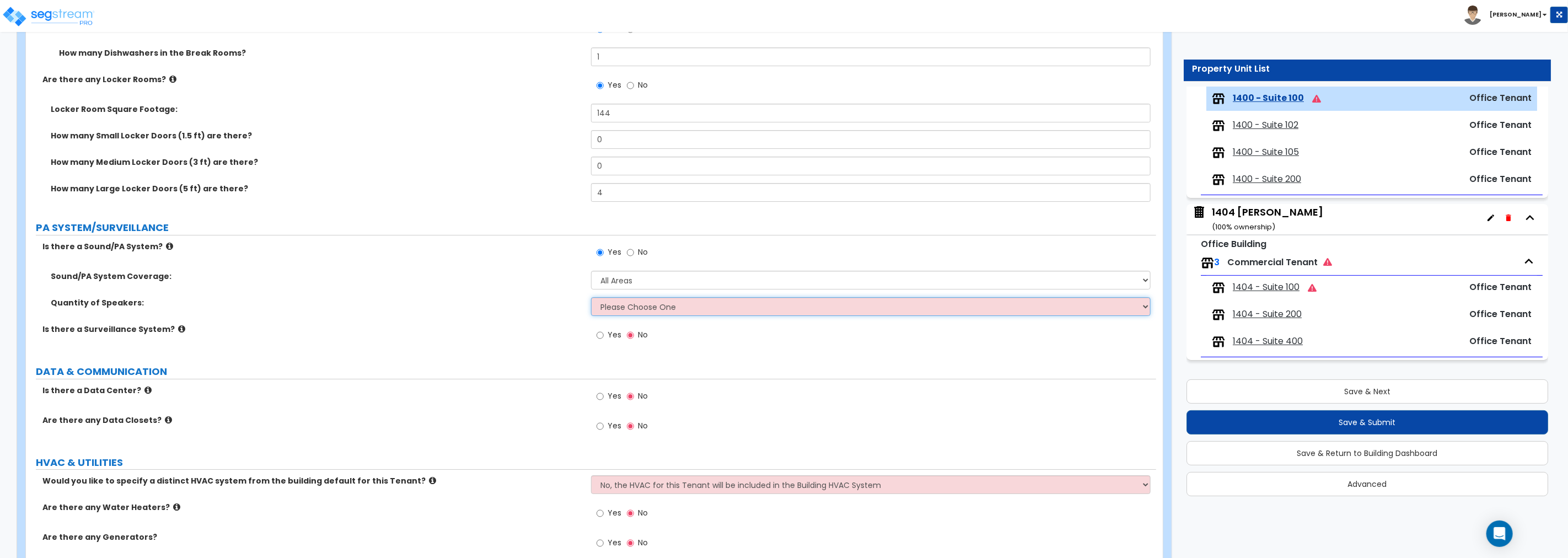
click at [627, 305] on select "Please Choose One Enter Number of Speakers Please Estimate for me" at bounding box center [870, 307] width 559 height 19
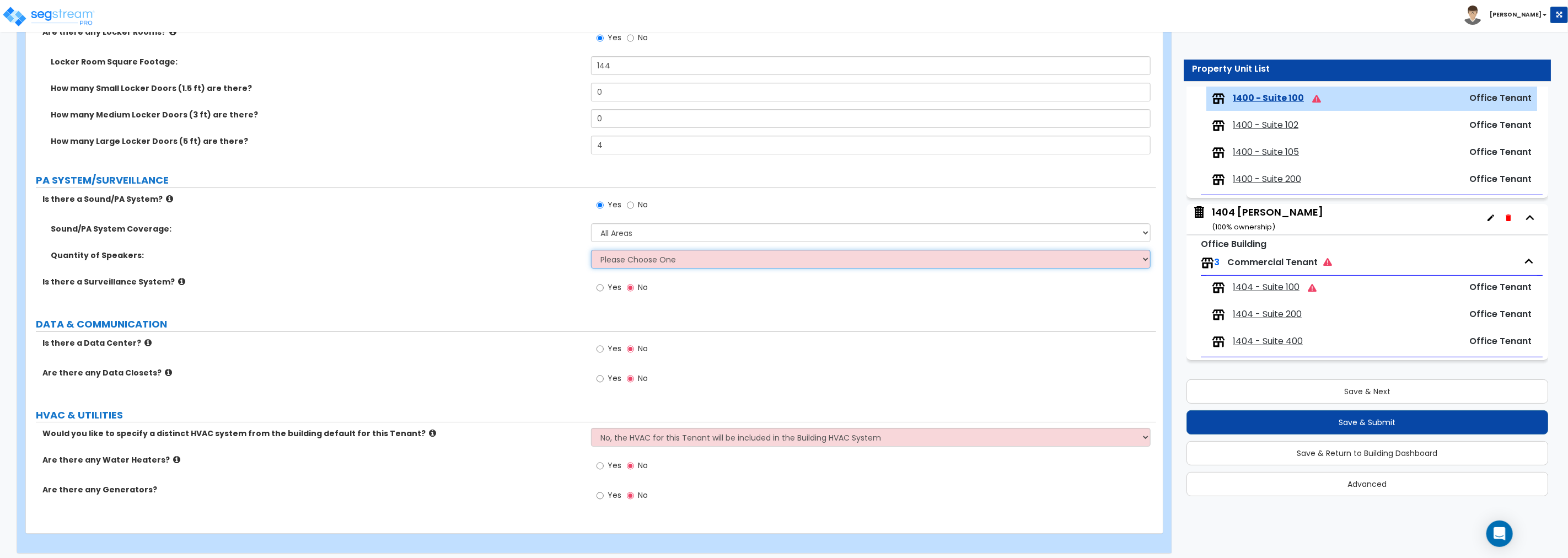
scroll to position [3278, 0]
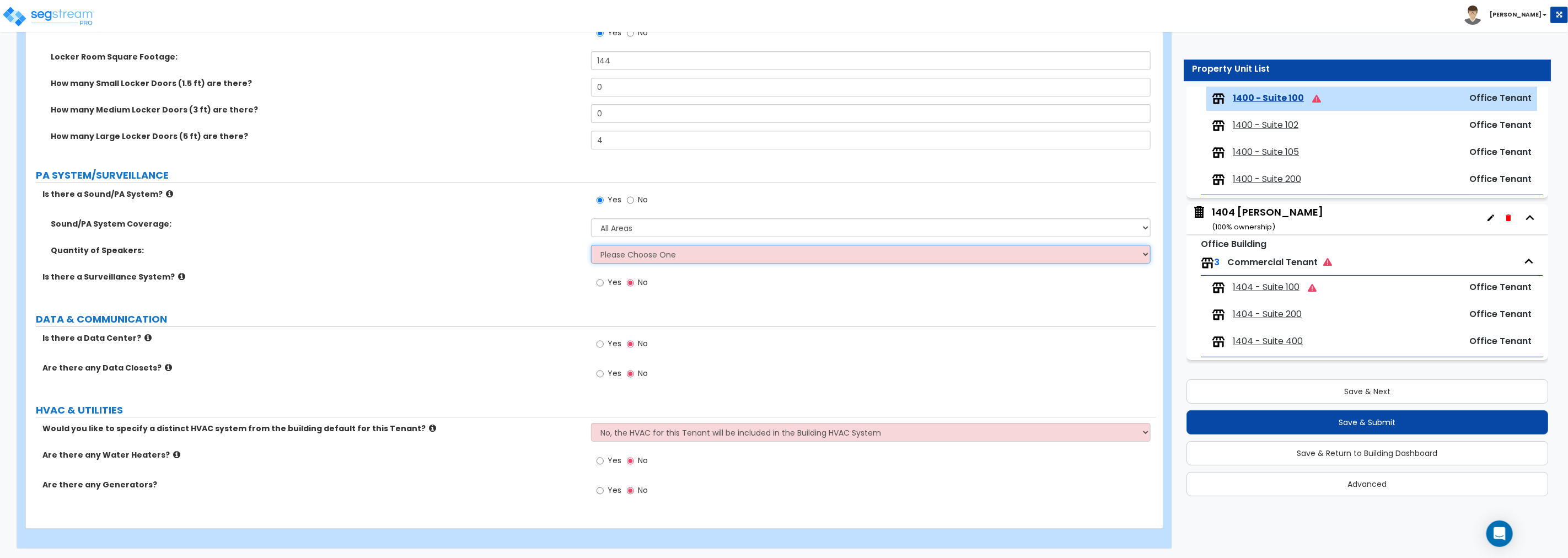
click at [656, 251] on select "Please Choose One Enter Number of Speakers Please Estimate for me" at bounding box center [870, 255] width 559 height 19
click at [591, 245] on select "Please Choose One Enter Number of Speakers Please Estimate for me" at bounding box center [870, 255] width 559 height 19
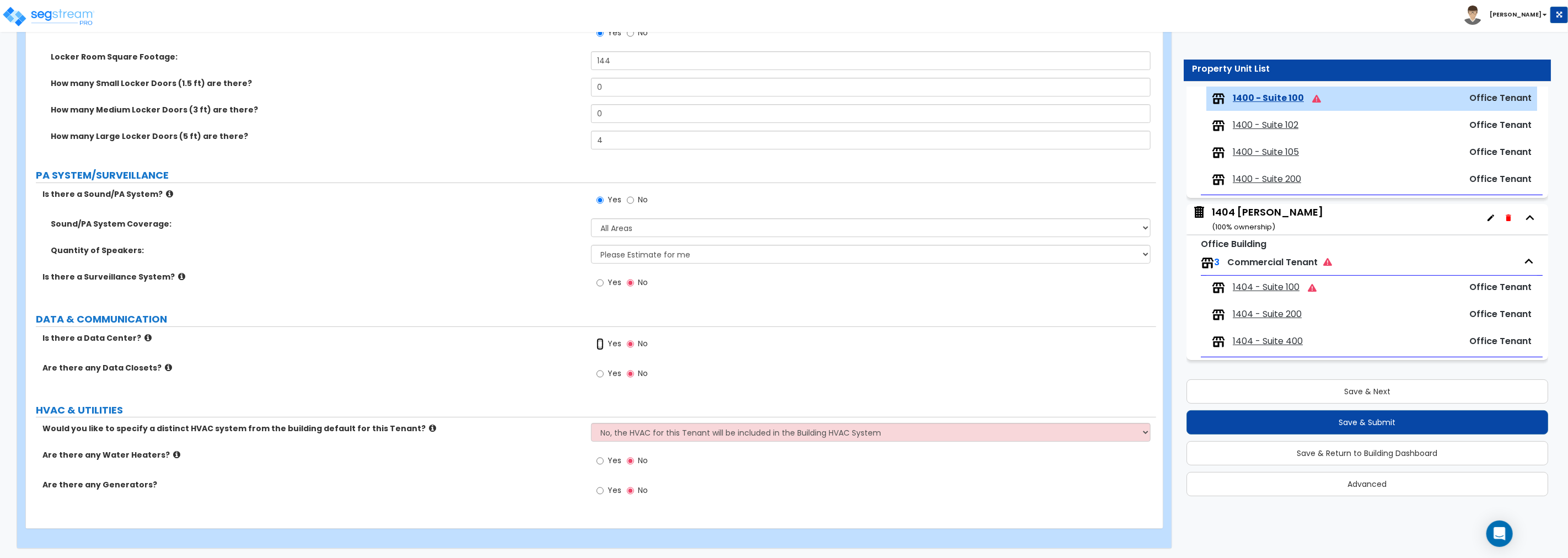
drag, startPoint x: 599, startPoint y: 342, endPoint x: 558, endPoint y: 343, distance: 41.0
click at [599, 342] on input "Yes" at bounding box center [600, 343] width 7 height 12
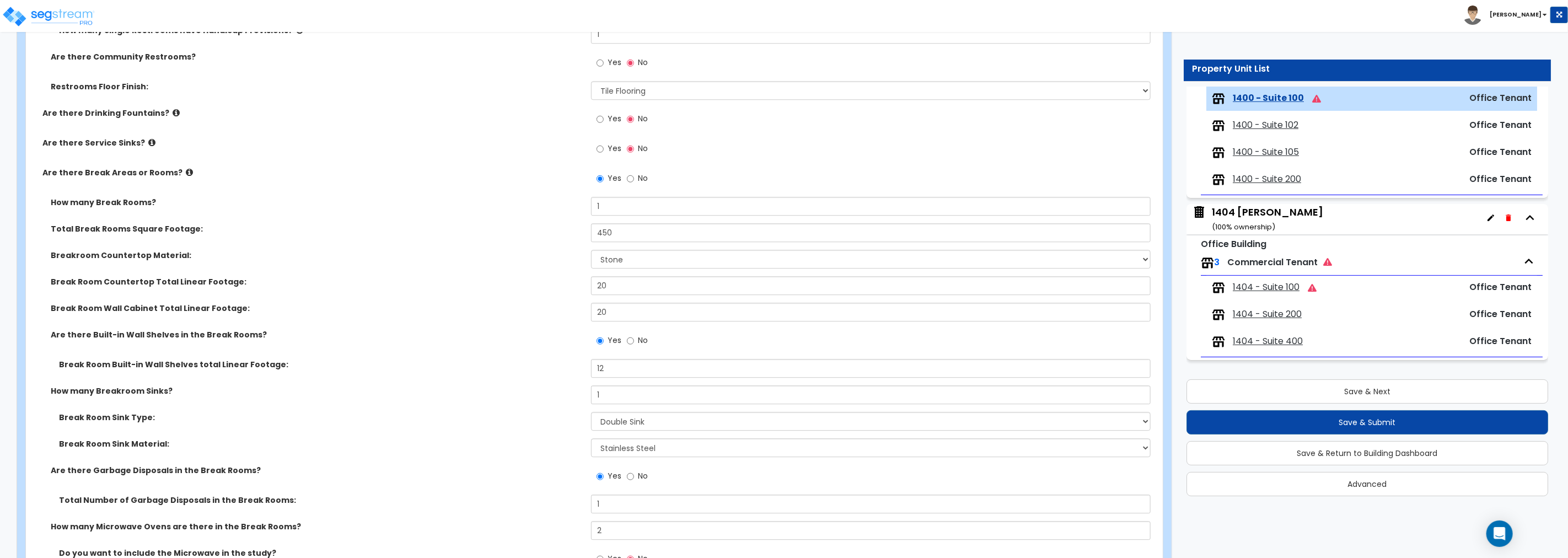
scroll to position [2404, 0]
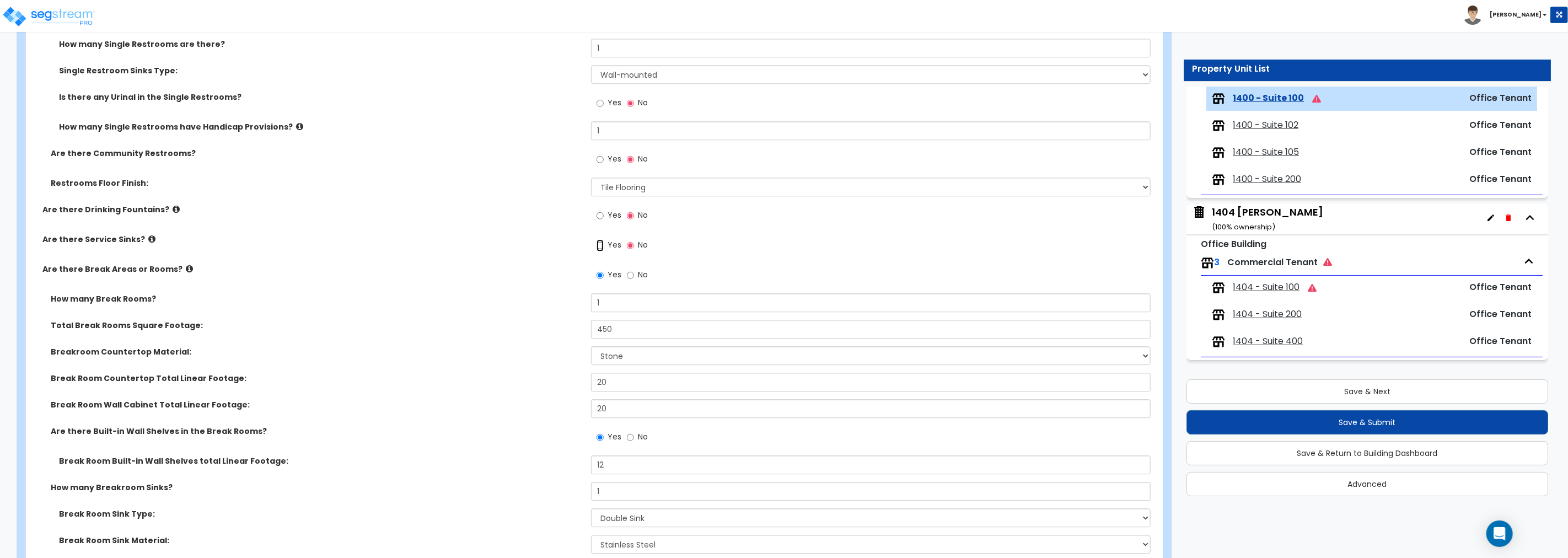
click at [599, 246] on input "Yes" at bounding box center [600, 245] width 7 height 12
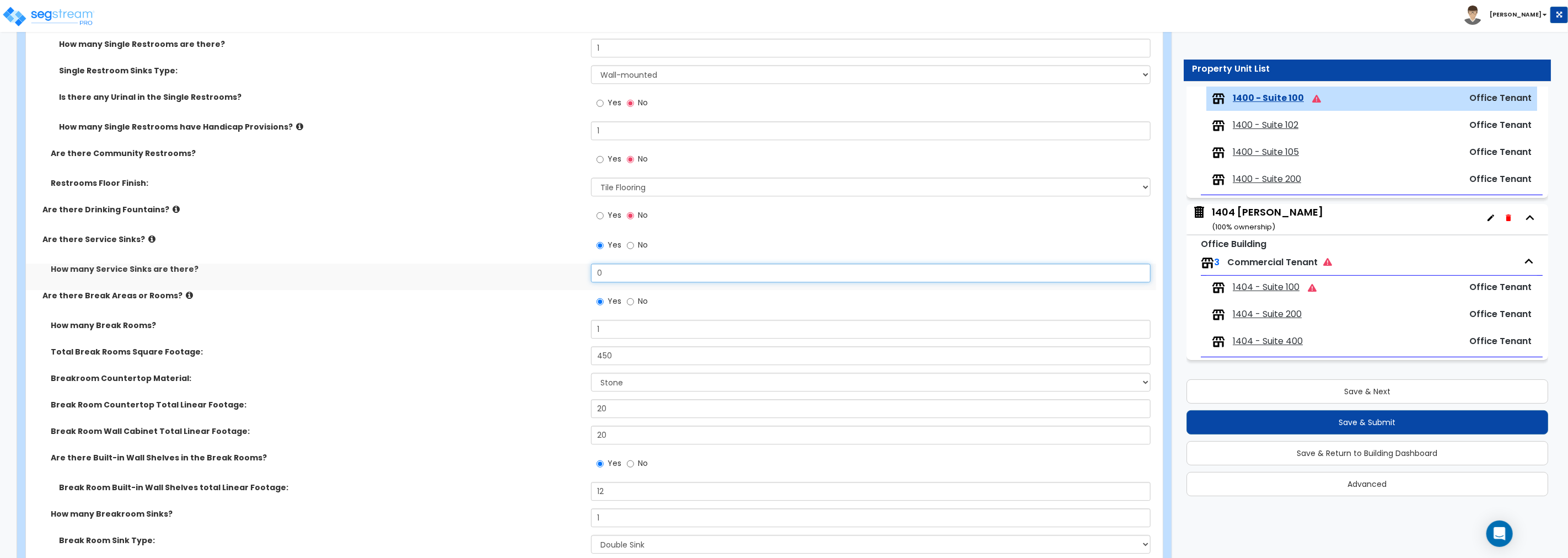
drag, startPoint x: 613, startPoint y: 270, endPoint x: 555, endPoint y: 269, distance: 58.0
click at [555, 269] on div "How many Service Sinks are there? 0" at bounding box center [591, 277] width 1130 height 27
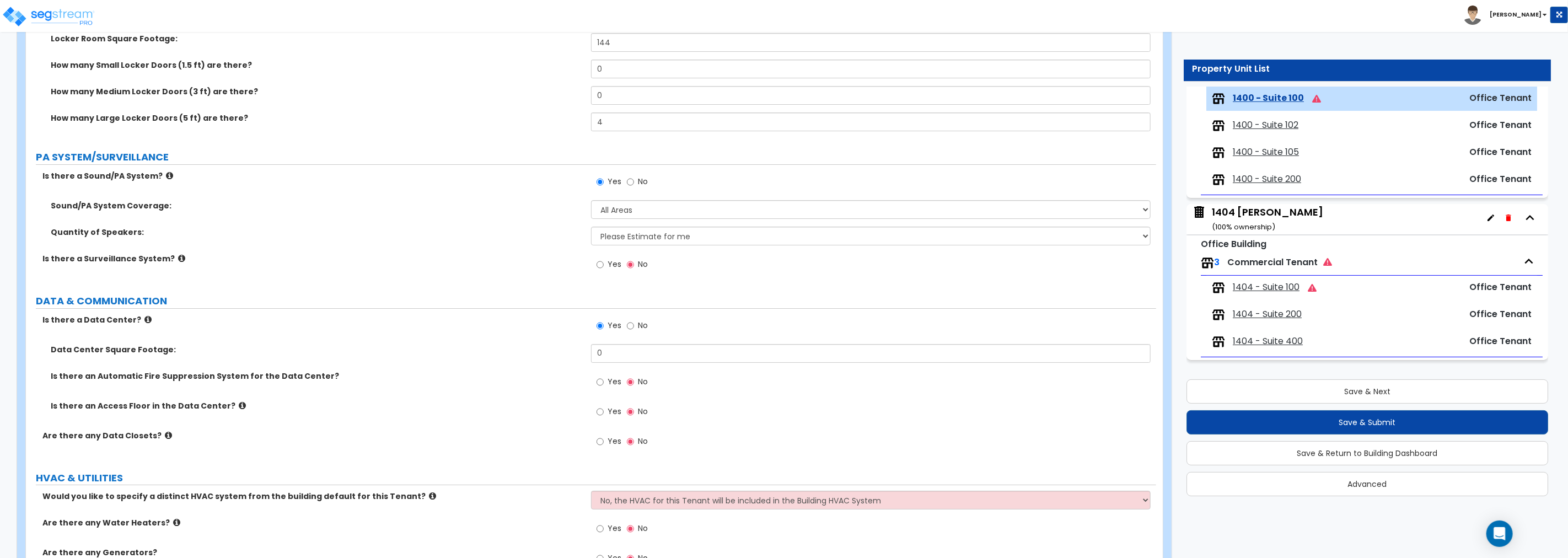
scroll to position [3391, 0]
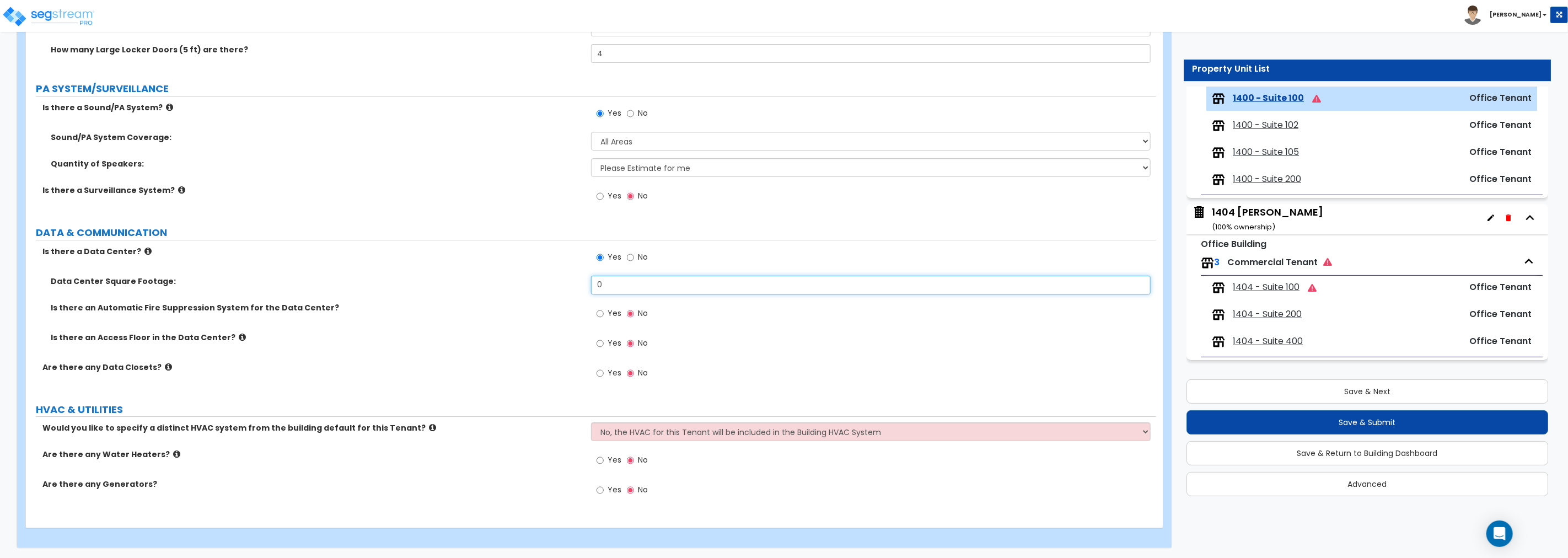
drag, startPoint x: 630, startPoint y: 281, endPoint x: 513, endPoint y: 272, distance: 117.3
click at [513, 272] on div "Is there a Data Center? Yes No Data Center Square Footage: 0 Is there an Automa…" at bounding box center [591, 318] width 1113 height 145
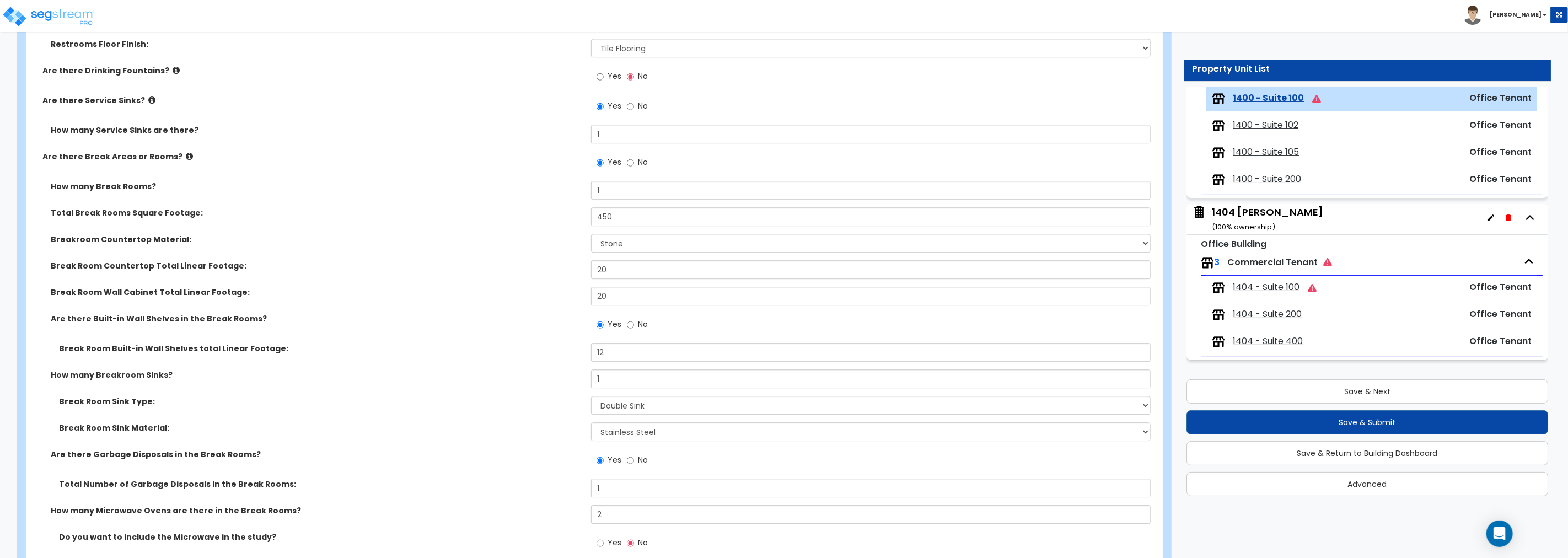
scroll to position [2636, 0]
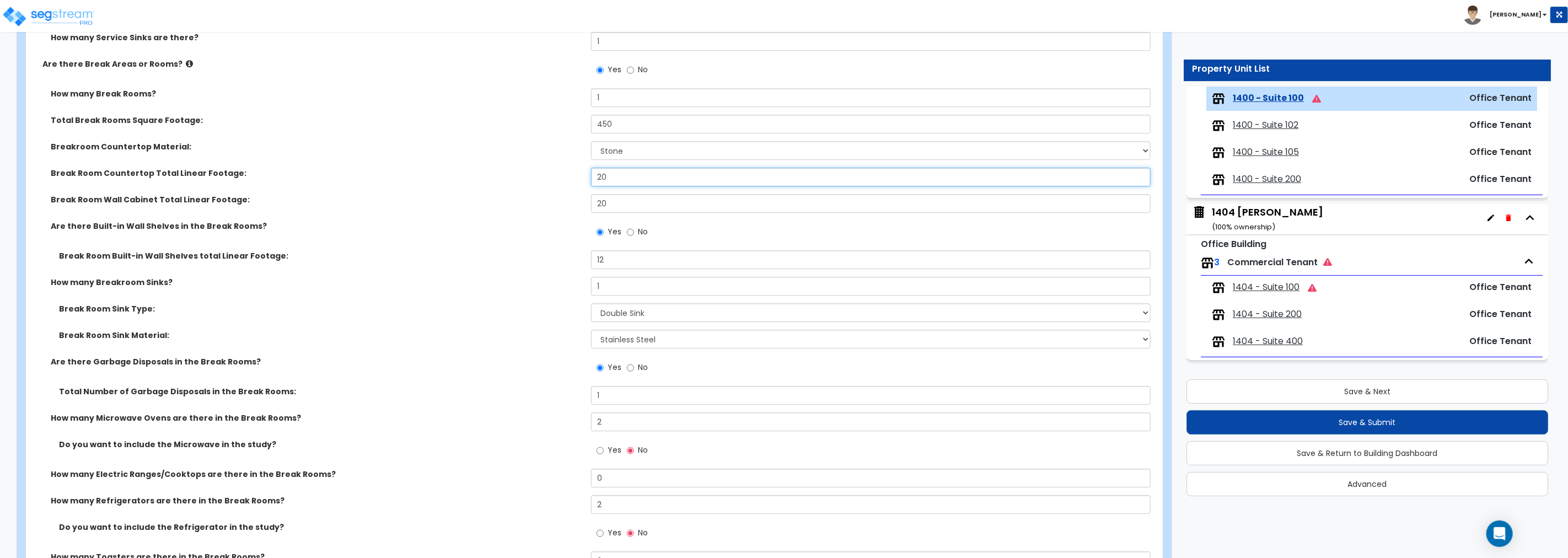
drag, startPoint x: 648, startPoint y: 174, endPoint x: 508, endPoint y: 174, distance: 140.0
click at [508, 174] on div "Break Room Countertop Total Linear Footage: 20" at bounding box center [591, 181] width 1130 height 27
drag, startPoint x: 630, startPoint y: 202, endPoint x: 547, endPoint y: 196, distance: 83.2
click at [547, 196] on div "Break Room Wall Cabinet Total Linear Footage: 20" at bounding box center [591, 208] width 1130 height 27
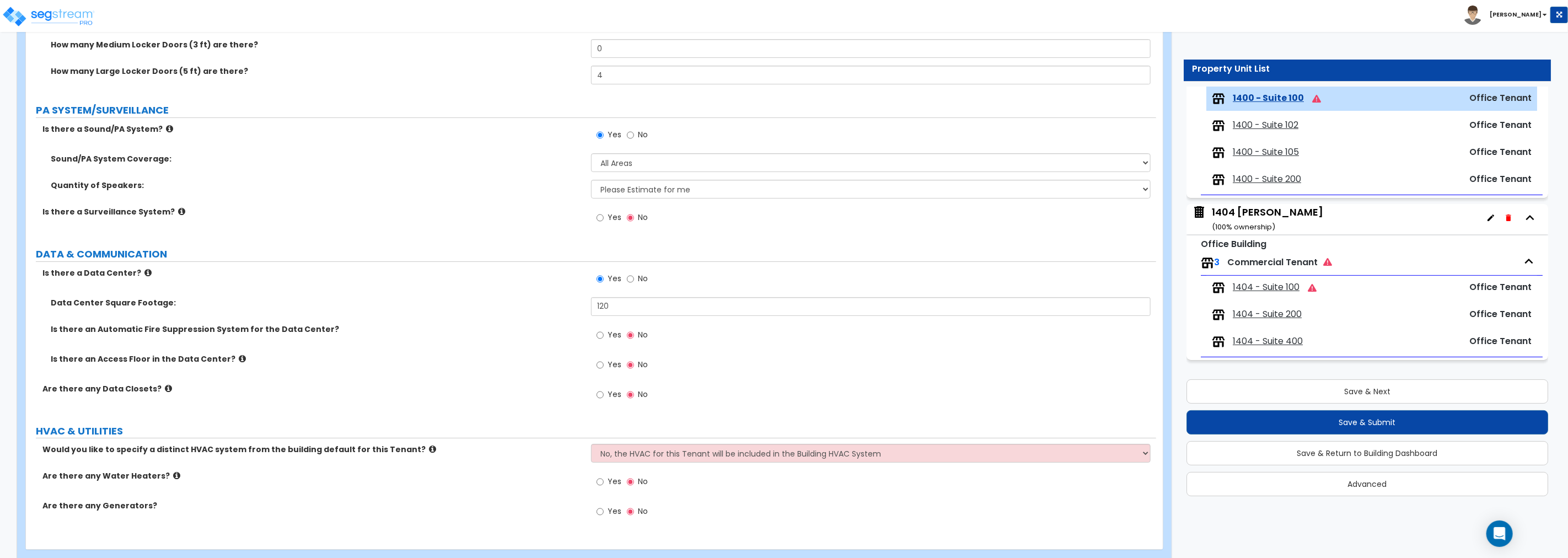
scroll to position [3391, 0]
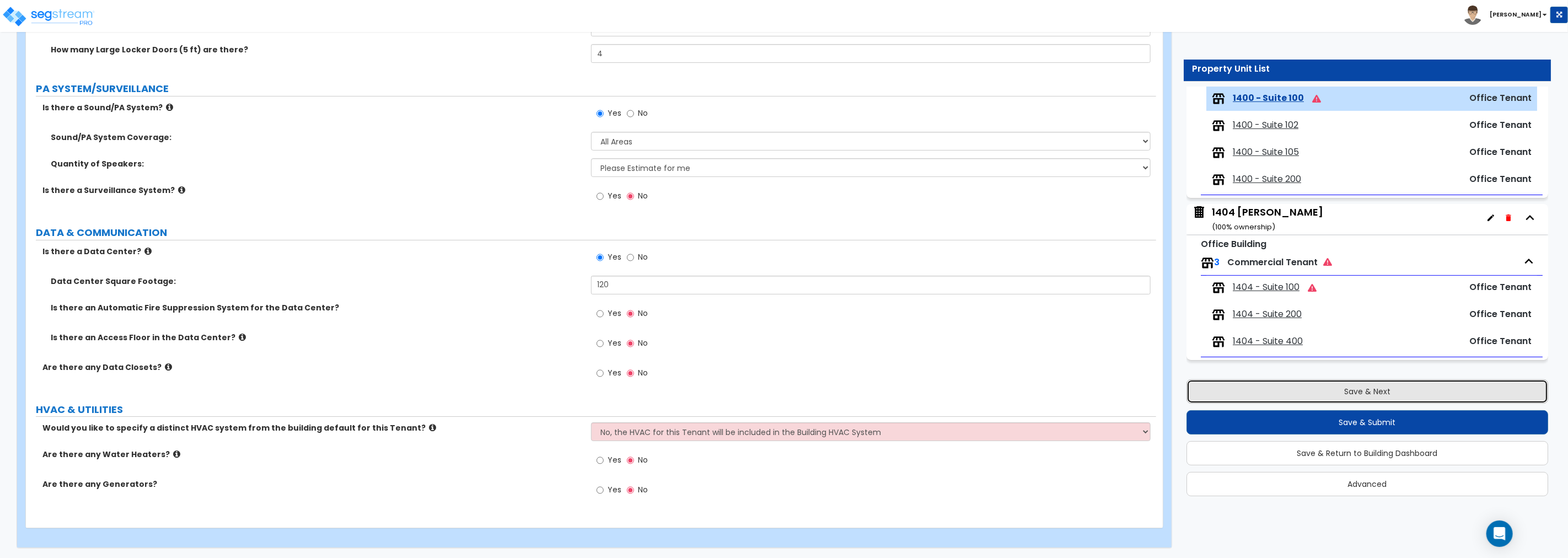
click at [941, 389] on button "Save & Next" at bounding box center [1367, 391] width 362 height 24
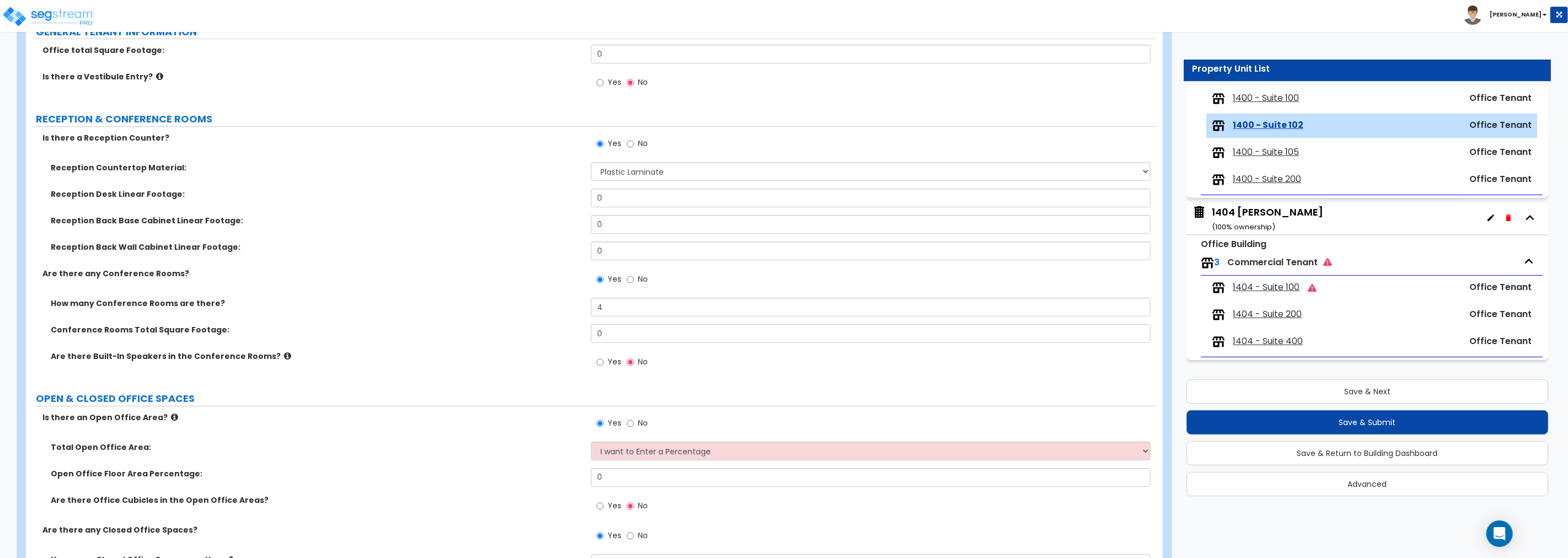
scroll to position [163, 0]
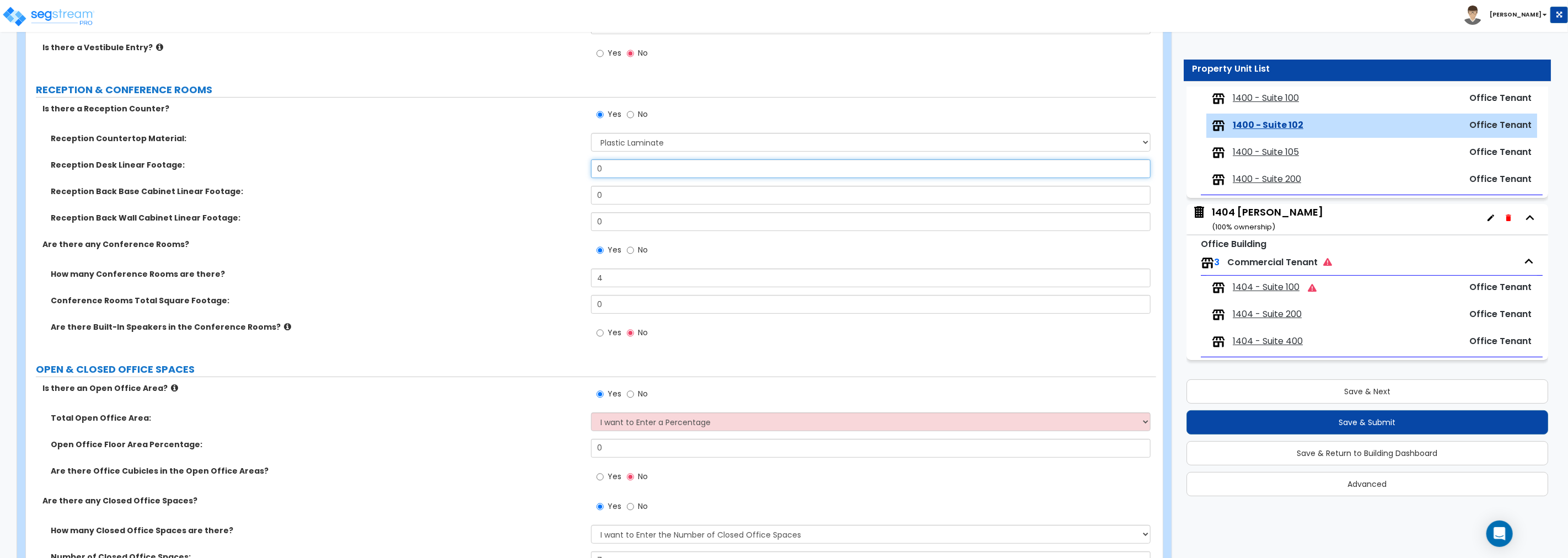
drag, startPoint x: 618, startPoint y: 169, endPoint x: 462, endPoint y: 166, distance: 156.0
click at [462, 166] on div "Reception Desk Linear Footage: 0" at bounding box center [591, 173] width 1130 height 27
drag, startPoint x: 612, startPoint y: 195, endPoint x: 525, endPoint y: 185, distance: 87.6
click at [525, 186] on div "Reception Back Base Cabinet Linear Footage: 0" at bounding box center [591, 199] width 1130 height 27
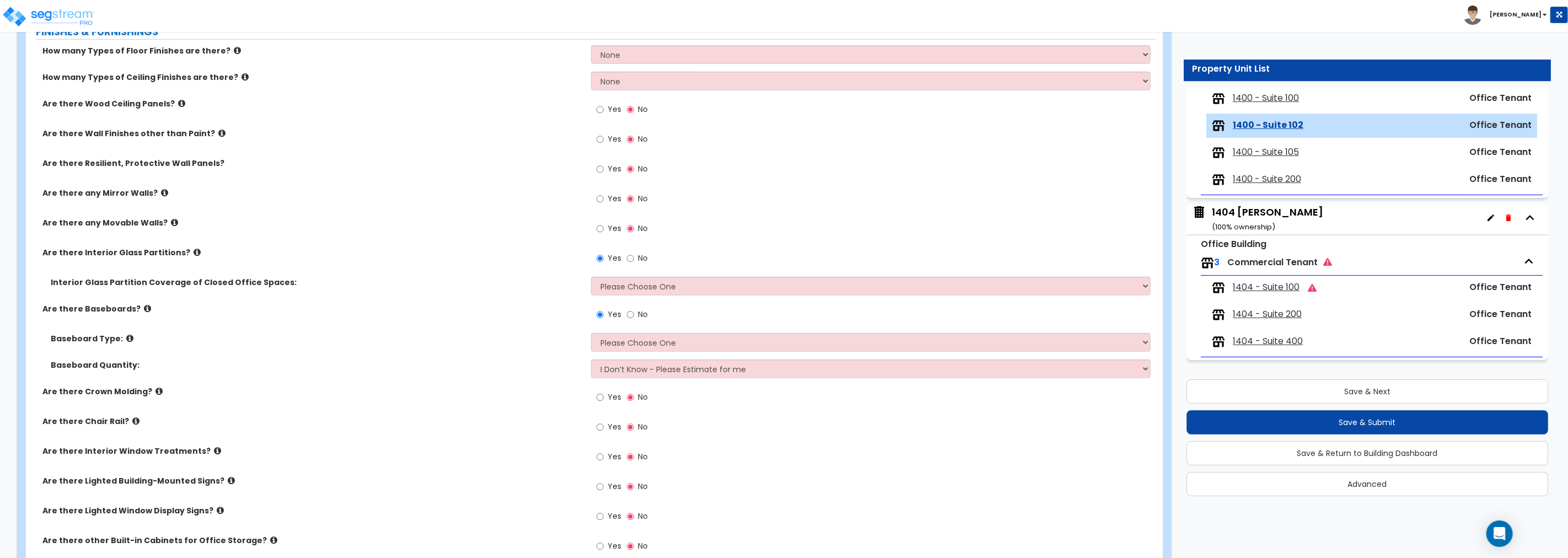
scroll to position [735, 0]
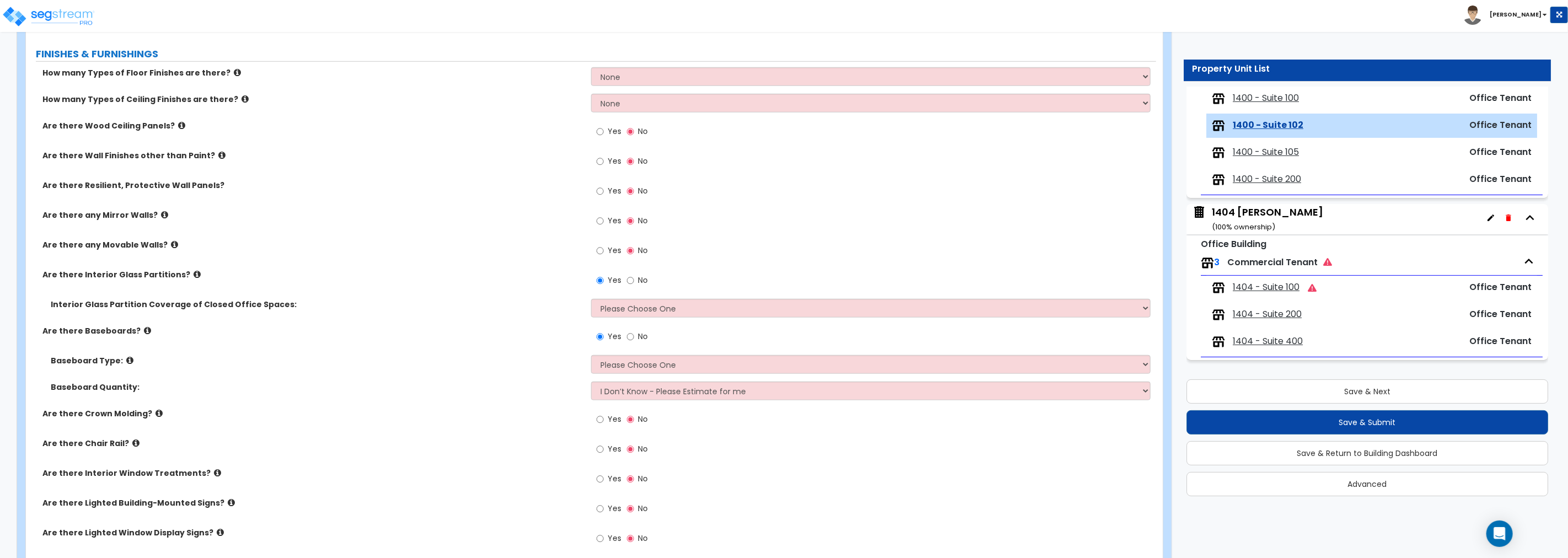
click at [171, 244] on icon at bounding box center [174, 244] width 7 height 8
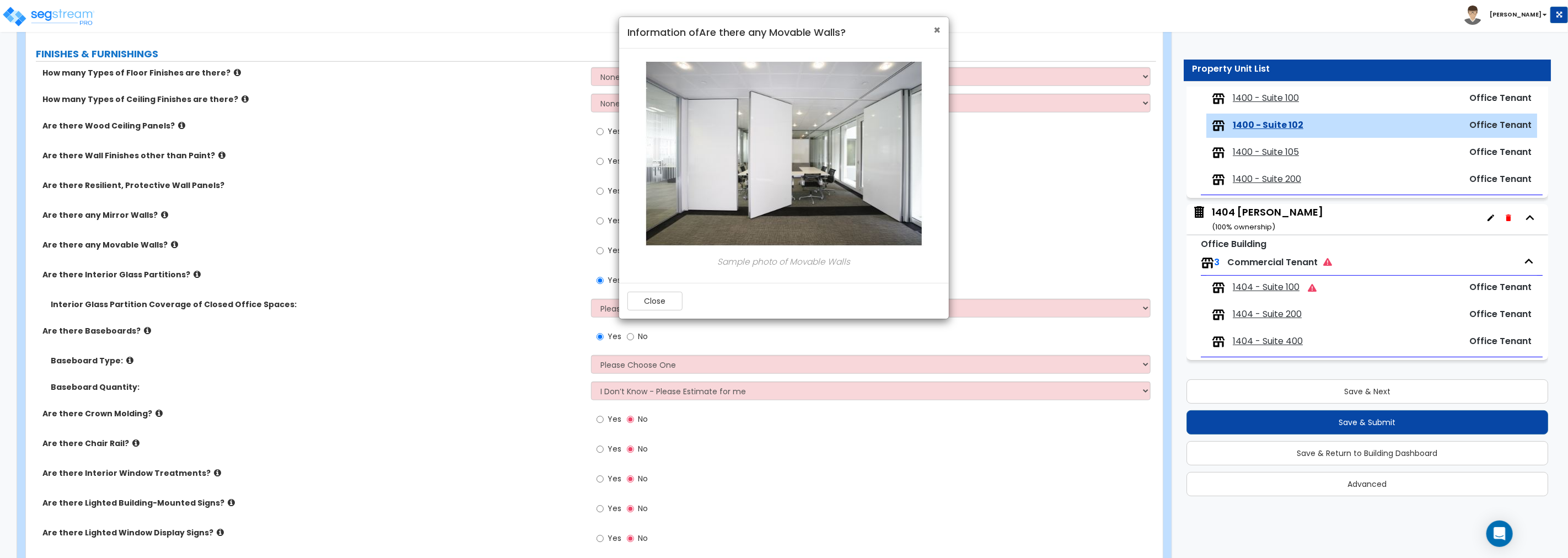
click at [936, 30] on span "×" at bounding box center [936, 30] width 7 height 16
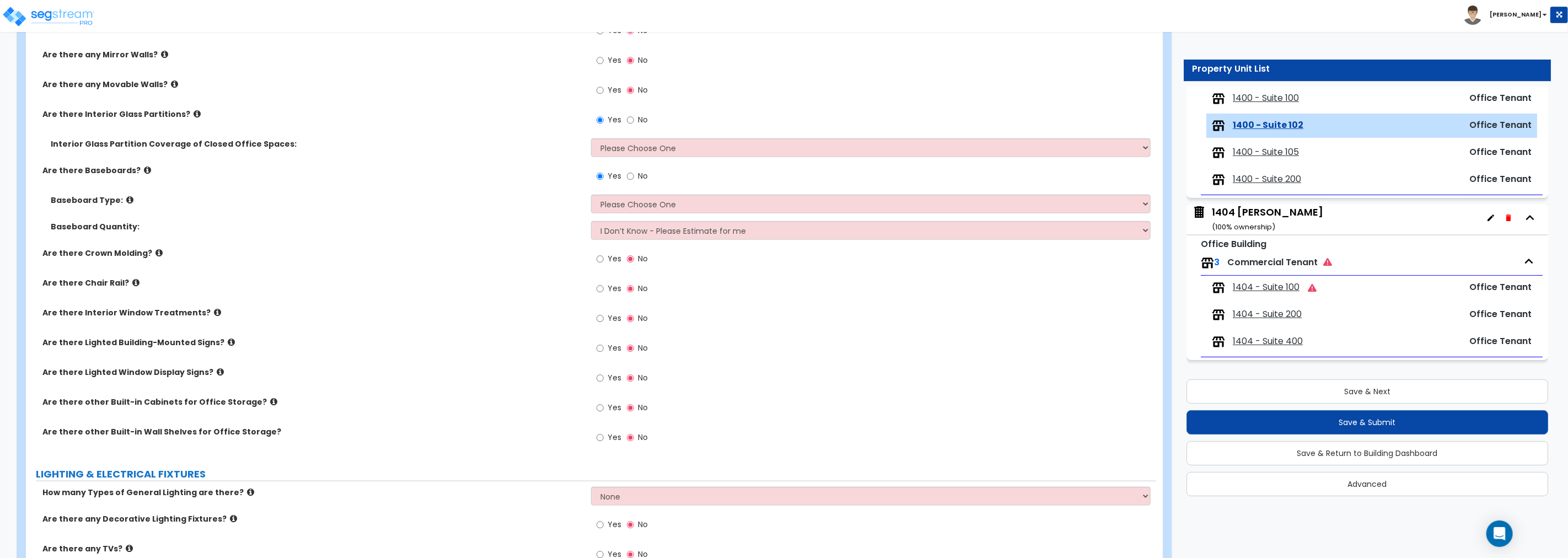
scroll to position [796, 0]
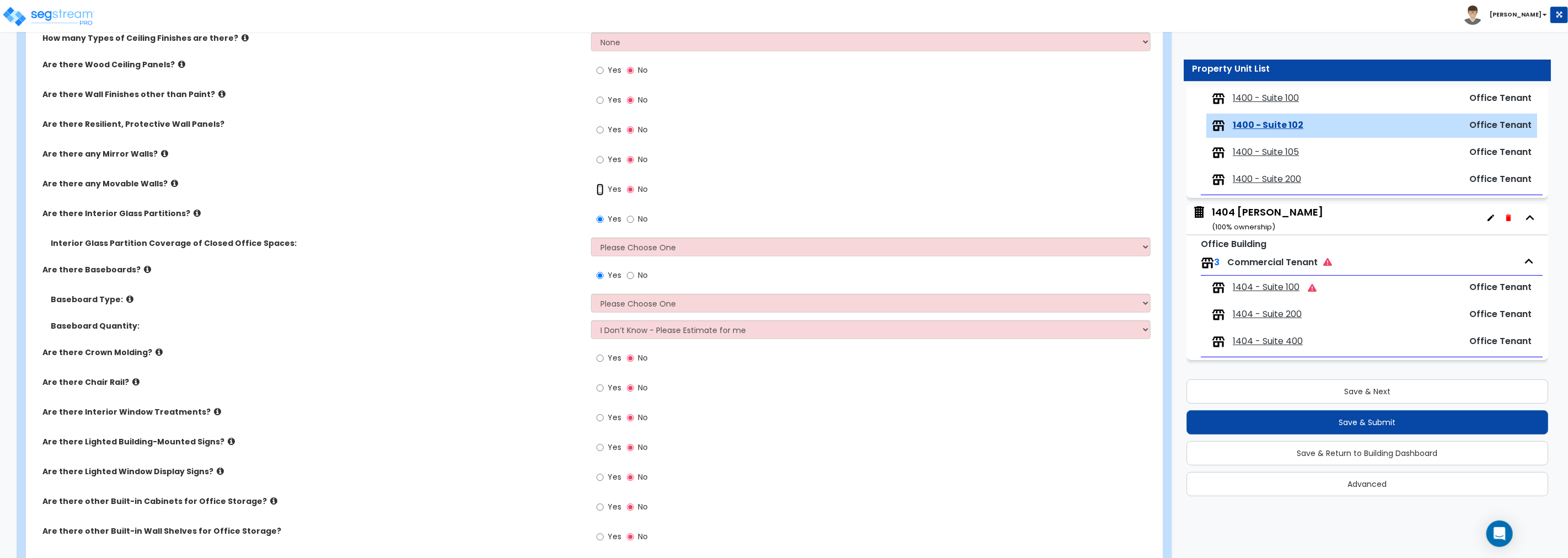
click at [600, 188] on input "Yes" at bounding box center [600, 189] width 7 height 12
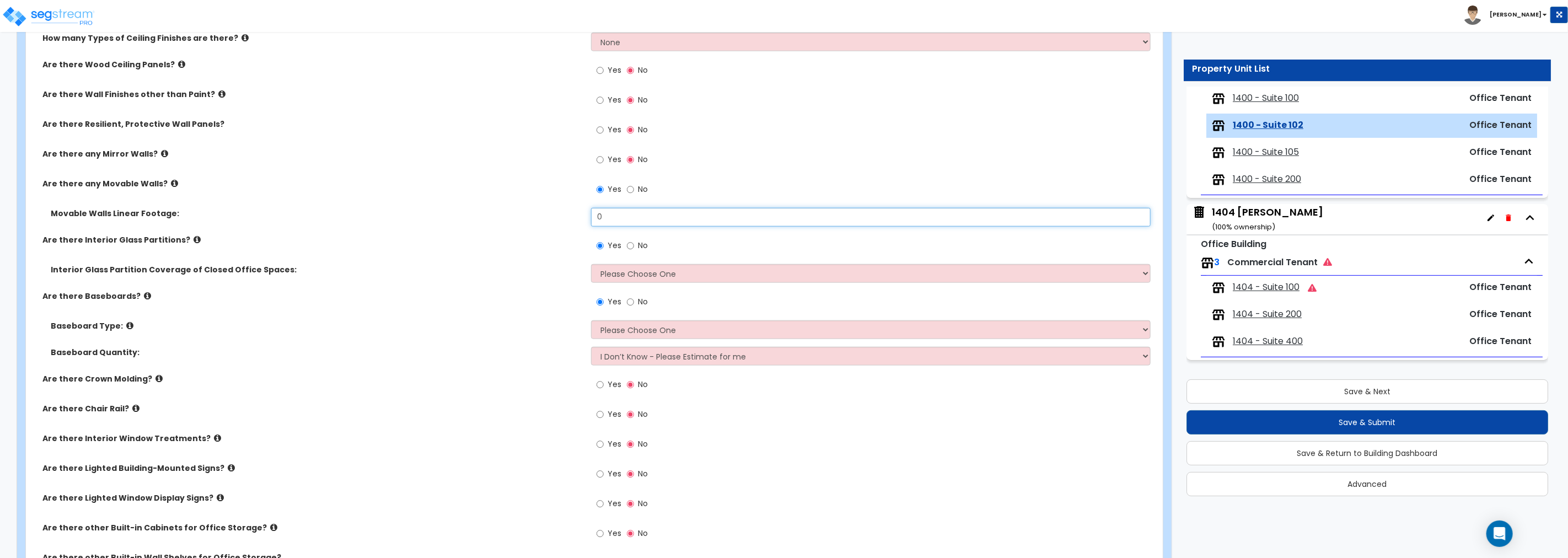
drag, startPoint x: 620, startPoint y: 216, endPoint x: 535, endPoint y: 206, distance: 85.6
click at [535, 206] on div "How many Types of Floor Finishes are there? None 1 2 3 4 How many Types of Ceil…" at bounding box center [591, 294] width 1113 height 576
click at [628, 188] on input "No" at bounding box center [630, 189] width 7 height 12
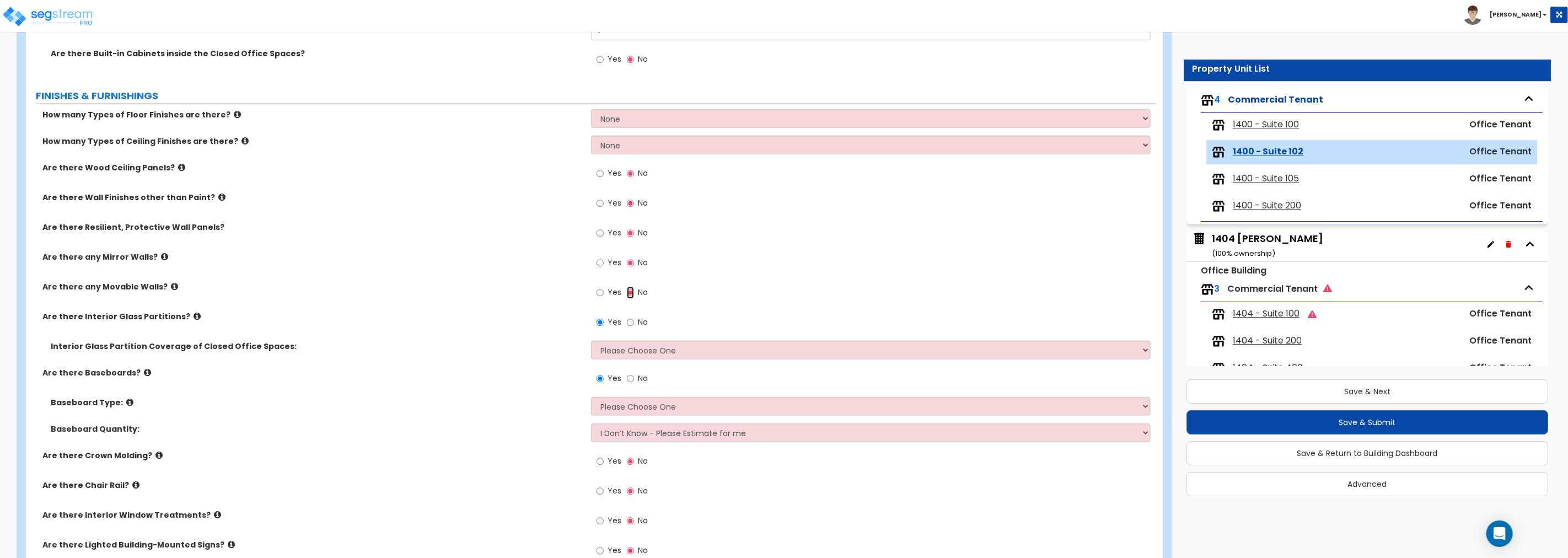
scroll to position [0, 0]
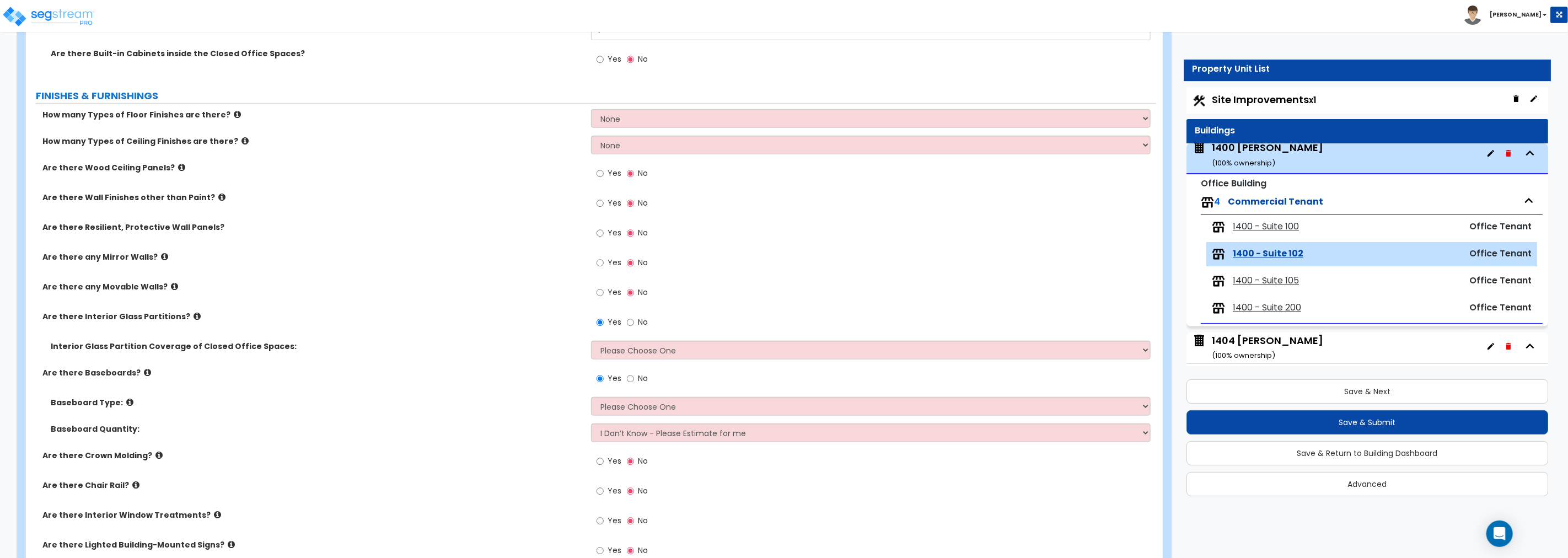
click at [941, 149] on div "1400 [PERSON_NAME] ( 100 % ownership)" at bounding box center [1267, 154] width 111 height 28
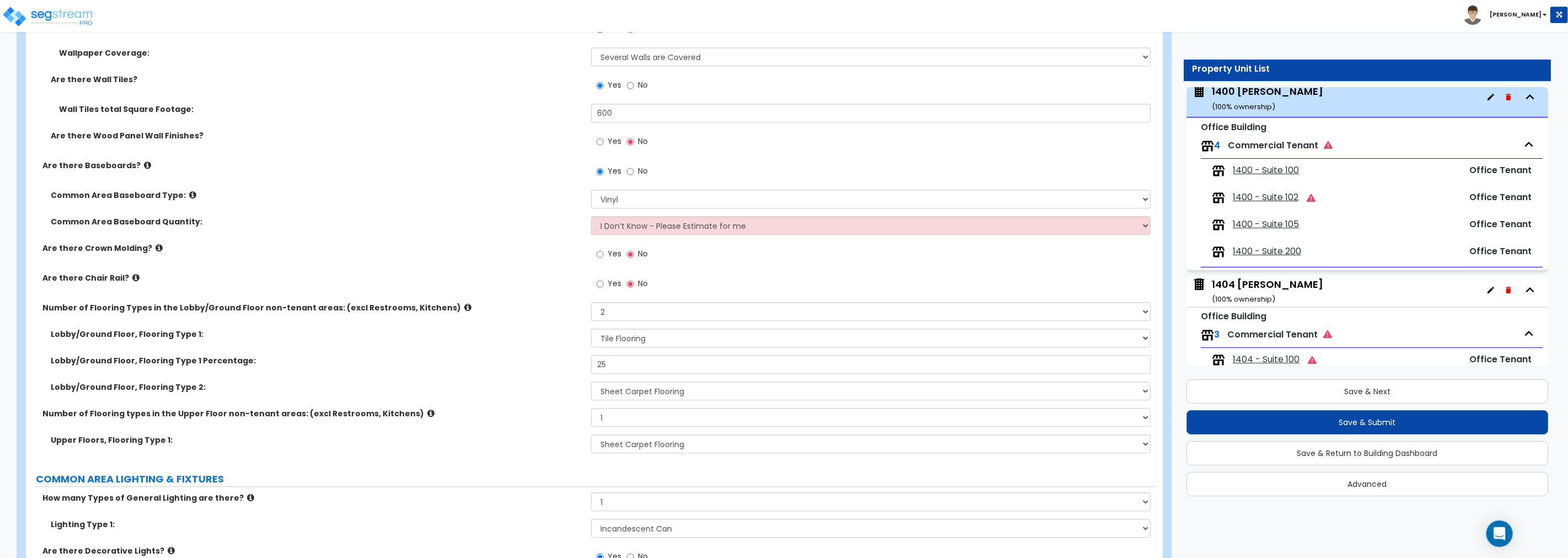
scroll to position [1630, 0]
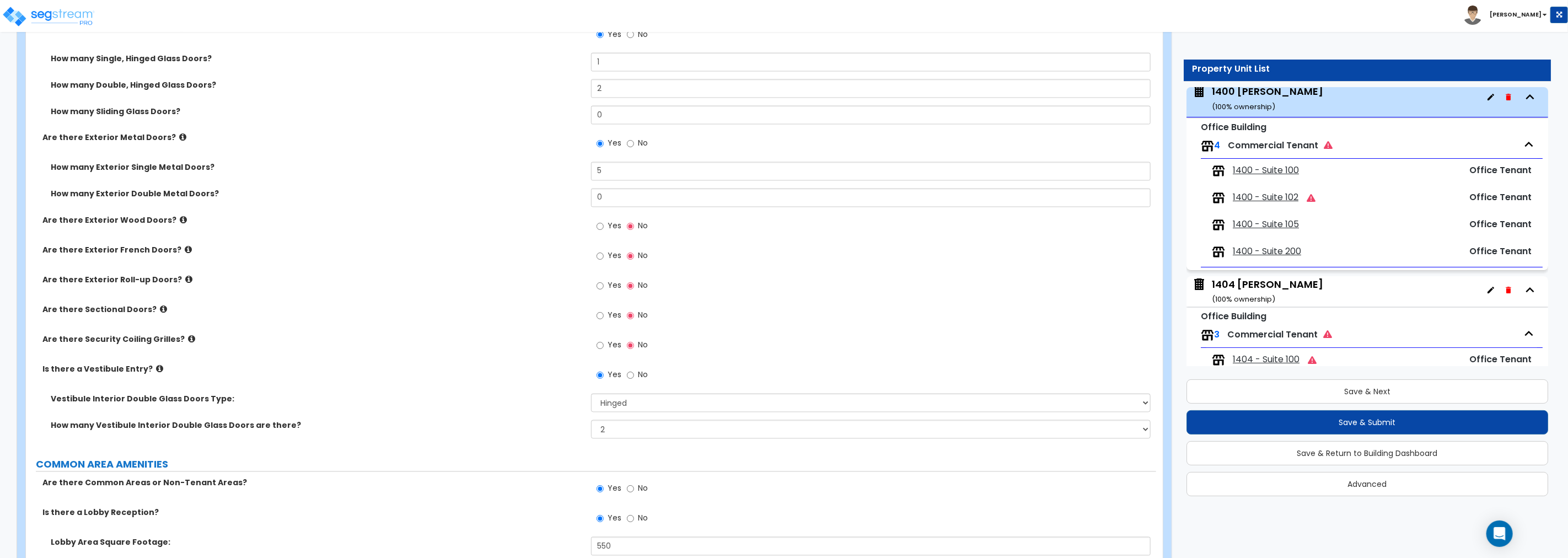
click at [185, 279] on icon at bounding box center [189, 279] width 7 height 8
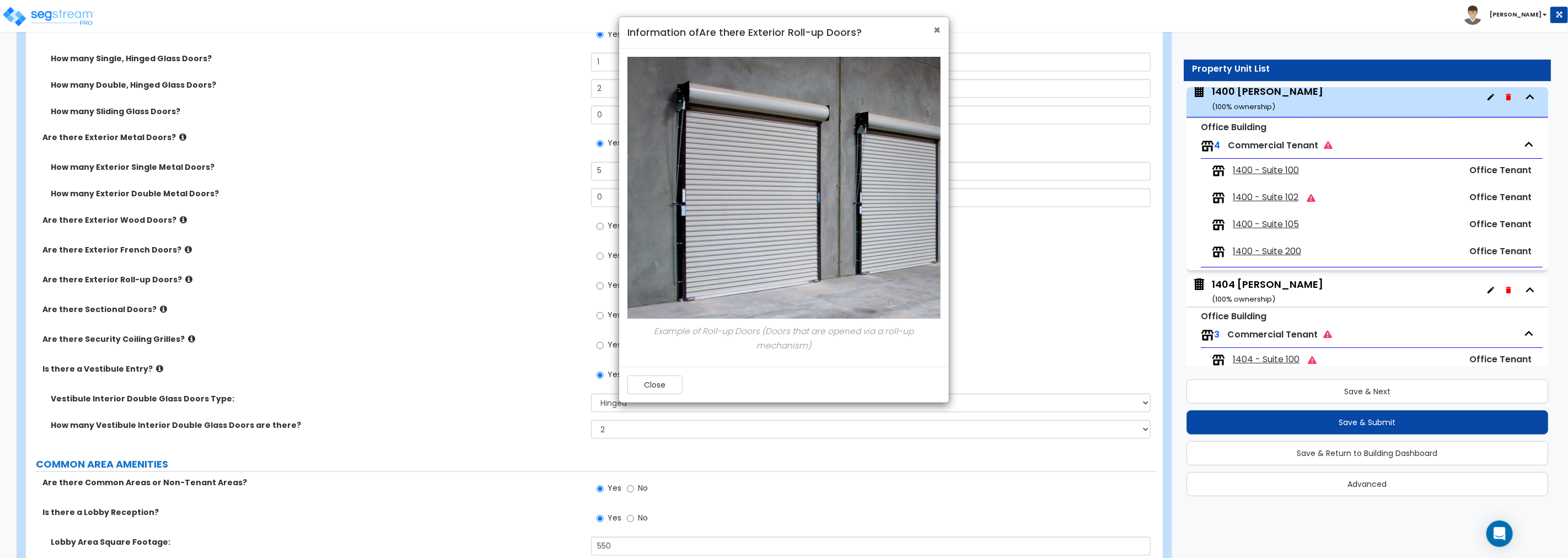
click at [936, 29] on span "×" at bounding box center [936, 30] width 7 height 16
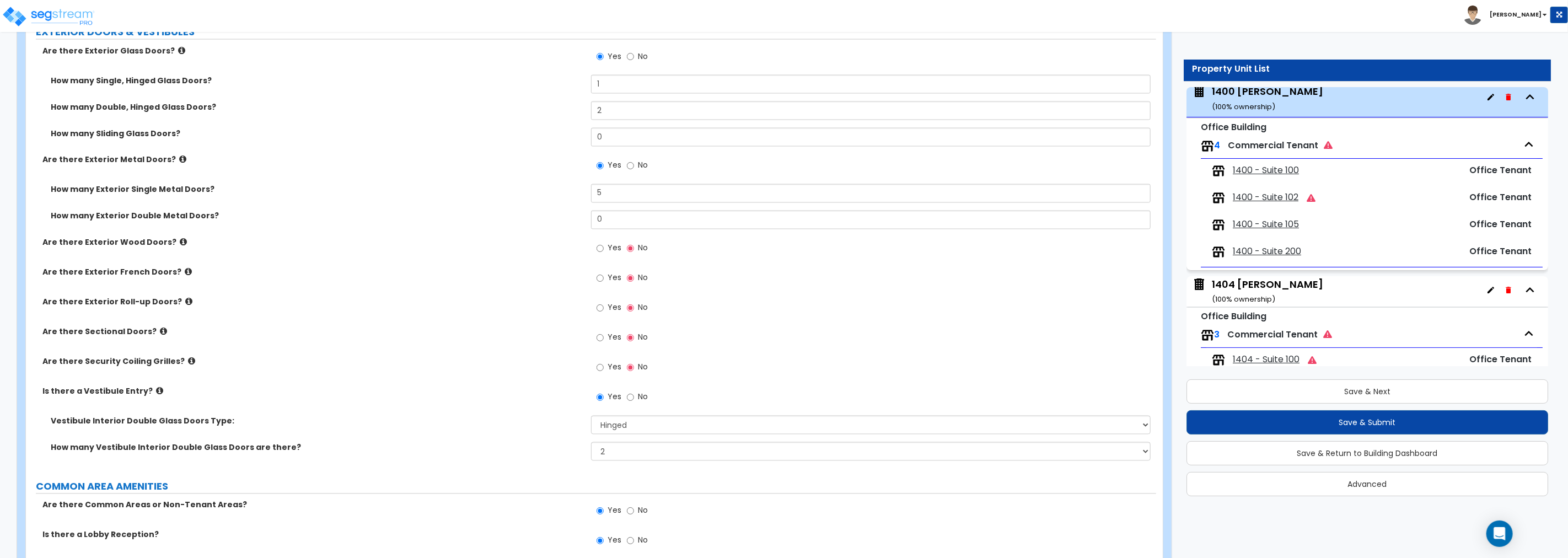
scroll to position [1611, 0]
click at [941, 168] on span "1400 - Suite 100" at bounding box center [1266, 171] width 66 height 13
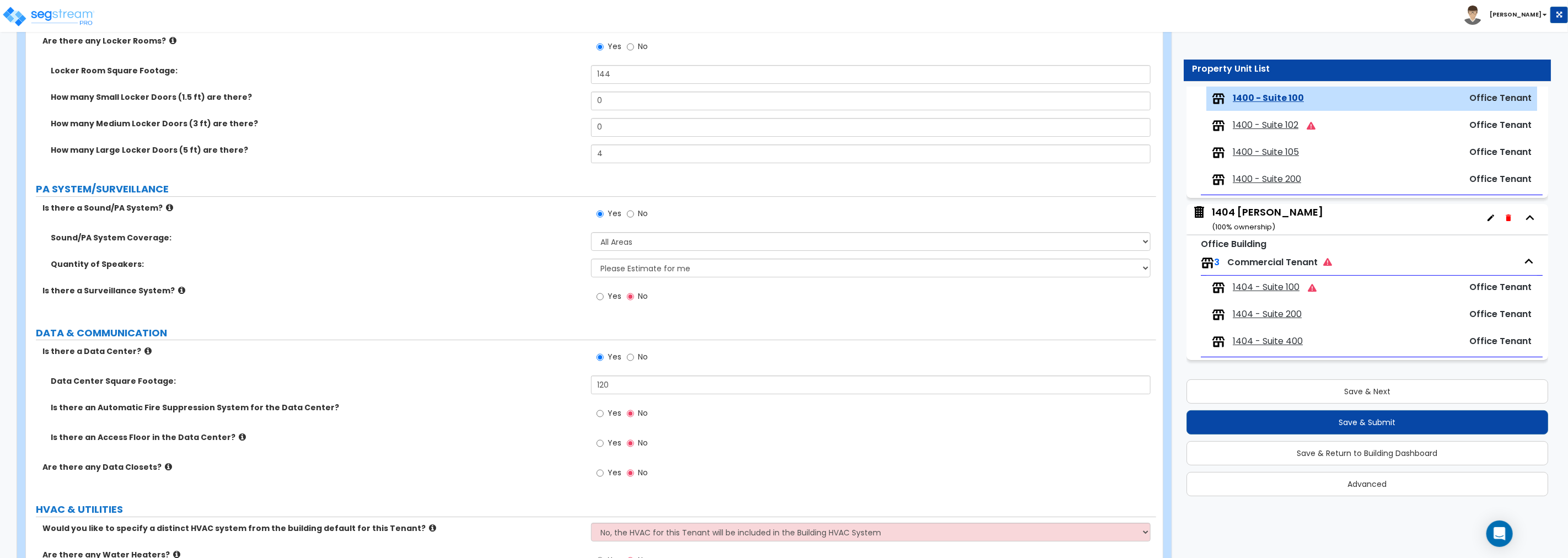
scroll to position [1166, 0]
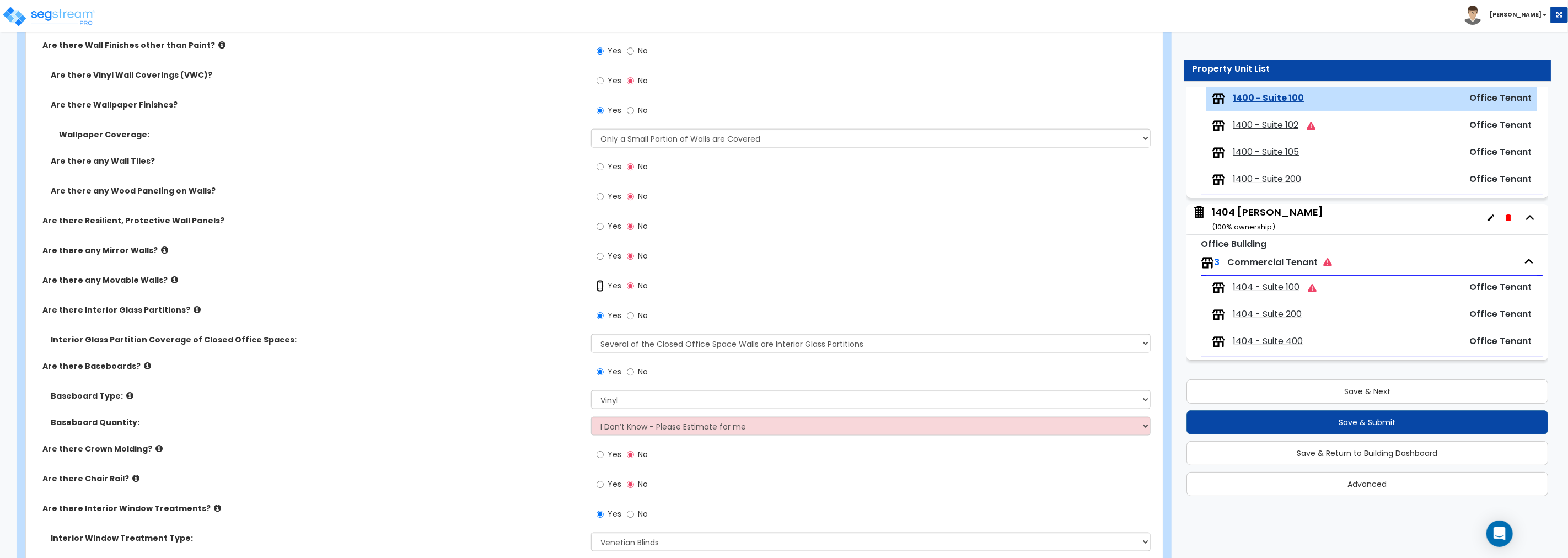
click at [602, 283] on input "Yes" at bounding box center [600, 286] width 7 height 12
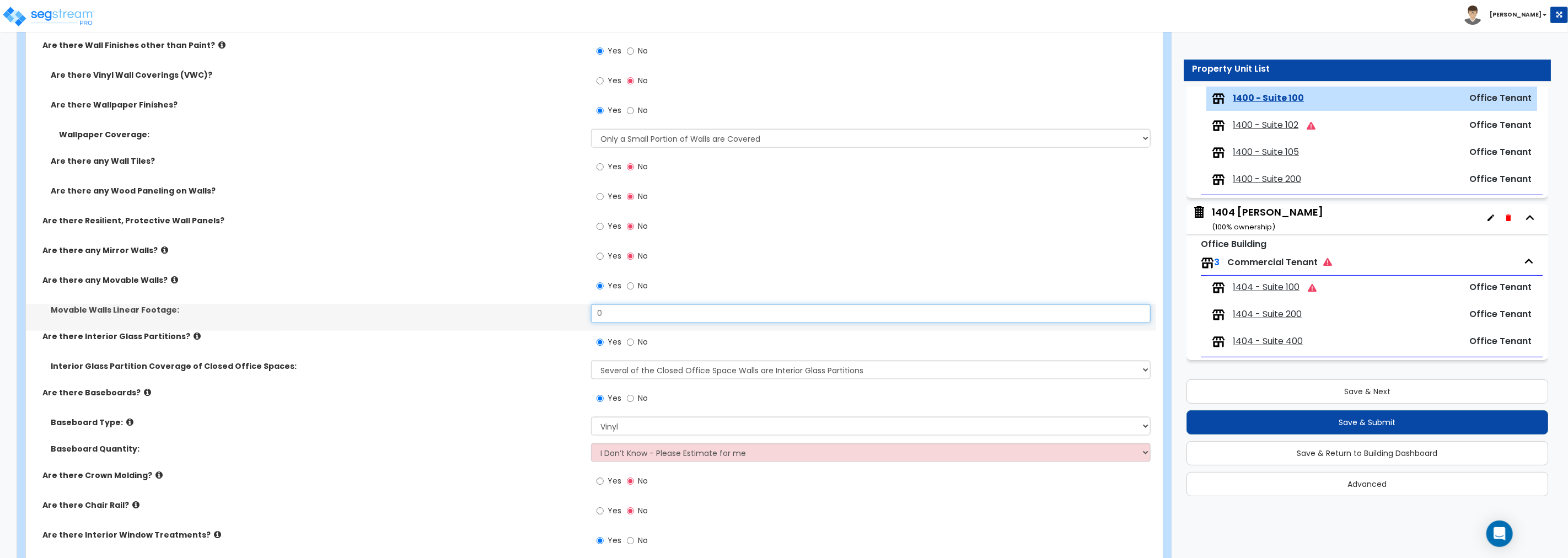
drag, startPoint x: 614, startPoint y: 315, endPoint x: 493, endPoint y: 312, distance: 121.0
click at [493, 312] on div "Movable Walls Linear Footage: 0" at bounding box center [591, 317] width 1130 height 27
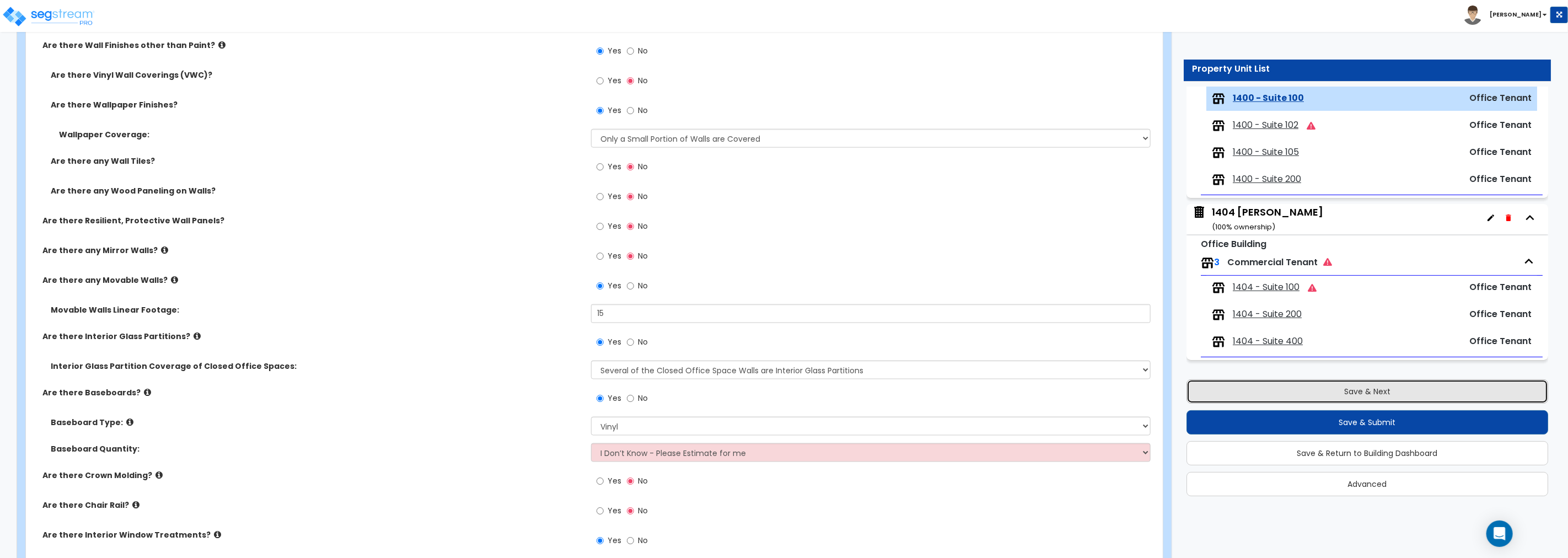
click at [941, 390] on button "Save & Next" at bounding box center [1367, 391] width 362 height 24
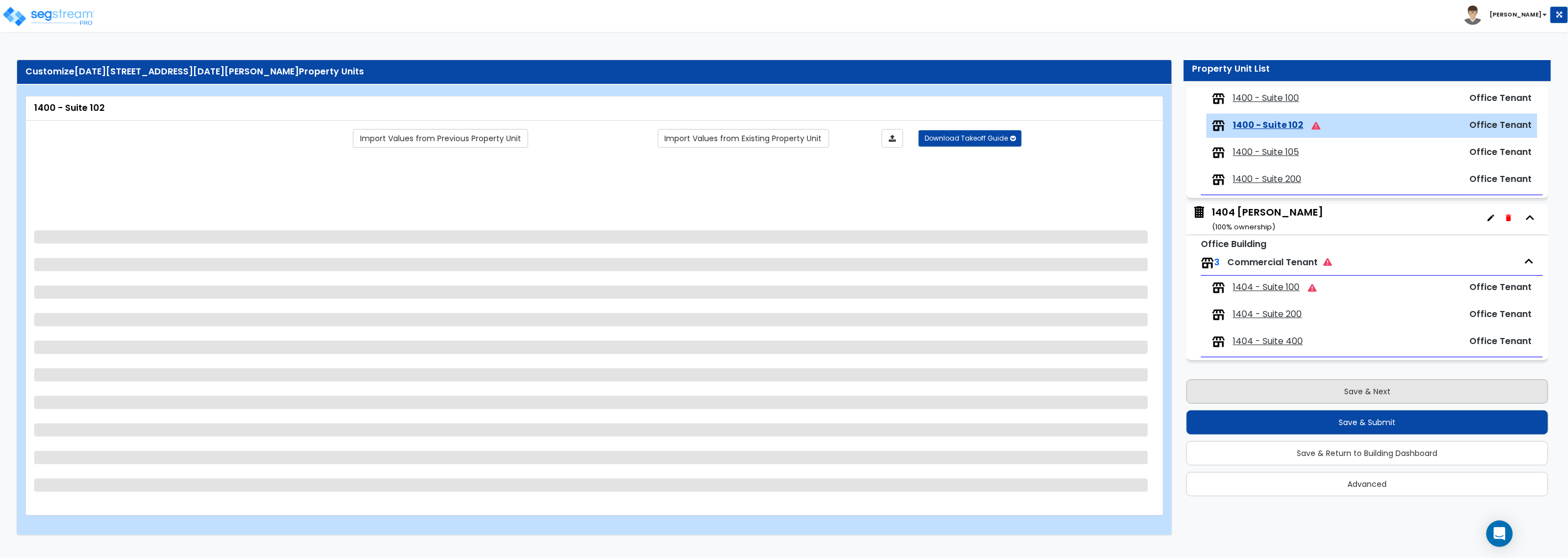
scroll to position [129, 0]
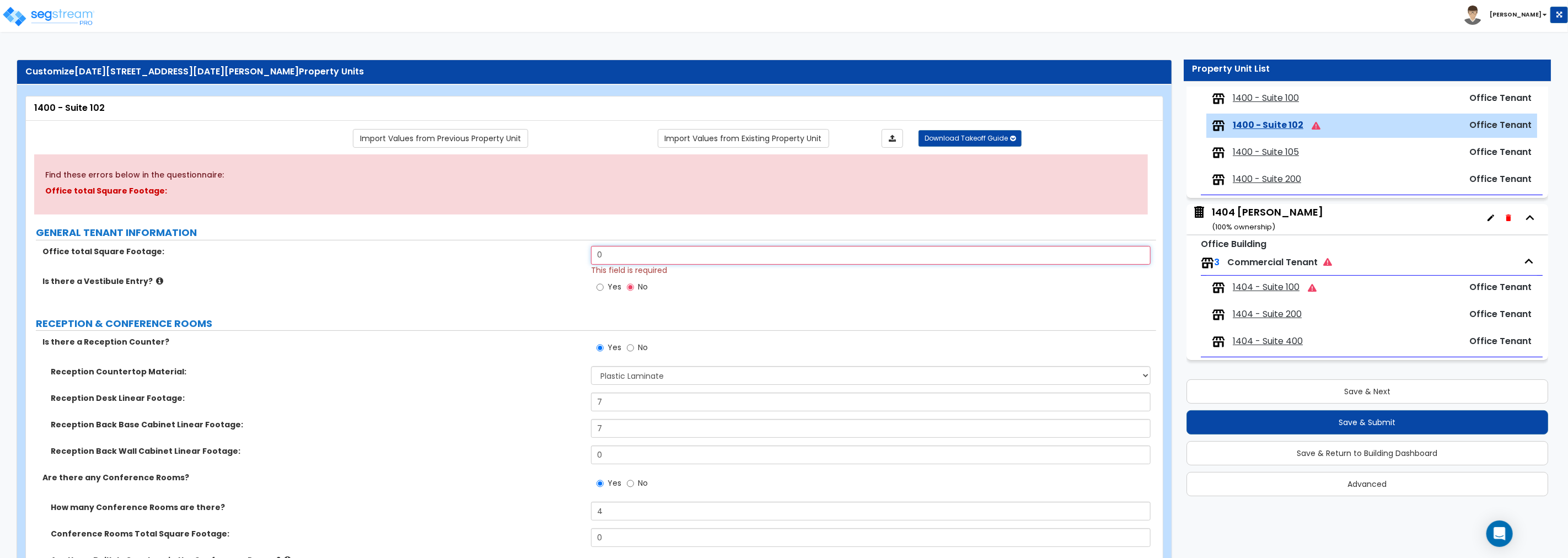
drag, startPoint x: 637, startPoint y: 255, endPoint x: 517, endPoint y: 258, distance: 120.0
click at [517, 258] on div "Office total Square Footage: 0 This field is required" at bounding box center [591, 260] width 1130 height 30
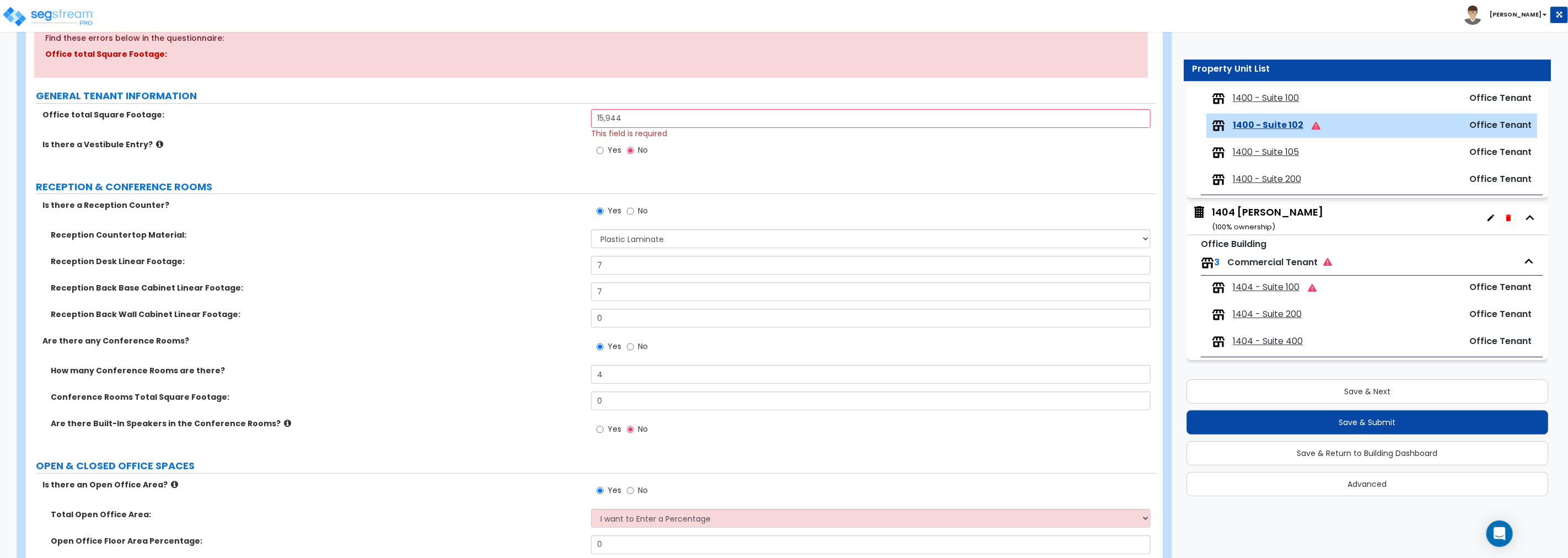
scroll to position [183, 0]
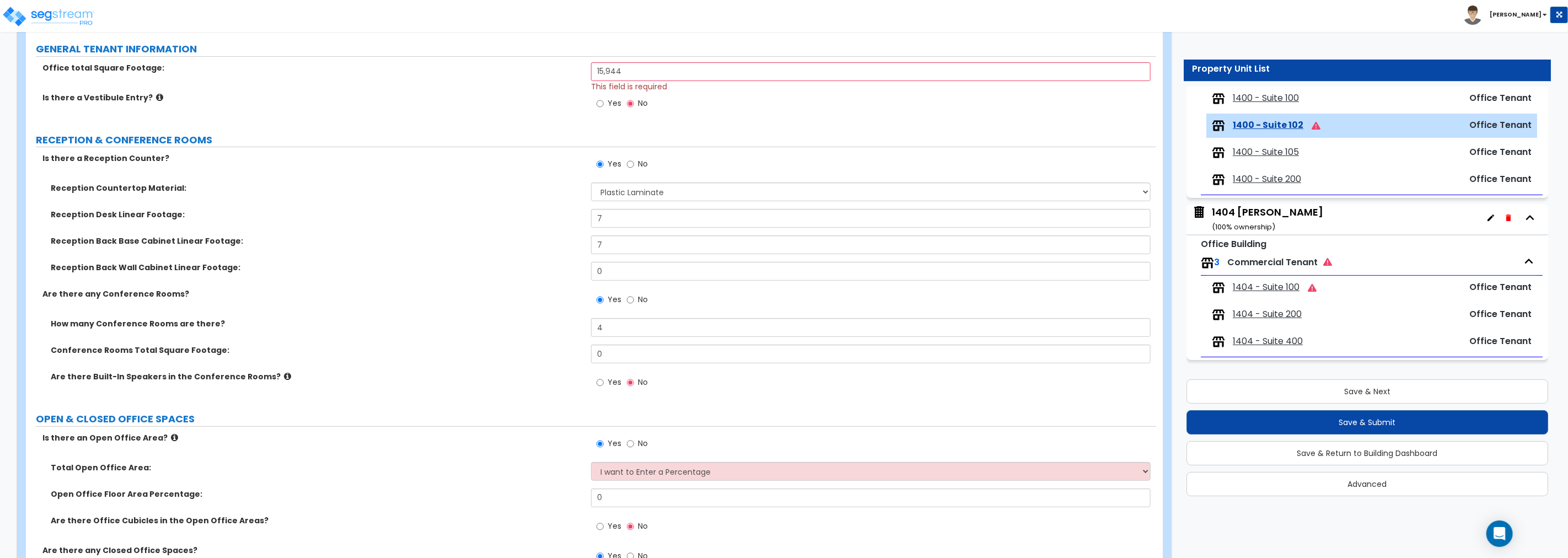
click at [941, 98] on span "1400 - Suite 100" at bounding box center [1266, 98] width 66 height 13
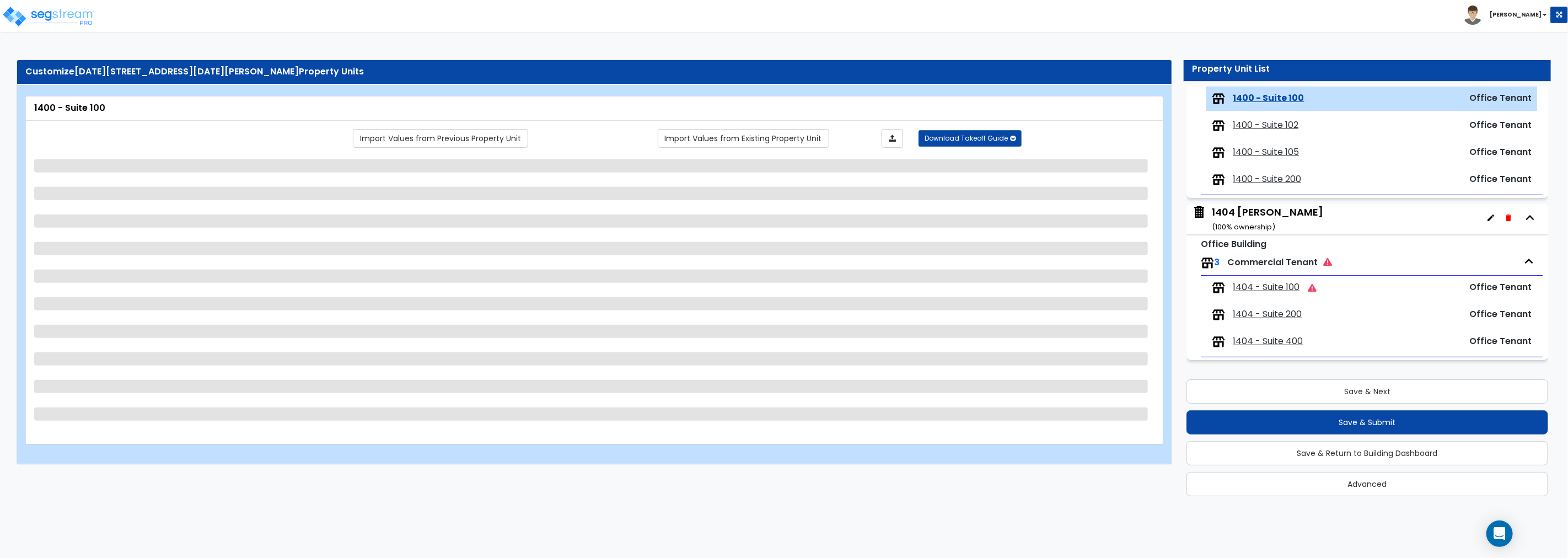
scroll to position [128, 0]
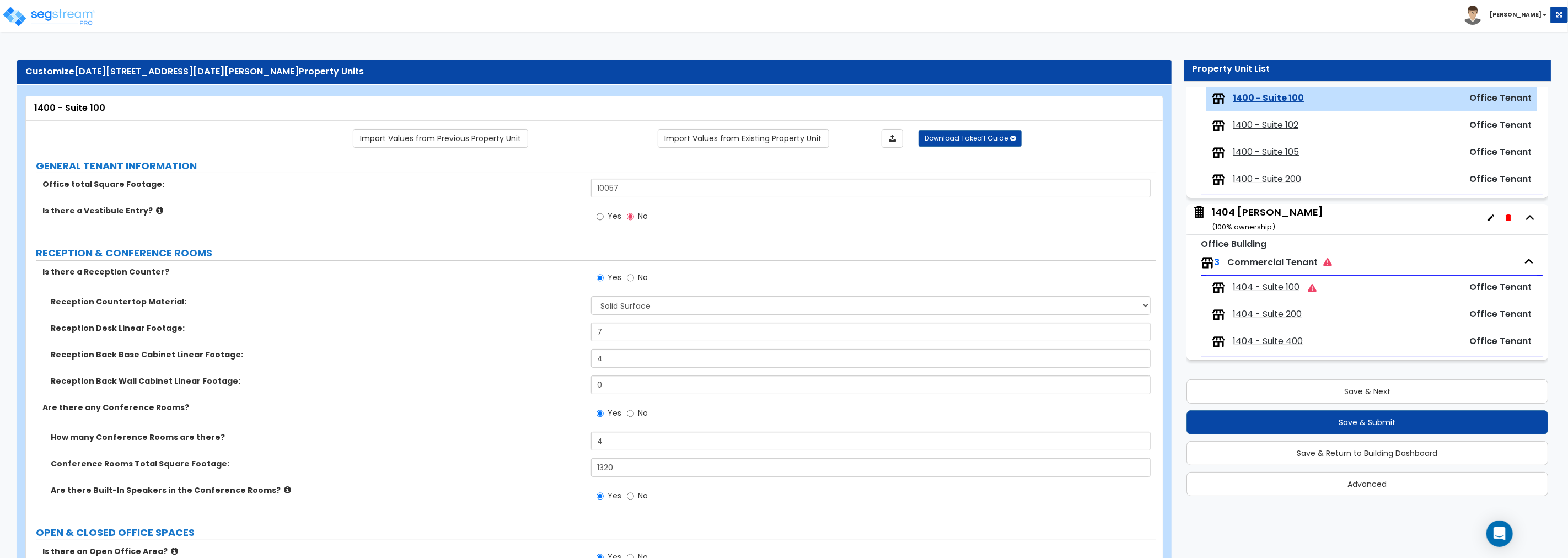
click at [941, 123] on span "1400 - Suite 102" at bounding box center [1265, 126] width 65 height 13
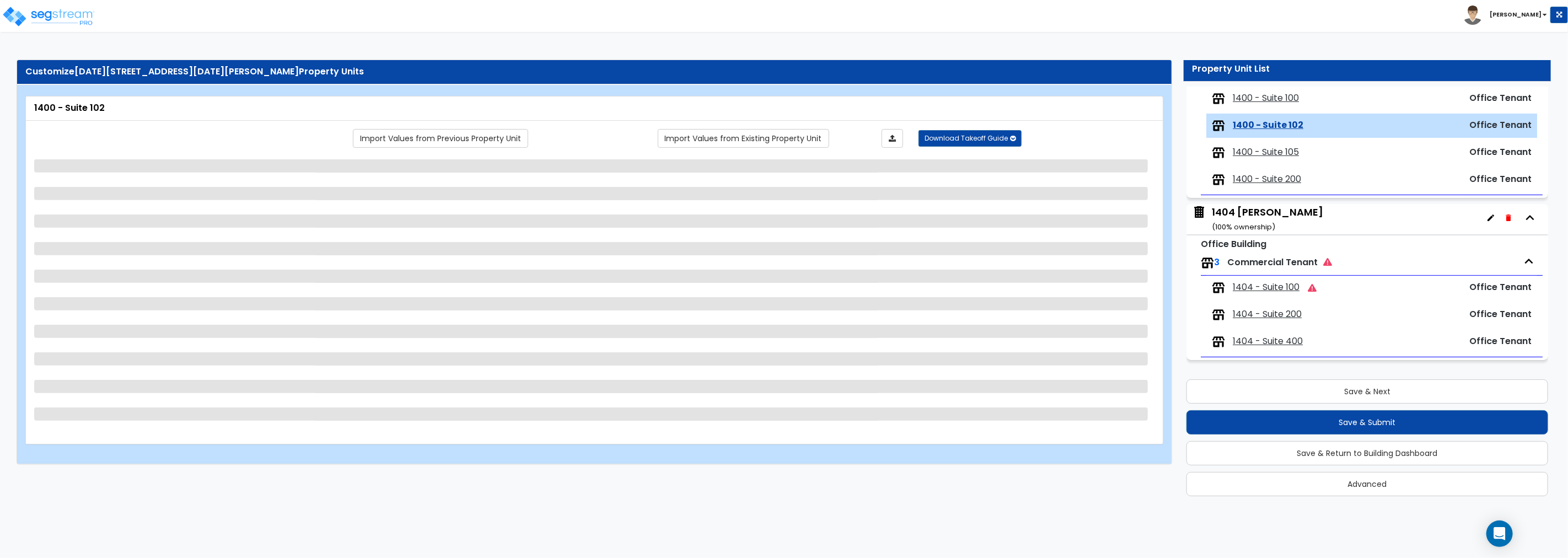
scroll to position [129, 0]
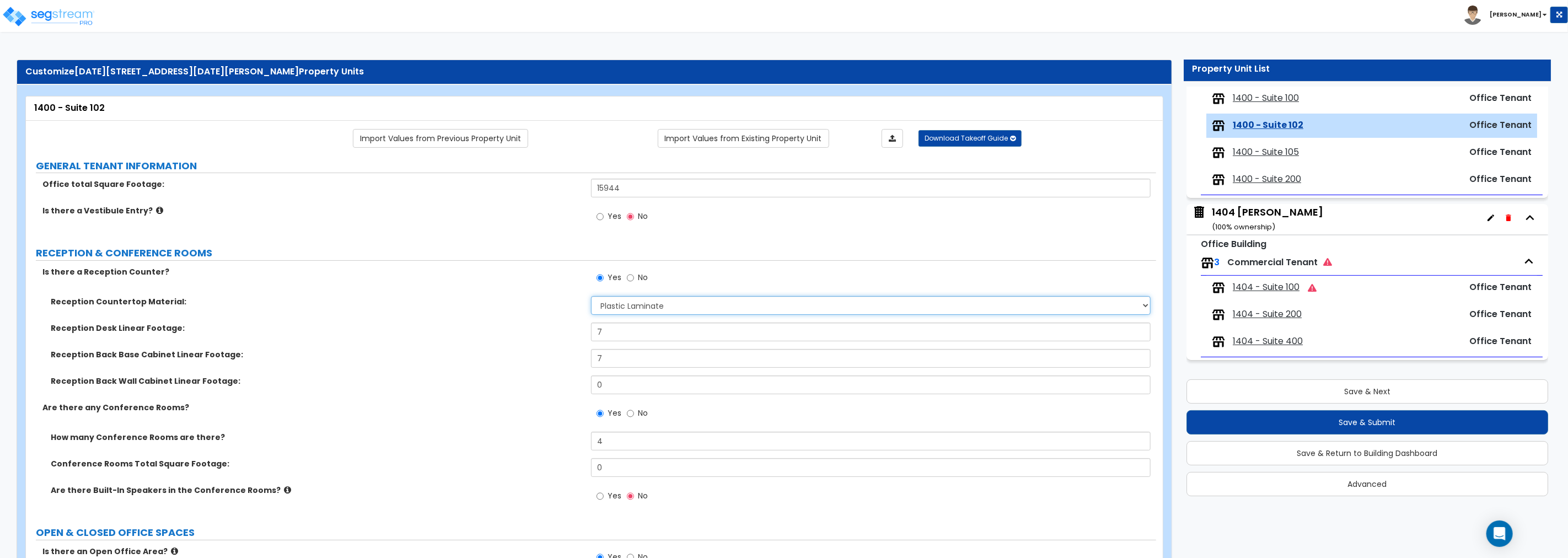
click at [673, 311] on select "None Plastic Laminate Solid Surface Stone Quartz Marble Tile Wood Stainless Ste…" at bounding box center [870, 305] width 559 height 19
click at [591, 296] on select "None Plastic Laminate Solid Surface Stone Quartz Marble Tile Wood Stainless Ste…" at bounding box center [870, 305] width 559 height 19
drag, startPoint x: 623, startPoint y: 329, endPoint x: 568, endPoint y: 329, distance: 55.0
click at [573, 333] on div "Reception Desk Linear Footage: 7" at bounding box center [591, 336] width 1130 height 27
drag, startPoint x: 613, startPoint y: 364, endPoint x: 554, endPoint y: 354, distance: 59.8
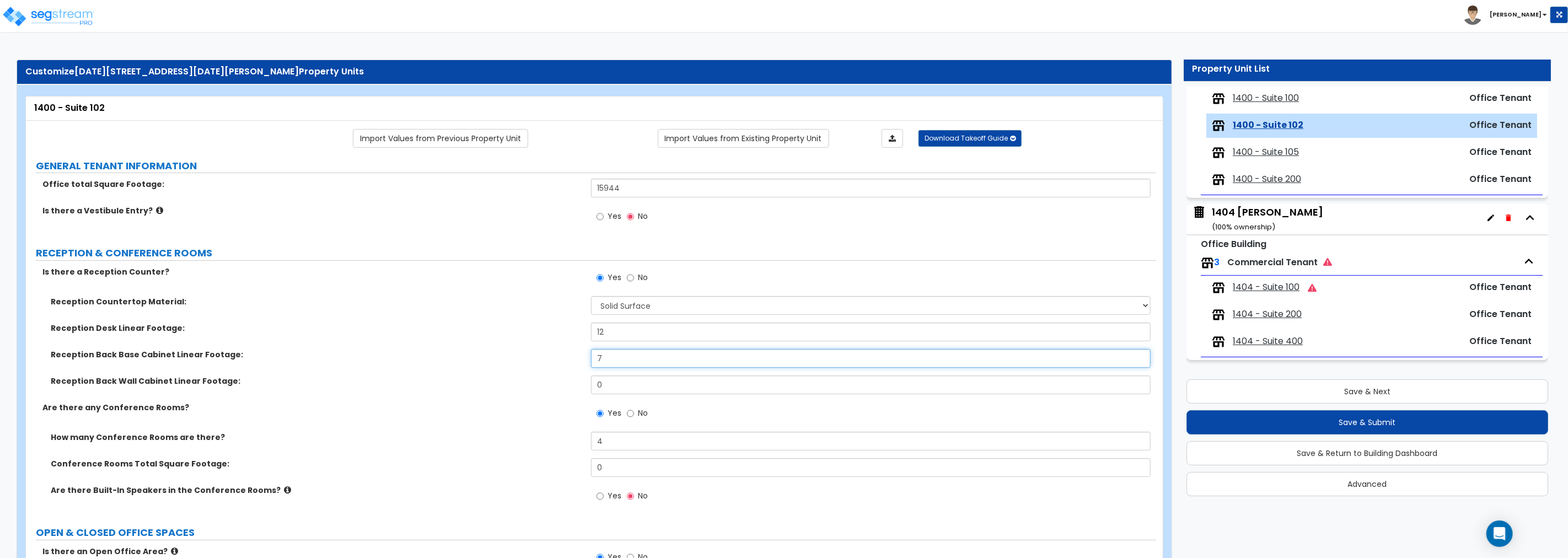
click at [557, 355] on div "Reception Back Base Cabinet Linear Footage: 7" at bounding box center [591, 362] width 1130 height 27
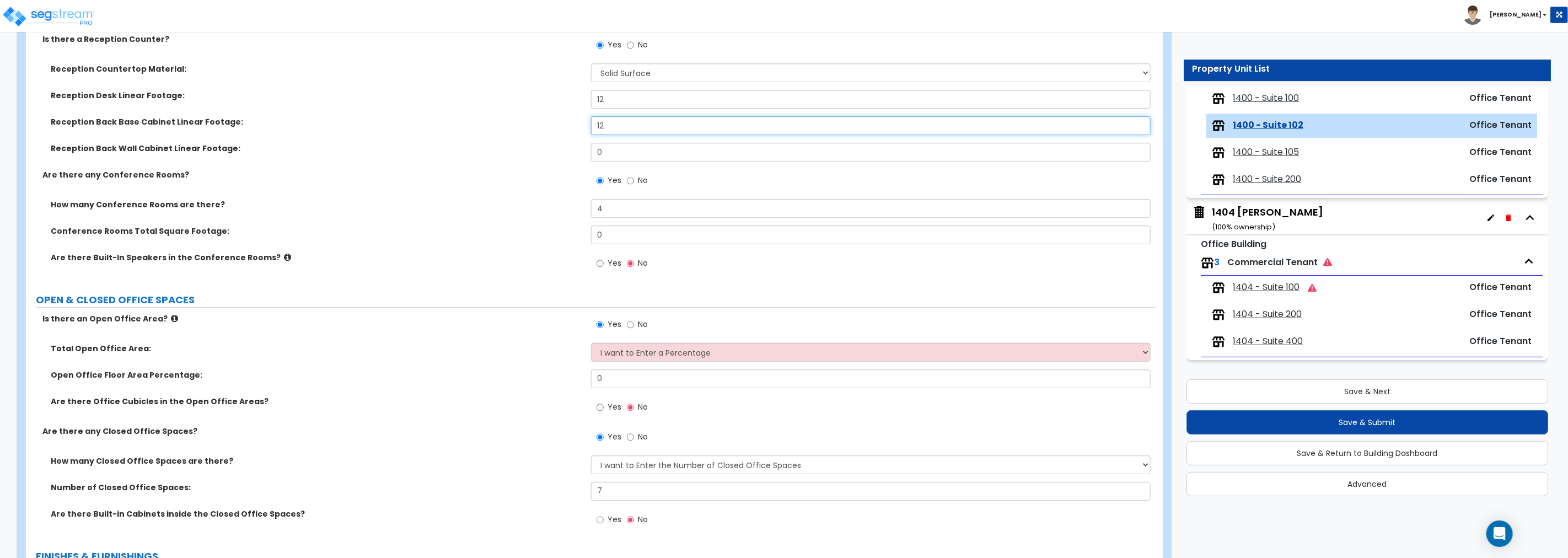
scroll to position [265, 0]
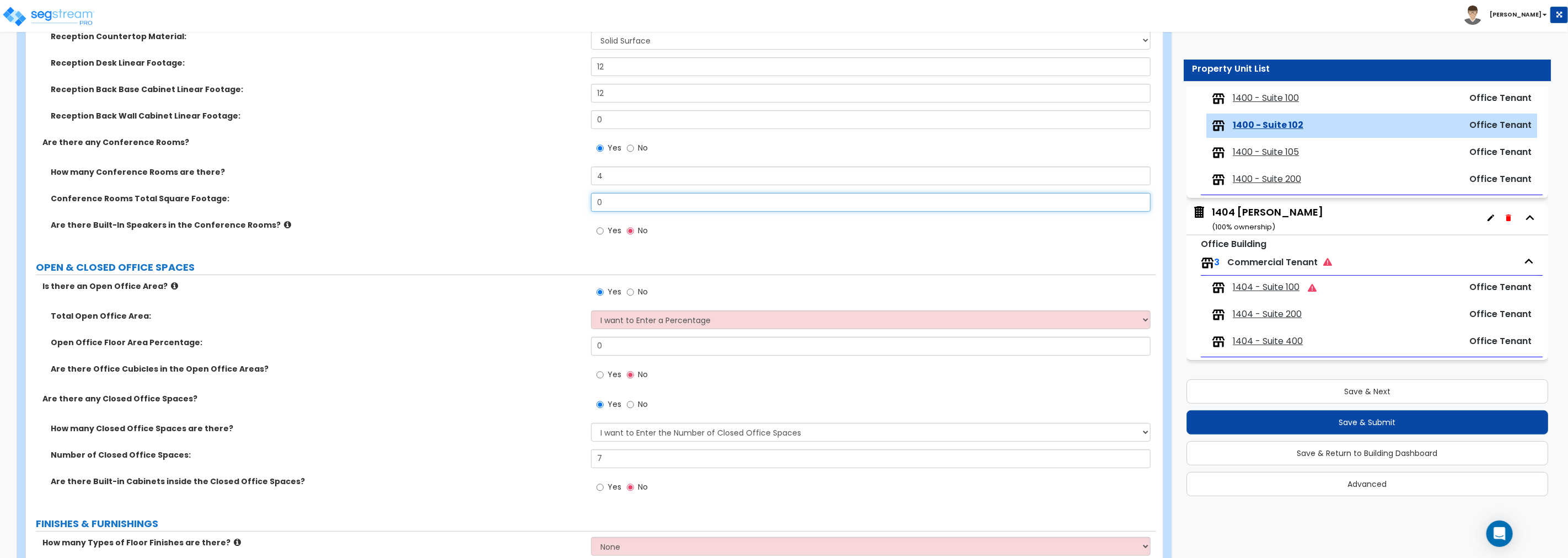
drag, startPoint x: 613, startPoint y: 203, endPoint x: 514, endPoint y: 201, distance: 99.0
click at [514, 201] on div "Conference Rooms Total Square Footage: 0" at bounding box center [591, 206] width 1130 height 27
click at [639, 201] on input "0" at bounding box center [870, 203] width 559 height 19
drag, startPoint x: 642, startPoint y: 204, endPoint x: 513, endPoint y: 199, distance: 129.1
click at [514, 199] on div "Conference Rooms Total Square Footage: 0" at bounding box center [591, 206] width 1130 height 27
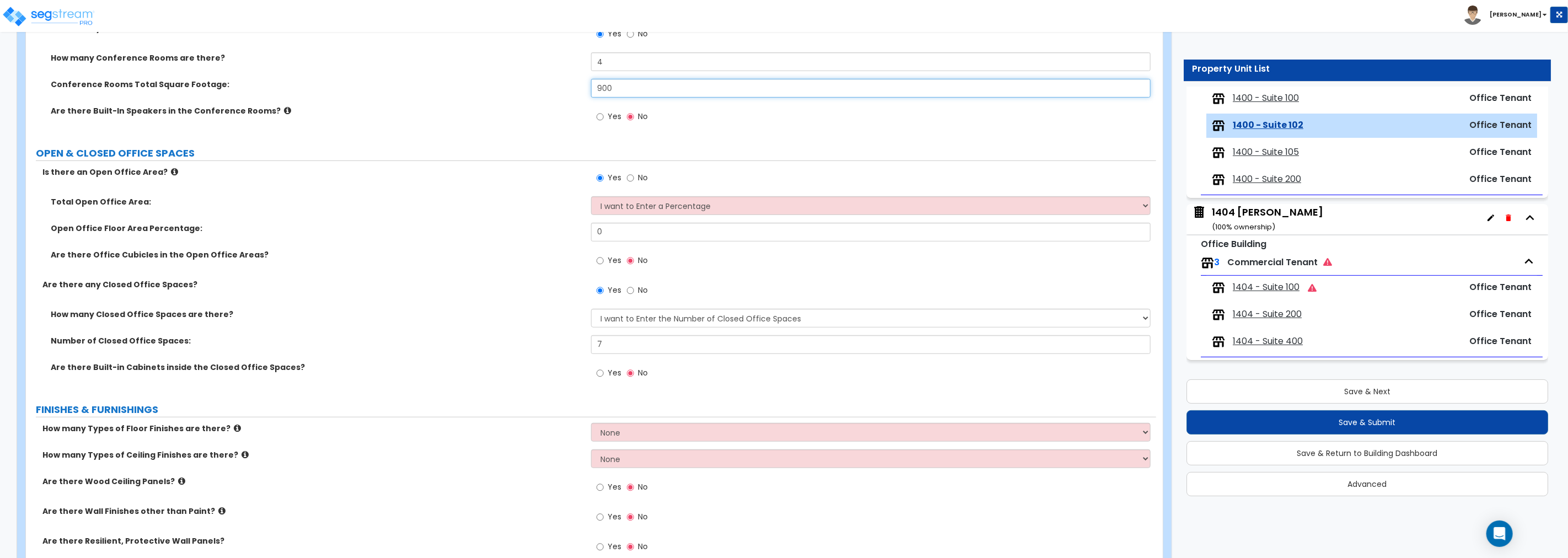
scroll to position [409, 0]
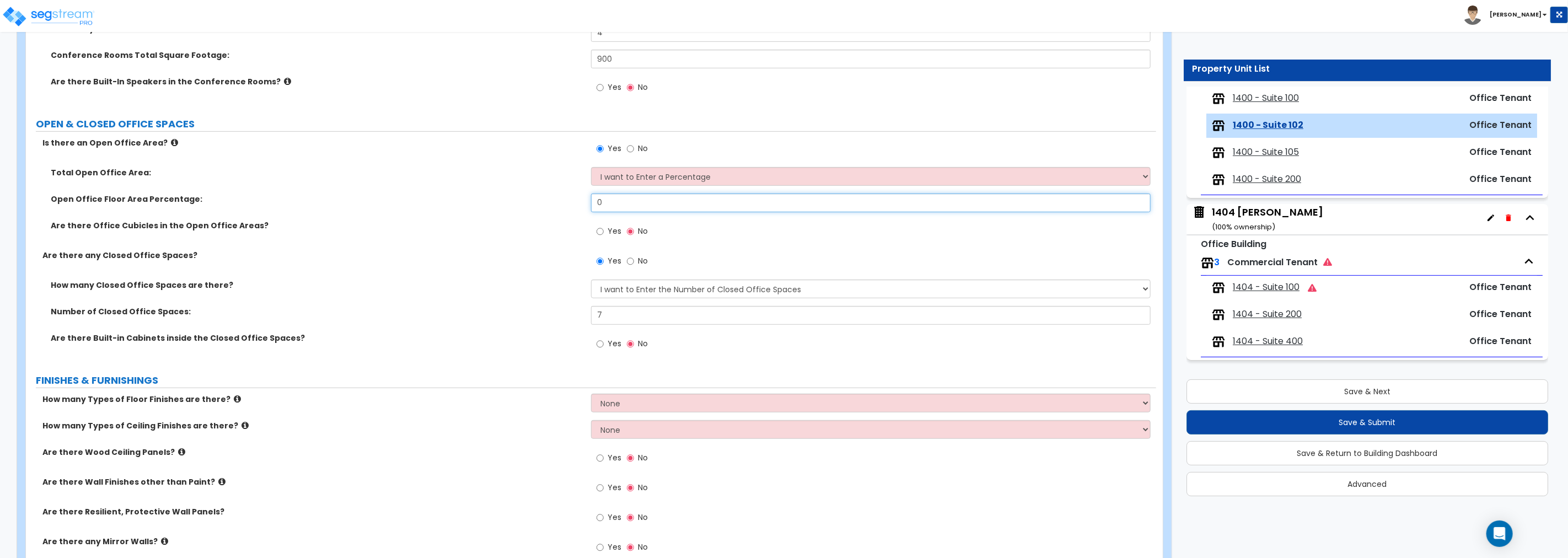
drag, startPoint x: 630, startPoint y: 199, endPoint x: 526, endPoint y: 203, distance: 104.1
click at [526, 203] on div "Open Office Floor Area Percentage: 0" at bounding box center [591, 207] width 1130 height 27
click at [602, 229] on input "Yes" at bounding box center [600, 231] width 7 height 12
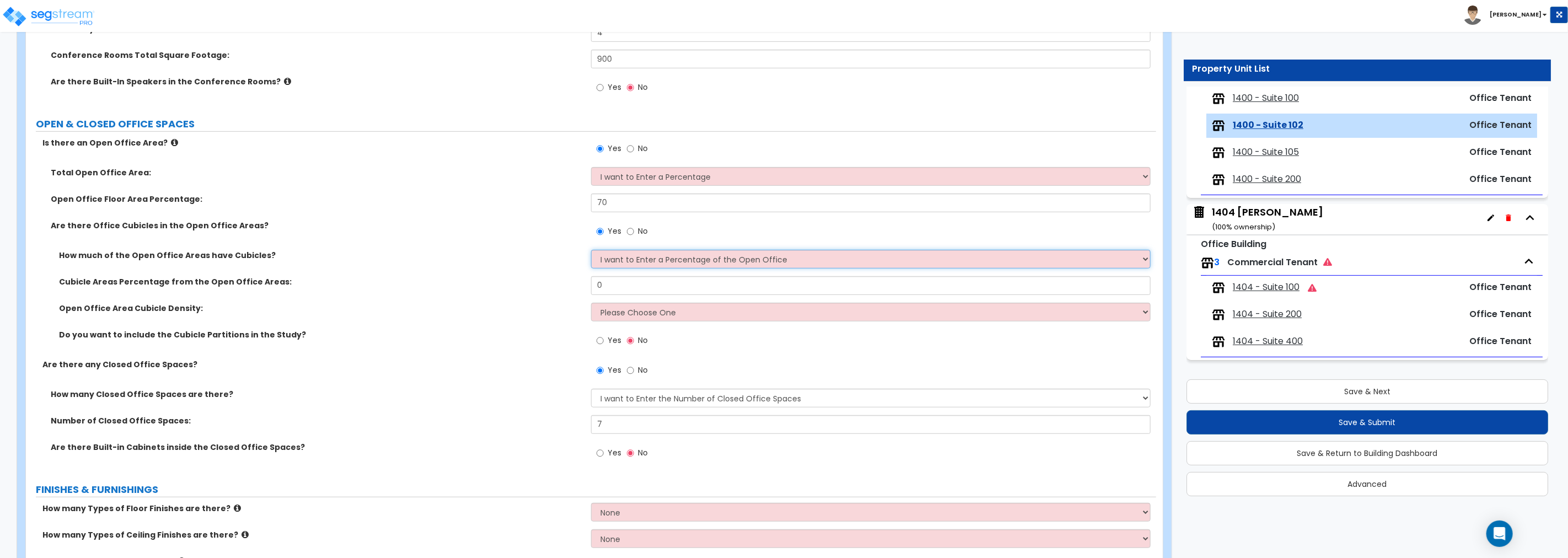
click at [659, 262] on select "I want to Enter a Percentage of the Open Office I want to enter the Square Foot…" at bounding box center [870, 259] width 559 height 19
drag, startPoint x: 576, startPoint y: 287, endPoint x: 538, endPoint y: 287, distance: 38.0
click at [539, 287] on div "Cubicle Areas Percentage from the Open Office Areas: 0" at bounding box center [591, 289] width 1130 height 27
click at [693, 316] on select "Please Choose One Low High I want to Enter the number of Cubicles" at bounding box center [870, 312] width 559 height 19
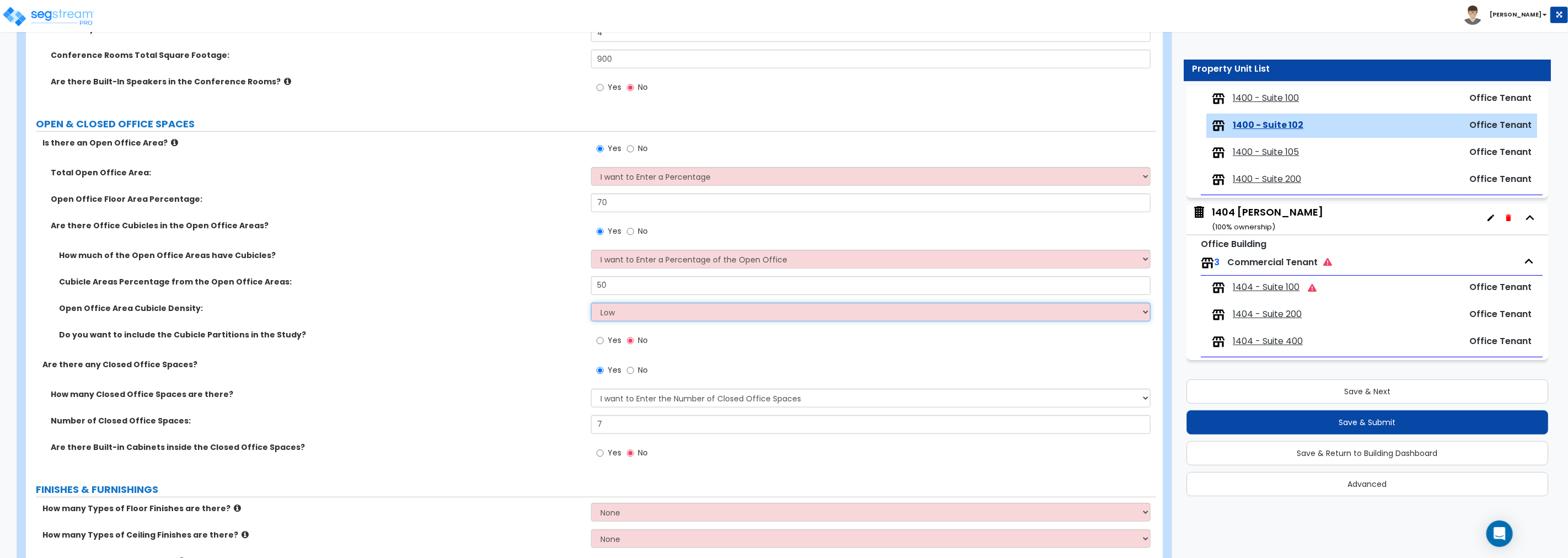
click at [591, 303] on select "Please Choose One Low High I want to Enter the number of Cubicles" at bounding box center [870, 312] width 559 height 19
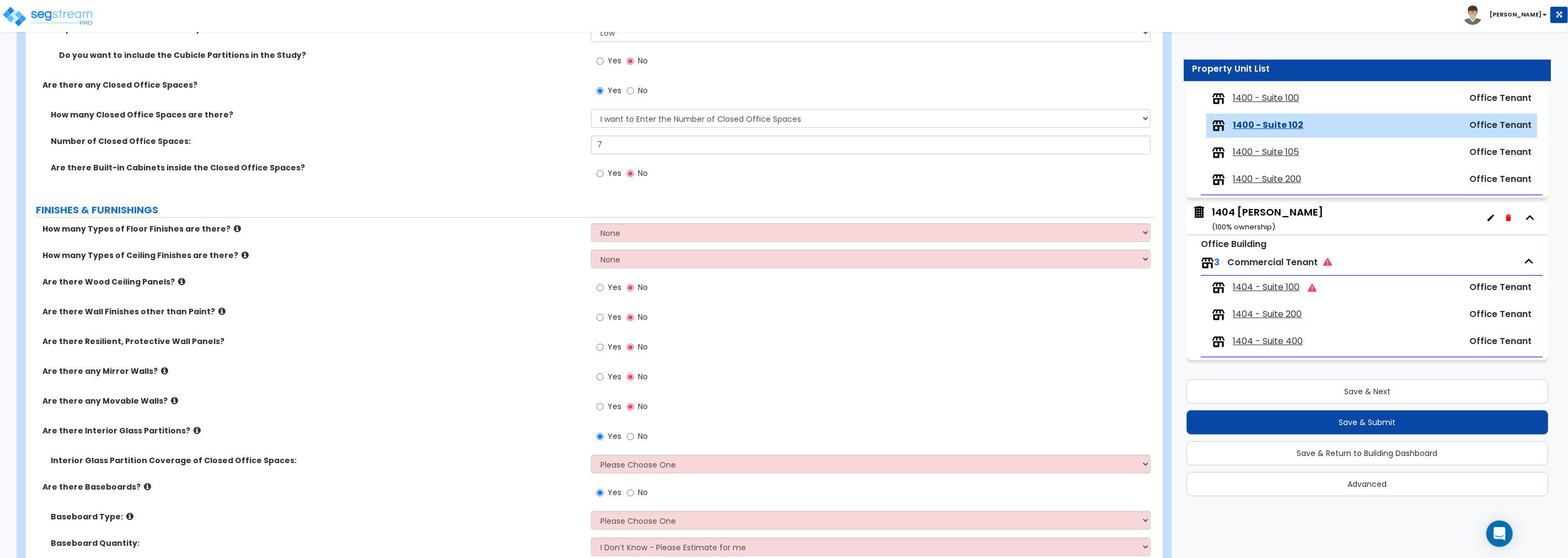
scroll to position [714, 0]
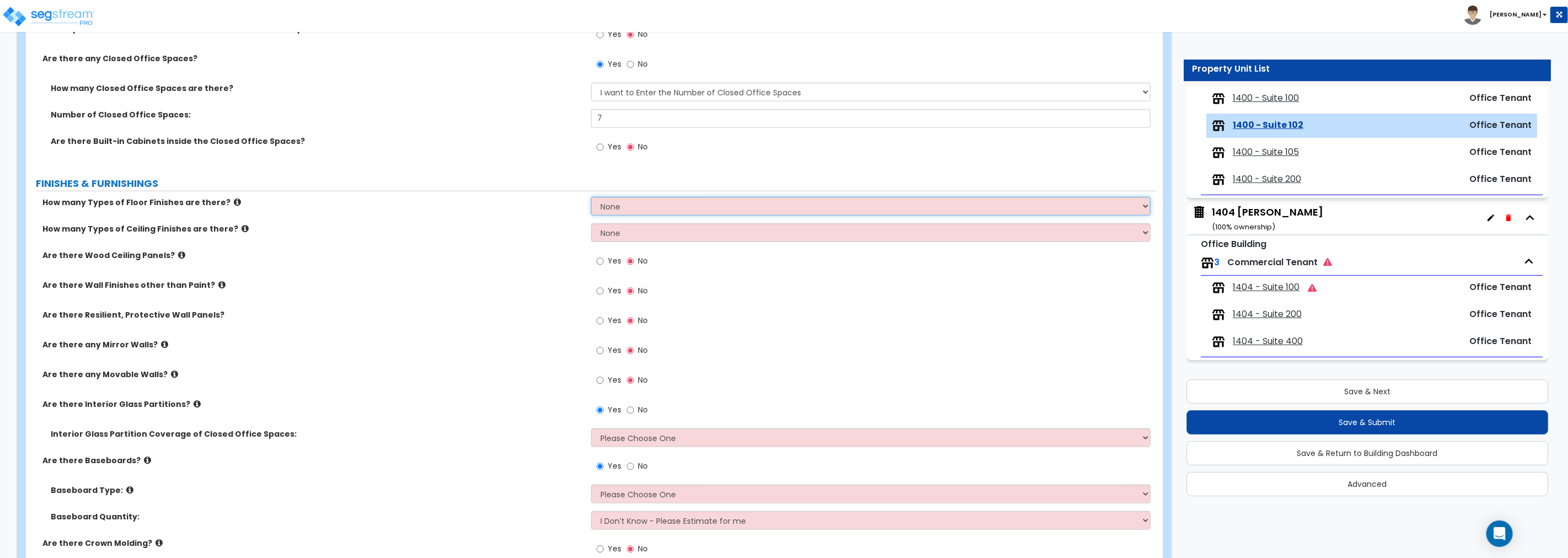
click at [642, 208] on select "None 1 2 3 4" at bounding box center [870, 206] width 559 height 19
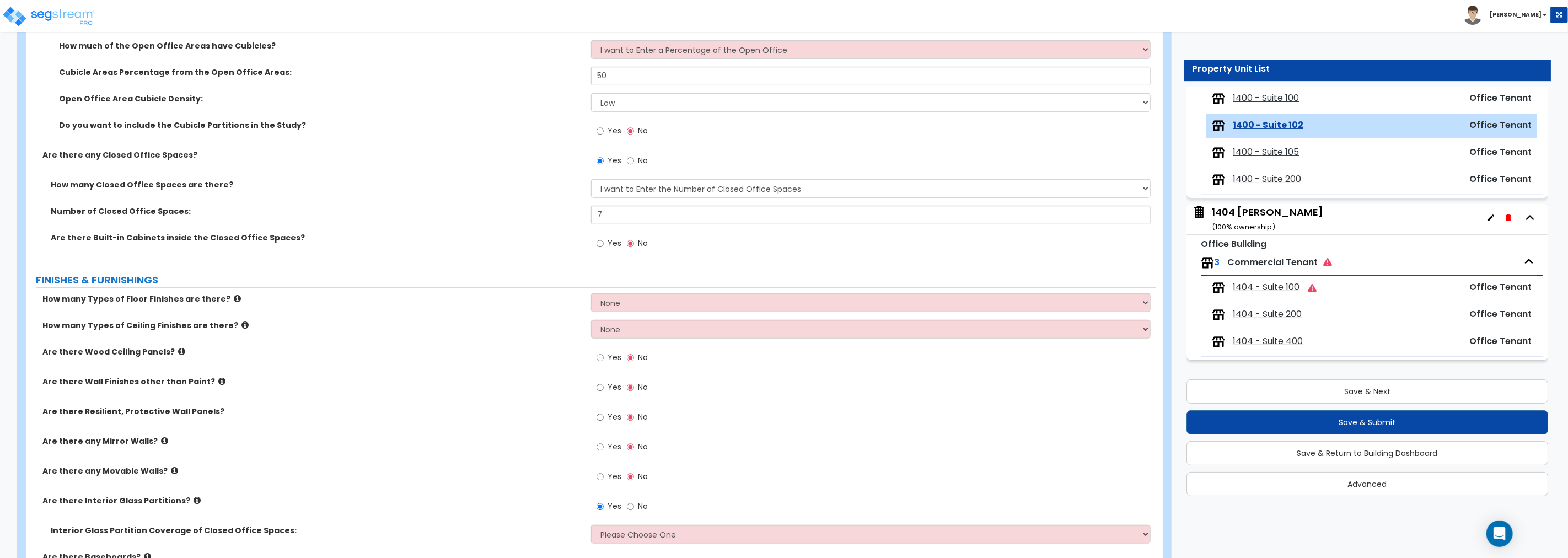
scroll to position [489, 0]
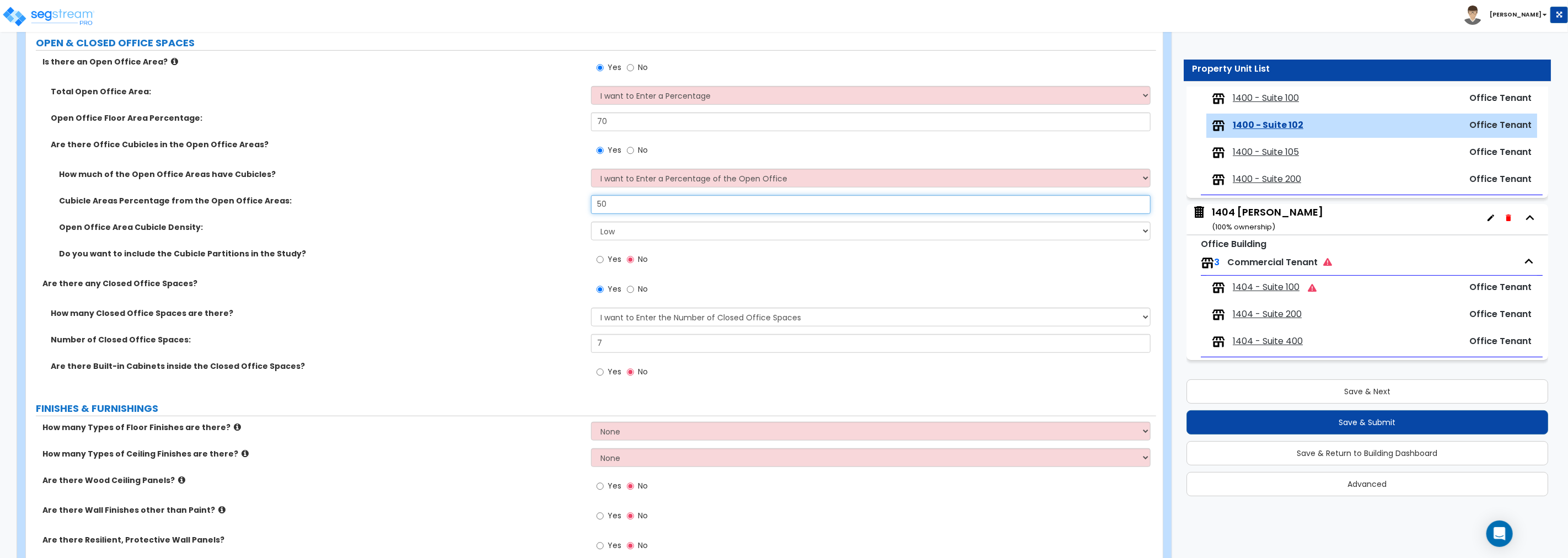
drag, startPoint x: 613, startPoint y: 204, endPoint x: 526, endPoint y: 203, distance: 87.0
click at [526, 203] on div "Cubicle Areas Percentage from the Open Office Areas: 50" at bounding box center [591, 208] width 1130 height 27
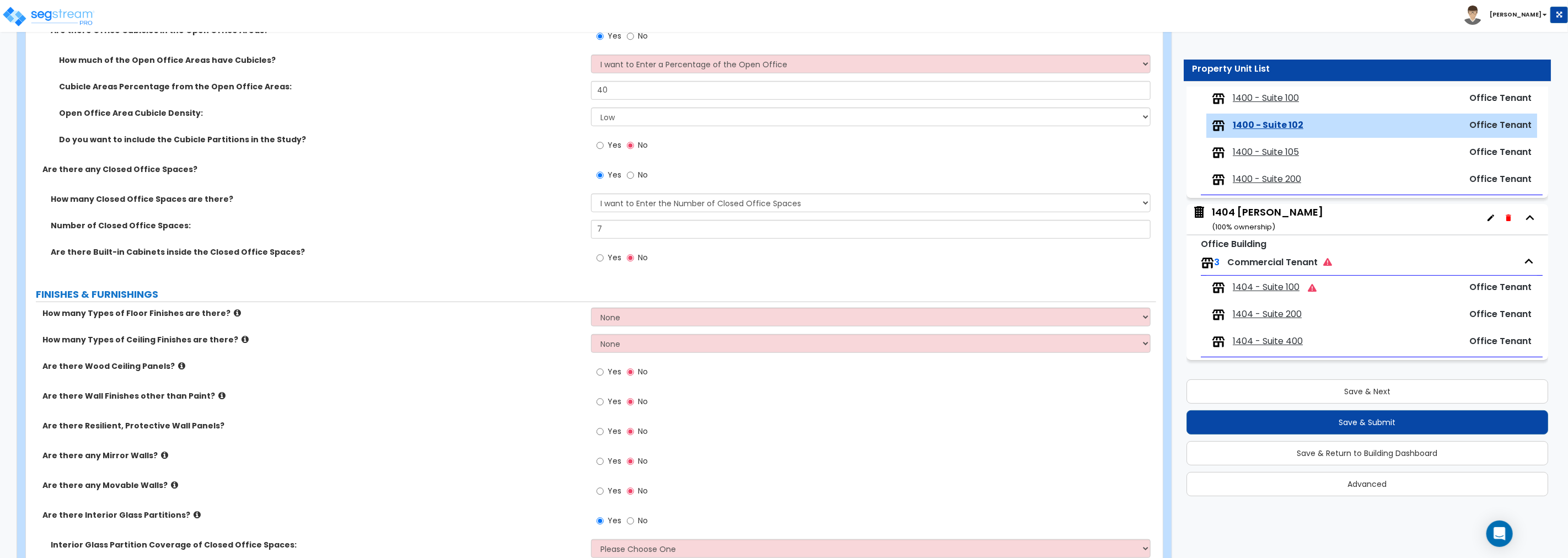
scroll to position [632, 0]
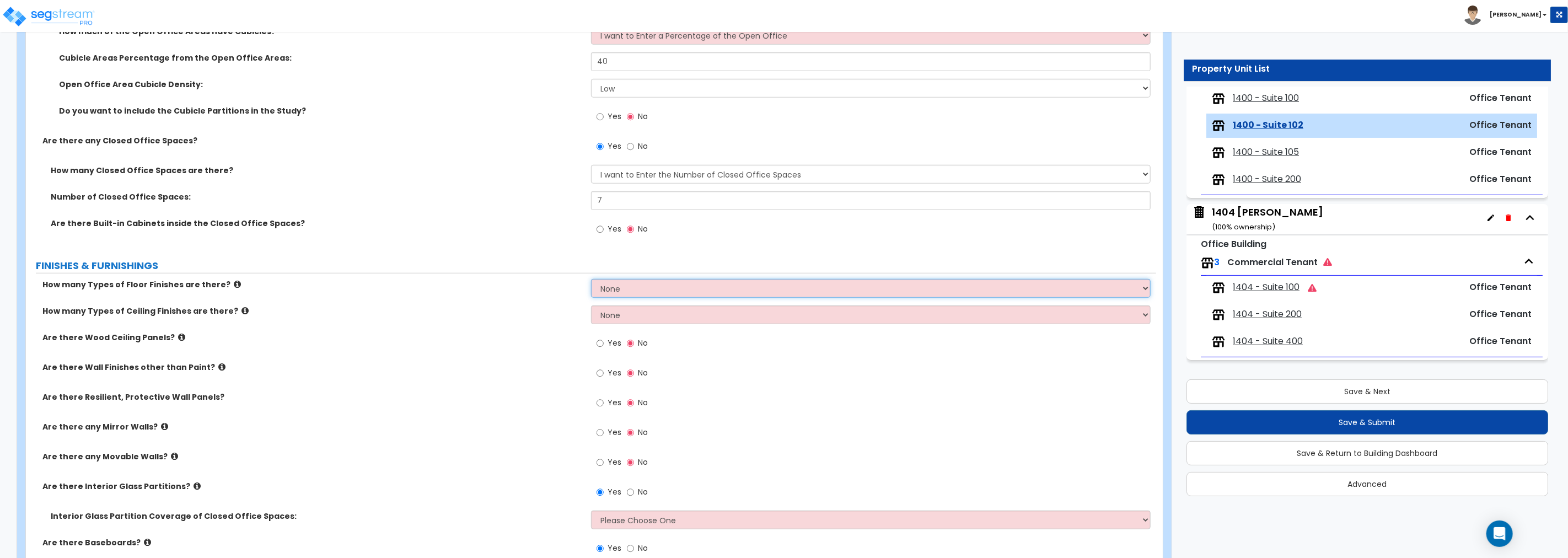
click at [615, 289] on select "None 1 2 3 4" at bounding box center [870, 288] width 559 height 19
click at [591, 279] on select "None 1 2 3 4" at bounding box center [870, 288] width 559 height 19
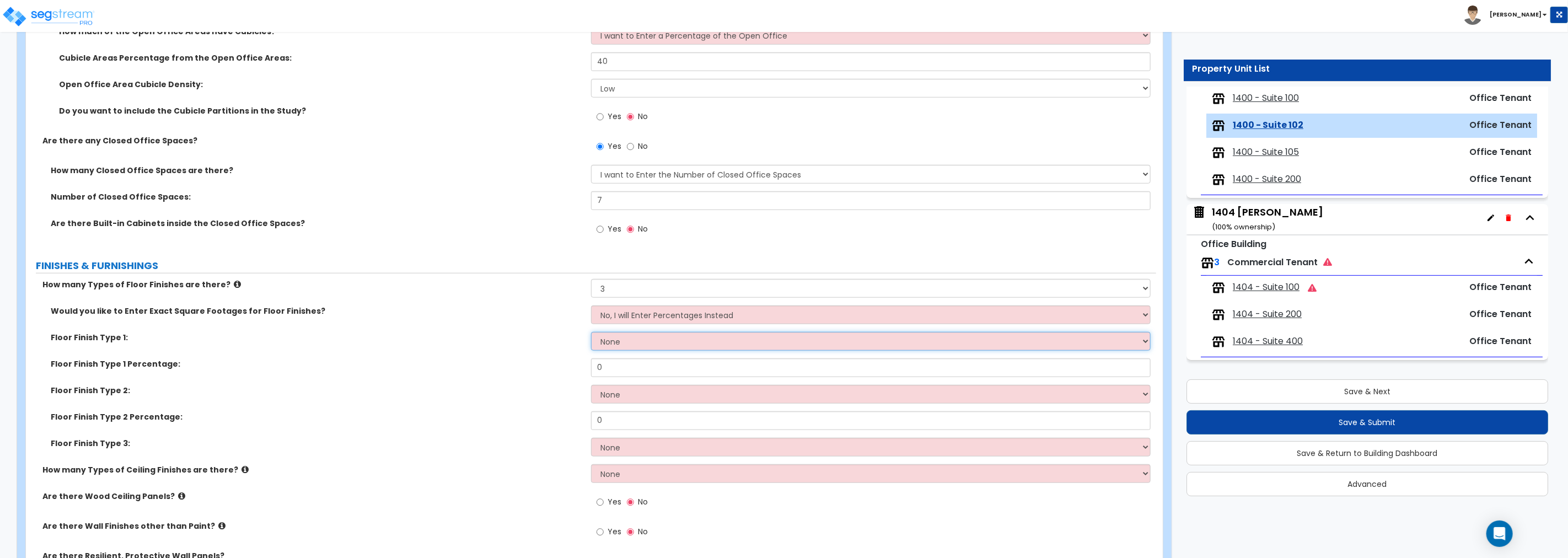
click at [625, 337] on select "None Tile Flooring Hardwood Flooring Resilient Laminate Flooring VCT Flooring S…" at bounding box center [870, 342] width 559 height 19
click at [625, 340] on select "None Tile Flooring Hardwood Flooring Resilient Laminate Flooring VCT Flooring S…" at bounding box center [870, 342] width 559 height 19
click at [591, 332] on select "None Tile Flooring Hardwood Flooring Resilient Laminate Flooring VCT Flooring S…" at bounding box center [870, 342] width 559 height 19
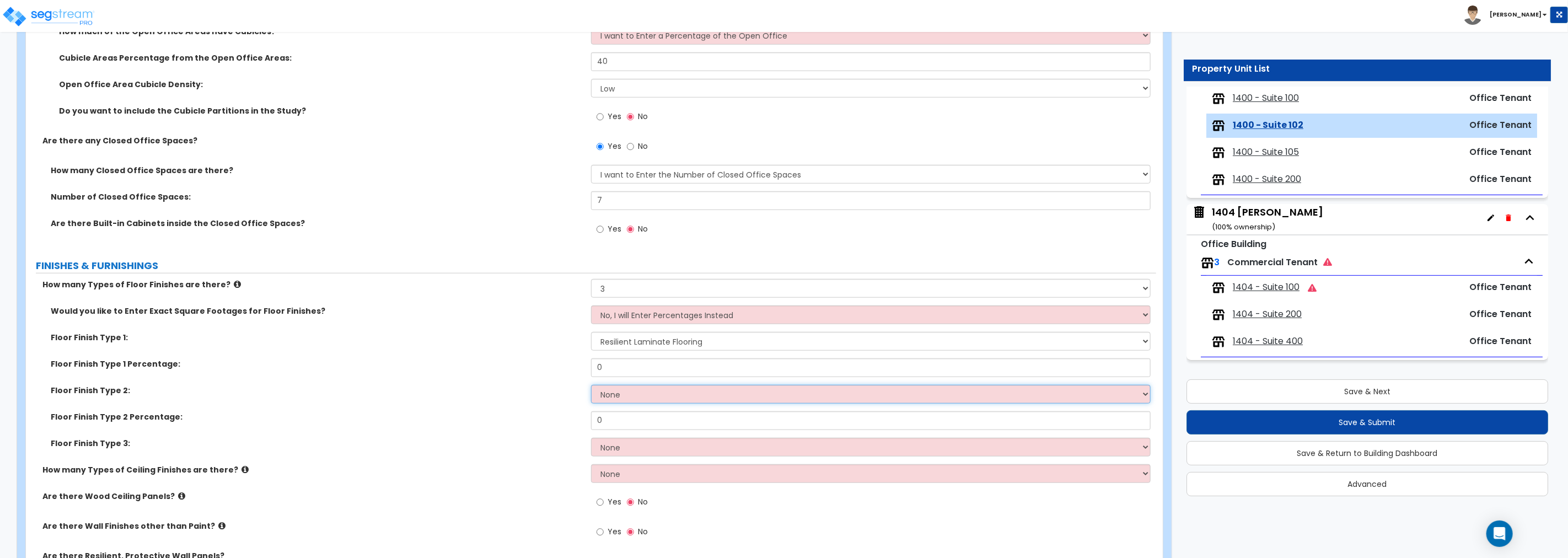
click at [638, 395] on select "None Tile Flooring Hardwood Flooring Resilient Laminate Flooring VCT Flooring S…" at bounding box center [870, 394] width 559 height 19
click at [591, 385] on select "None Tile Flooring Hardwood Flooring Resilient Laminate Flooring VCT Flooring S…" at bounding box center [870, 394] width 559 height 19
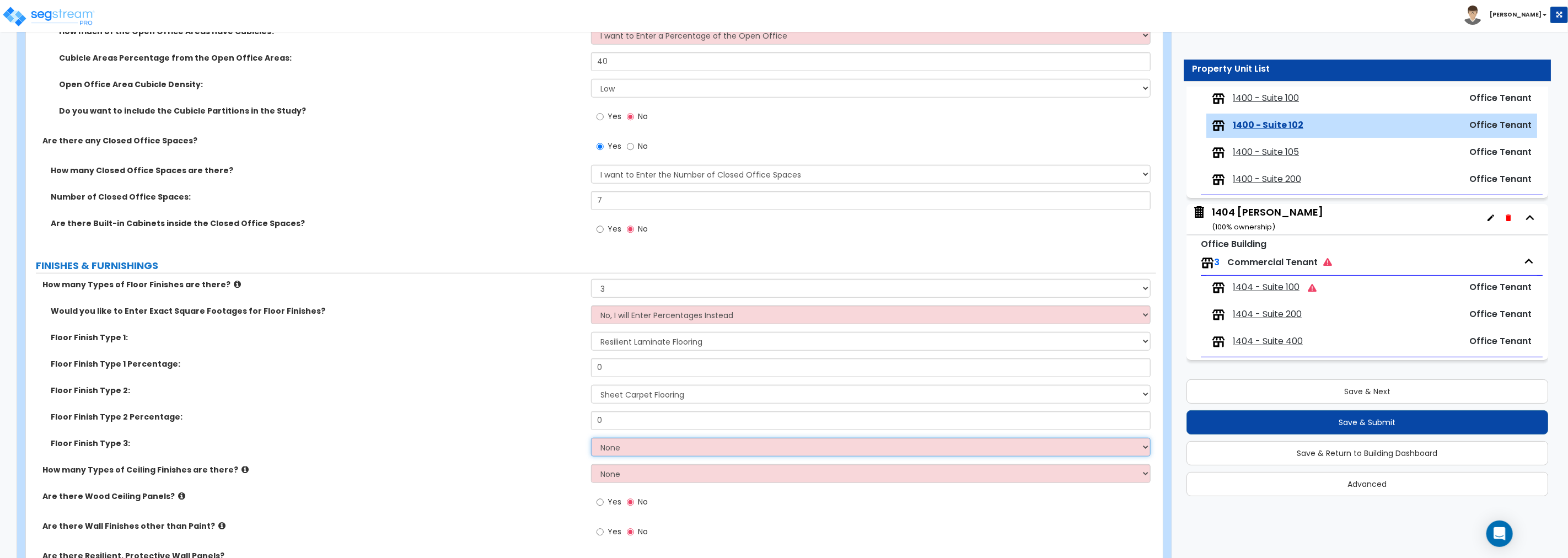
click at [642, 425] on select "None Tile Flooring Hardwood Flooring Resilient Laminate Flooring VCT Flooring S…" at bounding box center [870, 448] width 559 height 19
click at [591, 425] on select "None Tile Flooring Hardwood Flooring Resilient Laminate Flooring VCT Flooring S…" at bounding box center [870, 448] width 559 height 19
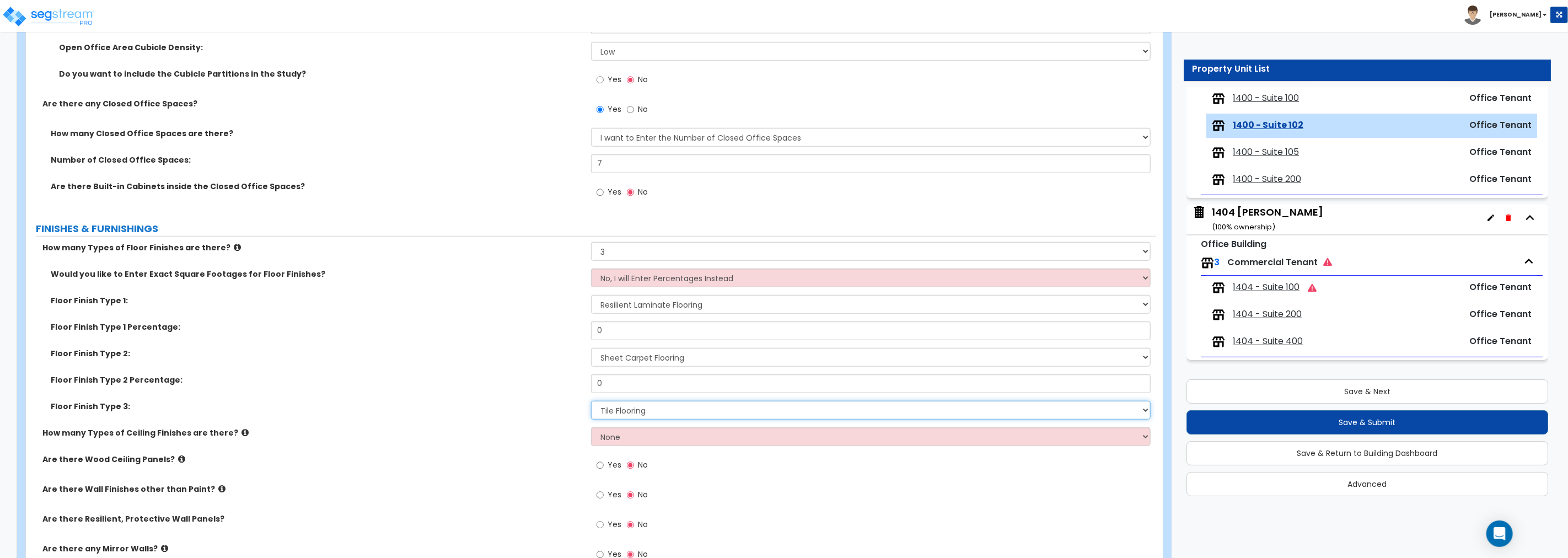
scroll to position [674, 0]
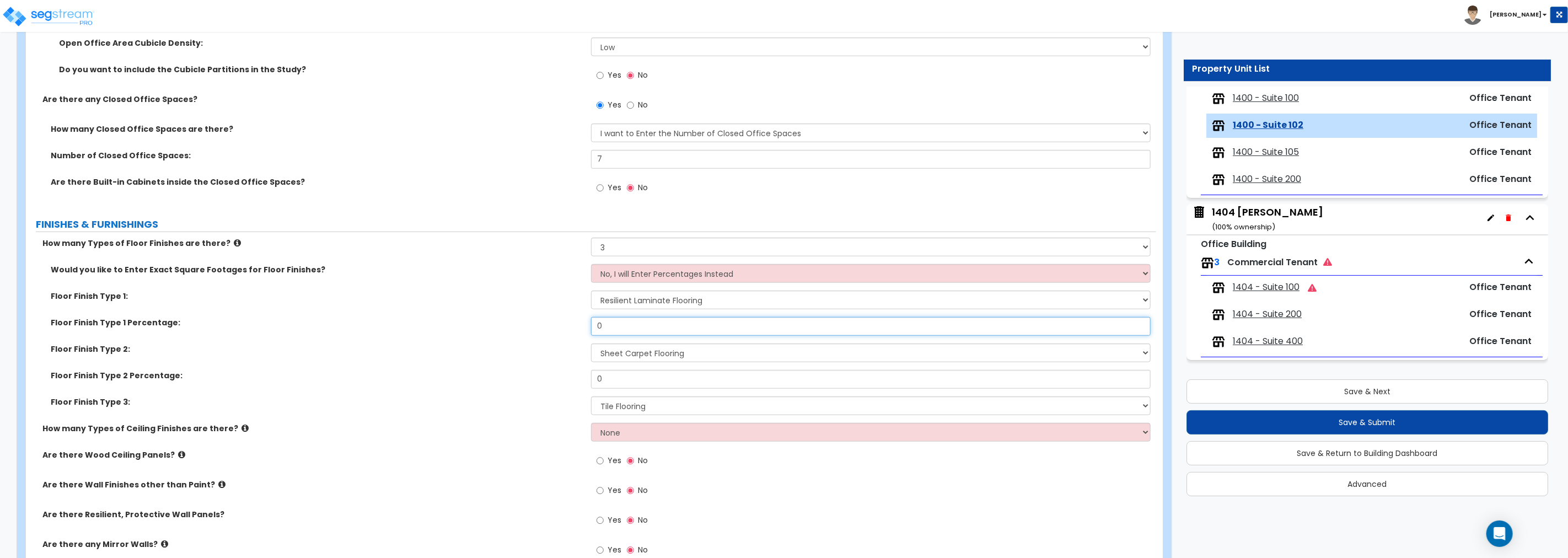
drag, startPoint x: 616, startPoint y: 325, endPoint x: 527, endPoint y: 323, distance: 89.0
click at [527, 323] on div "Floor Finish Type 1 Percentage: 0" at bounding box center [591, 330] width 1130 height 27
drag, startPoint x: 608, startPoint y: 372, endPoint x: 508, endPoint y: 367, distance: 100.1
click at [510, 368] on div "Would you like to Enter Exact Square Footages for Floor Finishes? No, I will En…" at bounding box center [591, 343] width 1113 height 159
click at [635, 425] on select "None 1 2 3" at bounding box center [870, 432] width 559 height 19
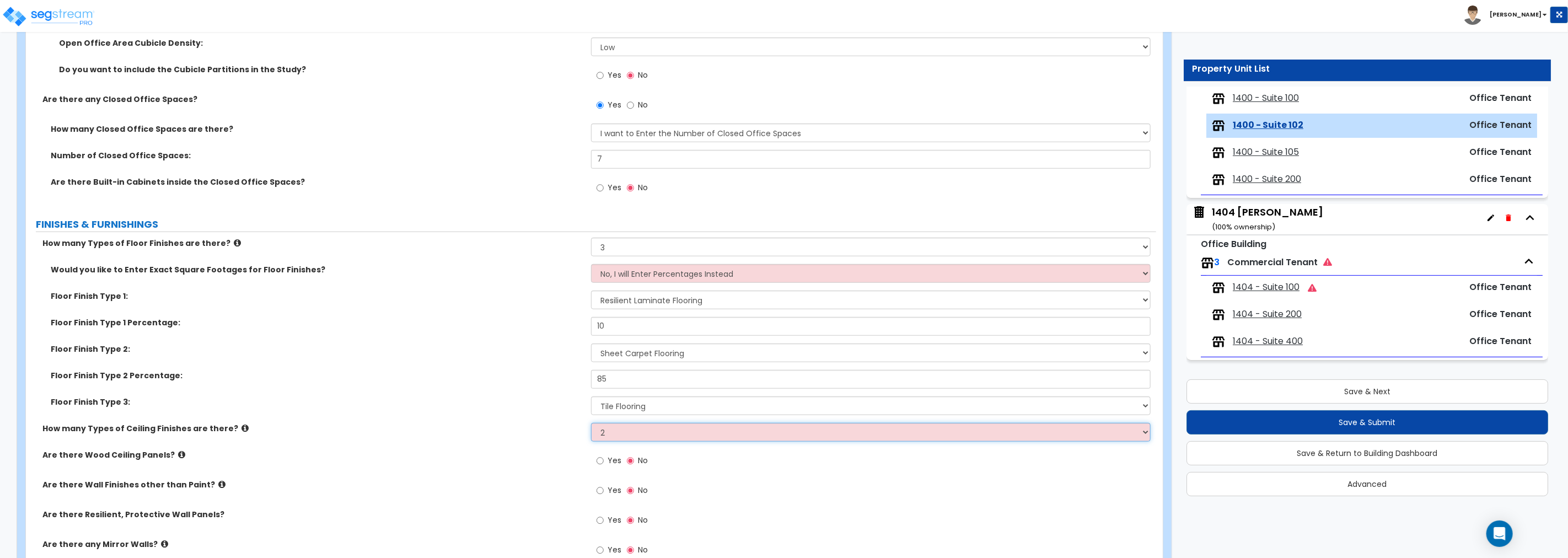
click at [591, 423] on select "None 1 2 3" at bounding box center [870, 432] width 559 height 19
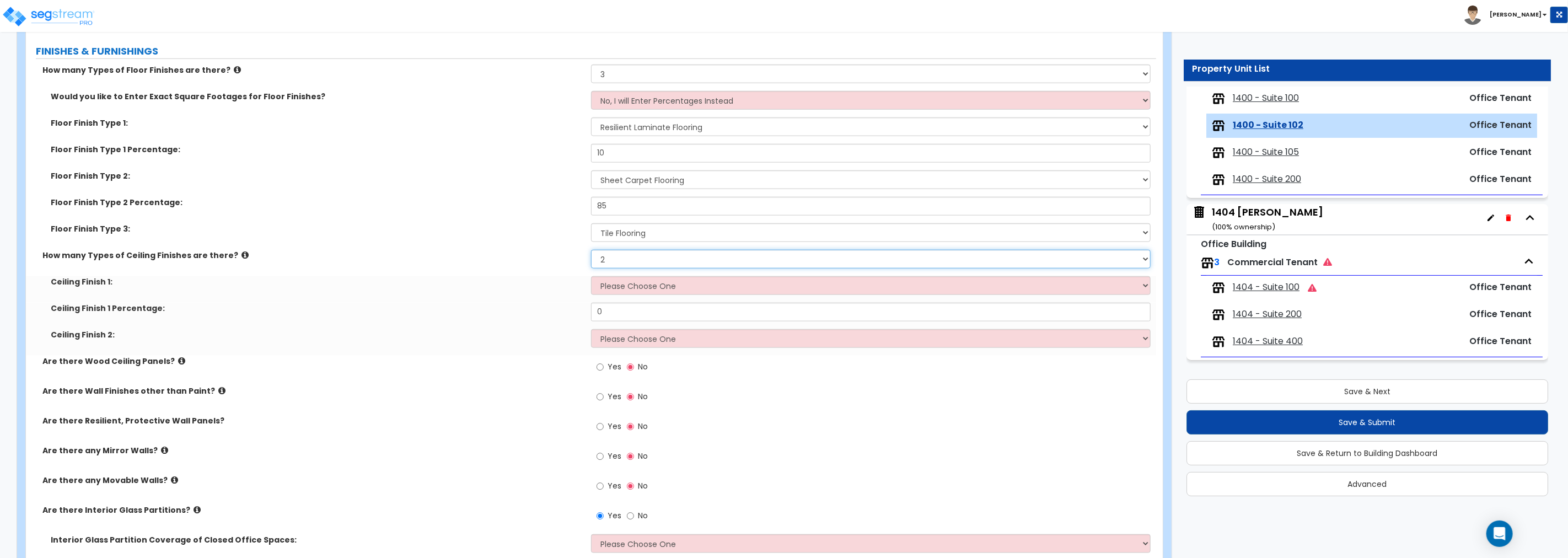
scroll to position [857, 0]
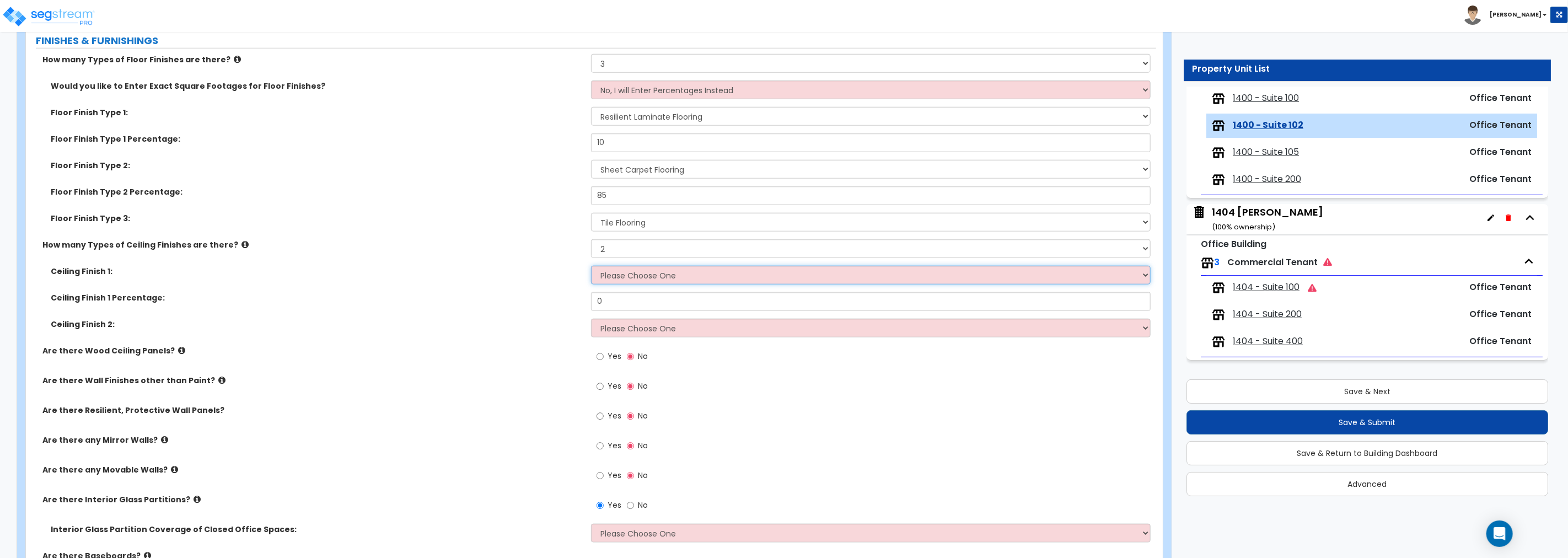
click at [648, 276] on select "Please Choose One Drop Ceiling Open Ceiling Drywall Ceiling" at bounding box center [870, 276] width 559 height 19
click at [591, 266] on select "Please Choose One Drop Ceiling Open Ceiling Drywall Ceiling" at bounding box center [870, 276] width 559 height 19
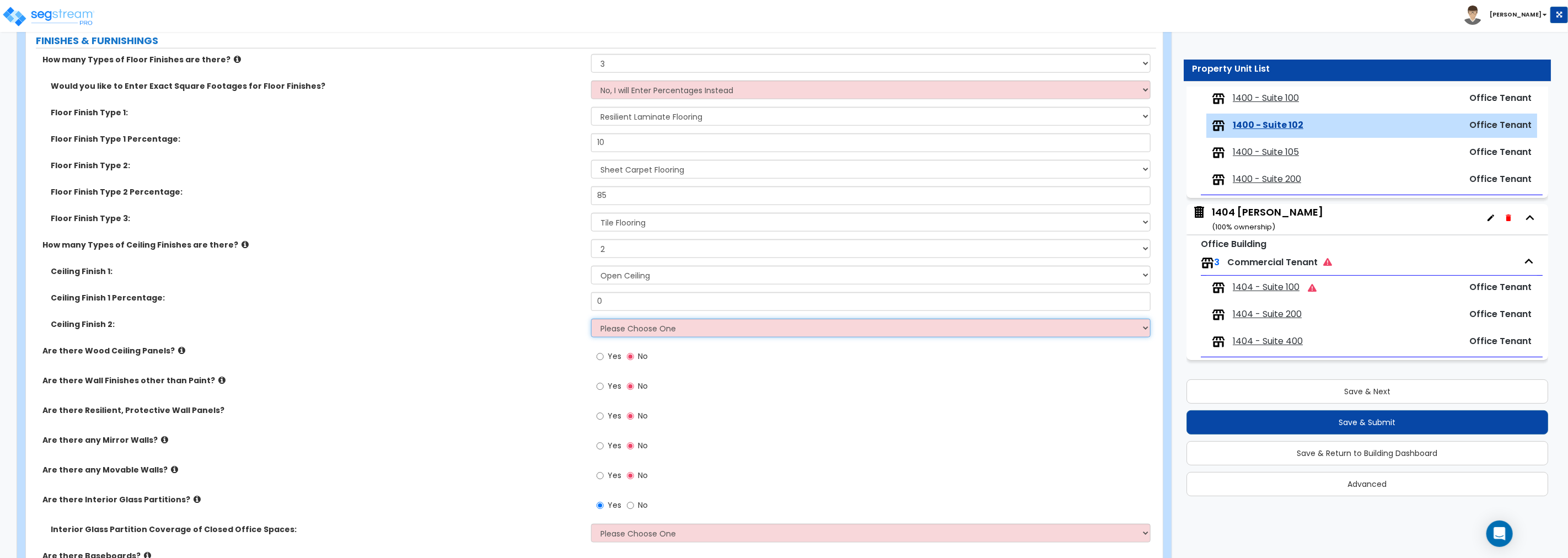
click at [632, 324] on select "Please Choose One Drop Ceiling Open Ceiling Drywall Ceiling" at bounding box center [870, 328] width 559 height 19
click at [591, 319] on select "Please Choose One Drop Ceiling Open Ceiling Drywall Ceiling" at bounding box center [870, 328] width 559 height 19
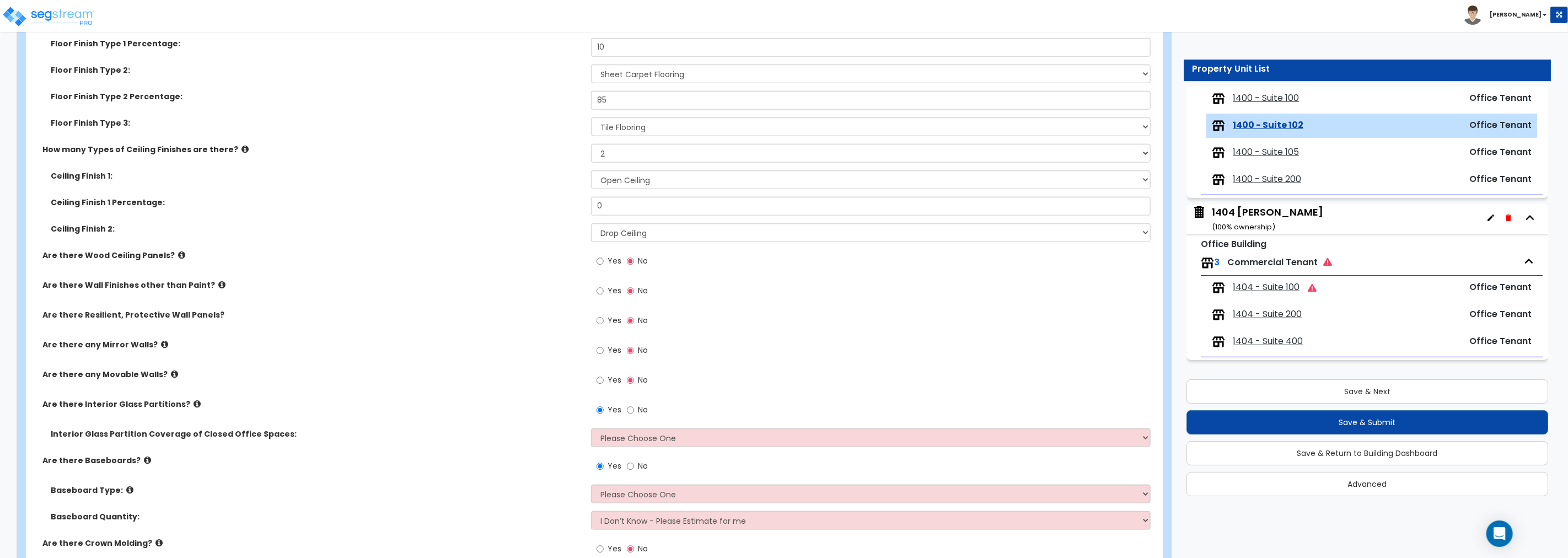
scroll to position [980, 0]
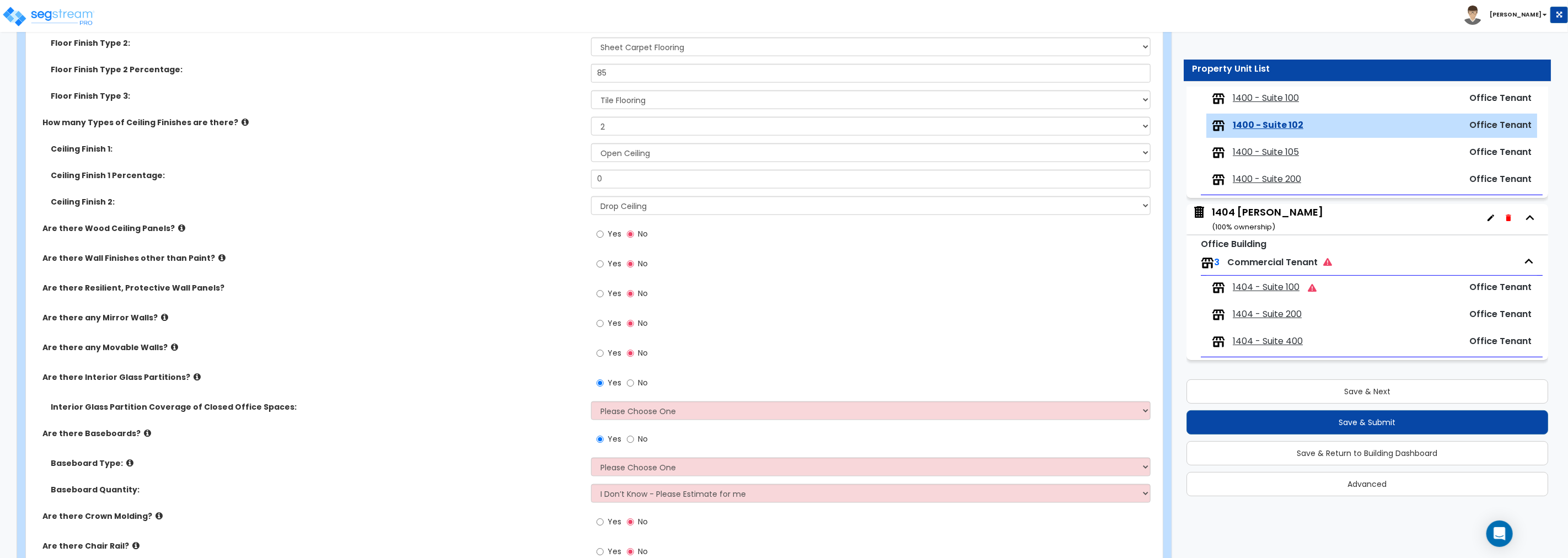
click at [178, 224] on icon at bounding box center [182, 228] width 7 height 8
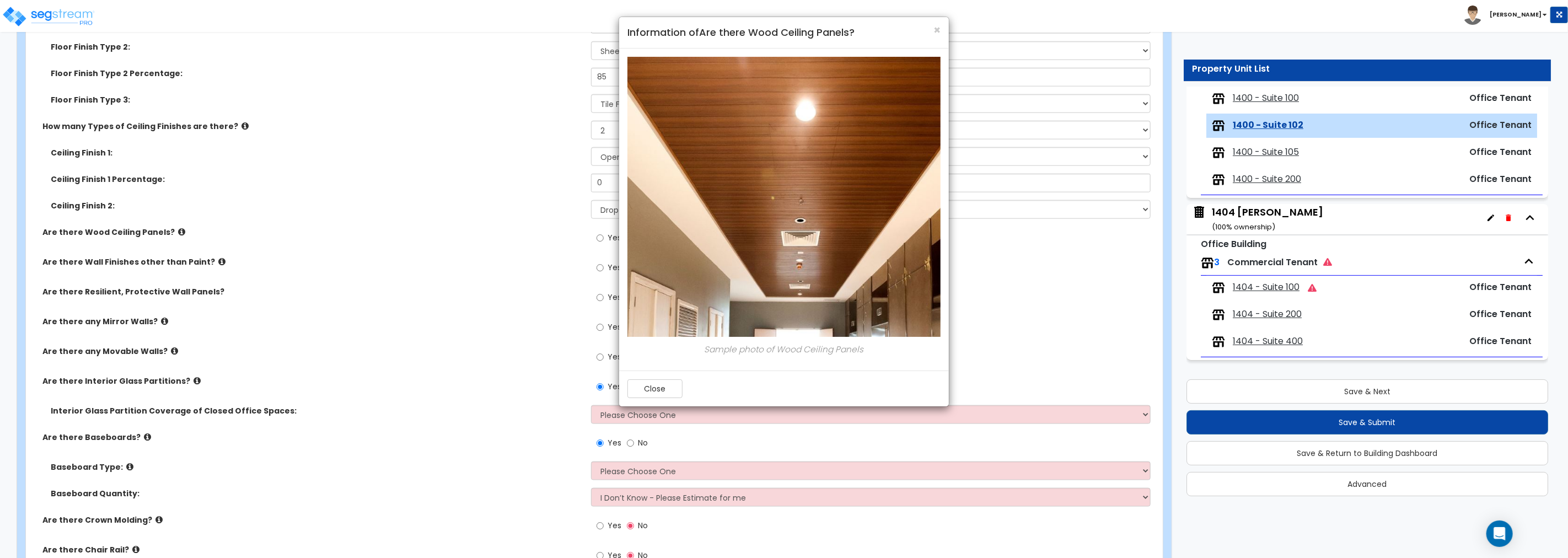
scroll to position [939, 0]
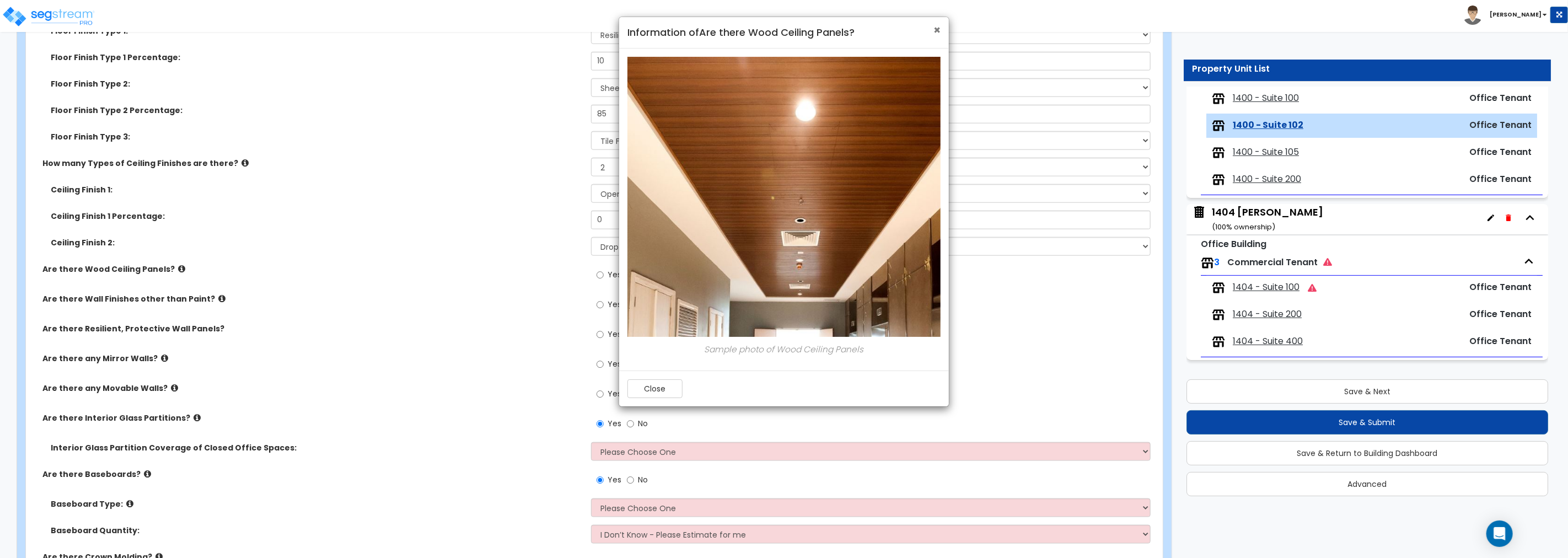
click at [938, 27] on span "×" at bounding box center [936, 30] width 7 height 16
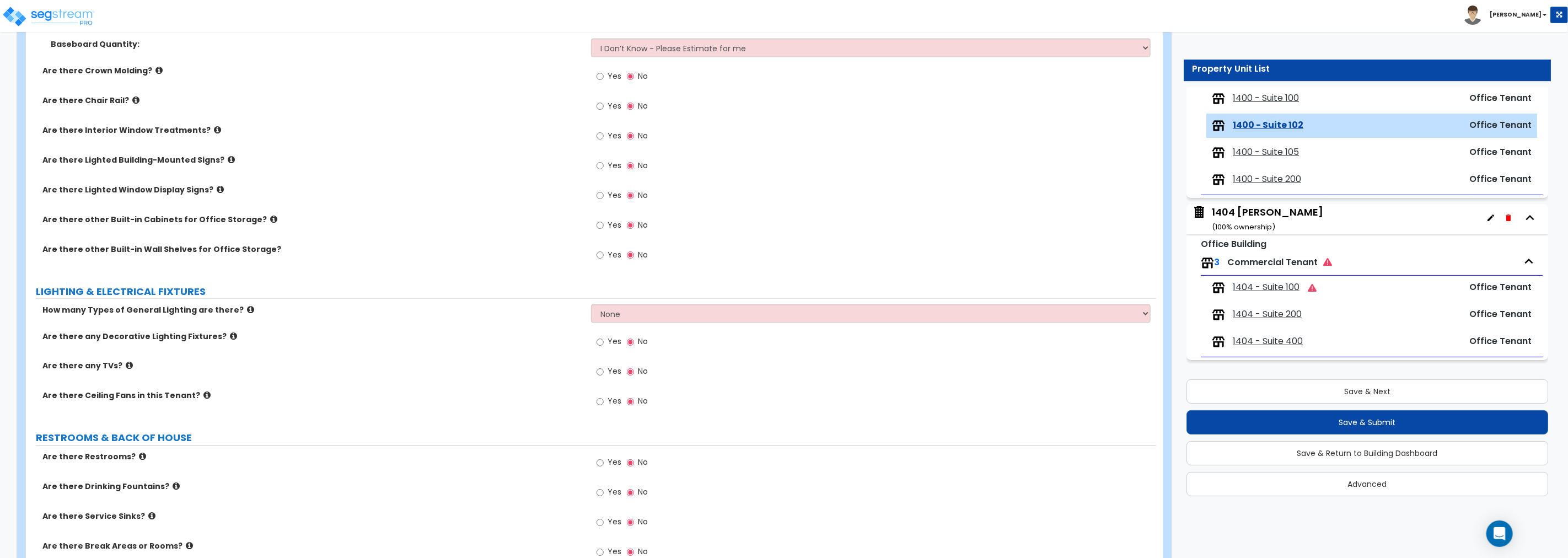
scroll to position [1490, 0]
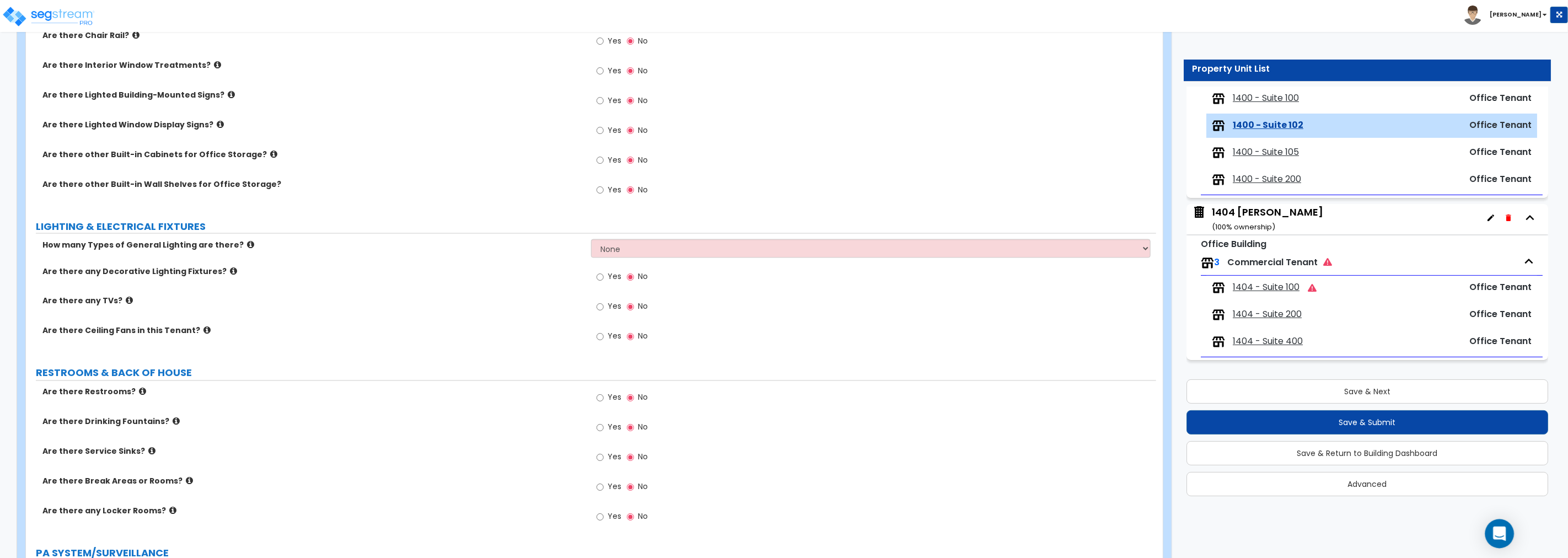
click at [941, 425] on icon "Open Intercom Messenger" at bounding box center [1499, 533] width 13 height 15
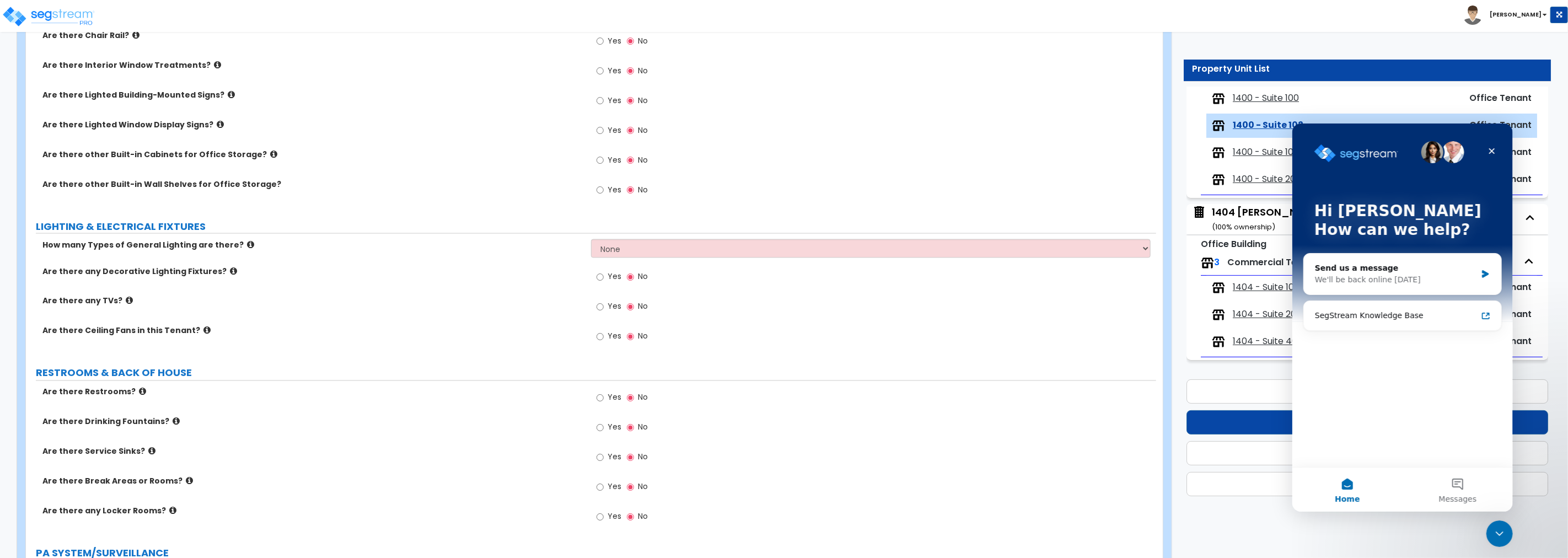
scroll to position [0, 0]
click at [941, 425] on button "Messages" at bounding box center [1457, 489] width 110 height 44
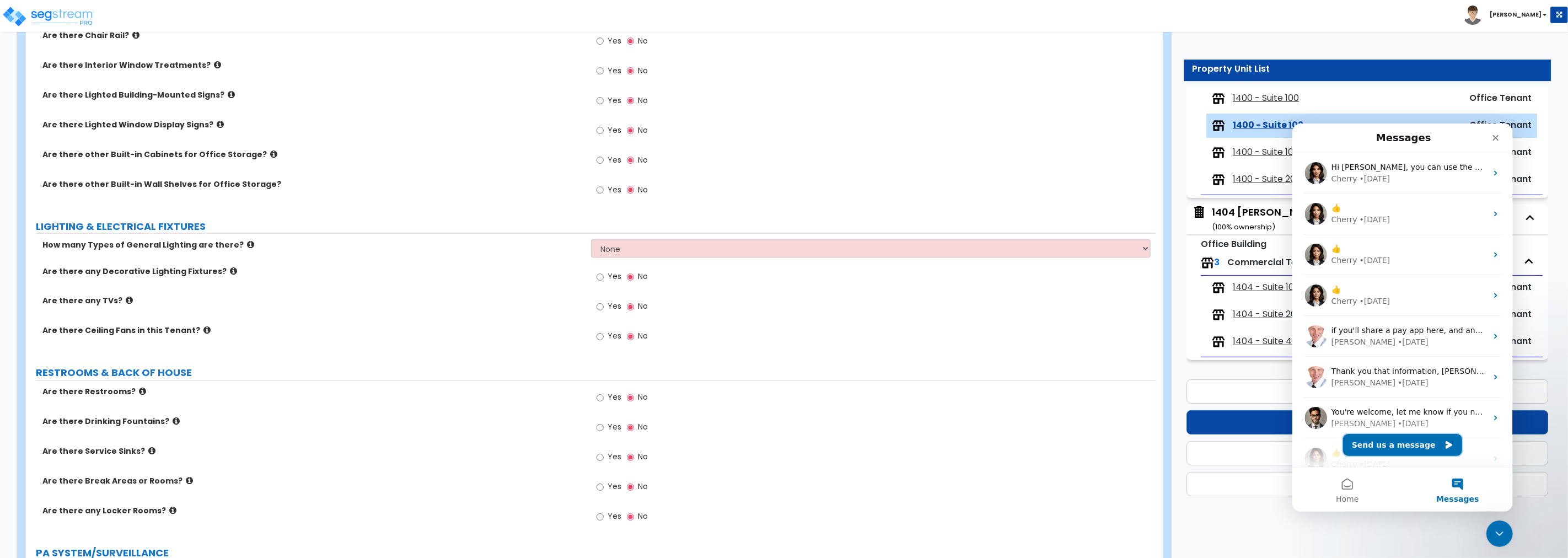
click at [941, 425] on button "Send us a message" at bounding box center [1402, 444] width 119 height 22
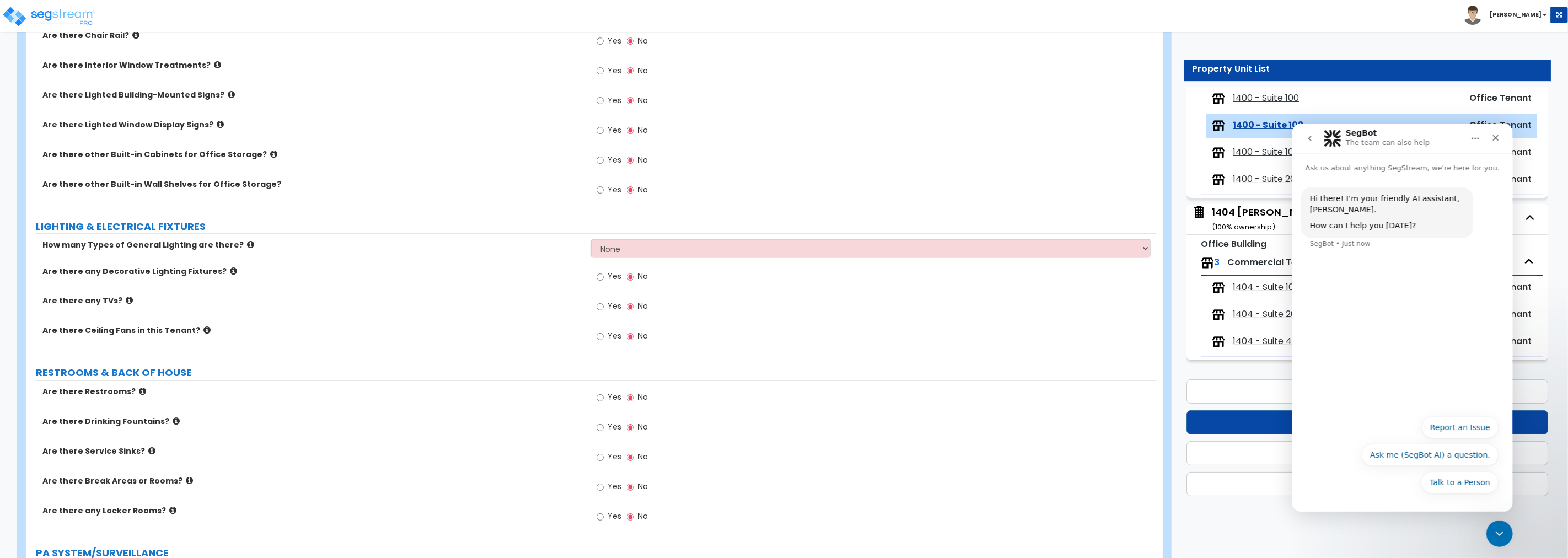
click at [941, 266] on div "Hi there! I’m your friendly AI assistant, [PERSON_NAME]. How can I help you [DA…" at bounding box center [1402, 291] width 220 height 236
click at [941, 245] on div "Hi there! I’m your friendly AI assistant, [PERSON_NAME]. How can I help you [DA…" at bounding box center [1402, 224] width 203 height 76
click at [941, 425] on button "Talk to a Person" at bounding box center [1459, 482] width 77 height 22
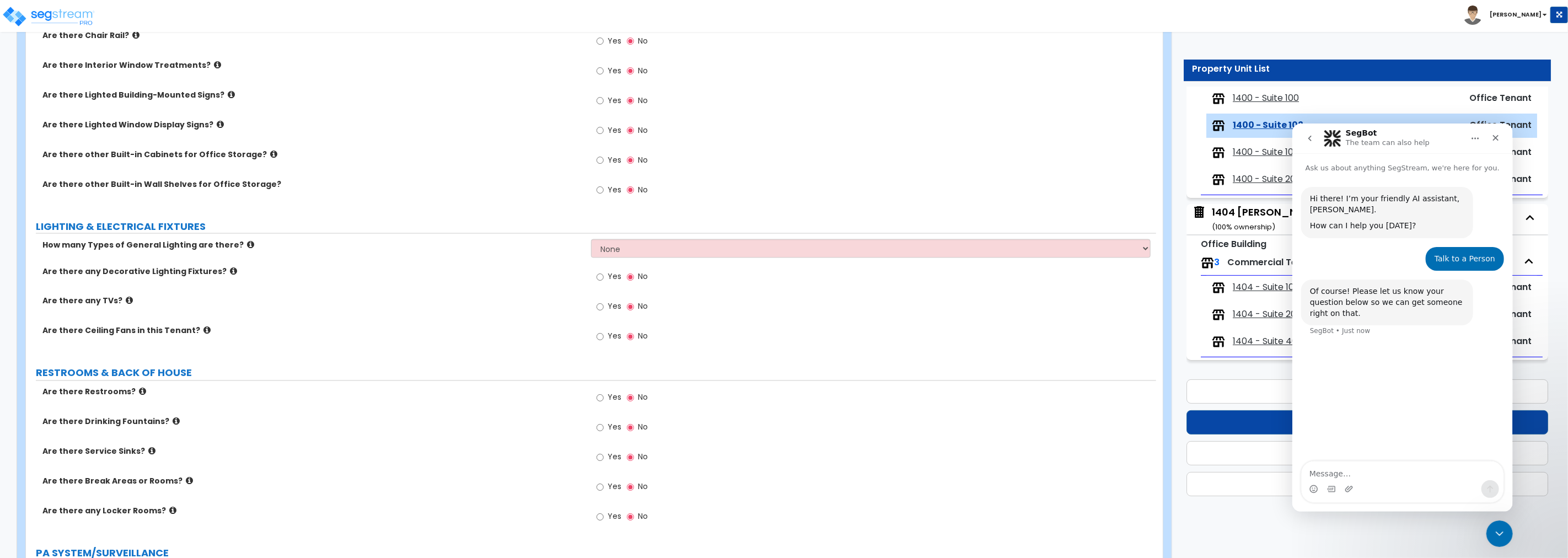
click at [941, 138] on icon "go back" at bounding box center [1310, 138] width 9 height 9
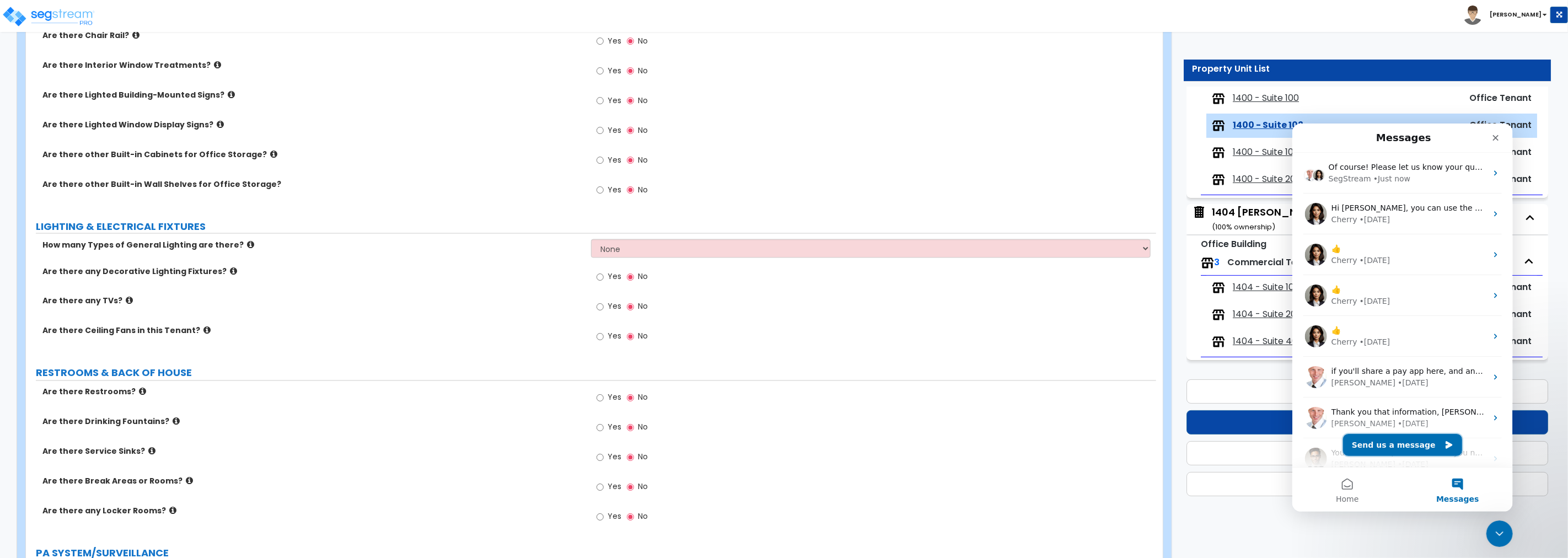
click at [941, 425] on button "Send us a message" at bounding box center [1402, 444] width 119 height 22
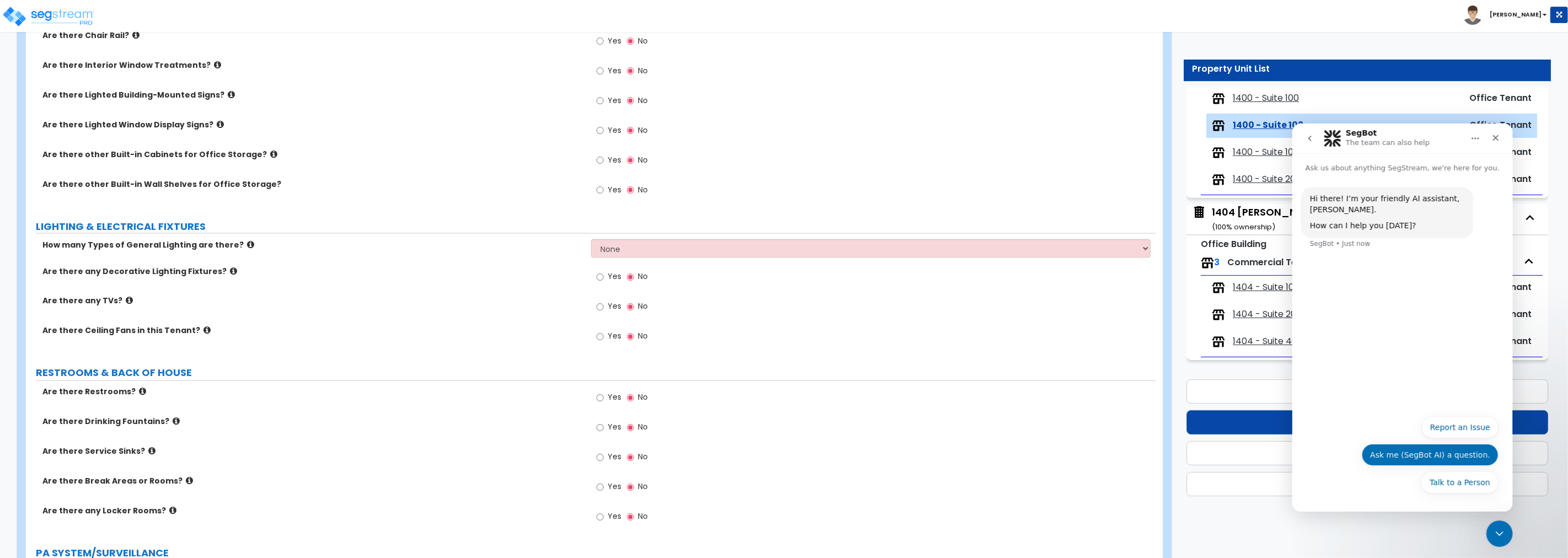
click at [941, 425] on button "Ask me (SegBot AI) a question." at bounding box center [1429, 454] width 136 height 22
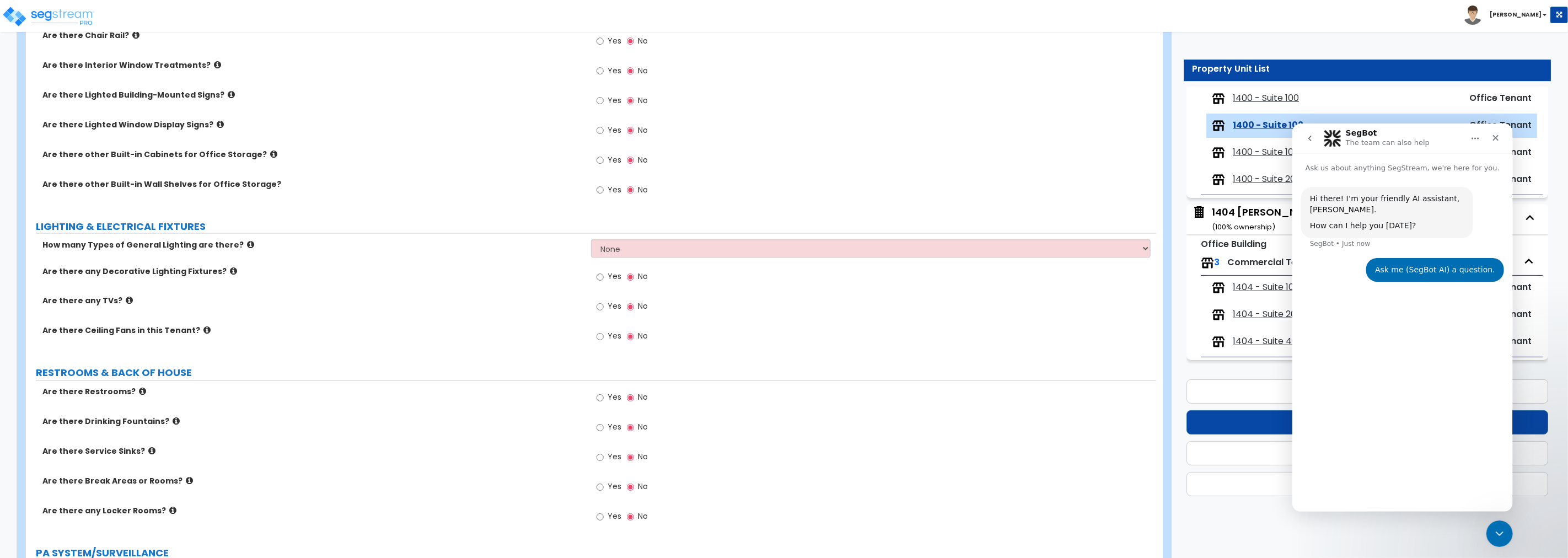
click at [941, 371] on div "Hi there! I’m your friendly AI assistant, [PERSON_NAME]. How can I help you [DA…" at bounding box center [1402, 338] width 220 height 329
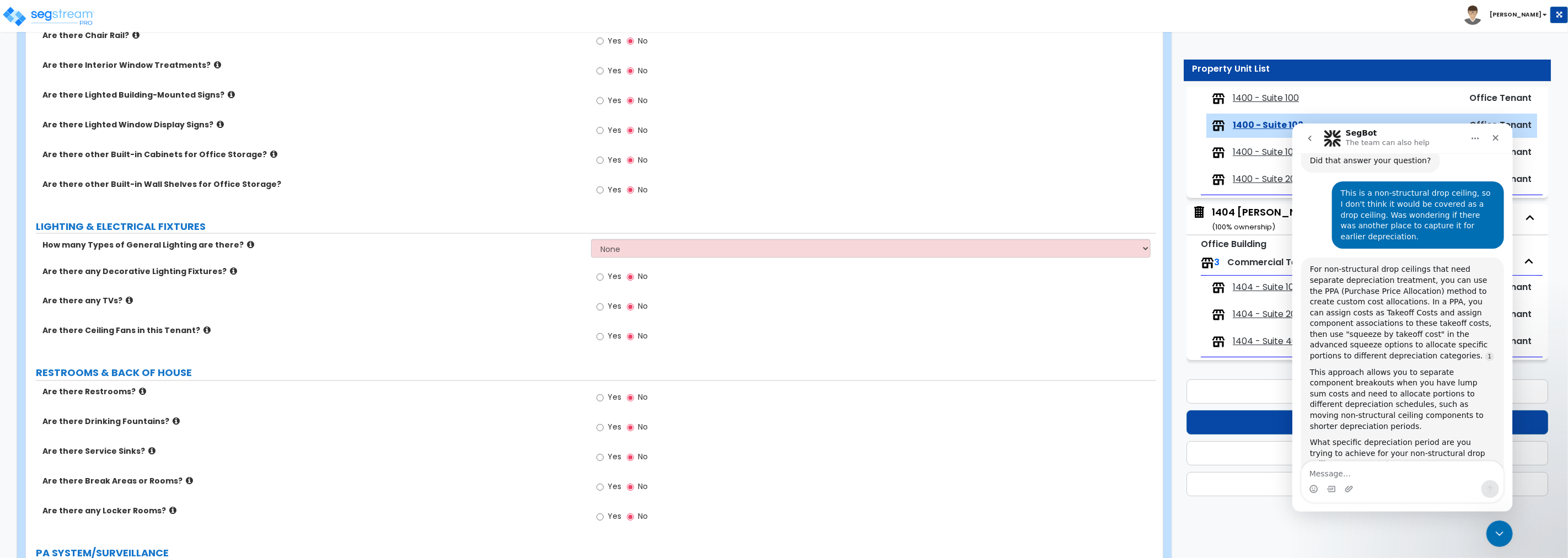
scroll to position [1, 0]
click at [941, 134] on icon "Close" at bounding box center [1495, 137] width 9 height 9
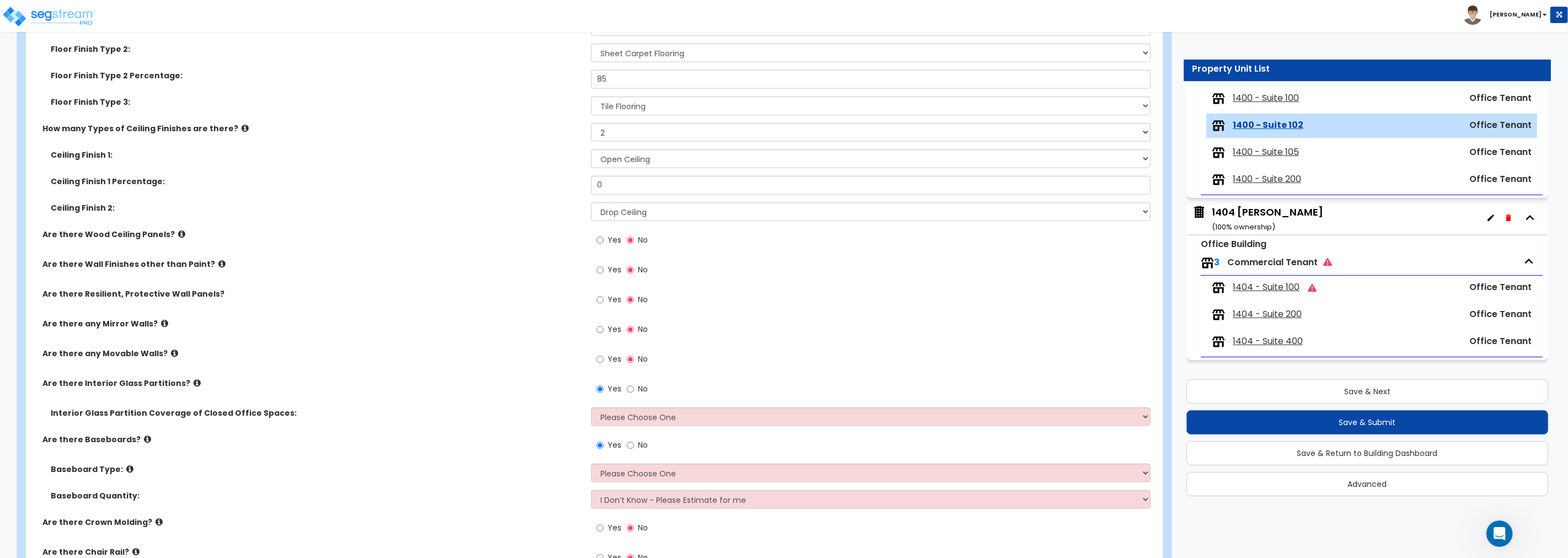
scroll to position [960, 0]
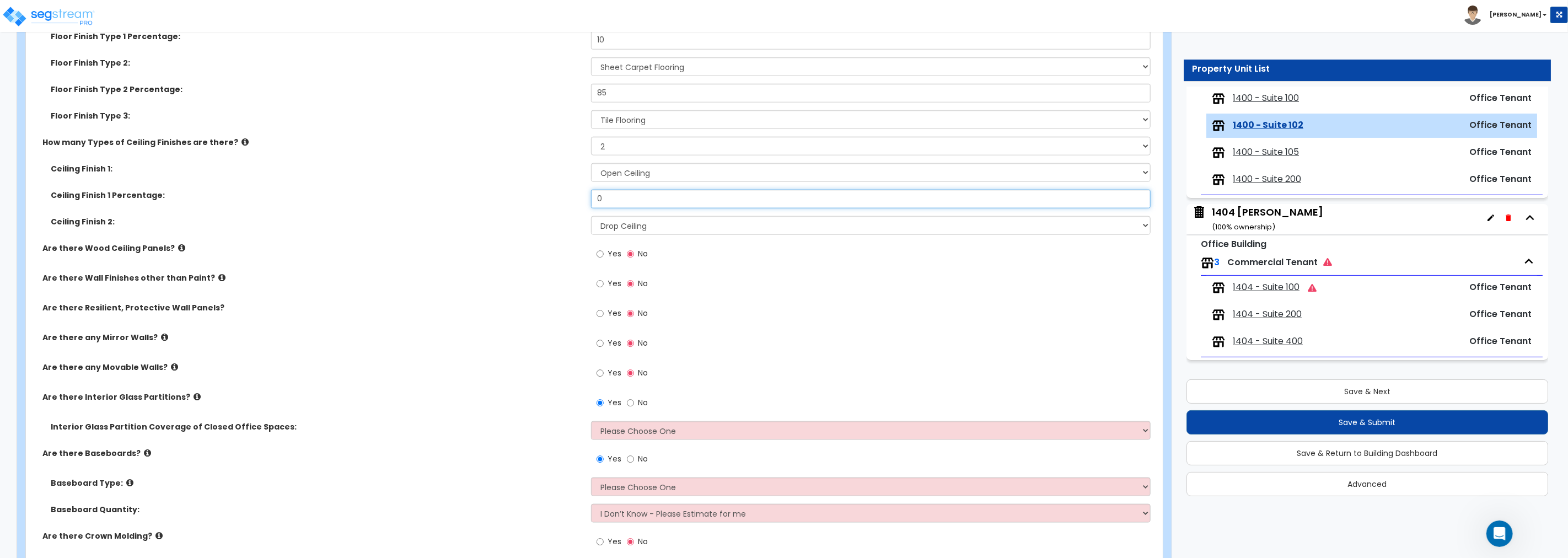
drag, startPoint x: 614, startPoint y: 199, endPoint x: 554, endPoint y: 195, distance: 60.1
click at [554, 195] on div "Ceiling Finish 1 Percentage: 0" at bounding box center [591, 203] width 1130 height 27
drag, startPoint x: 626, startPoint y: 147, endPoint x: 521, endPoint y: 140, distance: 105.2
click at [521, 140] on div "How many Types of Ceiling Finishes are there? None 1 2 3" at bounding box center [591, 150] width 1130 height 27
click at [591, 136] on select "None 1 2 3" at bounding box center [870, 146] width 559 height 19
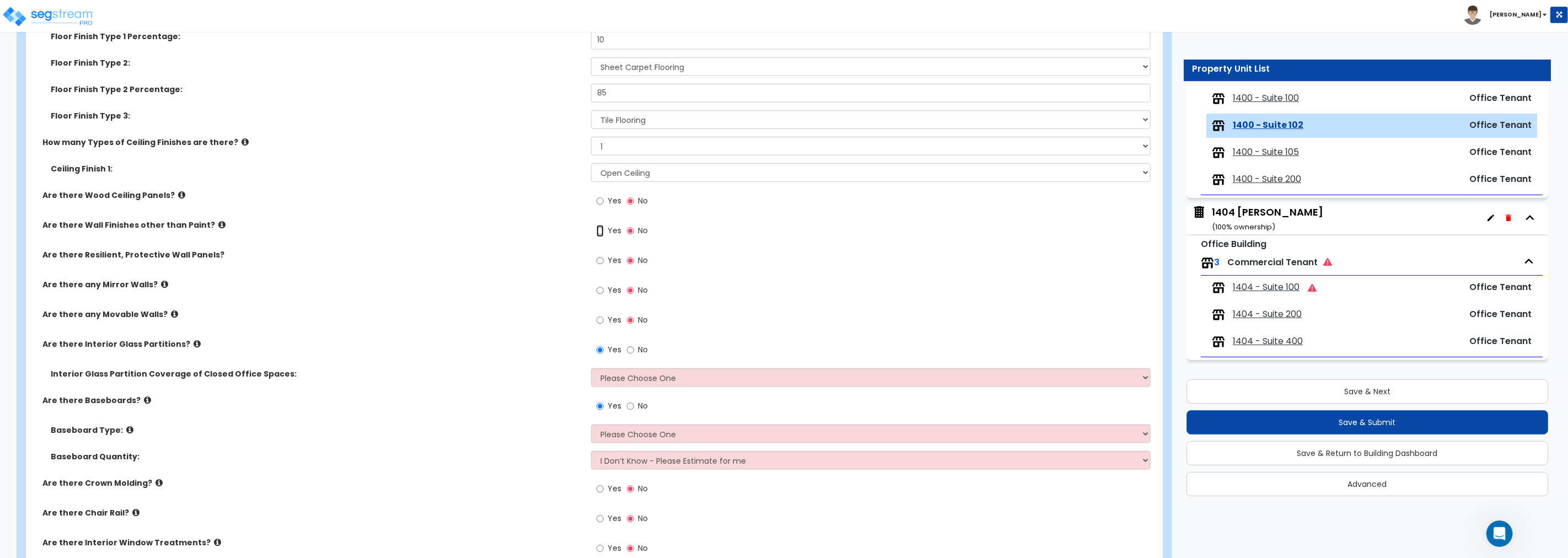
click at [598, 229] on input "Yes" at bounding box center [600, 230] width 7 height 12
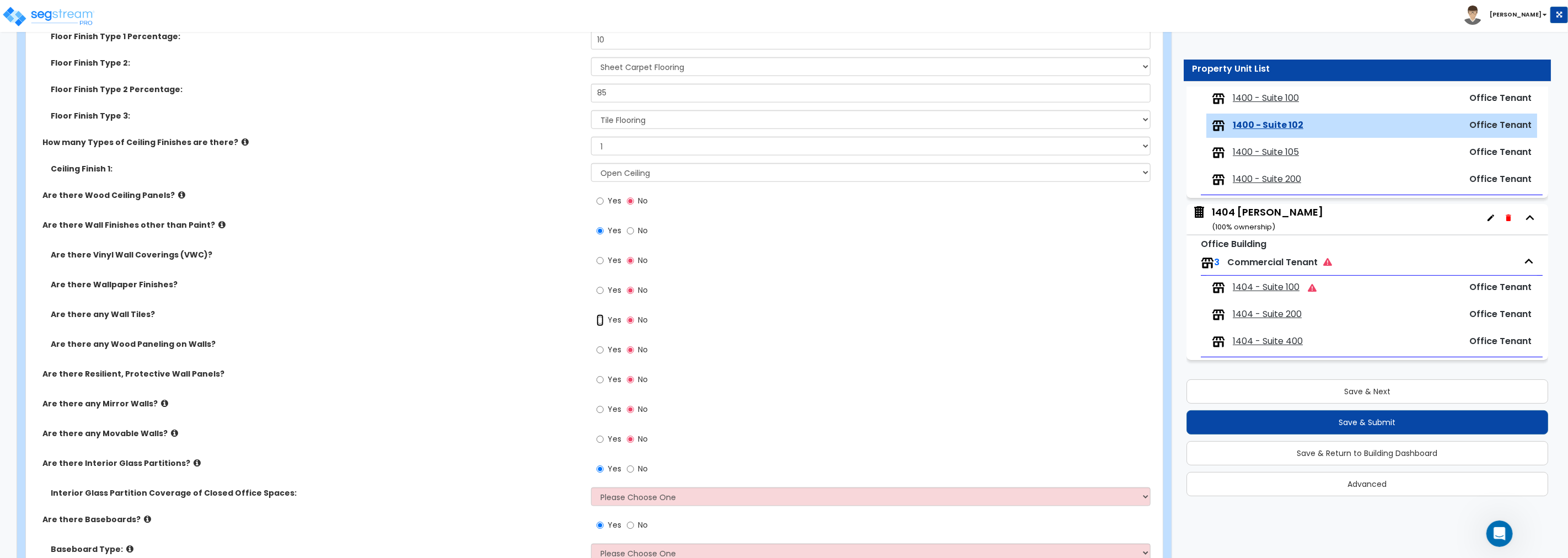
click at [601, 320] on input "Yes" at bounding box center [600, 320] width 7 height 12
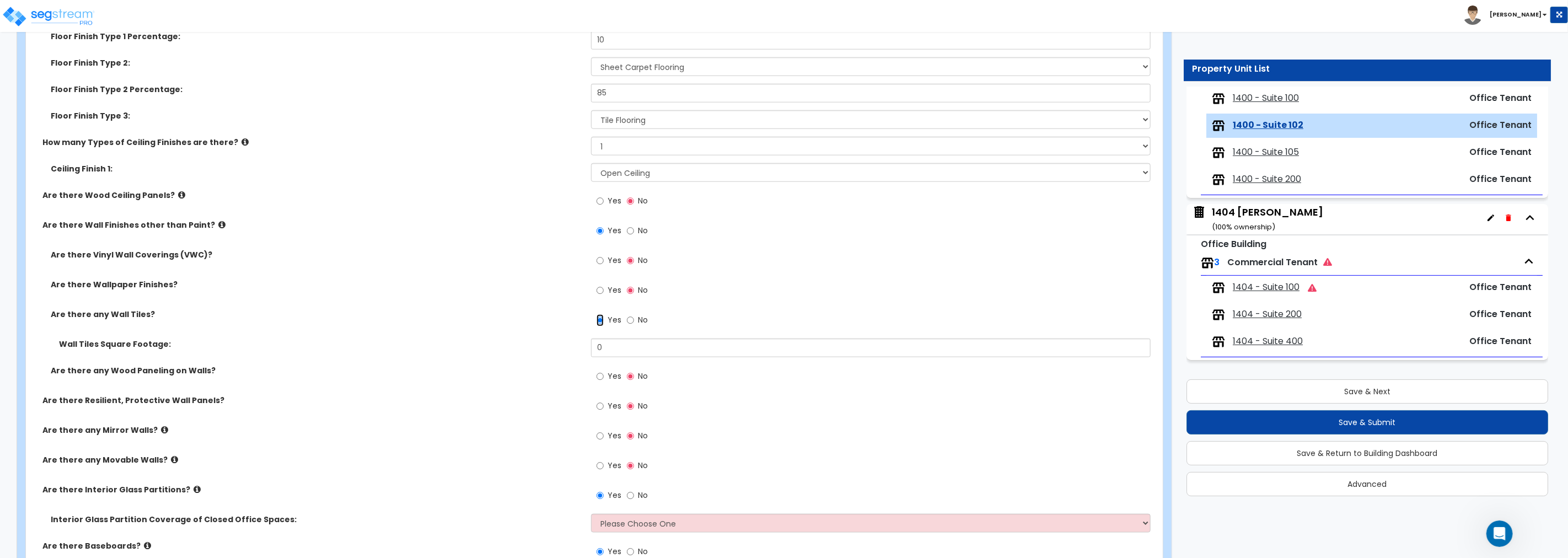
scroll to position [980, 0]
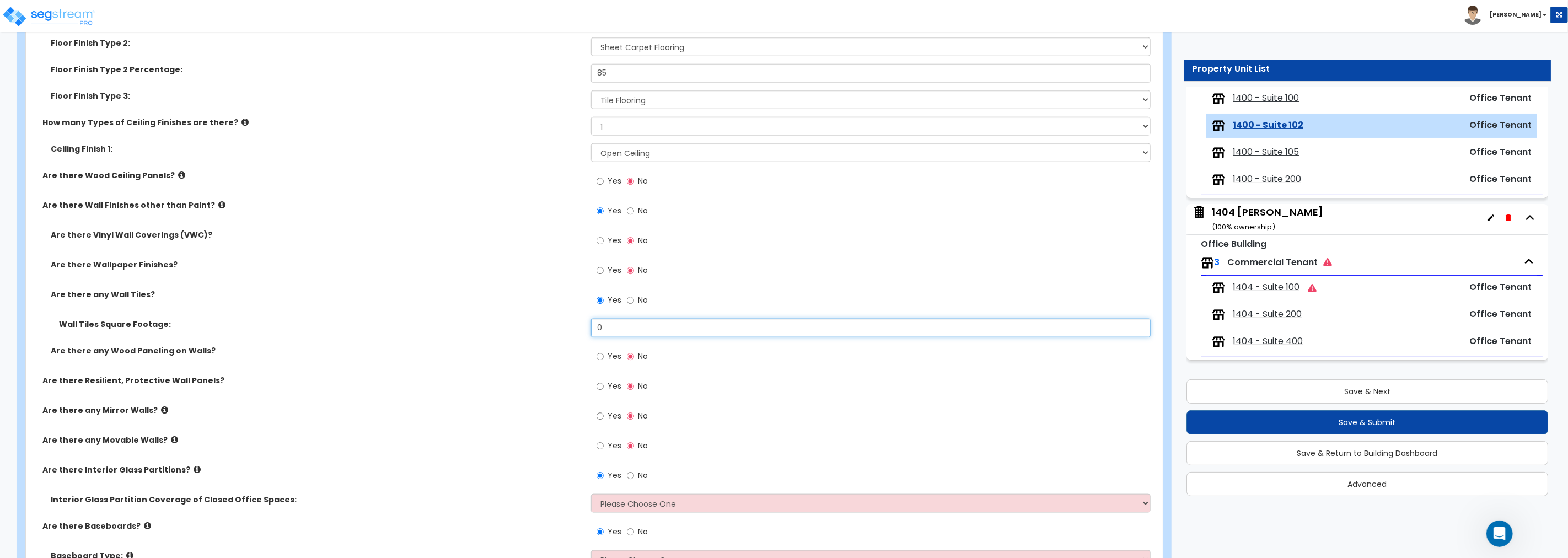
drag, startPoint x: 609, startPoint y: 322, endPoint x: 472, endPoint y: 317, distance: 137.1
click at [472, 319] on div "Wall Tiles Square Footage: 0" at bounding box center [591, 332] width 1130 height 27
click at [608, 354] on span "Yes" at bounding box center [615, 355] width 14 height 11
click at [604, 354] on input "Yes" at bounding box center [600, 356] width 7 height 12
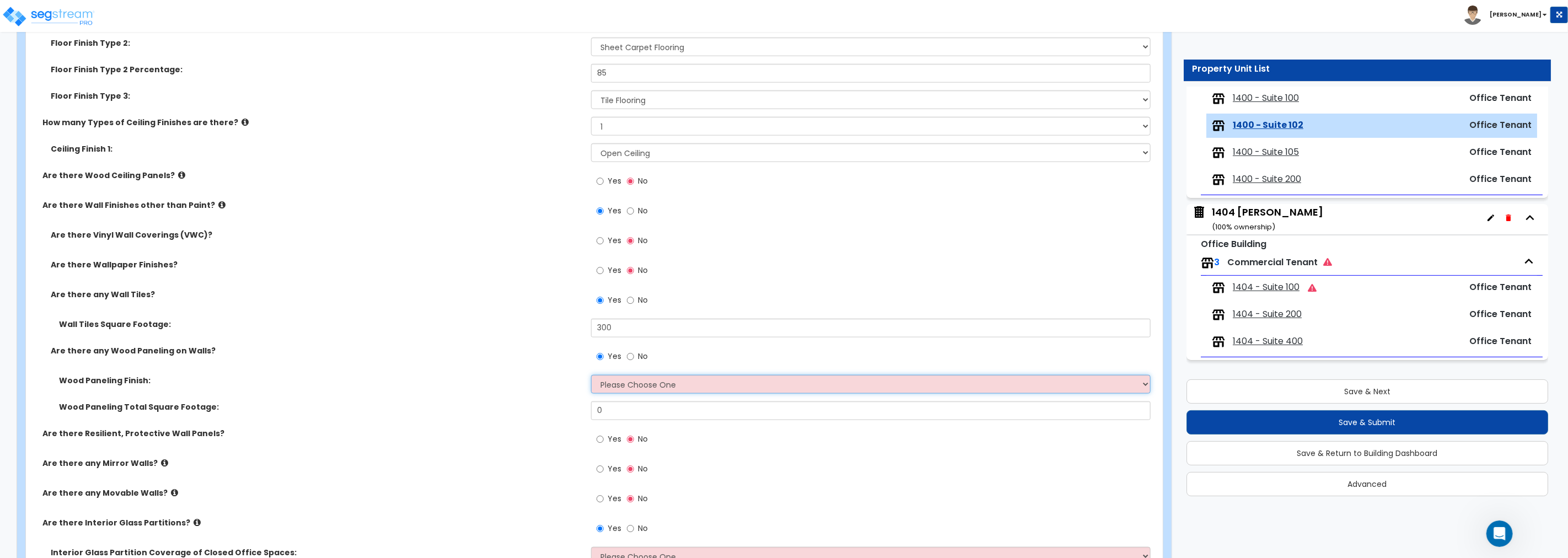
click at [640, 387] on select "Please Choose One Birch Mahogany Oak or Cherry Rosewood Teak I Don't Know, Plea…" at bounding box center [870, 385] width 559 height 19
click at [591, 375] on select "Please Choose One Birch Mahogany Oak or Cherry Rosewood Teak I Don't Know, Plea…" at bounding box center [870, 385] width 559 height 19
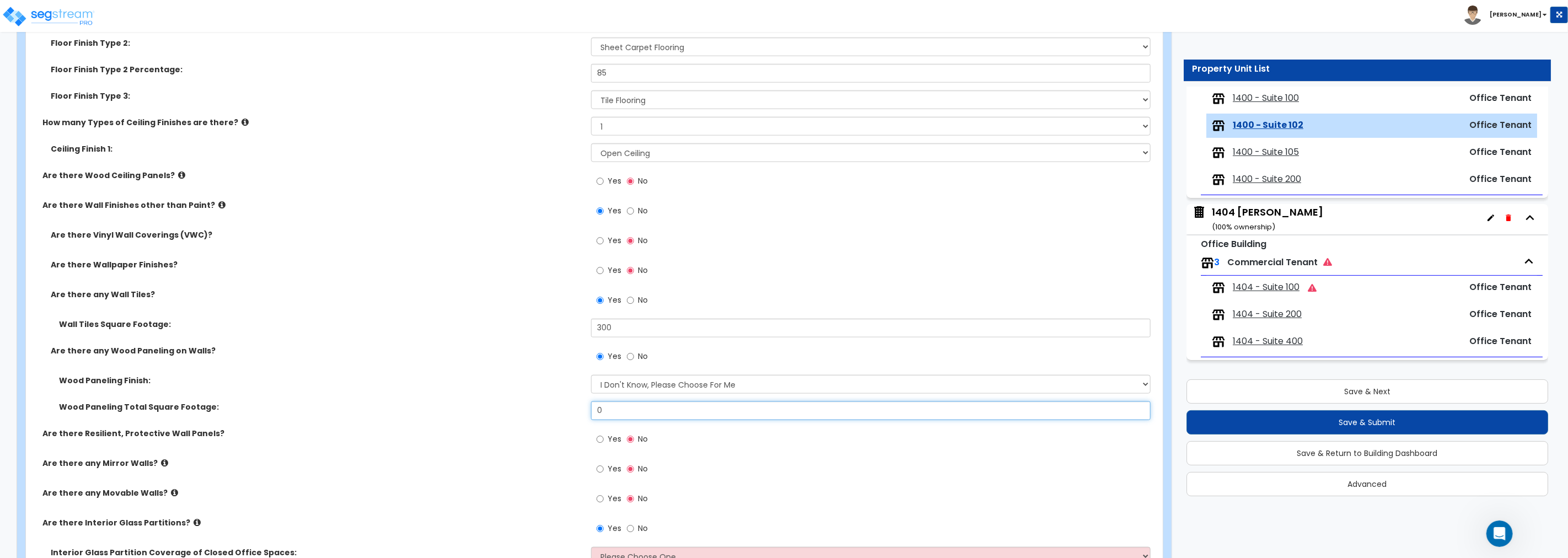
drag, startPoint x: 634, startPoint y: 404, endPoint x: 533, endPoint y: 396, distance: 101.3
click at [534, 396] on div "Wood Paneling Finish: Please Choose One Birch Mahogany Oak or Cherry Rosewood T…" at bounding box center [591, 401] width 1113 height 53
click at [601, 272] on input "Yes" at bounding box center [600, 270] width 7 height 12
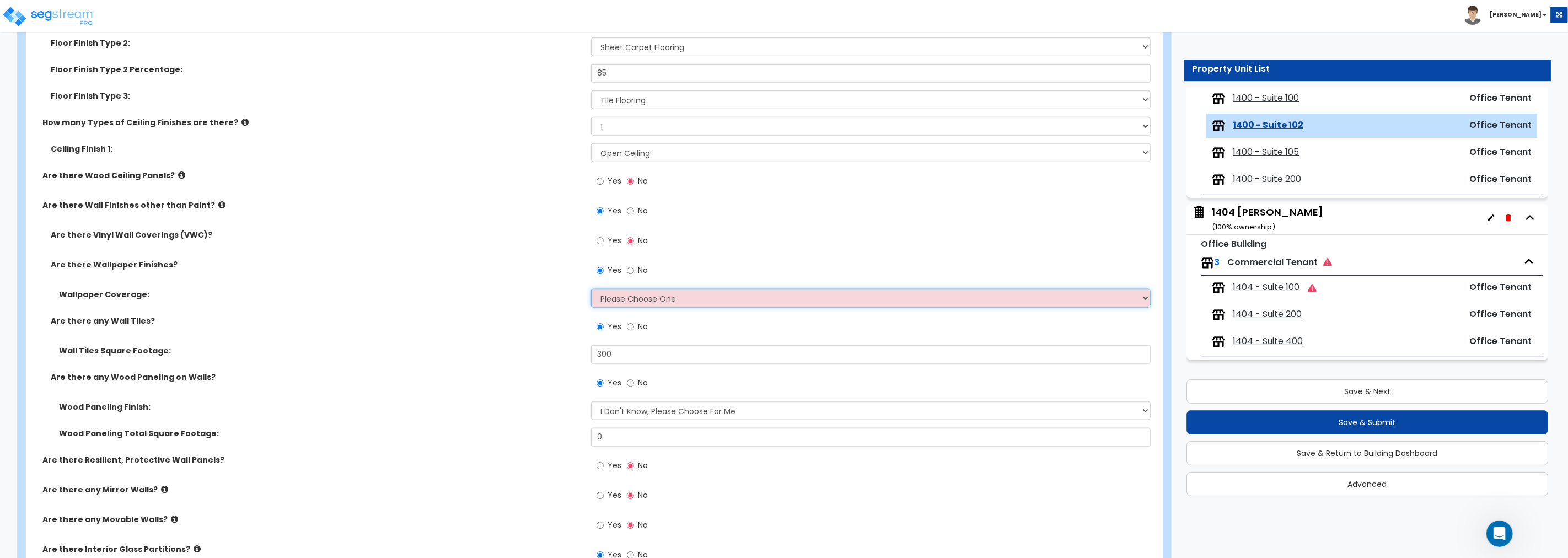
click at [691, 298] on select "Please Choose One Only a Small Portion of Walls are Covered Several Walls are C…" at bounding box center [870, 298] width 559 height 19
click at [591, 289] on select "Please Choose One Only a Small Portion of Walls are Covered Several Walls are C…" at bounding box center [870, 298] width 559 height 19
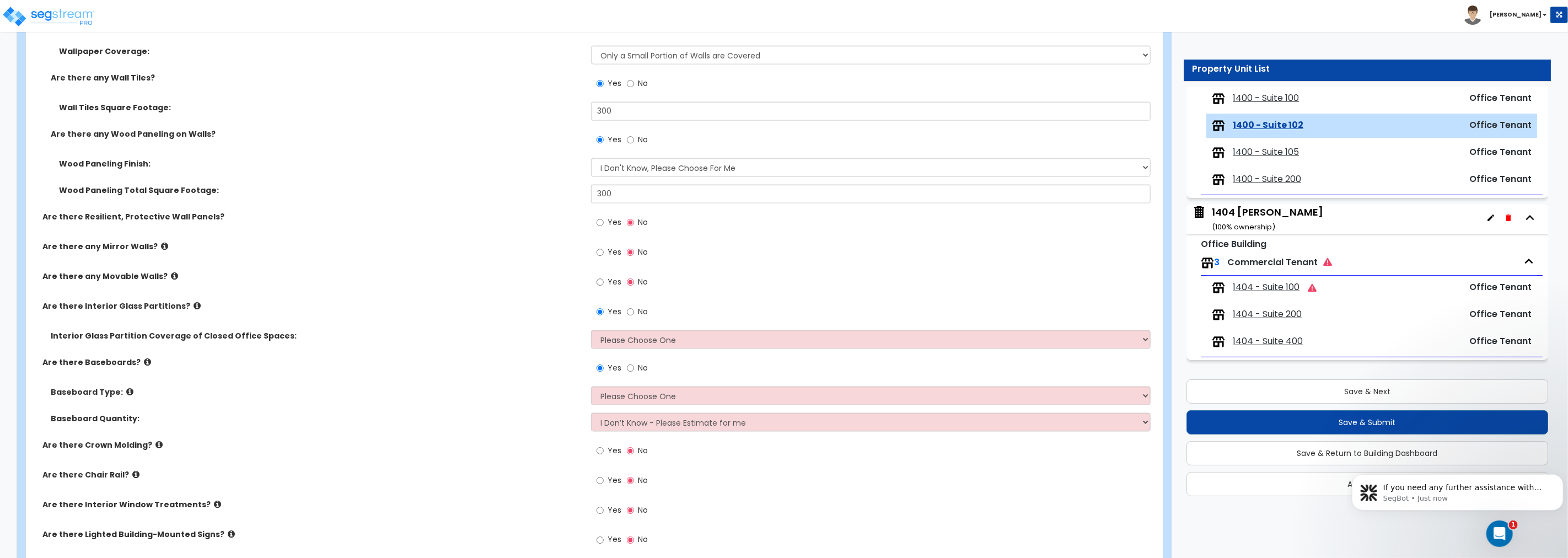
scroll to position [1225, 0]
click at [171, 272] on icon at bounding box center [174, 274] width 7 height 8
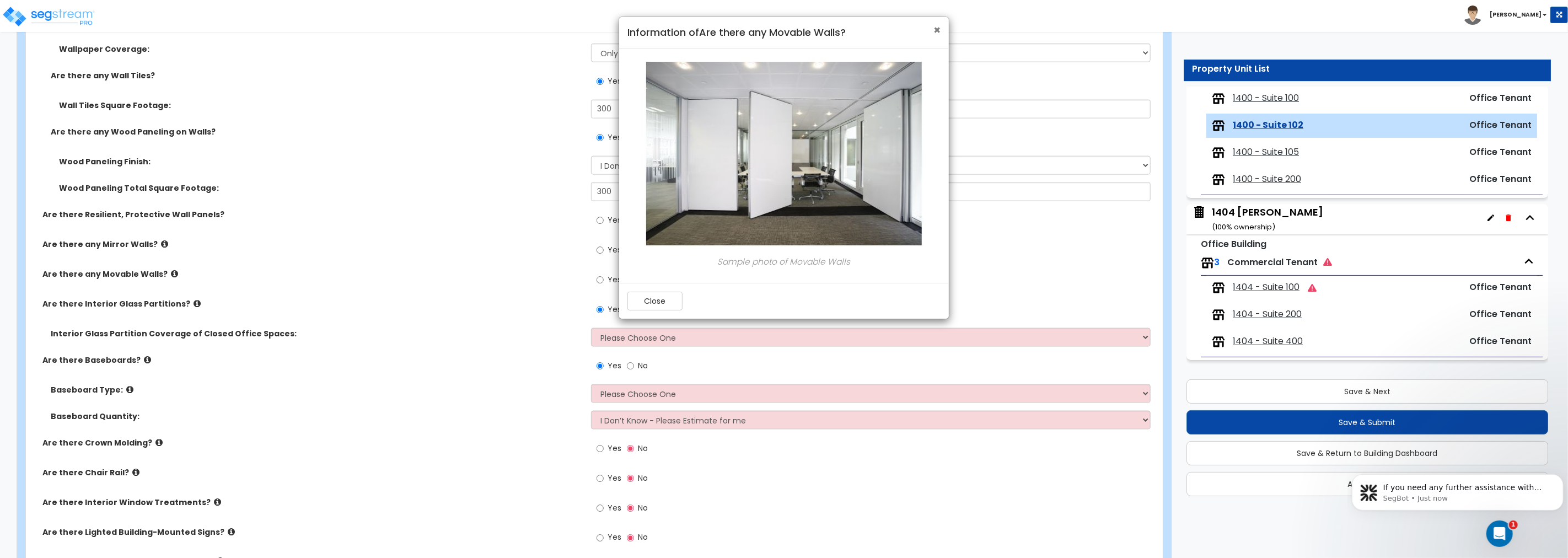
click at [935, 27] on span "×" at bounding box center [936, 30] width 7 height 16
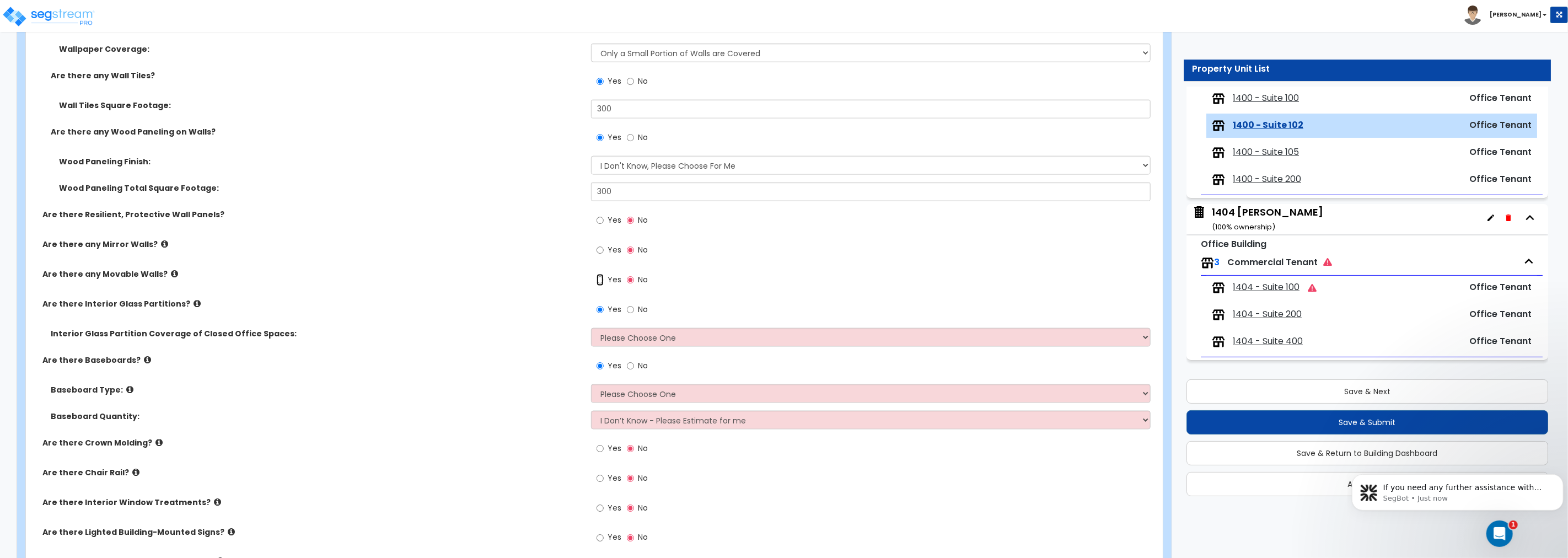
click at [600, 278] on input "Yes" at bounding box center [600, 280] width 7 height 12
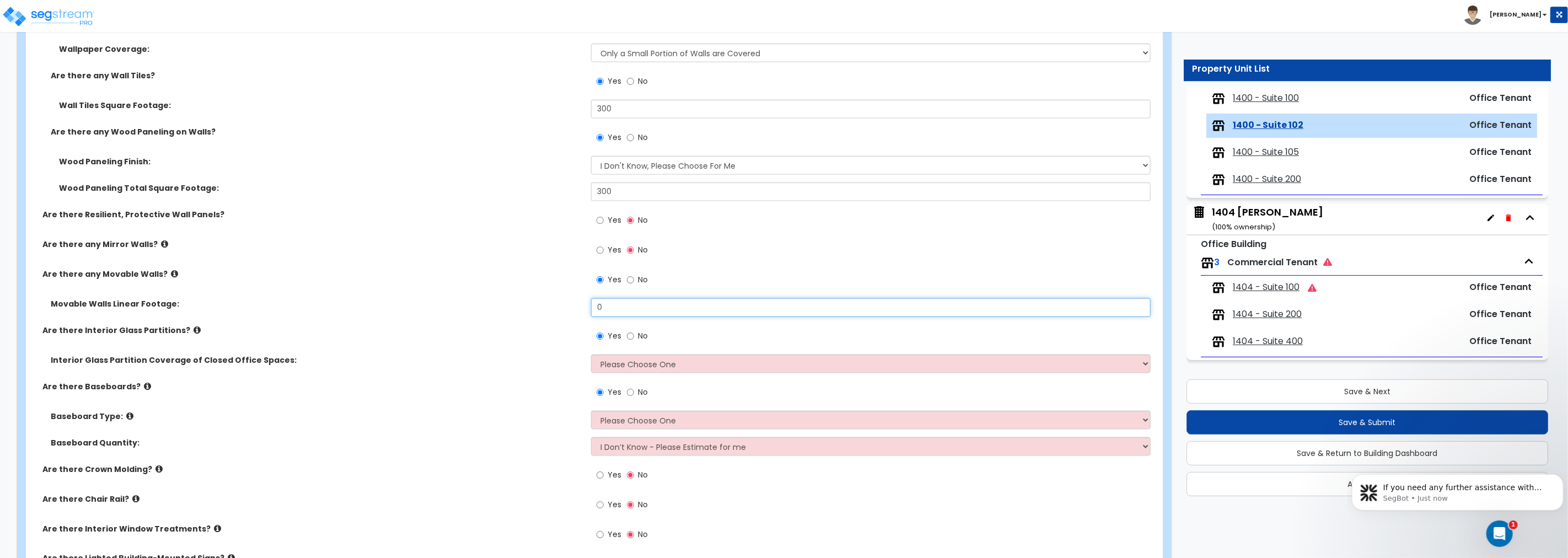
drag, startPoint x: 647, startPoint y: 305, endPoint x: 525, endPoint y: 262, distance: 129.4
click at [491, 289] on div "How many Types of Floor Finishes are there? None 1 2 3 4 Would you like to Ente…" at bounding box center [591, 179] width 1113 height 986
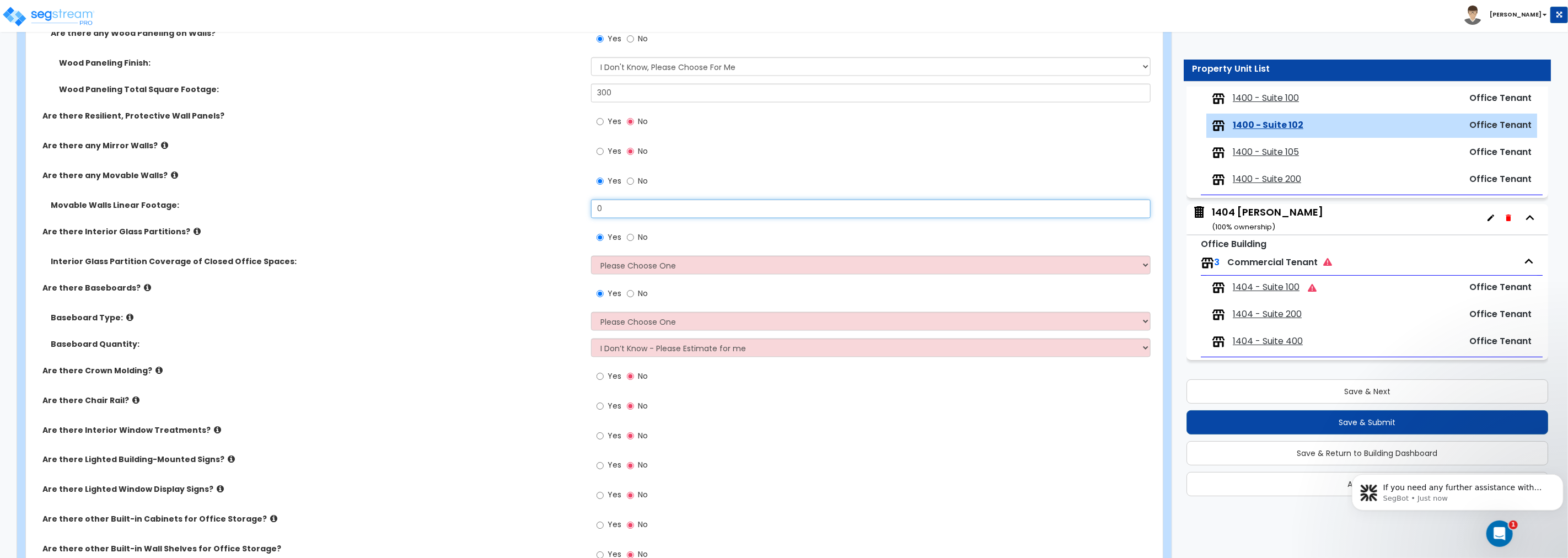
scroll to position [1327, 0]
click at [630, 232] on input "No" at bounding box center [630, 234] width 7 height 12
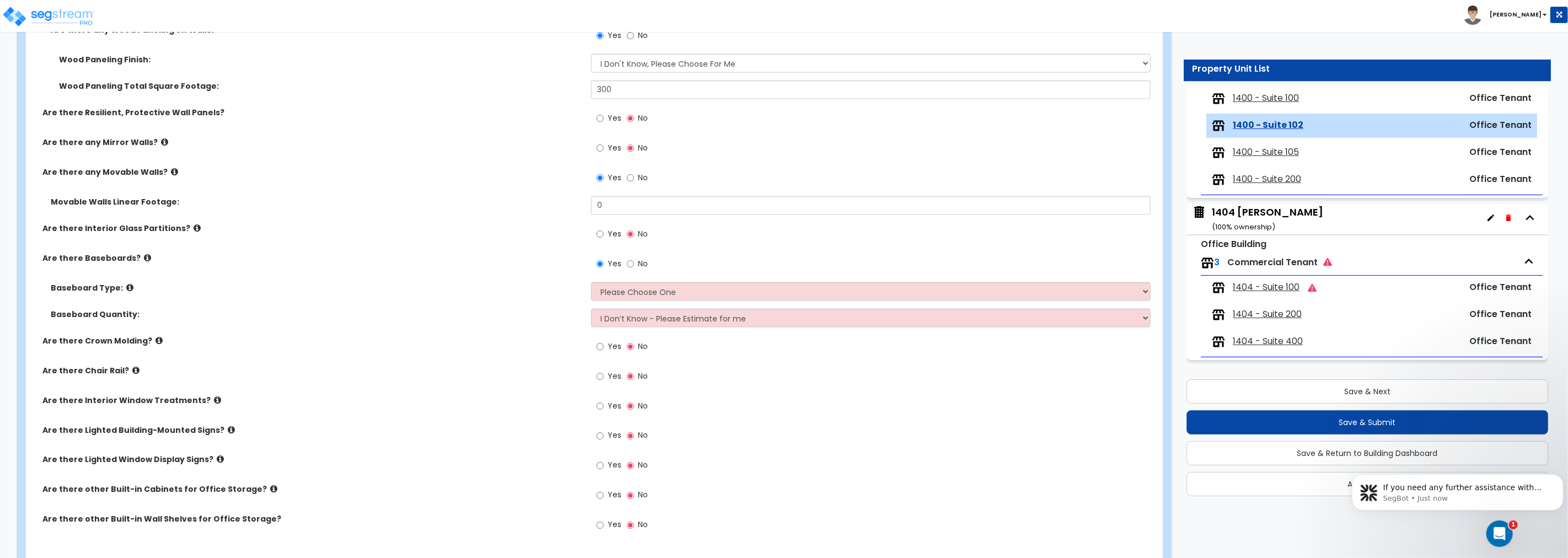
click at [194, 225] on icon at bounding box center [197, 228] width 7 height 8
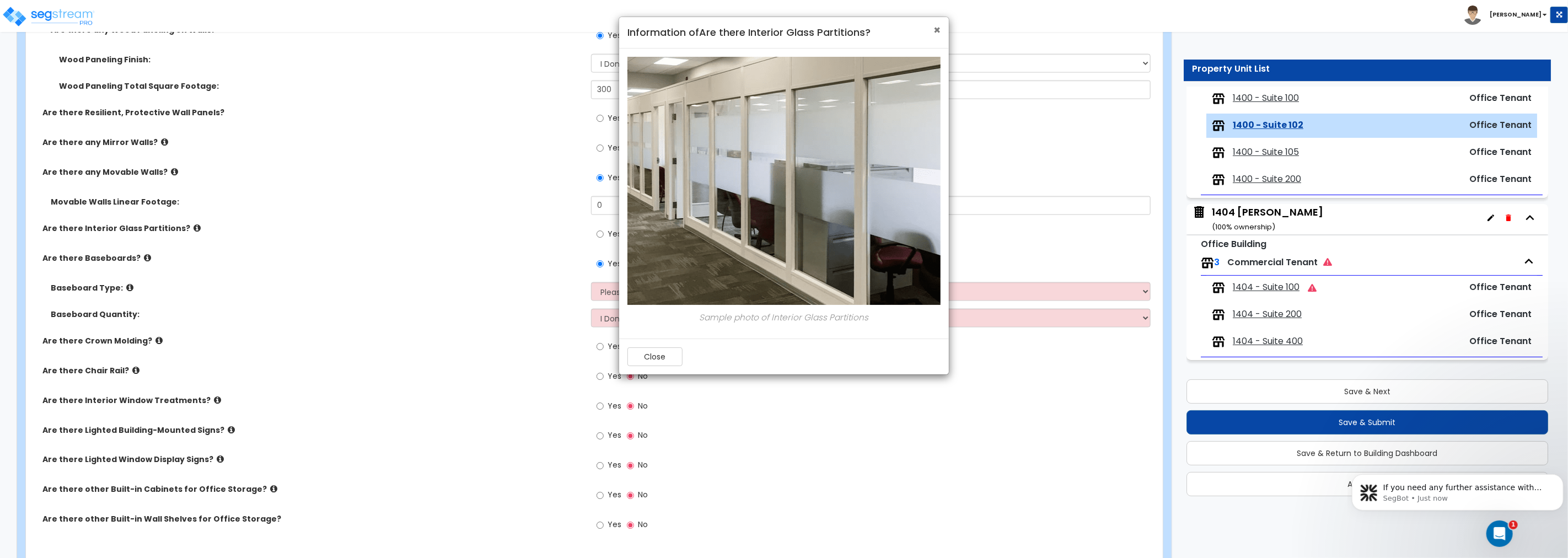
click at [936, 30] on span "×" at bounding box center [936, 30] width 7 height 16
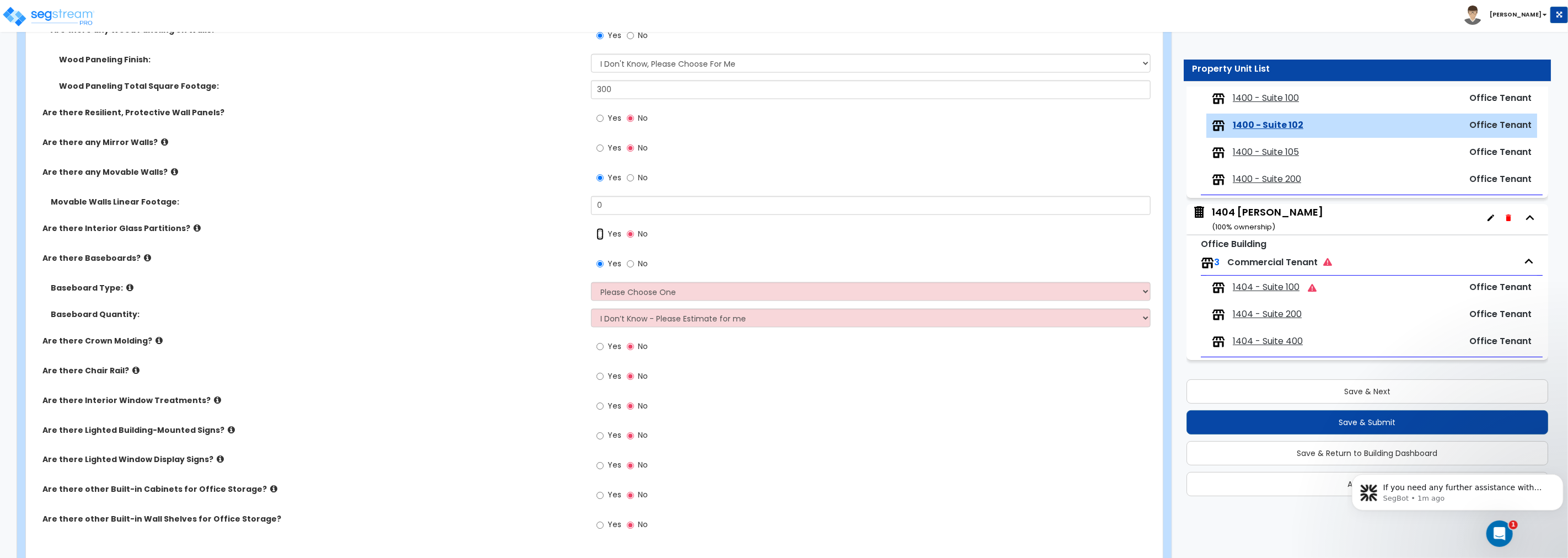
click at [600, 234] on input "Yes" at bounding box center [600, 234] width 7 height 12
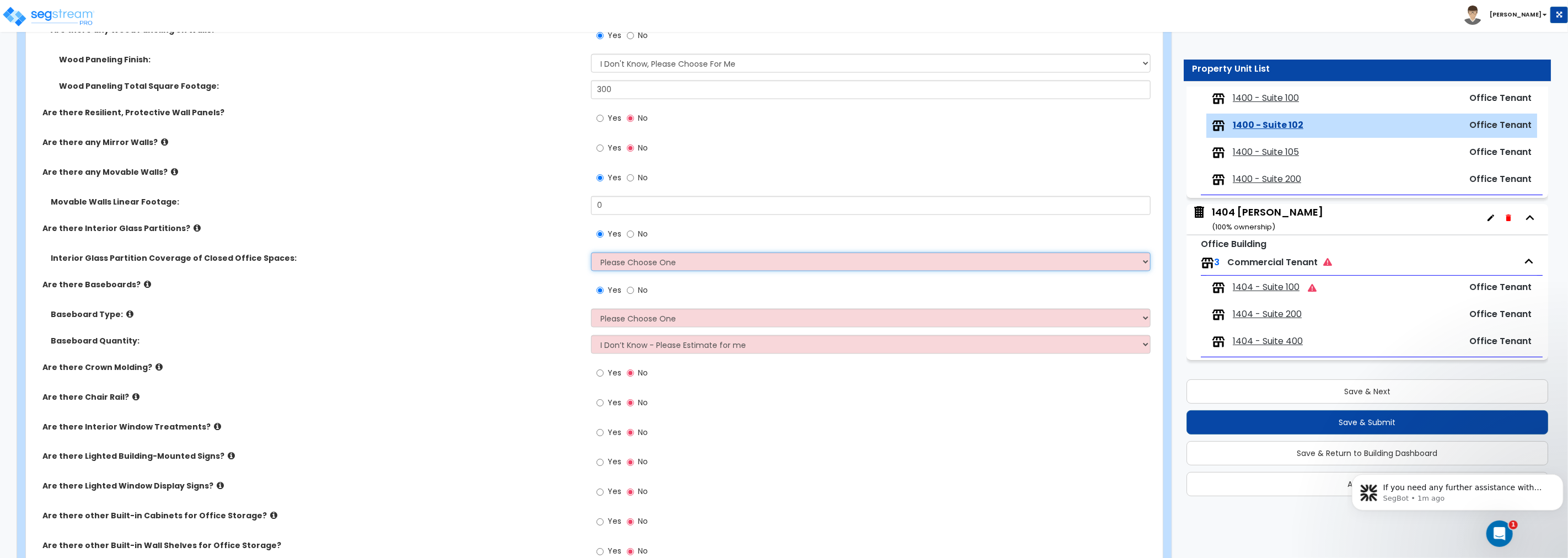
click at [672, 258] on select "Please Choose One Some of the Closed Office Space Walls are Interior Glass Part…" at bounding box center [870, 262] width 559 height 19
click at [591, 253] on select "Please Choose One Some of the Closed Office Space Walls are Interior Glass Part…" at bounding box center [870, 262] width 559 height 19
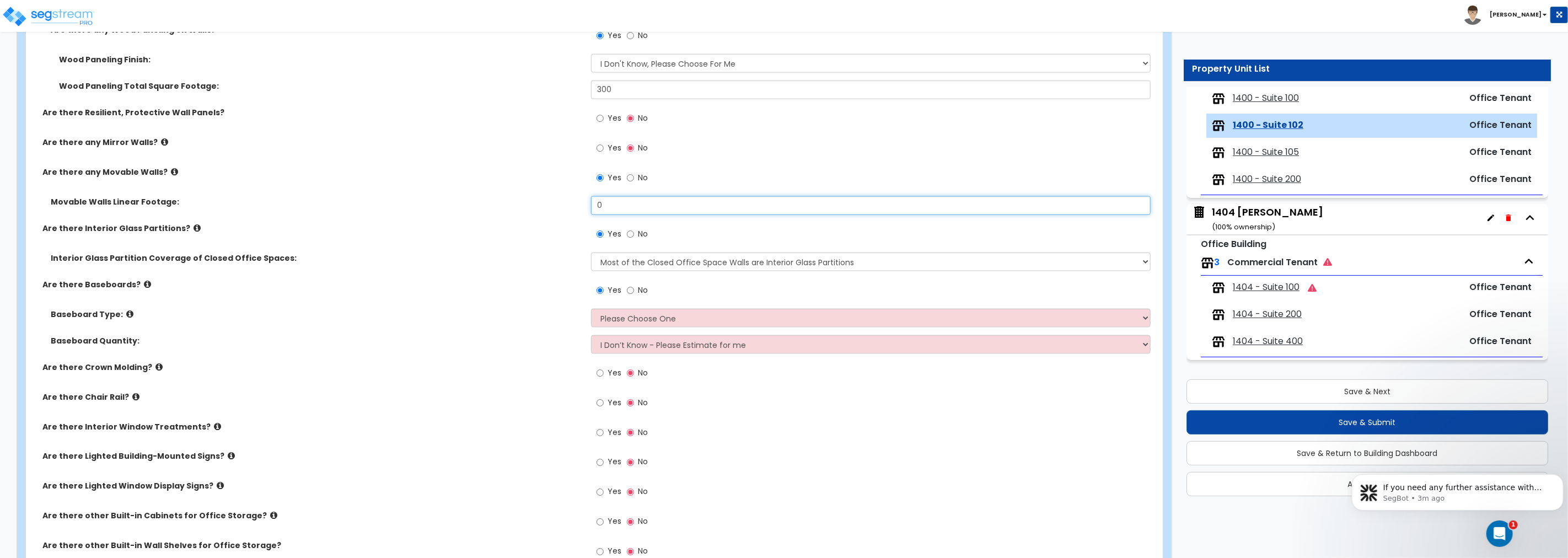
drag, startPoint x: 618, startPoint y: 202, endPoint x: 475, endPoint y: 213, distance: 143.4
click at [475, 213] on div "Movable Walls Linear Footage: 0" at bounding box center [591, 209] width 1130 height 27
click at [194, 225] on icon at bounding box center [197, 228] width 7 height 8
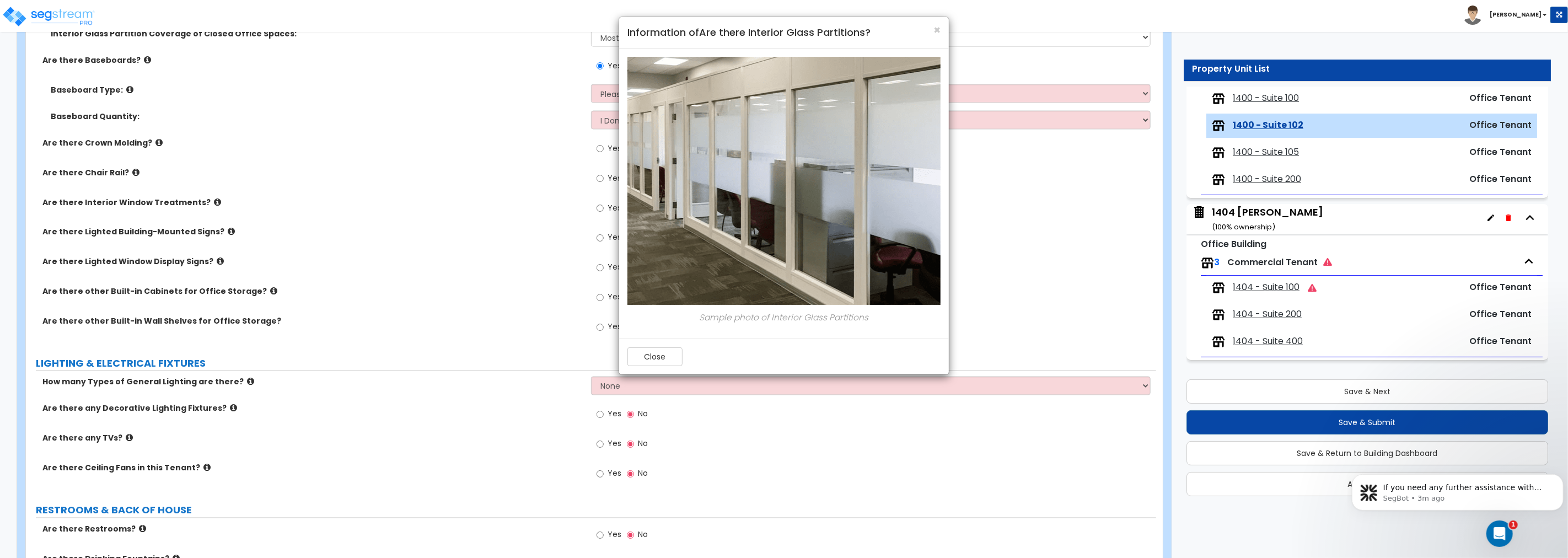
scroll to position [1409, 0]
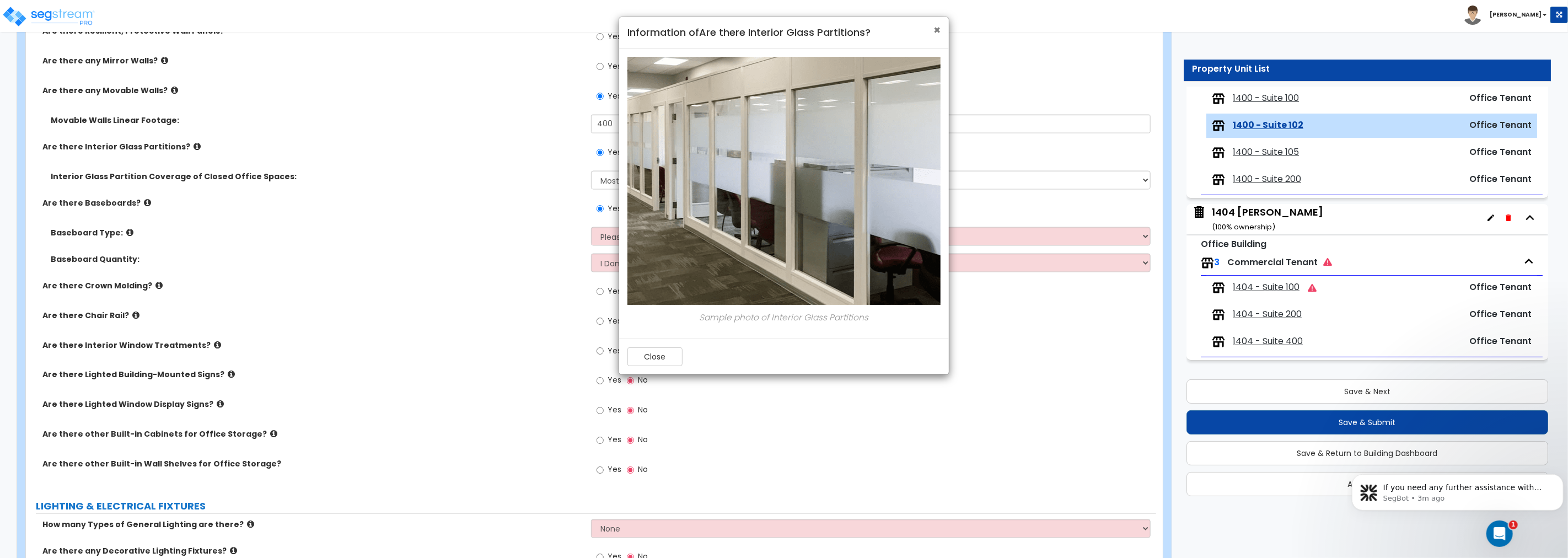
click at [936, 27] on span "×" at bounding box center [936, 30] width 7 height 16
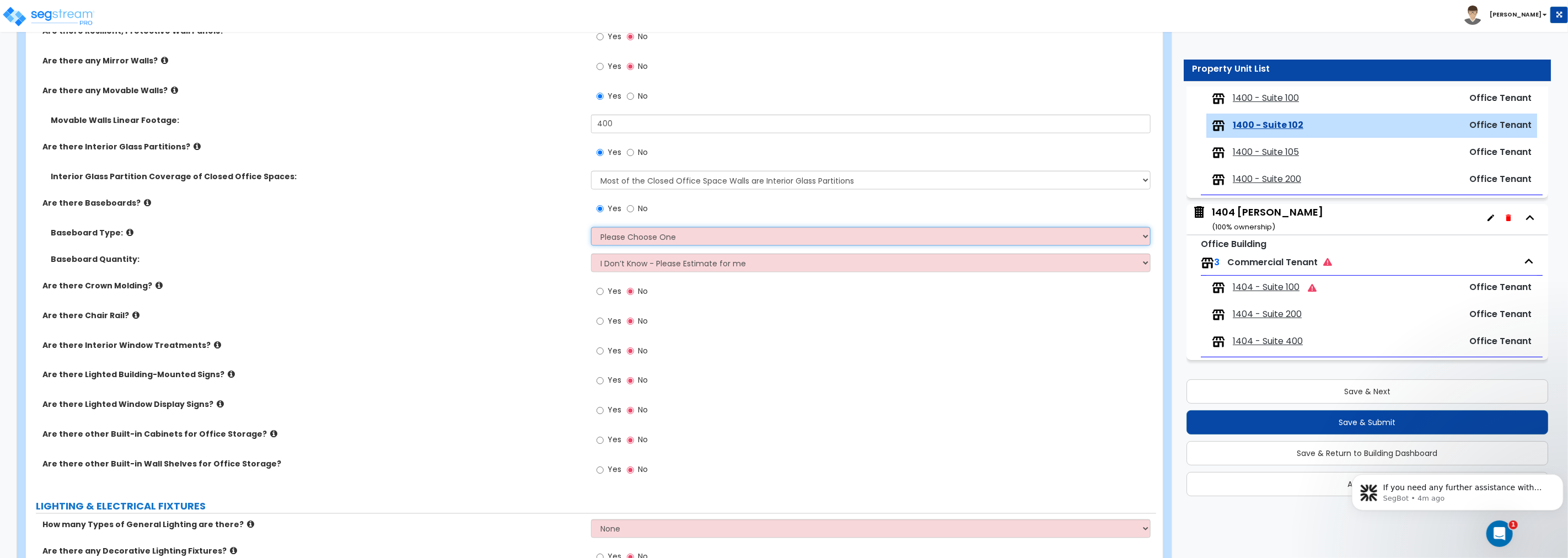
click at [668, 238] on select "Please Choose One Wood Vinyl Carpet Tile" at bounding box center [870, 237] width 559 height 19
click at [591, 227] on select "Please Choose One Wood Vinyl Carpet Tile" at bounding box center [870, 237] width 559 height 19
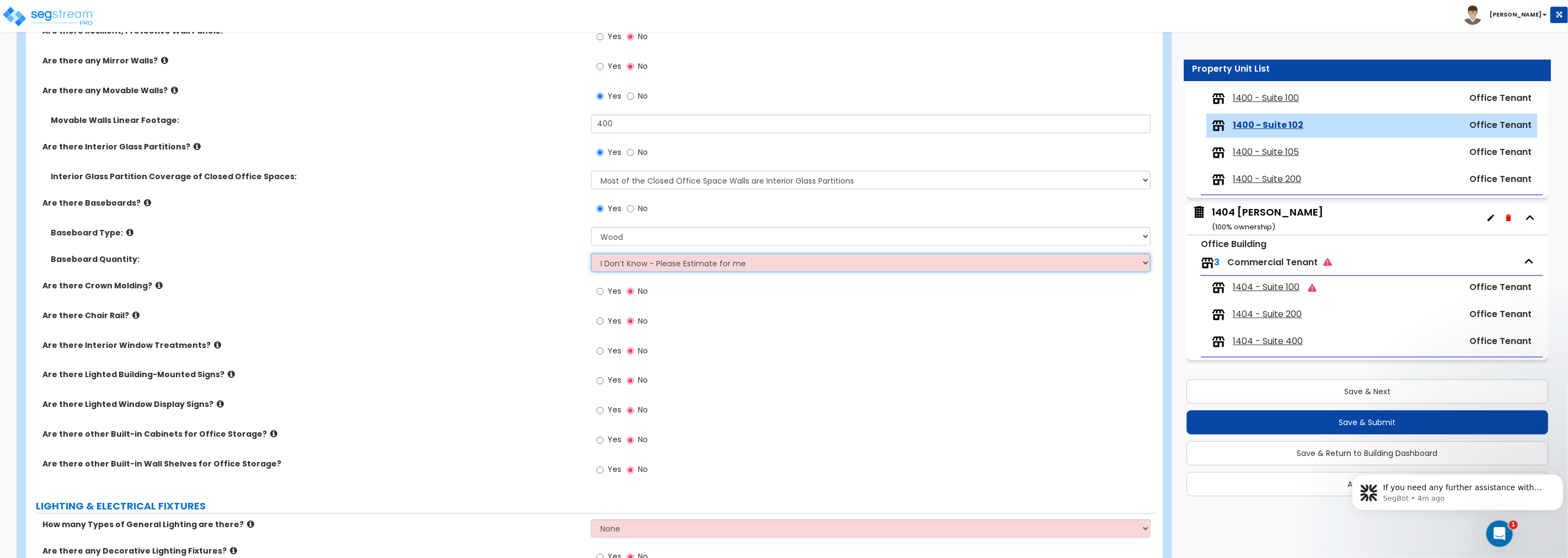
click at [643, 265] on select "I Don’t Know - Please Estimate for me I want to Enter the Linear Footage" at bounding box center [870, 263] width 559 height 19
click at [646, 260] on select "I Don’t Know - Please Estimate for me I want to Enter the Linear Footage" at bounding box center [870, 263] width 559 height 19
click at [602, 349] on input "Yes" at bounding box center [600, 351] width 7 height 12
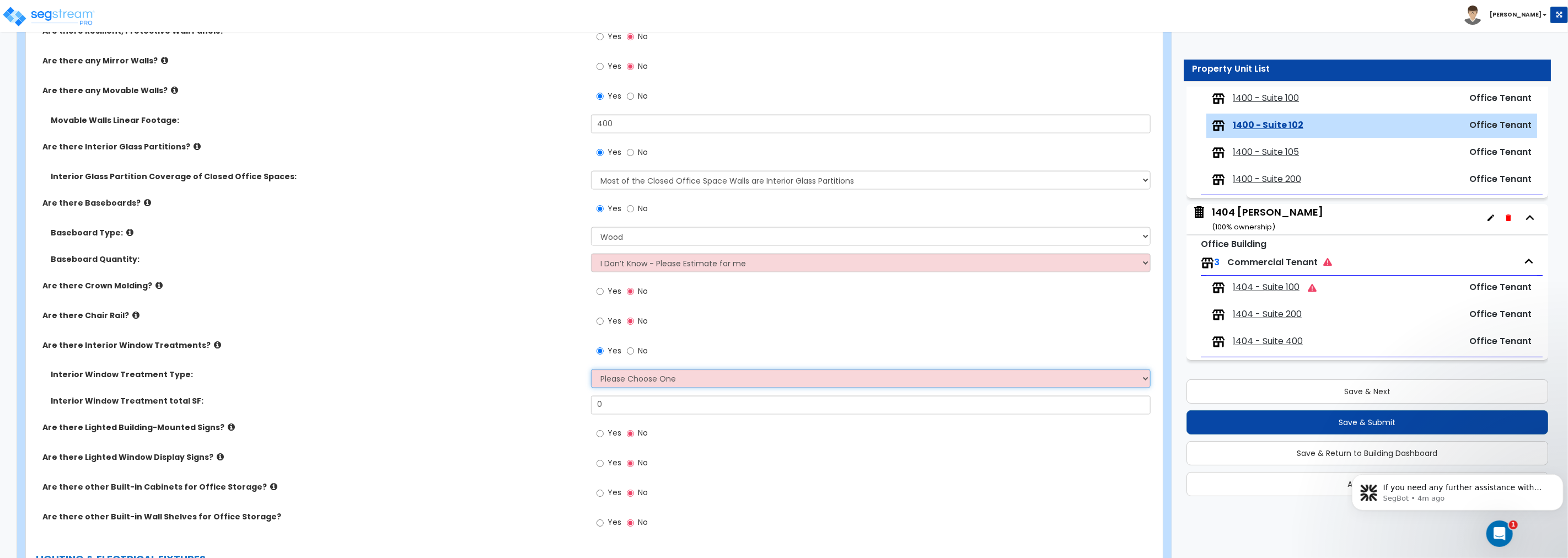
click at [626, 378] on select "Please Choose One Vertical Blinds Window Shades Venetian Blinds Wood Shutters" at bounding box center [870, 379] width 559 height 19
click at [591, 369] on select "Please Choose One Vertical Blinds Window Shades Venetian Blinds Wood Shutters" at bounding box center [870, 379] width 559 height 19
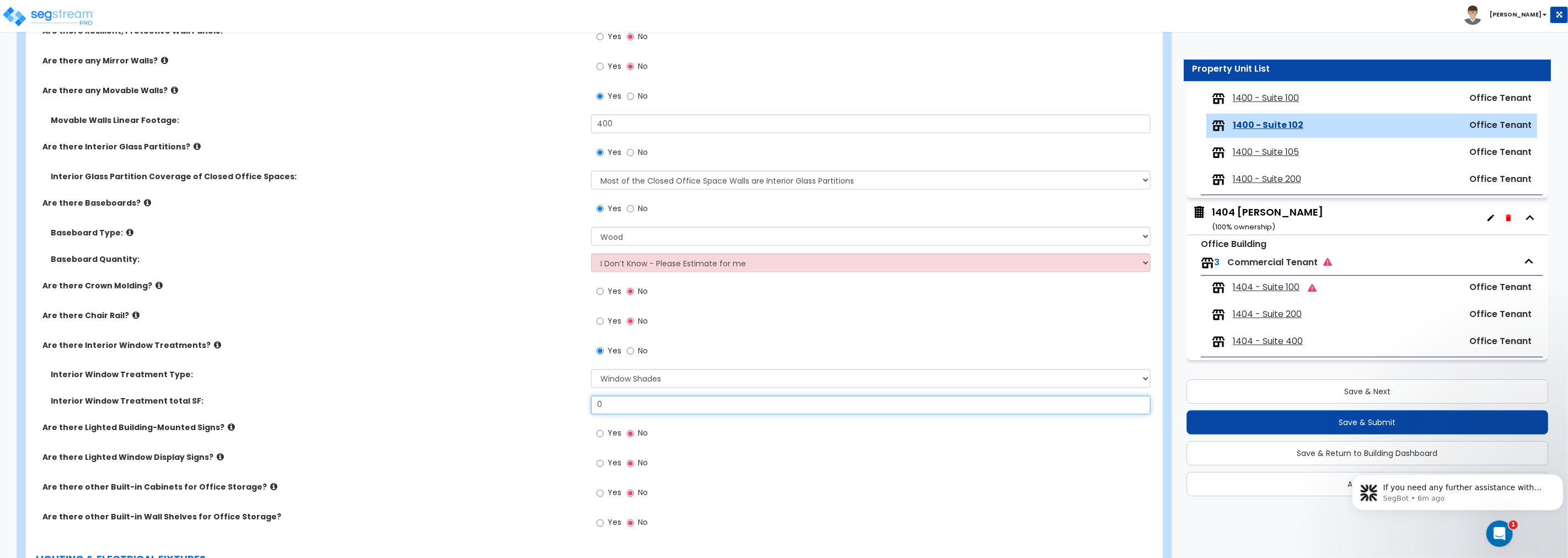
drag, startPoint x: 601, startPoint y: 404, endPoint x: 545, endPoint y: 400, distance: 56.1
click at [545, 400] on div "Interior Window Treatment total SF: 0" at bounding box center [591, 409] width 1130 height 27
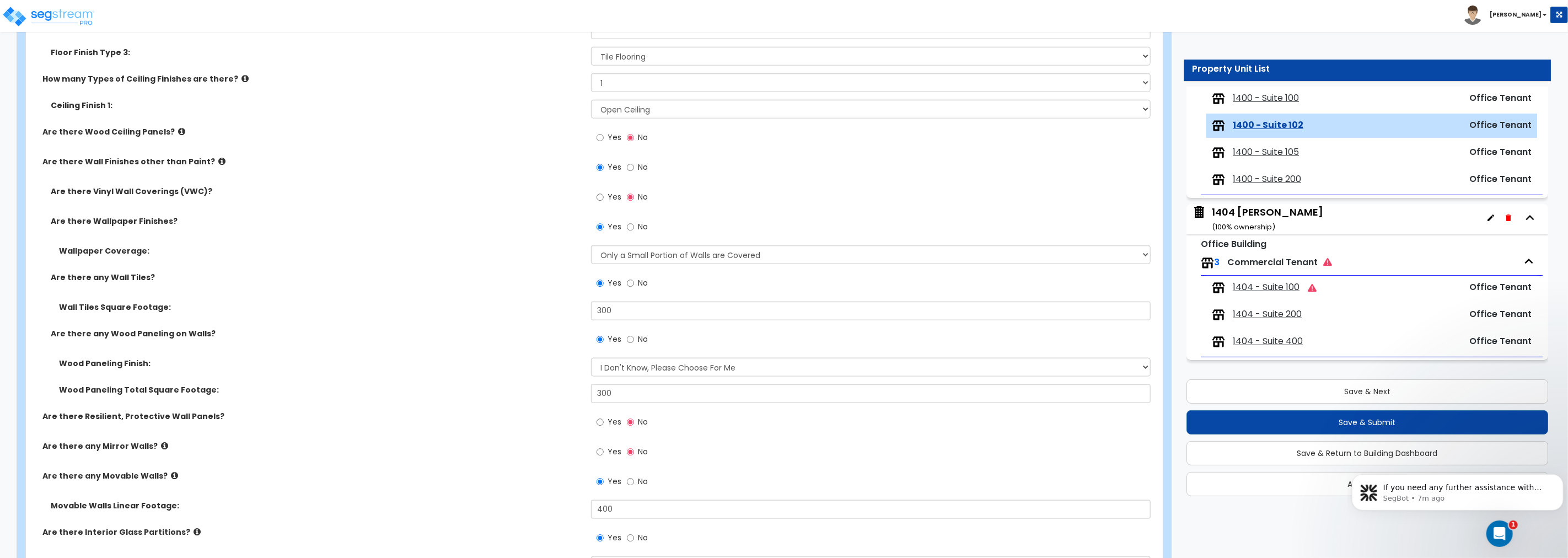
scroll to position [1021, 0]
drag, startPoint x: 664, startPoint y: 312, endPoint x: 465, endPoint y: 311, distance: 199.0
click at [465, 311] on div "Wall Tiles Square Footage: 300" at bounding box center [591, 317] width 1130 height 27
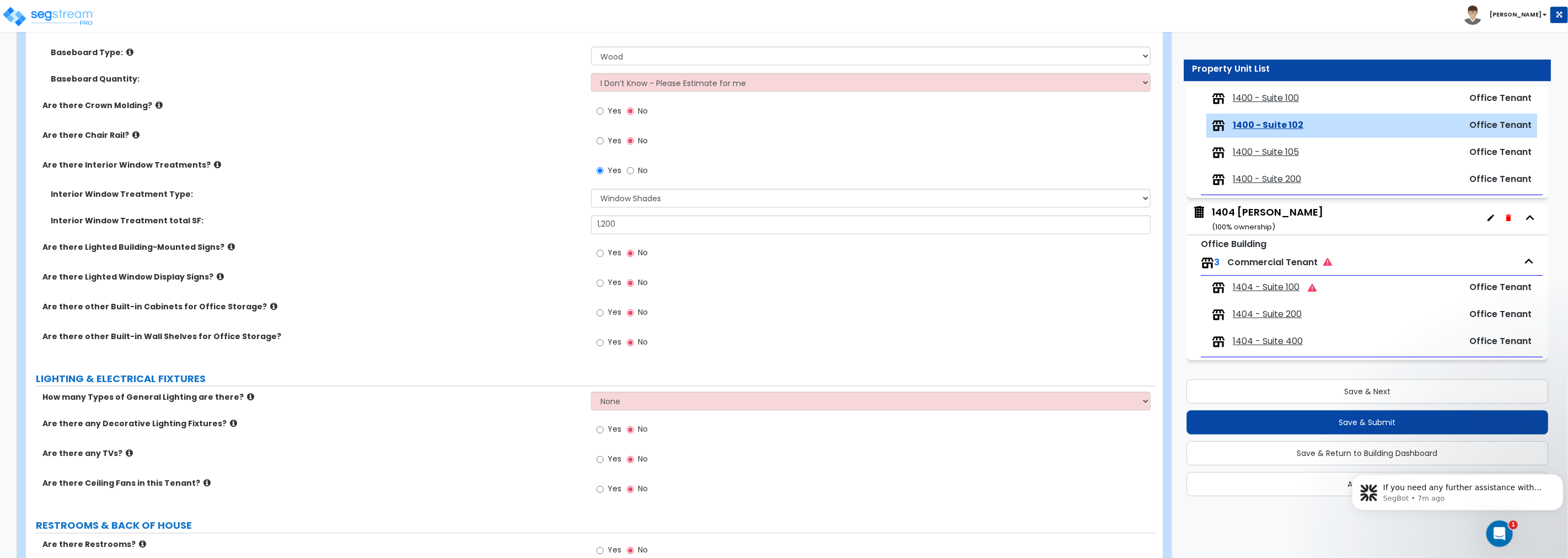
scroll to position [1592, 0]
drag, startPoint x: 601, startPoint y: 307, endPoint x: 620, endPoint y: 309, distance: 19.1
click at [601, 307] on input "Yes" at bounding box center [600, 310] width 7 height 12
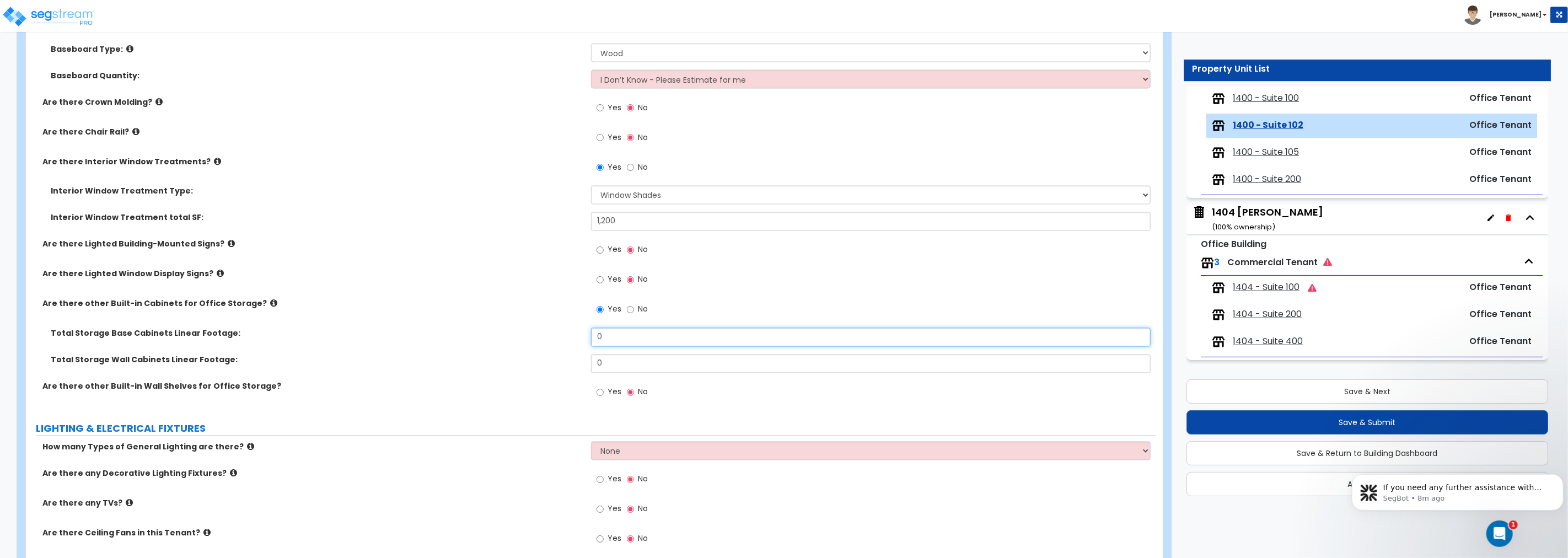
drag, startPoint x: 653, startPoint y: 338, endPoint x: 467, endPoint y: 339, distance: 186.0
click at [467, 339] on div "Total Storage Base Cabinets Linear Footage: 0" at bounding box center [591, 342] width 1130 height 27
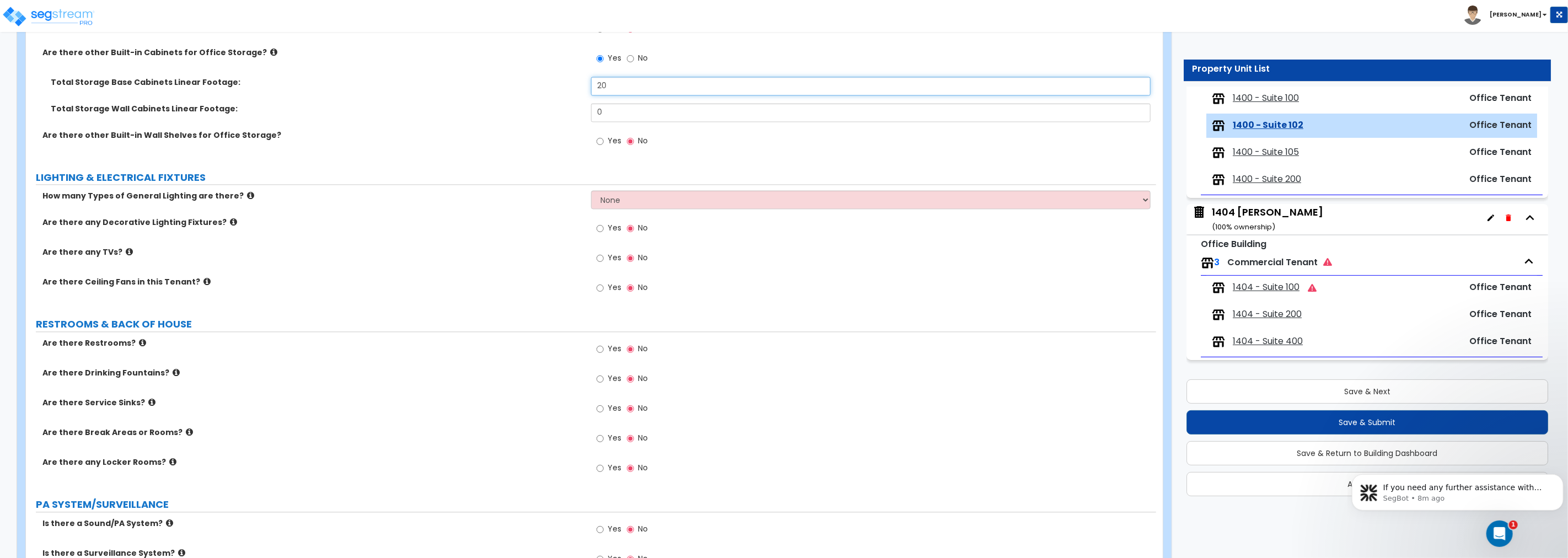
scroll to position [1878, 0]
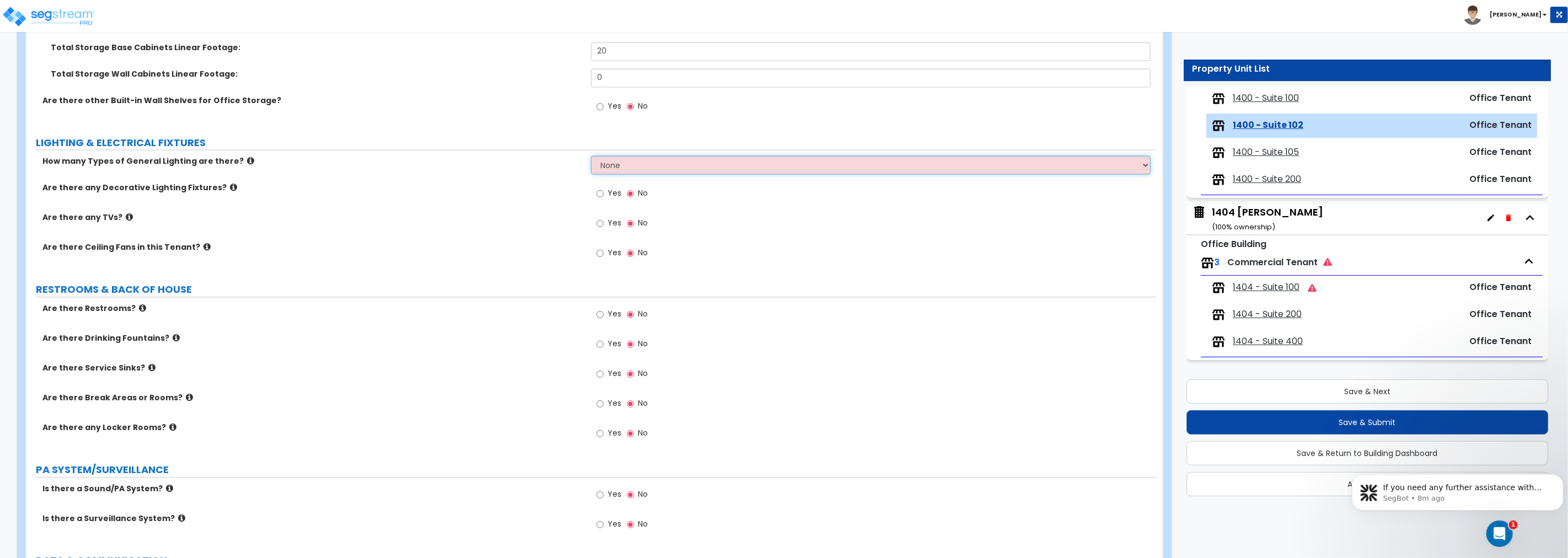
click at [627, 161] on select "None 1 2 3" at bounding box center [870, 165] width 559 height 19
click at [591, 156] on select "None 1 2 3" at bounding box center [870, 165] width 559 height 19
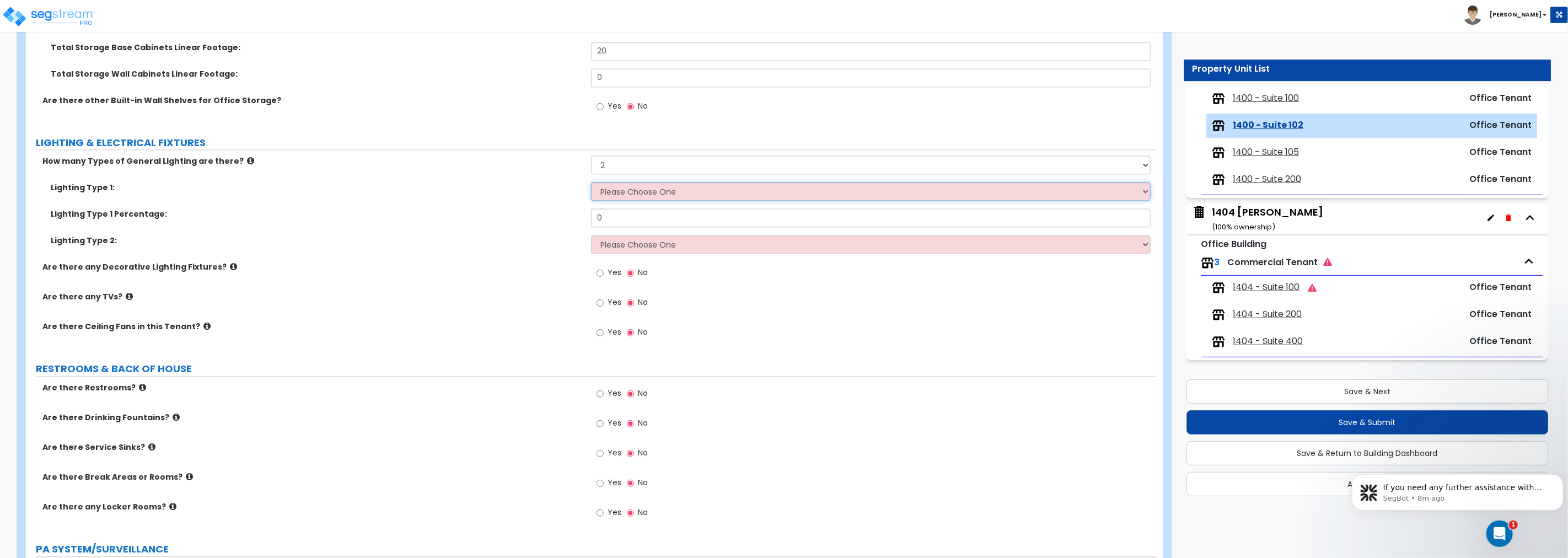
click at [611, 189] on select "Please Choose One LED Surface-Mounted LED Recessed Fluorescent Surface-Mounted …" at bounding box center [870, 192] width 559 height 19
click at [591, 182] on select "Please Choose One LED Surface-Mounted LED Recessed Fluorescent Surface-Mounted …" at bounding box center [870, 192] width 559 height 19
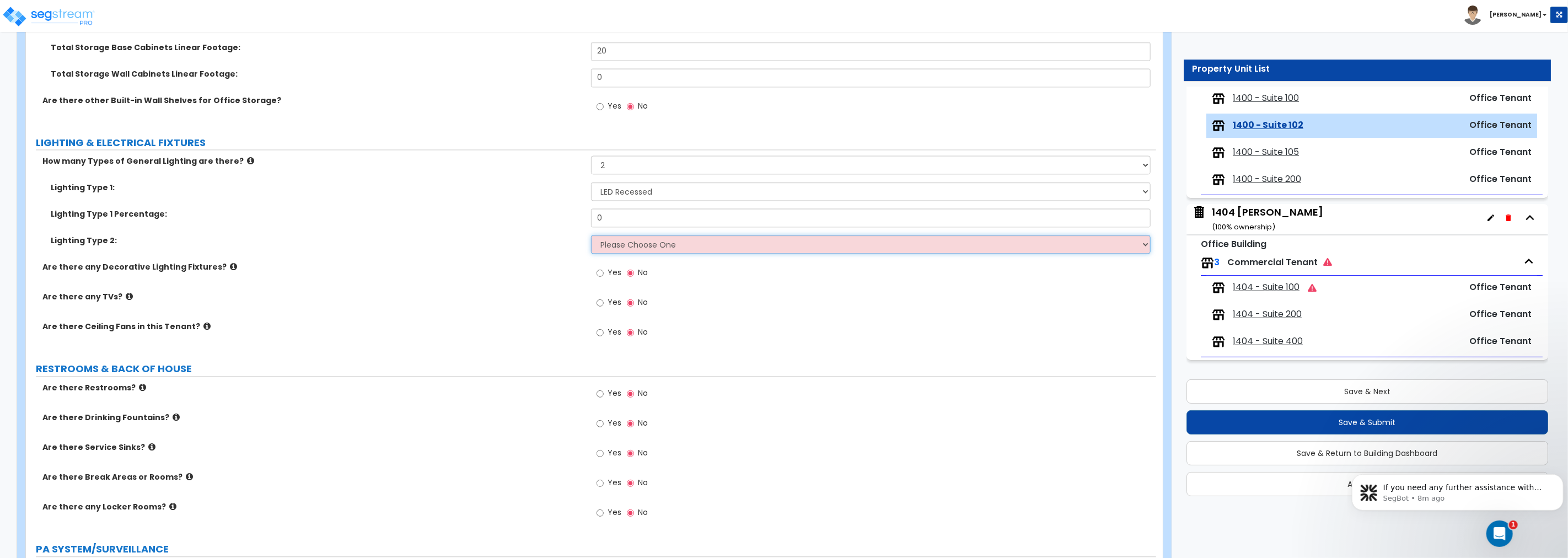
click at [649, 241] on select "Please Choose One LED Surface-Mounted LED Recessed Fluorescent Surface-Mounted …" at bounding box center [870, 244] width 559 height 19
click at [591, 235] on select "Please Choose One LED Surface-Mounted LED Recessed Fluorescent Surface-Mounted …" at bounding box center [870, 244] width 559 height 19
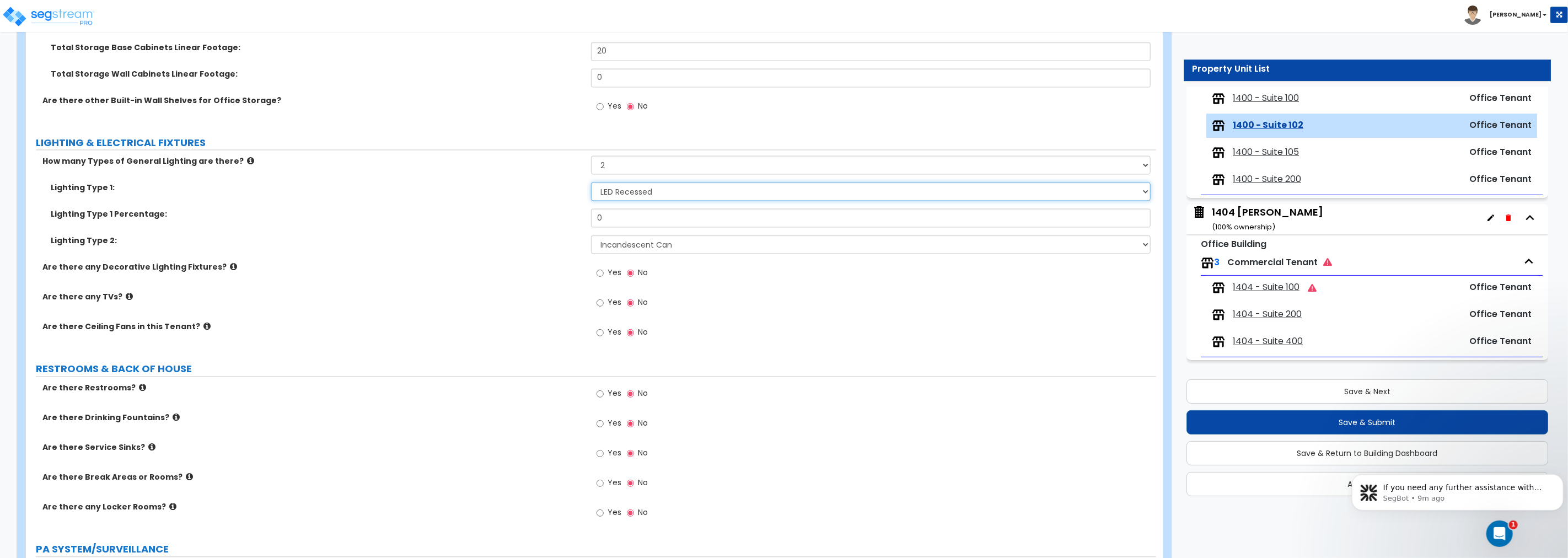
click at [643, 191] on select "Please Choose One LED Surface-Mounted LED Recessed Fluorescent Surface-Mounted …" at bounding box center [870, 192] width 559 height 19
click at [591, 182] on select "Please Choose One LED Surface-Mounted LED Recessed Fluorescent Surface-Mounted …" at bounding box center [870, 192] width 559 height 19
drag, startPoint x: 597, startPoint y: 213, endPoint x: 557, endPoint y: 213, distance: 40.0
click at [557, 213] on div "Lighting Type 1 Percentage: 0" at bounding box center [591, 222] width 1130 height 27
click at [600, 272] on input "Yes" at bounding box center [600, 272] width 7 height 12
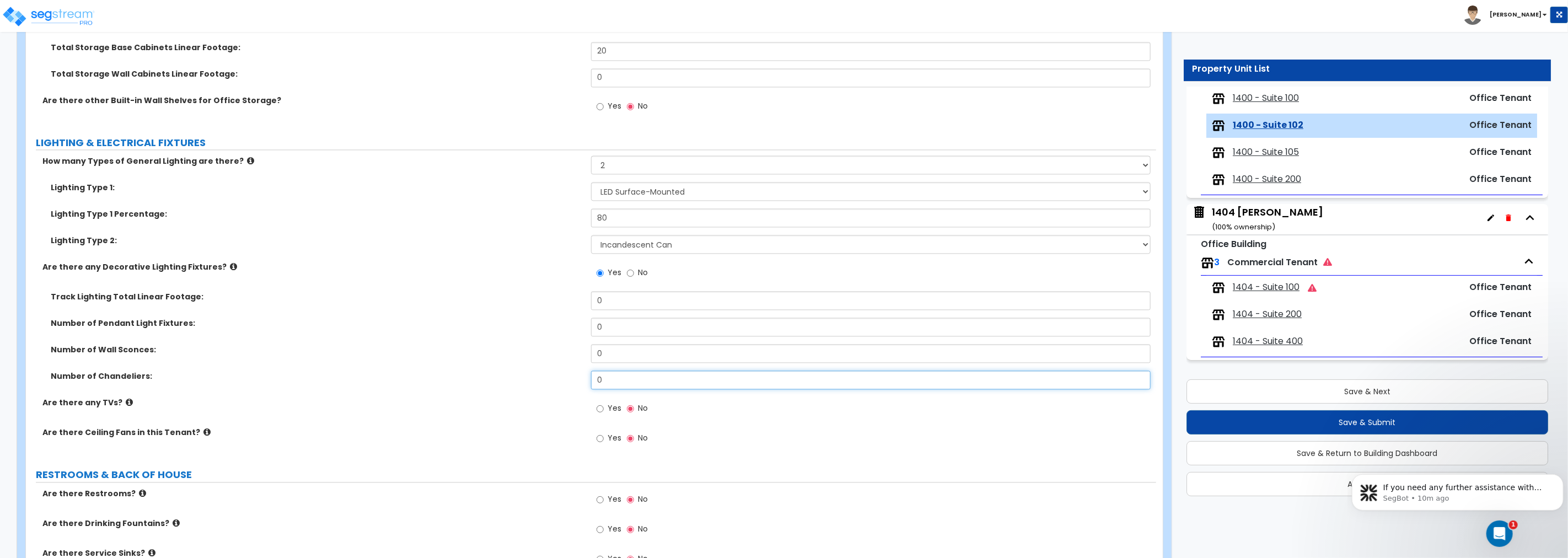
drag, startPoint x: 614, startPoint y: 378, endPoint x: 537, endPoint y: 368, distance: 77.6
click at [537, 368] on div "Track Lighting Total Linear Footage: 0 Number of Pendant Light Fixtures: 0 Numb…" at bounding box center [591, 344] width 1113 height 106
drag, startPoint x: 629, startPoint y: 322, endPoint x: 513, endPoint y: 322, distance: 116.0
click at [514, 321] on div "Number of Pendant Light Fixtures: 0" at bounding box center [591, 331] width 1130 height 27
drag, startPoint x: 561, startPoint y: 371, endPoint x: 526, endPoint y: 372, distance: 35.0
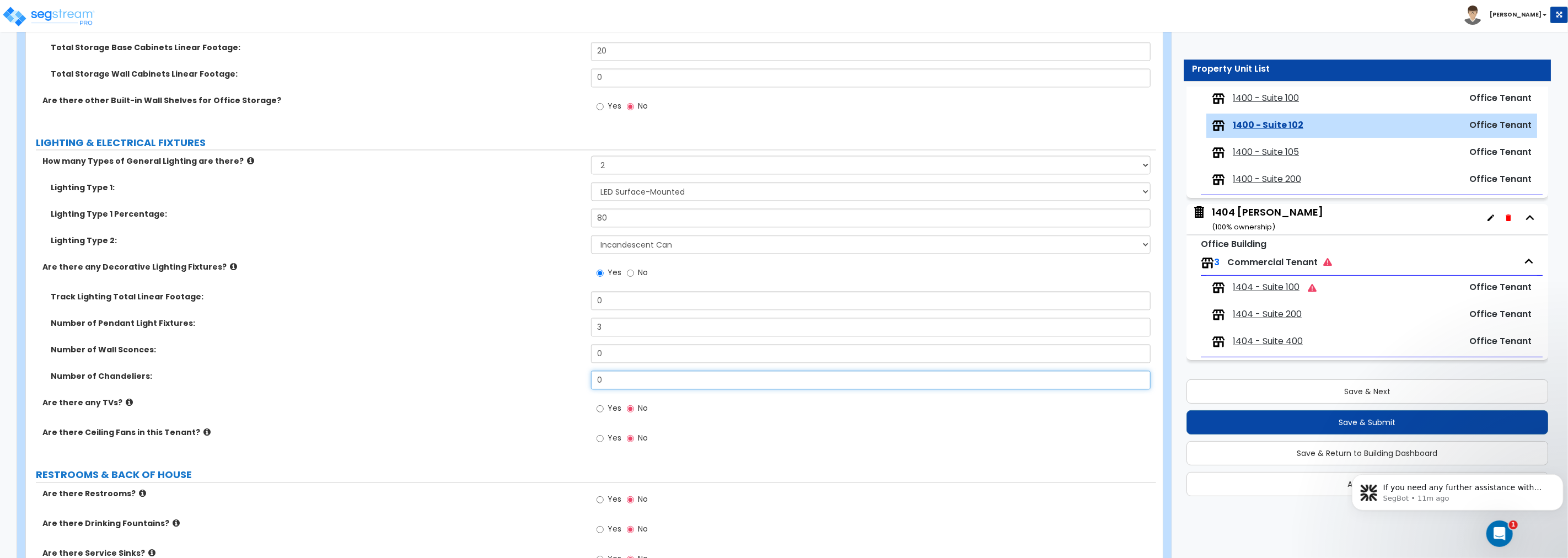
click at [528, 372] on div "Number of Chandeliers: 0" at bounding box center [591, 384] width 1130 height 27
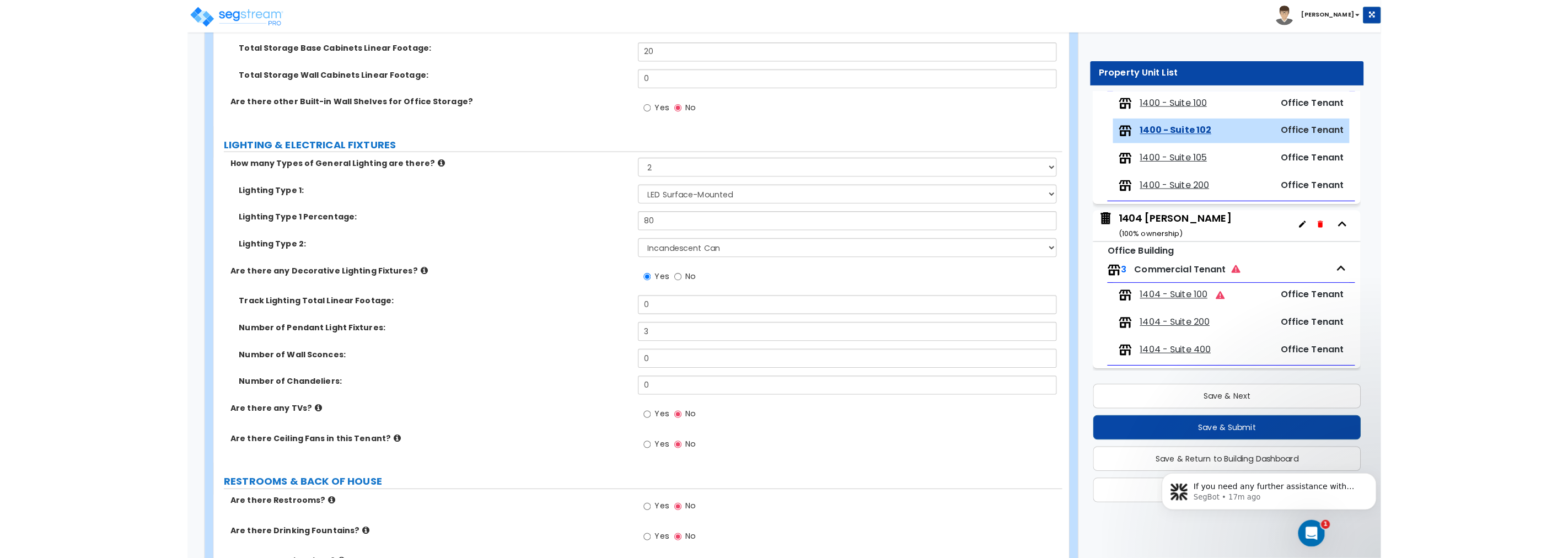
scroll to position [114, 0]
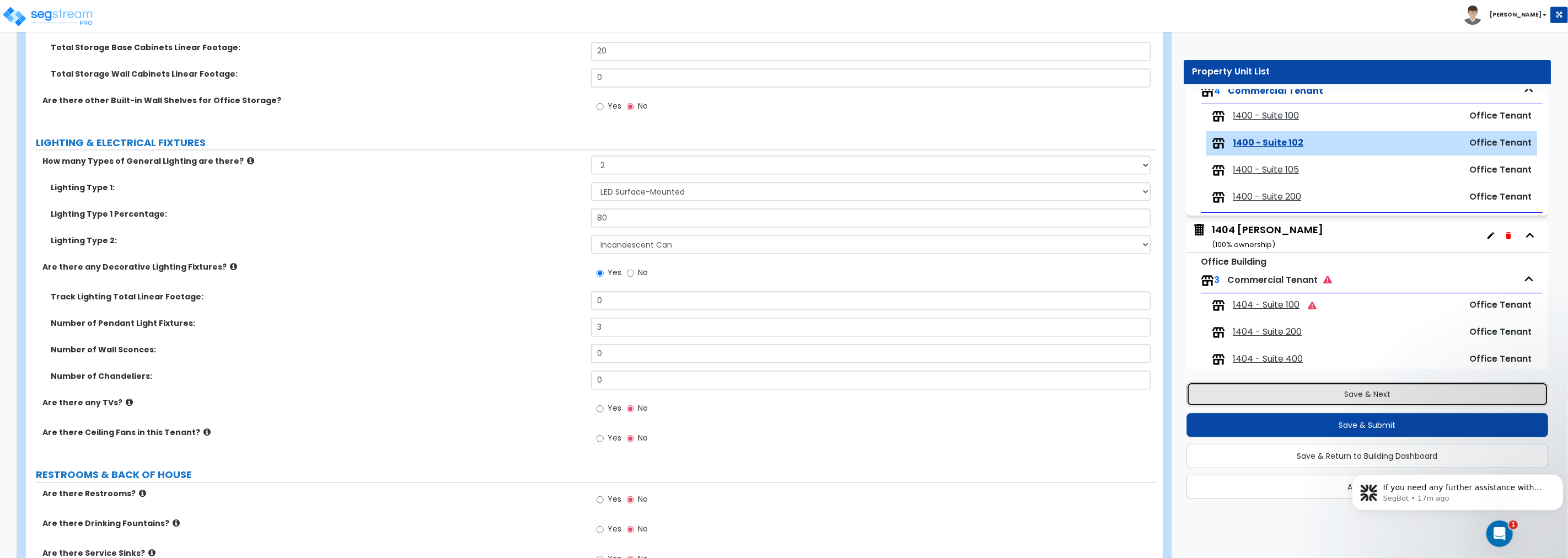
click at [941, 392] on button "Save & Next" at bounding box center [1367, 394] width 362 height 24
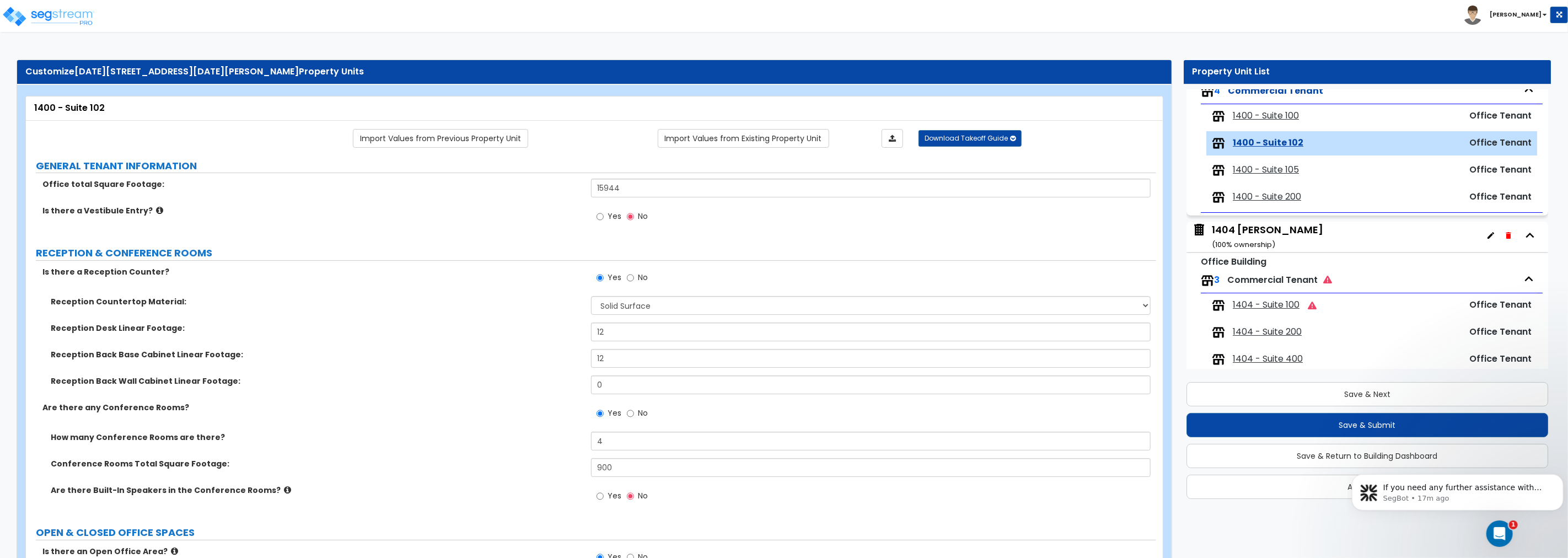
scroll to position [3, 0]
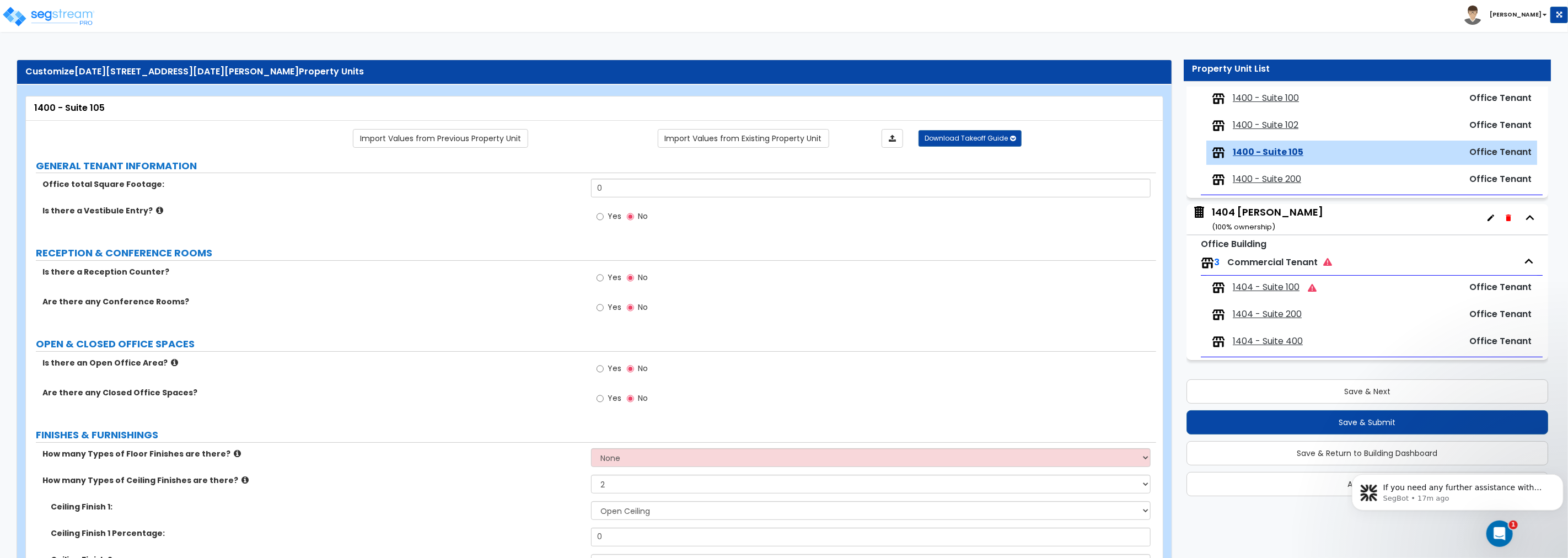
click at [941, 123] on span "1400 - Suite 102" at bounding box center [1265, 126] width 65 height 13
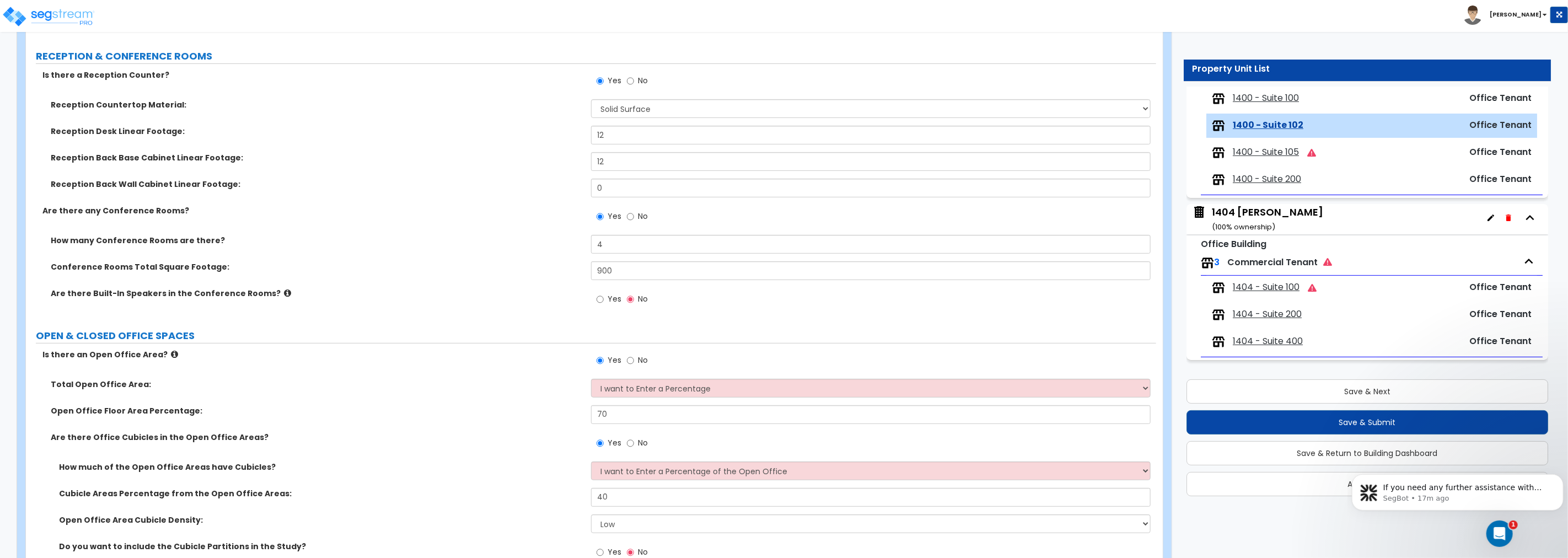
scroll to position [245, 0]
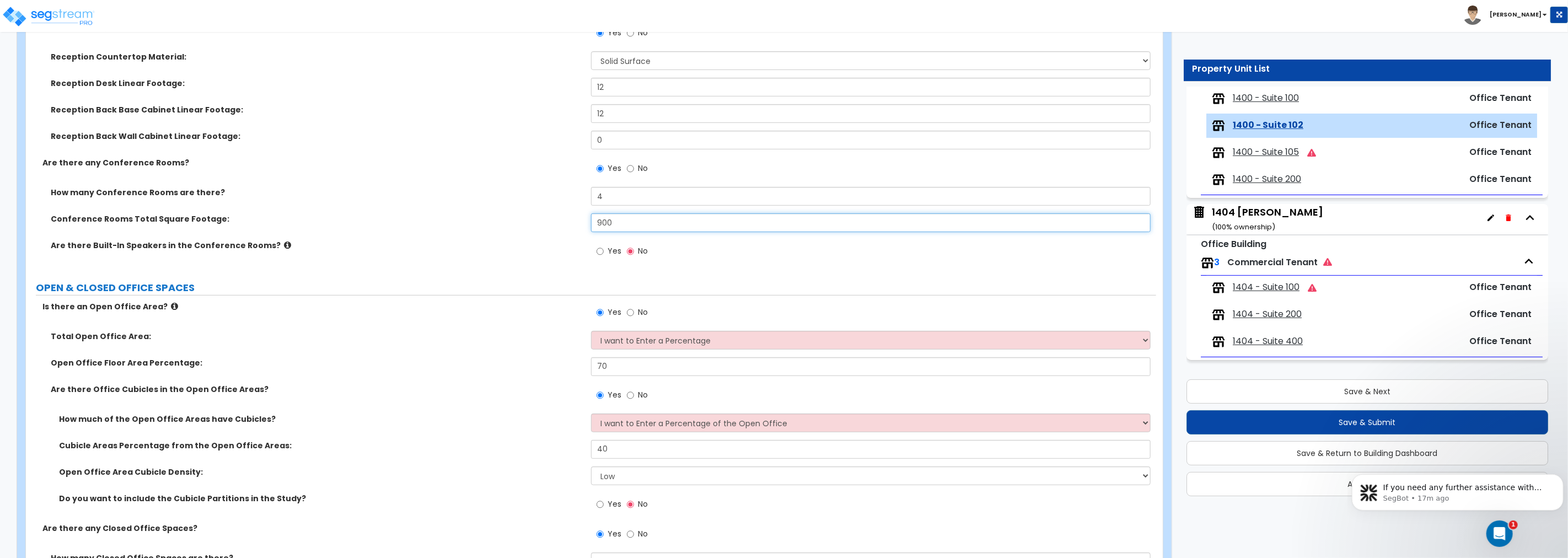
drag, startPoint x: 616, startPoint y: 219, endPoint x: 503, endPoint y: 204, distance: 114.0
click at [503, 204] on div "How many Conference Rooms are there? 4 Conference Rooms Total Square Footage: 9…" at bounding box center [591, 228] width 1113 height 83
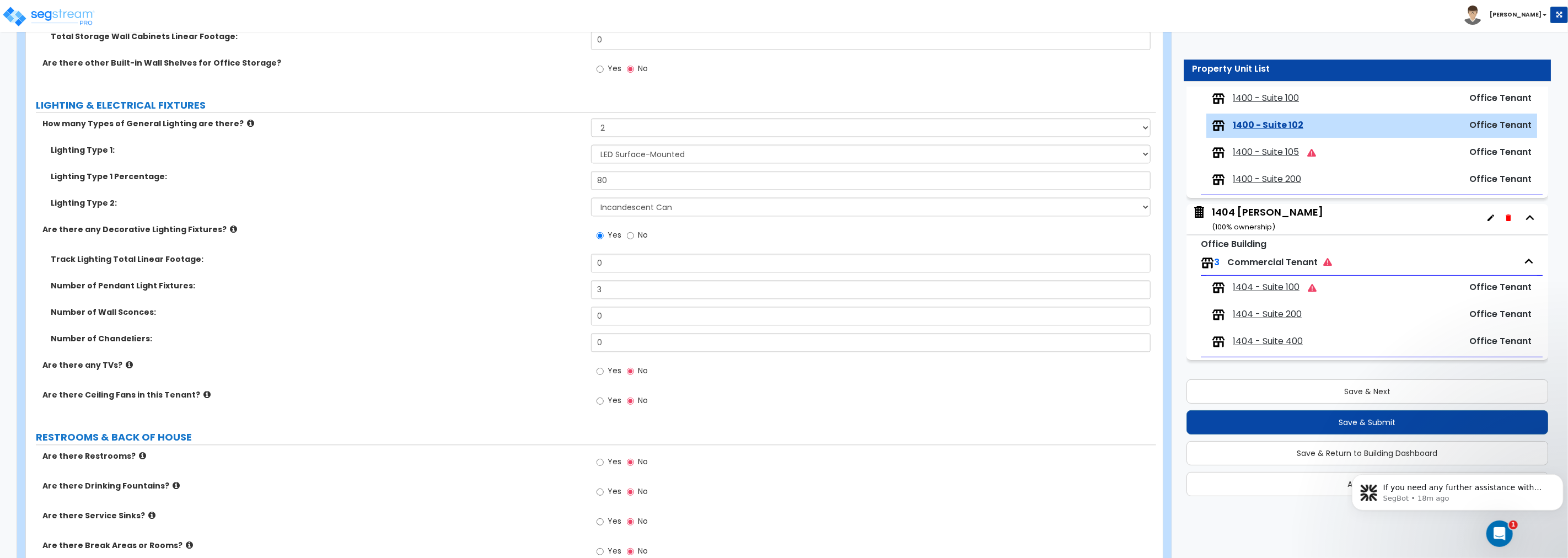
scroll to position [1980, 0]
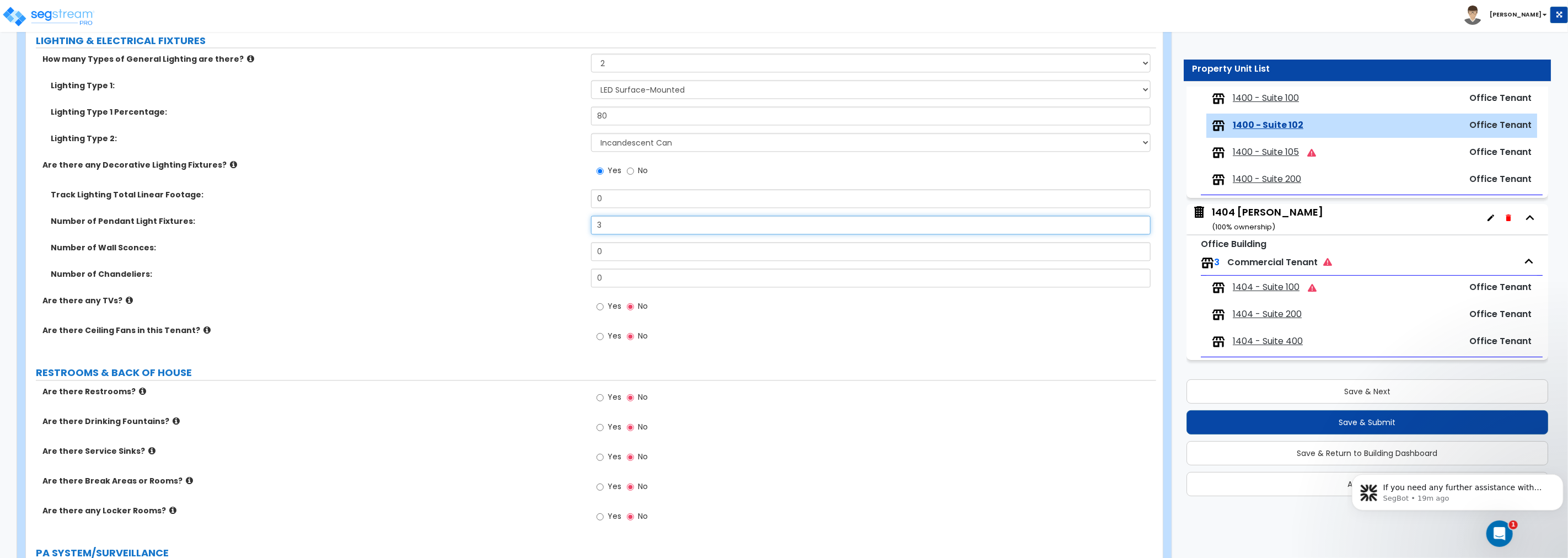
drag, startPoint x: 607, startPoint y: 223, endPoint x: 559, endPoint y: 222, distance: 48.0
click at [559, 222] on div "Number of Pendant Light Fixtures: 3" at bounding box center [591, 229] width 1130 height 27
drag, startPoint x: 627, startPoint y: 279, endPoint x: 576, endPoint y: 279, distance: 51.0
click at [576, 279] on div "Number of Chandeliers: 0" at bounding box center [591, 282] width 1130 height 27
drag, startPoint x: 610, startPoint y: 228, endPoint x: 559, endPoint y: 224, distance: 51.2
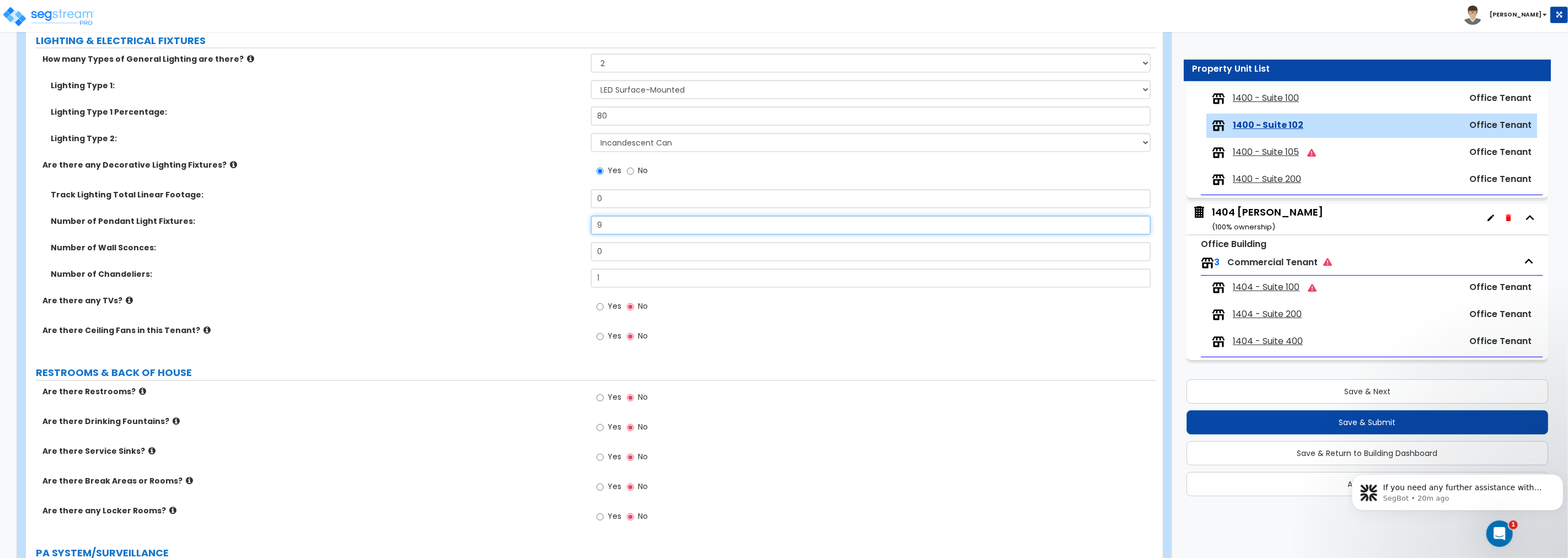
click at [559, 224] on div "Number of Pendant Light Fixtures: 9" at bounding box center [591, 229] width 1130 height 27
drag, startPoint x: 605, startPoint y: 224, endPoint x: 588, endPoint y: 222, distance: 17.1
click at [588, 222] on div "Number of Pendant Light Fixtures: 15" at bounding box center [591, 229] width 1130 height 27
drag, startPoint x: 614, startPoint y: 222, endPoint x: 554, endPoint y: 226, distance: 60.1
click at [554, 226] on div "Number of Pendant Light Fixtures: 16" at bounding box center [591, 229] width 1130 height 27
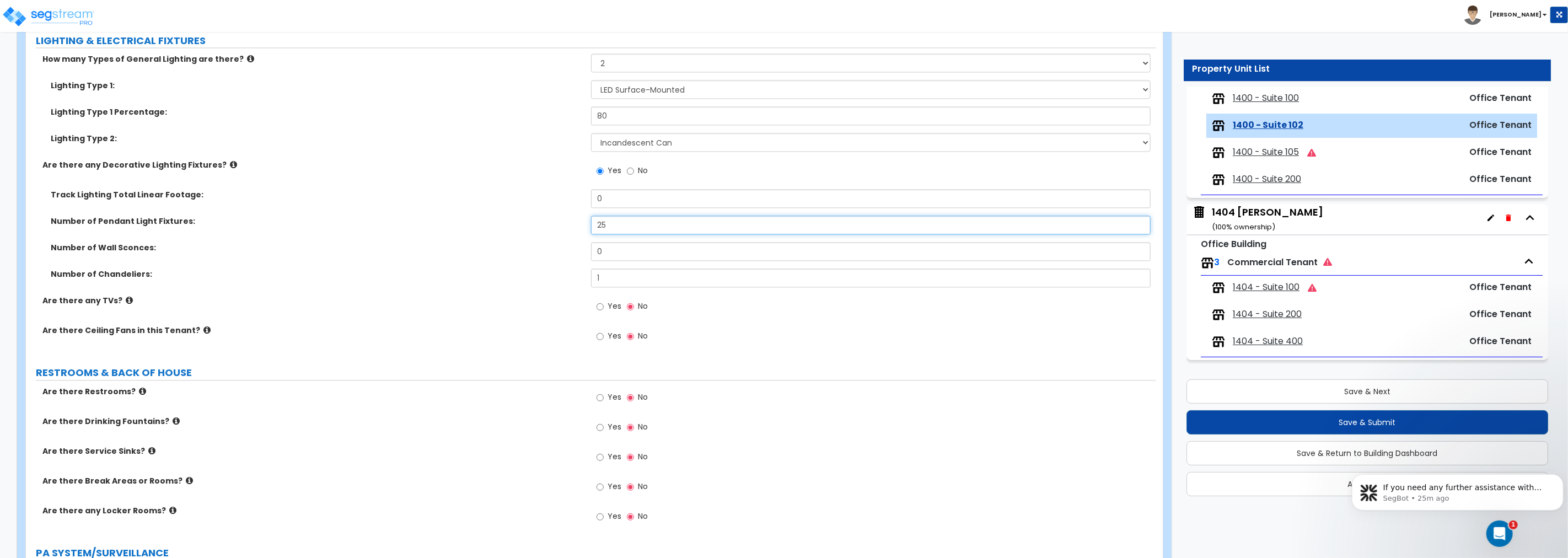
drag, startPoint x: 587, startPoint y: 219, endPoint x: 544, endPoint y: 215, distance: 43.2
click at [545, 216] on div "Number of Pendant Light Fixtures: 25" at bounding box center [591, 229] width 1130 height 27
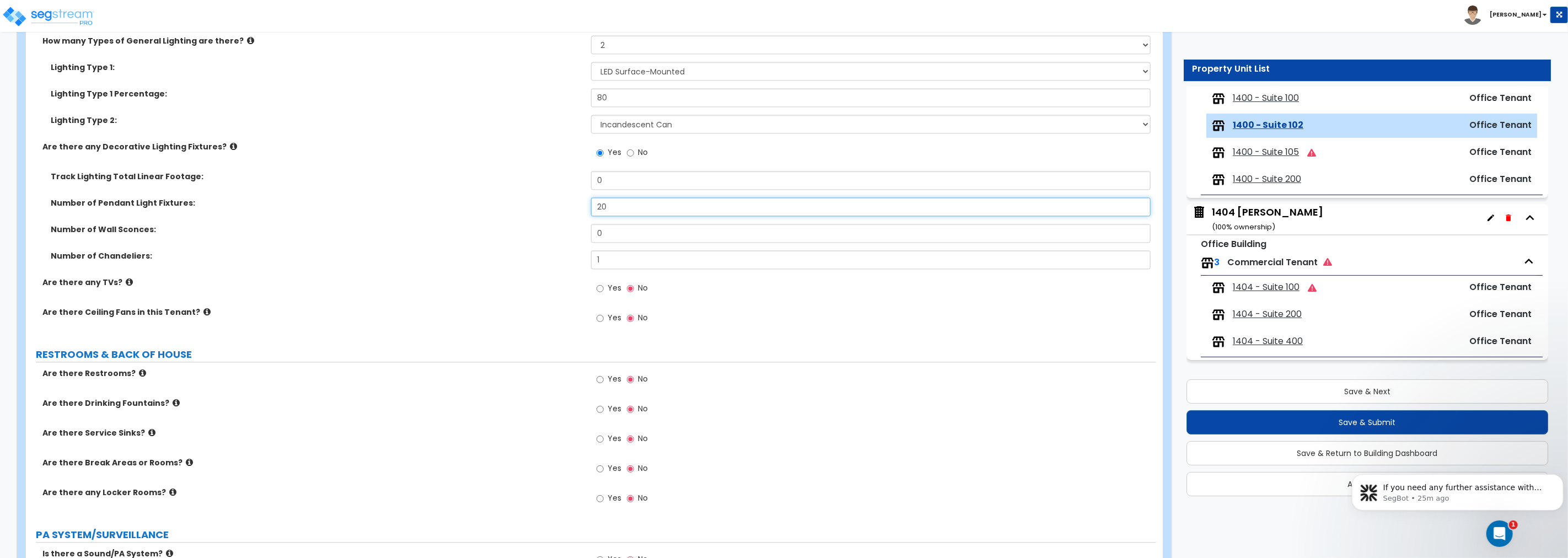
scroll to position [2063, 0]
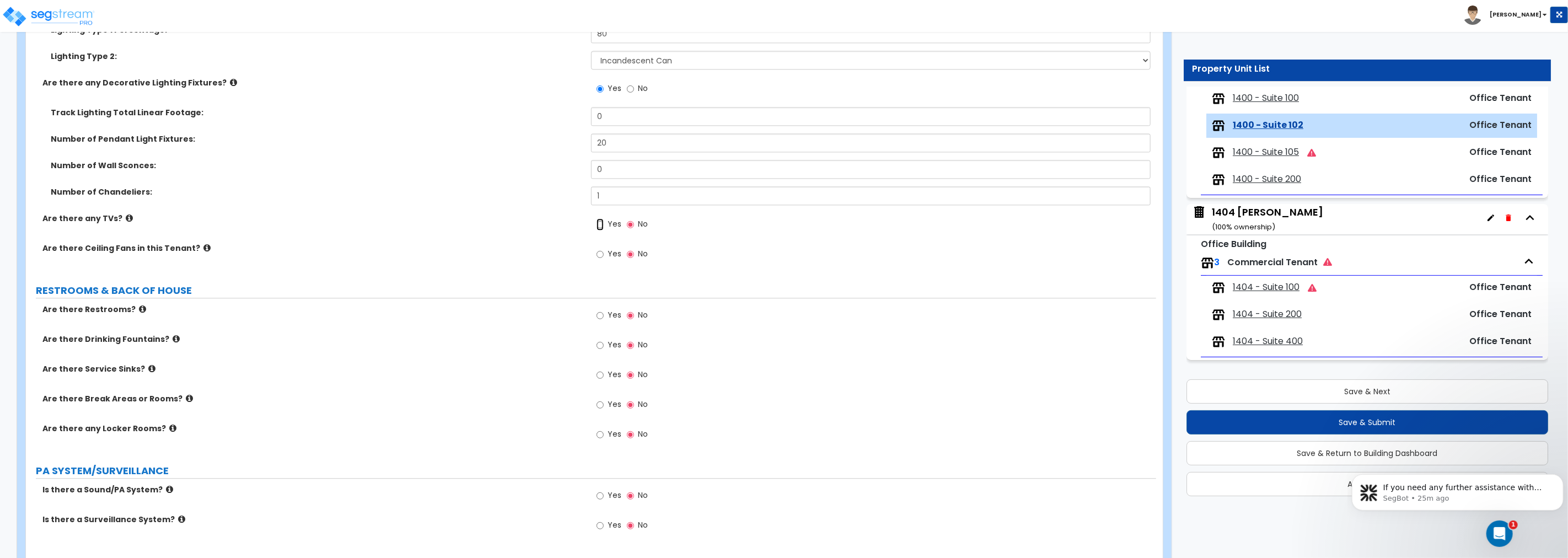
click at [601, 221] on input "Yes" at bounding box center [600, 224] width 7 height 12
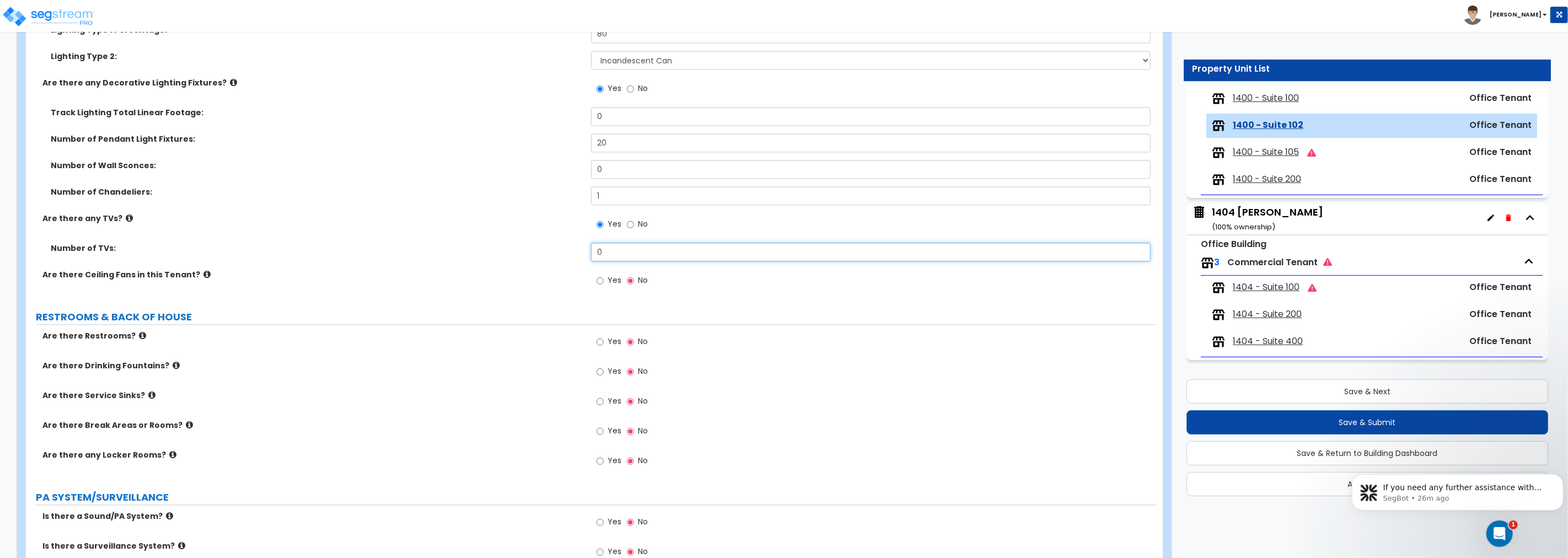
drag, startPoint x: 609, startPoint y: 256, endPoint x: 552, endPoint y: 245, distance: 58.1
click at [552, 245] on div "Number of TVs: 0" at bounding box center [591, 256] width 1130 height 27
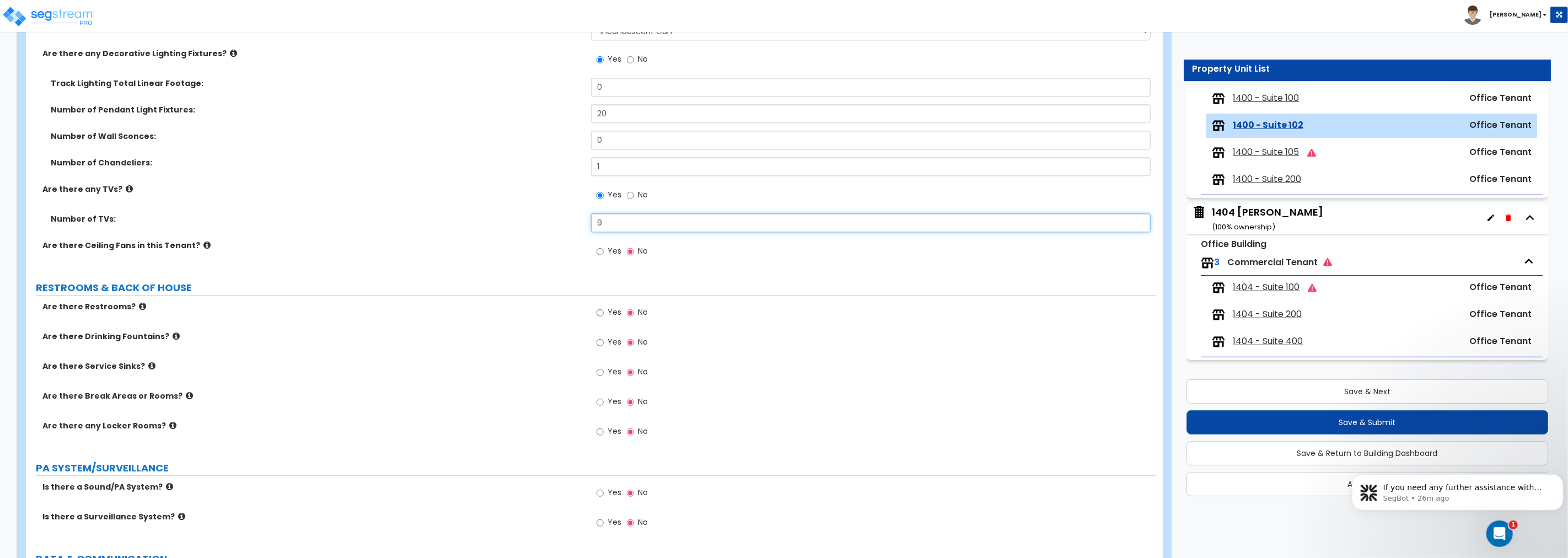
scroll to position [2205, 0]
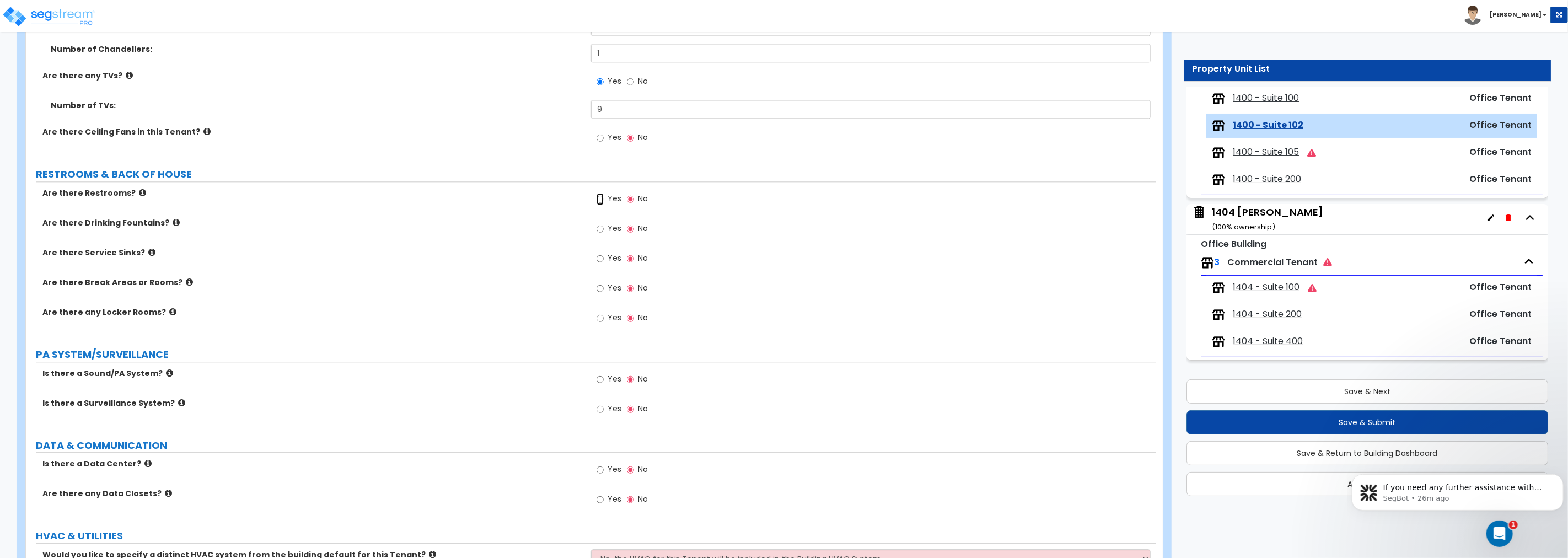
click at [601, 199] on input "Yes" at bounding box center [600, 199] width 7 height 12
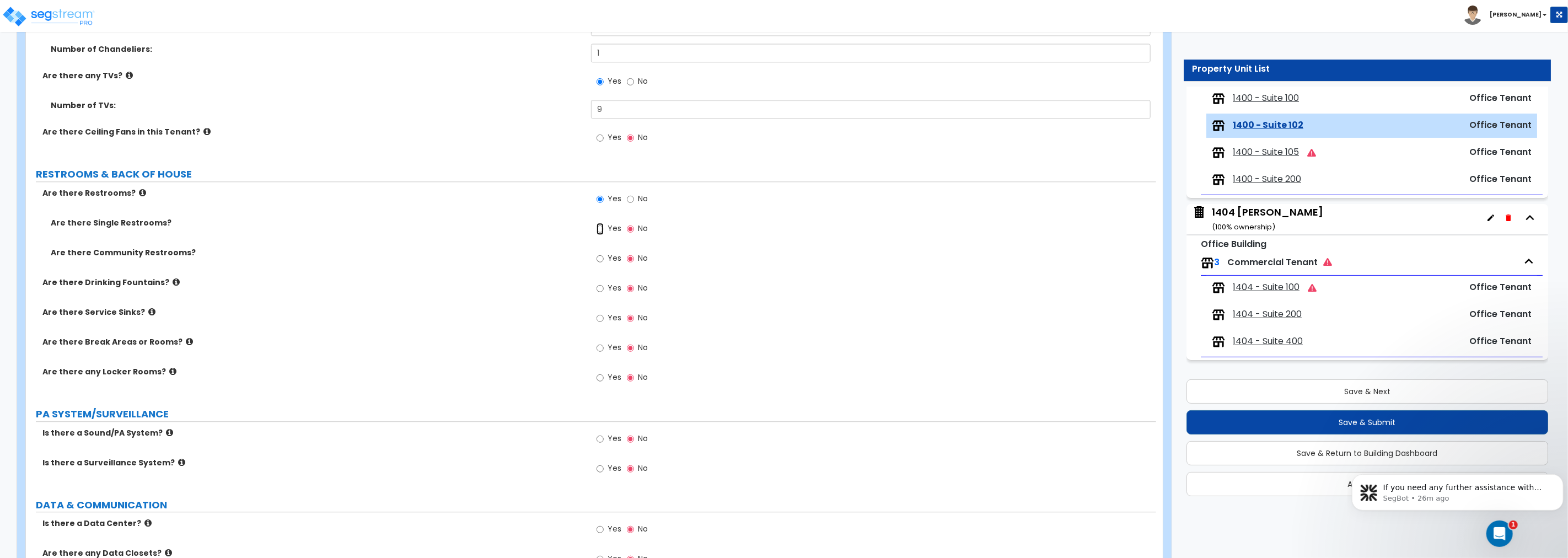
click at [601, 227] on input "Yes" at bounding box center [600, 229] width 7 height 12
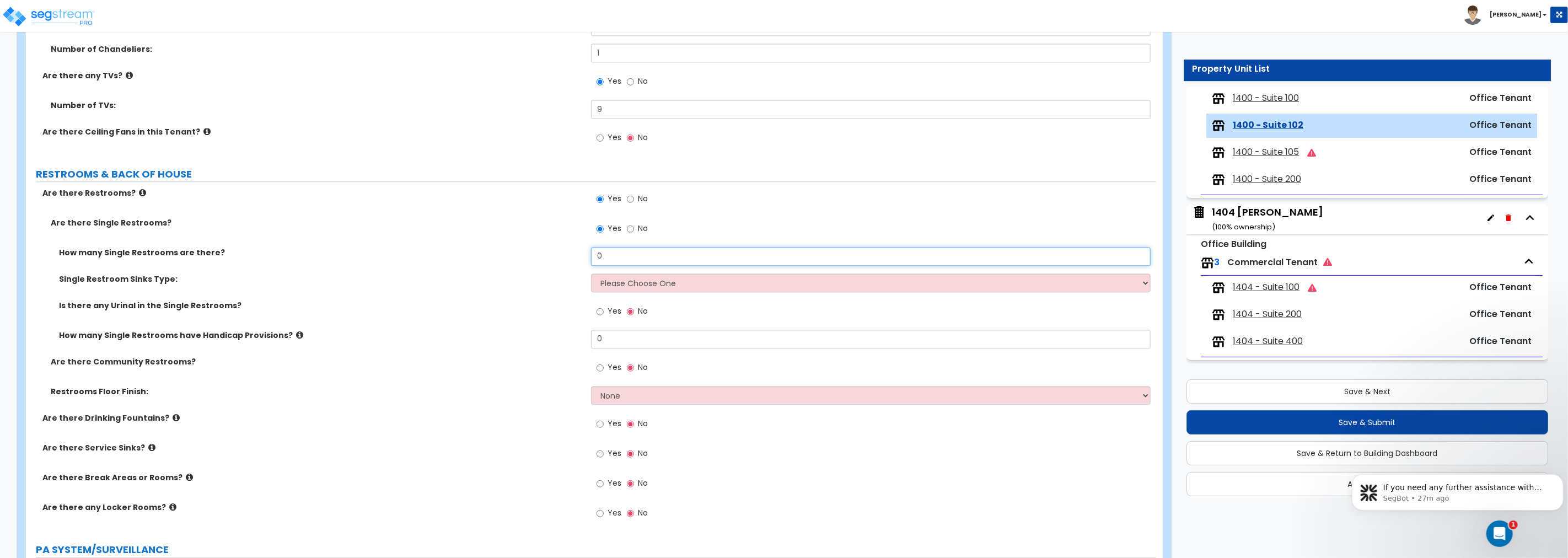
drag, startPoint x: 592, startPoint y: 249, endPoint x: 559, endPoint y: 249, distance: 33.0
click at [559, 249] on div "How many Single Restrooms are there? 0" at bounding box center [591, 260] width 1130 height 27
click at [631, 279] on select "Please Choose One Wall-mounted Vanity-mounted" at bounding box center [870, 283] width 559 height 19
click at [591, 274] on select "Please Choose One Wall-mounted Vanity-mounted" at bounding box center [870, 283] width 559 height 19
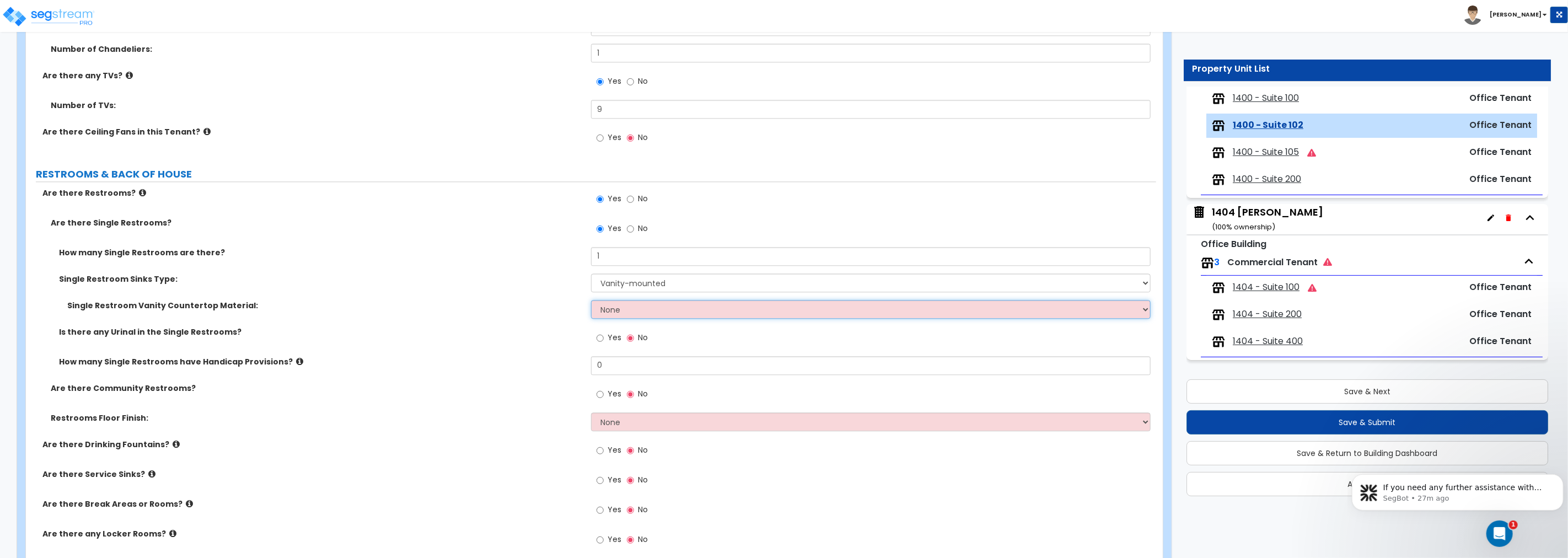
click at [630, 309] on select "None Plastic Laminate Solid Surface Stone Quartz Marble Tile Wood Stainless Ste…" at bounding box center [870, 309] width 559 height 19
click at [591, 300] on select "None Plastic Laminate Solid Surface Stone Quartz Marble Tile Wood Stainless Ste…" at bounding box center [870, 309] width 559 height 19
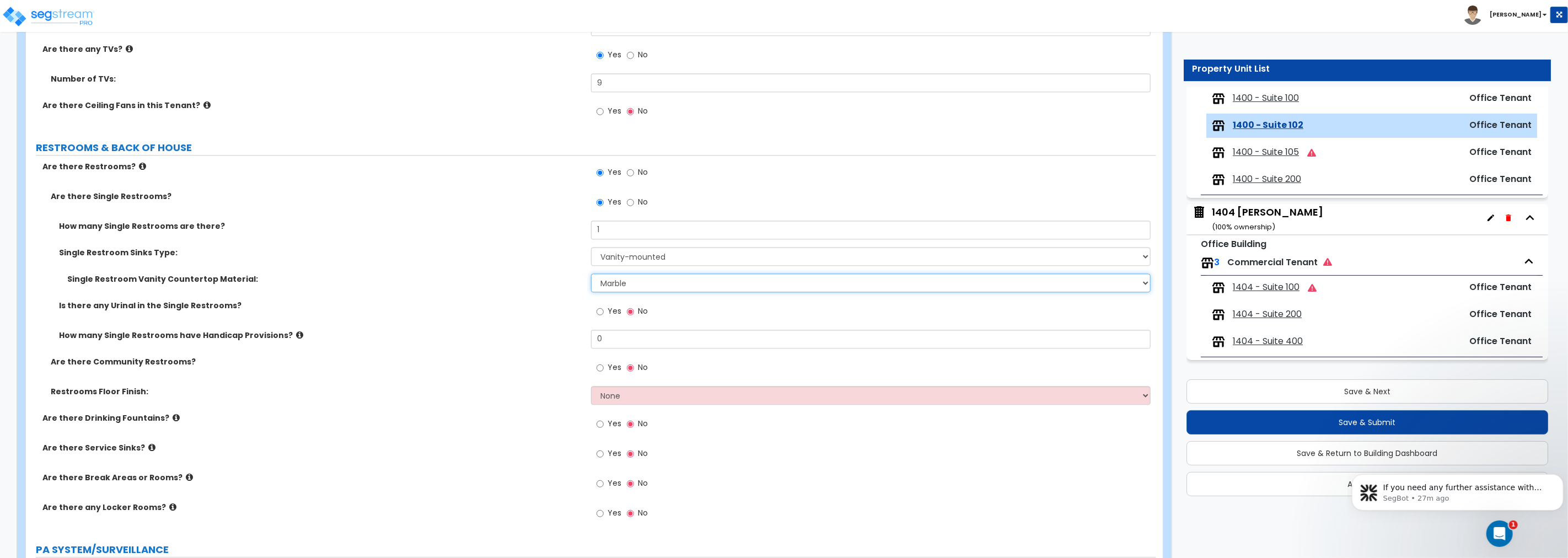
scroll to position [2286, 0]
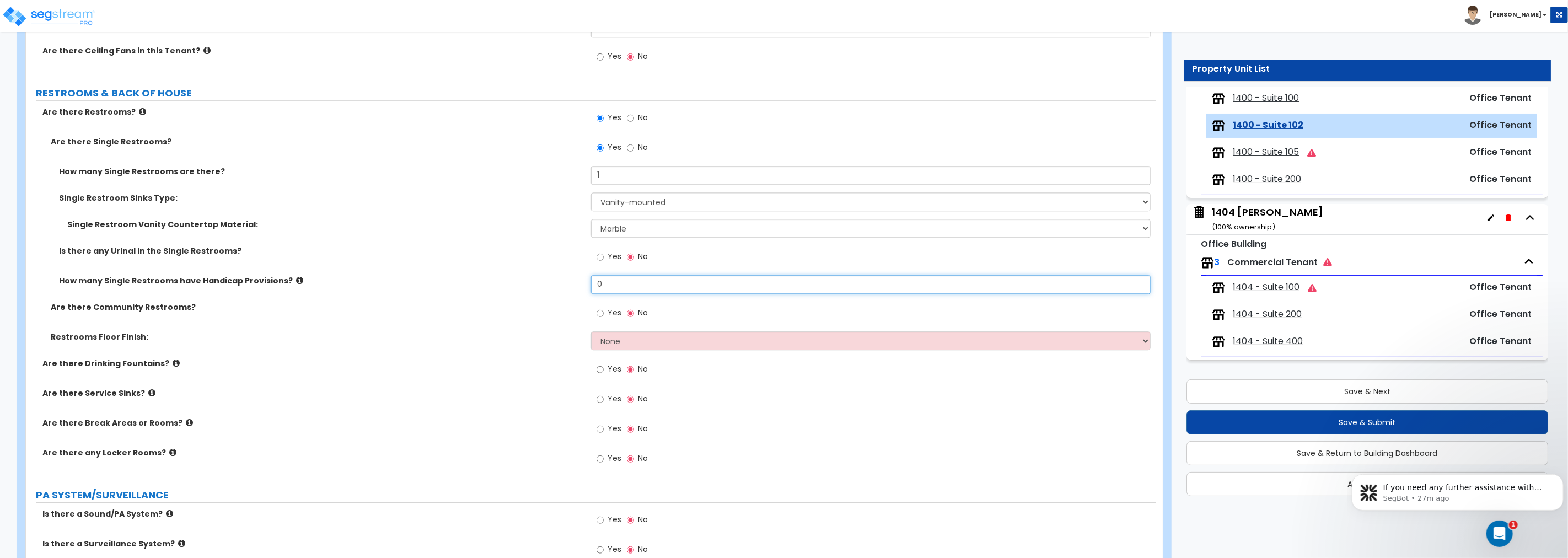
drag, startPoint x: 599, startPoint y: 284, endPoint x: 539, endPoint y: 278, distance: 60.3
click at [539, 278] on div "How many Single Restrooms have Handicap Provisions? 0" at bounding box center [591, 288] width 1130 height 27
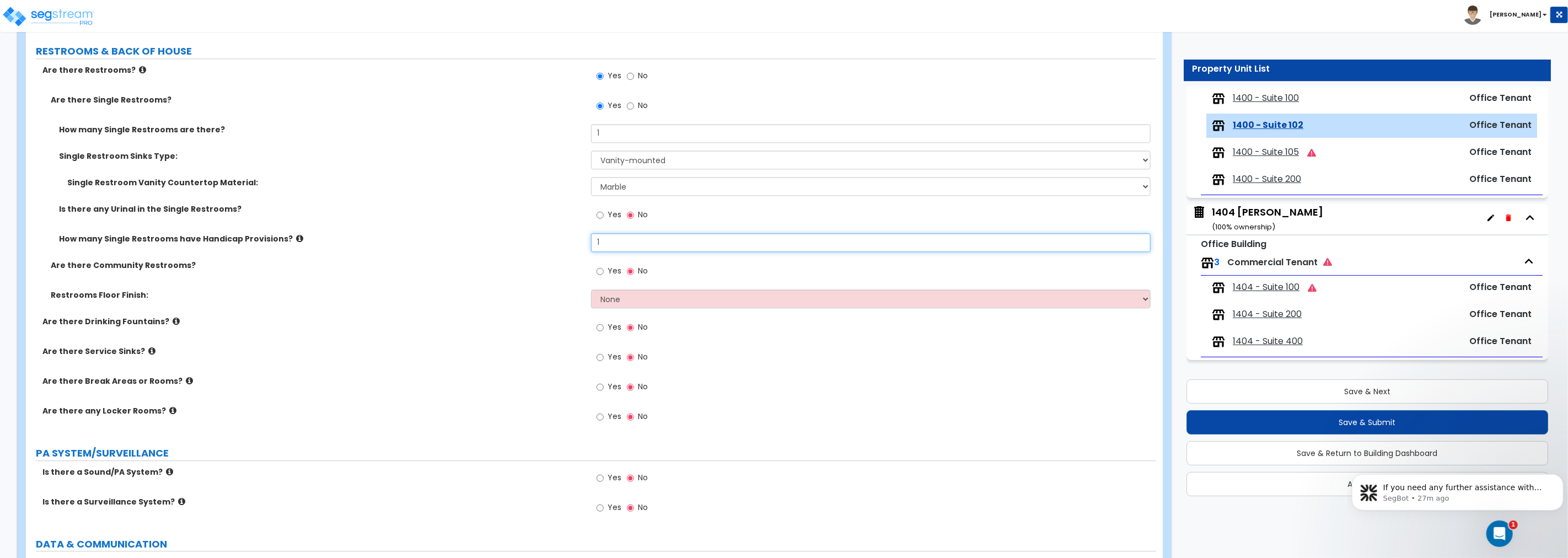
scroll to position [2348, 0]
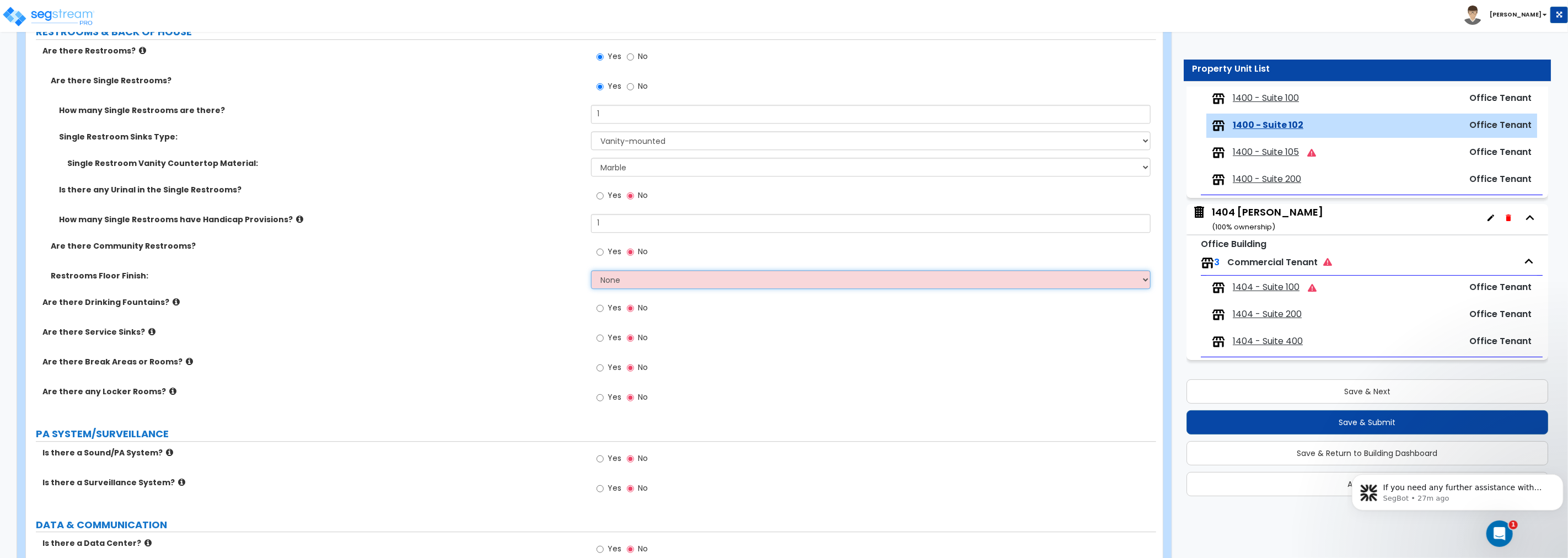
click at [632, 279] on select "None Tile Flooring Resilient Laminate Flooring VCT Flooring Sheet Vinyl Flooring" at bounding box center [870, 280] width 559 height 19
click at [591, 270] on select "None Tile Flooring Resilient Laminate Flooring VCT Flooring Sheet Vinyl Flooring" at bounding box center [870, 280] width 559 height 19
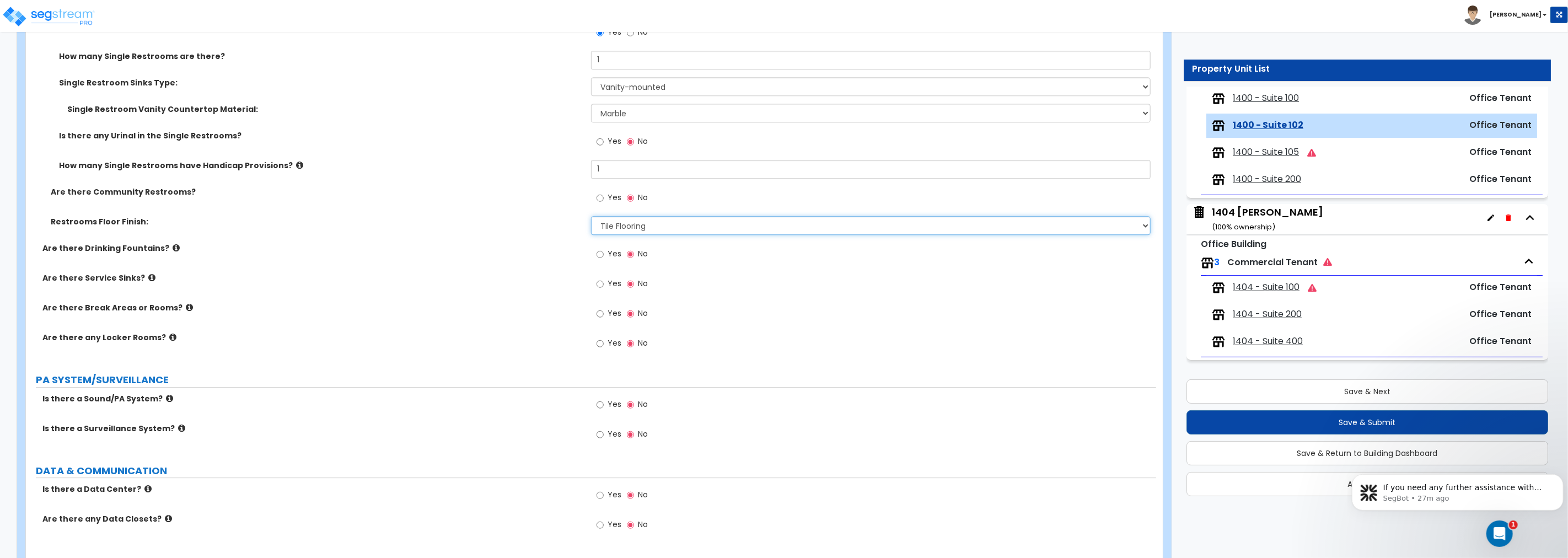
scroll to position [2429, 0]
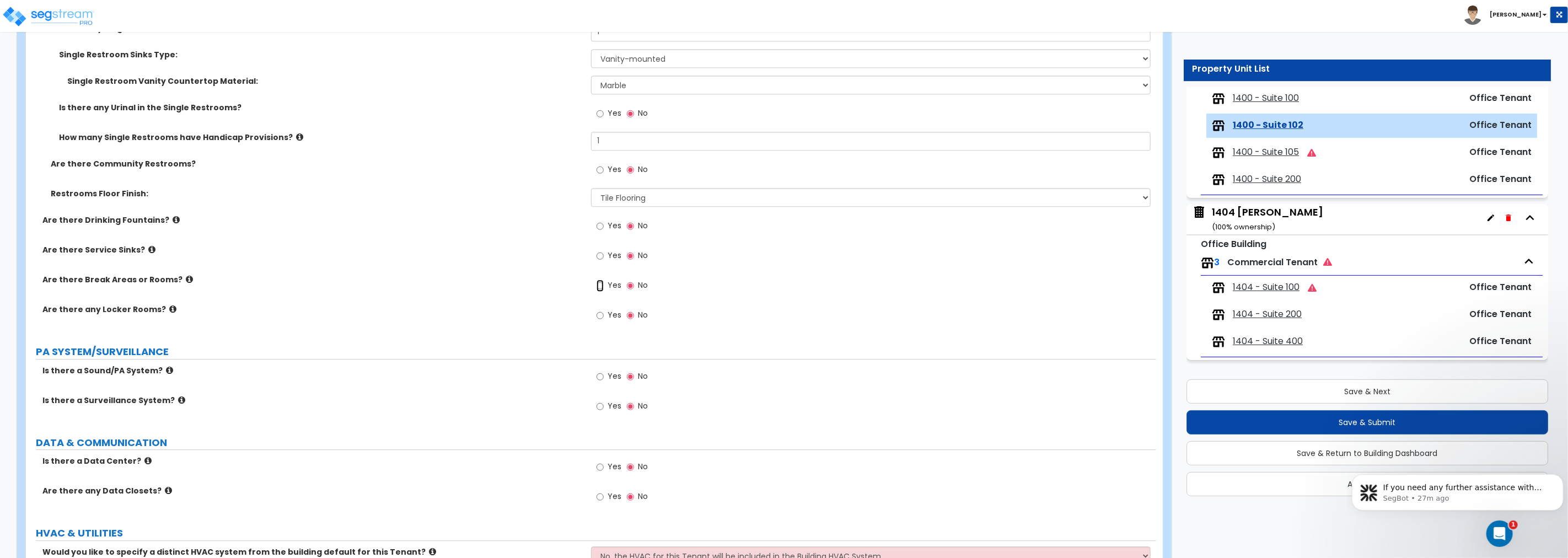
click at [599, 283] on input "Yes" at bounding box center [600, 285] width 7 height 12
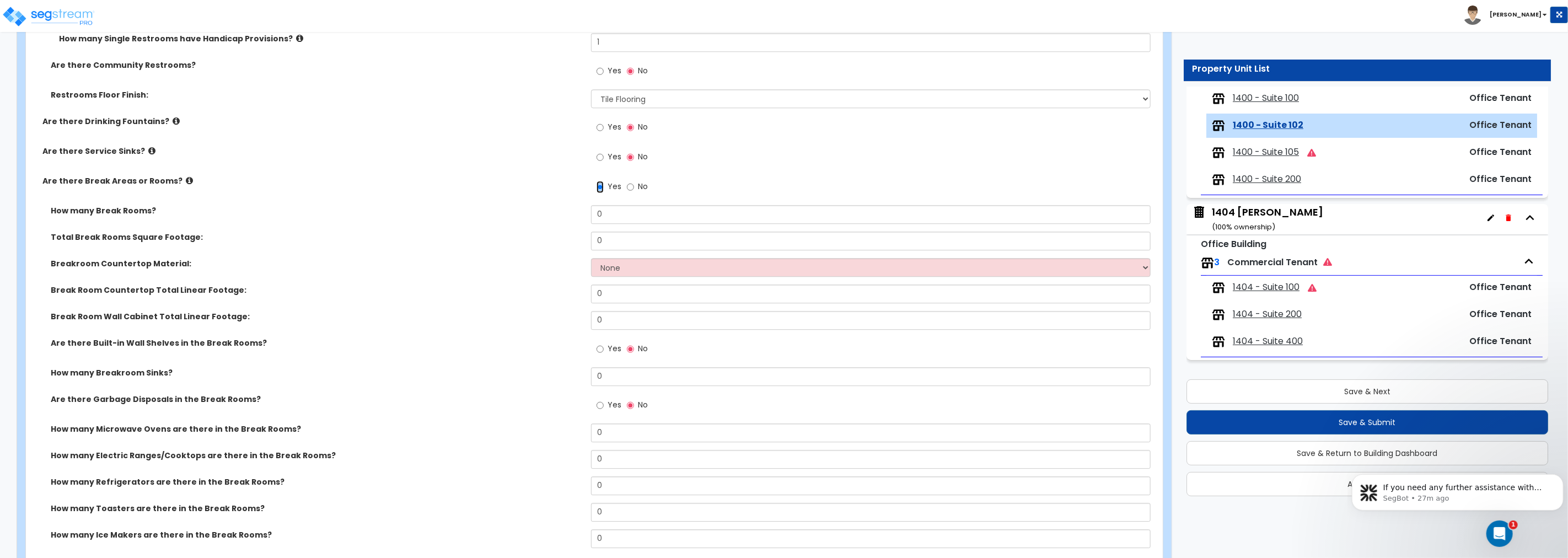
scroll to position [2572, 0]
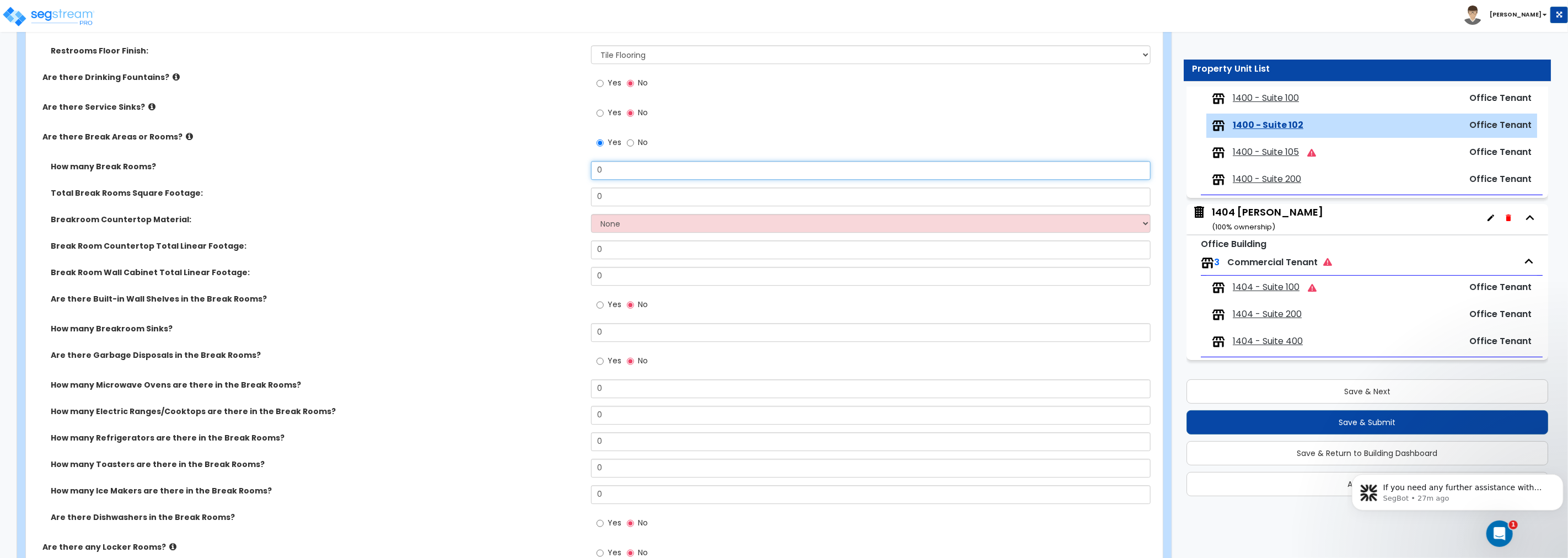
drag, startPoint x: 613, startPoint y: 166, endPoint x: 530, endPoint y: 164, distance: 83.0
click at [530, 164] on div "How many Break Rooms? 0" at bounding box center [591, 175] width 1130 height 27
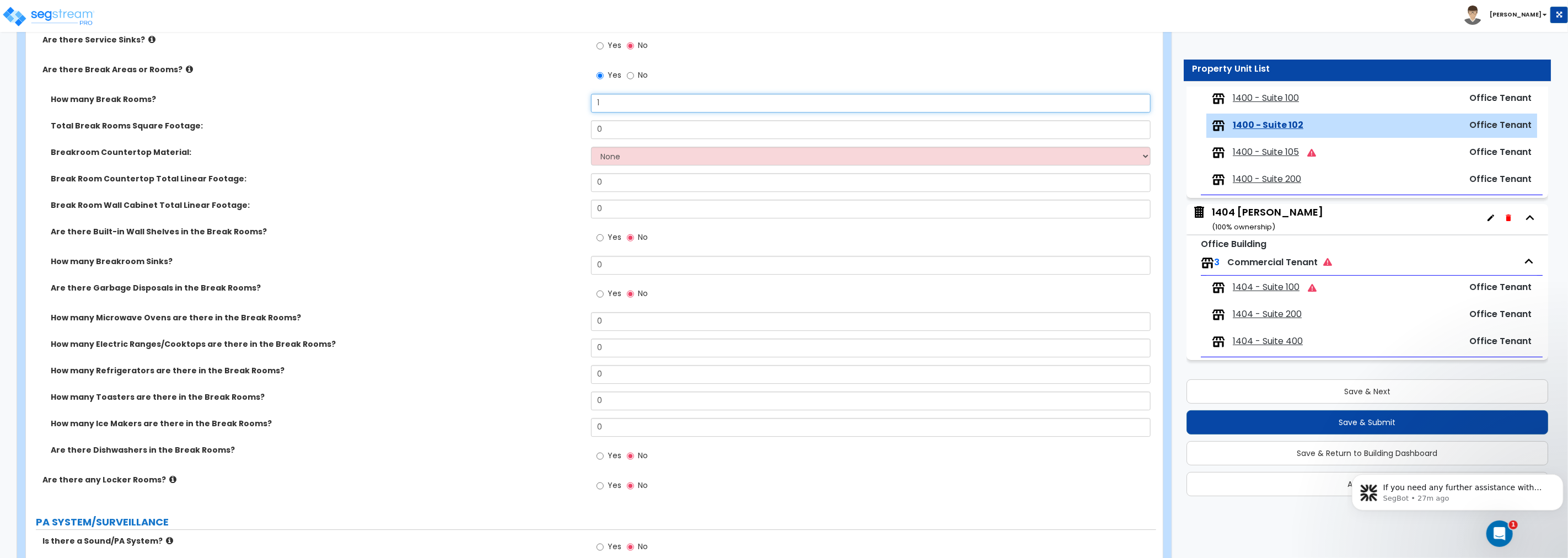
scroll to position [2654, 0]
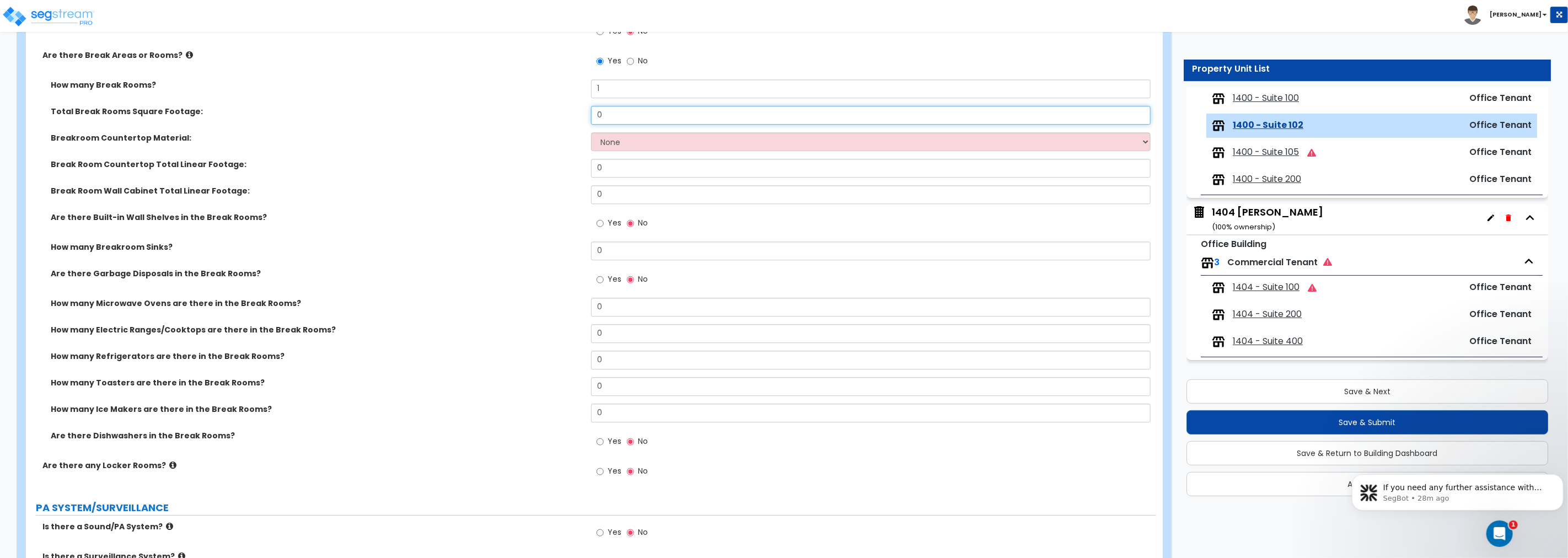
drag, startPoint x: 619, startPoint y: 111, endPoint x: 472, endPoint y: 115, distance: 147.1
click at [472, 115] on div "Total Break Rooms Square Footage: 0" at bounding box center [591, 119] width 1130 height 27
click at [655, 140] on select "None Plastic Laminate Solid Surface Stone Quartz Marble Tile Wood Stainless Ste…" at bounding box center [870, 142] width 559 height 19
click at [591, 132] on select "None Plastic Laminate Solid Surface Stone Quartz Marble Tile Wood Stainless Ste…" at bounding box center [870, 142] width 559 height 19
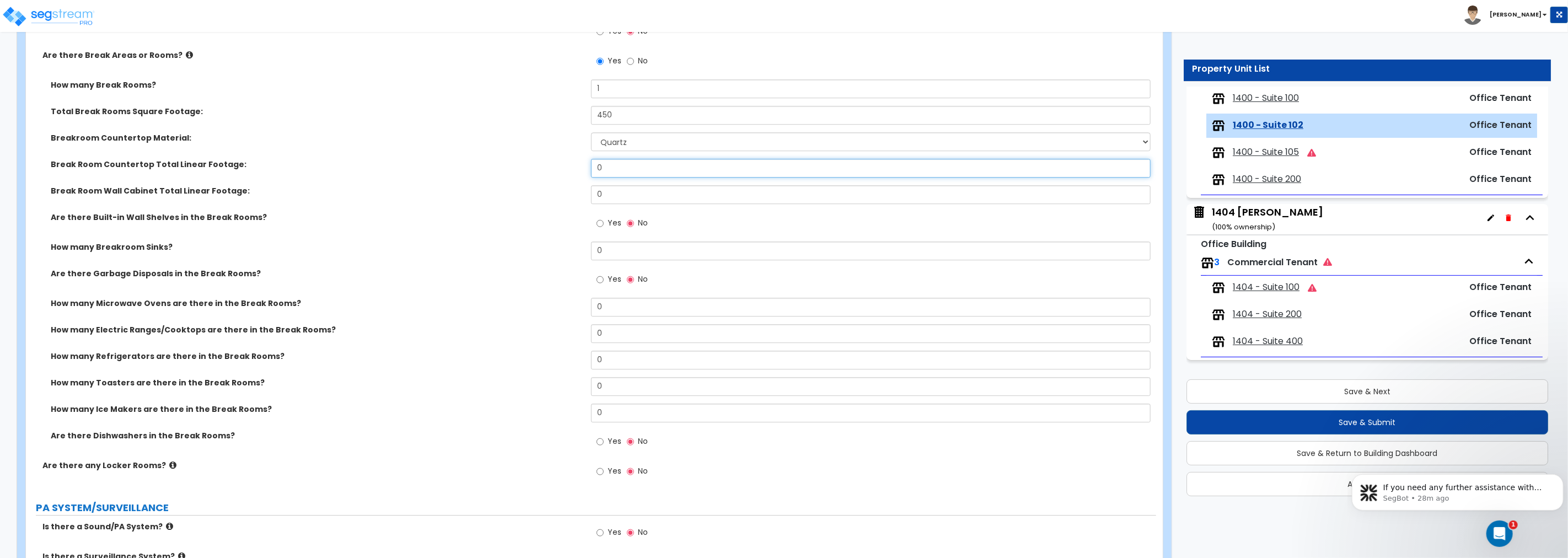
drag, startPoint x: 618, startPoint y: 164, endPoint x: 434, endPoint y: 149, distance: 184.6
click at [434, 149] on div "How many Break Rooms? 1 Total Break Rooms Square Footage: 450 Breakroom Counter…" at bounding box center [591, 269] width 1113 height 380
drag, startPoint x: 625, startPoint y: 190, endPoint x: 527, endPoint y: 187, distance: 98.0
click at [527, 187] on div "Break Room Wall Cabinet Total Linear Footage: 0" at bounding box center [591, 199] width 1130 height 27
drag, startPoint x: 612, startPoint y: 191, endPoint x: 550, endPoint y: 183, distance: 62.5
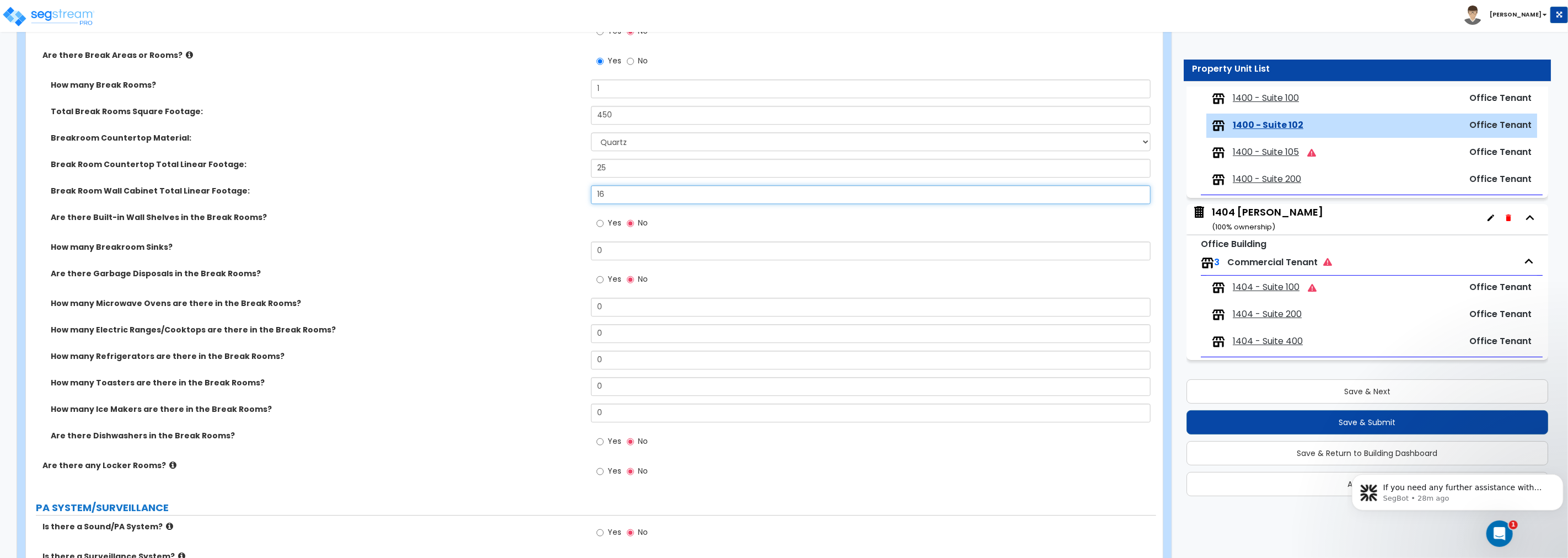
click at [550, 183] on div "How many Break Rooms? 1 Total Break Rooms Square Footage: 450 Breakroom Counter…" at bounding box center [591, 269] width 1113 height 380
click at [601, 221] on input "Yes" at bounding box center [600, 223] width 7 height 12
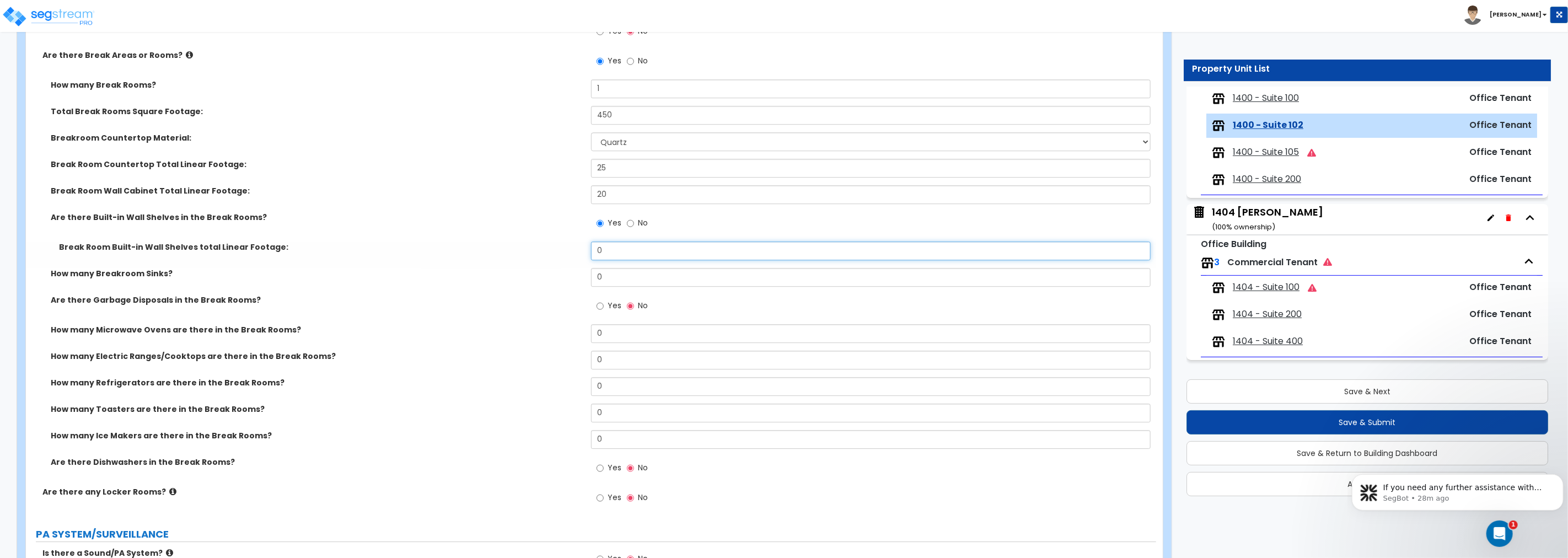
drag, startPoint x: 620, startPoint y: 247, endPoint x: 555, endPoint y: 242, distance: 65.2
click at [568, 244] on div "Break Room Built-in Wall Shelves total Linear Footage: 0" at bounding box center [591, 255] width 1130 height 27
drag, startPoint x: 600, startPoint y: 274, endPoint x: 577, endPoint y: 272, distance: 23.1
click at [577, 272] on div "How many Breakroom Sinks? 0" at bounding box center [591, 281] width 1130 height 27
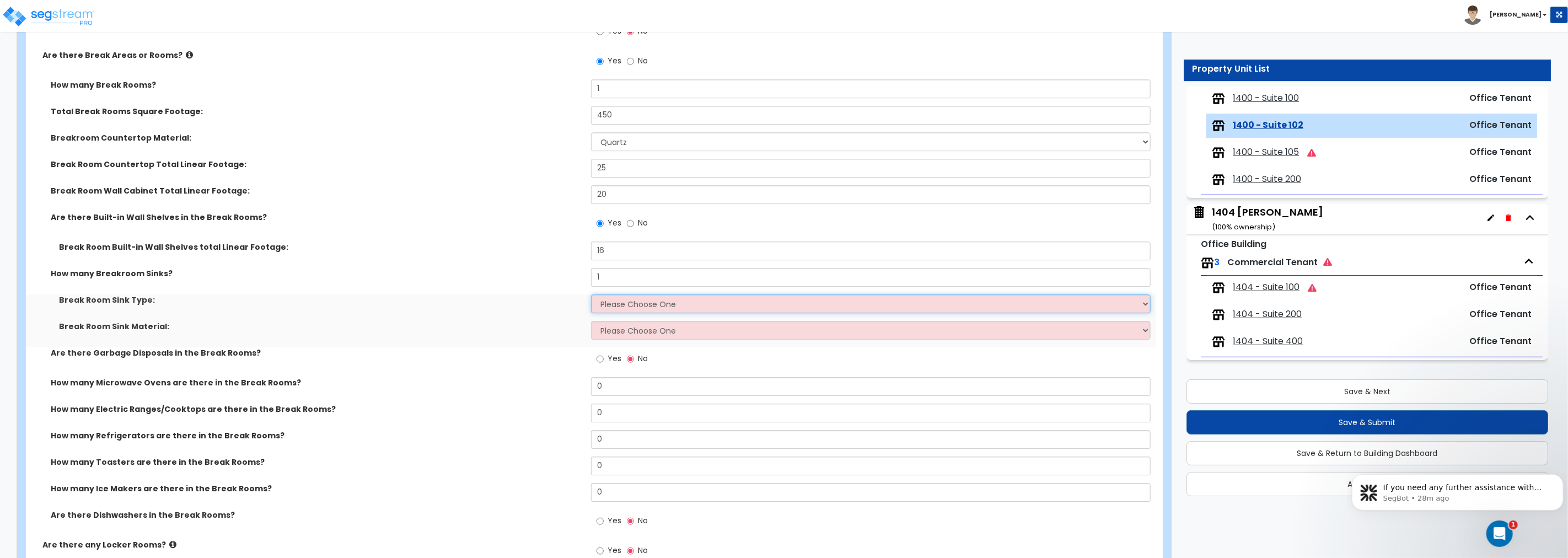
click at [621, 304] on select "Please Choose One Single Sink Double Sink" at bounding box center [870, 304] width 559 height 19
click at [591, 295] on select "Please Choose One Single Sink Double Sink" at bounding box center [870, 304] width 559 height 19
click at [618, 333] on select "Please Choose One Stainless Steel Porcelain Enamel Cast Iron" at bounding box center [870, 330] width 559 height 19
click at [591, 321] on select "Please Choose One Stainless Steel Porcelain Enamel Cast Iron" at bounding box center [870, 330] width 559 height 19
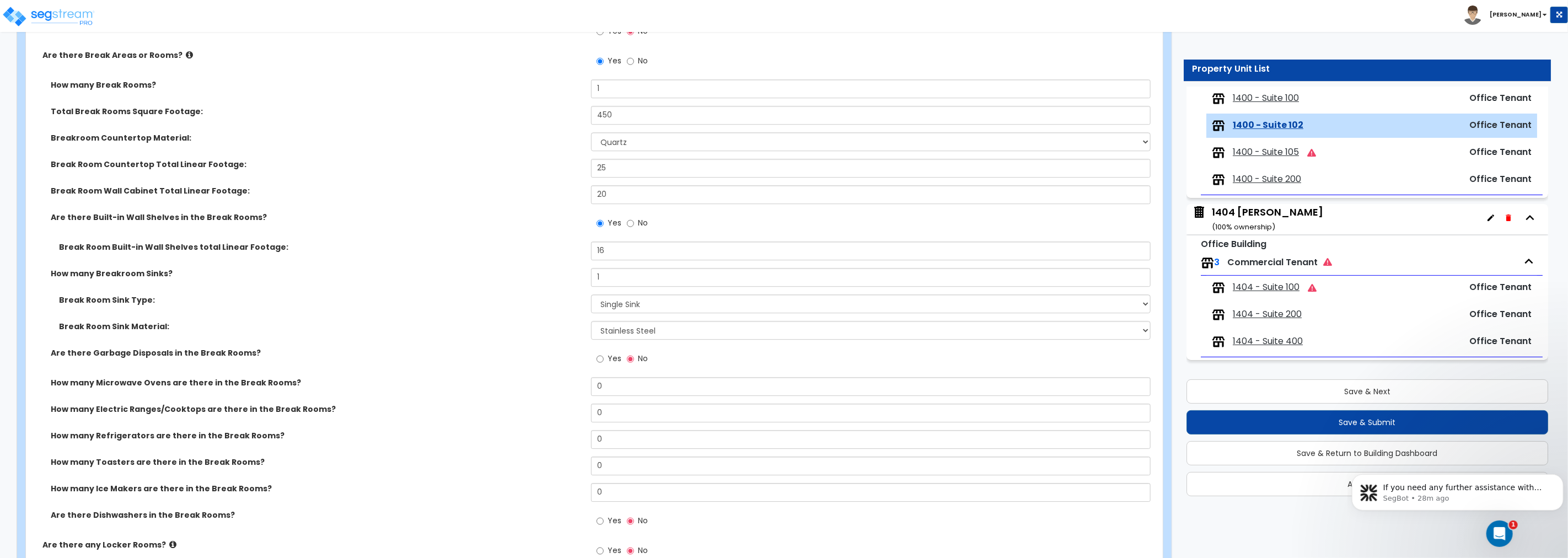
click at [594, 360] on div "Yes No" at bounding box center [622, 360] width 62 height 25
click at [601, 359] on input "Yes" at bounding box center [600, 359] width 7 height 12
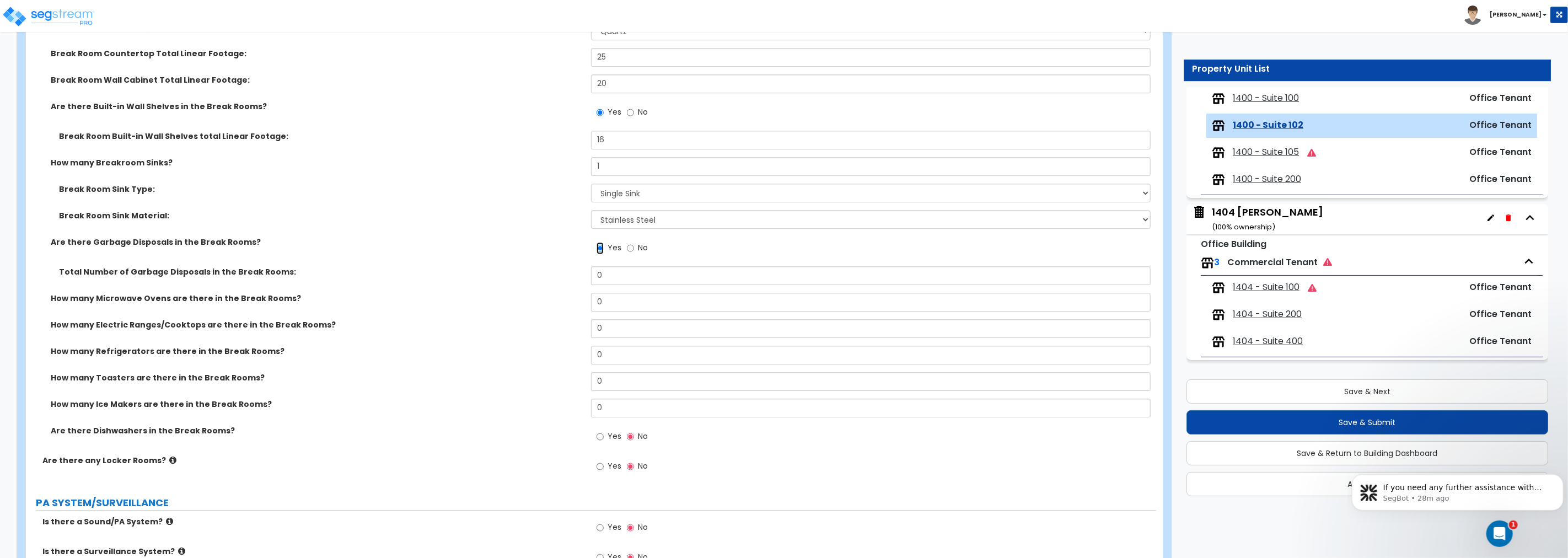
scroll to position [2818, 0]
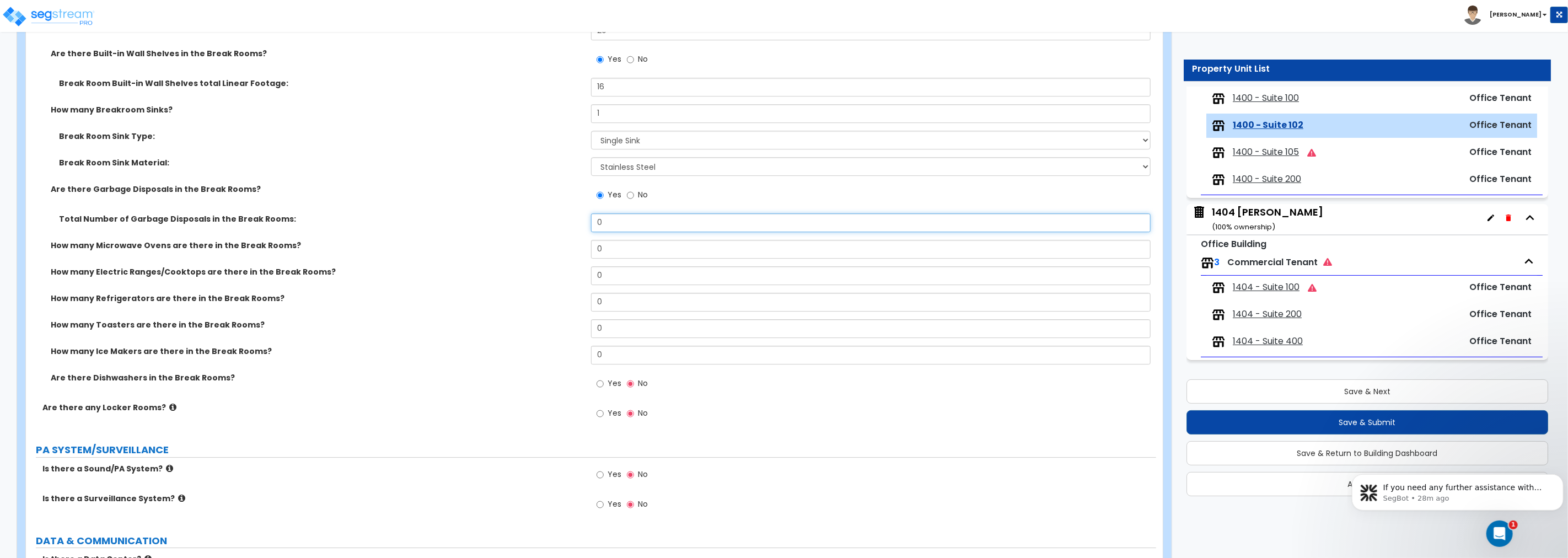
drag, startPoint x: 618, startPoint y: 228, endPoint x: 526, endPoint y: 220, distance: 92.3
click at [541, 218] on div "Total Number of Garbage Disposals in the Break Rooms: 0" at bounding box center [591, 227] width 1130 height 27
drag, startPoint x: 614, startPoint y: 249, endPoint x: 555, endPoint y: 249, distance: 59.0
click at [555, 249] on div "How many Microwave Ovens are there in the Break Rooms? 0" at bounding box center [591, 253] width 1130 height 27
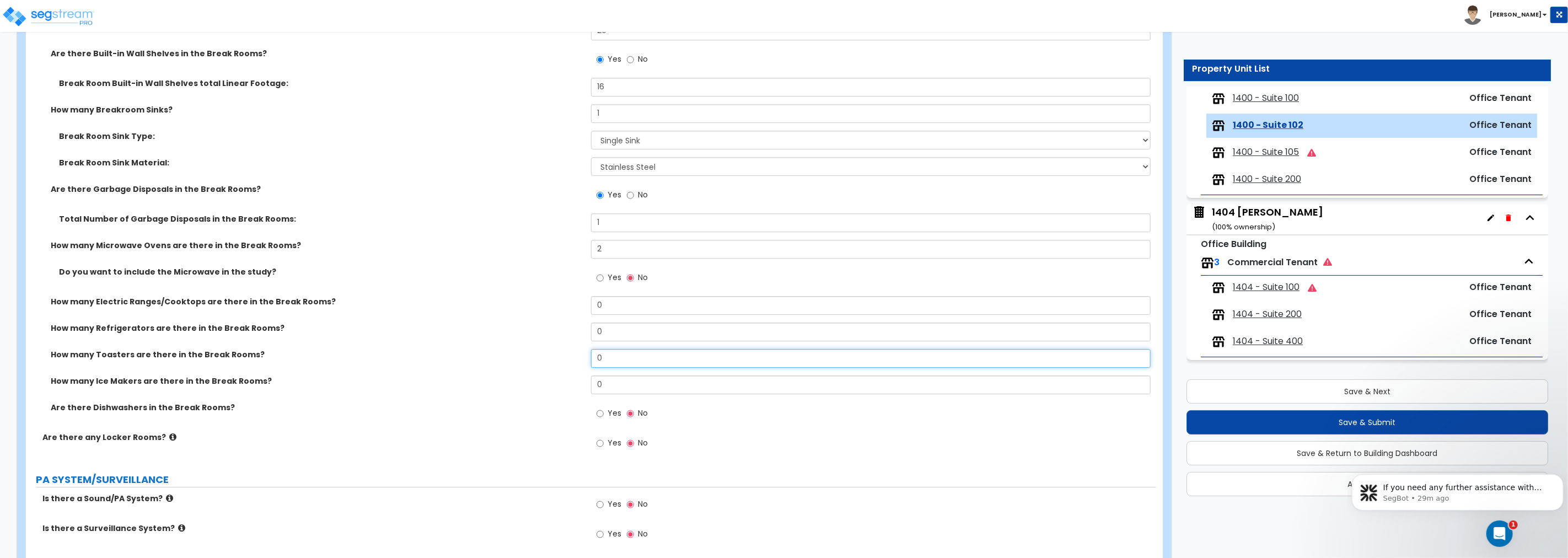
drag, startPoint x: 607, startPoint y: 354, endPoint x: 572, endPoint y: 354, distance: 35.0
click at [572, 354] on div "How many Toasters are there in the Break Rooms? 0" at bounding box center [591, 362] width 1130 height 27
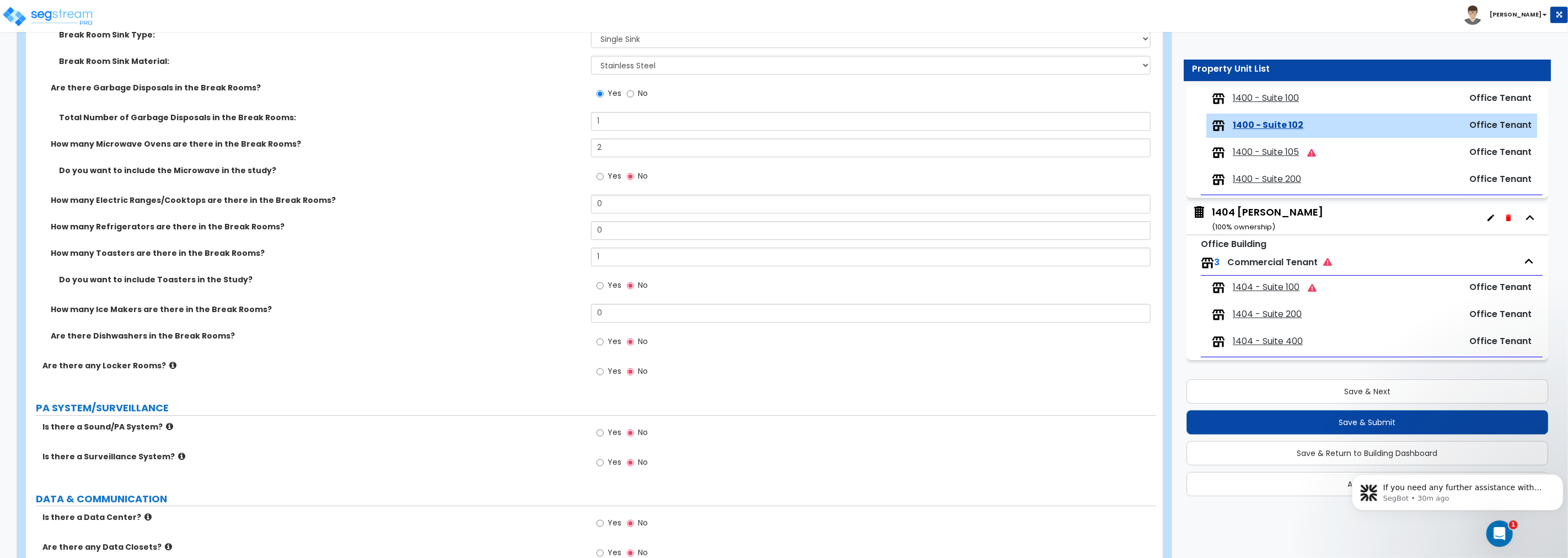
scroll to position [2920, 0]
click at [603, 337] on input "Yes" at bounding box center [600, 341] width 7 height 12
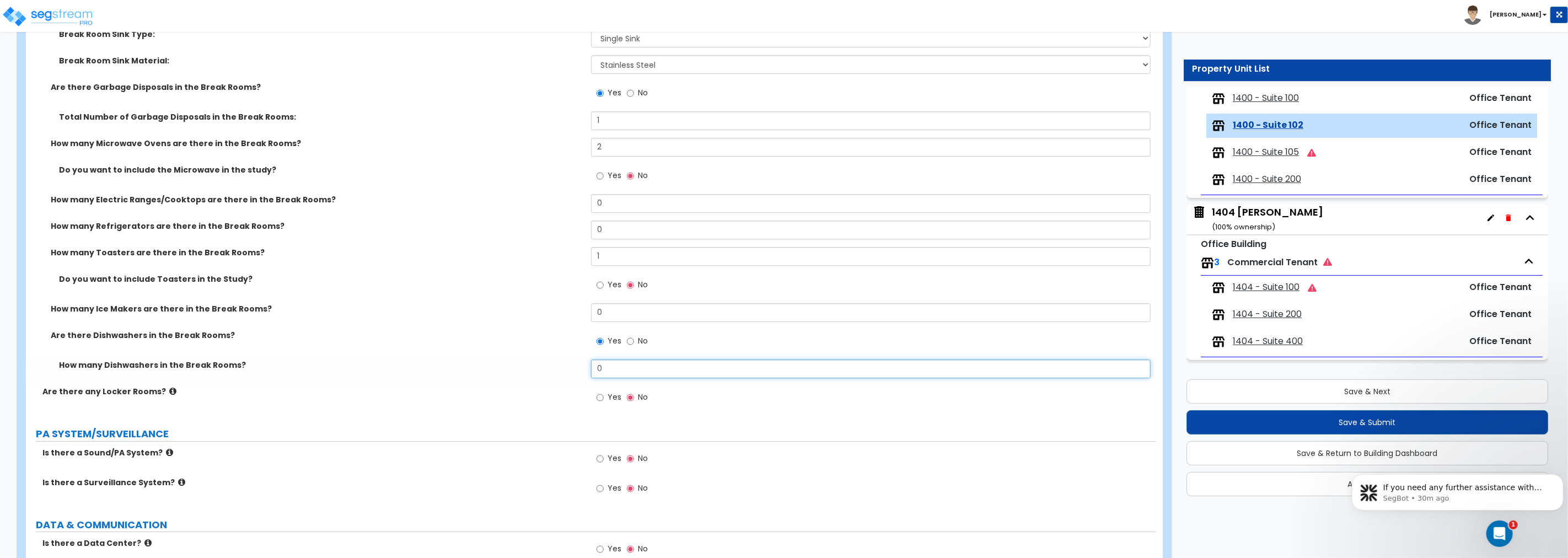
drag, startPoint x: 609, startPoint y: 359, endPoint x: 573, endPoint y: 359, distance: 36.0
click at [573, 359] on div "How many Dishwashers in the Break Rooms? 0" at bounding box center [591, 373] width 1130 height 27
drag, startPoint x: 585, startPoint y: 227, endPoint x: 566, endPoint y: 227, distance: 19.0
click at [566, 227] on div "How many Refrigerators are there in the Break Rooms? 0" at bounding box center [591, 234] width 1130 height 27
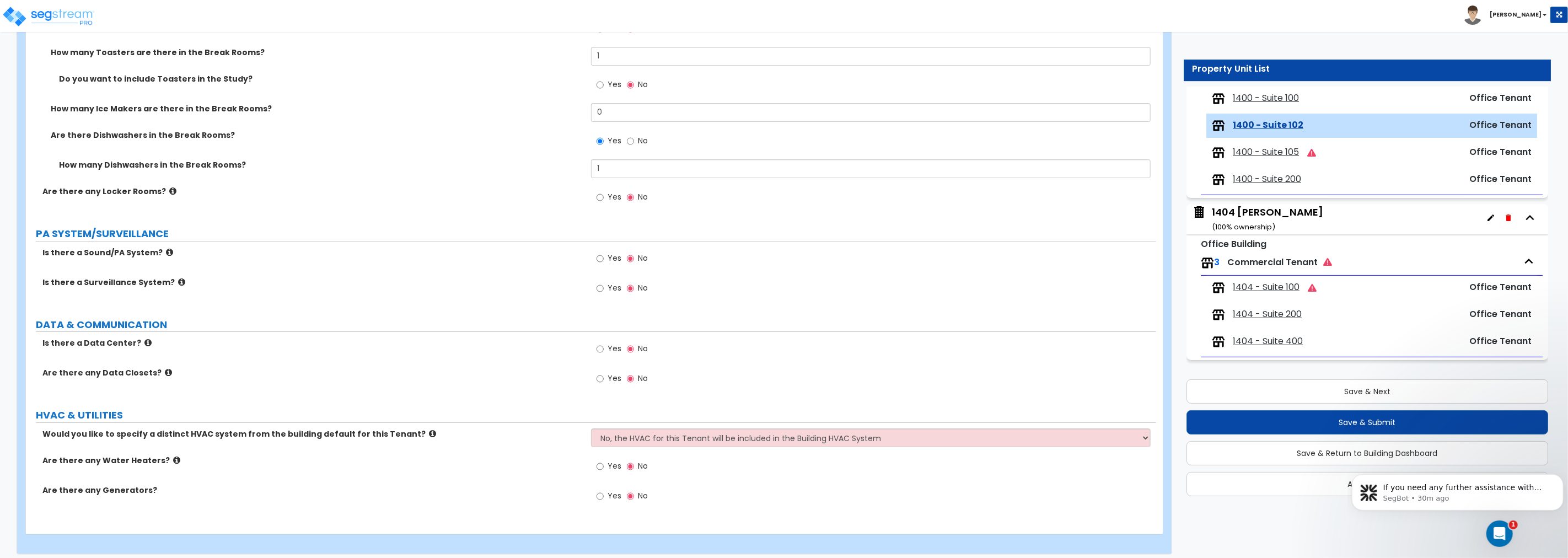
scroll to position [3155, 0]
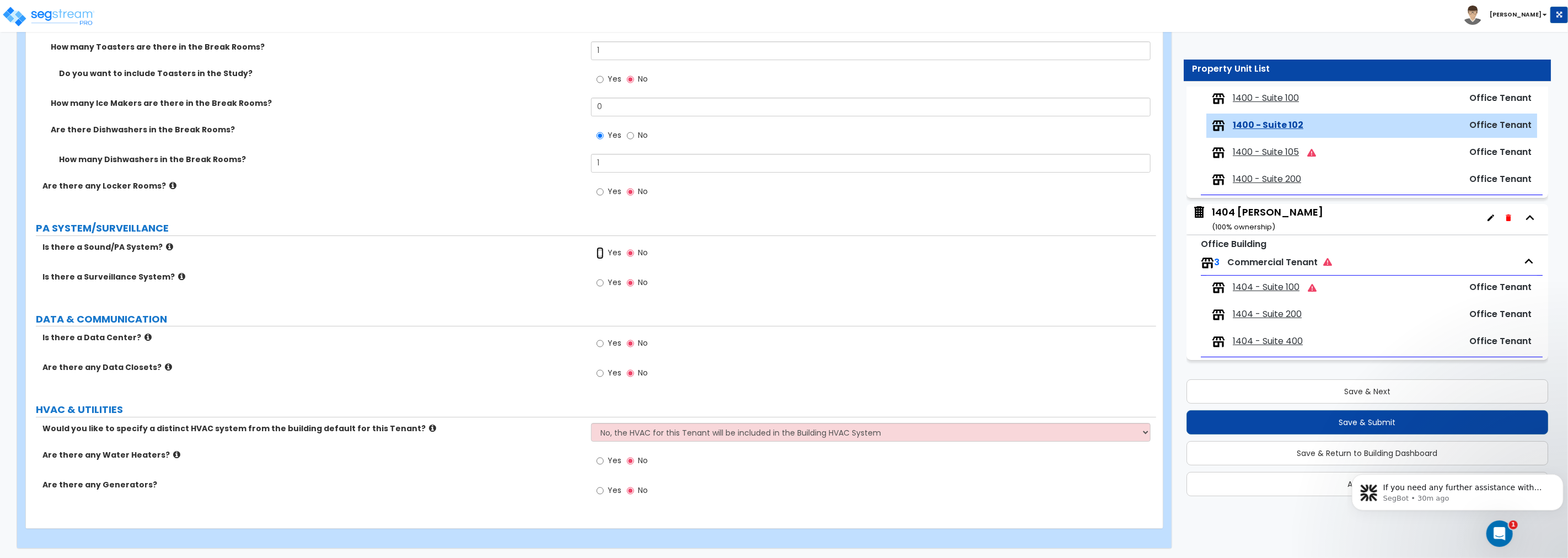
drag, startPoint x: 597, startPoint y: 253, endPoint x: 559, endPoint y: 265, distance: 39.8
click at [597, 252] on input "Yes" at bounding box center [600, 253] width 7 height 12
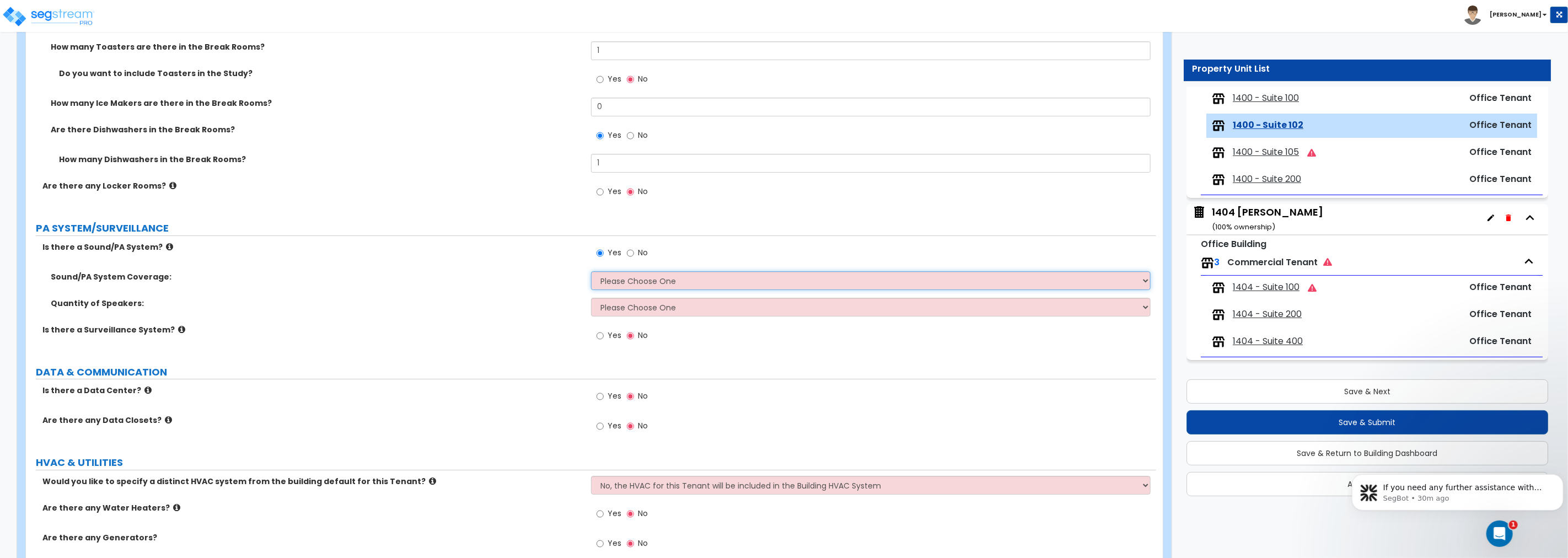
click at [622, 279] on select "Please Choose One All Areas Enter Percent Coverage" at bounding box center [870, 281] width 559 height 19
click at [591, 271] on select "Please Choose One All Areas Enter Percent Coverage" at bounding box center [870, 281] width 559 height 19
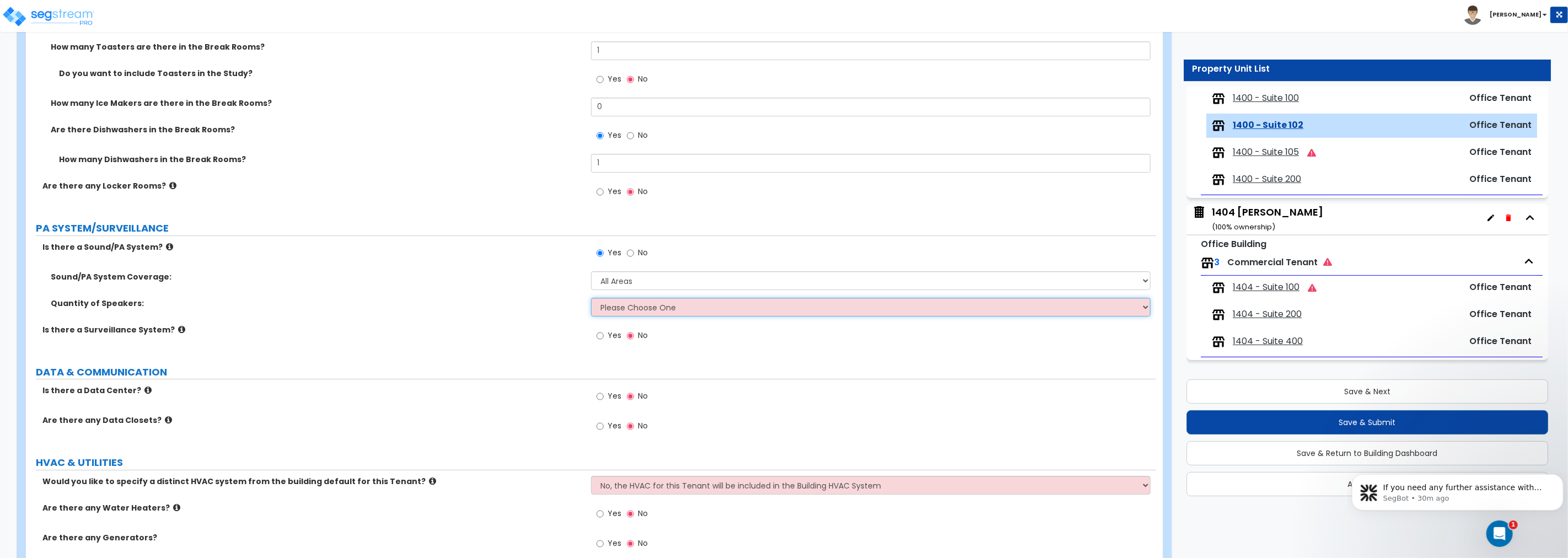
click at [657, 307] on select "Please Choose One Enter Number of Speakers Please Estimate for me" at bounding box center [870, 307] width 559 height 19
click at [591, 298] on select "Please Choose One Enter Number of Speakers Please Estimate for me" at bounding box center [870, 307] width 559 height 19
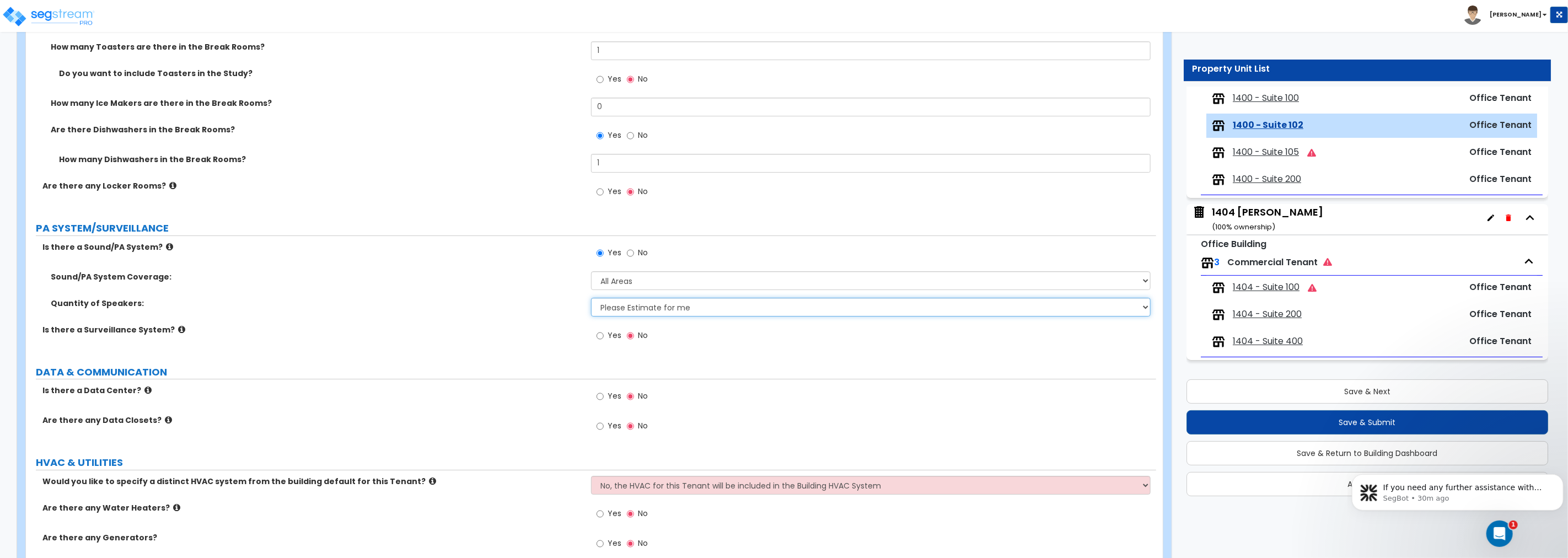
scroll to position [3208, 0]
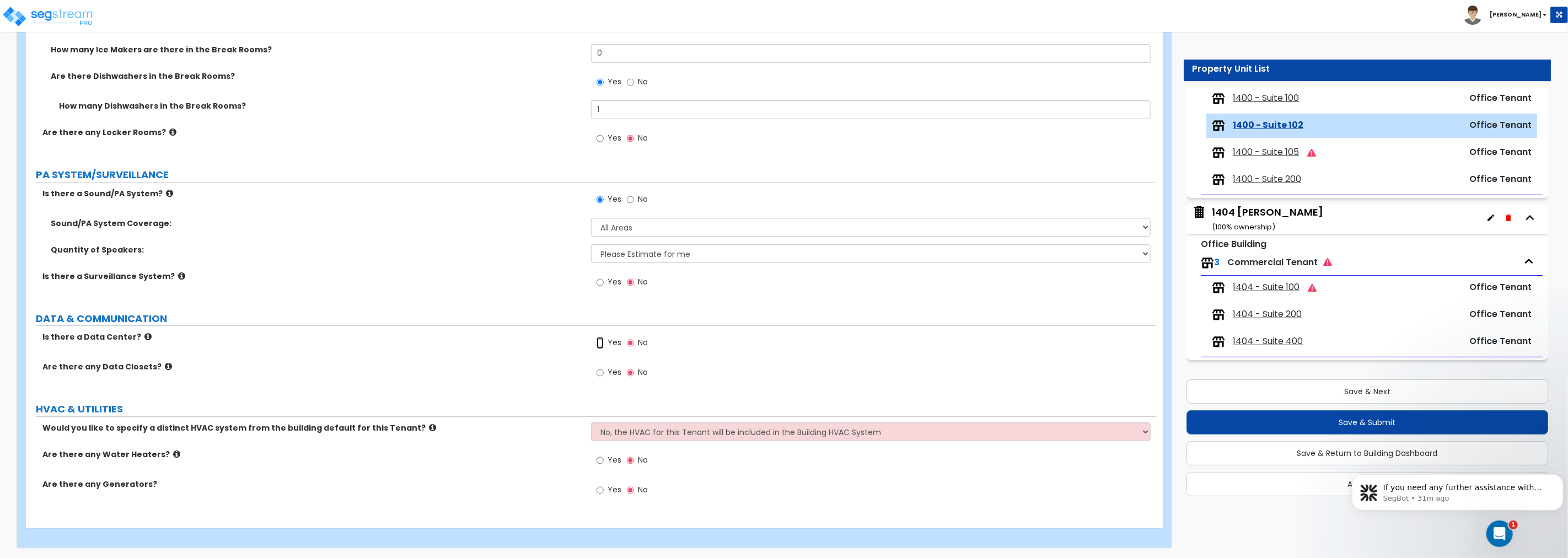
click at [600, 341] on input "Yes" at bounding box center [600, 343] width 7 height 12
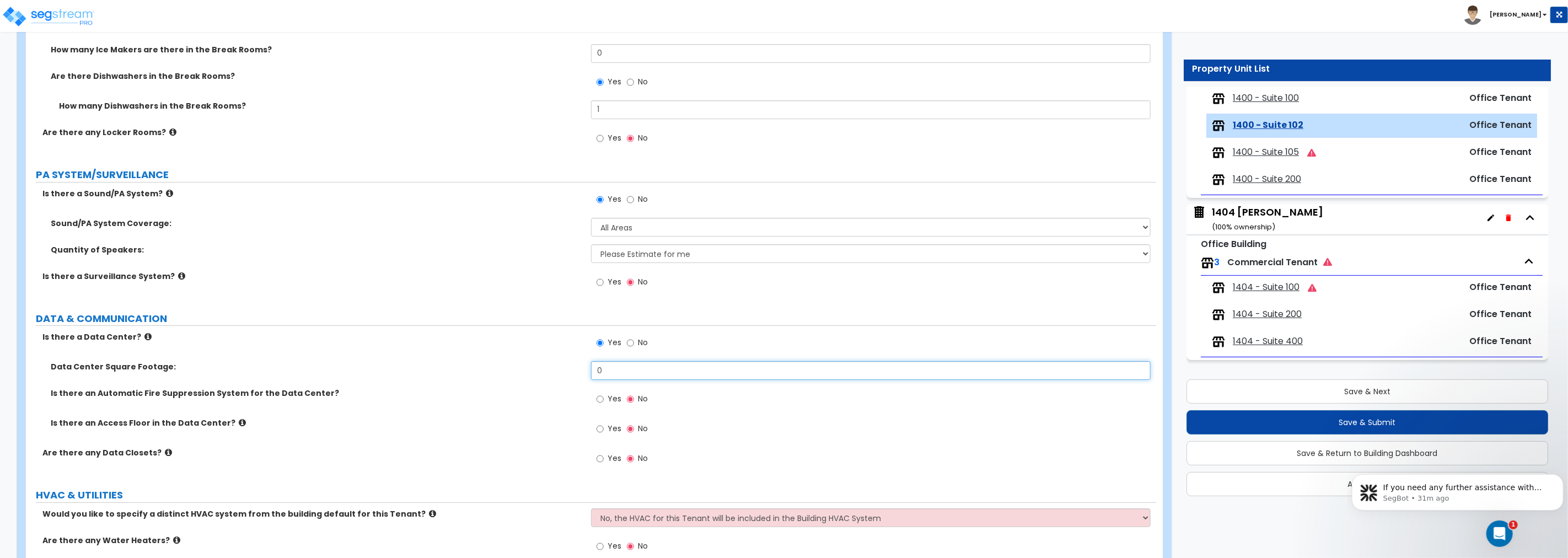
drag, startPoint x: 631, startPoint y: 362, endPoint x: 526, endPoint y: 362, distance: 105.0
click at [526, 362] on div "Data Center Square Footage: 0" at bounding box center [591, 375] width 1130 height 27
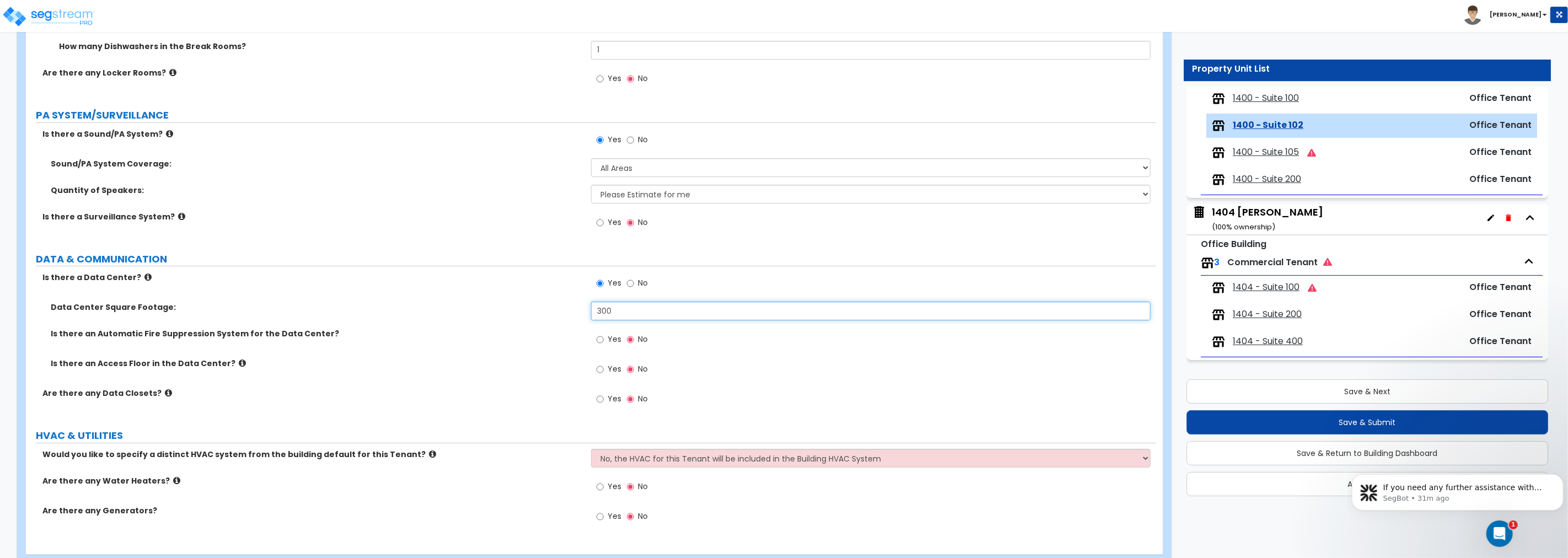
scroll to position [3294, 0]
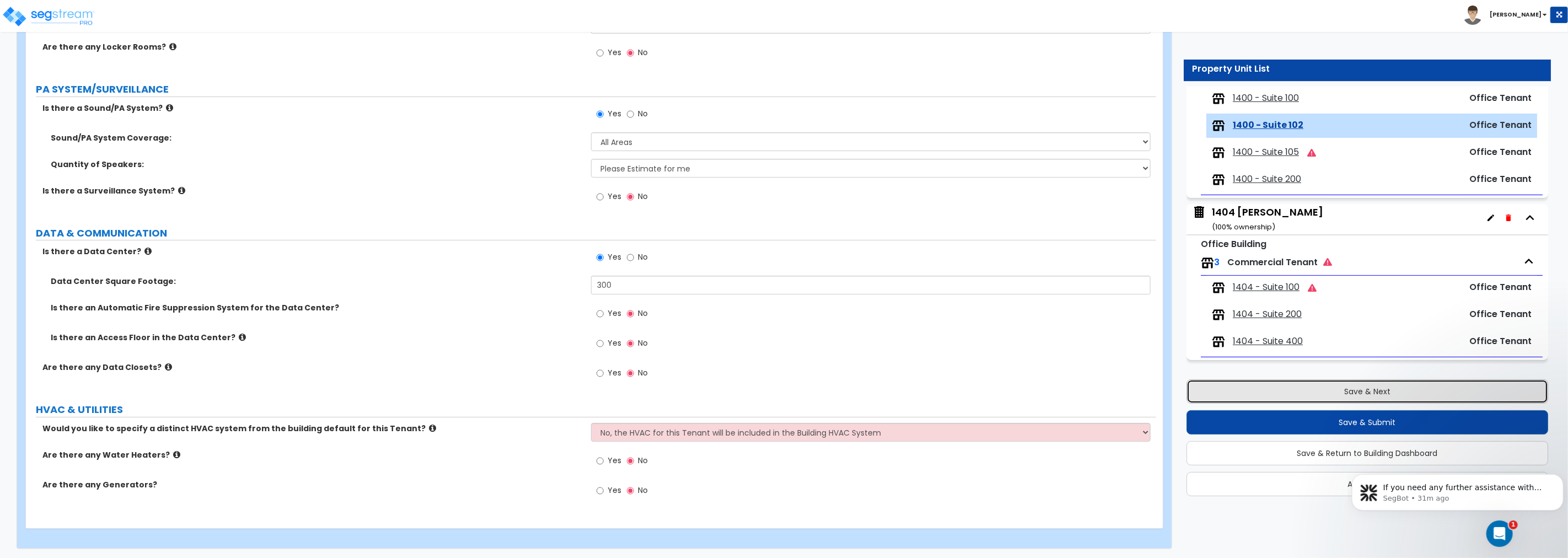
click at [941, 392] on button "Save & Next" at bounding box center [1367, 391] width 362 height 24
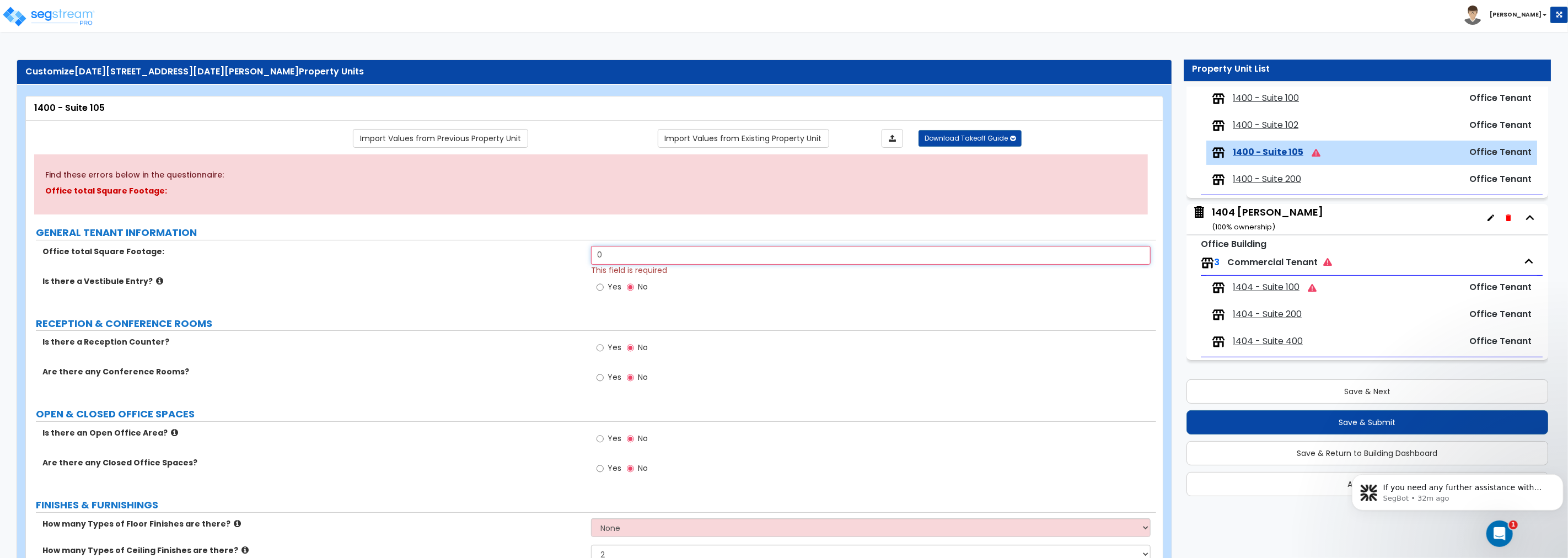
drag, startPoint x: 635, startPoint y: 255, endPoint x: 493, endPoint y: 246, distance: 142.3
click at [493, 246] on div "Office total Square Footage: 0 This field is required" at bounding box center [591, 260] width 1130 height 30
click at [601, 349] on input "Yes" at bounding box center [600, 347] width 7 height 12
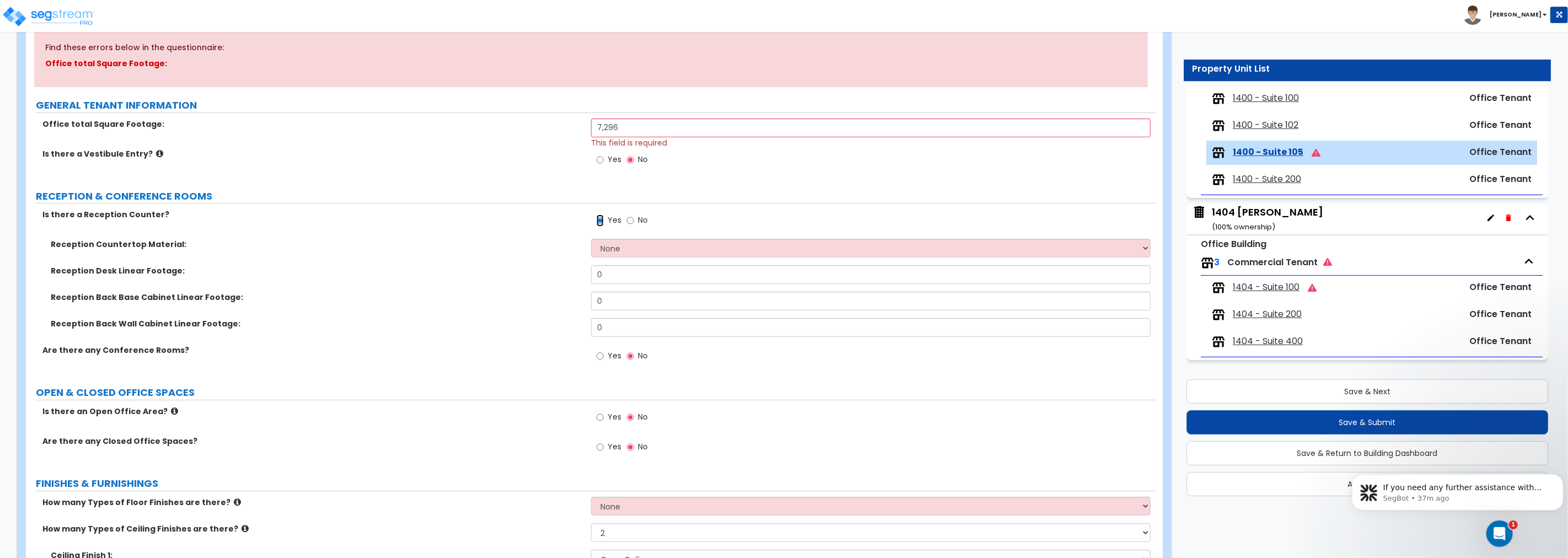
scroll to position [142, 0]
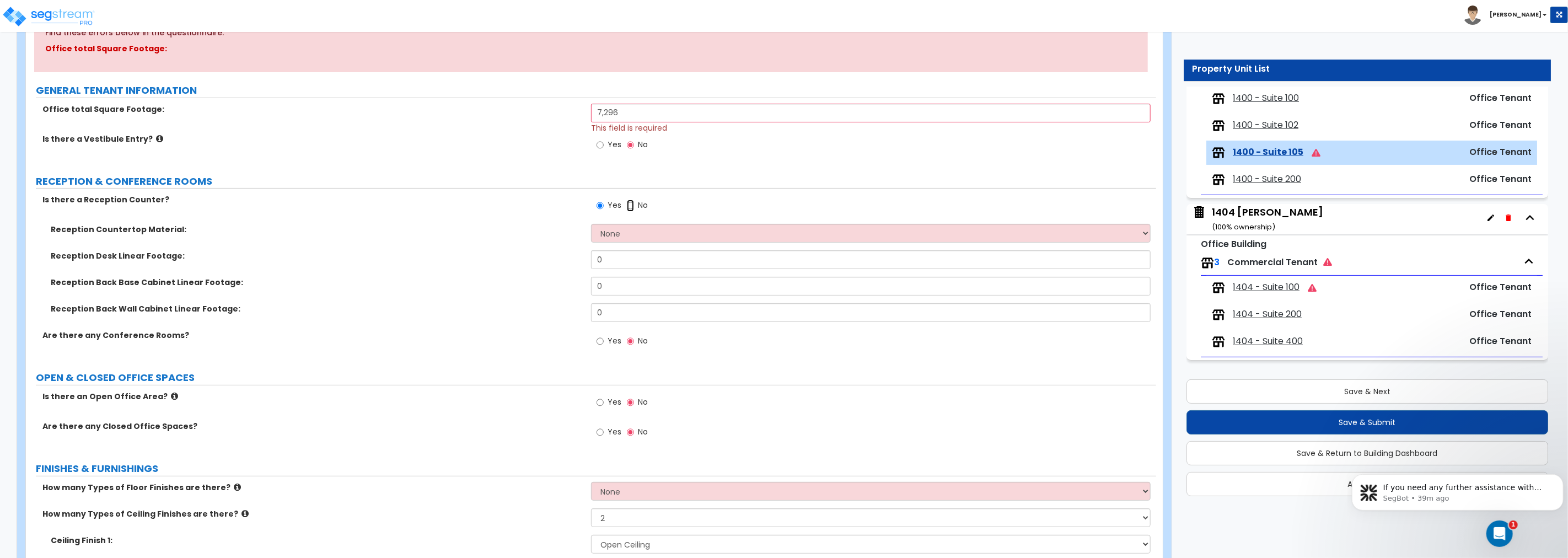
click at [631, 206] on input "No" at bounding box center [630, 205] width 7 height 12
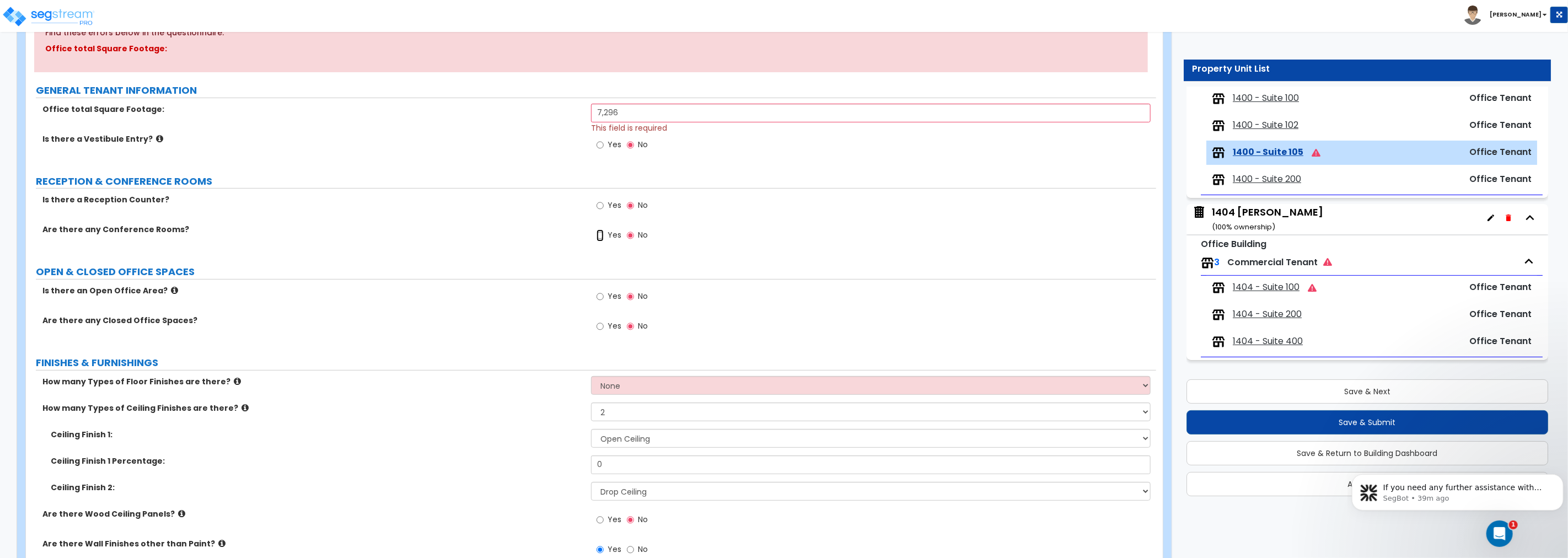
click at [599, 236] on input "Yes" at bounding box center [600, 235] width 7 height 12
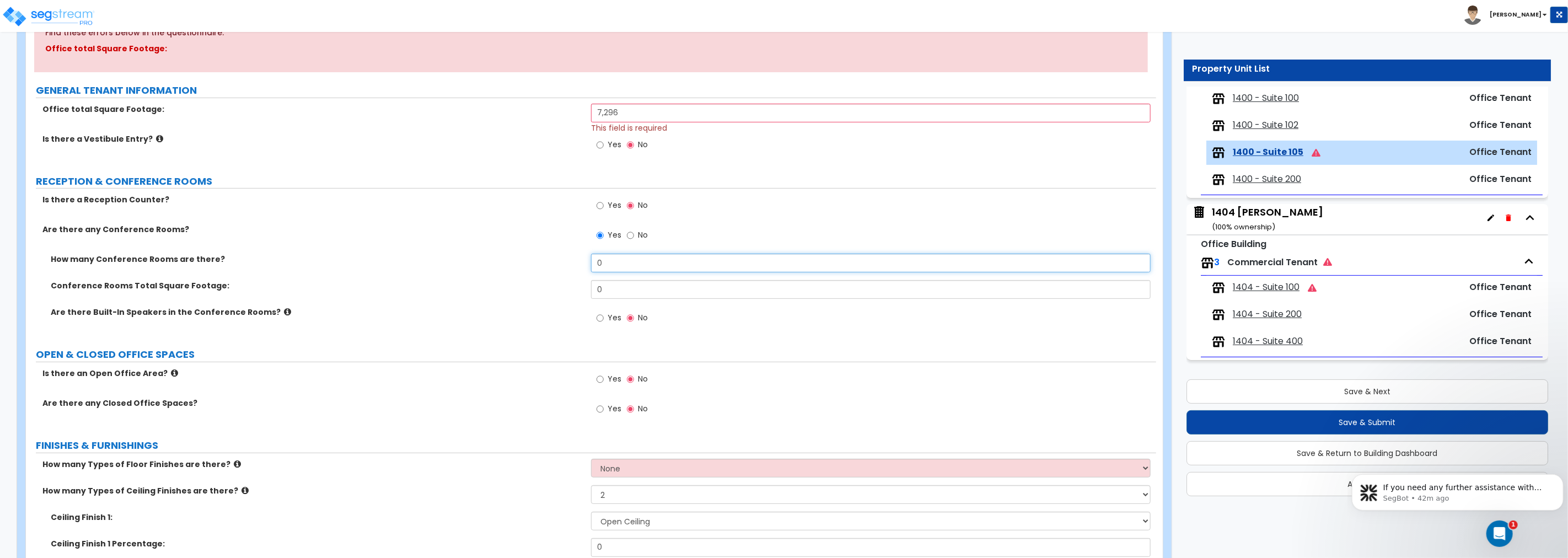
drag, startPoint x: 609, startPoint y: 262, endPoint x: 572, endPoint y: 265, distance: 37.1
click at [573, 265] on div "How many Conference Rooms are there? 0" at bounding box center [591, 267] width 1130 height 27
drag, startPoint x: 613, startPoint y: 287, endPoint x: 519, endPoint y: 271, distance: 95.4
click at [514, 272] on div "How many Conference Rooms are there? 2 Conference Rooms Total Square Footage: 0…" at bounding box center [591, 295] width 1113 height 83
click at [646, 283] on input "0" at bounding box center [870, 289] width 559 height 19
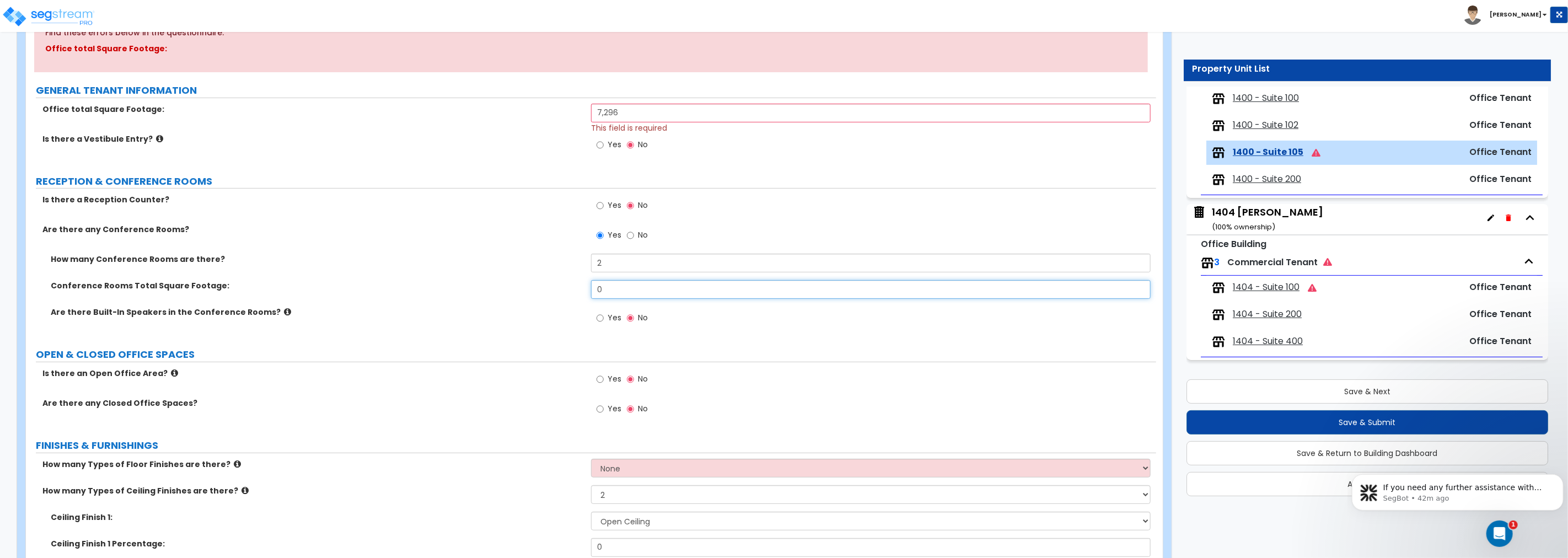
drag, startPoint x: 613, startPoint y: 286, endPoint x: 508, endPoint y: 280, distance: 105.2
click at [515, 282] on div "Conference Rooms Total Square Footage: 0" at bounding box center [591, 293] width 1130 height 27
click at [171, 371] on icon at bounding box center [174, 373] width 7 height 8
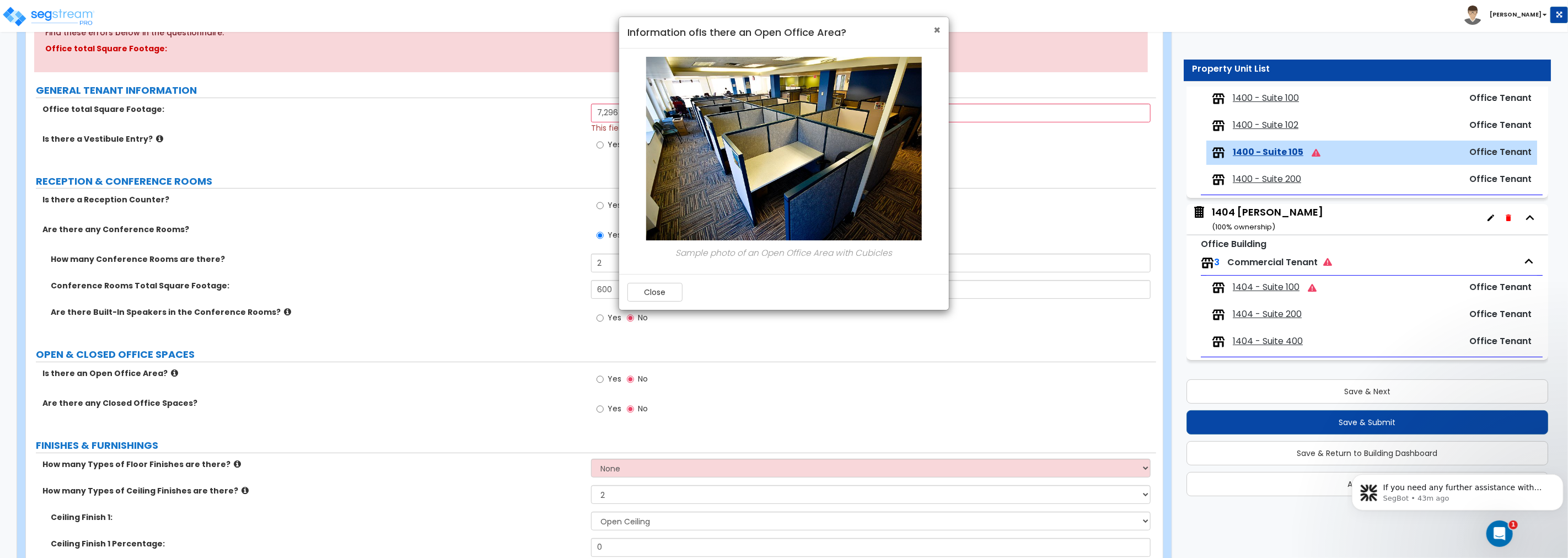
click at [935, 28] on span "×" at bounding box center [936, 30] width 7 height 16
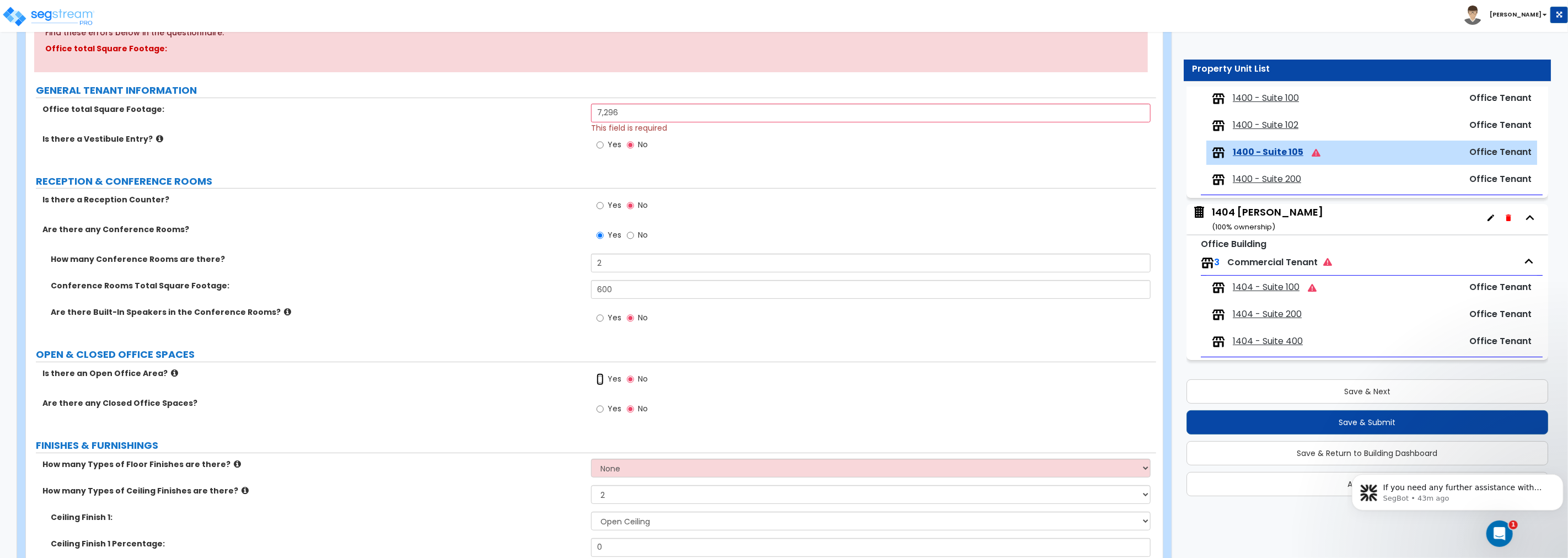
click at [601, 378] on input "Yes" at bounding box center [600, 379] width 7 height 12
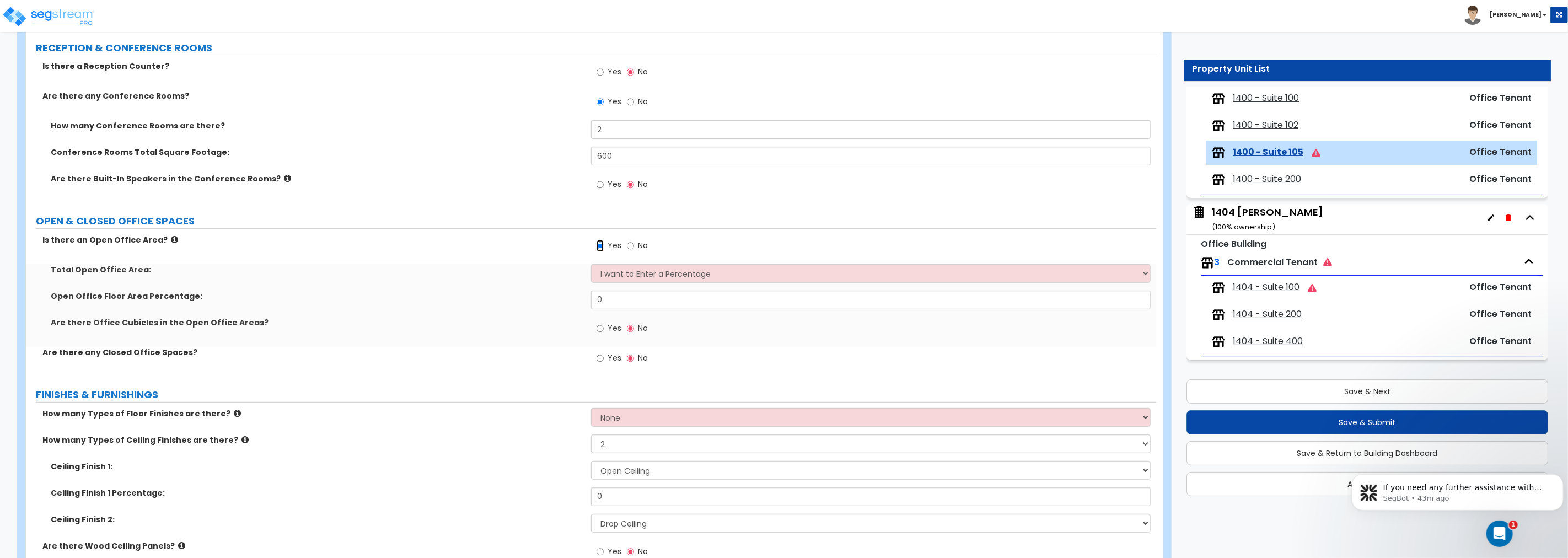
scroll to position [286, 0]
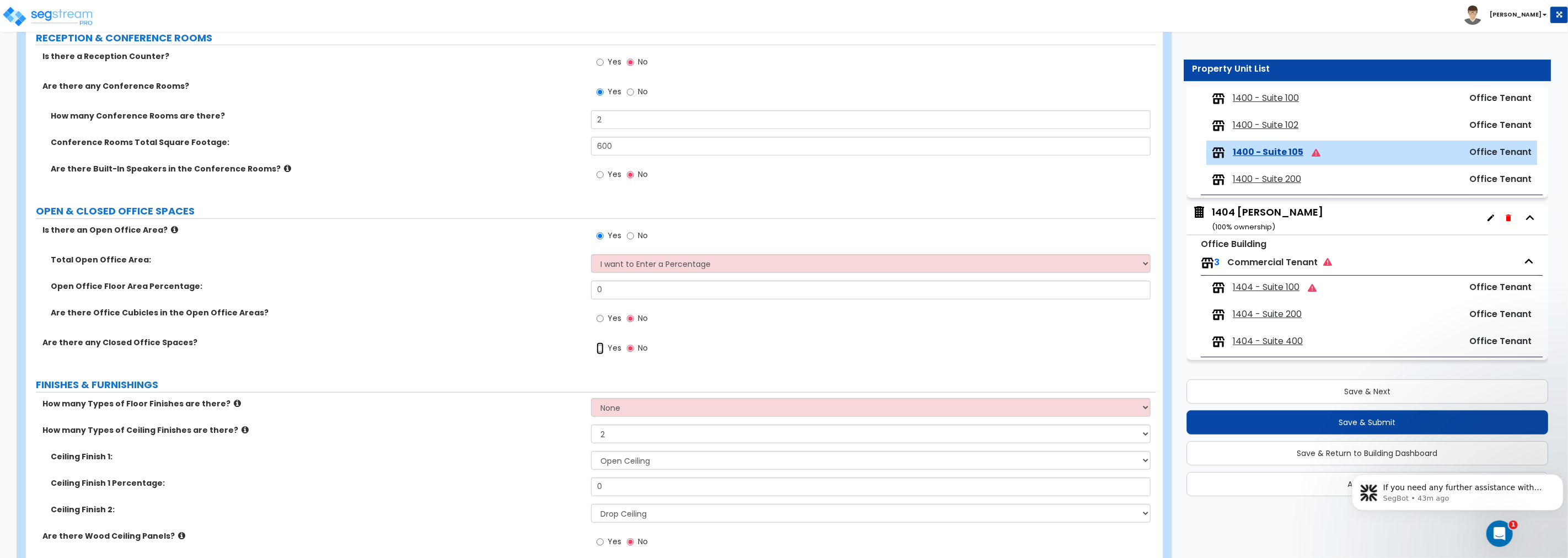
click at [600, 349] on input "Yes" at bounding box center [600, 348] width 7 height 12
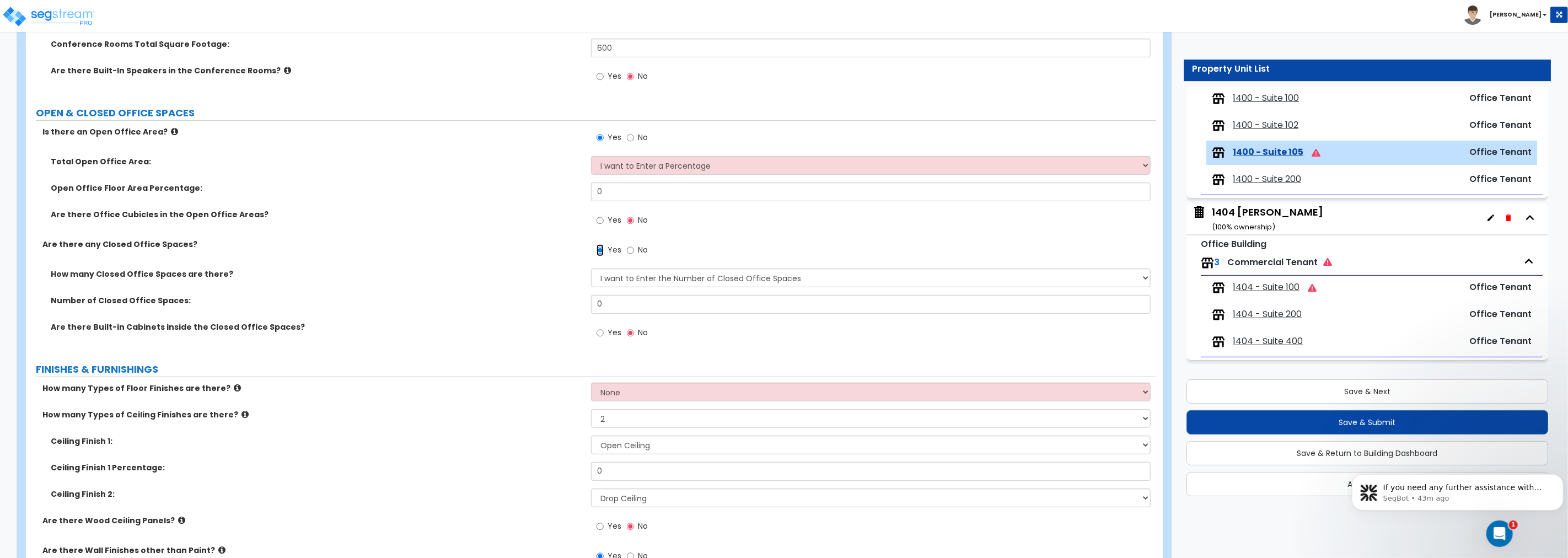
scroll to position [388, 0]
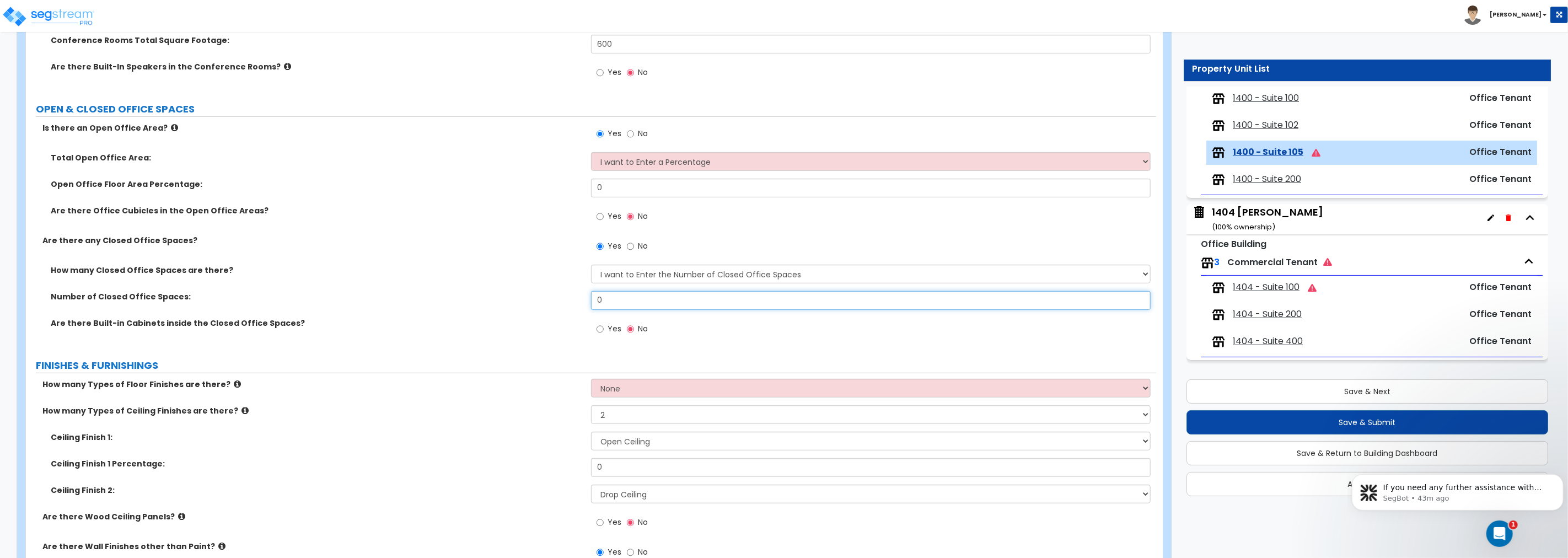
drag, startPoint x: 602, startPoint y: 298, endPoint x: 552, endPoint y: 295, distance: 50.1
click at [554, 298] on div "Number of Closed Office Spaces: 0" at bounding box center [591, 305] width 1130 height 27
click at [632, 160] on select "I want to Enter a Percentage I want to Enter the Square Footage" at bounding box center [870, 162] width 559 height 19
click at [591, 152] on select "I want to Enter a Percentage I want to Enter the Square Footage" at bounding box center [870, 162] width 559 height 19
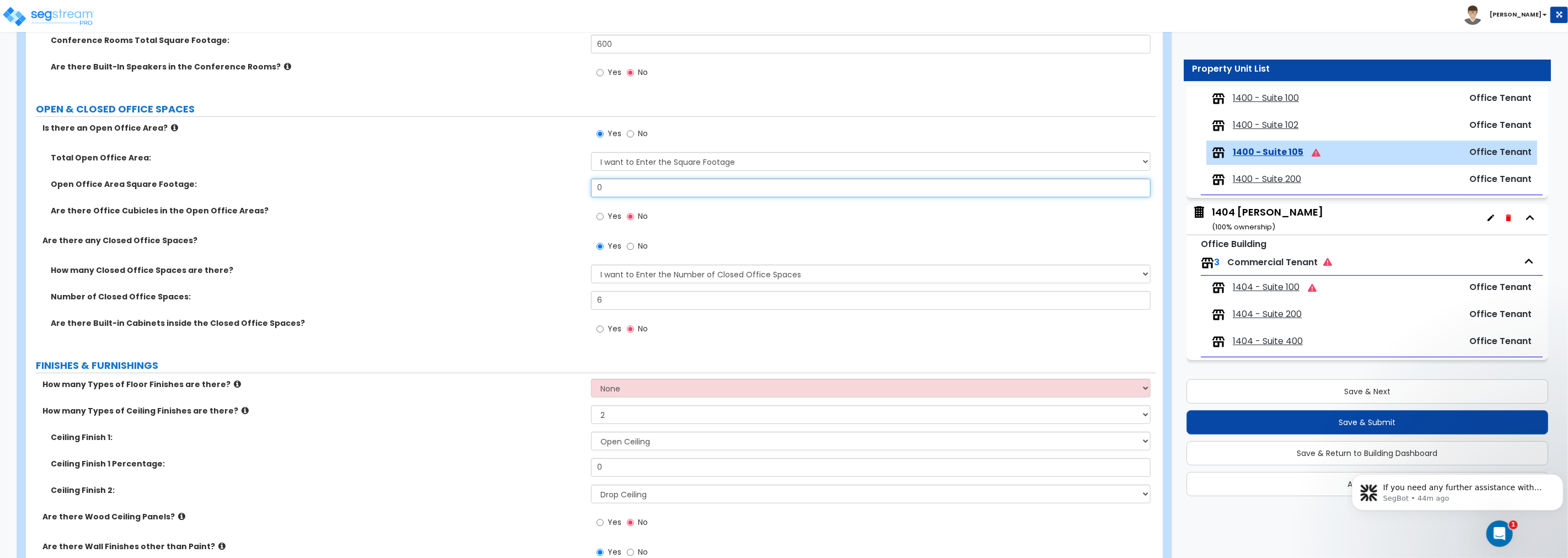
drag, startPoint x: 634, startPoint y: 190, endPoint x: 482, endPoint y: 178, distance: 152.5
click at [482, 178] on div "Total Open Office Area: I want to Enter a Percentage I want to Enter the Square…" at bounding box center [591, 194] width 1113 height 83
click at [602, 218] on input "Yes" at bounding box center [600, 216] width 7 height 12
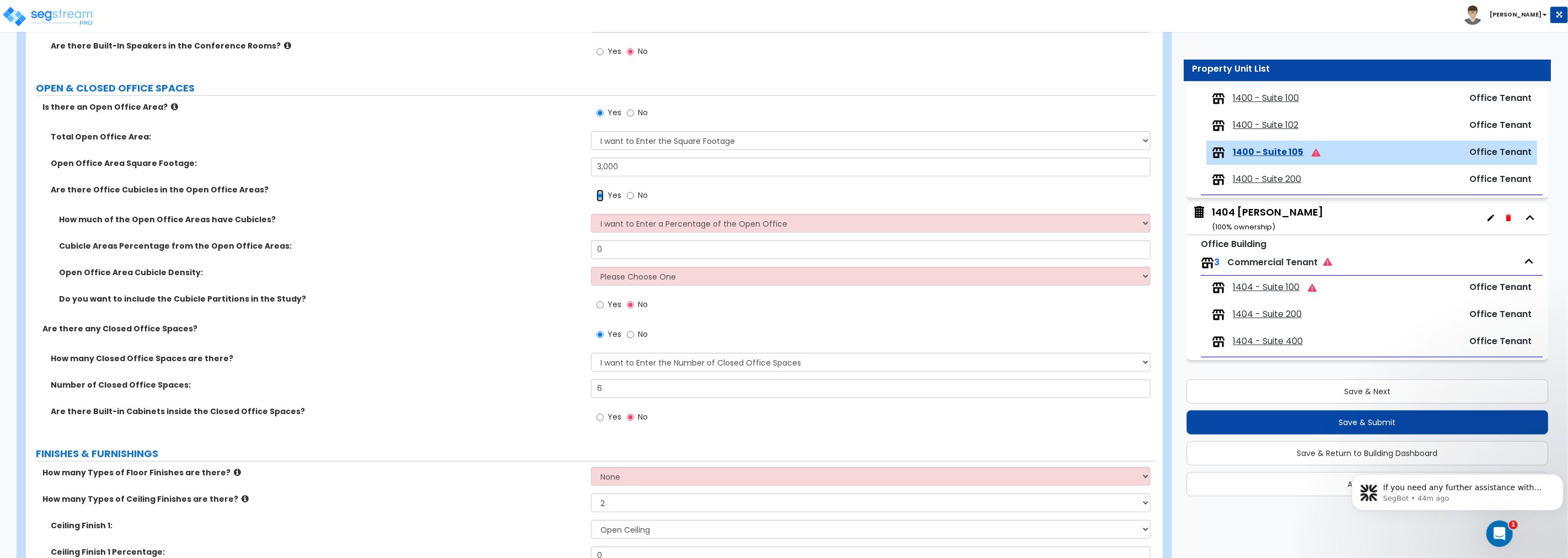
scroll to position [531, 0]
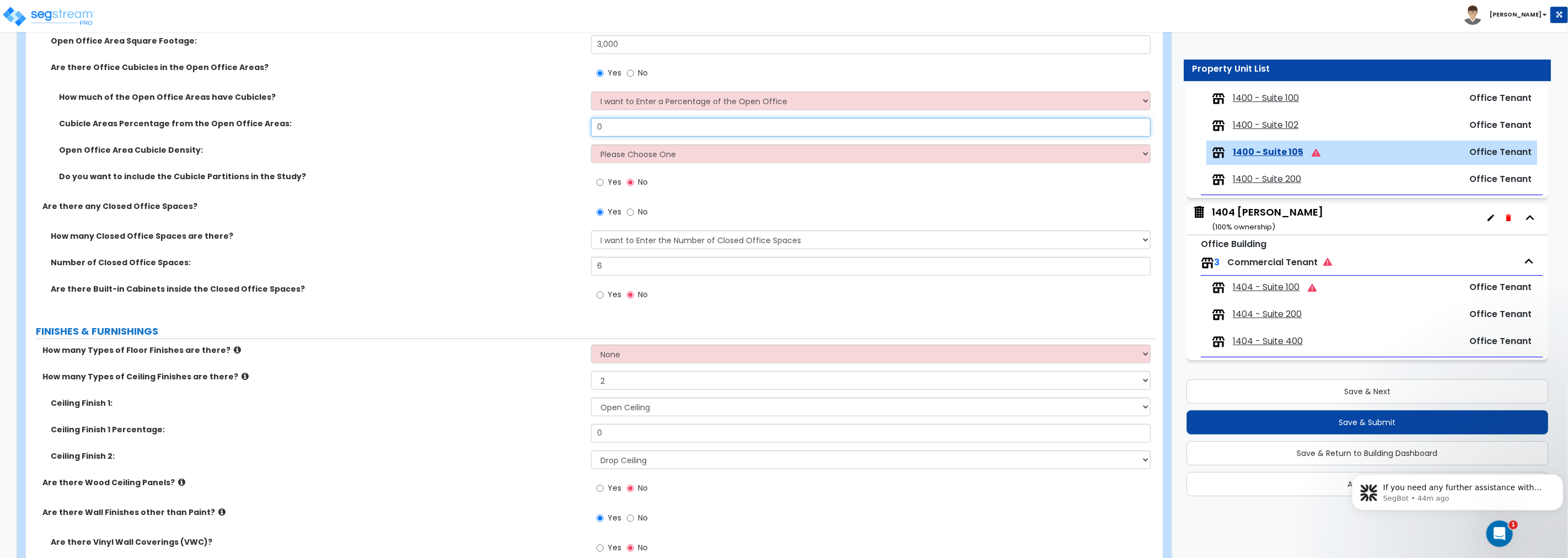
drag, startPoint x: 559, startPoint y: 119, endPoint x: 524, endPoint y: 117, distance: 35.1
click at [524, 119] on div "Cubicle Areas Percentage from the Open Office Areas: 0" at bounding box center [591, 131] width 1130 height 27
click at [615, 157] on select "Please Choose One Low High I want to Enter the number of Cubicles" at bounding box center [870, 154] width 559 height 19
click at [591, 145] on select "Please Choose One Low High I want to Enter the number of Cubicles" at bounding box center [870, 154] width 559 height 19
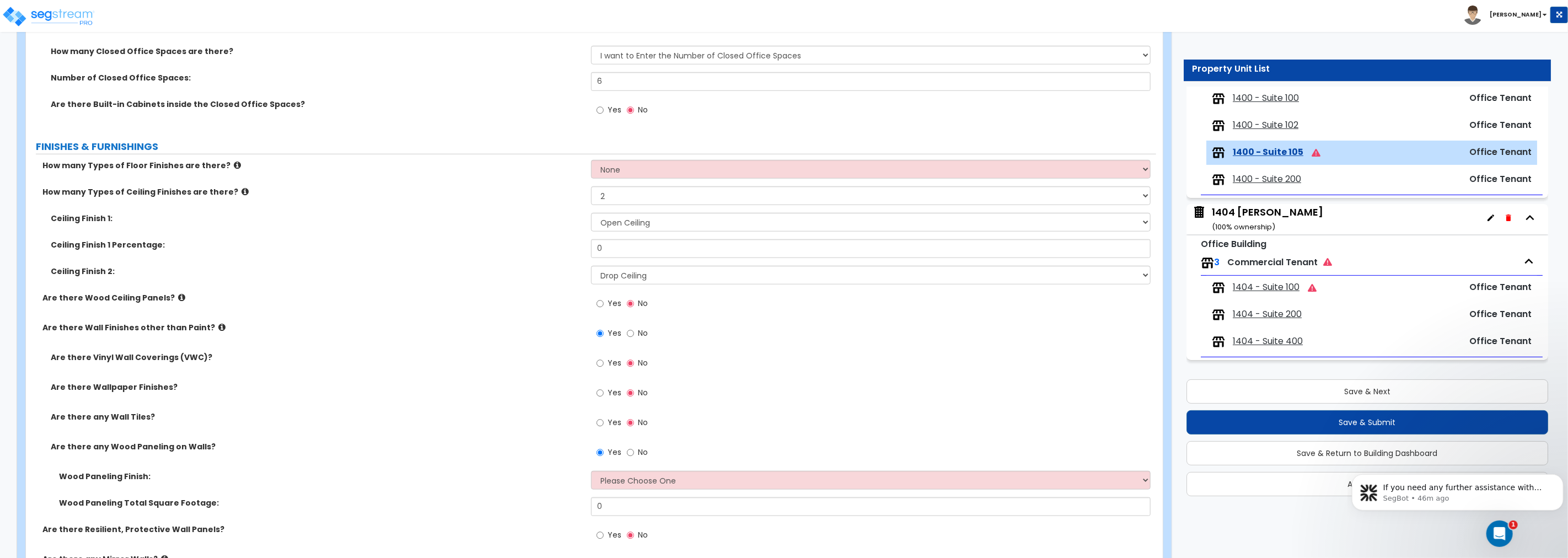
scroll to position [693, 0]
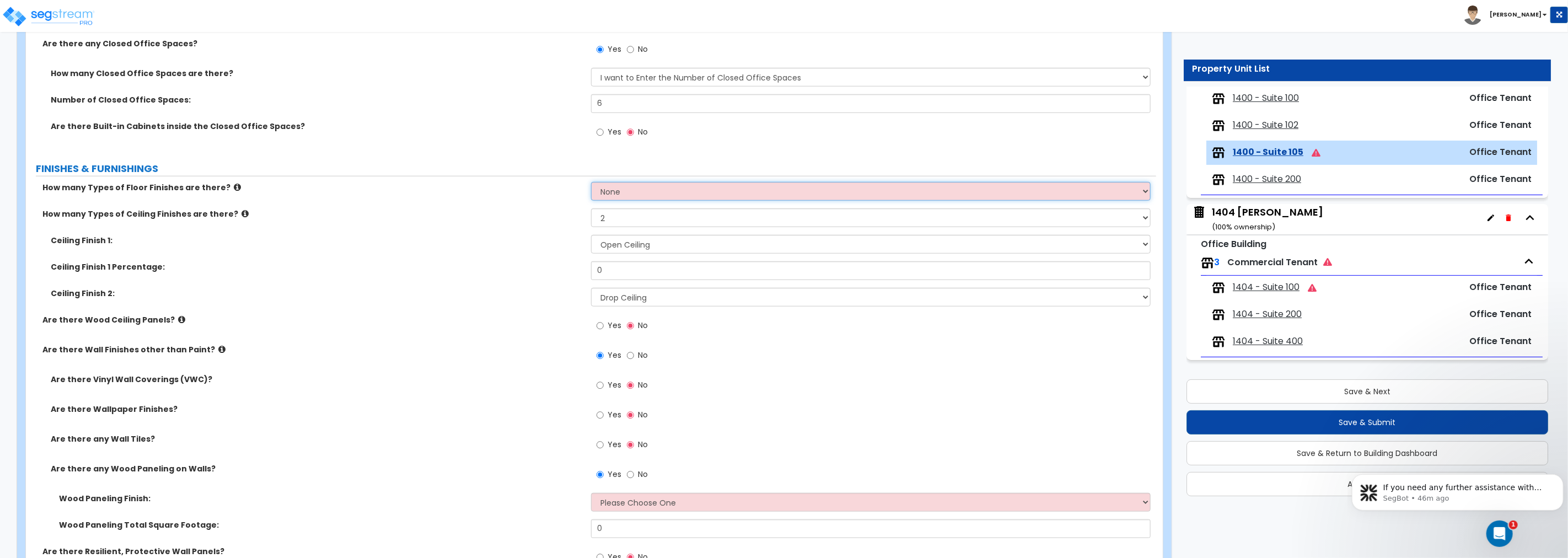
click at [633, 193] on select "None 1 2 3 4" at bounding box center [870, 192] width 559 height 19
click at [591, 182] on select "None 1 2 3 4" at bounding box center [870, 192] width 559 height 19
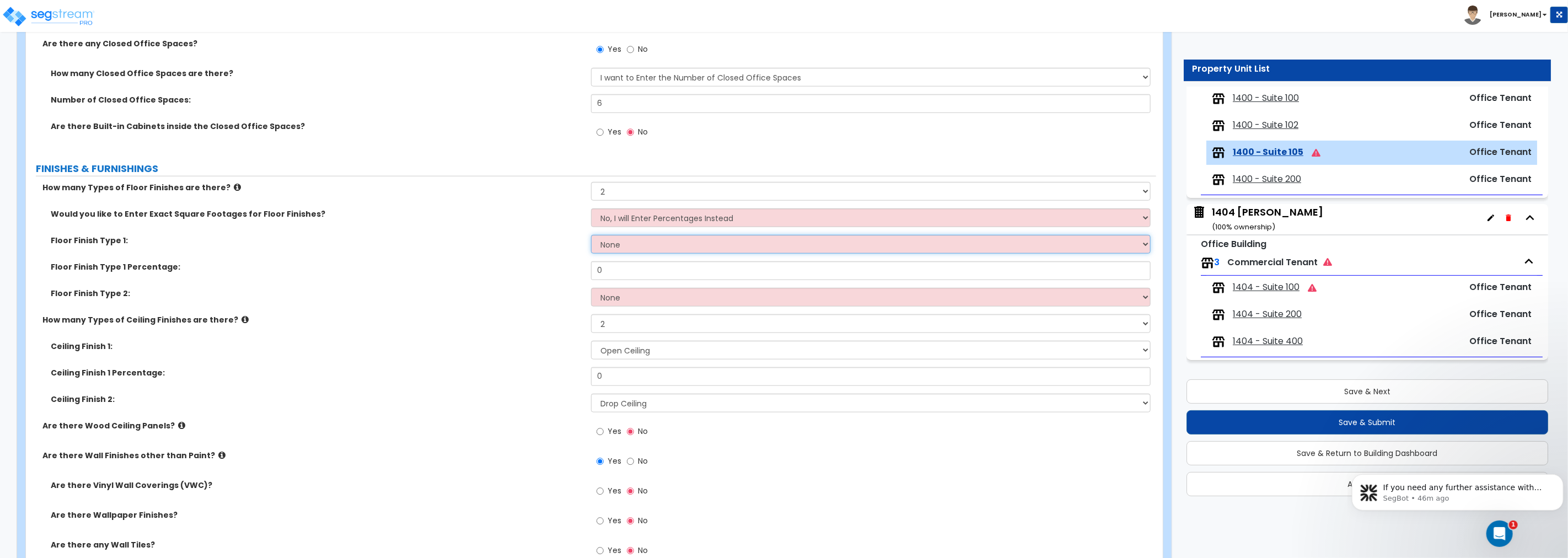
click at [623, 243] on select "None Tile Flooring Hardwood Flooring Resilient Laminate Flooring VCT Flooring S…" at bounding box center [870, 244] width 559 height 19
click at [591, 235] on select "None Tile Flooring Hardwood Flooring Resilient Laminate Flooring VCT Flooring S…" at bounding box center [870, 244] width 559 height 19
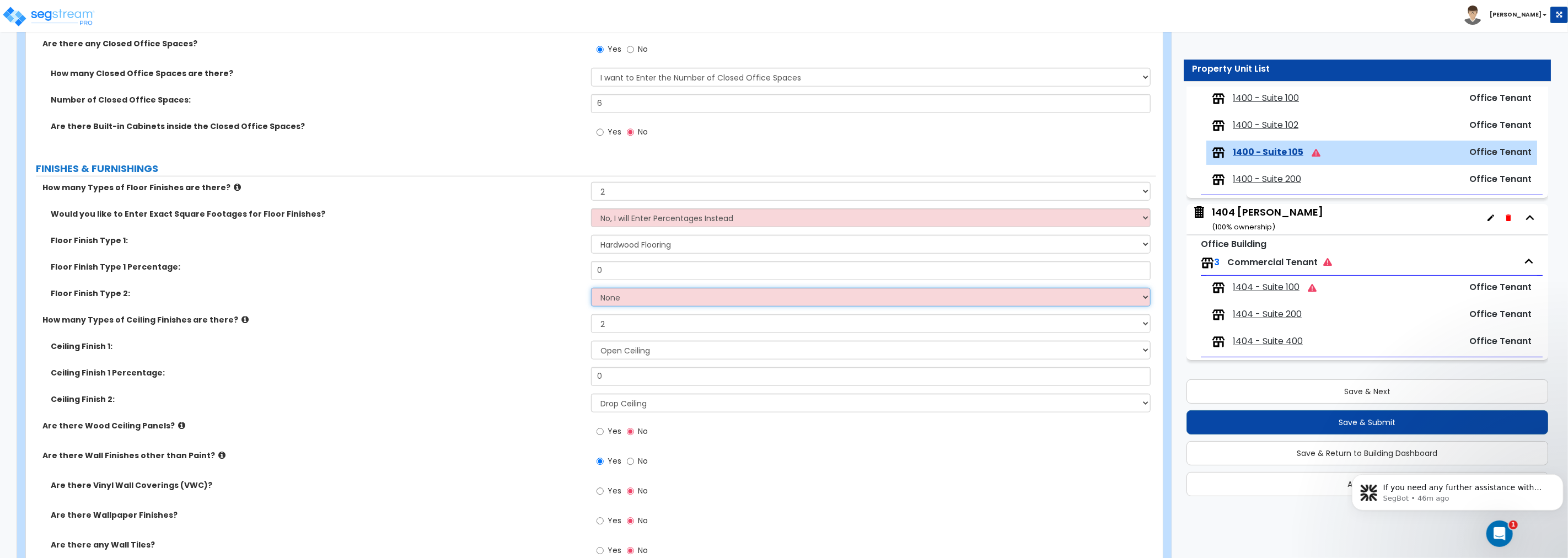
click at [625, 298] on select "None Tile Flooring Hardwood Flooring Resilient Laminate Flooring VCT Flooring S…" at bounding box center [870, 297] width 559 height 19
click at [591, 288] on select "None Tile Flooring Hardwood Flooring Resilient Laminate Flooring VCT Flooring S…" at bounding box center [870, 297] width 559 height 19
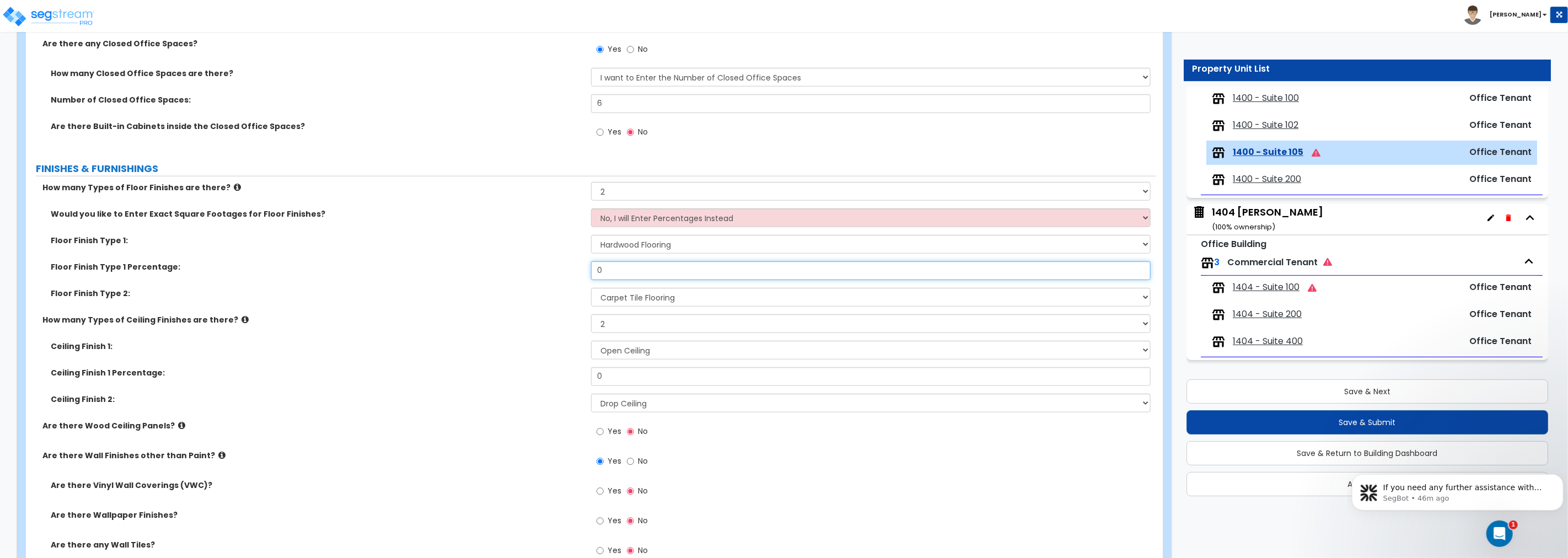
drag, startPoint x: 630, startPoint y: 270, endPoint x: 521, endPoint y: 265, distance: 109.1
click at [522, 265] on div "Floor Finish Type 1 Percentage: 0" at bounding box center [591, 275] width 1130 height 27
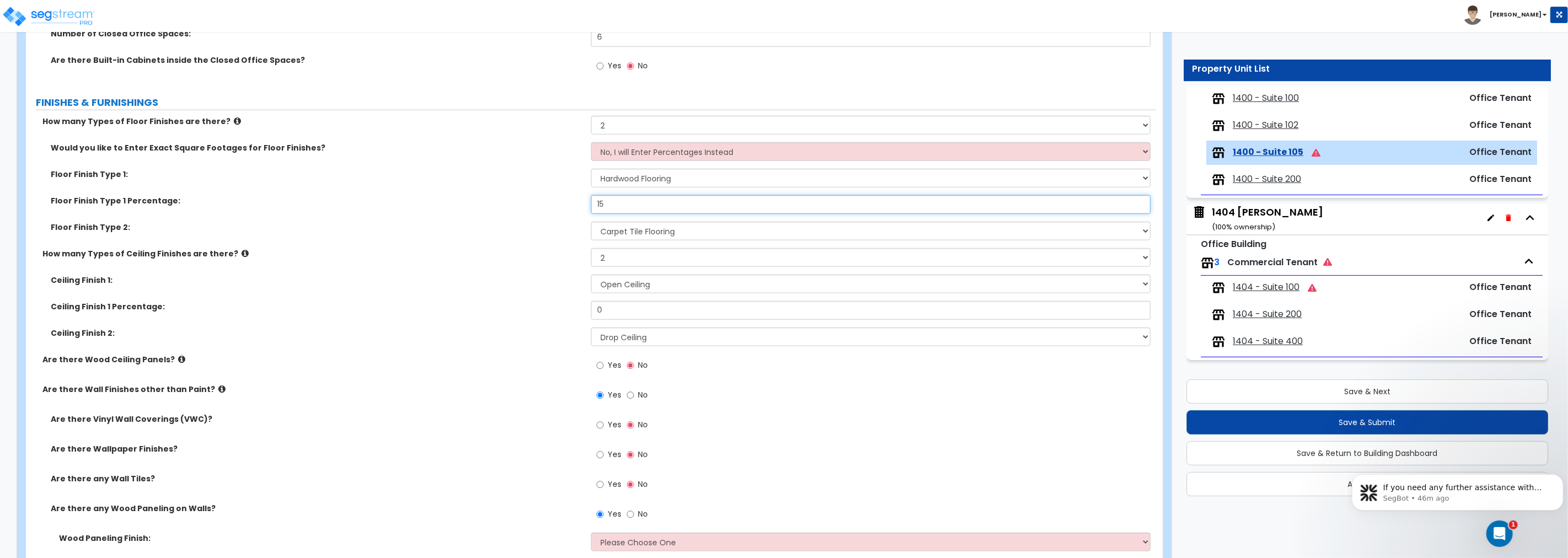
scroll to position [816, 0]
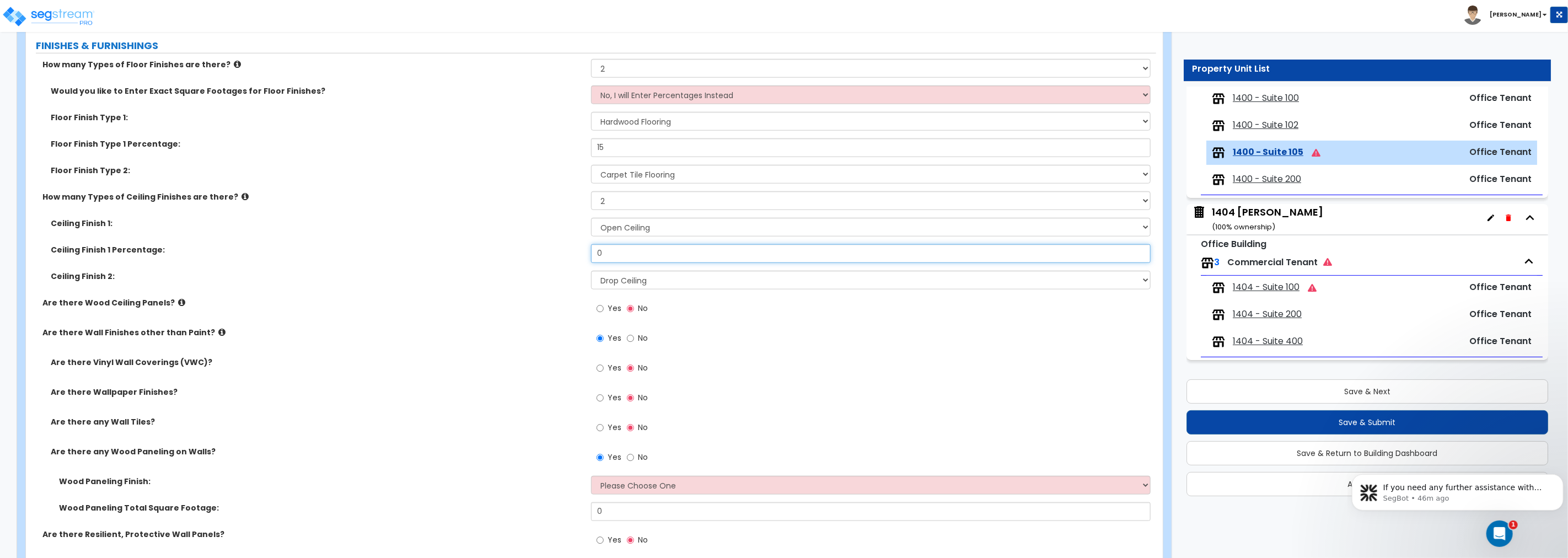
drag, startPoint x: 605, startPoint y: 253, endPoint x: 538, endPoint y: 249, distance: 67.1
click at [538, 249] on div "Ceiling Finish 1 Percentage: 0" at bounding box center [591, 258] width 1130 height 27
click at [613, 250] on input "0" at bounding box center [870, 254] width 559 height 19
drag, startPoint x: 534, startPoint y: 241, endPoint x: 521, endPoint y: 240, distance: 13.0
click at [524, 241] on div "Ceiling Finish 1: Please Choose One Drop Ceiling Open Ceiling Drywall Ceiling C…" at bounding box center [591, 257] width 1113 height 79
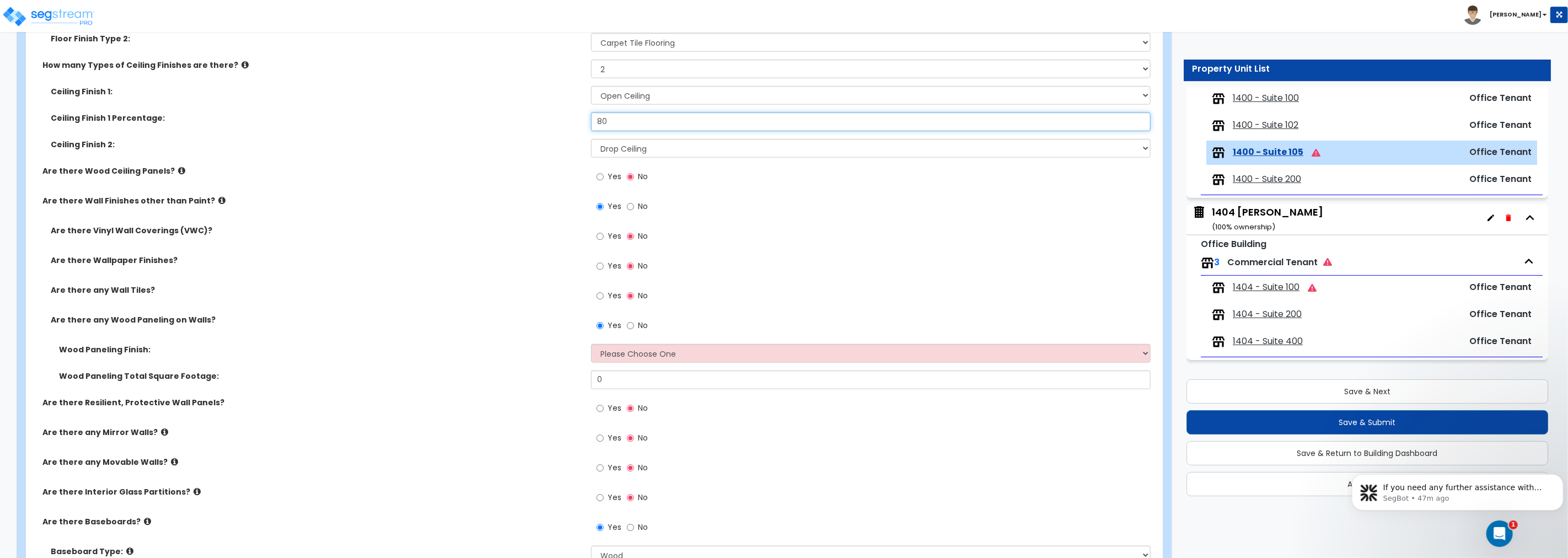
scroll to position [960, 0]
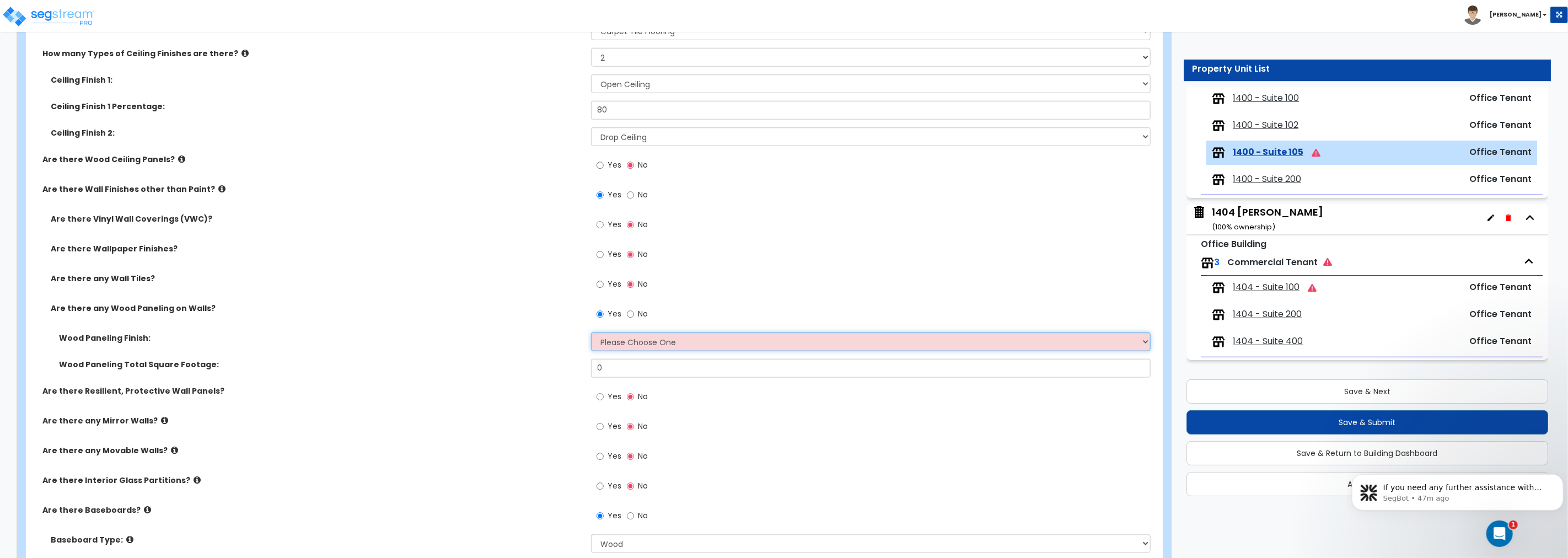
click at [653, 343] on select "Please Choose One Birch Mahogany Oak or Cherry Rosewood Teak I Don't Know, Plea…" at bounding box center [870, 342] width 559 height 19
click at [591, 333] on select "Please Choose One Birch Mahogany Oak or Cherry Rosewood Teak I Don't Know, Plea…" at bounding box center [870, 342] width 559 height 19
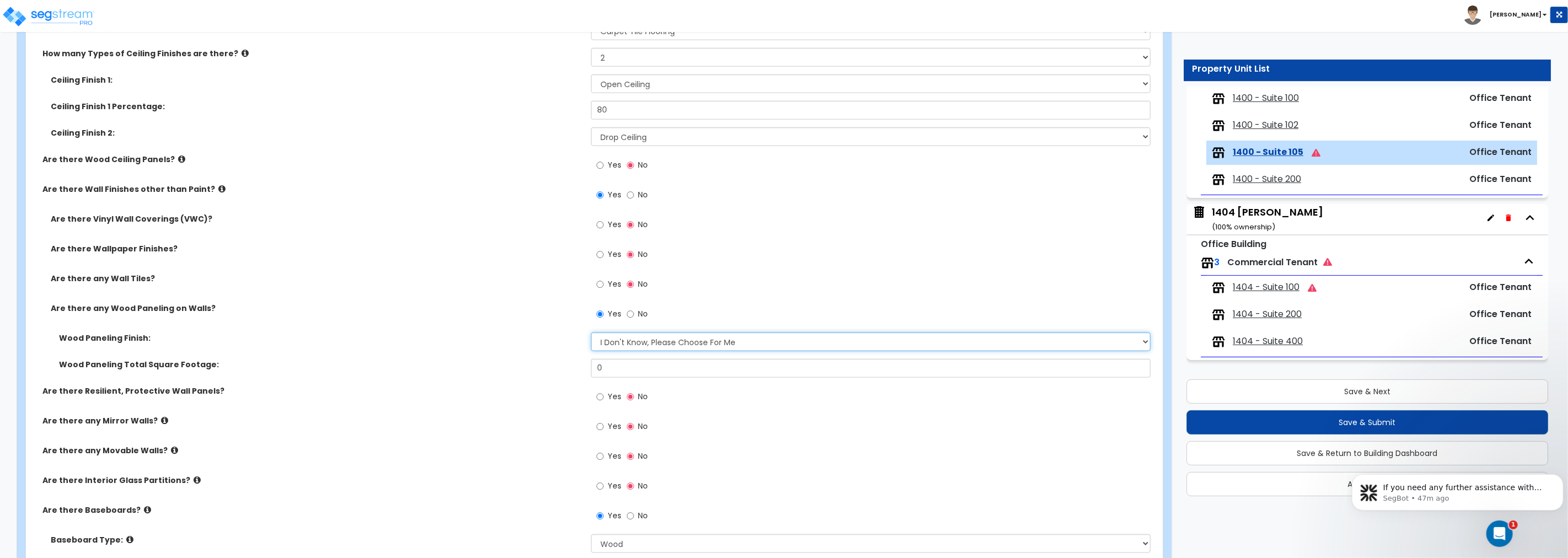
click at [646, 340] on select "Please Choose One Birch Mahogany Oak or Cherry Rosewood Teak I Don't Know, Plea…" at bounding box center [870, 342] width 559 height 19
click at [591, 333] on select "Please Choose One Birch Mahogany Oak or Cherry Rosewood Teak I Don't Know, Plea…" at bounding box center [870, 342] width 559 height 19
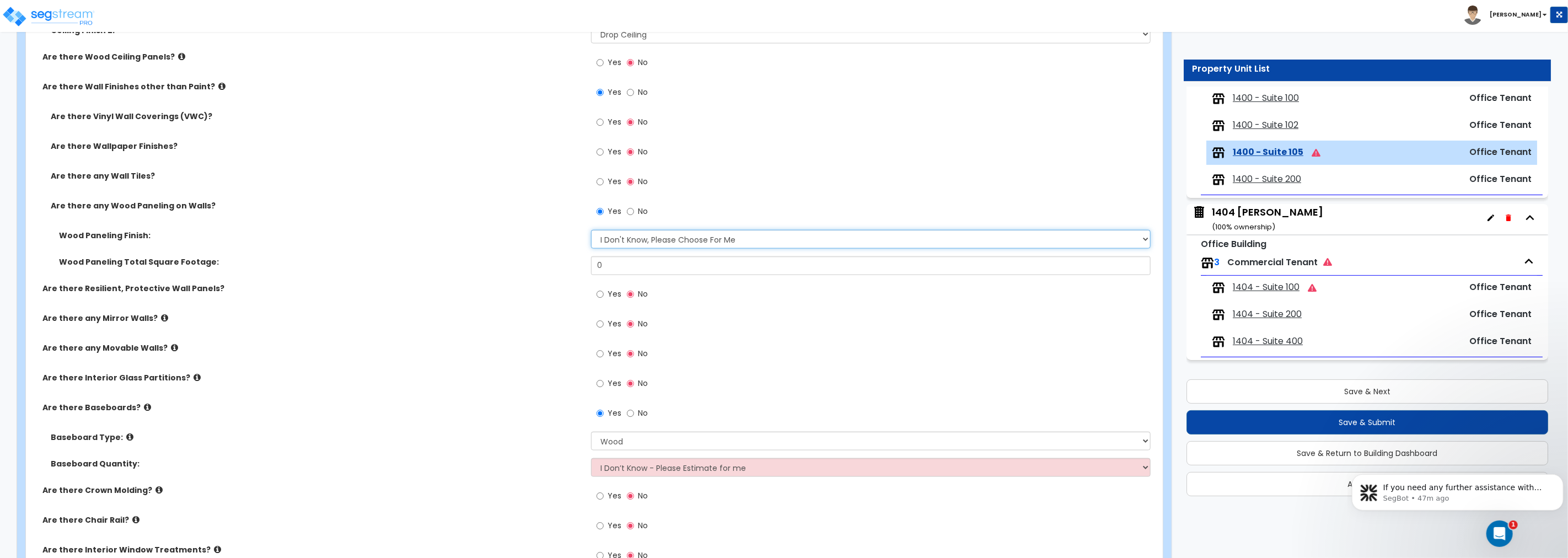
scroll to position [1082, 0]
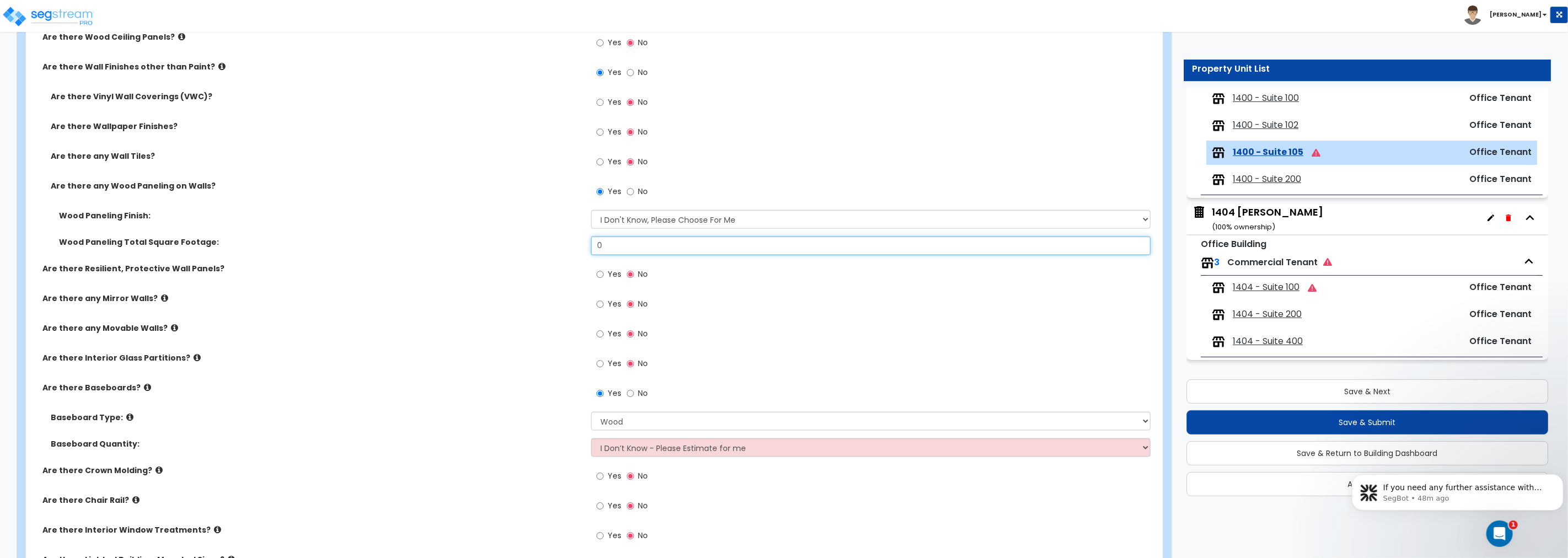
drag, startPoint x: 616, startPoint y: 248, endPoint x: 561, endPoint y: 244, distance: 55.1
click at [561, 244] on div "Wood Paneling Total Square Footage: 0" at bounding box center [591, 250] width 1130 height 27
drag, startPoint x: 622, startPoint y: 246, endPoint x: 549, endPoint y: 243, distance: 73.1
click at [551, 243] on div "Wood Paneling Total Square Footage: 360" at bounding box center [591, 250] width 1130 height 27
click at [614, 419] on select "Please Choose One Wood Vinyl Carpet Tile" at bounding box center [870, 422] width 559 height 19
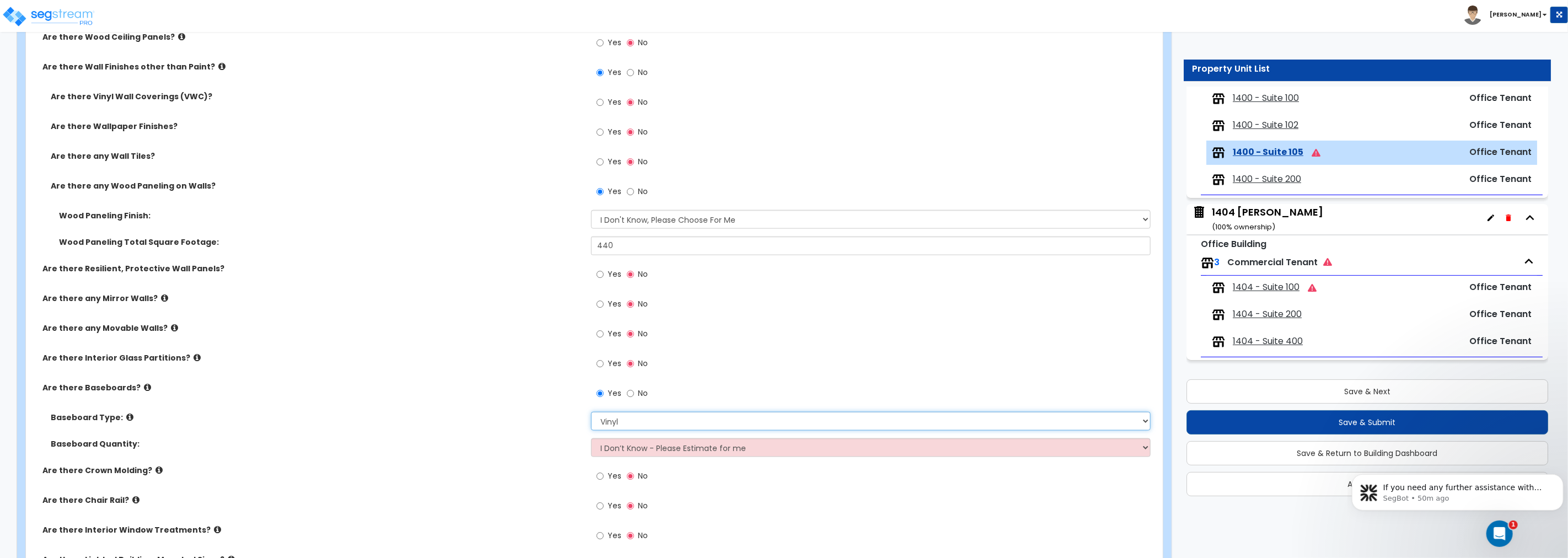
click at [591, 412] on select "Please Choose One Wood Vinyl Carpet Tile" at bounding box center [870, 422] width 559 height 19
click at [638, 425] on select "I Don’t Know - Please Estimate for me I want to Enter the Linear Footage" at bounding box center [870, 448] width 559 height 19
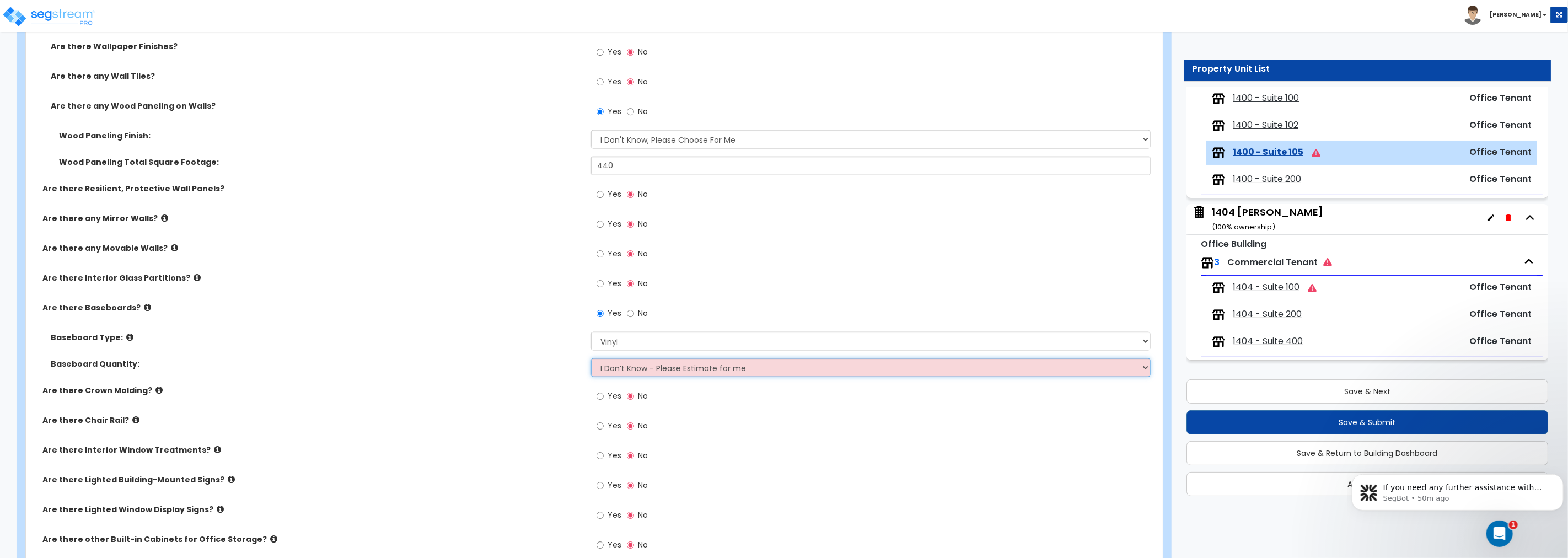
scroll to position [1286, 0]
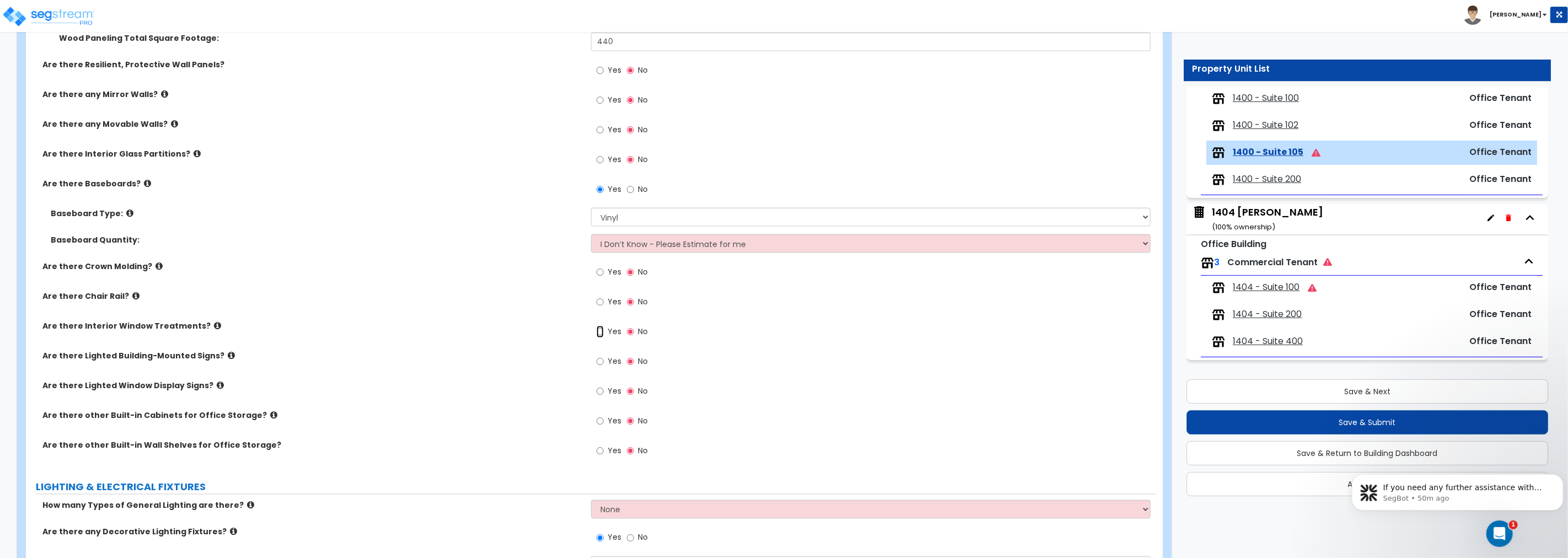
click at [599, 329] on input "Yes" at bounding box center [600, 331] width 7 height 12
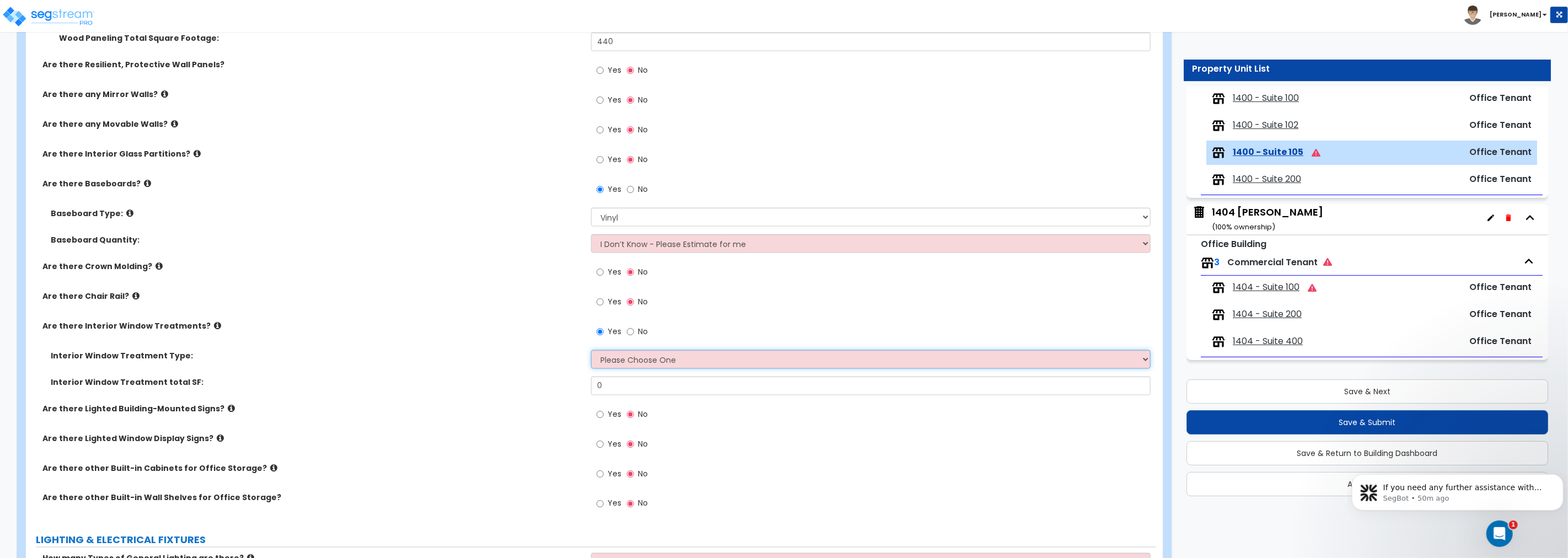
click at [621, 358] on select "Please Choose One Vertical Blinds Window Shades Venetian Blinds Wood Shutters" at bounding box center [870, 359] width 559 height 19
click at [591, 350] on select "Please Choose One Vertical Blinds Window Shades Venetian Blinds Wood Shutters" at bounding box center [870, 359] width 559 height 19
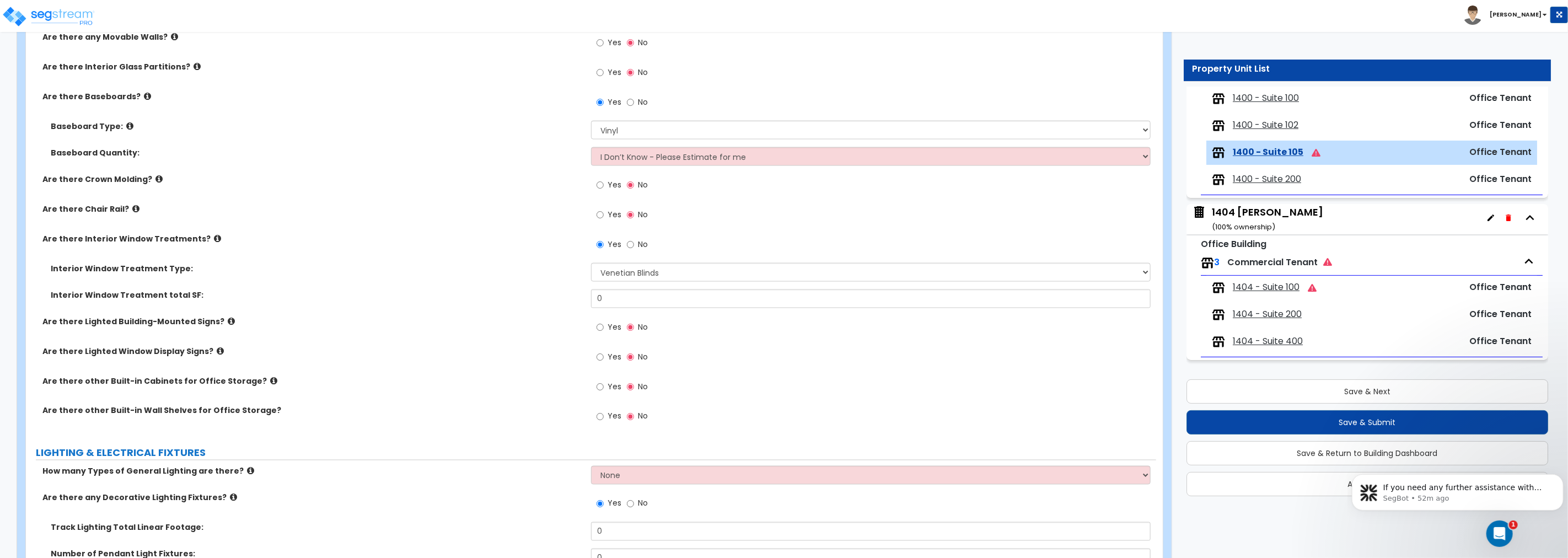
scroll to position [1450, 0]
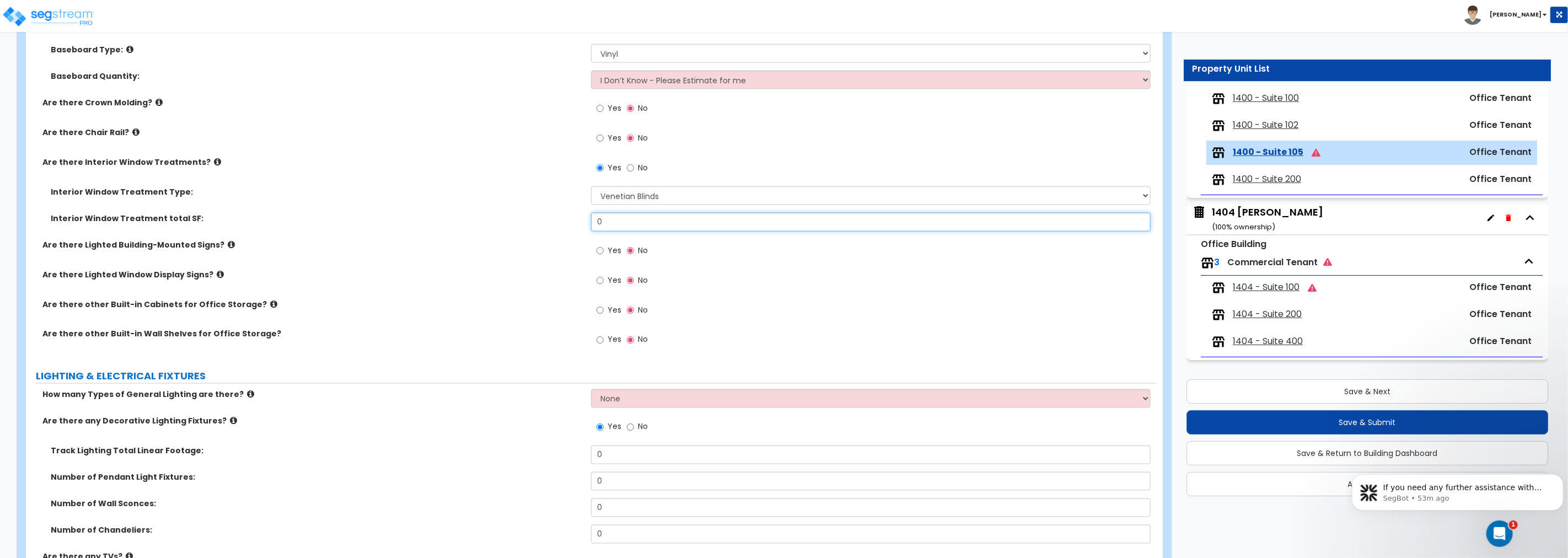
drag, startPoint x: 641, startPoint y: 222, endPoint x: 495, endPoint y: 215, distance: 146.2
click at [498, 213] on div "Interior Window Treatment total SF: 0" at bounding box center [591, 226] width 1130 height 27
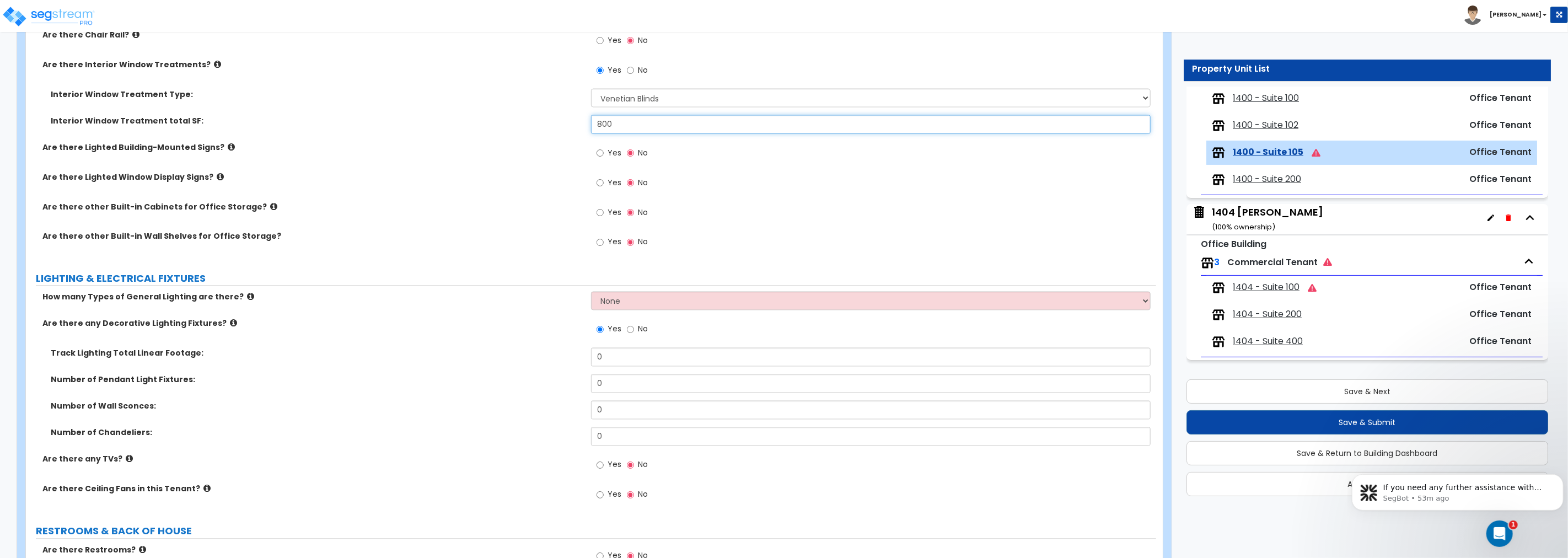
scroll to position [1551, 0]
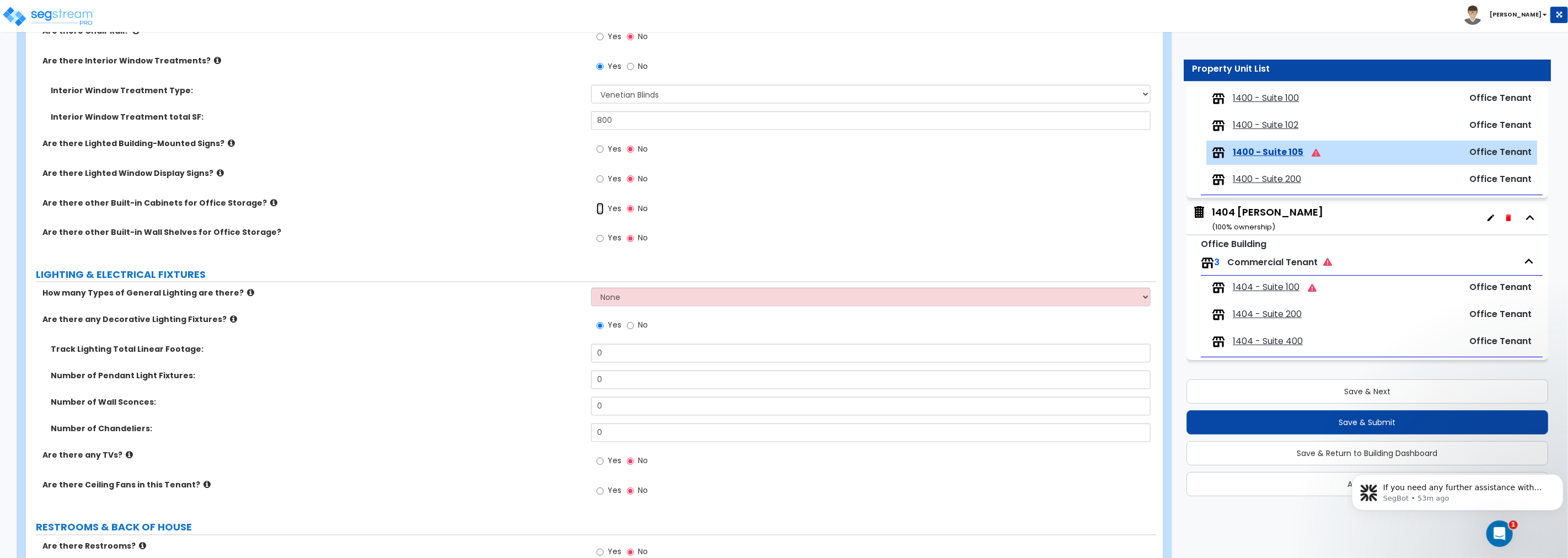
click at [597, 207] on input "Yes" at bounding box center [600, 209] width 7 height 12
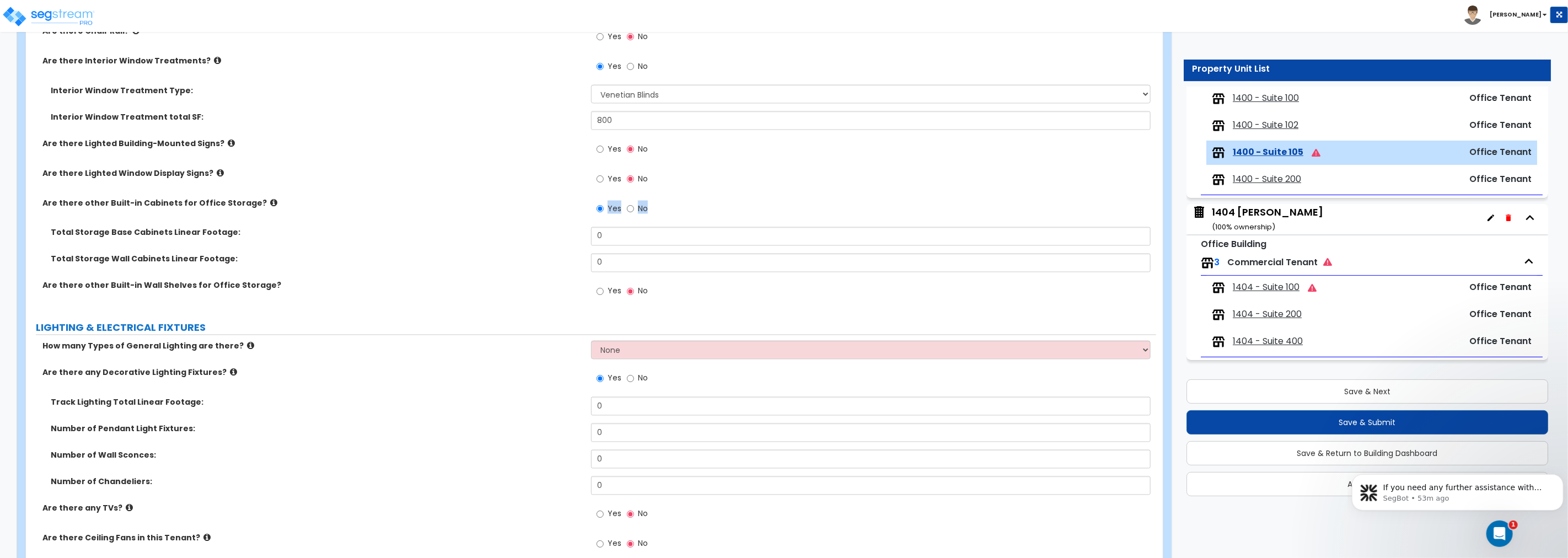
drag, startPoint x: 611, startPoint y: 223, endPoint x: 535, endPoint y: 220, distance: 76.1
click at [535, 220] on div "Are there other Built-in Cabinets for Office Storage? Yes No" at bounding box center [591, 212] width 1130 height 30
drag, startPoint x: 632, startPoint y: 236, endPoint x: 505, endPoint y: 234, distance: 127.0
click at [505, 234] on div "Total Storage Base Cabinets Linear Footage: 0" at bounding box center [591, 241] width 1130 height 27
drag, startPoint x: 601, startPoint y: 259, endPoint x: 554, endPoint y: 256, distance: 47.1
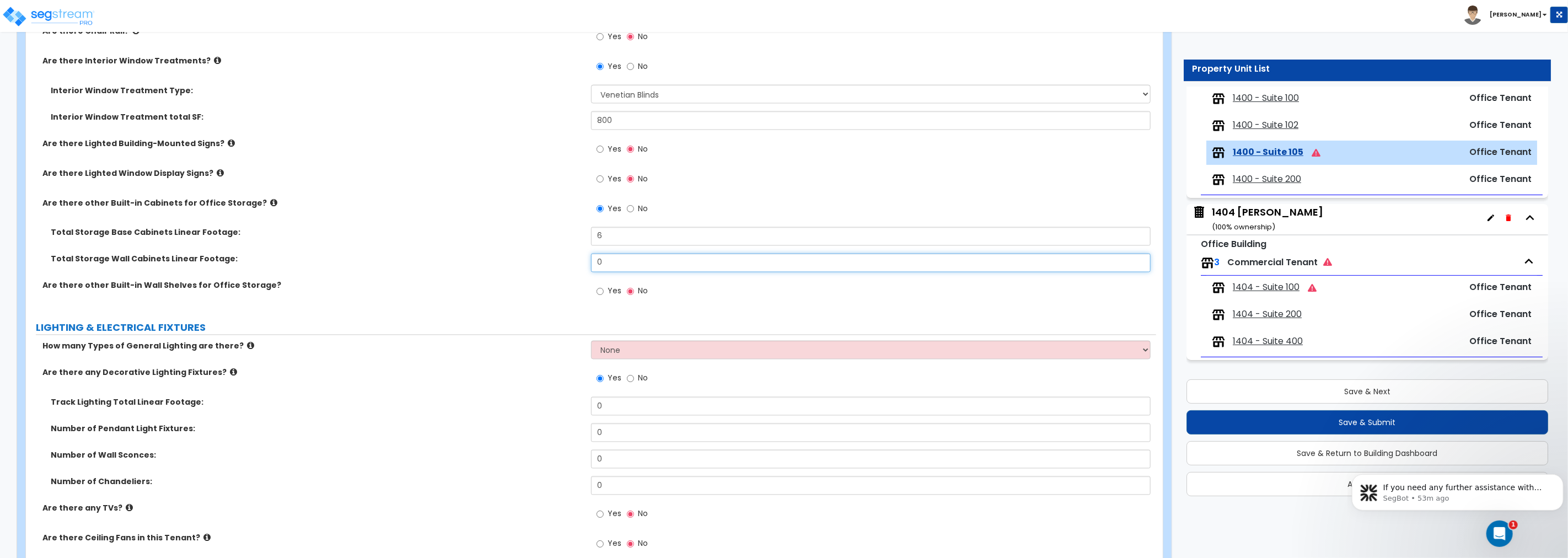
click at [554, 256] on div "Total Storage Wall Cabinets Linear Footage: 0" at bounding box center [591, 267] width 1130 height 27
drag, startPoint x: 608, startPoint y: 236, endPoint x: 568, endPoint y: 236, distance: 40.0
click at [568, 236] on div "Total Storage Base Cabinets Linear Footage: 6" at bounding box center [591, 241] width 1130 height 27
drag, startPoint x: 547, startPoint y: 260, endPoint x: 517, endPoint y: 260, distance: 30.0
click at [524, 260] on div "Total Storage Wall Cabinets Linear Footage: 6" at bounding box center [591, 267] width 1130 height 27
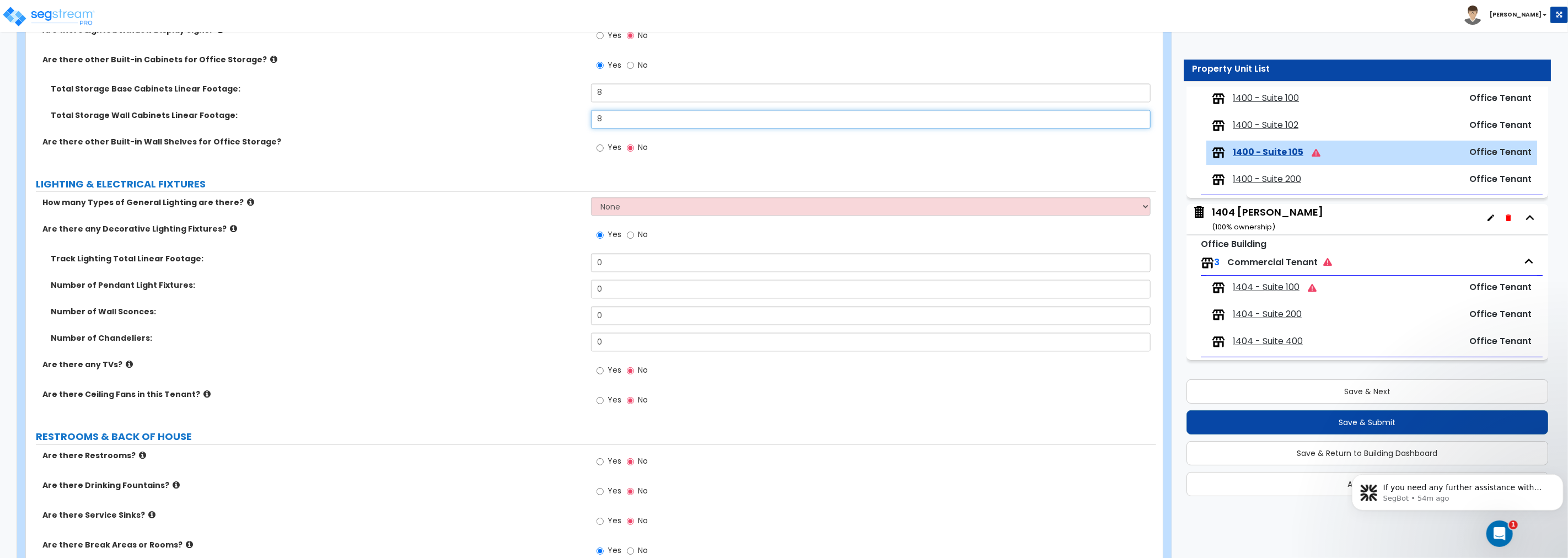
scroll to position [1715, 0]
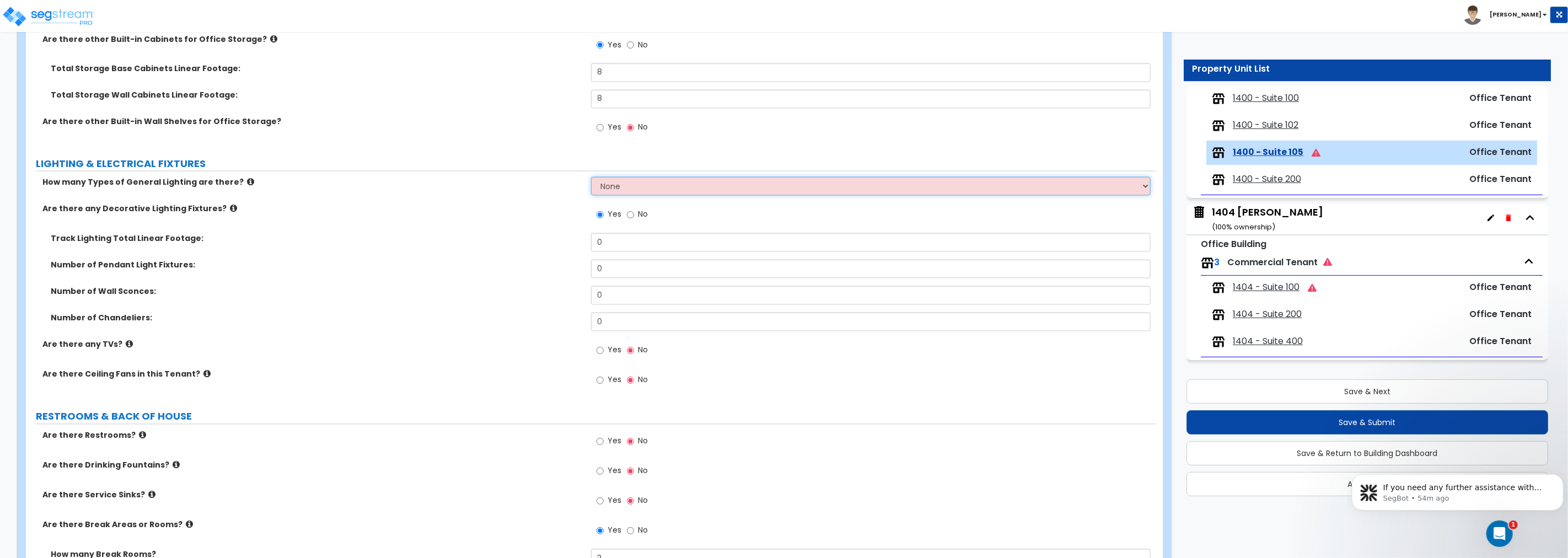
click at [642, 185] on select "None 1 2 3" at bounding box center [870, 187] width 559 height 19
click at [591, 177] on select "None 1 2 3" at bounding box center [870, 187] width 559 height 19
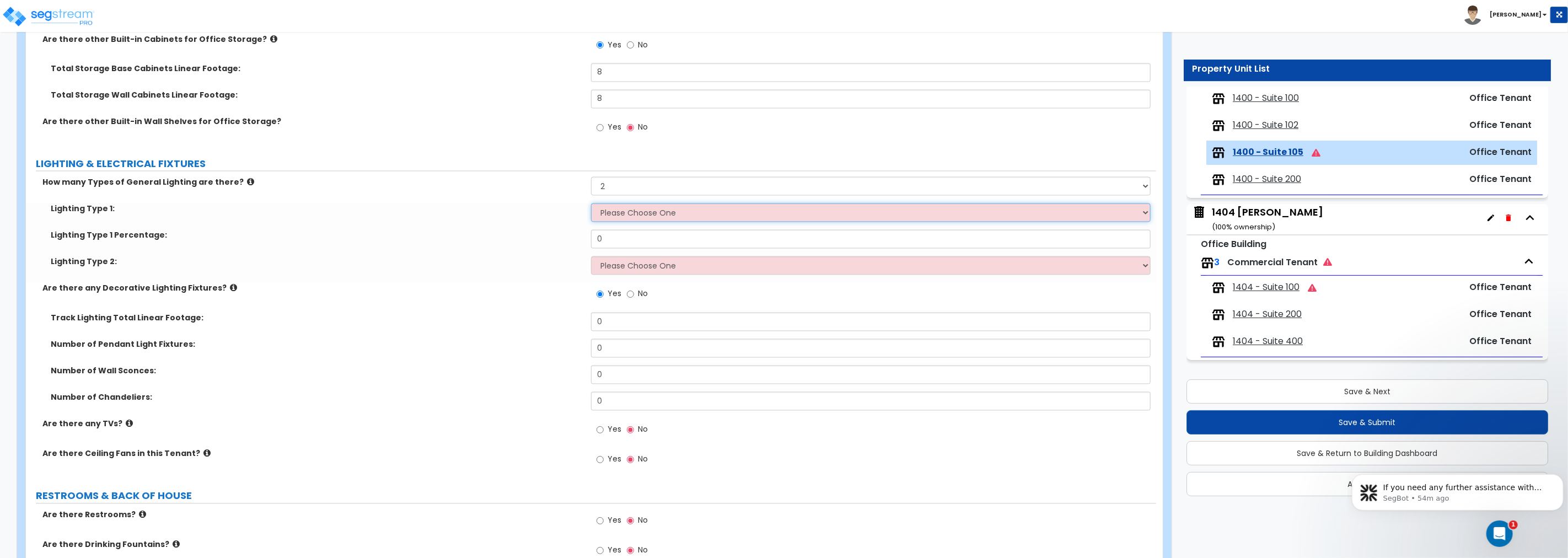
click at [607, 211] on select "Please Choose One LED Surface-Mounted LED Recessed Fluorescent Surface-Mounted …" at bounding box center [870, 213] width 559 height 19
click at [591, 203] on select "Please Choose One LED Surface-Mounted LED Recessed Fluorescent Surface-Mounted …" at bounding box center [870, 213] width 559 height 19
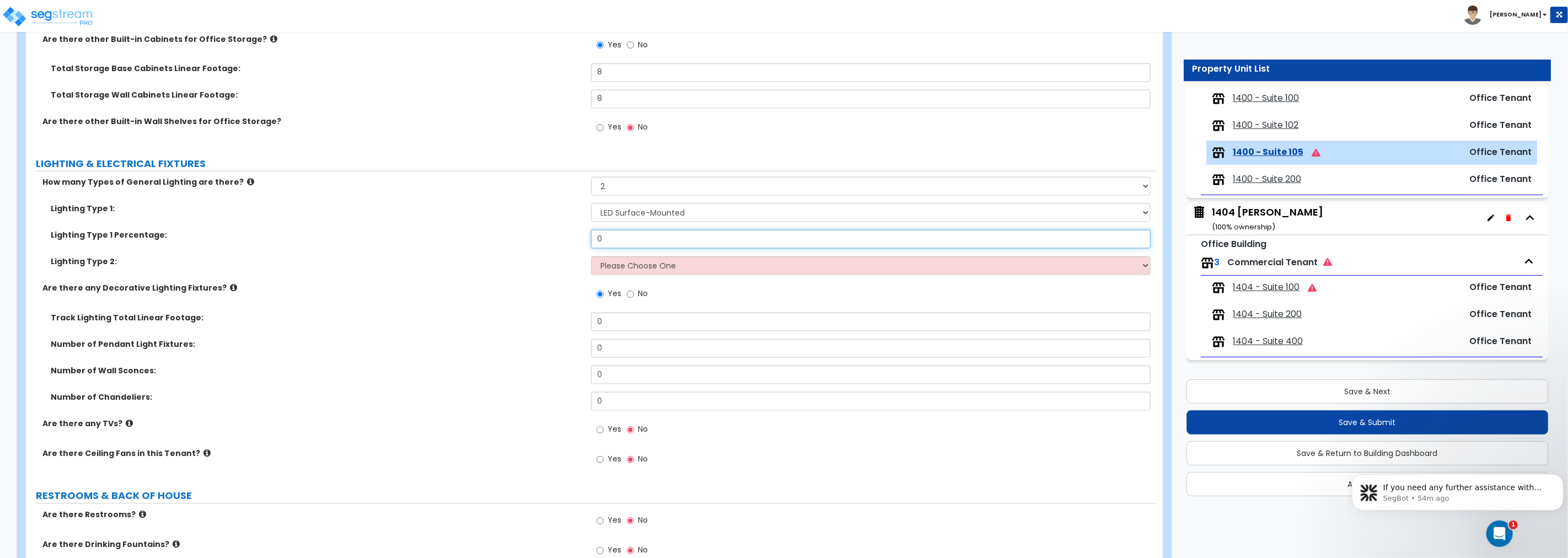
click at [629, 241] on input "0" at bounding box center [870, 239] width 559 height 19
click at [632, 262] on select "Please Choose One LED Surface-Mounted LED Recessed Fluorescent Surface-Mounted …" at bounding box center [870, 266] width 559 height 19
click at [591, 256] on select "Please Choose One LED Surface-Mounted LED Recessed Fluorescent Surface-Mounted …" at bounding box center [870, 266] width 559 height 19
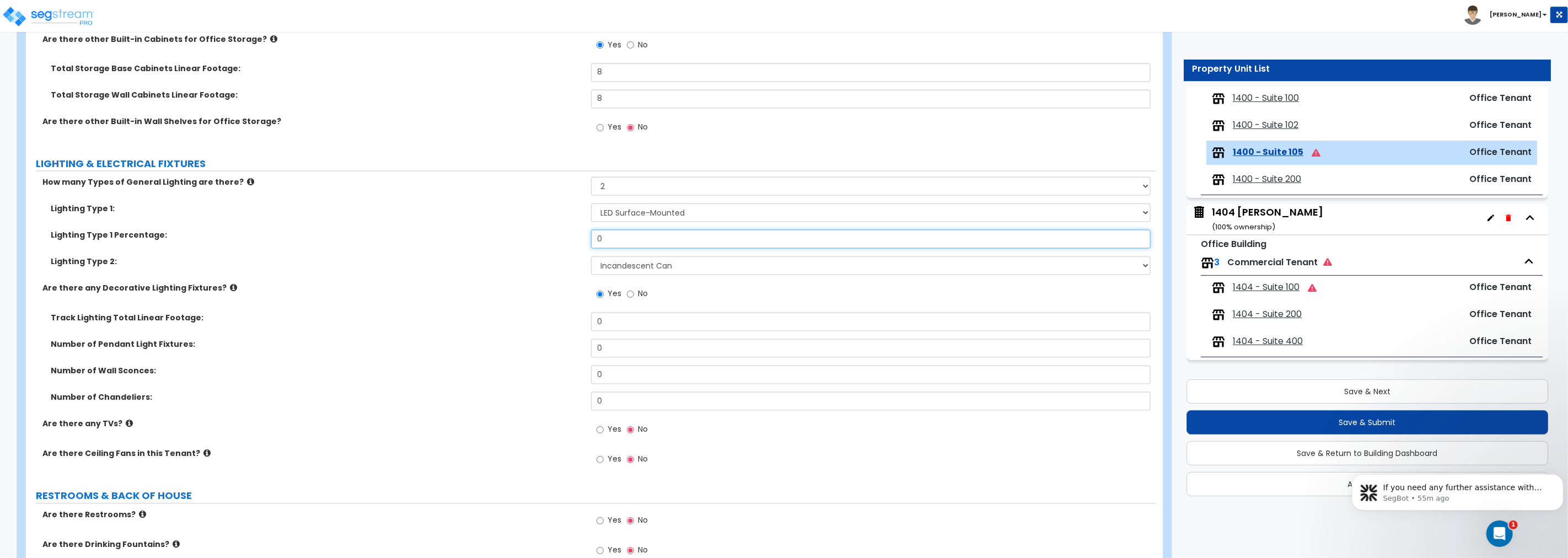
drag, startPoint x: 630, startPoint y: 241, endPoint x: 518, endPoint y: 229, distance: 112.6
click at [518, 230] on div "Lighting Type 1 Percentage: 0" at bounding box center [591, 243] width 1130 height 27
drag, startPoint x: 613, startPoint y: 190, endPoint x: 602, endPoint y: 187, distance: 11.4
click at [603, 187] on select "None 1 2 3" at bounding box center [870, 187] width 559 height 19
click at [591, 177] on select "None 1 2 3" at bounding box center [870, 187] width 559 height 19
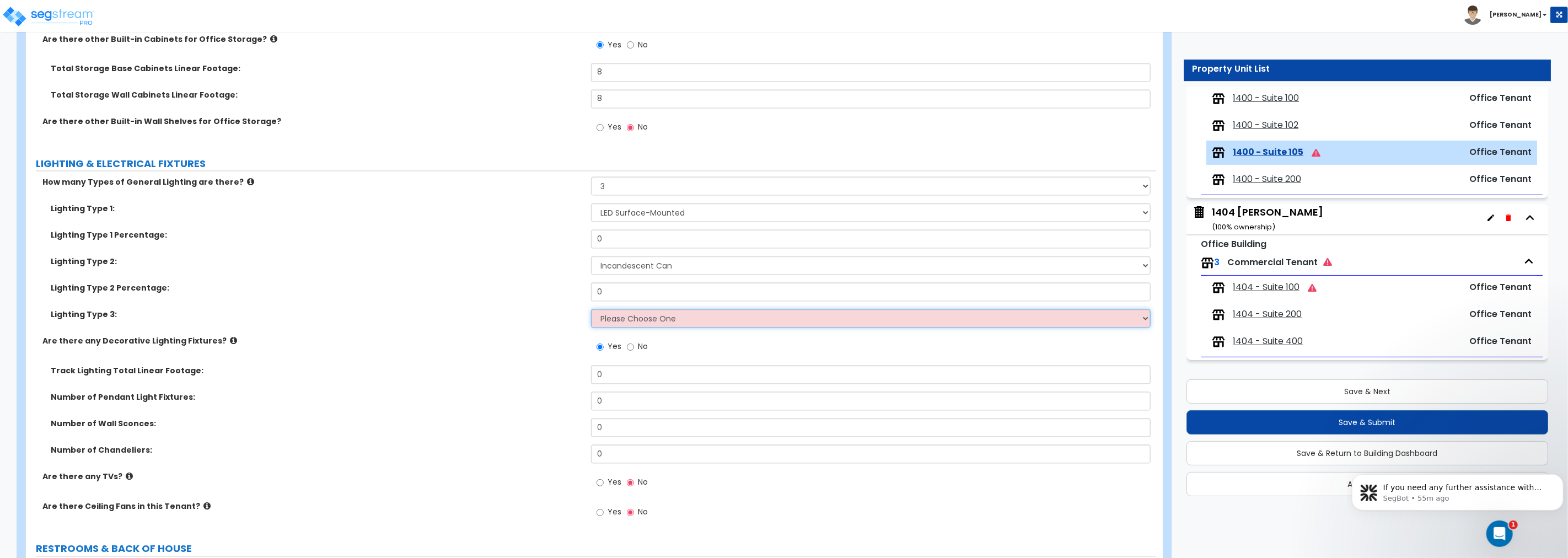
click at [622, 317] on select "Please Choose One LED Surface-Mounted LED Recessed Fluorescent Surface-Mounted …" at bounding box center [870, 319] width 559 height 19
click at [591, 309] on select "Please Choose One LED Surface-Mounted LED Recessed Fluorescent Surface-Mounted …" at bounding box center [870, 319] width 559 height 19
click at [546, 286] on div "Lighting Type 2 Percentage: 0" at bounding box center [591, 296] width 1130 height 27
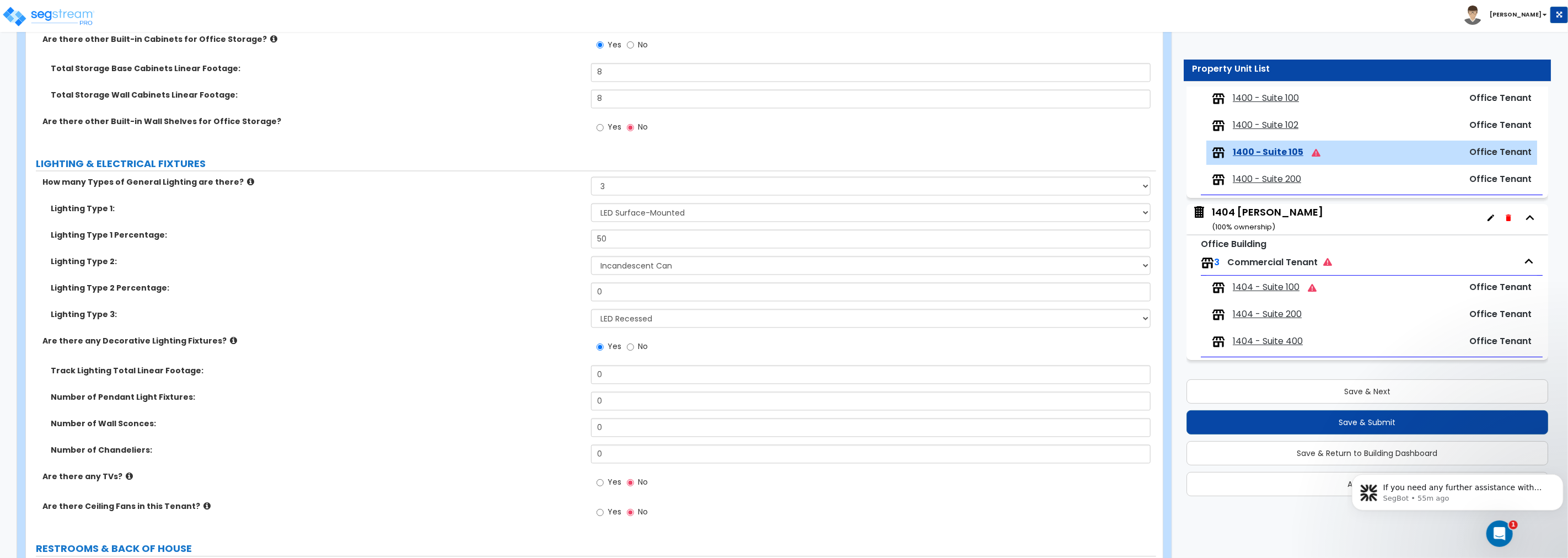
drag, startPoint x: 631, startPoint y: 224, endPoint x: 618, endPoint y: 239, distance: 19.8
click at [621, 234] on div "Lighting Type 1: Please Choose One LED Surface-Mounted LED Recessed Fluorescent…" at bounding box center [591, 269] width 1113 height 132
drag, startPoint x: 592, startPoint y: 236, endPoint x: 494, endPoint y: 234, distance: 98.0
click at [494, 233] on div "Lighting Type 1 Percentage: 50" at bounding box center [591, 243] width 1130 height 27
drag, startPoint x: 563, startPoint y: 280, endPoint x: 522, endPoint y: 281, distance: 41.0
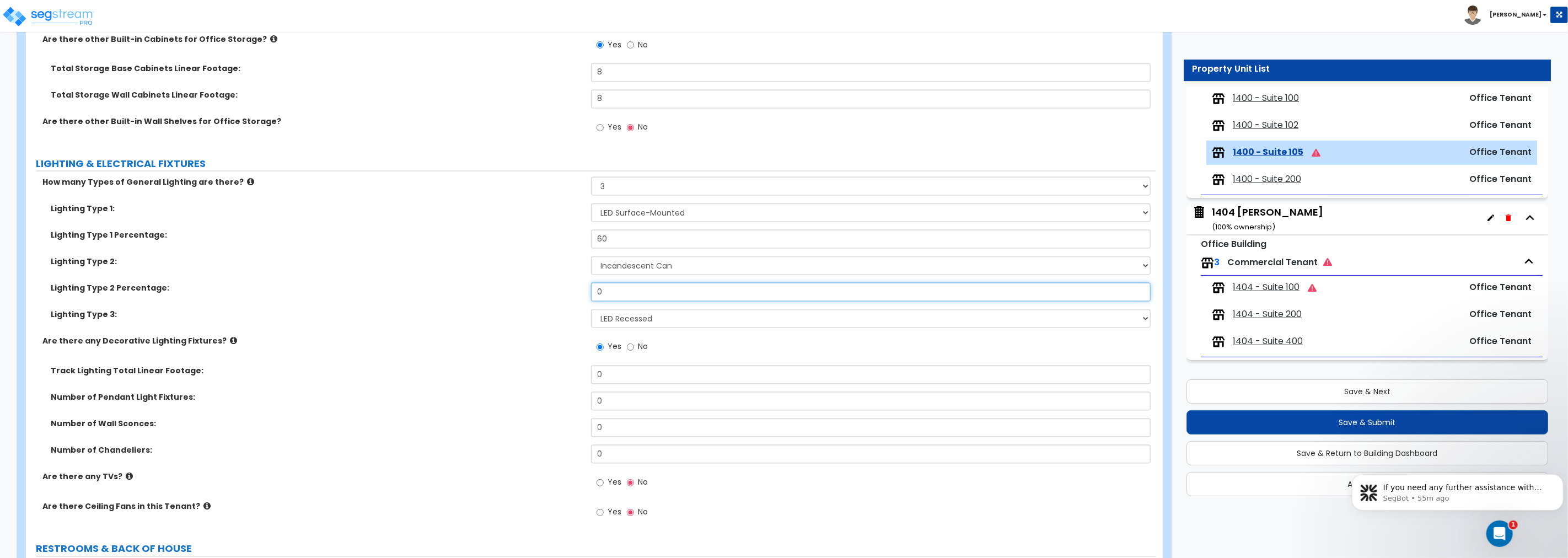
click at [524, 281] on div "Lighting Type 1: Please Choose One LED Surface-Mounted LED Recessed Fluorescent…" at bounding box center [591, 269] width 1113 height 132
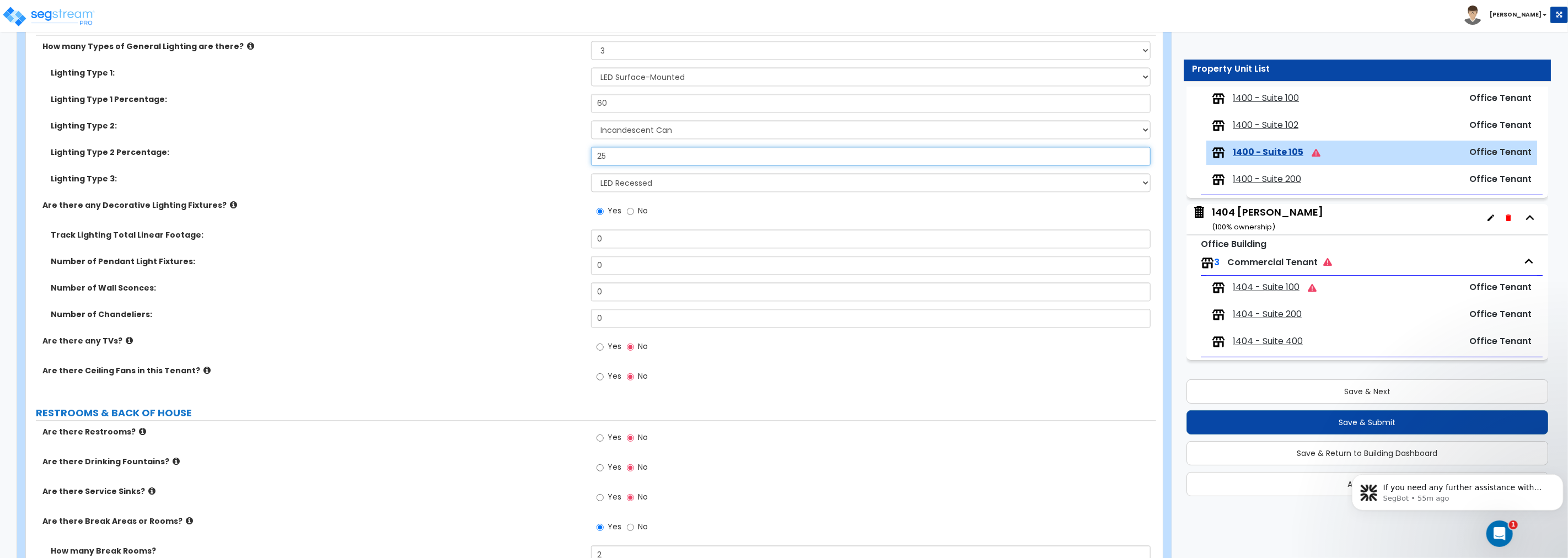
scroll to position [1858, 0]
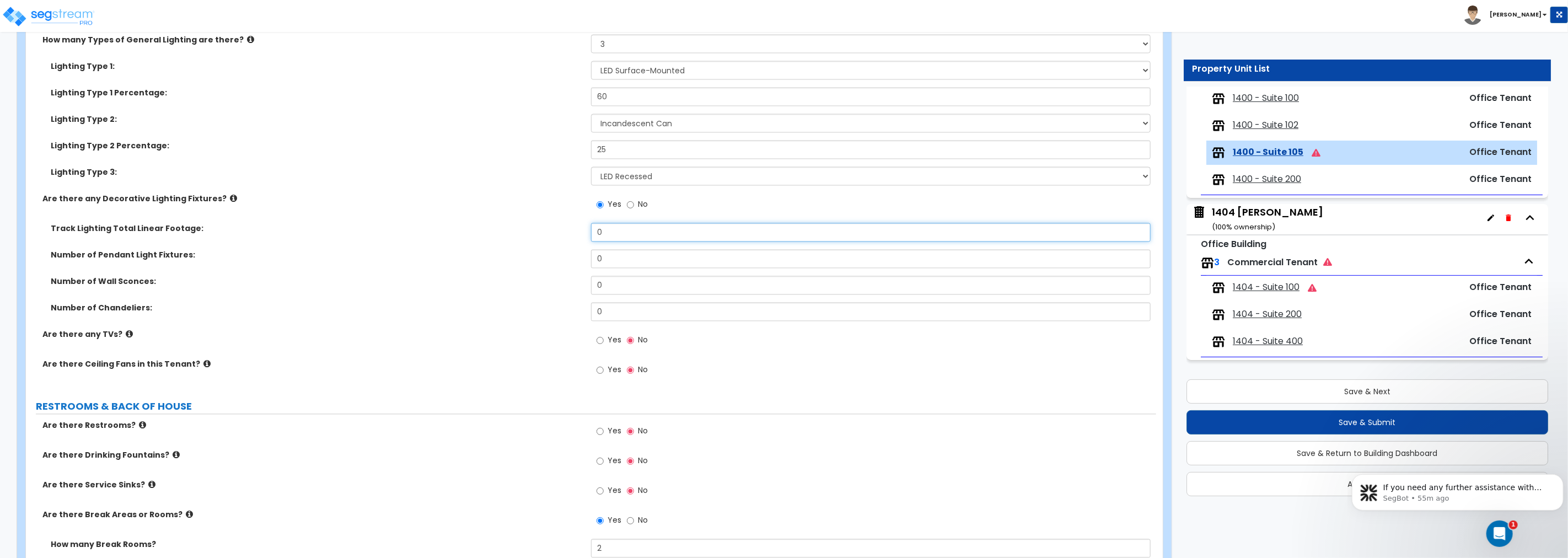
drag, startPoint x: 608, startPoint y: 229, endPoint x: 517, endPoint y: 229, distance: 91.0
click at [517, 229] on div "Track Lighting Total Linear Footage: 0" at bounding box center [591, 236] width 1130 height 27
click at [622, 232] on input "0" at bounding box center [870, 232] width 559 height 19
drag, startPoint x: 601, startPoint y: 234, endPoint x: 521, endPoint y: 235, distance: 80.0
click at [521, 235] on div "Track Lighting Total Linear Footage: 0" at bounding box center [591, 236] width 1130 height 27
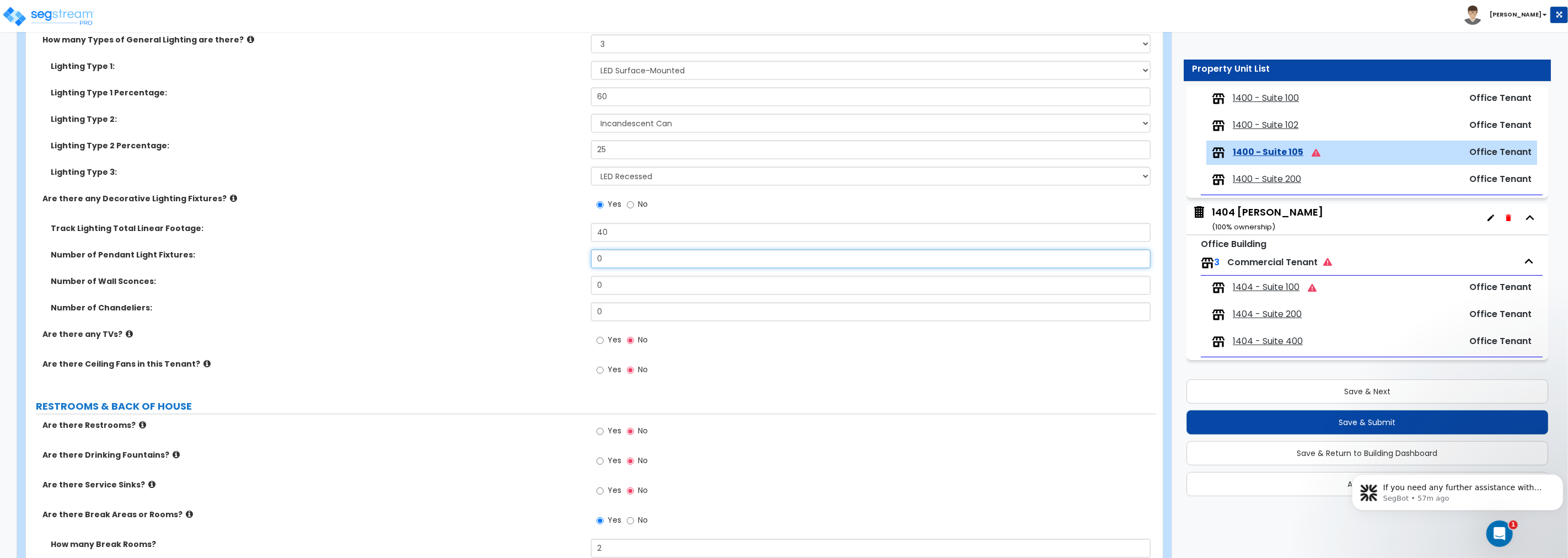
drag, startPoint x: 610, startPoint y: 259, endPoint x: 554, endPoint y: 258, distance: 56.0
click at [554, 258] on div "Number of Pendant Light Fixtures: 0" at bounding box center [591, 263] width 1130 height 27
drag, startPoint x: 612, startPoint y: 257, endPoint x: 475, endPoint y: 263, distance: 137.1
click at [476, 263] on div "Number of Pendant Light Fixtures: 25" at bounding box center [591, 263] width 1130 height 27
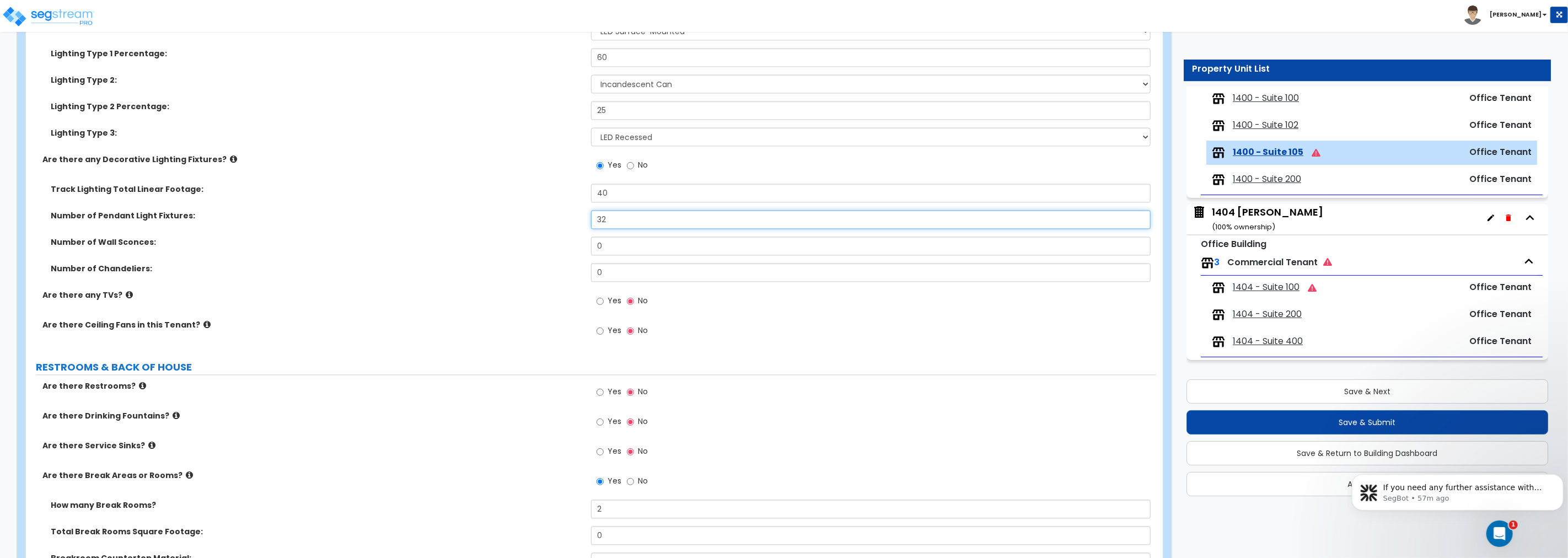
scroll to position [1960, 0]
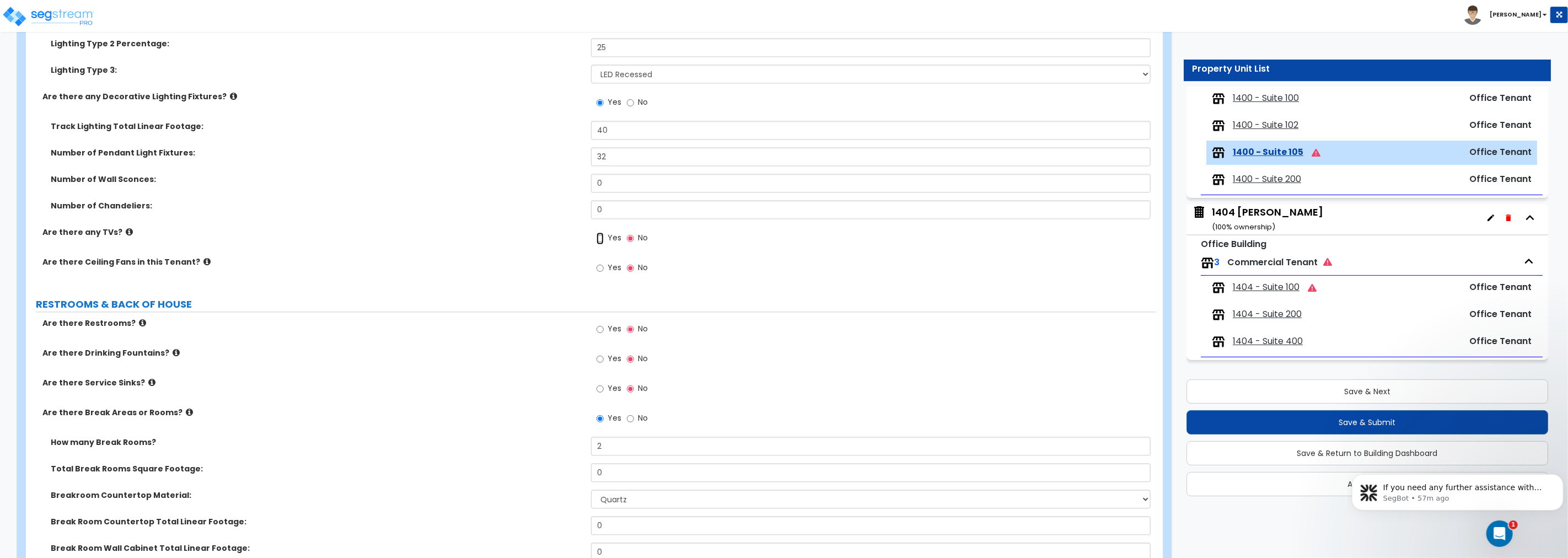
click at [602, 241] on input "Yes" at bounding box center [600, 238] width 7 height 12
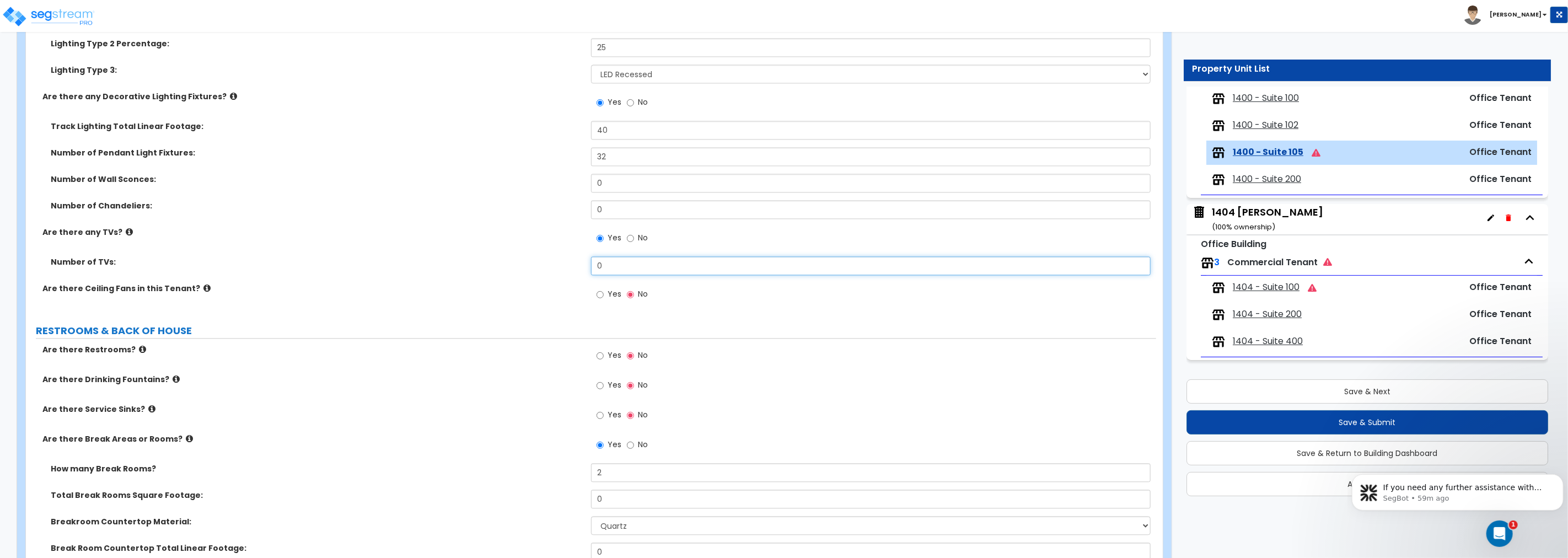
drag, startPoint x: 627, startPoint y: 265, endPoint x: 526, endPoint y: 263, distance: 101.0
click at [526, 263] on div "Number of TVs: 0" at bounding box center [591, 270] width 1130 height 27
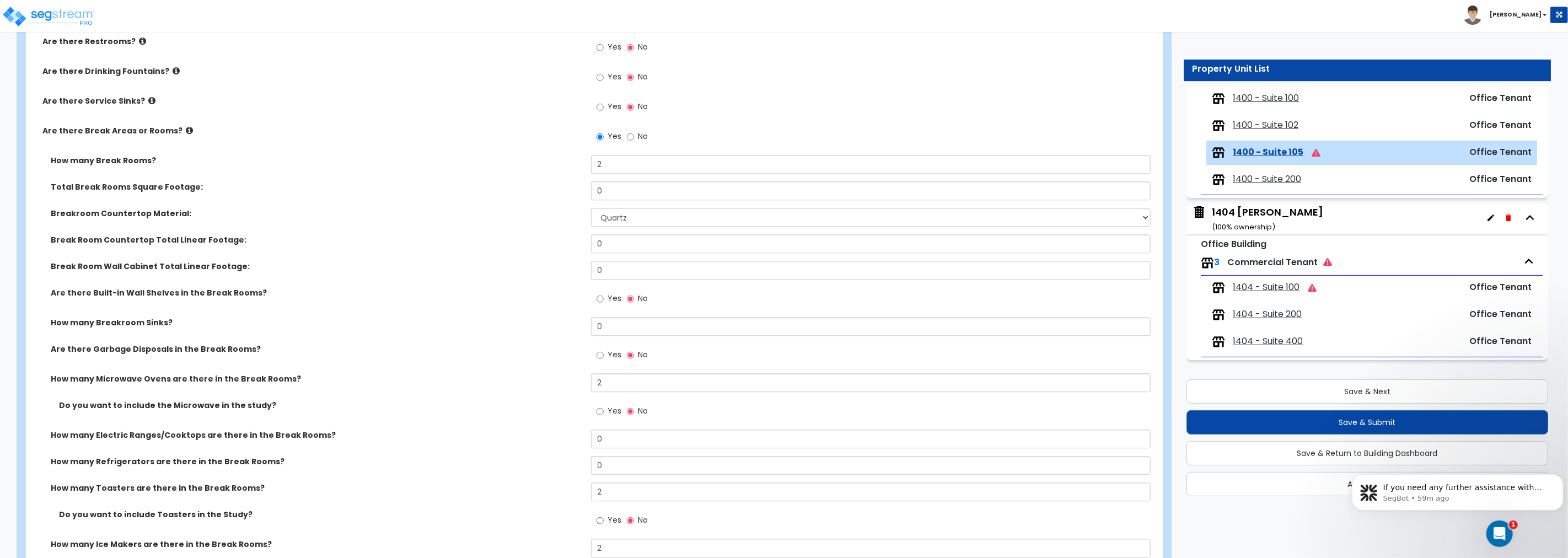
scroll to position [2286, 0]
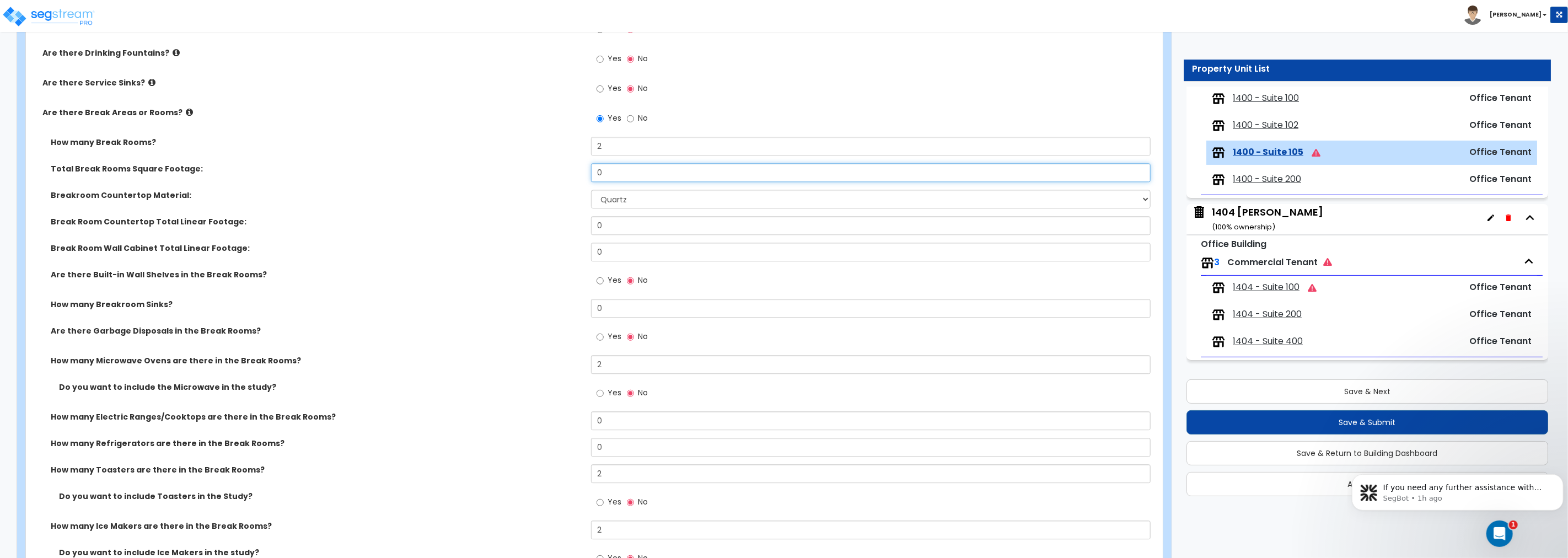
drag, startPoint x: 632, startPoint y: 169, endPoint x: 538, endPoint y: 163, distance: 94.2
click at [539, 163] on div "Total Break Rooms Square Footage: 0" at bounding box center [591, 176] width 1130 height 27
drag, startPoint x: 630, startPoint y: 220, endPoint x: 563, endPoint y: 218, distance: 67.0
click at [563, 218] on div "Break Room Countertop Total Linear Footage: 0" at bounding box center [591, 229] width 1130 height 27
drag, startPoint x: 609, startPoint y: 244, endPoint x: 562, endPoint y: 249, distance: 47.3
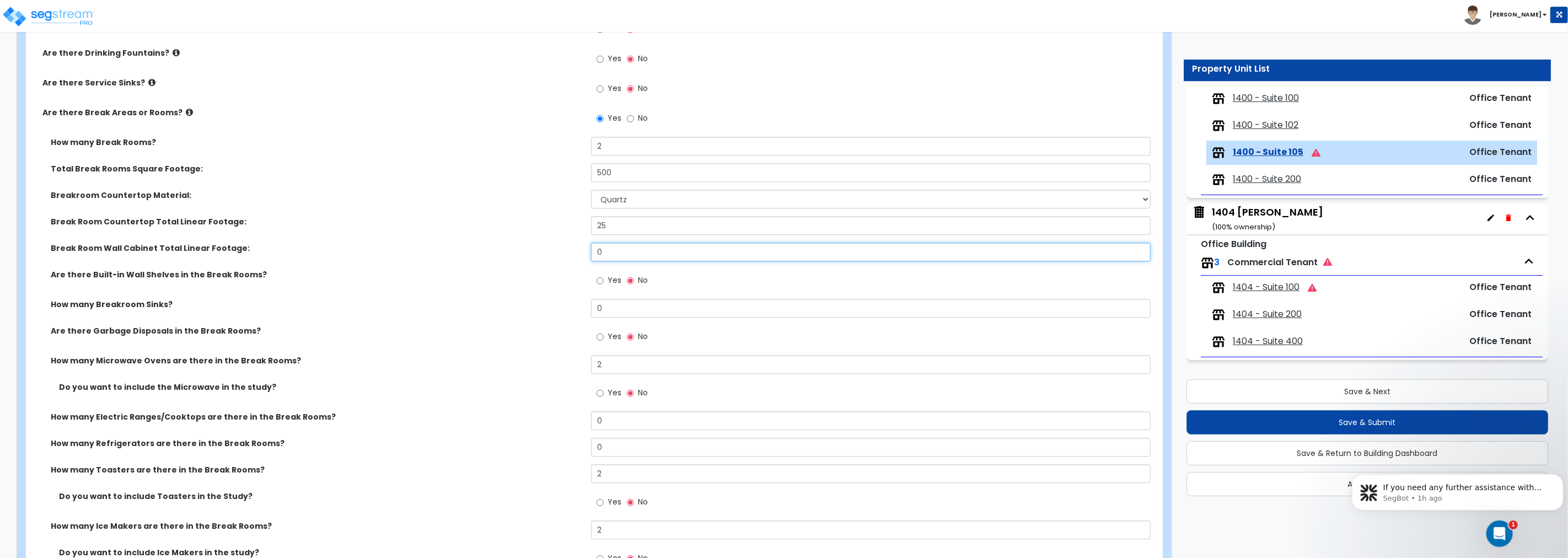
click at [562, 249] on div "Break Room Wall Cabinet Total Linear Footage: 0" at bounding box center [591, 256] width 1130 height 27
click at [606, 278] on label "Yes" at bounding box center [609, 282] width 25 height 19
click at [604, 278] on input "Yes" at bounding box center [600, 280] width 7 height 12
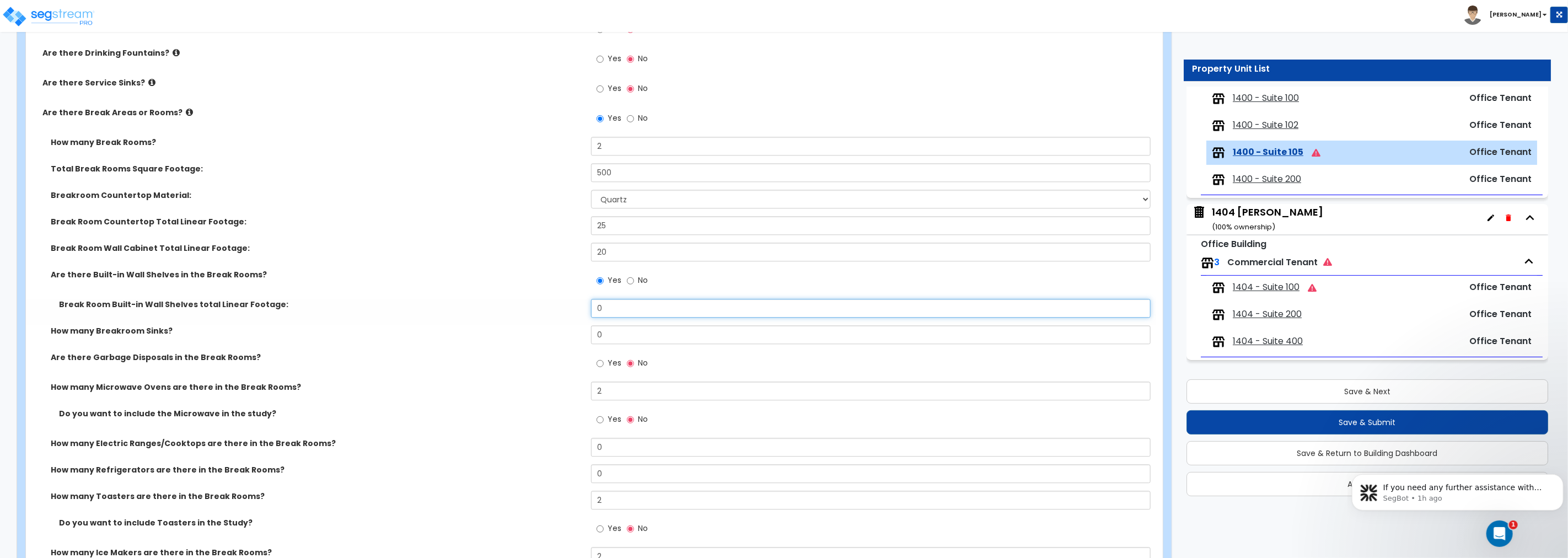
drag, startPoint x: 618, startPoint y: 300, endPoint x: 568, endPoint y: 308, distance: 50.6
click at [568, 308] on div "Break Room Built-in Wall Shelves total Linear Footage: 0" at bounding box center [591, 312] width 1130 height 27
drag, startPoint x: 604, startPoint y: 328, endPoint x: 576, endPoint y: 328, distance: 28.0
click at [576, 328] on div "How many Breakroom Sinks? 0" at bounding box center [591, 338] width 1130 height 27
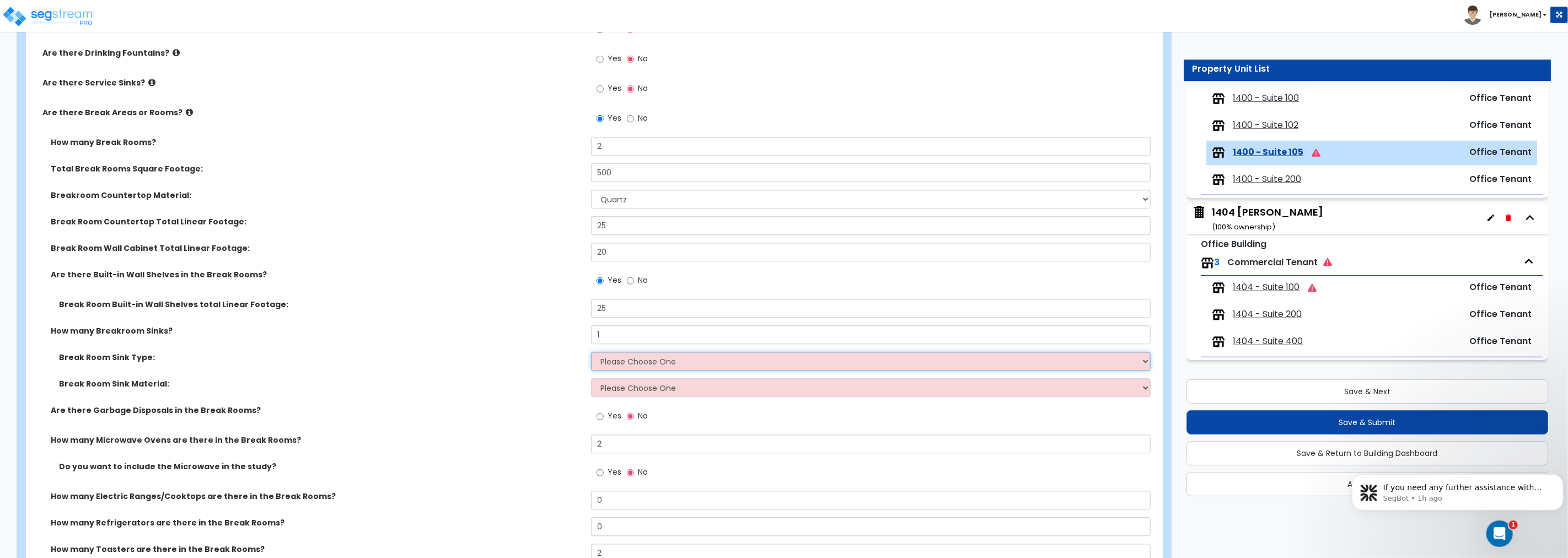
click at [618, 359] on select "Please Choose One Single Sink Double Sink" at bounding box center [870, 361] width 559 height 19
click at [591, 352] on select "Please Choose One Single Sink Double Sink" at bounding box center [870, 361] width 559 height 19
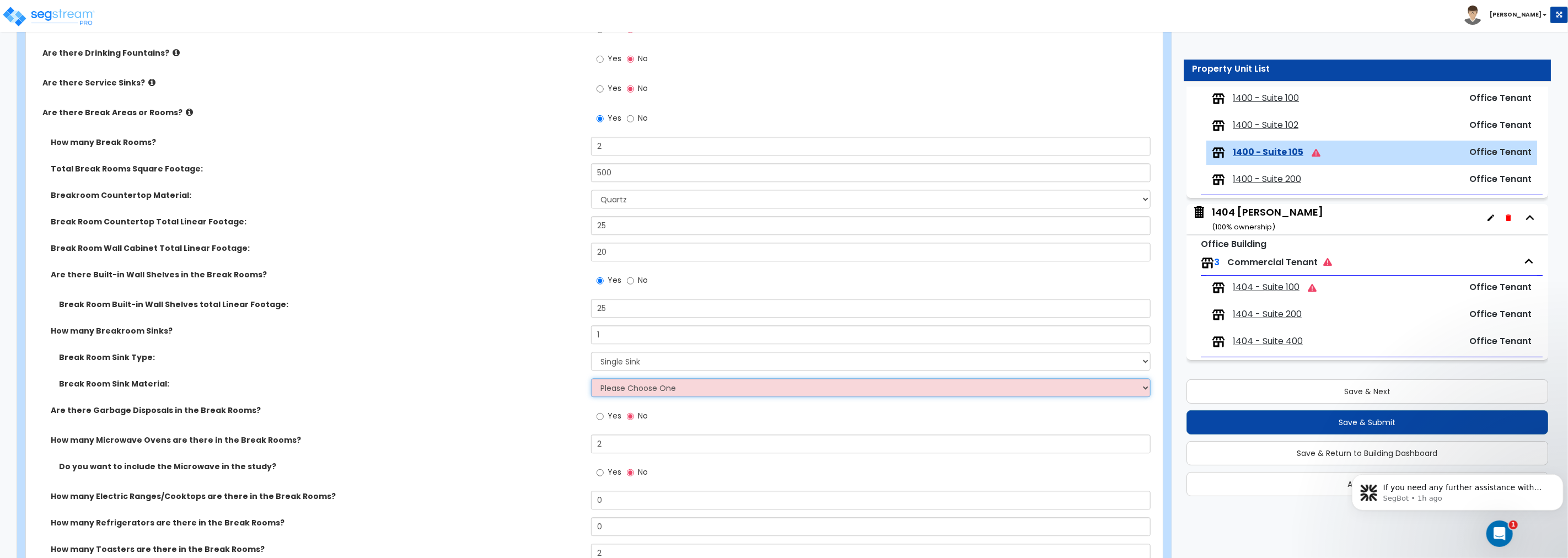
click at [625, 389] on select "Please Choose One Stainless Steel Porcelain Enamel Cast Iron" at bounding box center [870, 388] width 559 height 19
click at [591, 378] on select "Please Choose One Stainless Steel Porcelain Enamel Cast Iron" at bounding box center [870, 388] width 559 height 19
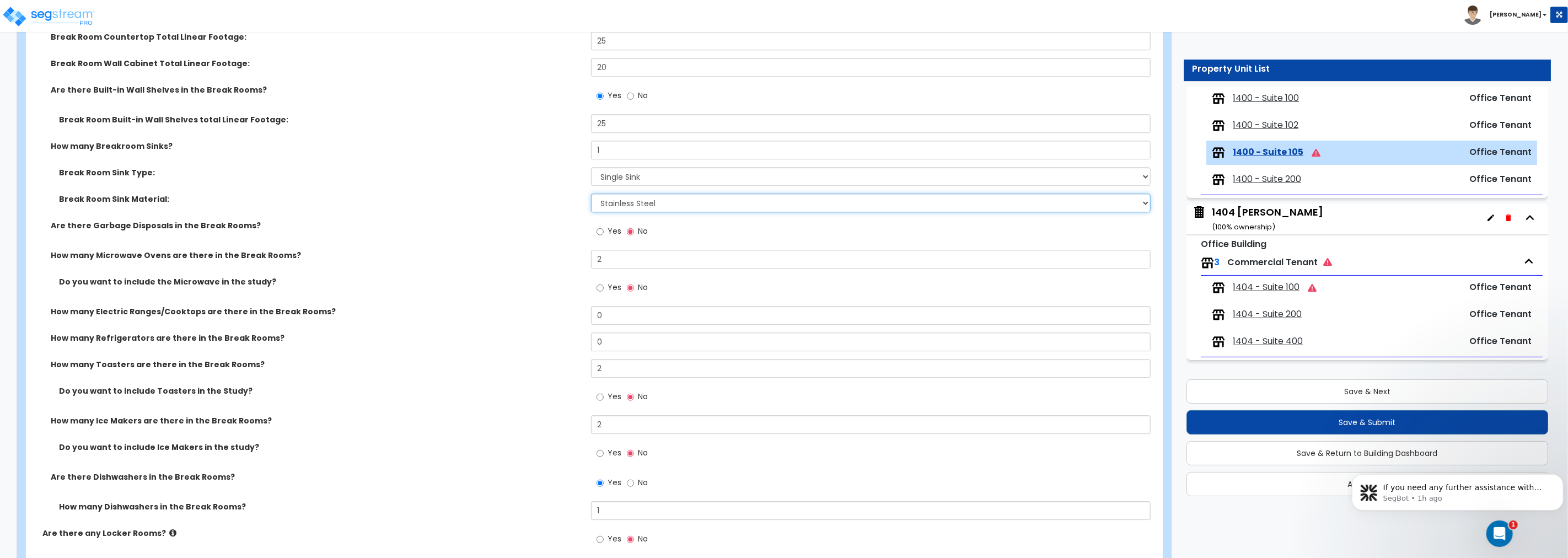
scroll to position [2532, 0]
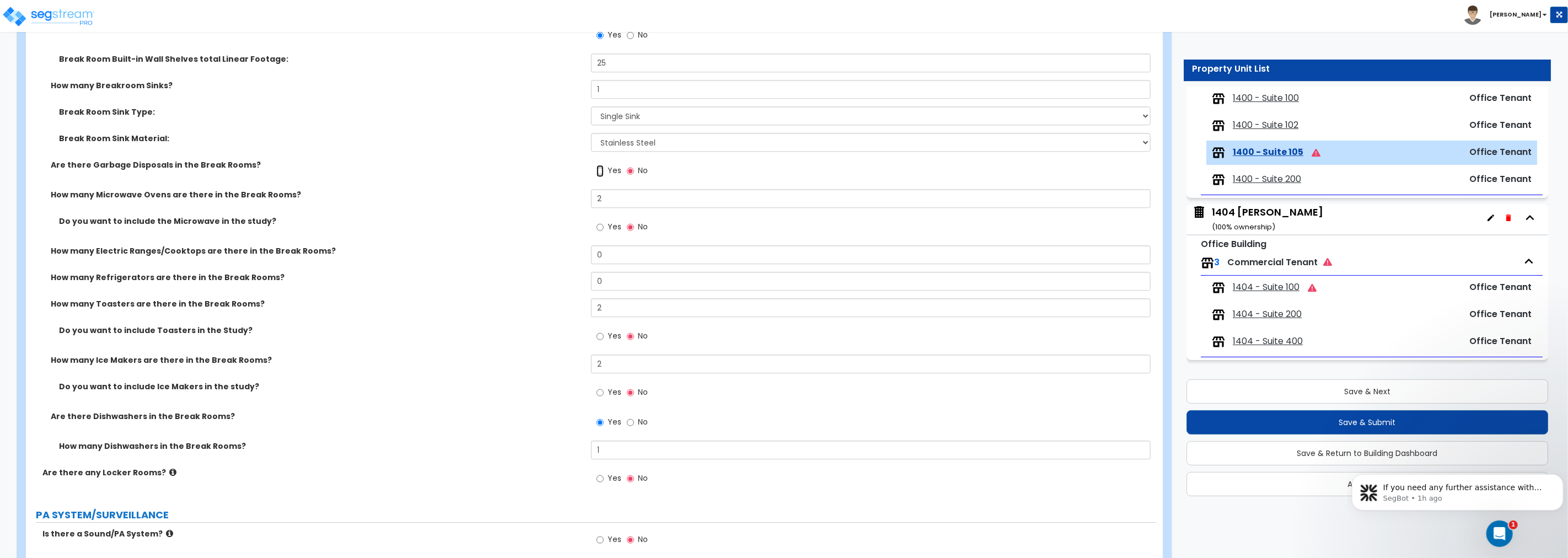
click at [597, 172] on input "Yes" at bounding box center [600, 171] width 7 height 12
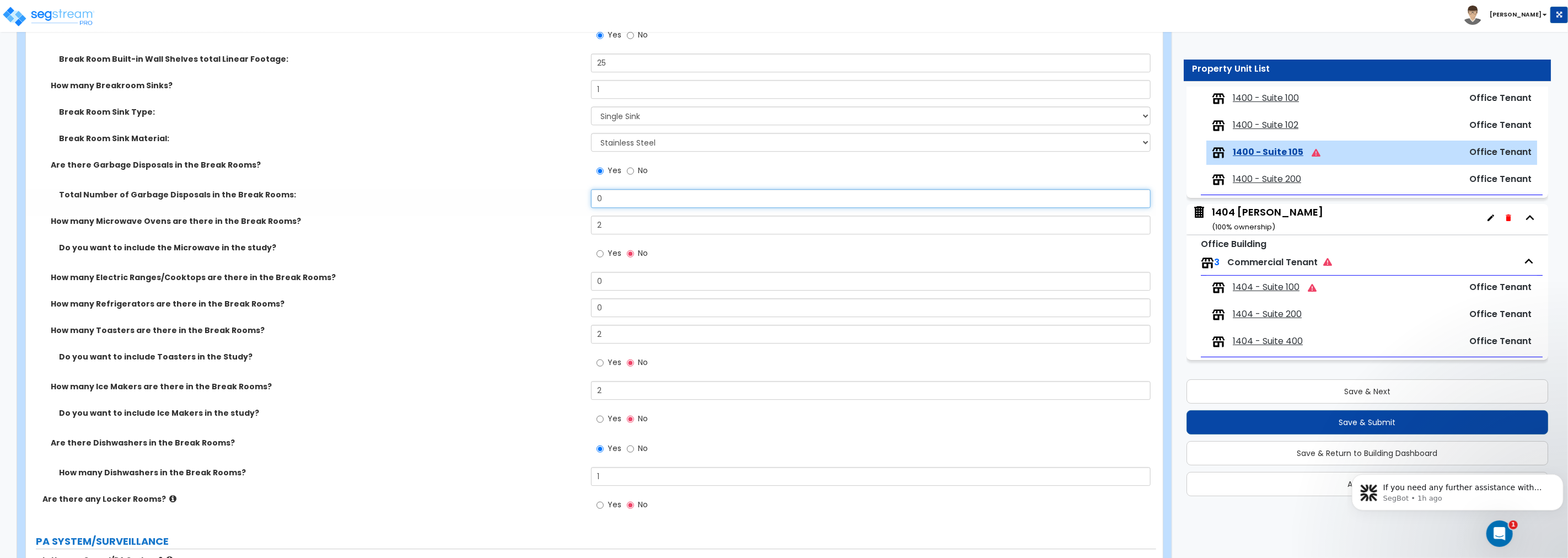
drag, startPoint x: 607, startPoint y: 199, endPoint x: 543, endPoint y: 190, distance: 64.6
click at [543, 190] on div "Total Number of Garbage Disposals in the Break Rooms: 0" at bounding box center [591, 203] width 1130 height 27
drag, startPoint x: 613, startPoint y: 304, endPoint x: 574, endPoint y: 304, distance: 39.0
click at [574, 304] on div "How many Refrigerators are there in the Break Rooms? 0" at bounding box center [591, 312] width 1130 height 27
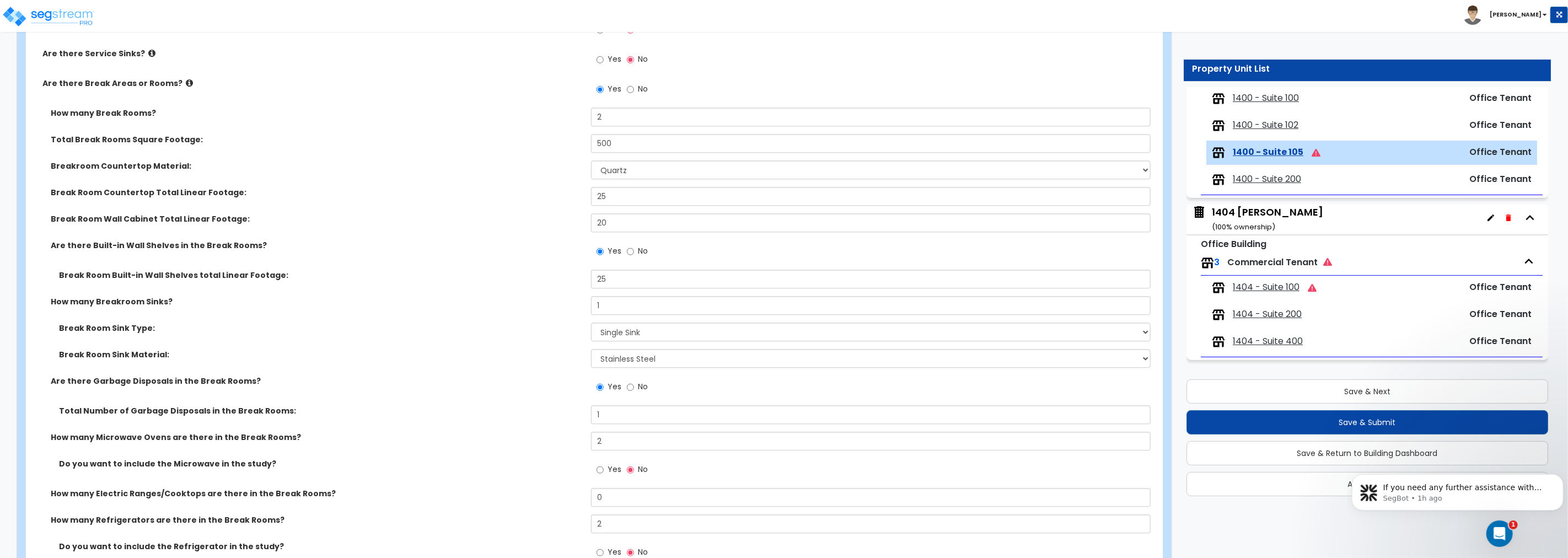
scroll to position [2307, 0]
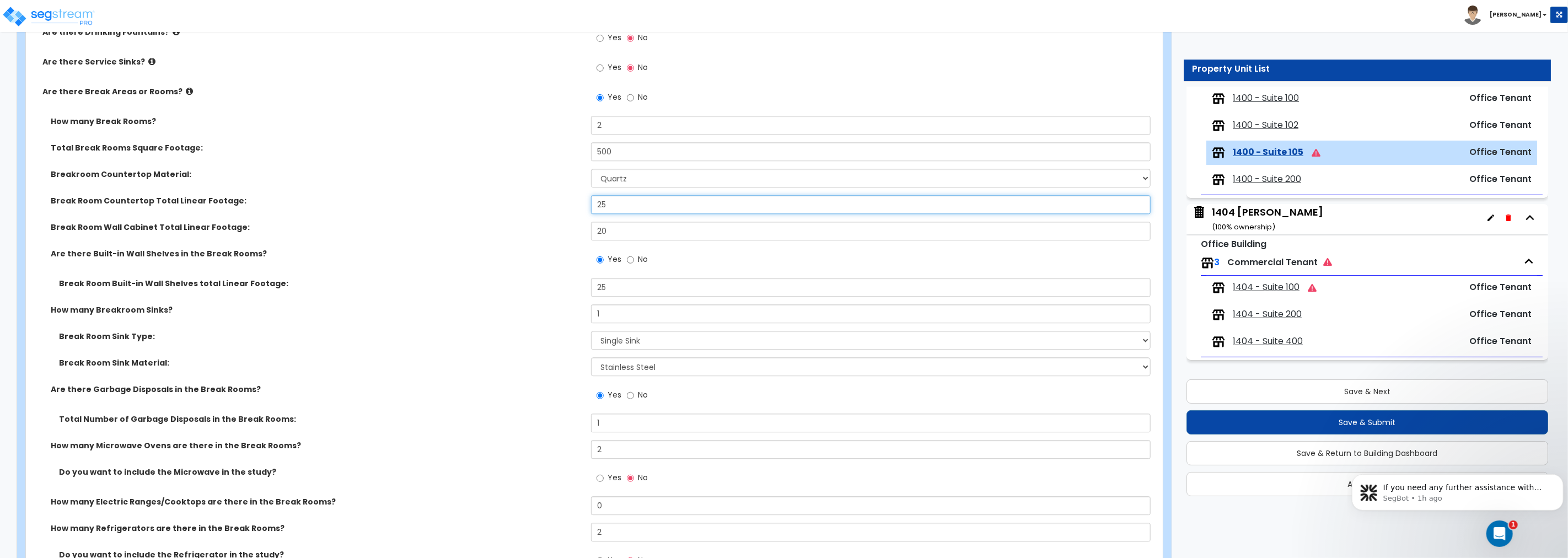
drag, startPoint x: 590, startPoint y: 201, endPoint x: 570, endPoint y: 201, distance: 20.0
click at [570, 201] on div "Break Room Countertop Total Linear Footage: 25" at bounding box center [591, 208] width 1130 height 27
drag, startPoint x: 618, startPoint y: 230, endPoint x: 532, endPoint y: 227, distance: 86.1
click at [532, 227] on div "Break Room Wall Cabinet Total Linear Footage: 20" at bounding box center [591, 235] width 1130 height 27
drag, startPoint x: 612, startPoint y: 204, endPoint x: 543, endPoint y: 207, distance: 69.1
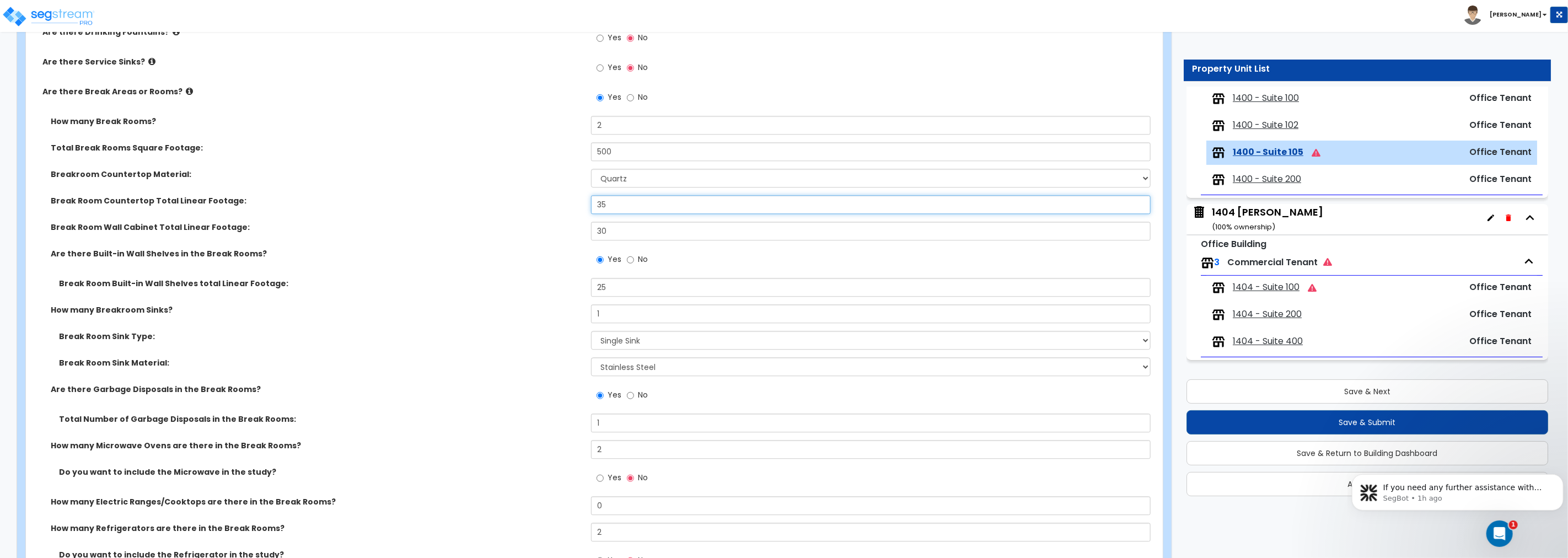
click at [543, 207] on div "Break Room Countertop Total Linear Footage: 35" at bounding box center [591, 208] width 1130 height 27
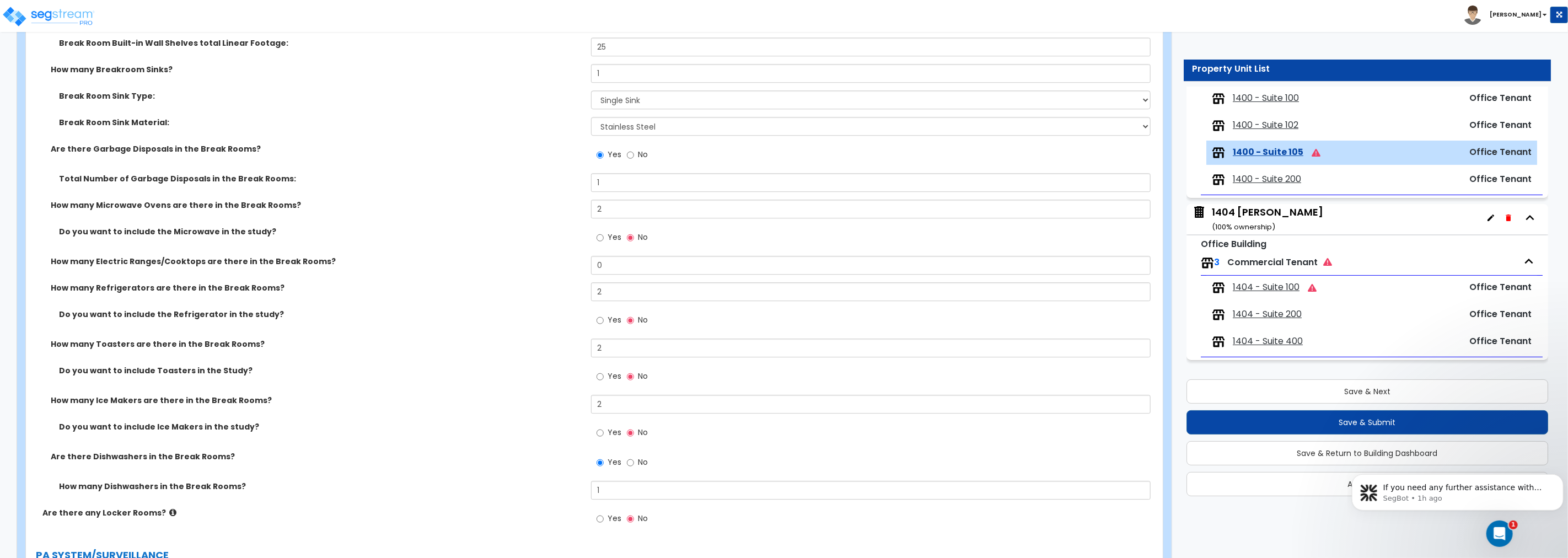
scroll to position [2572, 0]
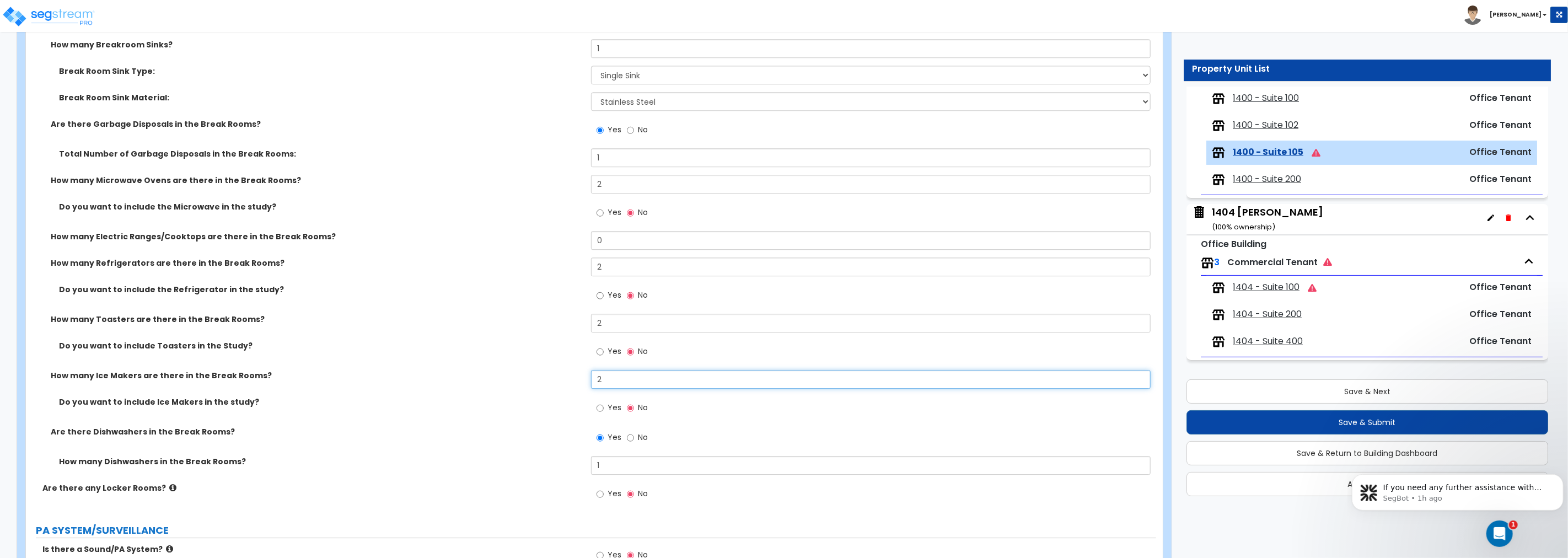
drag, startPoint x: 579, startPoint y: 378, endPoint x: 567, endPoint y: 377, distance: 12.0
click at [567, 377] on div "How many Ice Makers are there in the Break Rooms? 2" at bounding box center [591, 383] width 1130 height 27
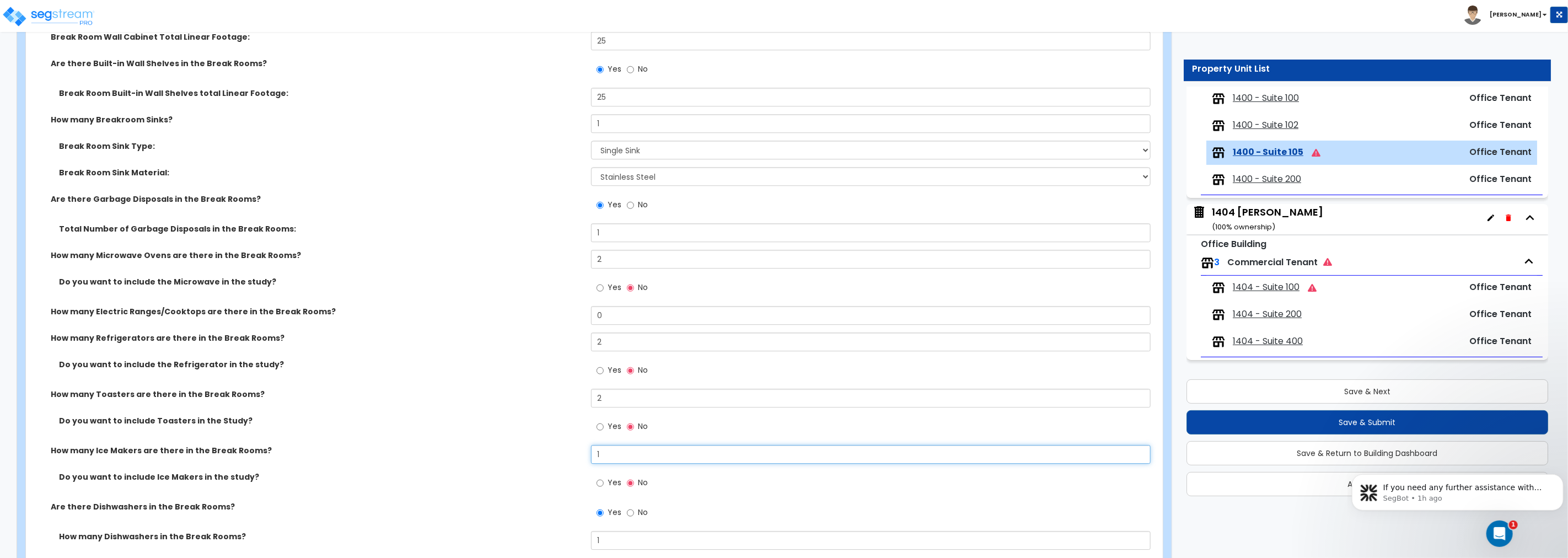
scroll to position [2450, 0]
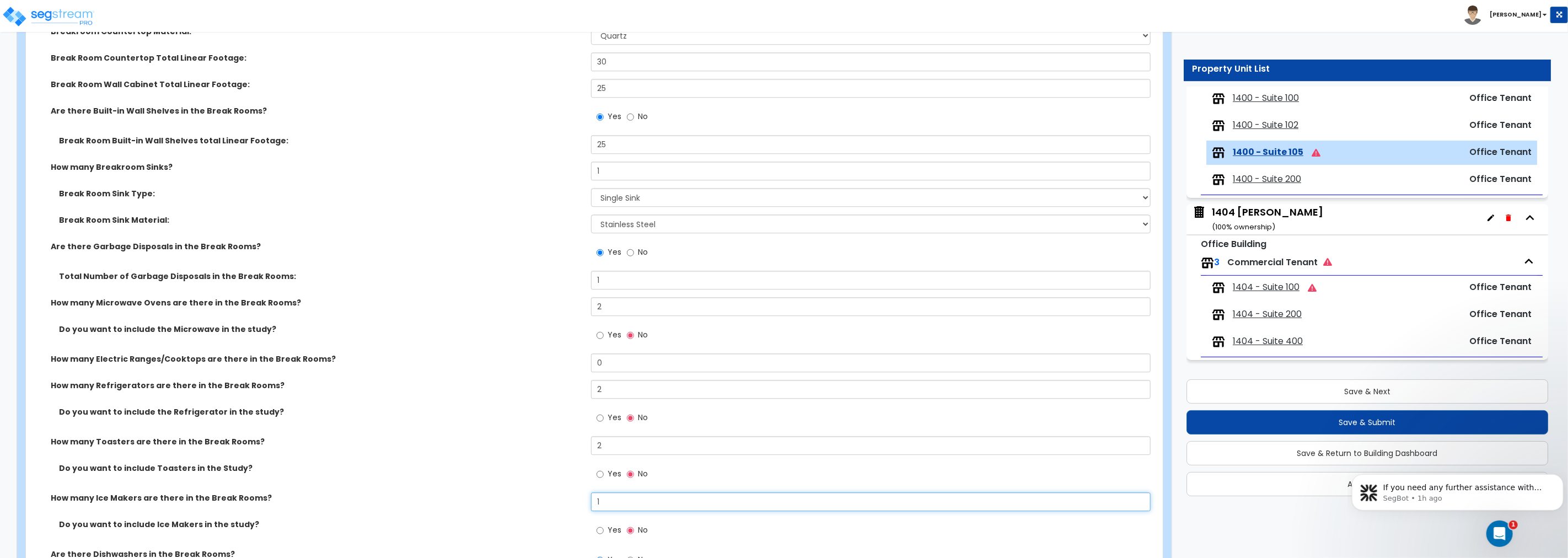
drag, startPoint x: 618, startPoint y: 498, endPoint x: 555, endPoint y: 491, distance: 63.4
click at [555, 425] on div "How many Ice Makers are there in the Break Rooms? 1" at bounding box center [591, 506] width 1130 height 27
drag, startPoint x: 615, startPoint y: 388, endPoint x: 527, endPoint y: 388, distance: 88.0
click at [527, 388] on div "How many Refrigerators are there in the Break Rooms? 2" at bounding box center [591, 393] width 1130 height 27
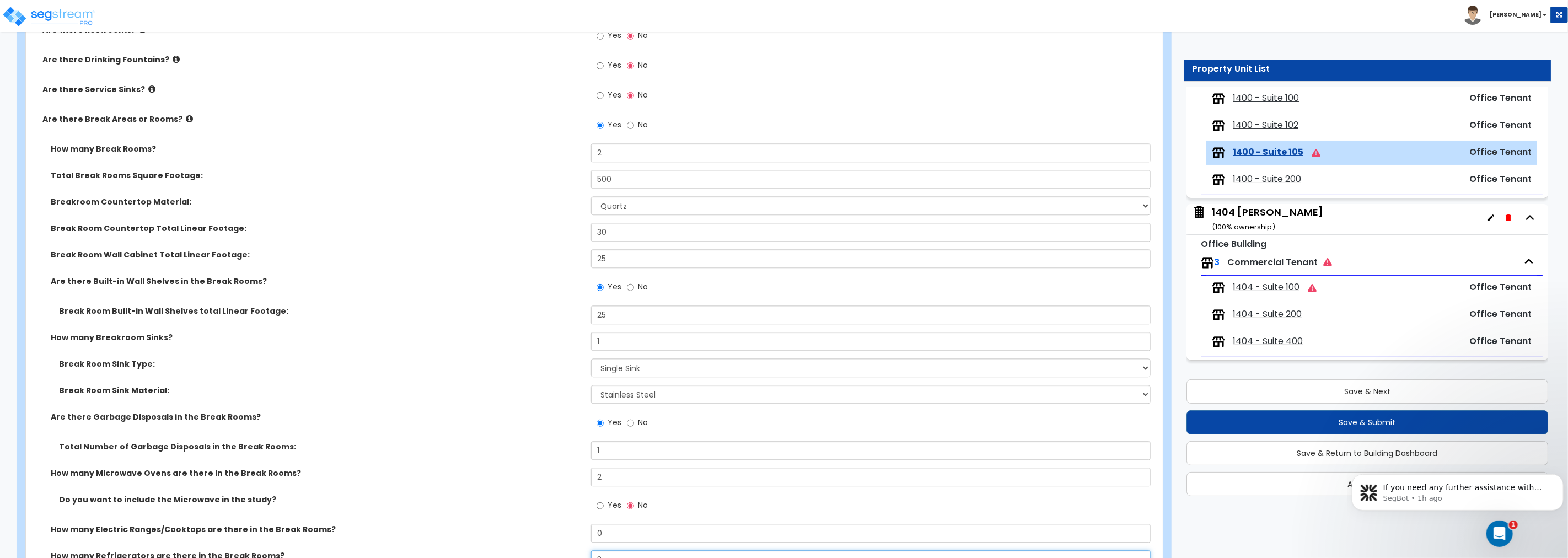
scroll to position [2246, 0]
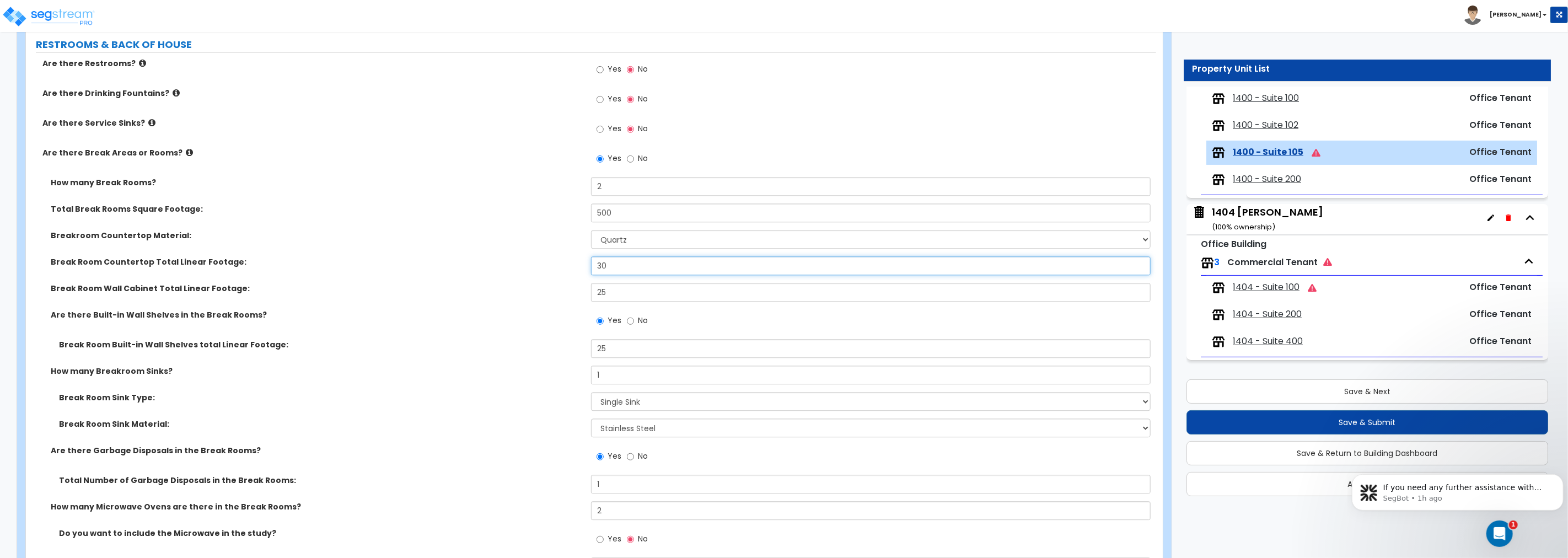
drag, startPoint x: 641, startPoint y: 263, endPoint x: 538, endPoint y: 268, distance: 103.1
click at [538, 268] on div "Break Room Countertop Total Linear Footage: 30" at bounding box center [591, 270] width 1130 height 27
drag, startPoint x: 633, startPoint y: 287, endPoint x: 557, endPoint y: 287, distance: 76.0
click at [557, 287] on div "Break Room Wall Cabinet Total Linear Footage: 25" at bounding box center [591, 296] width 1130 height 27
drag, startPoint x: 616, startPoint y: 348, endPoint x: 561, endPoint y: 344, distance: 55.1
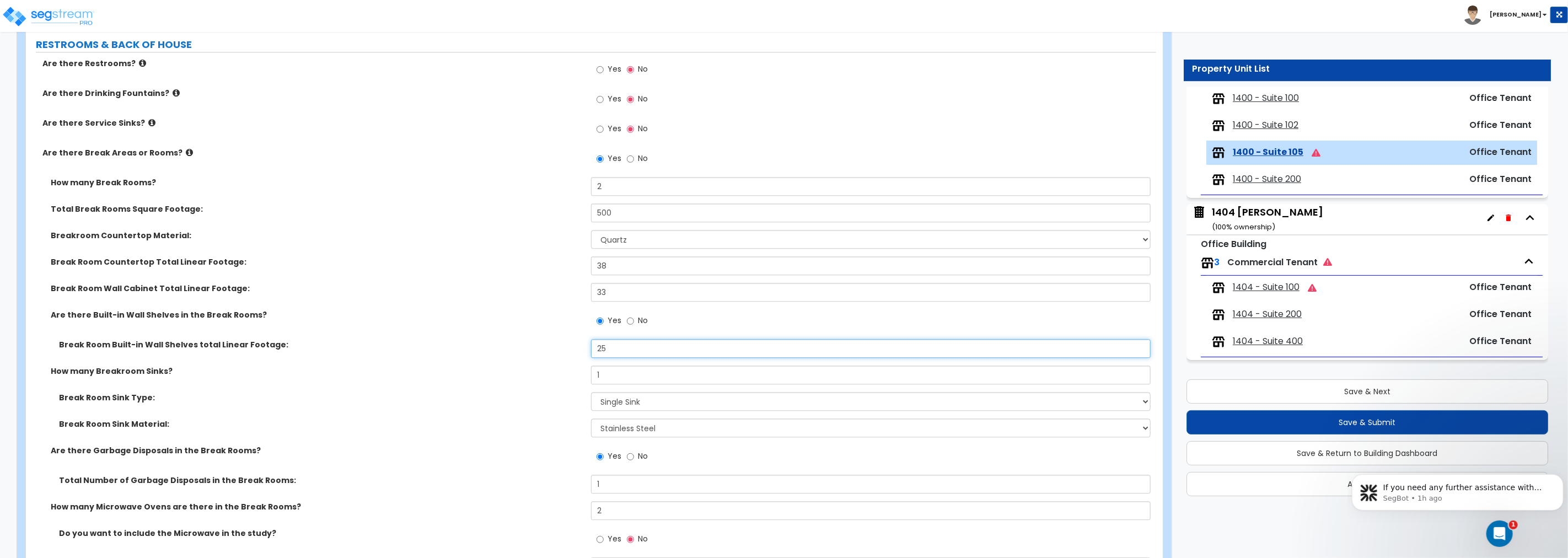
click at [561, 344] on div "Break Room Built-in Wall Shelves total Linear Footage: 25" at bounding box center [591, 352] width 1130 height 27
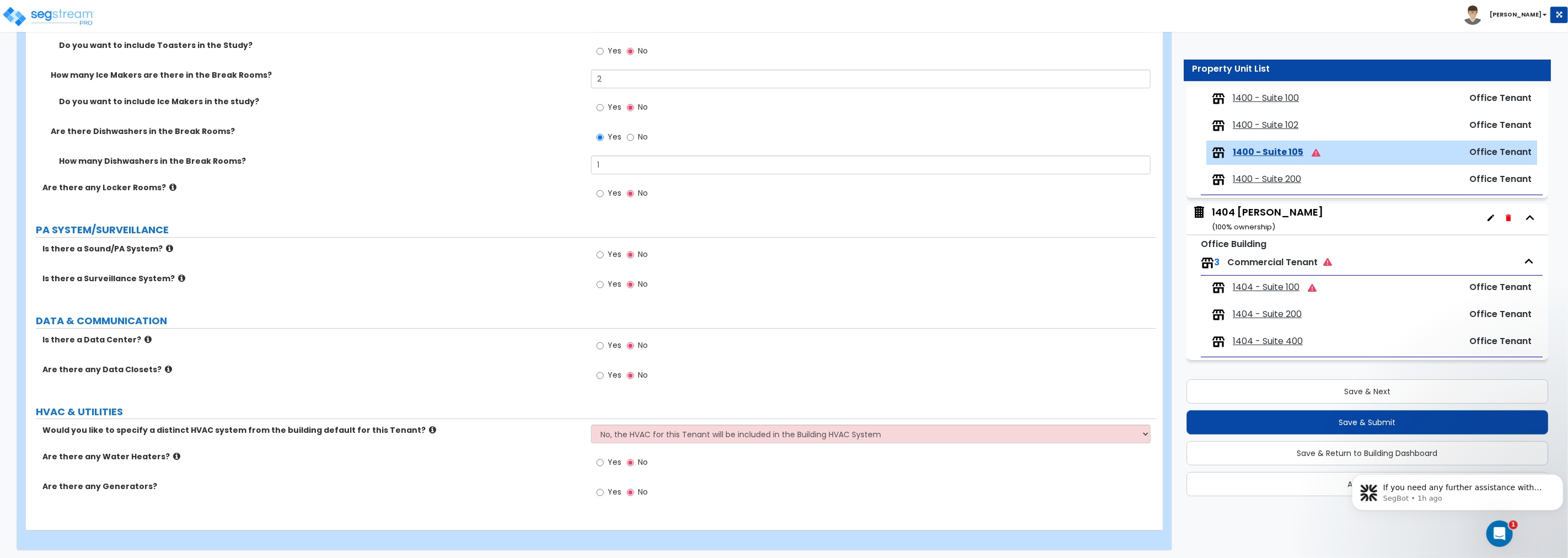
scroll to position [2875, 0]
click at [600, 372] on input "Yes" at bounding box center [600, 373] width 7 height 12
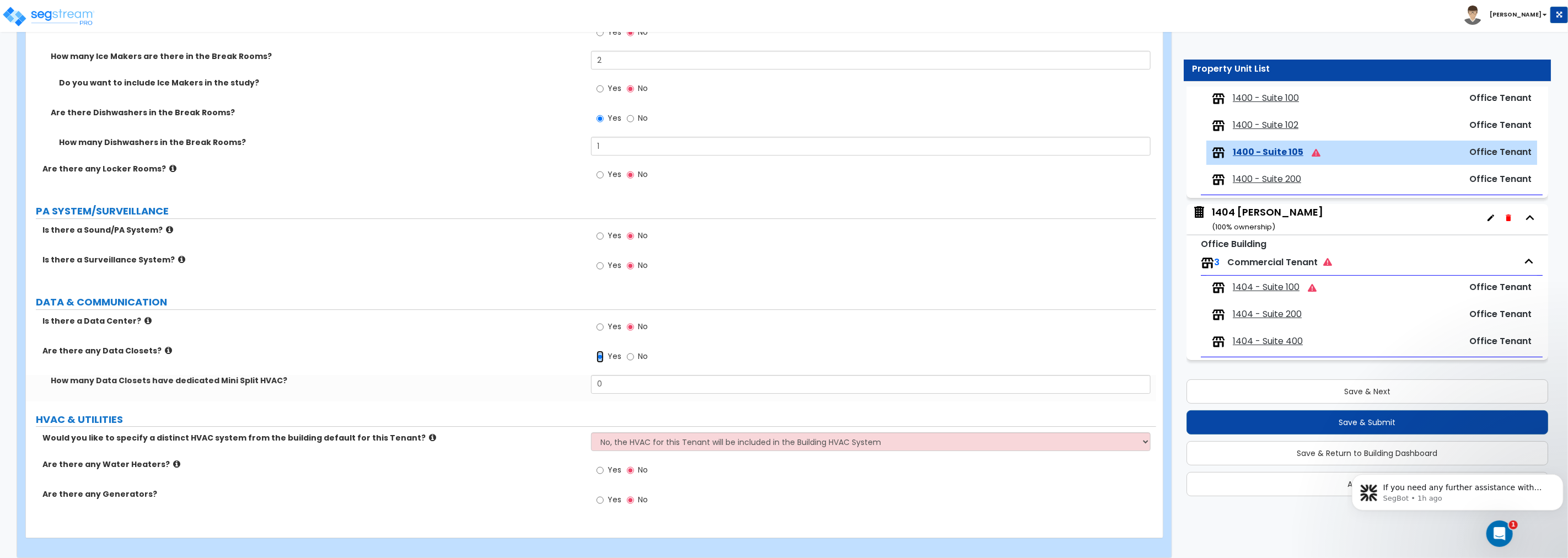
scroll to position [2902, 0]
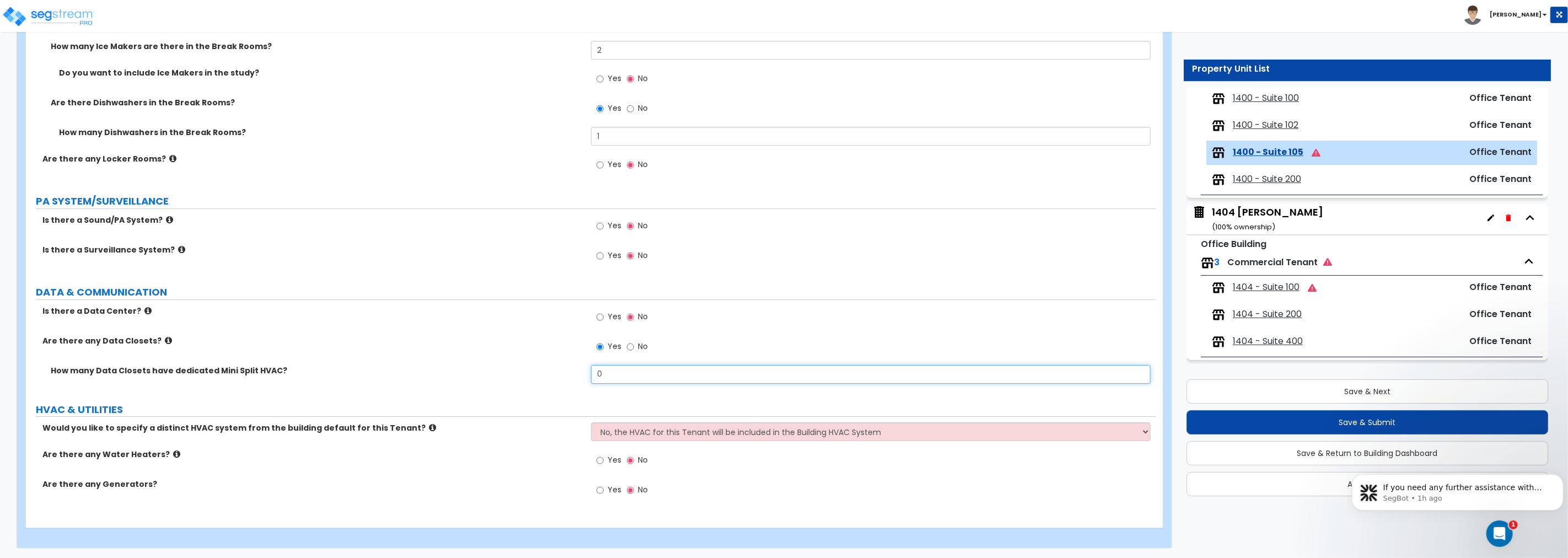
drag, startPoint x: 614, startPoint y: 369, endPoint x: 564, endPoint y: 366, distance: 50.1
click at [564, 366] on div "How many Data Closets have dedicated Mini Split HVAC? 0" at bounding box center [591, 378] width 1130 height 27
click at [599, 224] on input "Yes" at bounding box center [600, 226] width 7 height 12
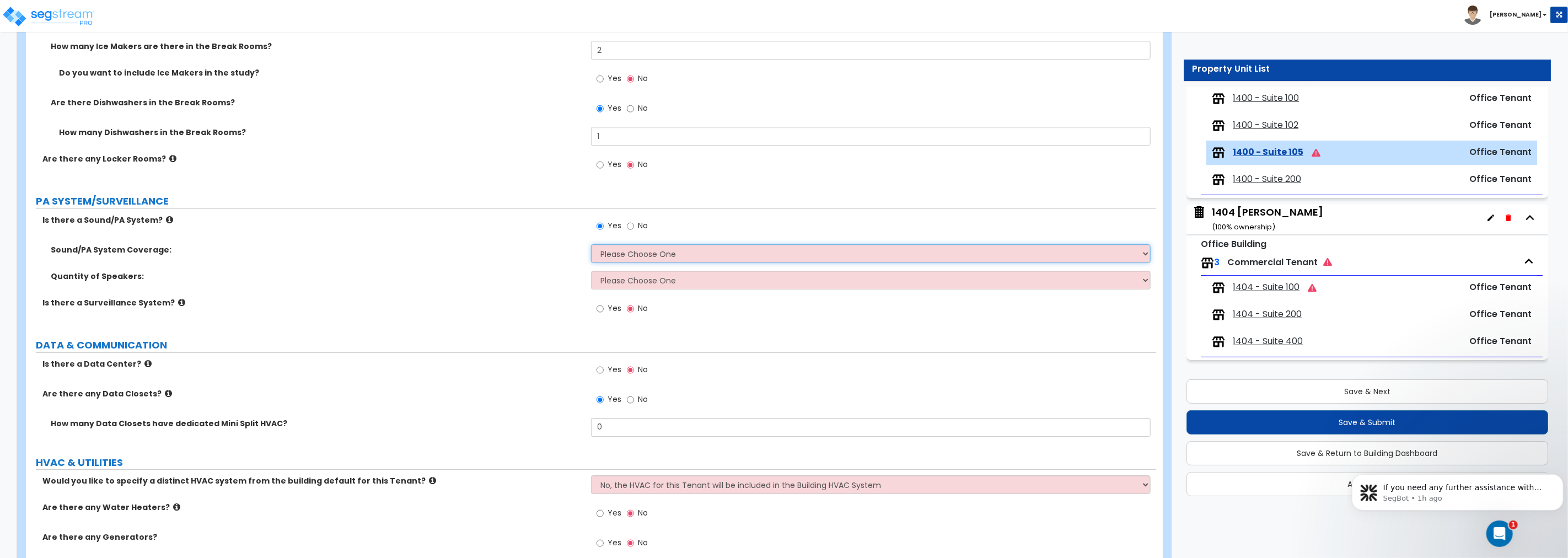
click at [662, 251] on select "Please Choose One All Areas Enter Percent Coverage" at bounding box center [870, 254] width 559 height 19
click at [591, 244] on select "Please Choose One All Areas Enter Percent Coverage" at bounding box center [870, 254] width 559 height 19
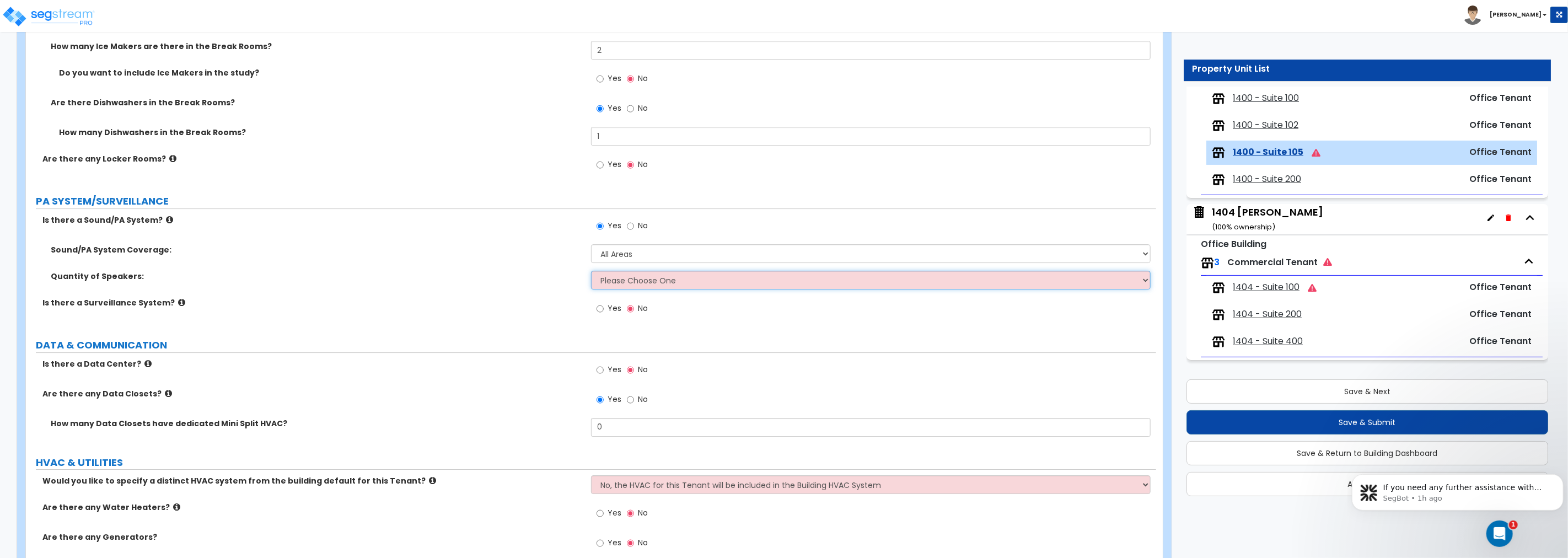
click at [646, 279] on select "Please Choose One Enter Number of Speakers Please Estimate for me" at bounding box center [870, 280] width 559 height 19
click at [591, 270] on select "Please Choose One Enter Number of Speakers Please Estimate for me" at bounding box center [870, 280] width 559 height 19
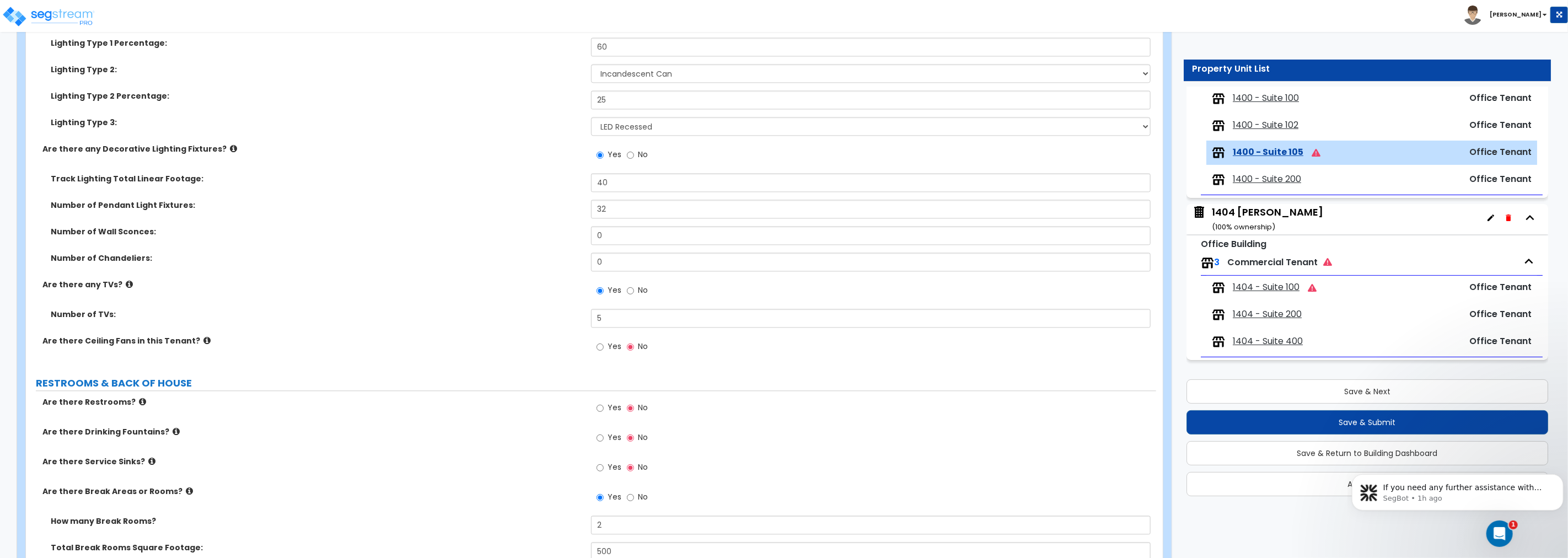
scroll to position [1871, 0]
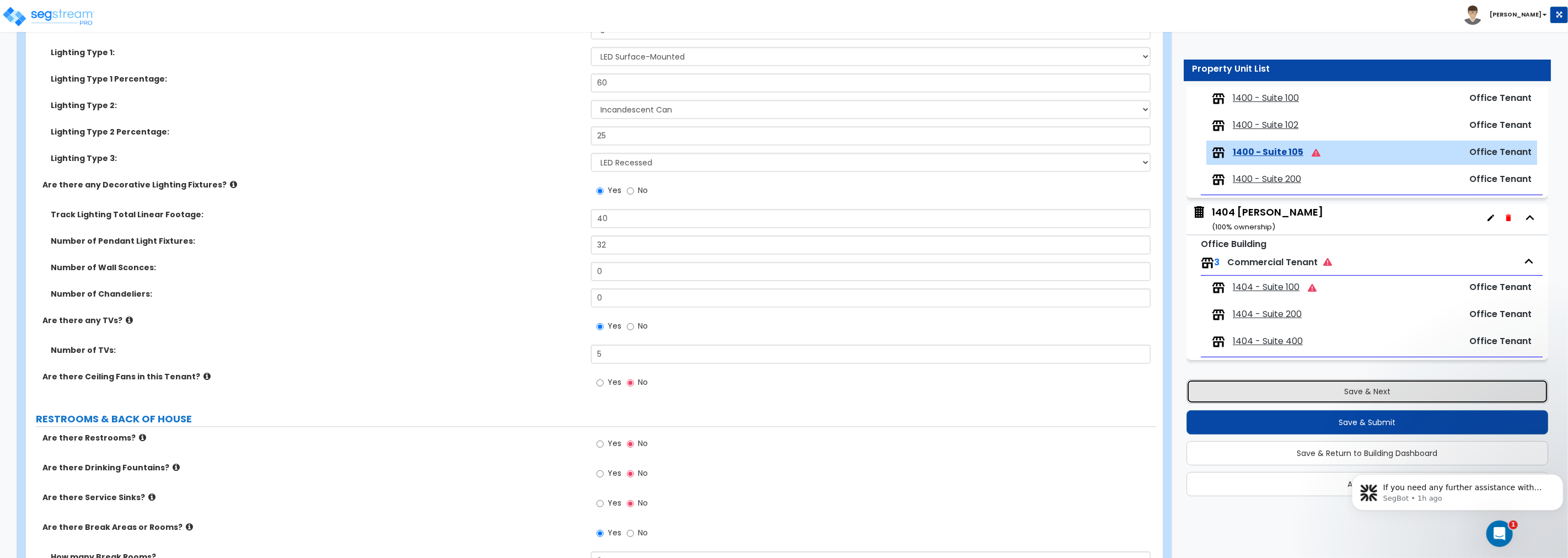
click at [941, 390] on button "Save & Next" at bounding box center [1367, 391] width 362 height 24
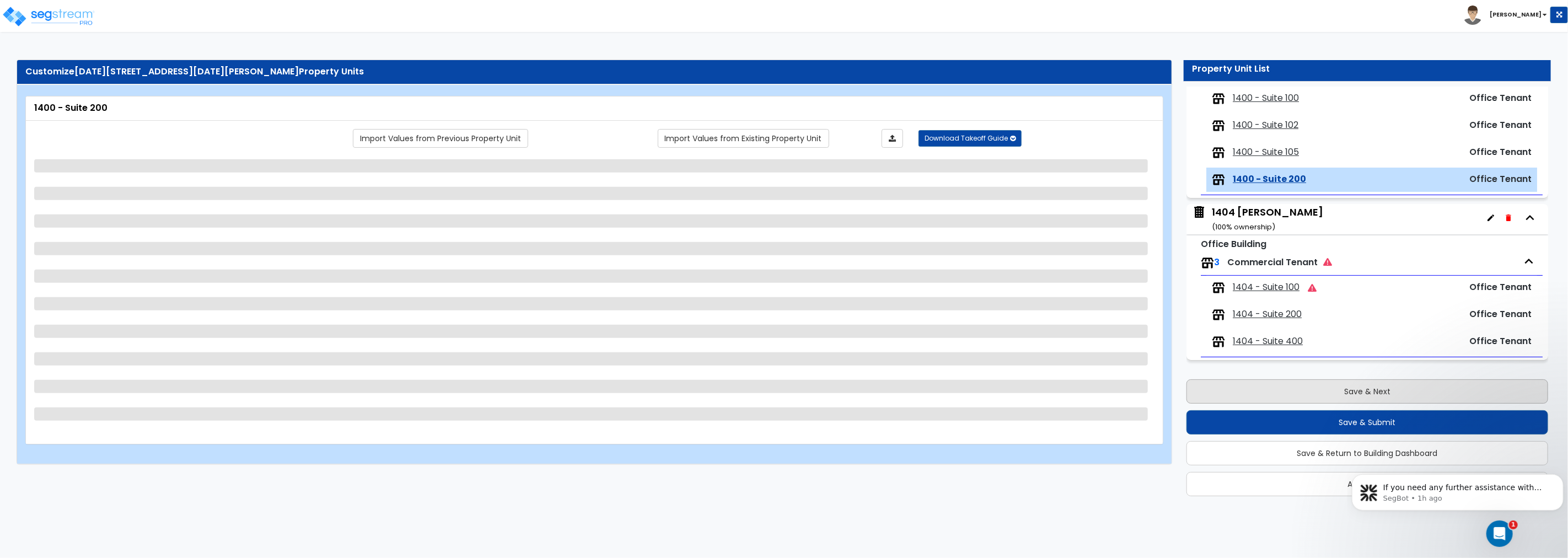
scroll to position [0, 0]
